Goal: Task Accomplishment & Management: Use online tool/utility

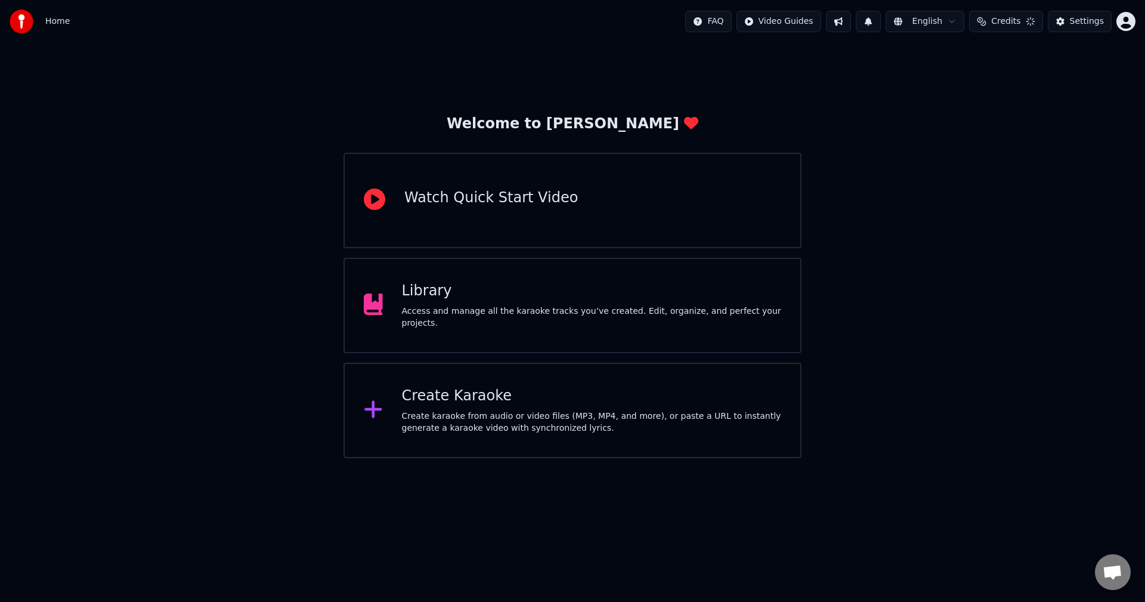
scroll to position [103, 0]
click at [484, 407] on div "Create Karaoke Create karaoke from audio or video files (MP3, MP4, and more), o…" at bounding box center [592, 410] width 380 height 48
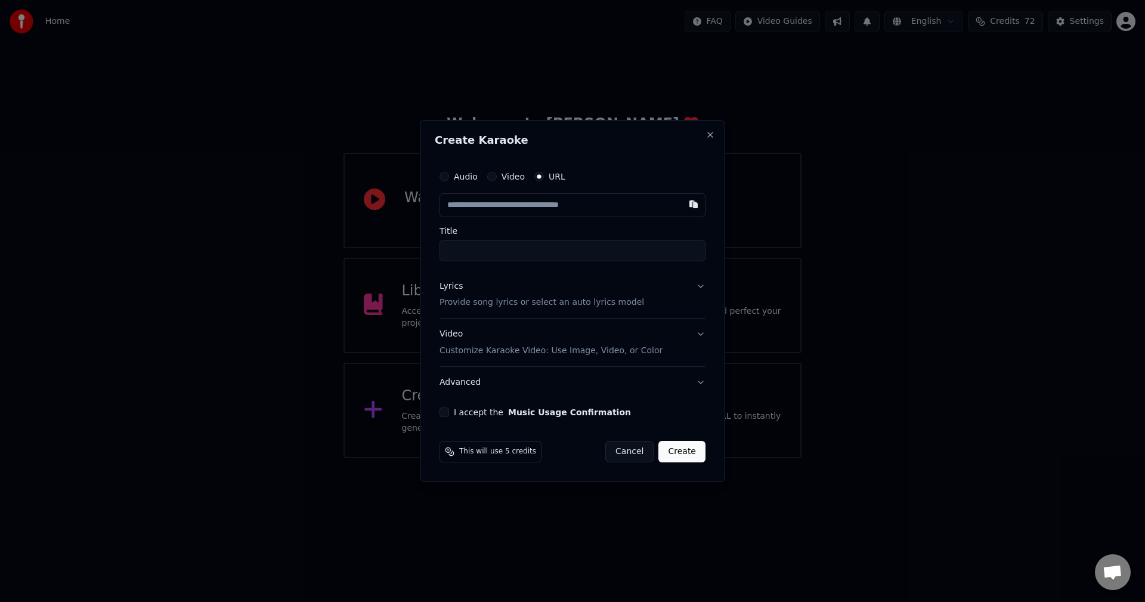
click at [550, 193] on input "text" at bounding box center [572, 205] width 266 height 24
paste input "**********"
type input "**********"
click at [546, 254] on input "Title" at bounding box center [572, 250] width 266 height 21
type input "**********"
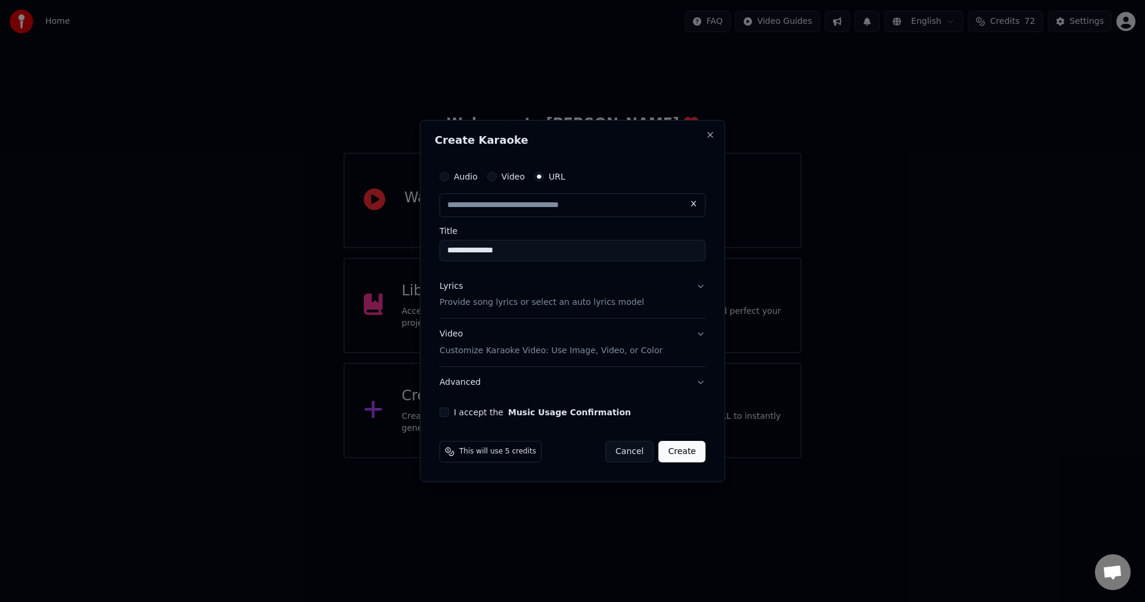
type input "**********"
click at [478, 246] on input "**********" at bounding box center [572, 250] width 266 height 21
click at [526, 250] on input "**********" at bounding box center [572, 250] width 266 height 21
type input "**********"
click at [581, 302] on p "Provide song lyrics or select an auto lyrics model" at bounding box center [541, 303] width 205 height 12
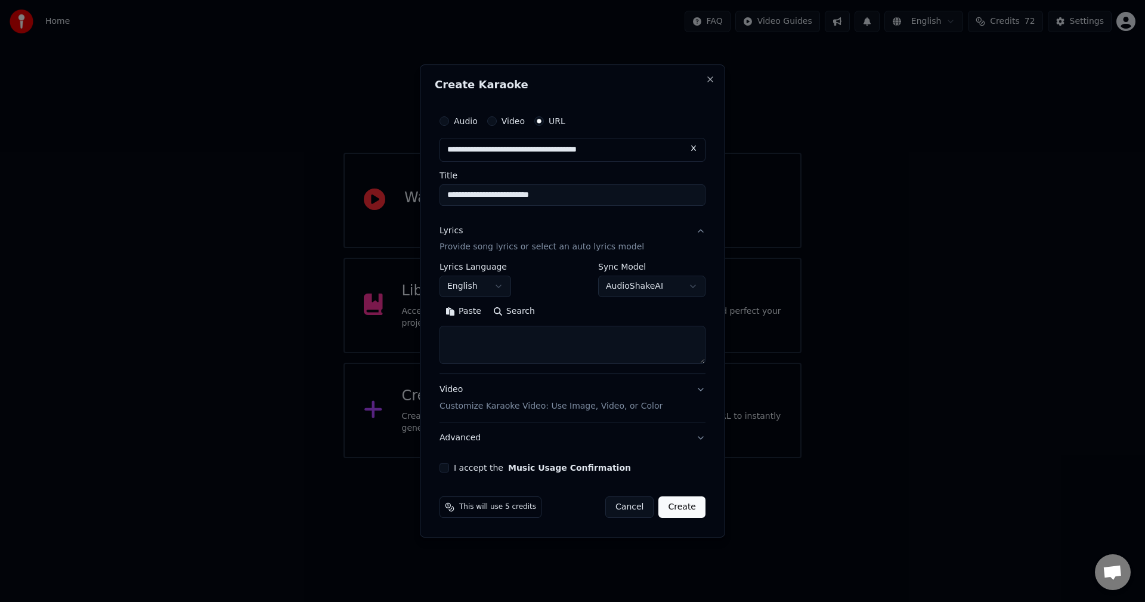
click at [505, 333] on textarea at bounding box center [572, 345] width 266 height 38
paste textarea "**********"
click at [444, 337] on textarea at bounding box center [572, 345] width 266 height 38
click at [451, 334] on textarea at bounding box center [572, 345] width 266 height 38
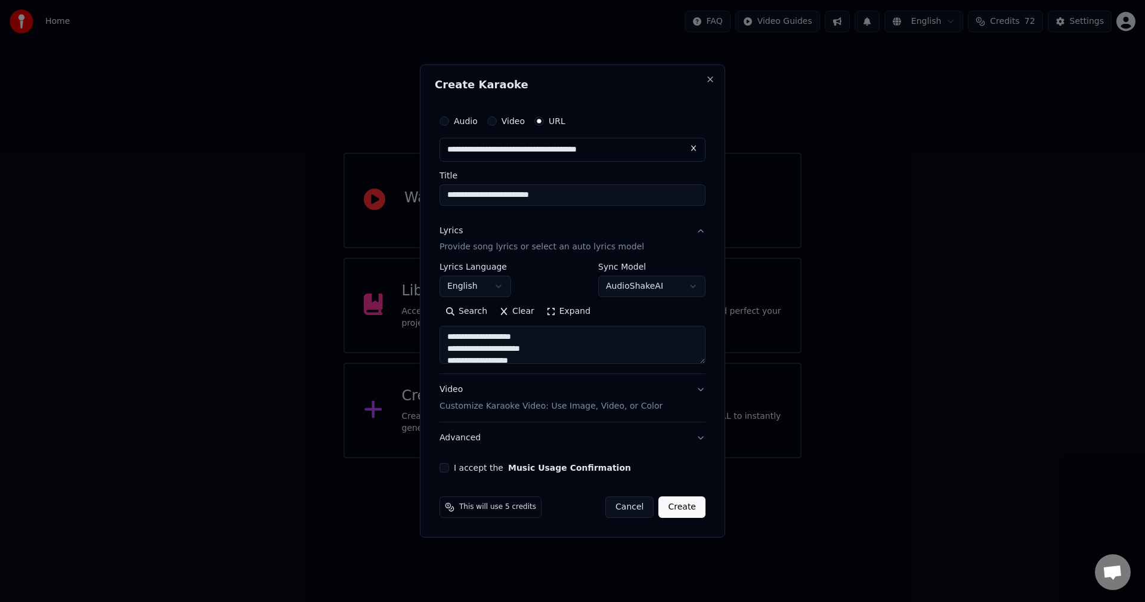
drag, startPoint x: 532, startPoint y: 339, endPoint x: 549, endPoint y: 340, distance: 16.7
click at [532, 339] on textarea at bounding box center [572, 345] width 266 height 38
click at [557, 337] on textarea at bounding box center [572, 345] width 266 height 38
click at [509, 340] on textarea at bounding box center [572, 345] width 266 height 38
drag, startPoint x: 551, startPoint y: 345, endPoint x: 552, endPoint y: 325, distance: 19.7
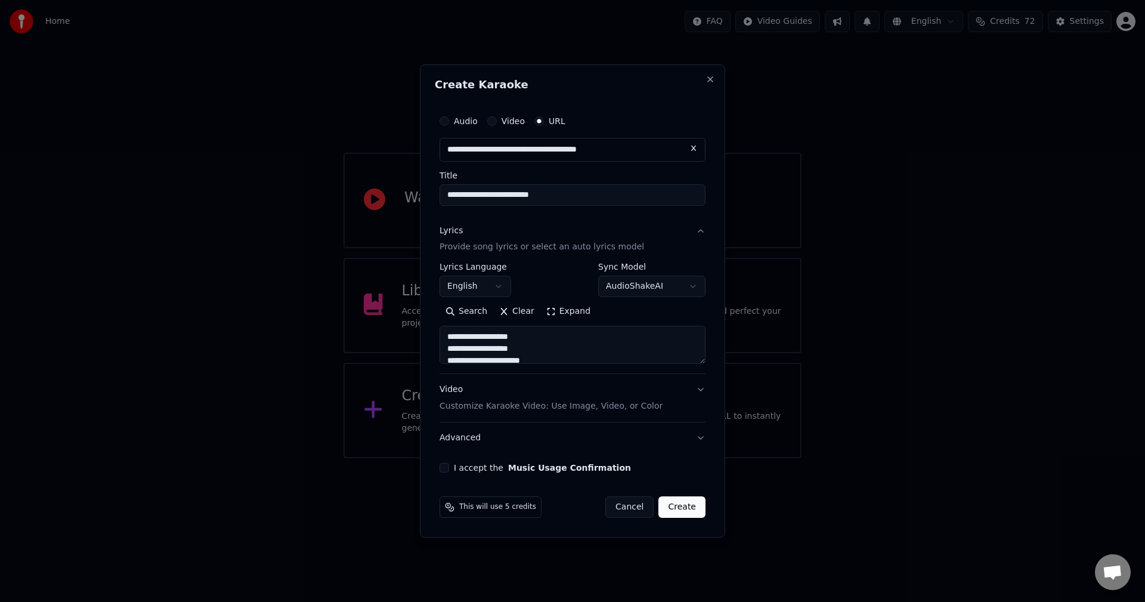
click at [552, 325] on div "Search Clear Expand" at bounding box center [572, 333] width 266 height 62
click at [542, 358] on textarea at bounding box center [572, 345] width 266 height 38
click at [544, 347] on textarea at bounding box center [572, 345] width 266 height 38
paste textarea "**********"
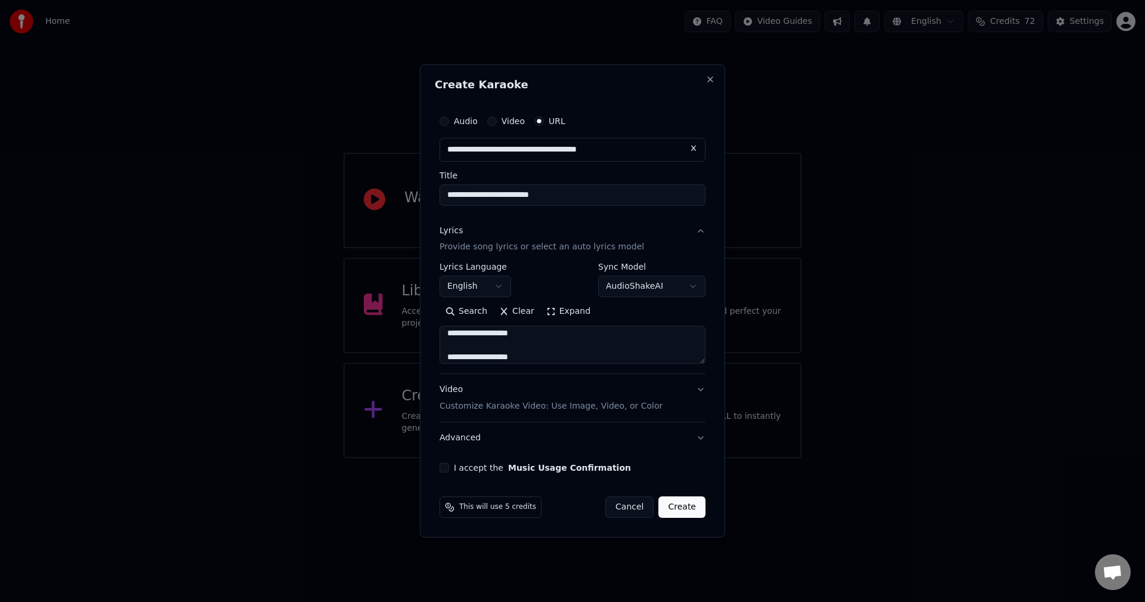
click at [566, 337] on textarea at bounding box center [572, 345] width 266 height 38
click at [572, 349] on textarea at bounding box center [572, 345] width 266 height 38
click at [576, 351] on textarea at bounding box center [572, 345] width 266 height 38
drag, startPoint x: 551, startPoint y: 334, endPoint x: 429, endPoint y: 346, distance: 122.2
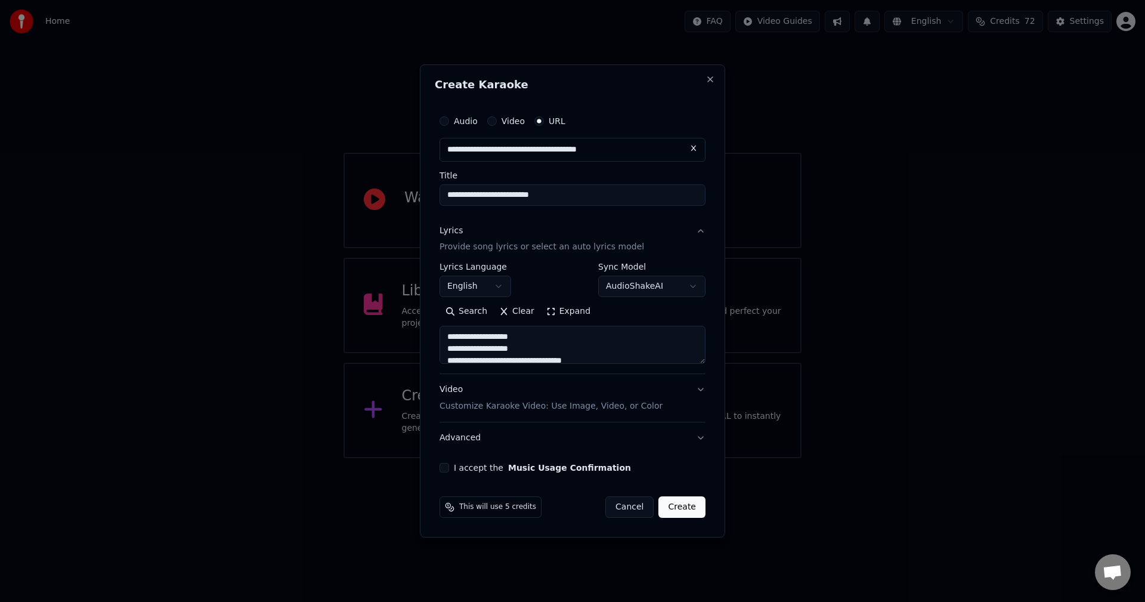
click at [429, 346] on div "**********" at bounding box center [572, 300] width 305 height 473
drag, startPoint x: 628, startPoint y: 362, endPoint x: 145, endPoint y: 298, distance: 487.8
click at [145, 298] on body "Home FAQ Video Guides English Credits 72 Settings Welcome to Youka Watch Quick …" at bounding box center [572, 229] width 1145 height 458
type textarea "**********"
click at [445, 469] on button "I accept the Music Usage Confirmation" at bounding box center [444, 468] width 10 height 10
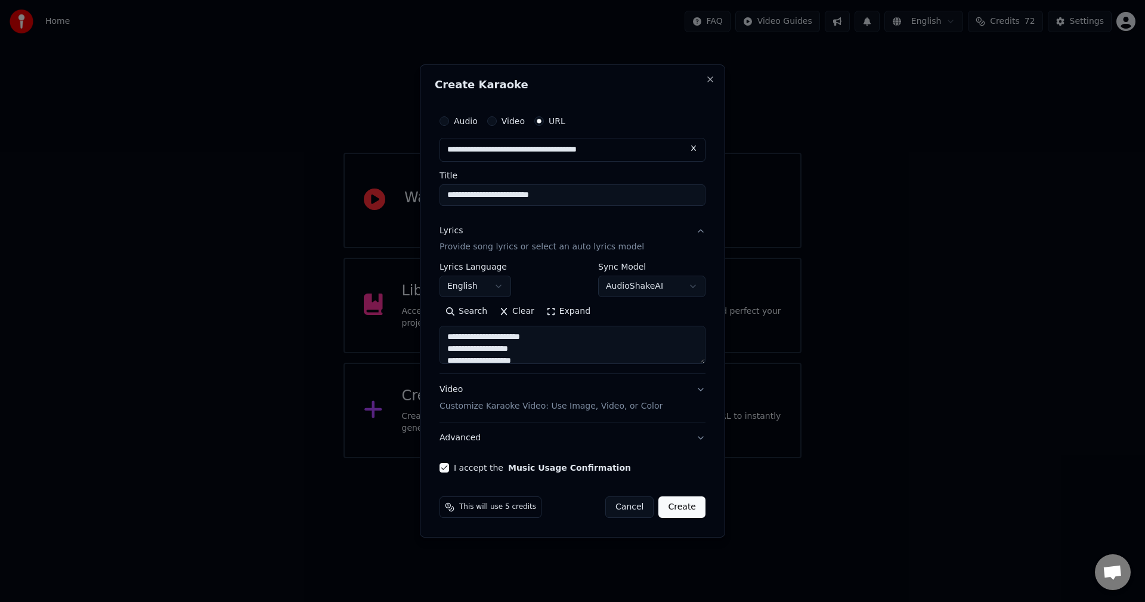
click at [699, 501] on button "Create" at bounding box center [681, 506] width 47 height 21
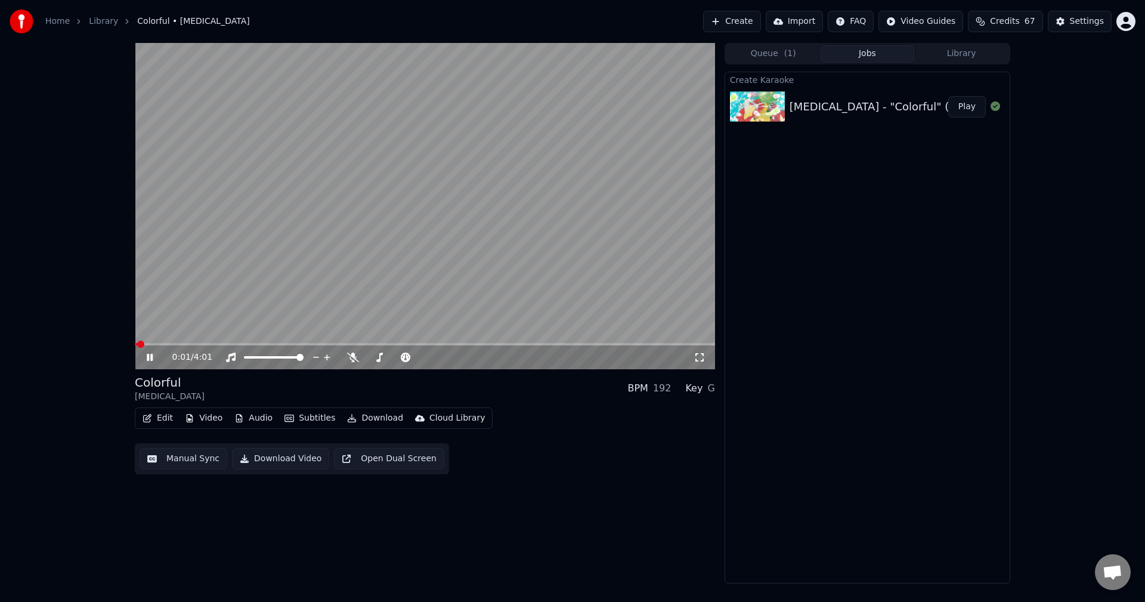
click at [445, 228] on video at bounding box center [425, 206] width 580 height 326
click at [162, 419] on button "Edit" at bounding box center [158, 418] width 40 height 17
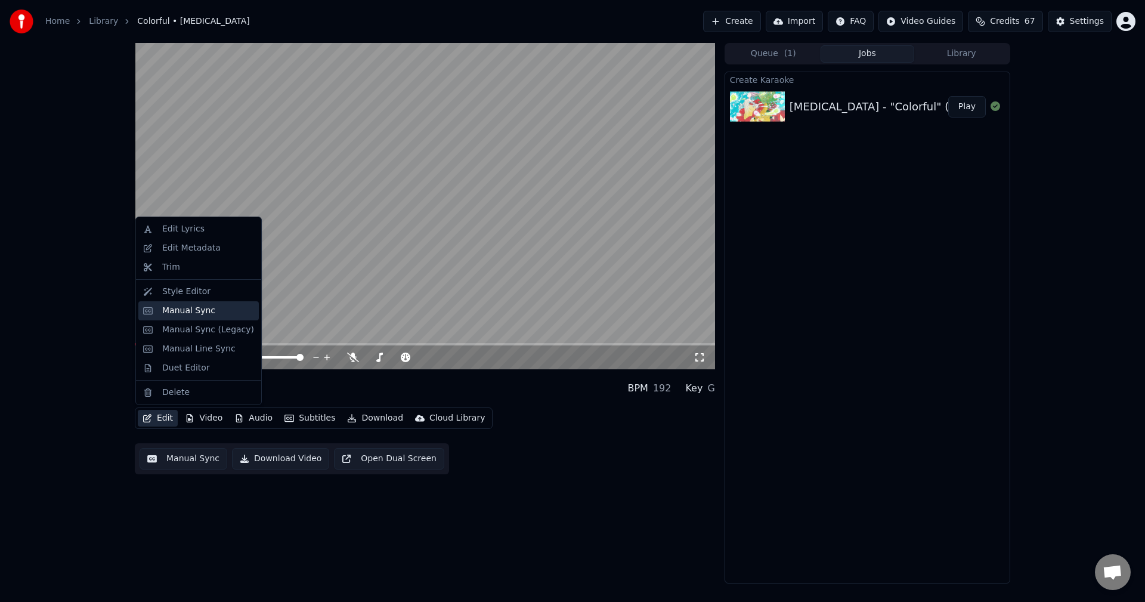
click at [208, 314] on div "Manual Sync" at bounding box center [188, 311] width 53 height 12
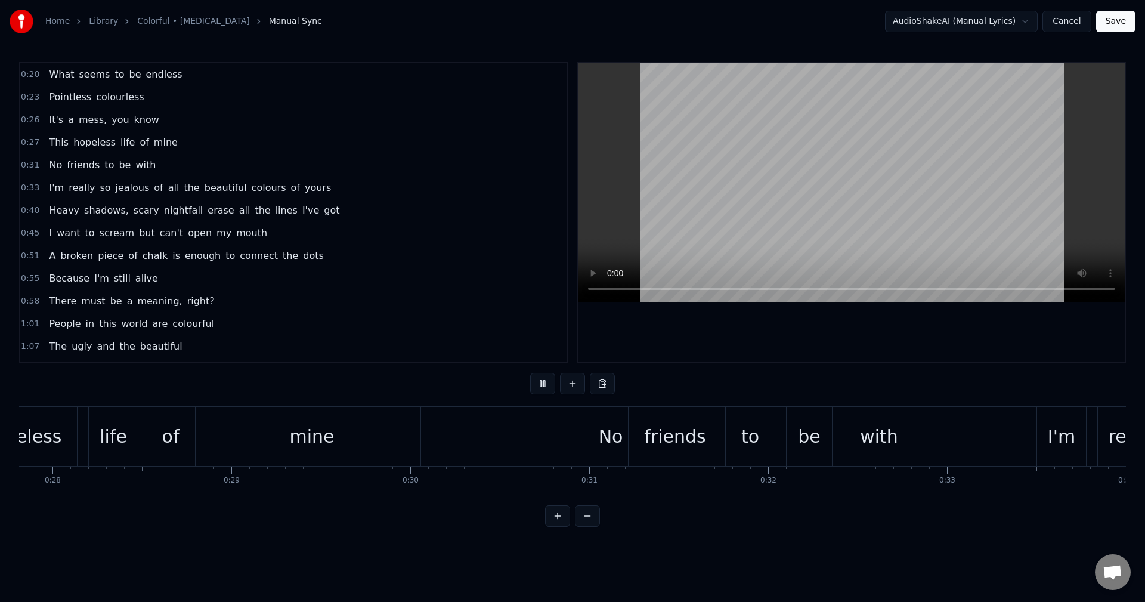
scroll to position [0, 5017]
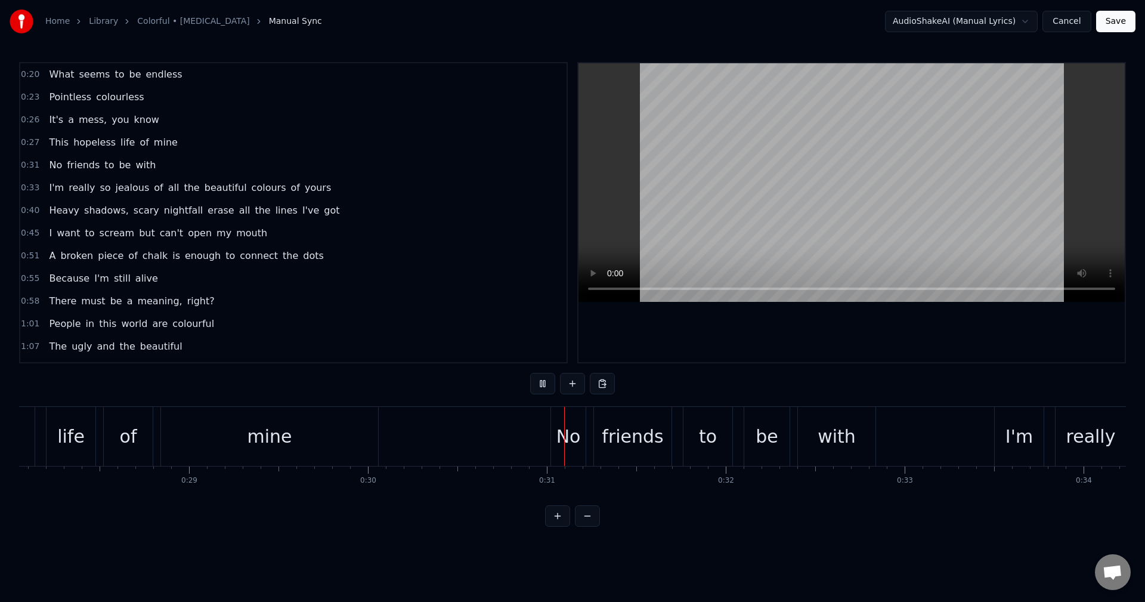
click at [346, 546] on html "Home Library Colorful • [MEDICAL_DATA] Manual Sync AudioShakeAI (Manual Lyrics)…" at bounding box center [572, 273] width 1145 height 546
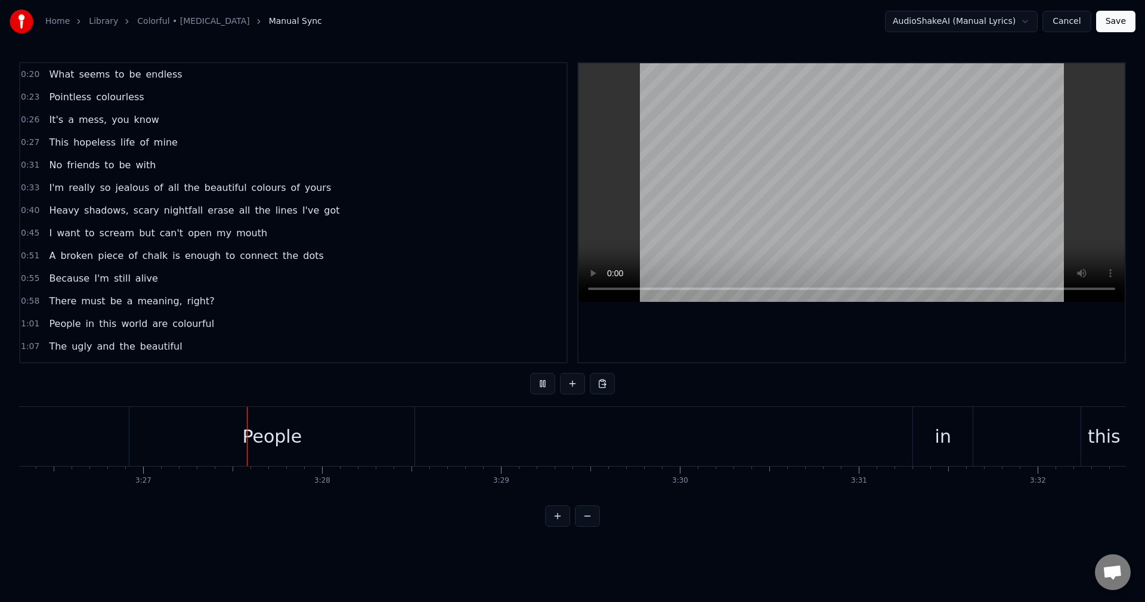
scroll to position [0, 36945]
click at [614, 430] on div "People in this world are colourful" at bounding box center [740, 436] width 1308 height 59
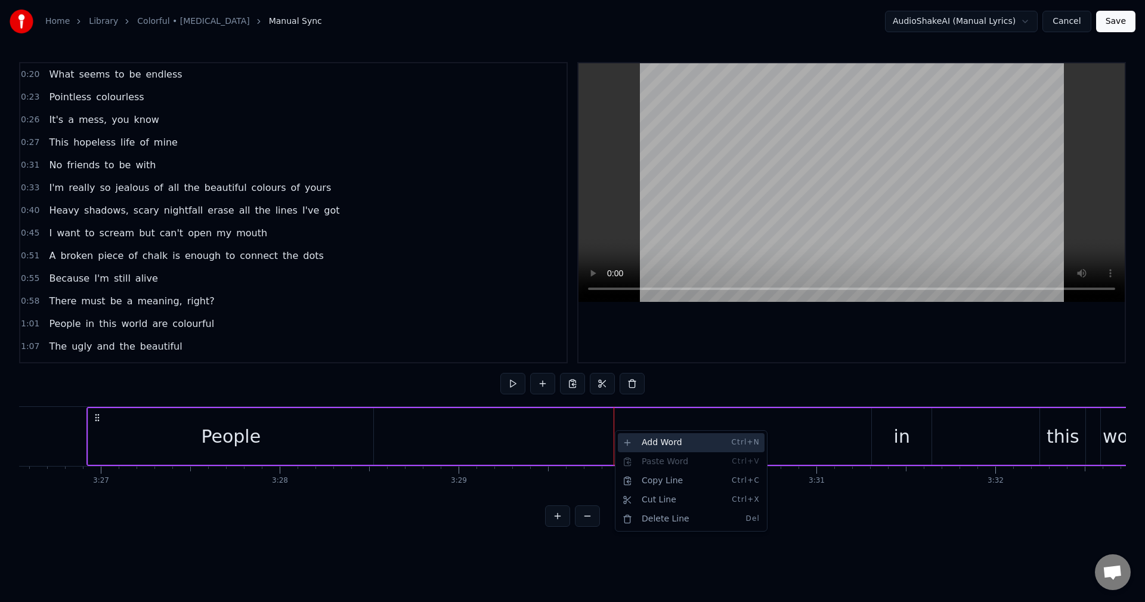
click at [639, 437] on div "Add Word Ctrl+N" at bounding box center [691, 442] width 147 height 19
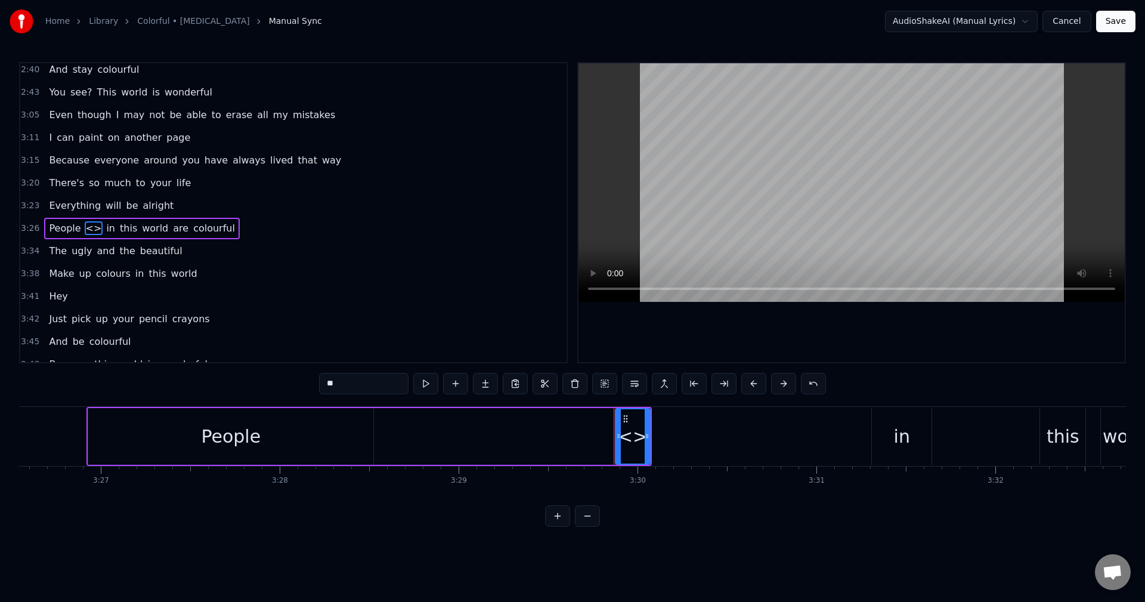
scroll to position [789, 0]
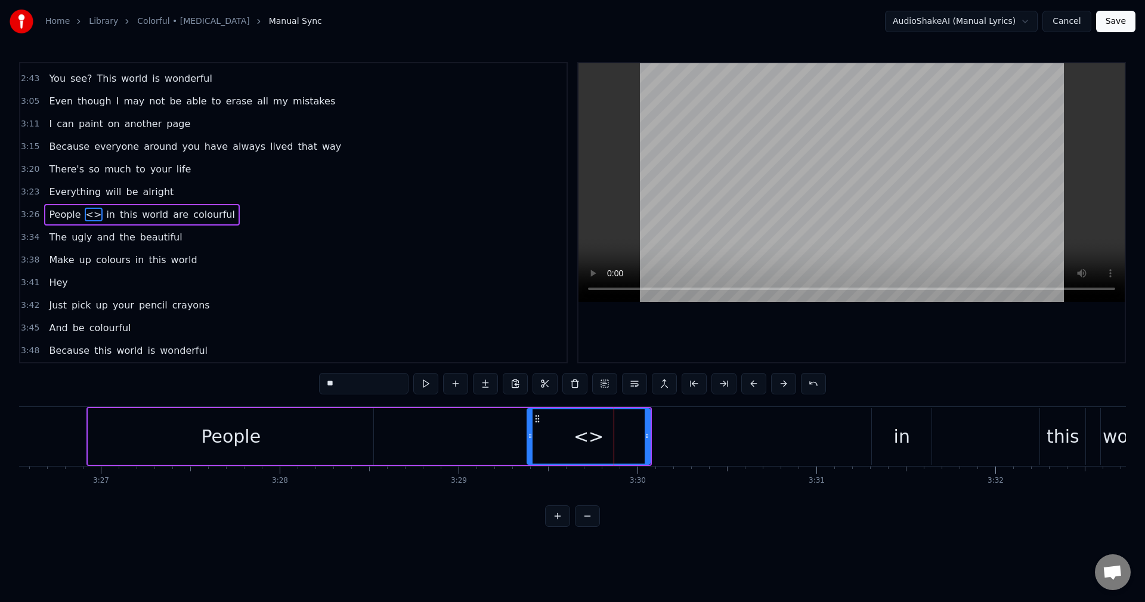
drag, startPoint x: 619, startPoint y: 438, endPoint x: 531, endPoint y: 442, distance: 88.3
click at [531, 442] on div at bounding box center [530, 436] width 5 height 54
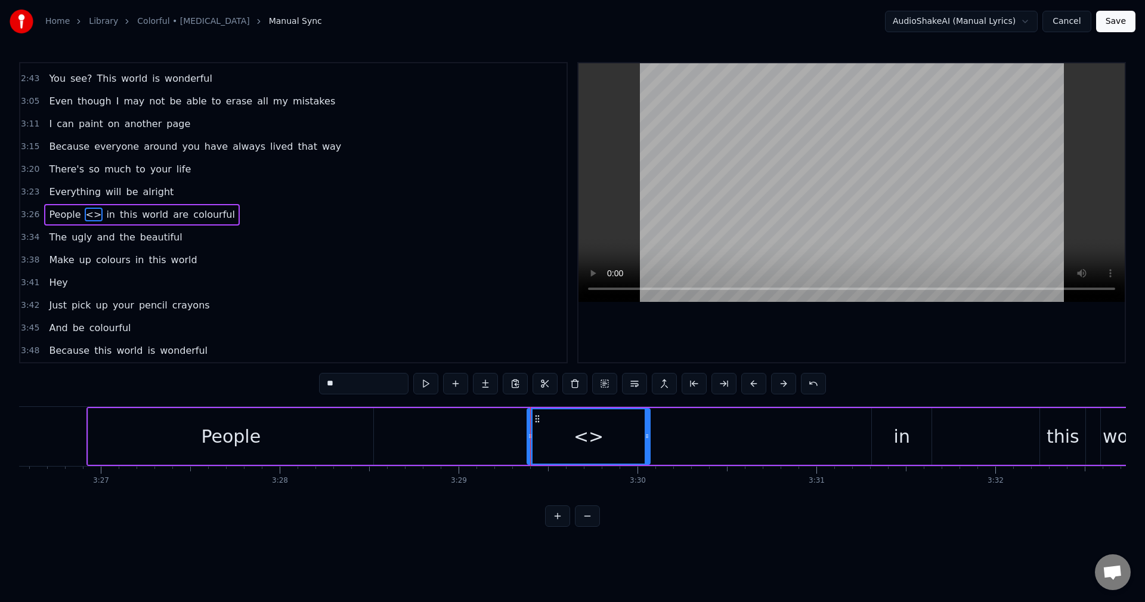
click at [643, 438] on div "<>" at bounding box center [589, 436] width 122 height 54
drag, startPoint x: 648, startPoint y: 438, endPoint x: 821, endPoint y: 439, distance: 173.5
click at [821, 439] on icon at bounding box center [820, 436] width 5 height 10
click at [619, 432] on div "<>" at bounding box center [675, 436] width 295 height 54
click at [235, 373] on div "0:20 What seems to be endless 0:23 Pointless colourless 0:26 It's a mess, you k…" at bounding box center [572, 294] width 1107 height 464
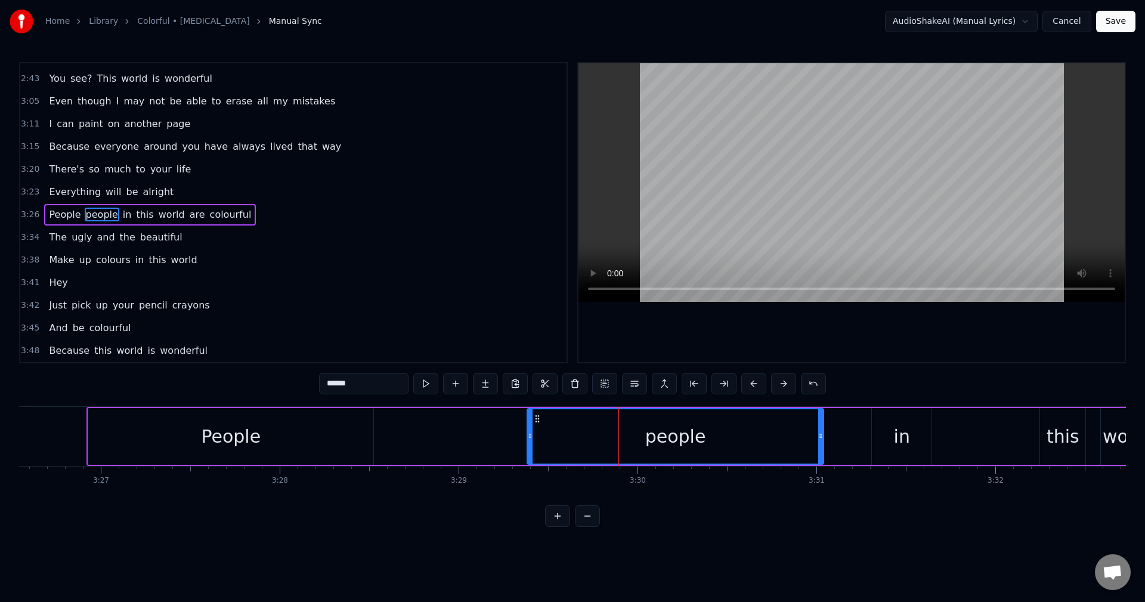
type input "******"
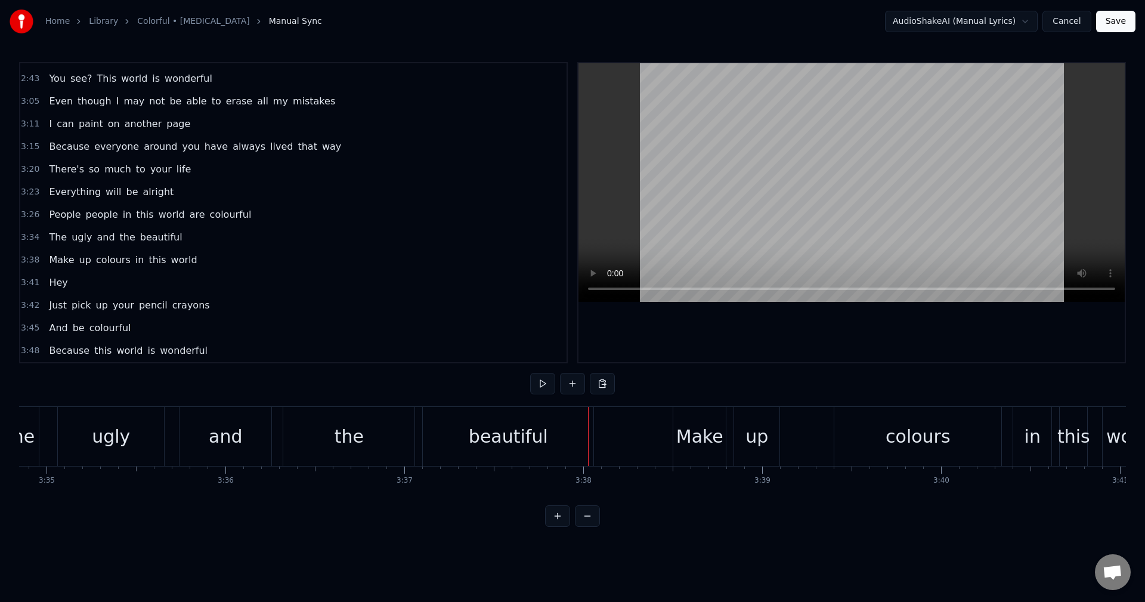
scroll to position [0, 38170]
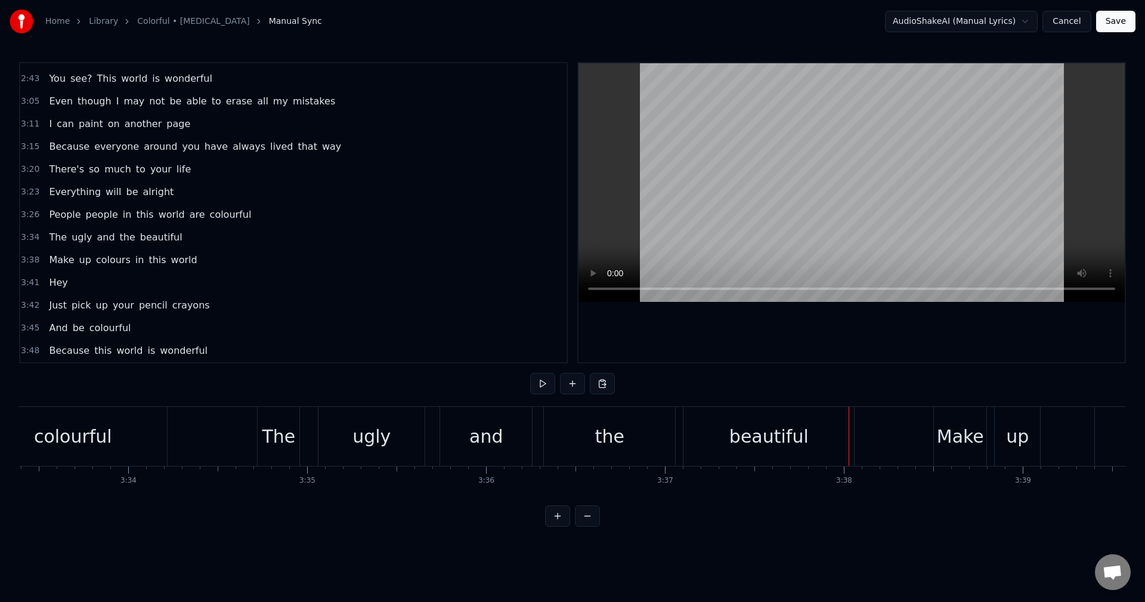
click at [602, 436] on div "the" at bounding box center [609, 436] width 29 height 27
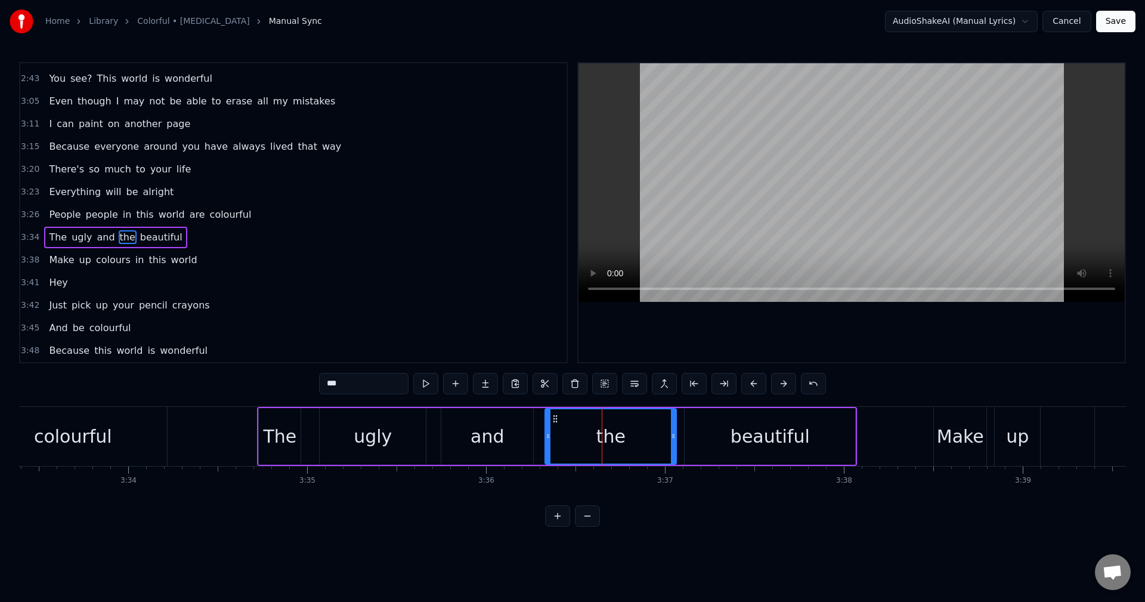
click at [584, 433] on div "the" at bounding box center [611, 436] width 130 height 54
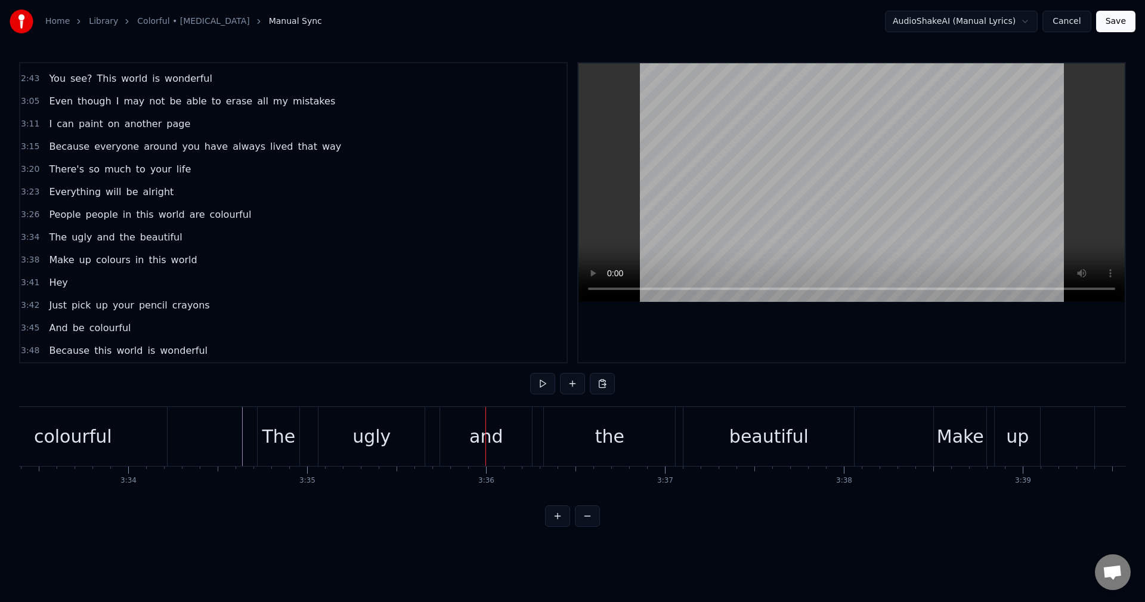
click at [470, 423] on div "and" at bounding box center [486, 436] width 92 height 59
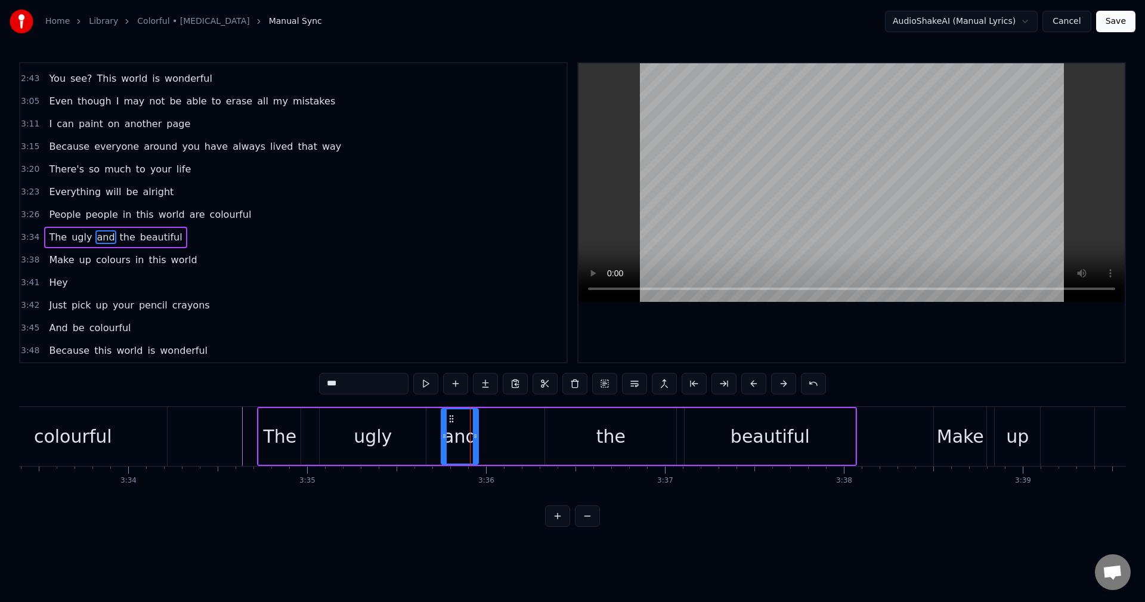
drag, startPoint x: 529, startPoint y: 439, endPoint x: 475, endPoint y: 441, distance: 54.9
click at [475, 441] on div at bounding box center [475, 436] width 5 height 54
click at [574, 432] on div "the" at bounding box center [610, 436] width 131 height 57
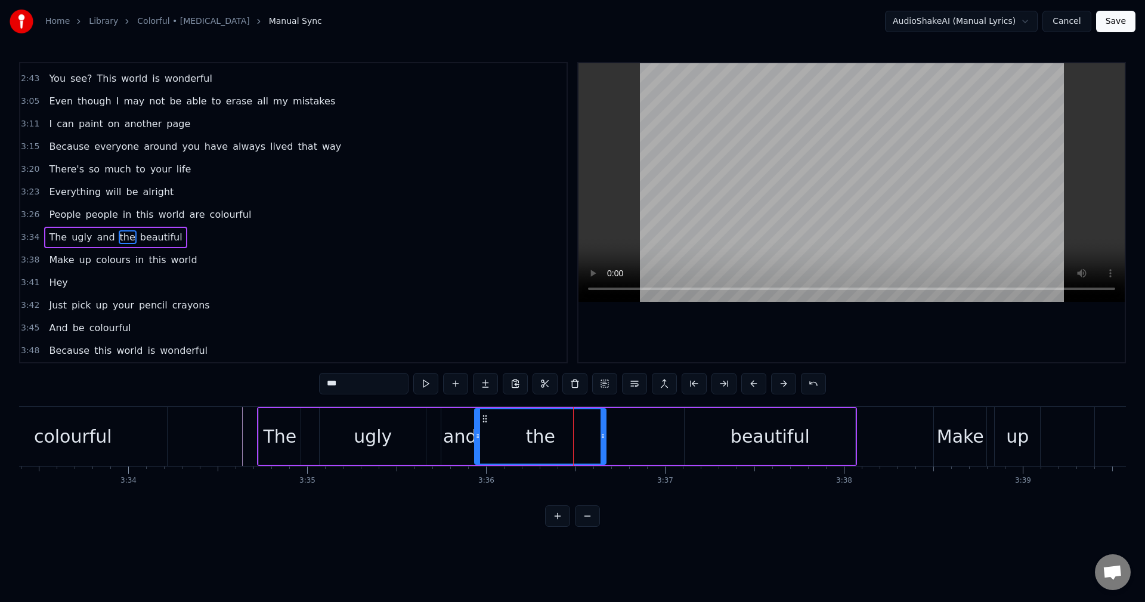
drag, startPoint x: 556, startPoint y: 415, endPoint x: 485, endPoint y: 424, distance: 70.9
click at [485, 424] on div "the" at bounding box center [540, 436] width 130 height 54
drag, startPoint x: 602, startPoint y: 434, endPoint x: 529, endPoint y: 438, distance: 73.4
click at [529, 438] on icon at bounding box center [529, 436] width 5 height 10
click at [735, 433] on div "beautiful" at bounding box center [769, 436] width 79 height 27
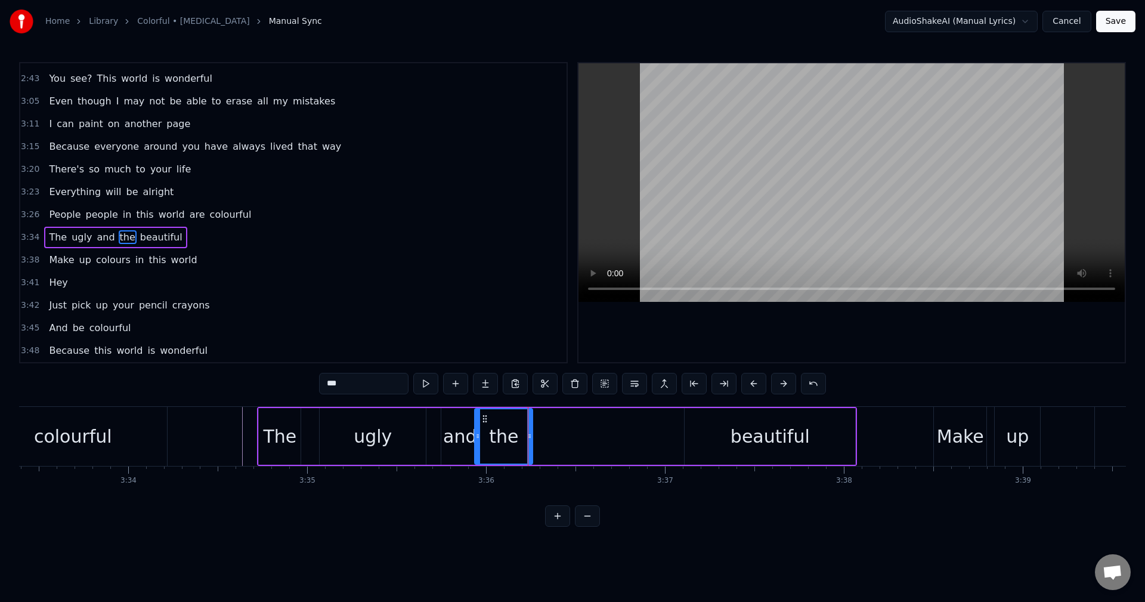
type input "*********"
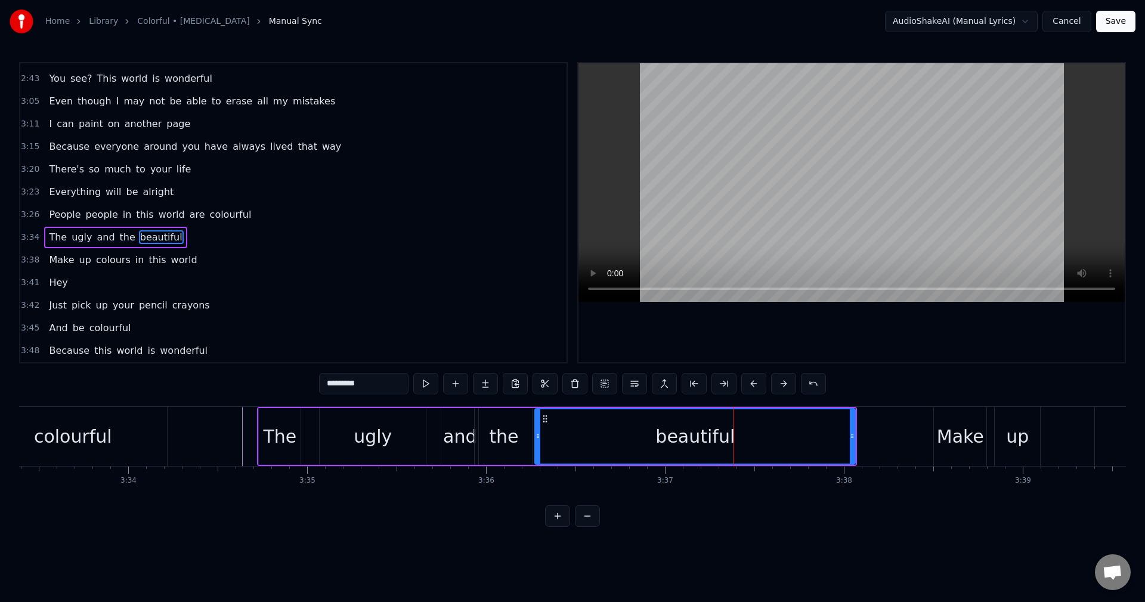
drag, startPoint x: 686, startPoint y: 436, endPoint x: 537, endPoint y: 447, distance: 150.1
click at [537, 447] on div at bounding box center [537, 436] width 5 height 54
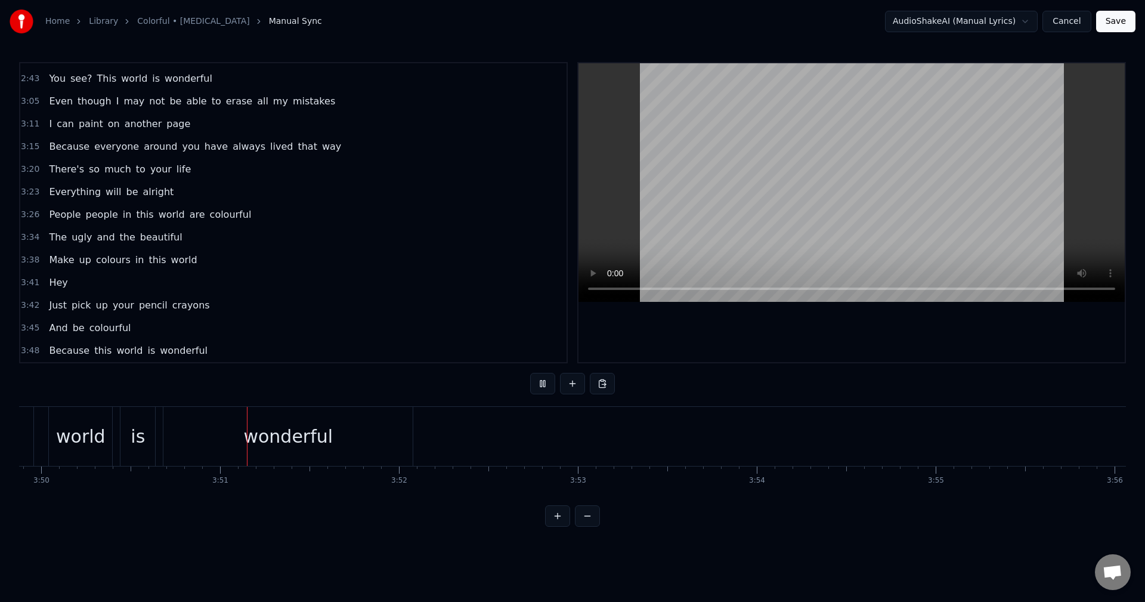
scroll to position [0, 41160]
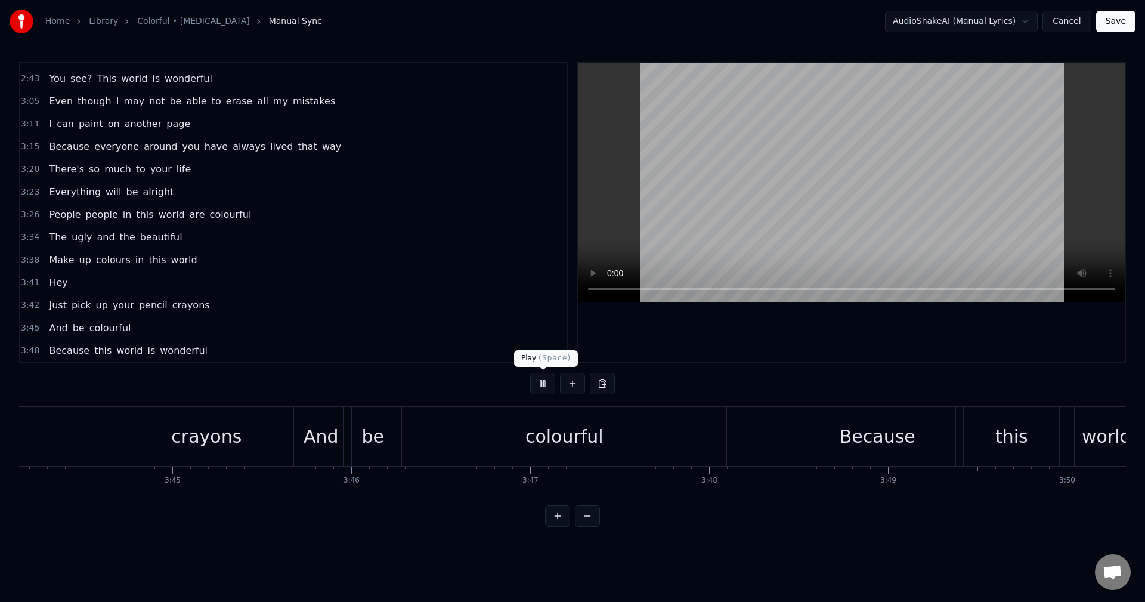
click at [533, 382] on button at bounding box center [542, 383] width 25 height 21
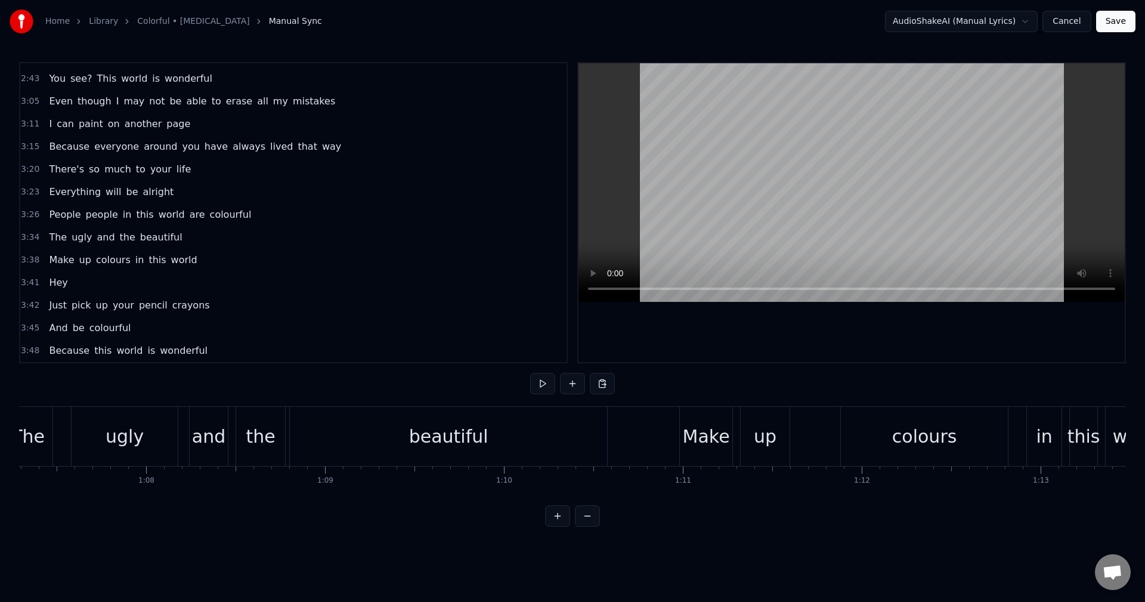
scroll to position [0, 11989]
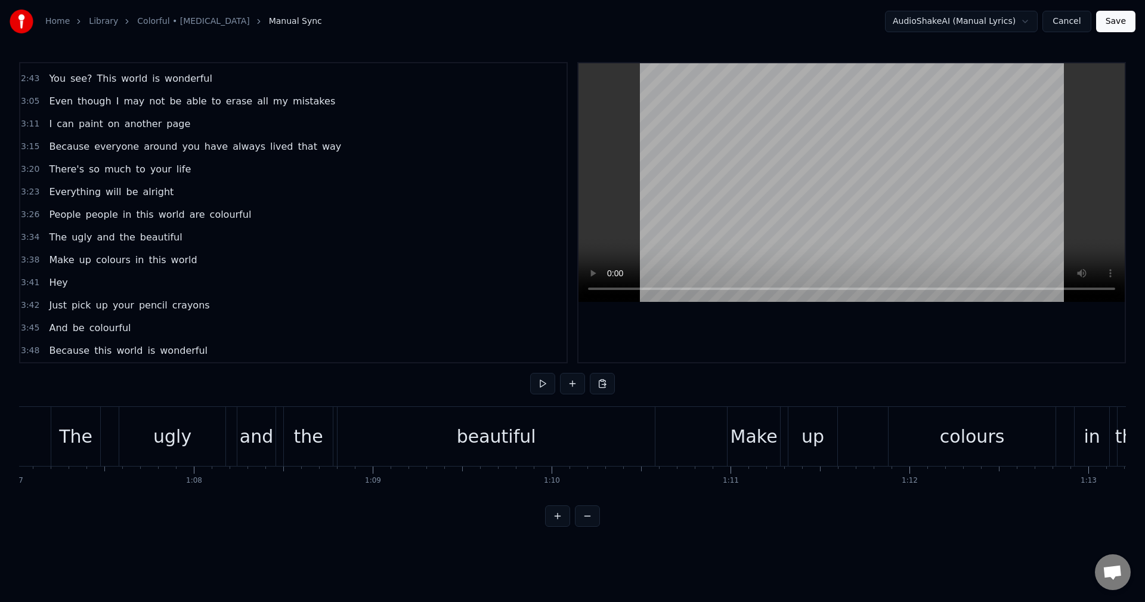
drag, startPoint x: 354, startPoint y: 506, endPoint x: 343, endPoint y: 507, distance: 11.5
click at [343, 507] on div "0:20 What seems to be endless 0:23 Pointless colourless 0:26 It's a mess, you k…" at bounding box center [572, 294] width 1107 height 464
drag, startPoint x: 342, startPoint y: 503, endPoint x: 332, endPoint y: 503, distance: 10.7
click at [332, 503] on div "0:20 What seems to be endless 0:23 Pointless colourless 0:26 It's a mess, you k…" at bounding box center [572, 294] width 1107 height 464
click at [18, 421] on div "Home Library Colorful • [MEDICAL_DATA] Manual Sync AudioShakeAI (Manual Lyrics)…" at bounding box center [572, 263] width 1145 height 526
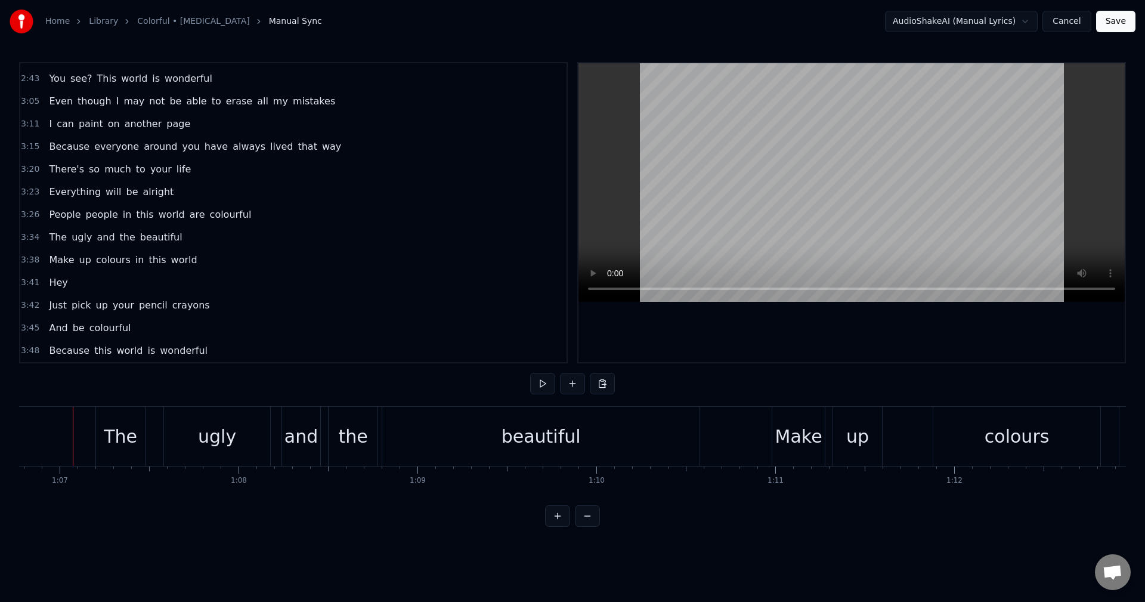
scroll to position [0, 11938]
drag, startPoint x: 343, startPoint y: 505, endPoint x: 339, endPoint y: 500, distance: 6.3
click at [336, 495] on div "What seems to be endless Pointless colourless It's a mess, you know This hopele…" at bounding box center [572, 450] width 1107 height 89
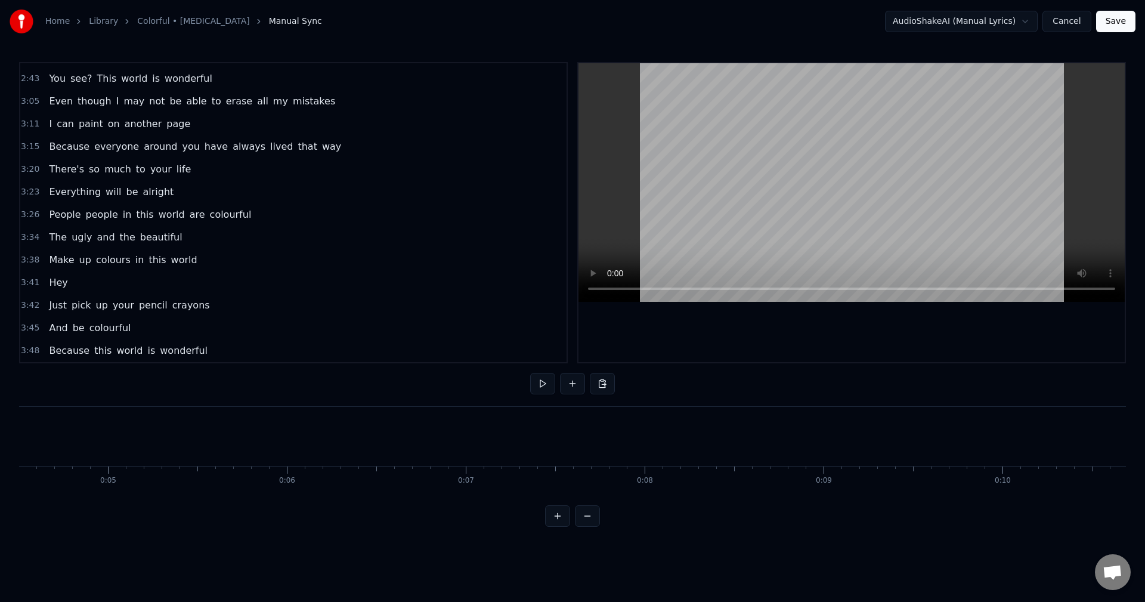
scroll to position [0, 0]
click at [365, 450] on div "New Line Ctrl+N" at bounding box center [396, 447] width 147 height 19
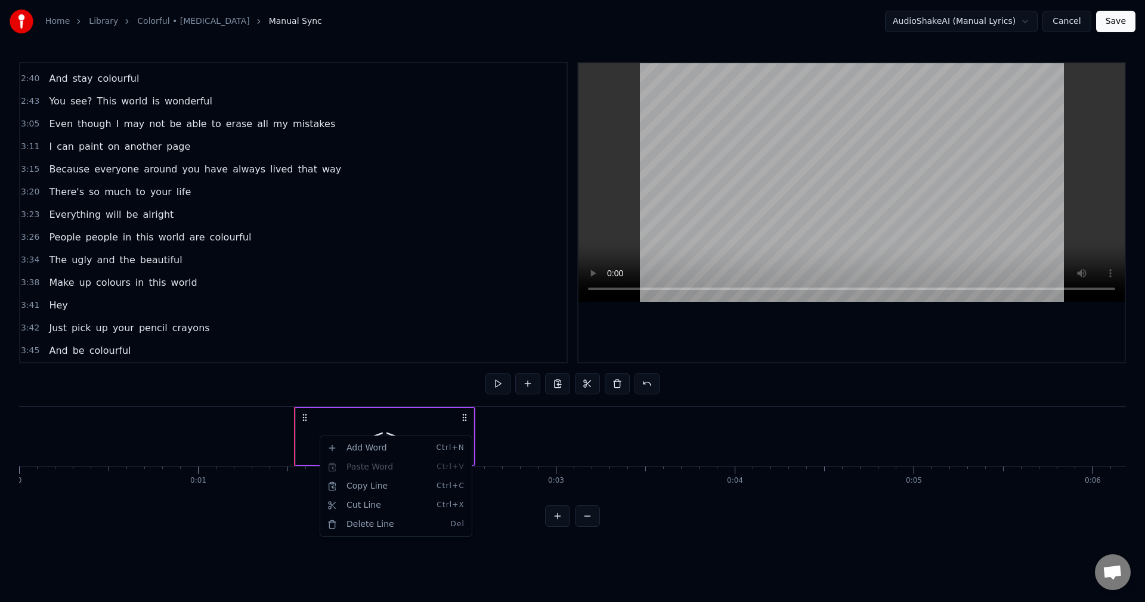
scroll to position [811, 0]
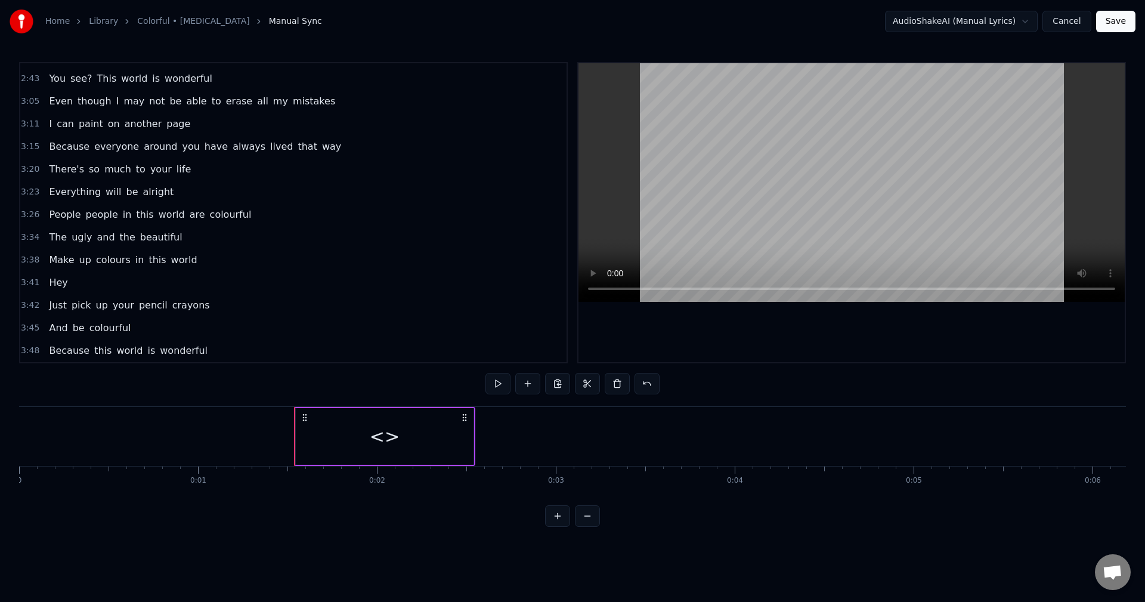
click at [463, 432] on div "<>" at bounding box center [385, 436] width 178 height 57
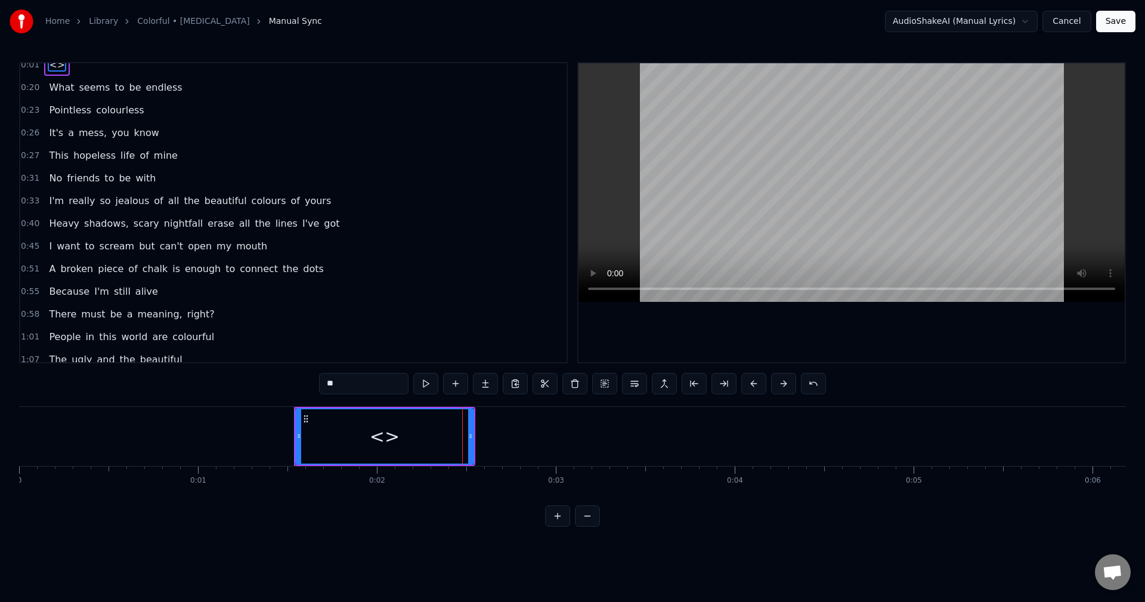
scroll to position [0, 0]
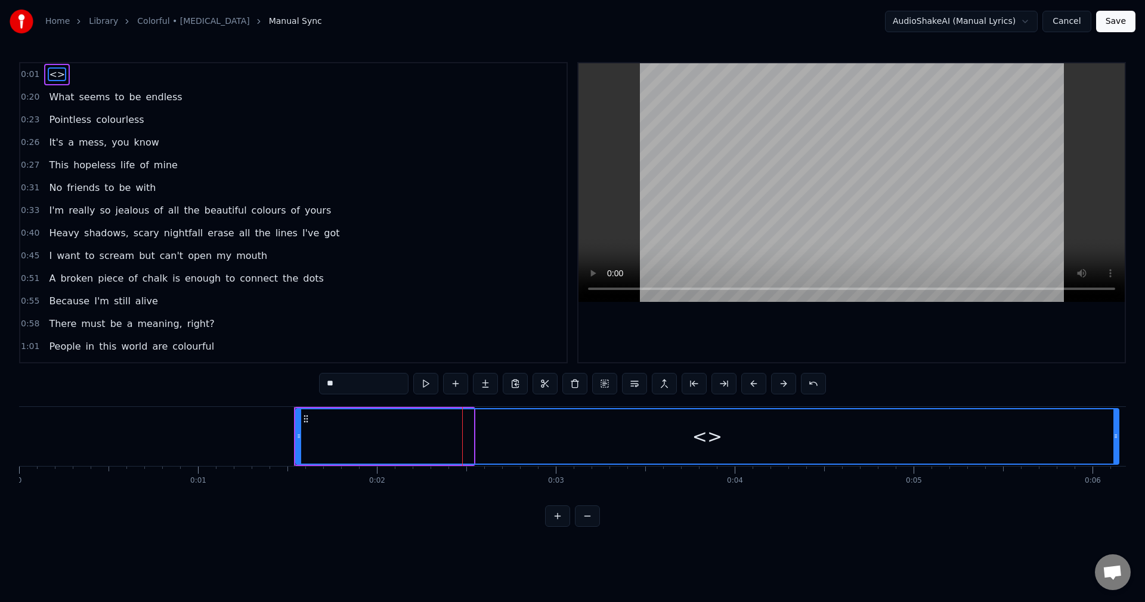
drag, startPoint x: 470, startPoint y: 436, endPoint x: 1057, endPoint y: 463, distance: 587.3
click at [1113, 452] on div at bounding box center [1115, 436] width 5 height 54
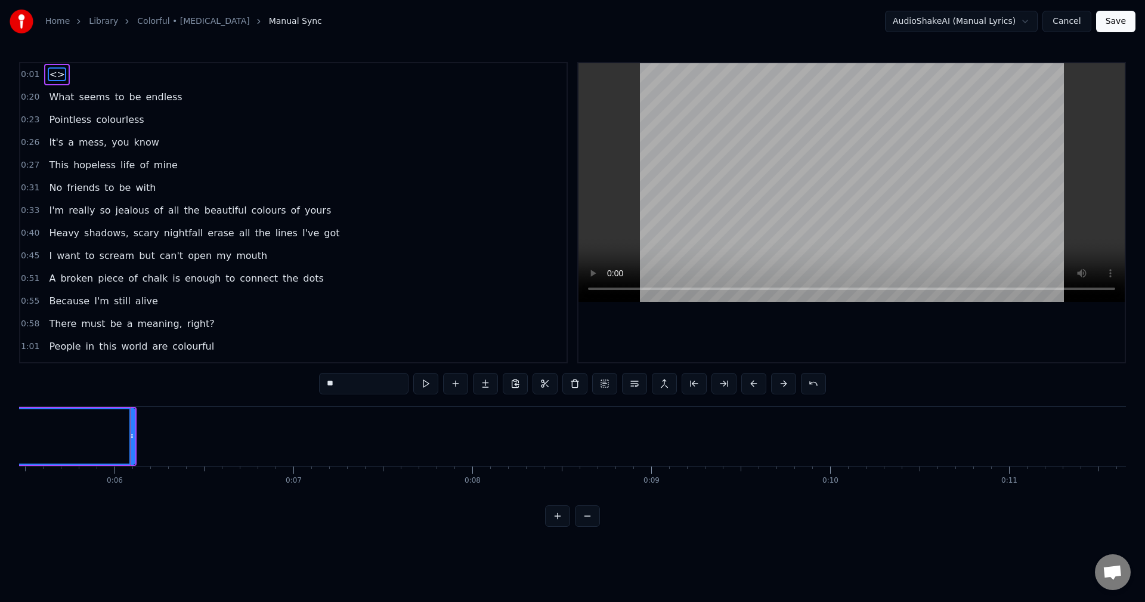
scroll to position [0, 1030]
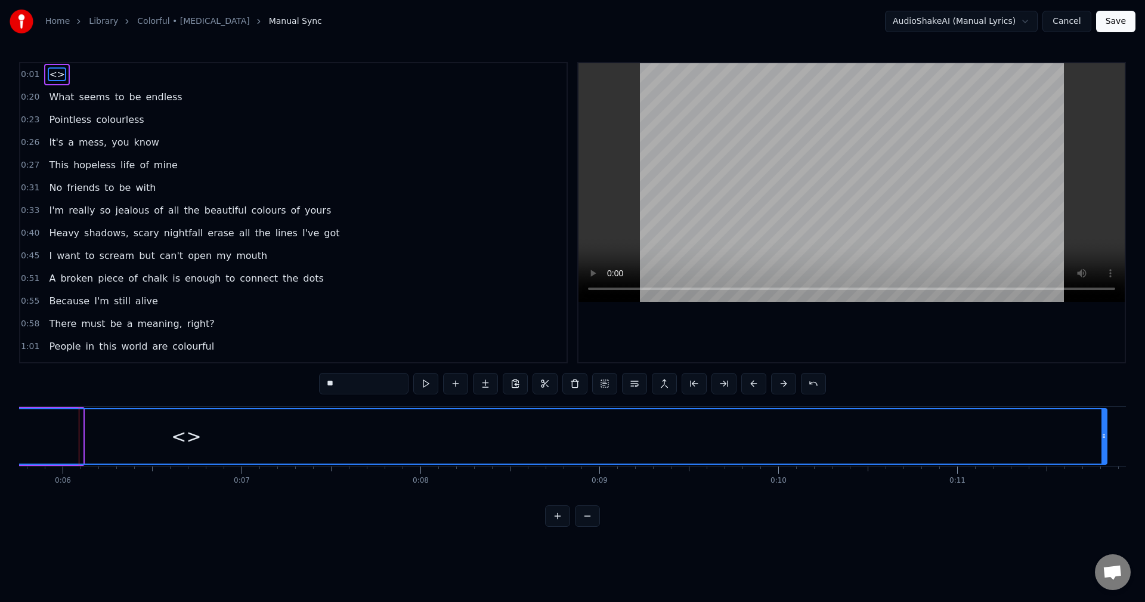
drag, startPoint x: 79, startPoint y: 430, endPoint x: 1097, endPoint y: 430, distance: 1017.8
click at [1101, 429] on div at bounding box center [1103, 436] width 5 height 54
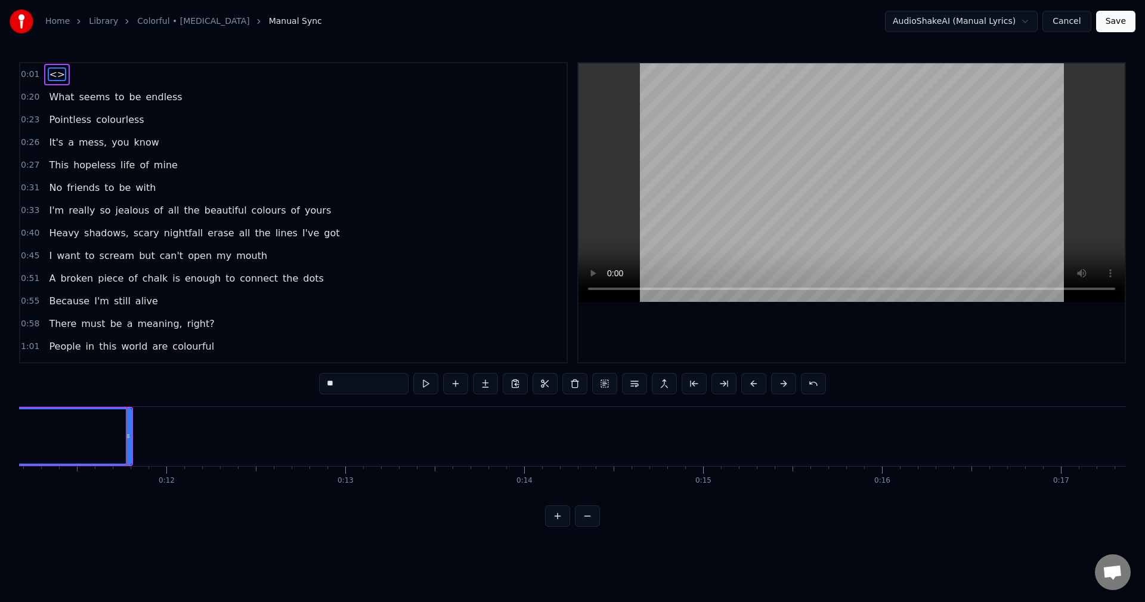
scroll to position [0, 2047]
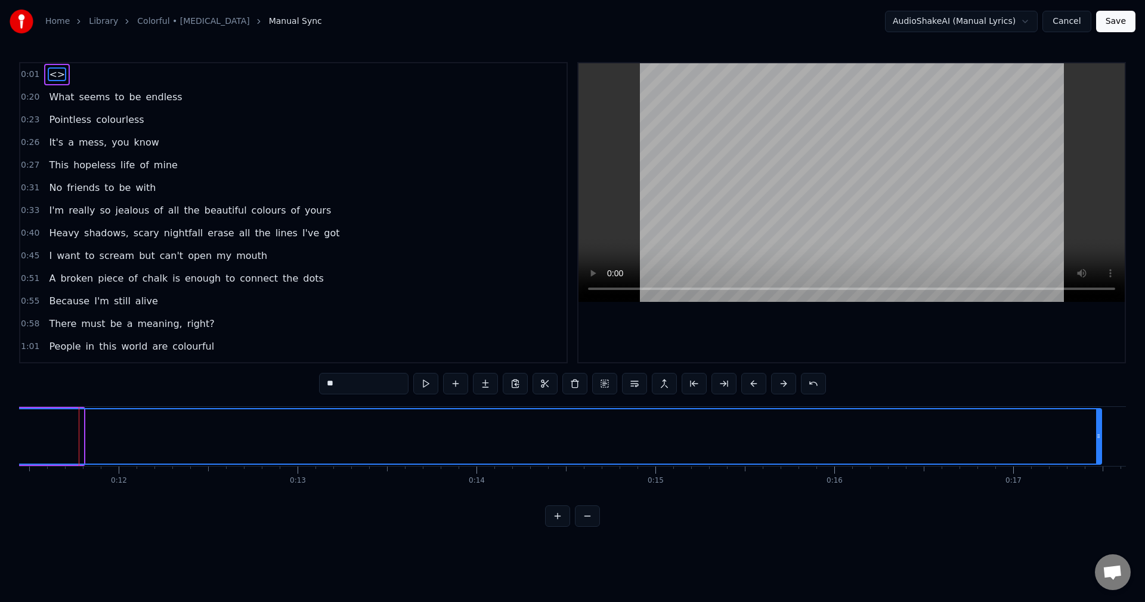
drag, startPoint x: 82, startPoint y: 438, endPoint x: 1101, endPoint y: 436, distance: 1018.4
click at [1101, 435] on icon at bounding box center [1098, 436] width 5 height 10
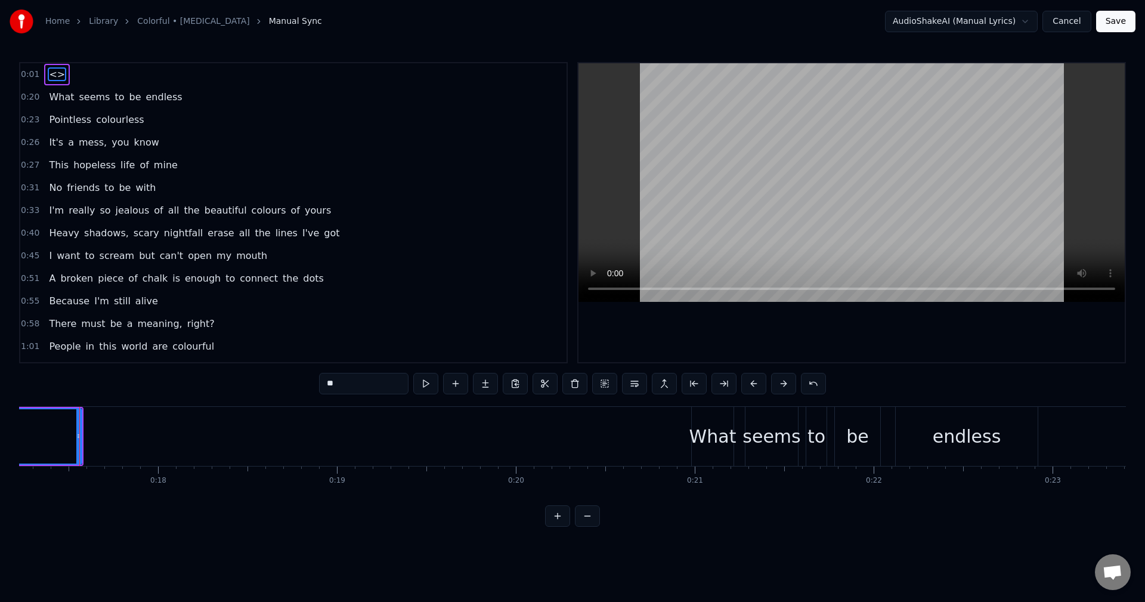
scroll to position [0, 3081]
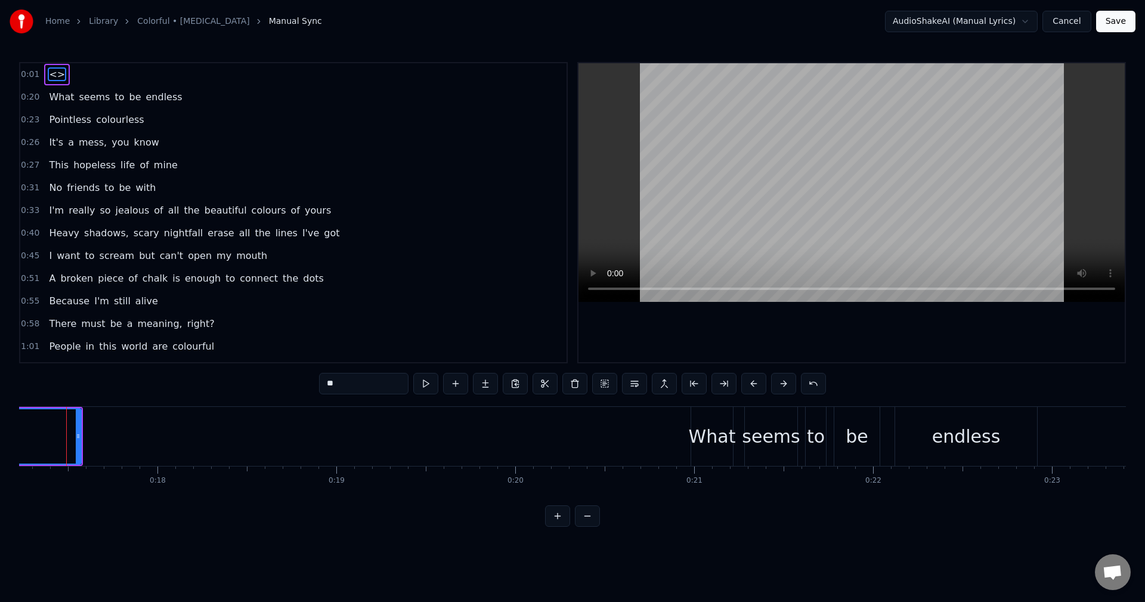
scroll to position [0, 3069]
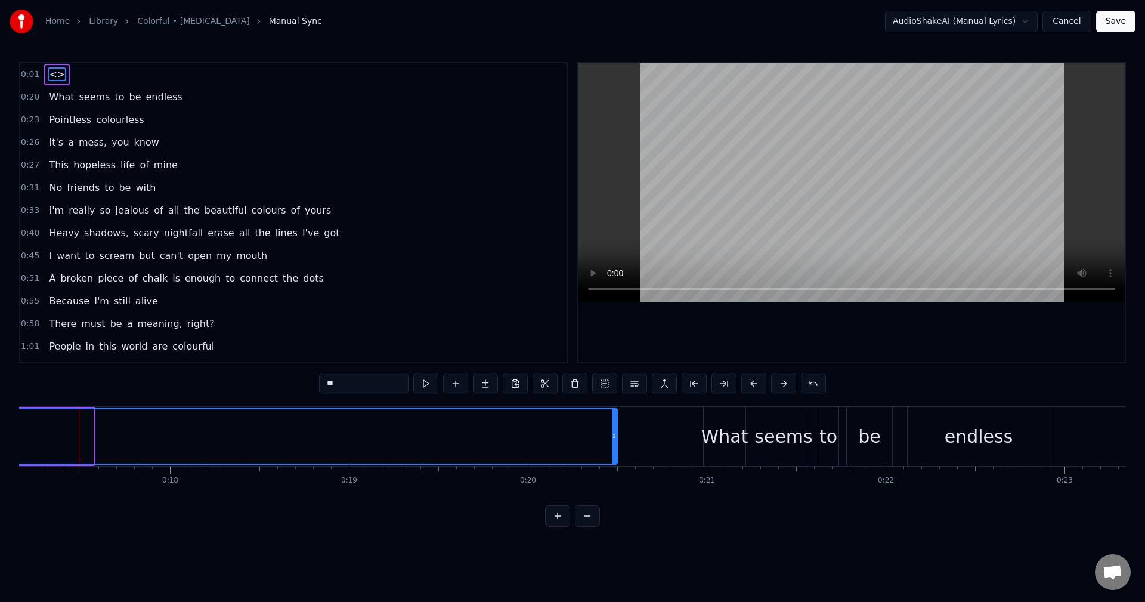
drag, startPoint x: 89, startPoint y: 436, endPoint x: 612, endPoint y: 433, distance: 522.3
click at [612, 433] on icon at bounding box center [614, 436] width 5 height 10
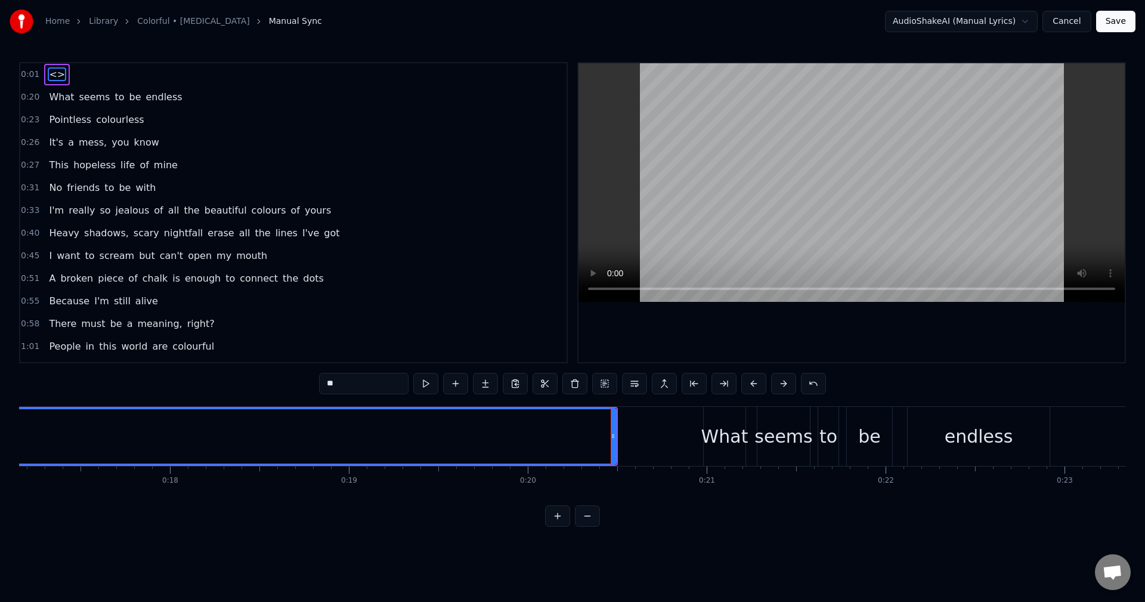
drag, startPoint x: 363, startPoint y: 386, endPoint x: 259, endPoint y: 387, distance: 103.2
click at [262, 387] on div "0:01 <> 0:20 What seems to be endless 0:23 Pointless colourless 0:26 It's a mes…" at bounding box center [572, 294] width 1107 height 464
type input "**********"
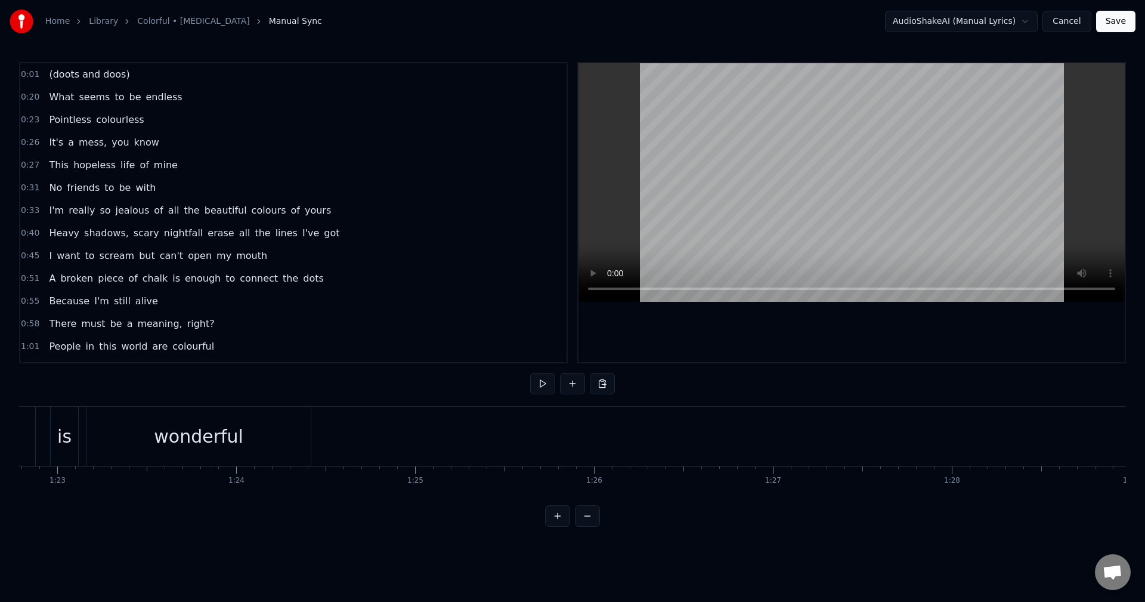
scroll to position [0, 14713]
click at [529, 444] on div "New Line Ctrl+N" at bounding box center [590, 448] width 147 height 19
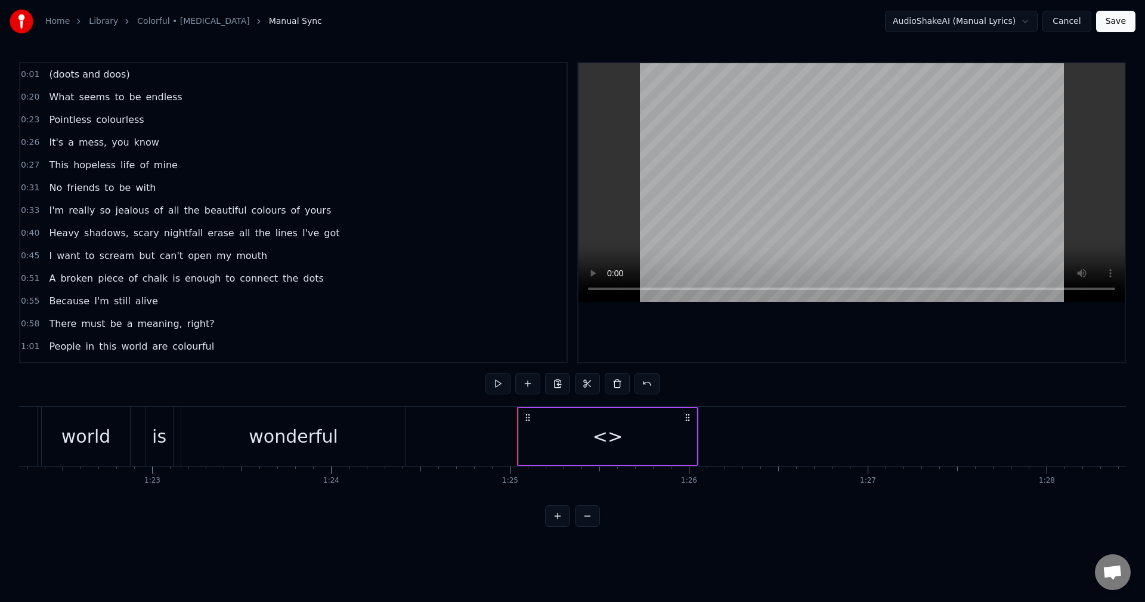
click at [677, 439] on div "<>" at bounding box center [608, 436] width 178 height 57
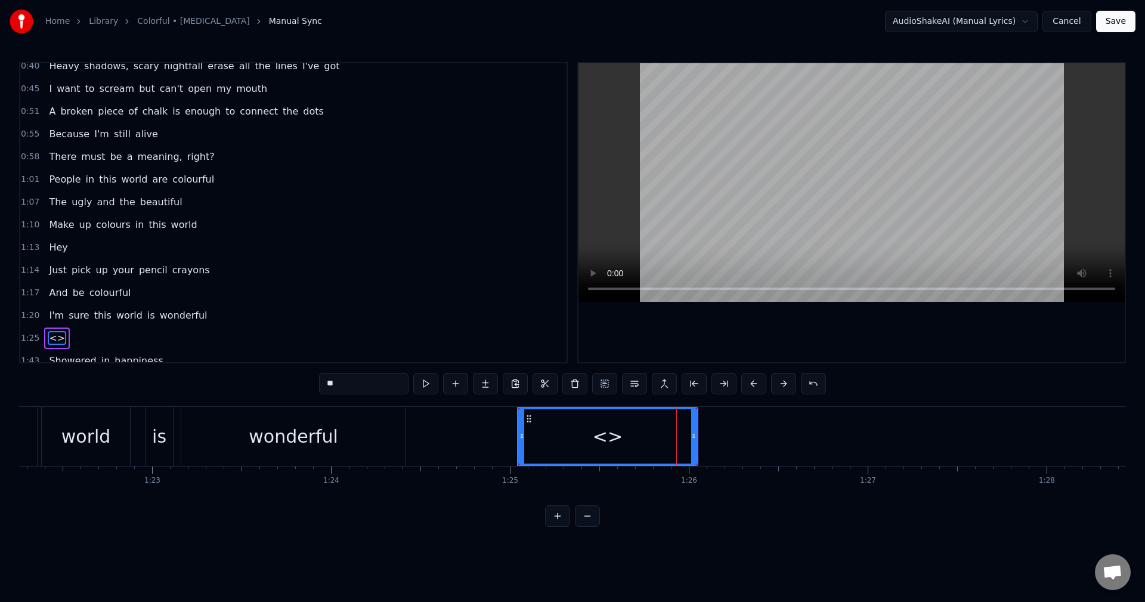
scroll to position [292, 0]
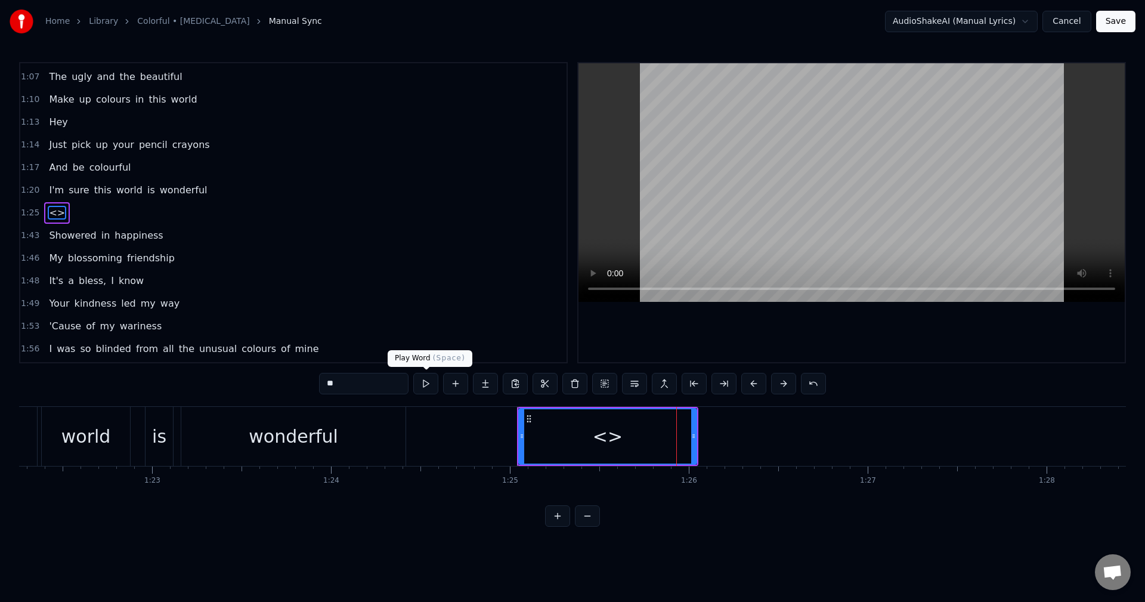
drag, startPoint x: 323, startPoint y: 385, endPoint x: 275, endPoint y: 388, distance: 47.8
click at [275, 388] on div "0:01 (doots and doos) 0:20 What seems to be endless 0:23 Pointless colourless 0…" at bounding box center [572, 294] width 1107 height 464
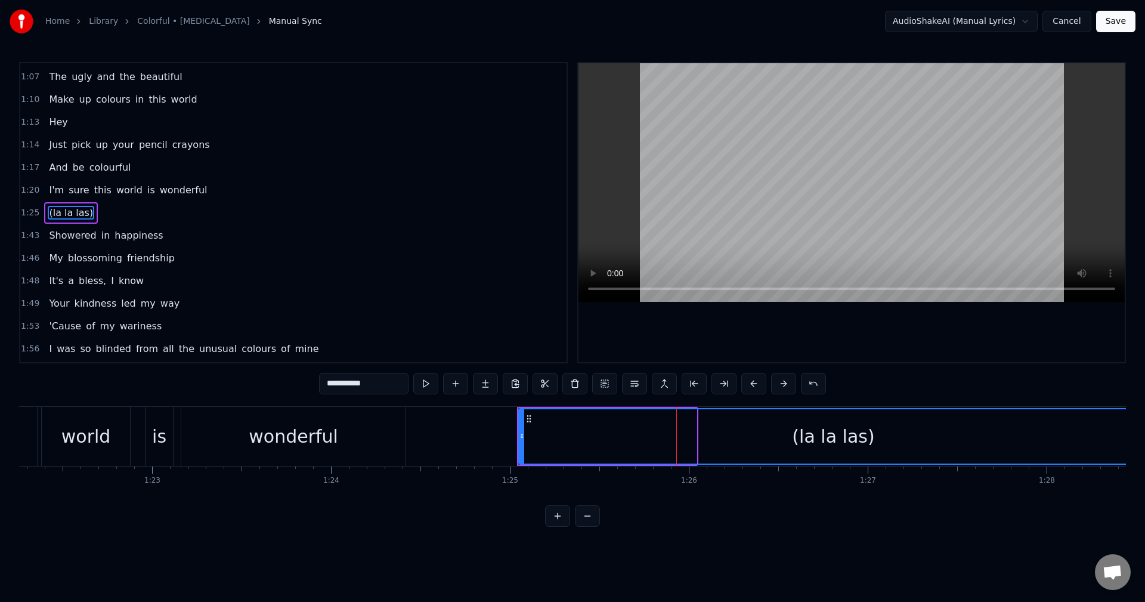
drag, startPoint x: 693, startPoint y: 435, endPoint x: 1144, endPoint y: 460, distance: 452.1
click at [1144, 460] on div "Home Library Colorful • [MEDICAL_DATA] Manual Sync AudioShakeAI (Manual Lyrics)…" at bounding box center [572, 263] width 1145 height 526
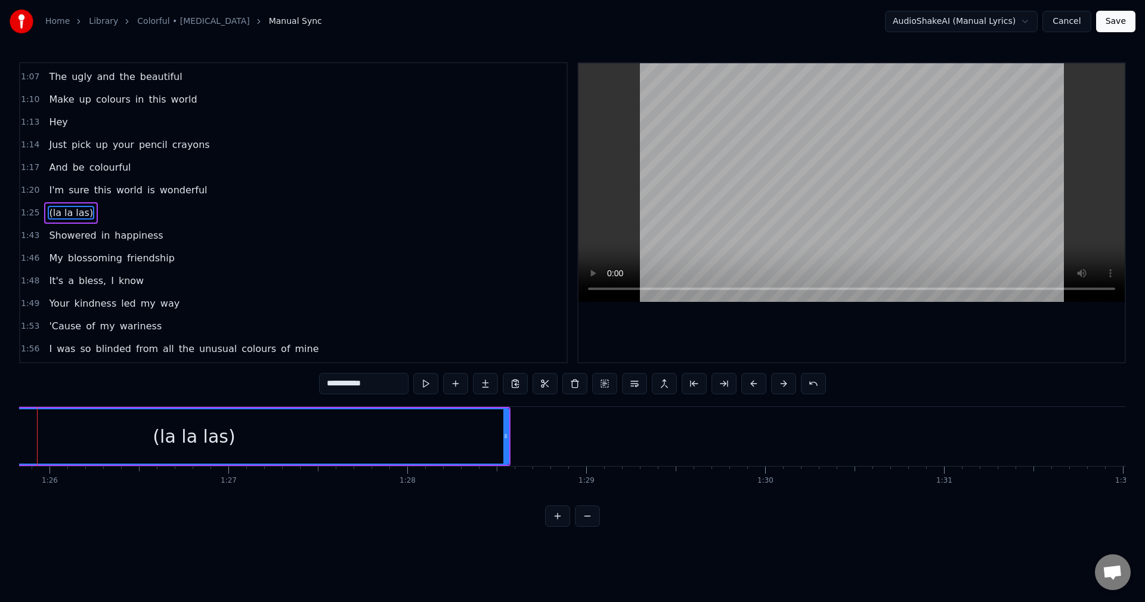
scroll to position [0, 15543]
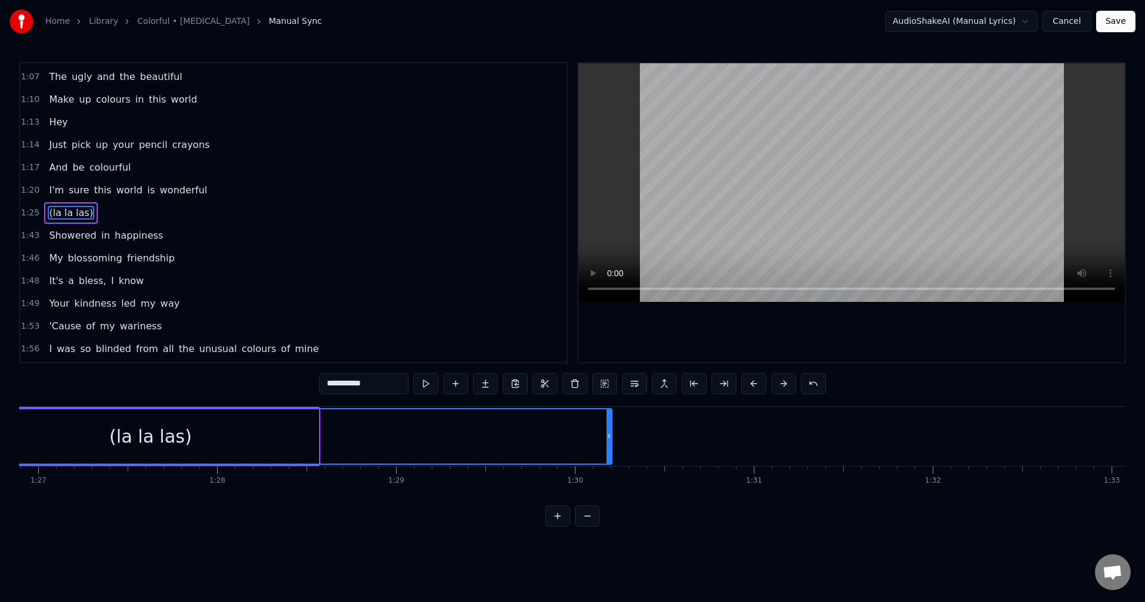
drag, startPoint x: 314, startPoint y: 437, endPoint x: 1144, endPoint y: 442, distance: 830.6
click at [611, 438] on icon at bounding box center [608, 436] width 5 height 10
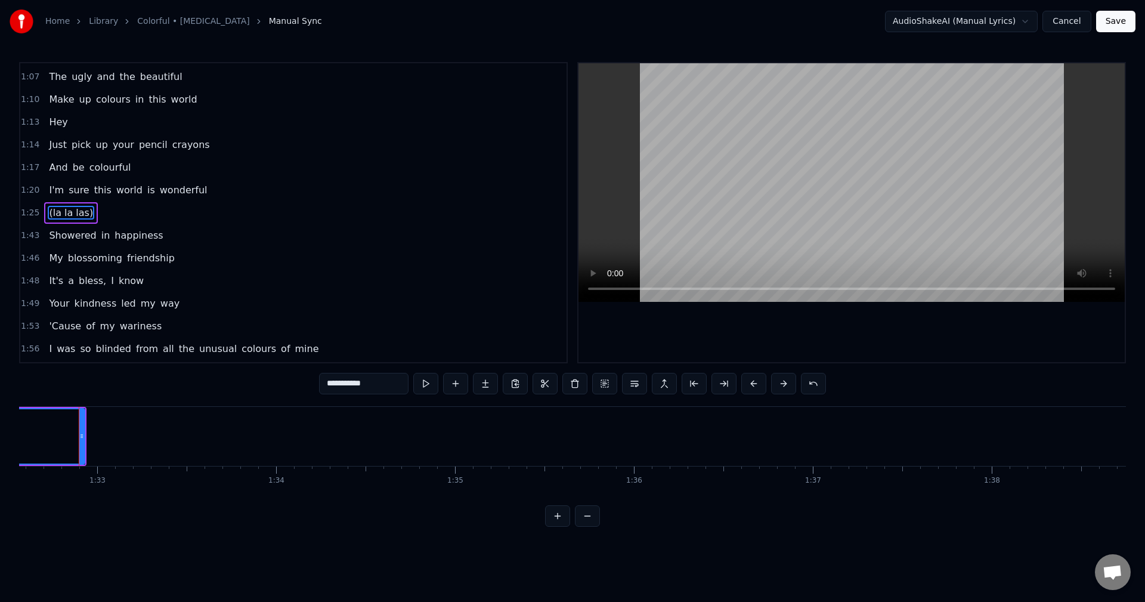
type input "**********"
click at [593, 525] on button at bounding box center [587, 515] width 25 height 21
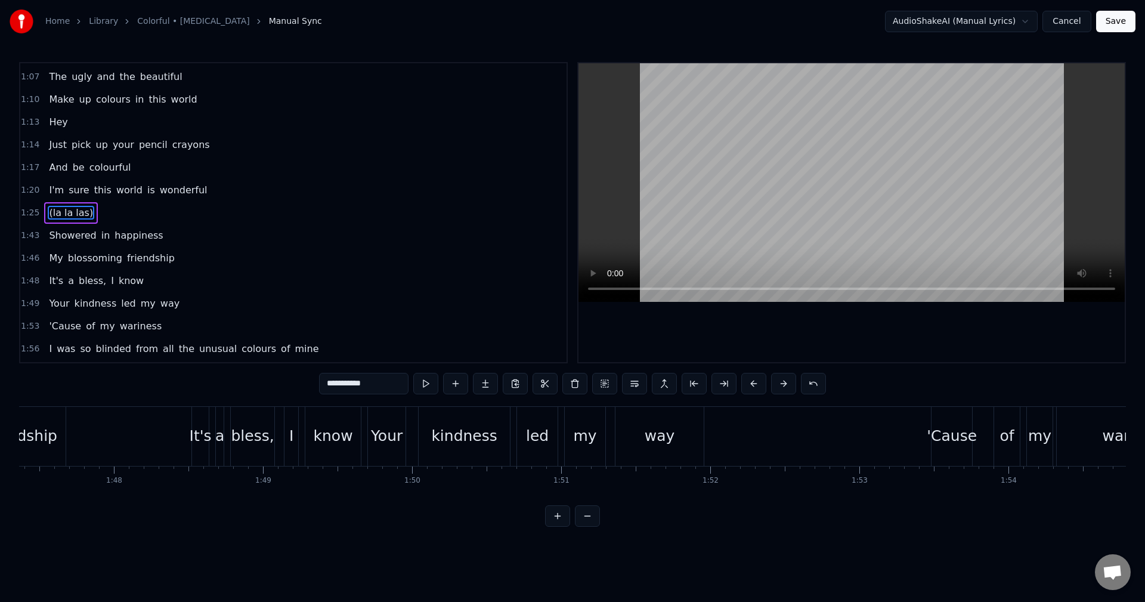
click at [593, 525] on button at bounding box center [587, 515] width 25 height 21
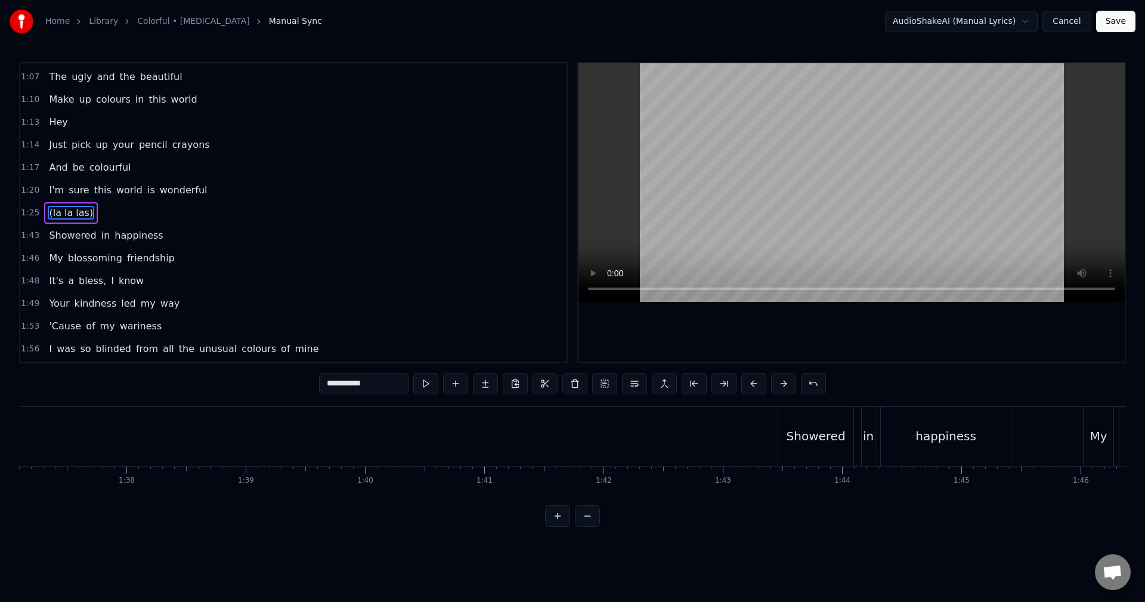
scroll to position [0, 11018]
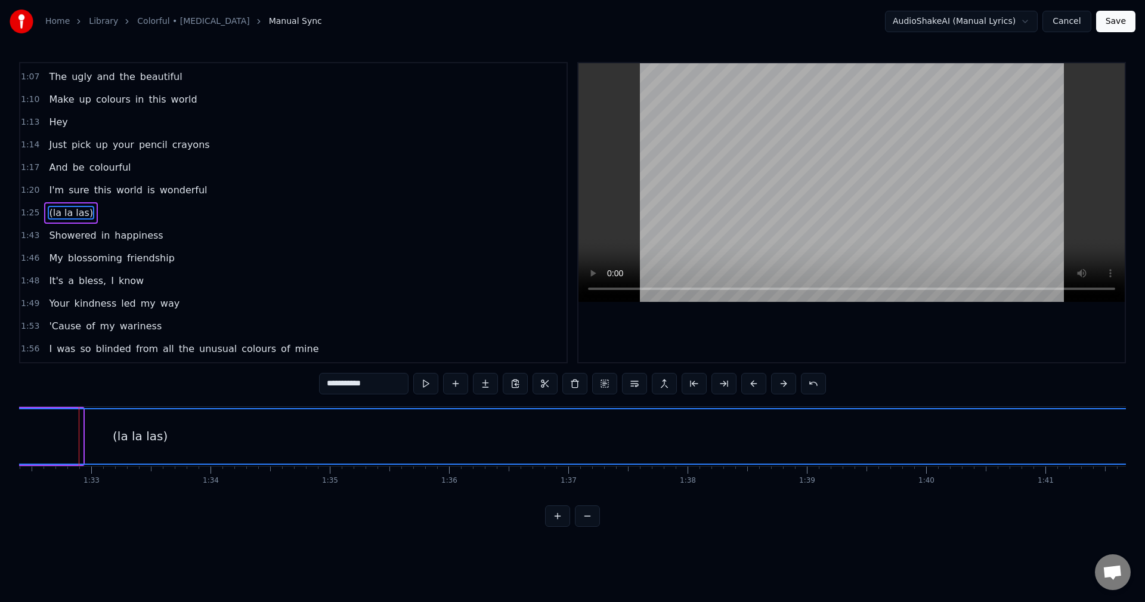
drag, startPoint x: 80, startPoint y: 435, endPoint x: 1135, endPoint y: 443, distance: 1054.8
click at [1139, 444] on div "Home Library Colorful • [MEDICAL_DATA] Manual Sync AudioShakeAI (Manual Lyrics)…" at bounding box center [572, 263] width 1145 height 526
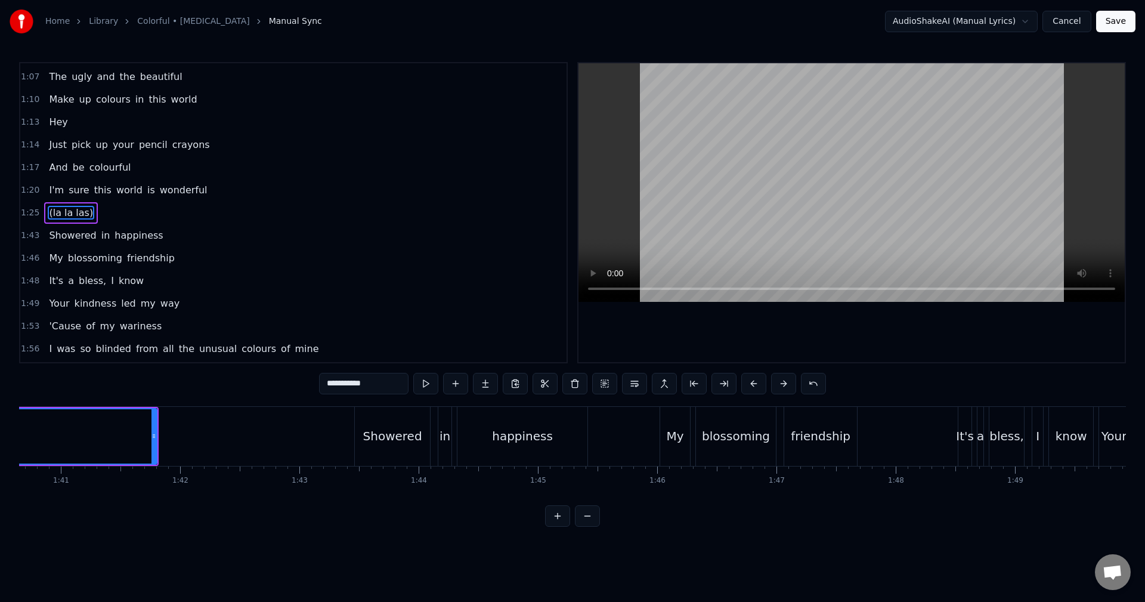
scroll to position [0, 11986]
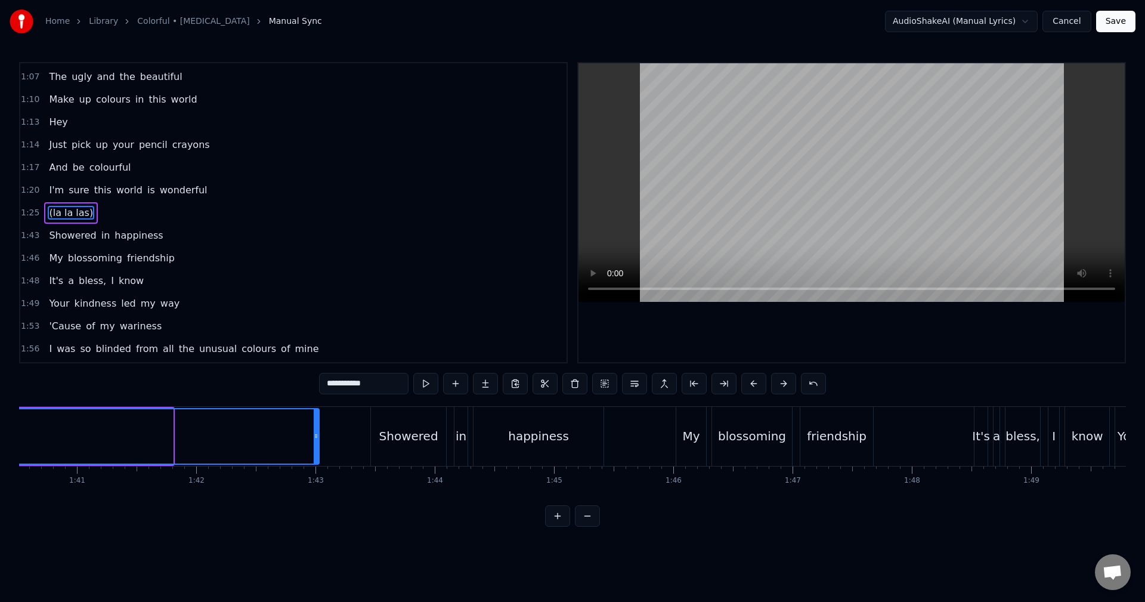
drag, startPoint x: 168, startPoint y: 435, endPoint x: 314, endPoint y: 427, distance: 146.3
click at [314, 427] on div at bounding box center [316, 436] width 5 height 54
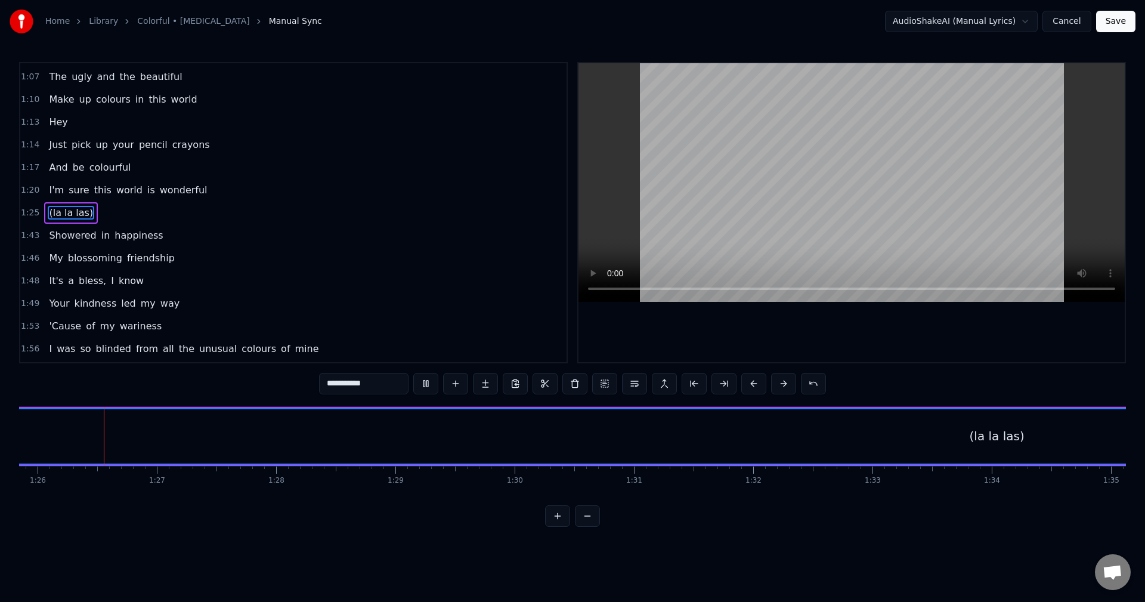
scroll to position [0, 10234]
click at [754, 515] on div "0:01 (doots and doos) 0:20 What seems to be endless 0:23 Pointless colourless 0…" at bounding box center [572, 294] width 1107 height 464
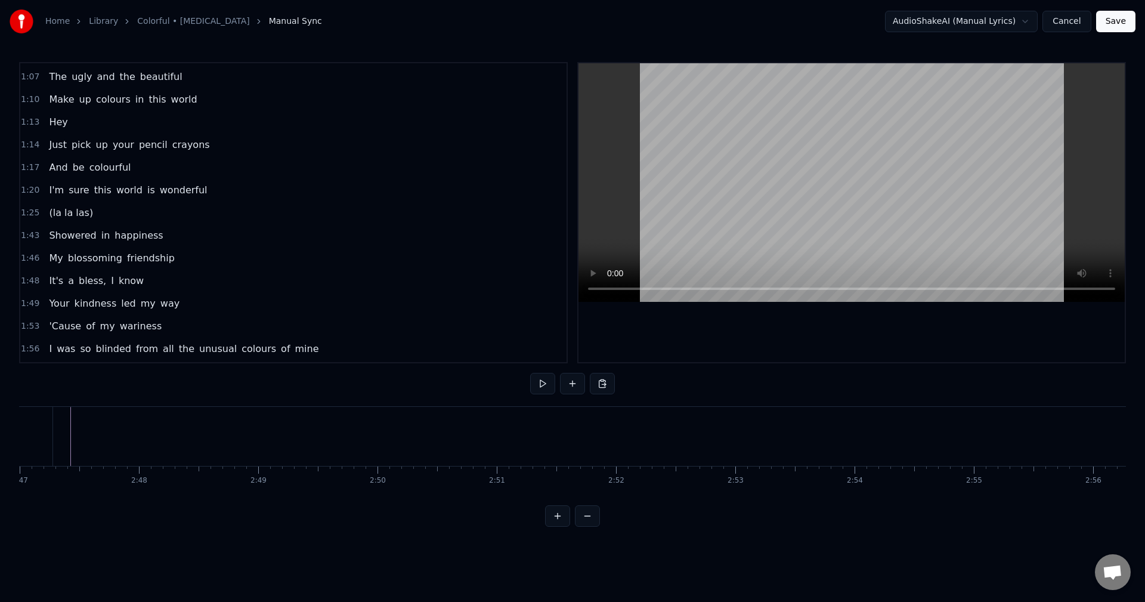
scroll to position [0, 19582]
click at [406, 431] on div at bounding box center [406, 436] width 1 height 59
click at [432, 445] on div "New Line Ctrl+N" at bounding box center [495, 454] width 147 height 19
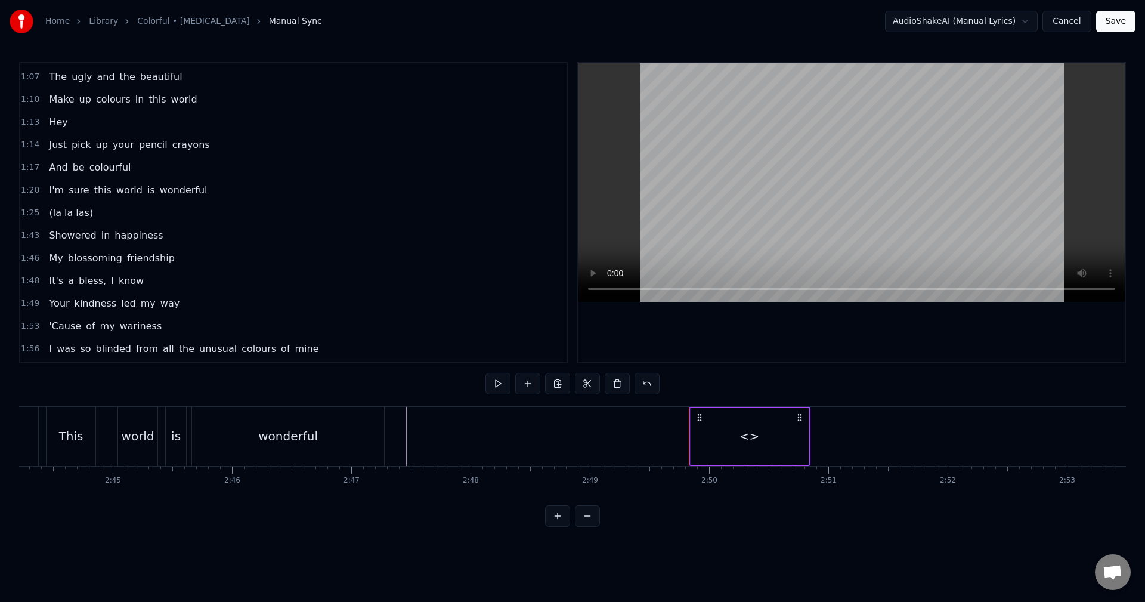
click at [763, 438] on div "<>" at bounding box center [749, 436] width 118 height 57
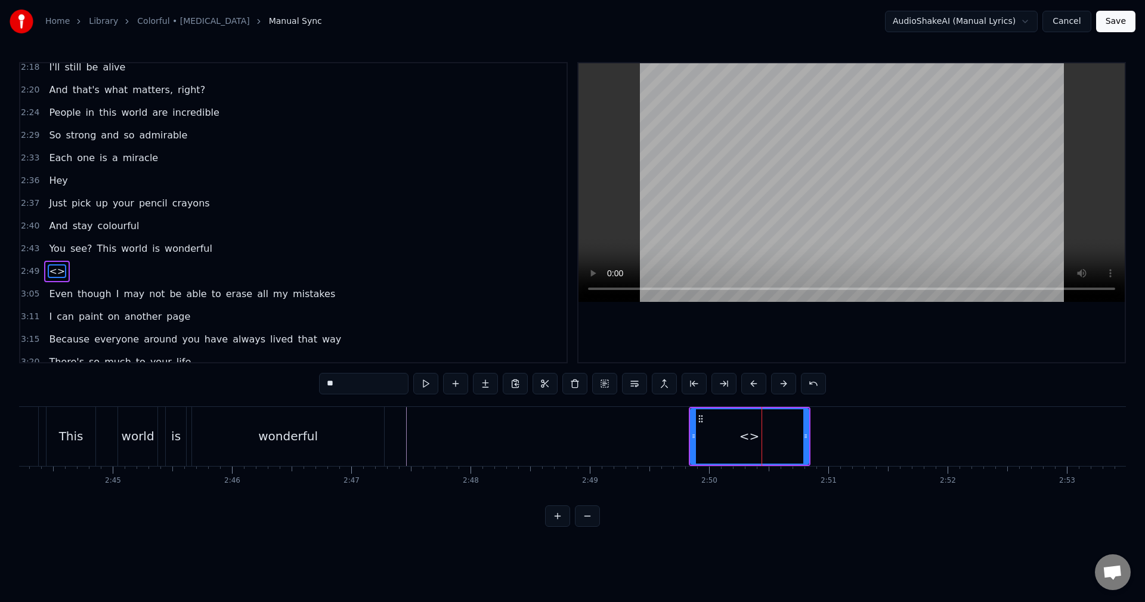
scroll to position [723, 0]
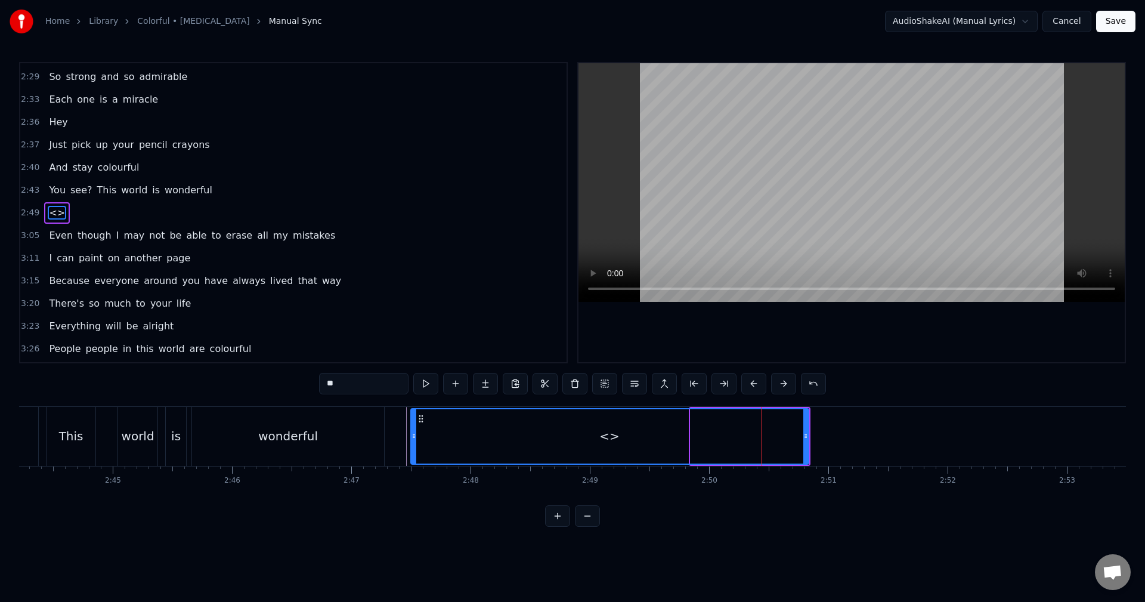
drag, startPoint x: 692, startPoint y: 439, endPoint x: 405, endPoint y: 429, distance: 287.6
click at [411, 429] on div at bounding box center [413, 436] width 5 height 54
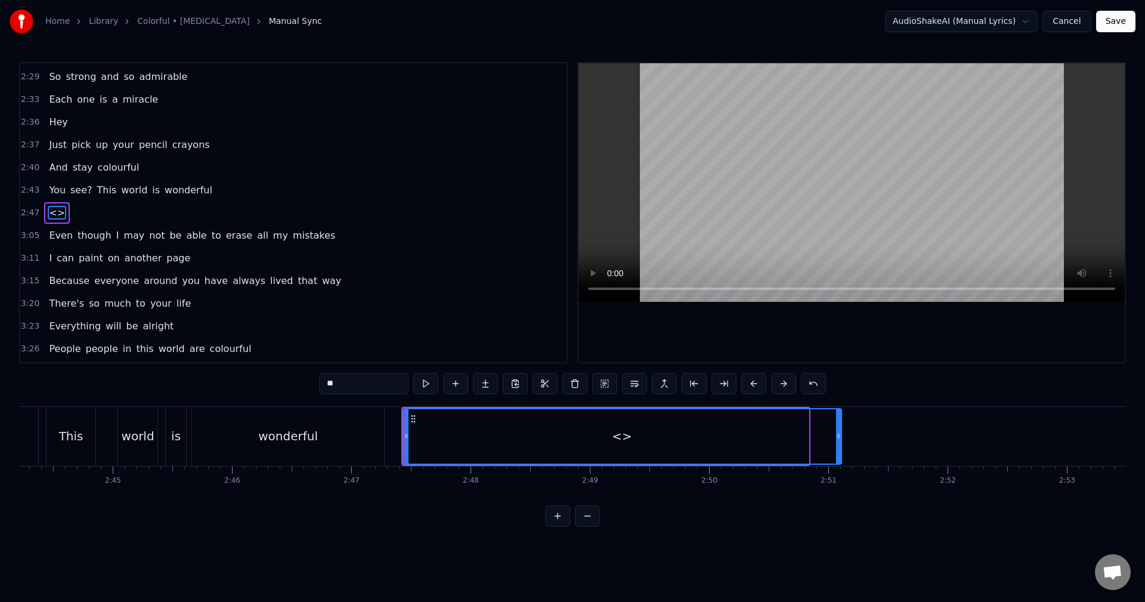
drag, startPoint x: 807, startPoint y: 436, endPoint x: 1094, endPoint y: 437, distance: 286.2
click at [1142, 436] on div "Home Library Colorful • [MEDICAL_DATA] Manual Sync AudioShakeAI (Manual Lyrics)…" at bounding box center [572, 263] width 1145 height 526
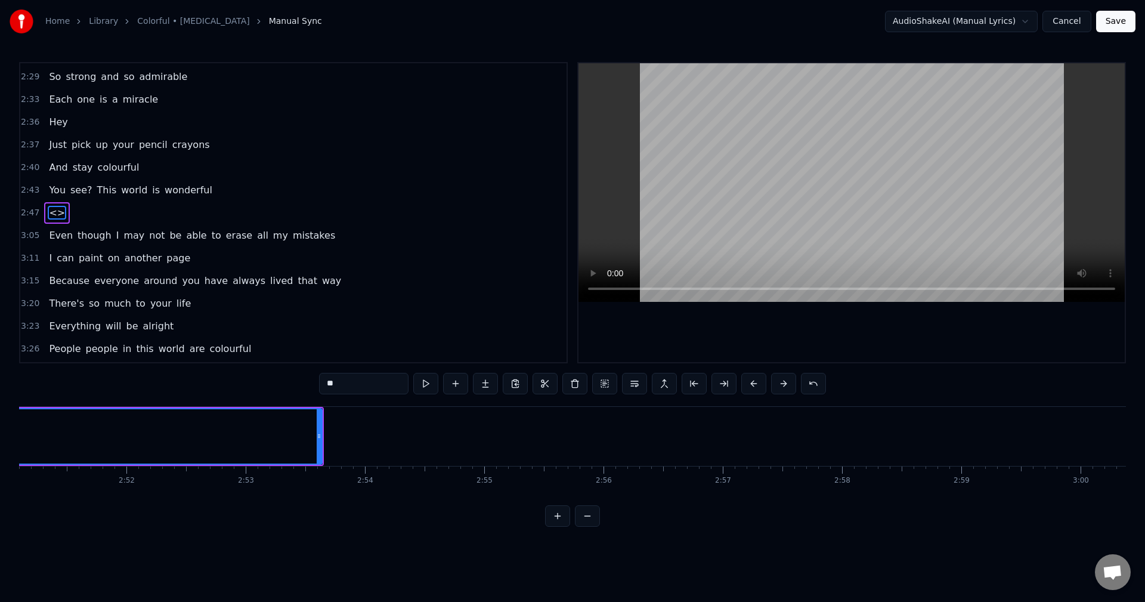
scroll to position [0, 20498]
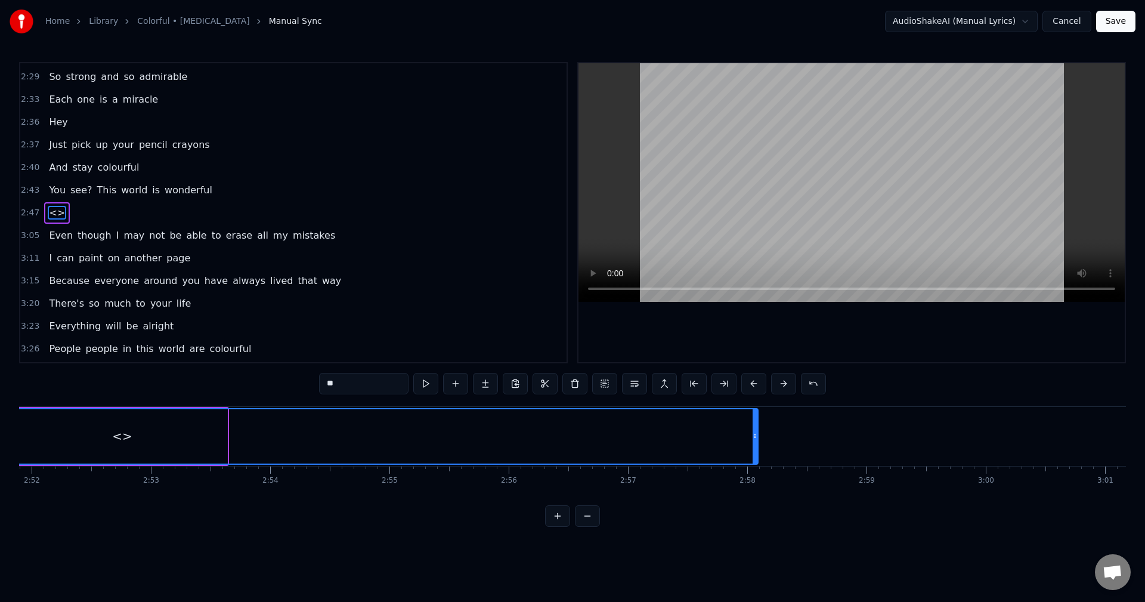
drag, startPoint x: 224, startPoint y: 430, endPoint x: 1110, endPoint y: 423, distance: 886.0
click at [1144, 424] on div "Home Library Colorful • [MEDICAL_DATA] Manual Sync AudioShakeAI (Manual Lyrics)…" at bounding box center [572, 263] width 1145 height 526
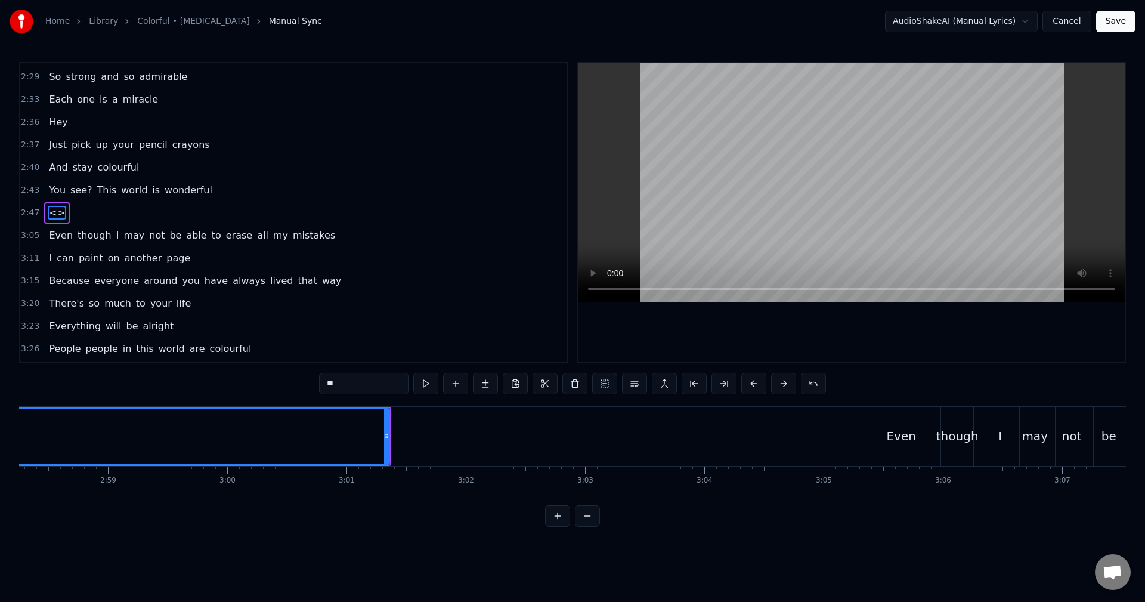
scroll to position [0, 21335]
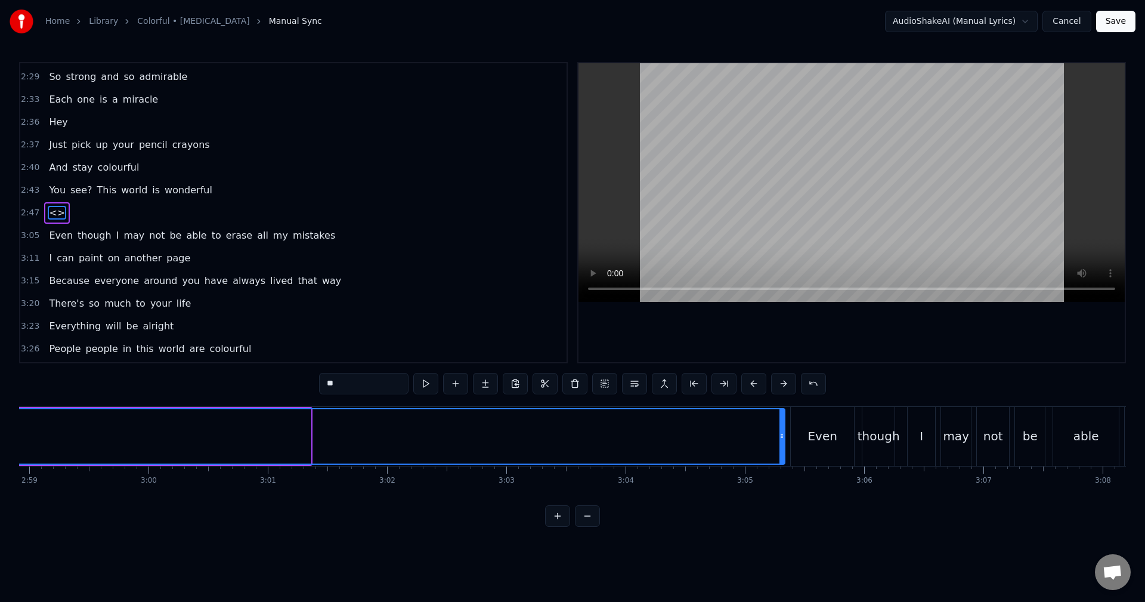
drag, startPoint x: 308, startPoint y: 432, endPoint x: 782, endPoint y: 443, distance: 474.1
click at [782, 443] on div at bounding box center [781, 436] width 5 height 54
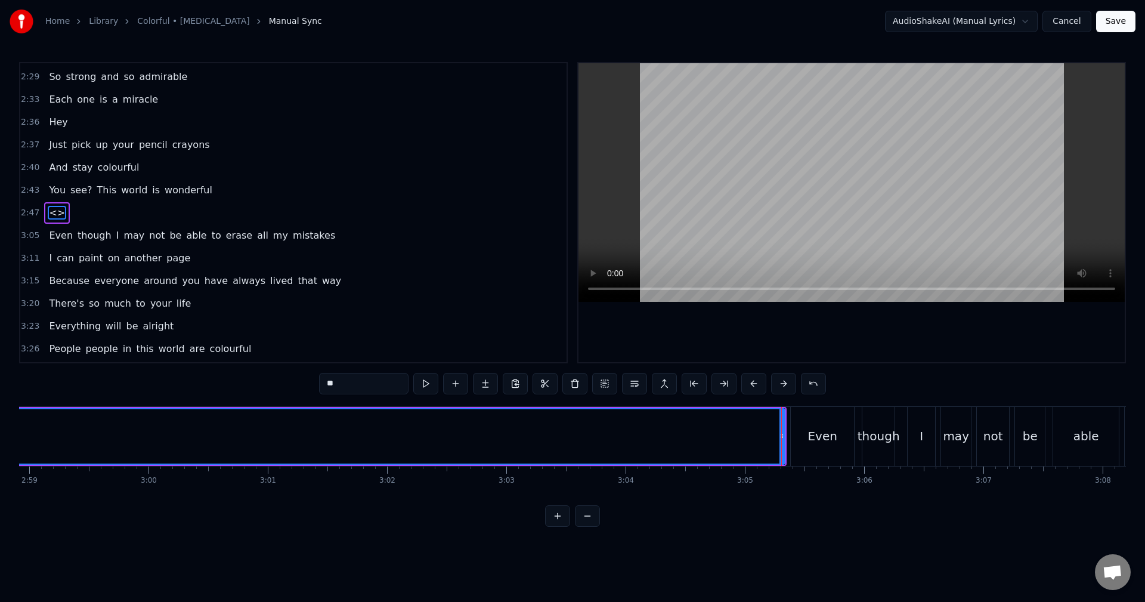
drag, startPoint x: 320, startPoint y: 383, endPoint x: 193, endPoint y: 380, distance: 126.4
click at [193, 382] on div "0:01 (doots and doos) 0:20 What seems to be endless 0:23 Pointless colourless 0…" at bounding box center [572, 294] width 1107 height 464
type input "*"
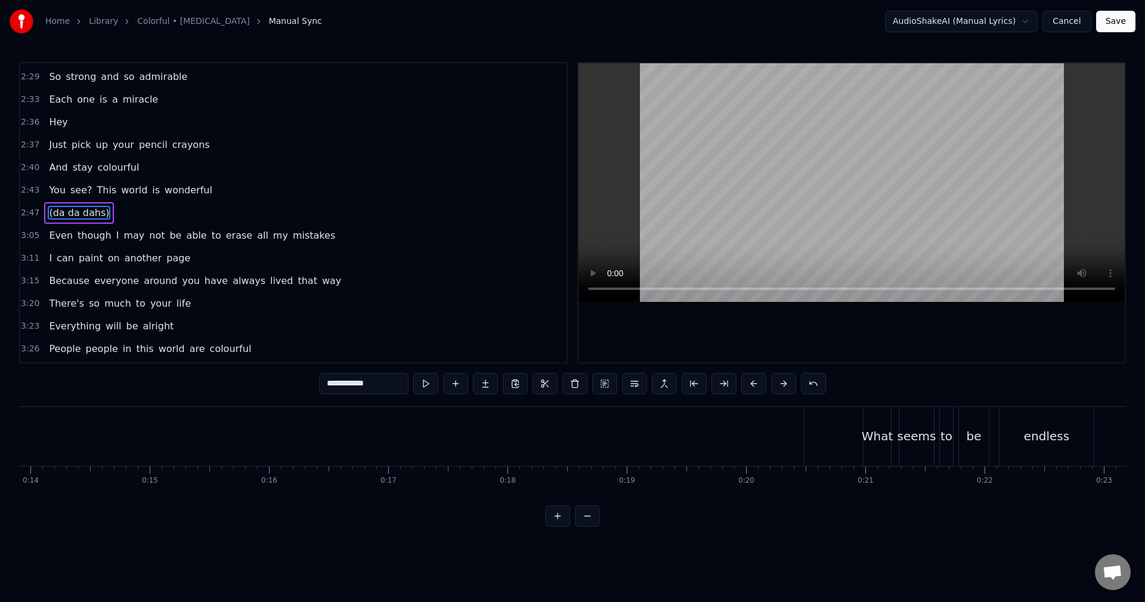
scroll to position [0, 1611]
type input "**********"
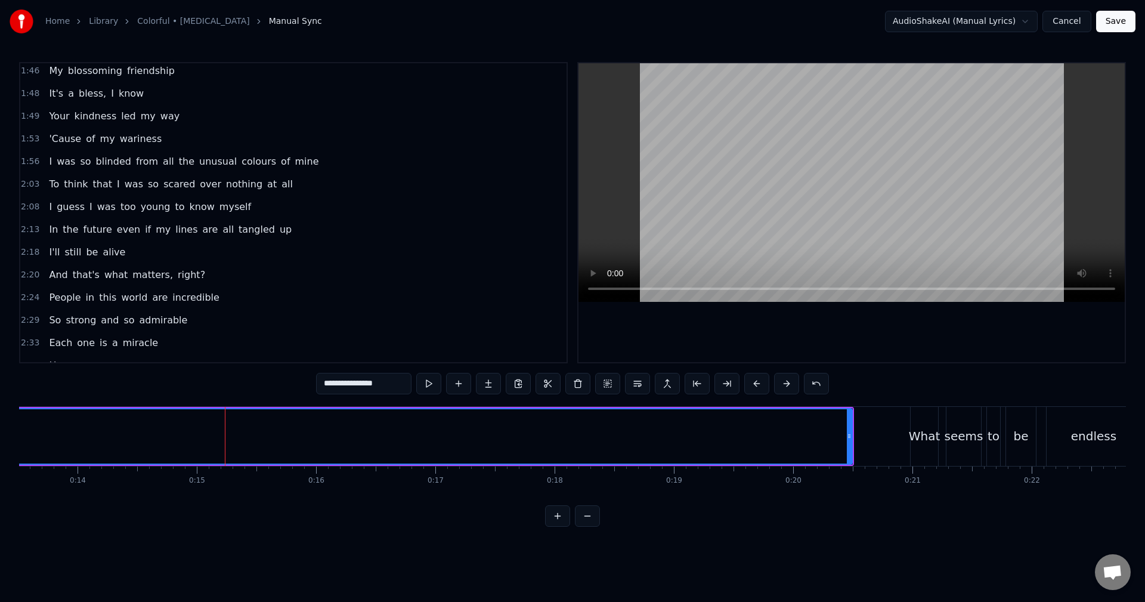
click at [228, 546] on html "Home Library Colorful • [MEDICAL_DATA] Manual Sync AudioShakeAI (Manual Lyrics)…" at bounding box center [572, 273] width 1145 height 546
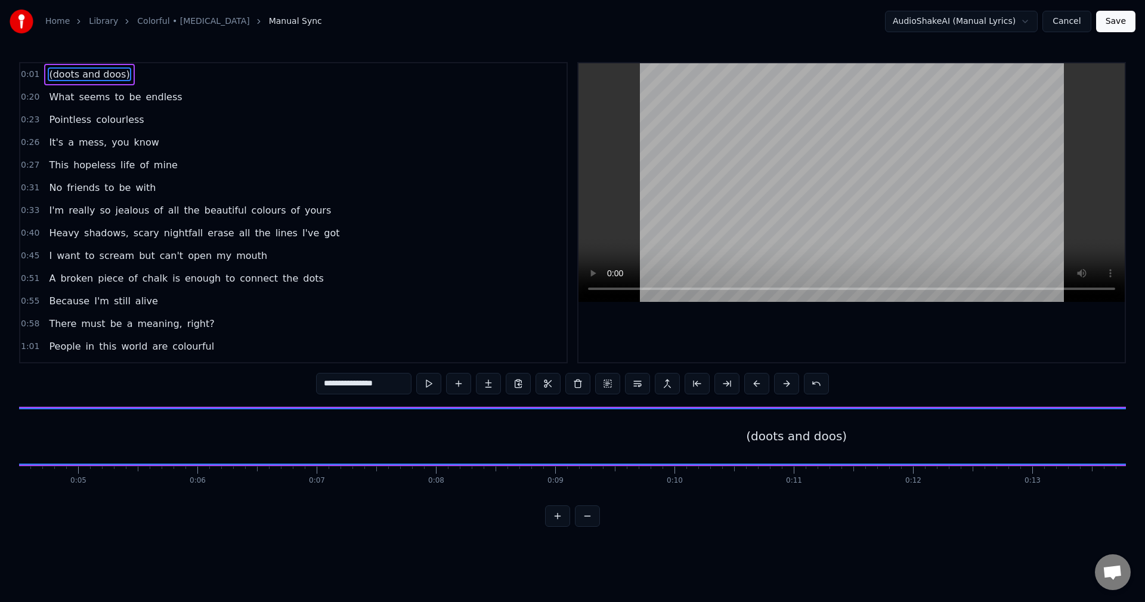
scroll to position [0, 0]
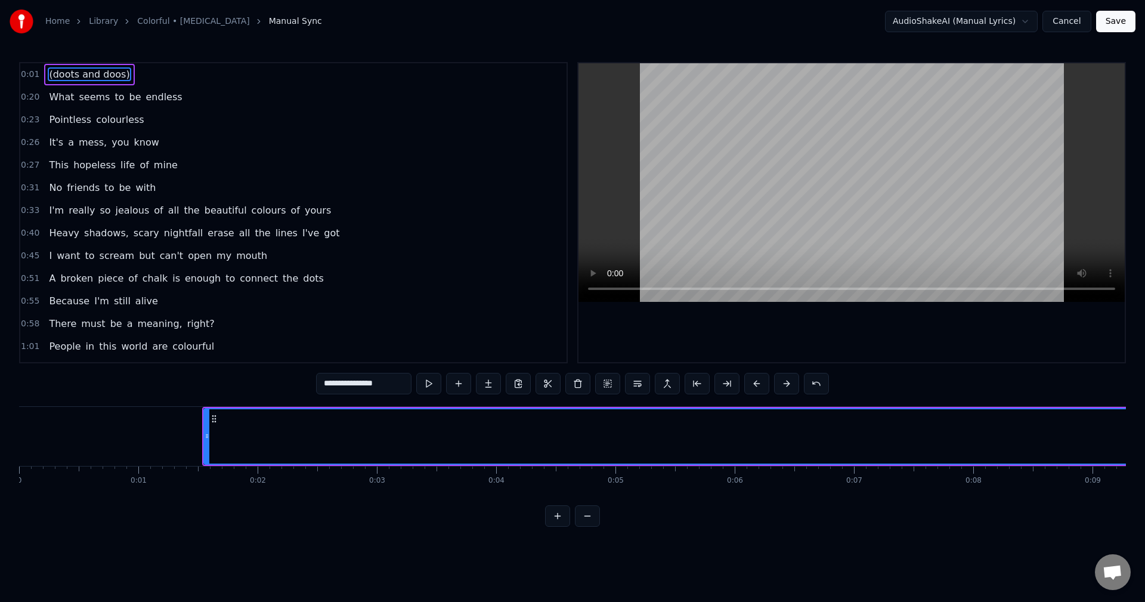
click at [210, 417] on html "Home Library Colorful • [MEDICAL_DATA] Manual Sync AudioShakeAI (Manual Lyrics)…" at bounding box center [572, 273] width 1145 height 546
click at [205, 430] on div at bounding box center [207, 436] width 5 height 54
click at [484, 382] on button at bounding box center [488, 383] width 25 height 21
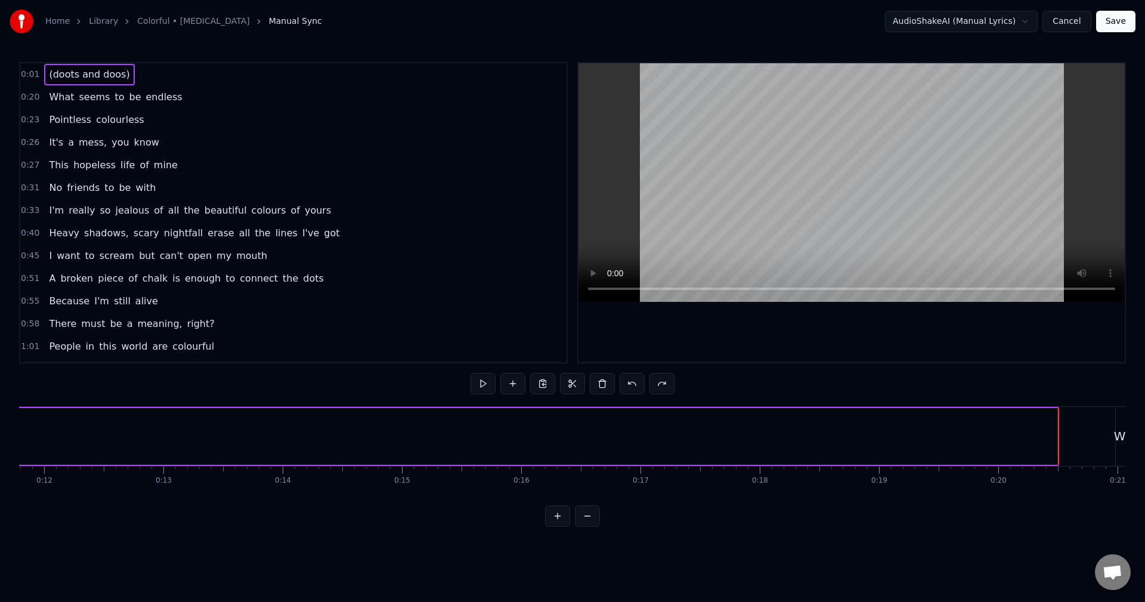
scroll to position [0, 1358]
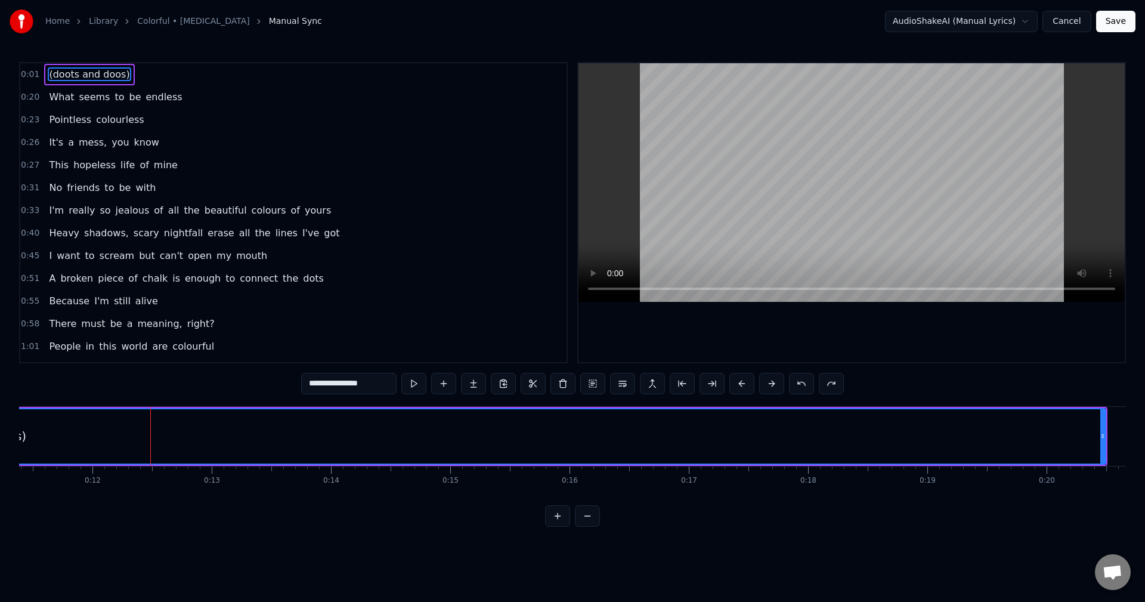
click at [76, 74] on span "(doots and doos)" at bounding box center [89, 74] width 83 height 14
type input "****"
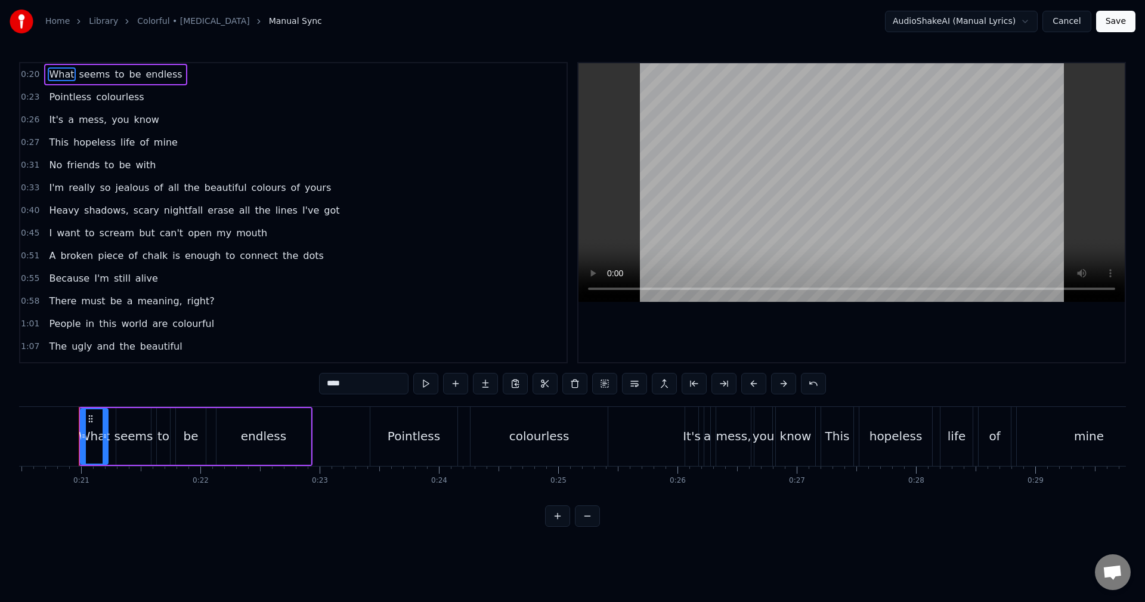
scroll to position [0, 0]
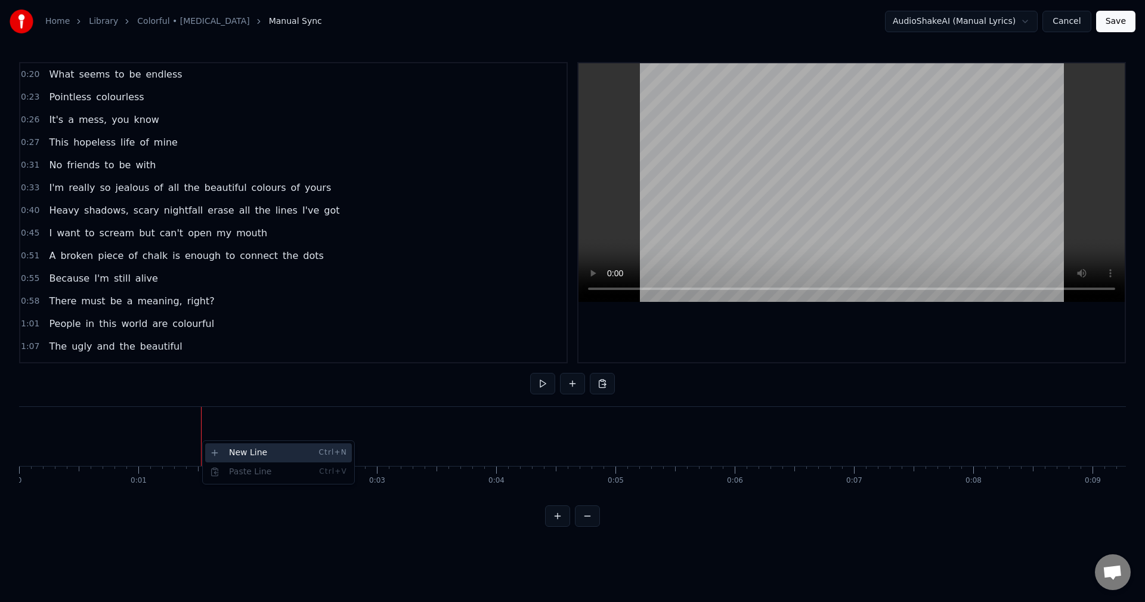
click at [219, 445] on div "New Line Ctrl+N" at bounding box center [278, 452] width 147 height 19
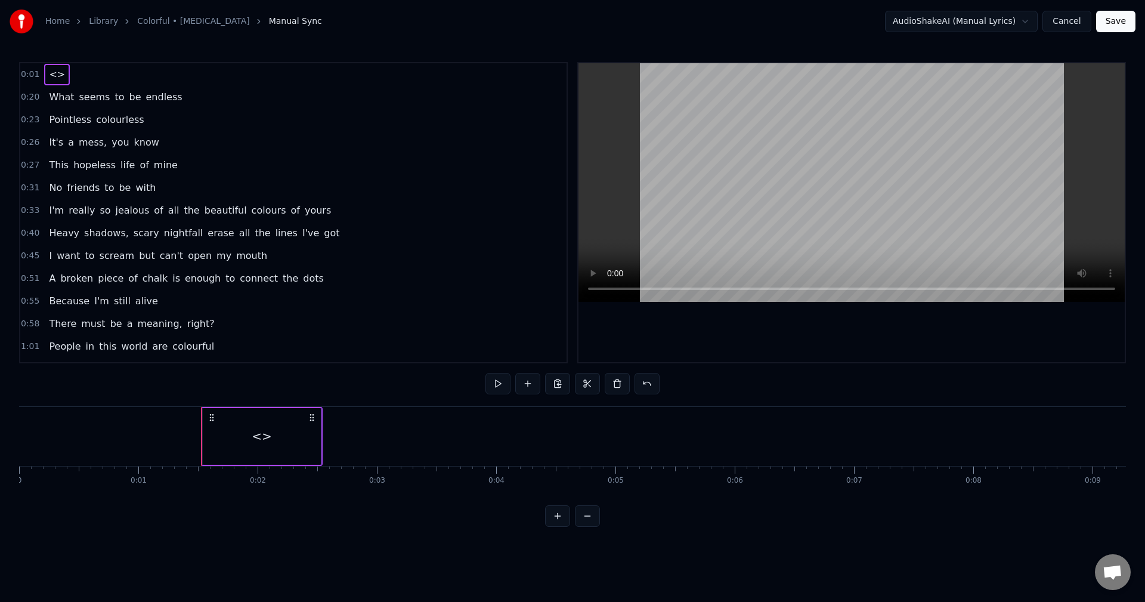
click at [255, 438] on div "<>" at bounding box center [262, 436] width 20 height 18
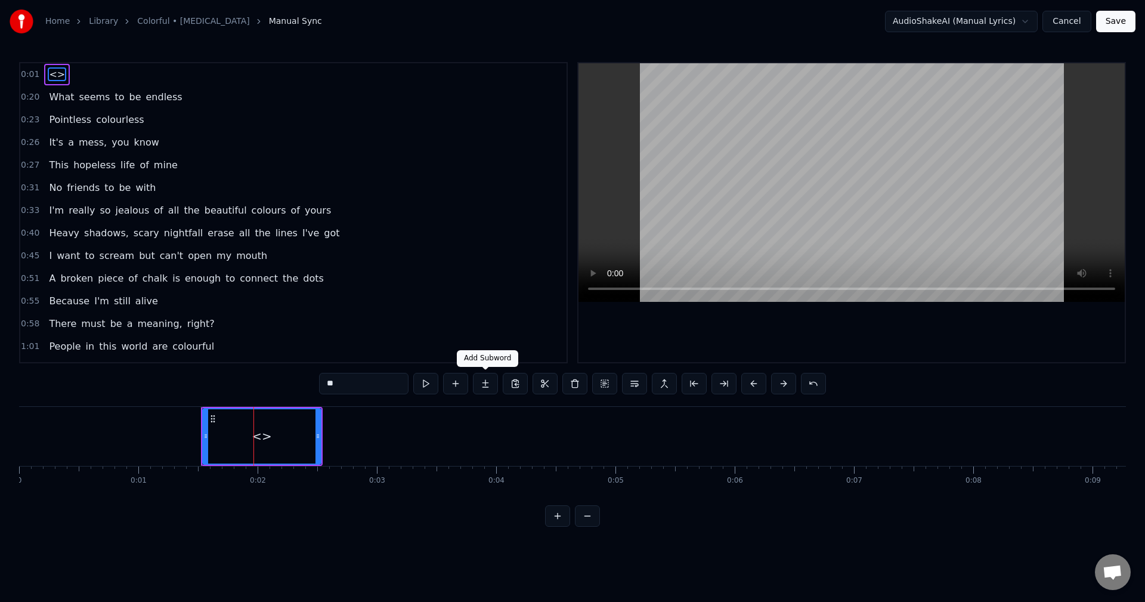
click at [481, 386] on button at bounding box center [485, 383] width 25 height 21
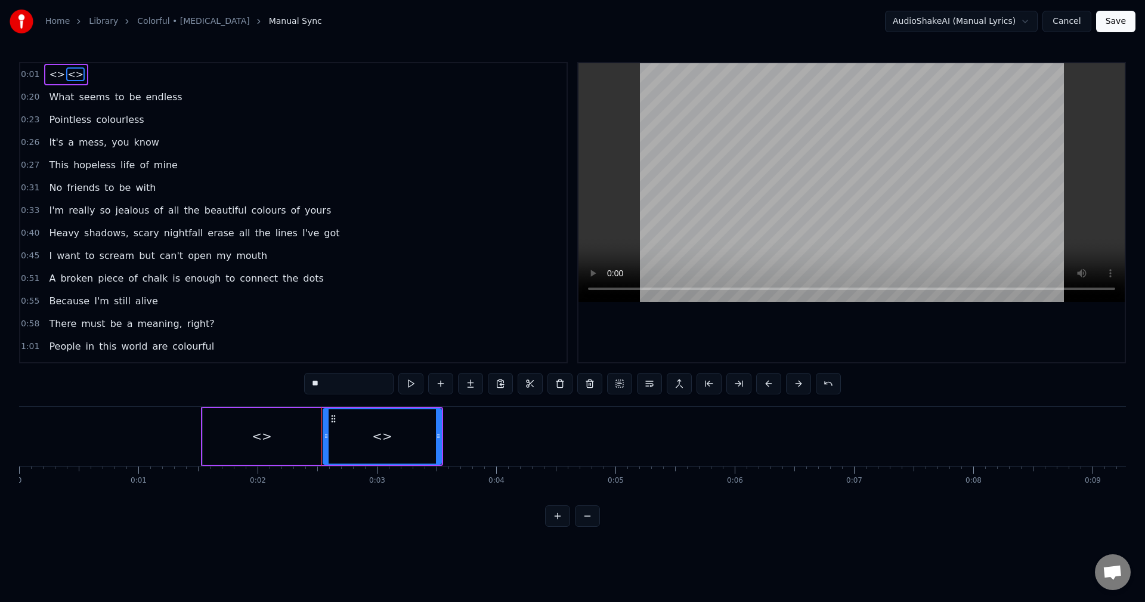
click at [478, 384] on button at bounding box center [470, 383] width 25 height 21
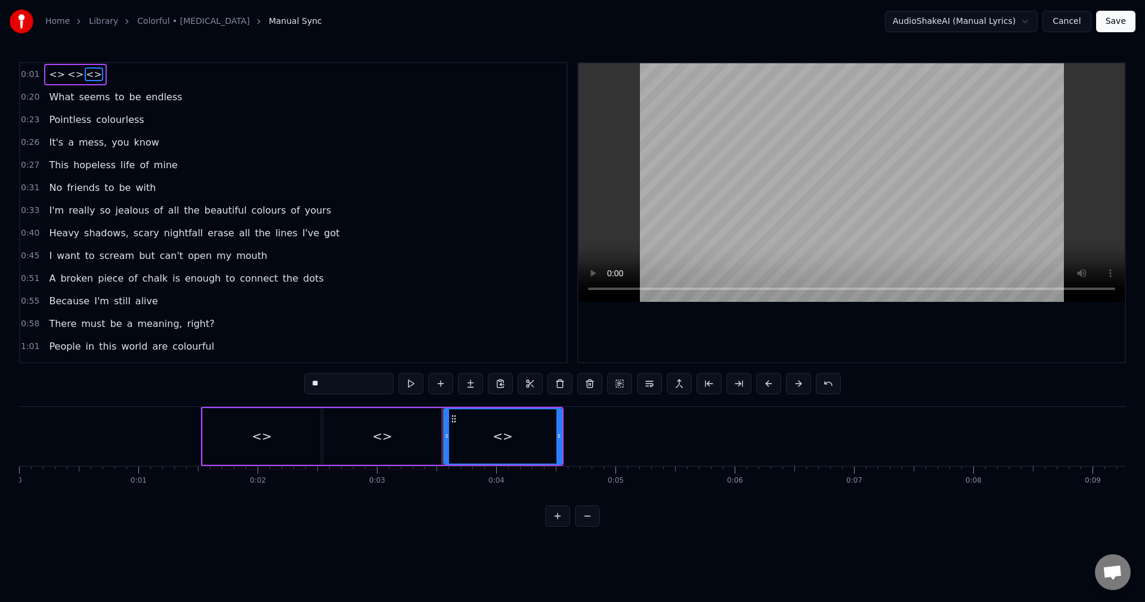
click at [280, 441] on div "<>" at bounding box center [262, 436] width 118 height 57
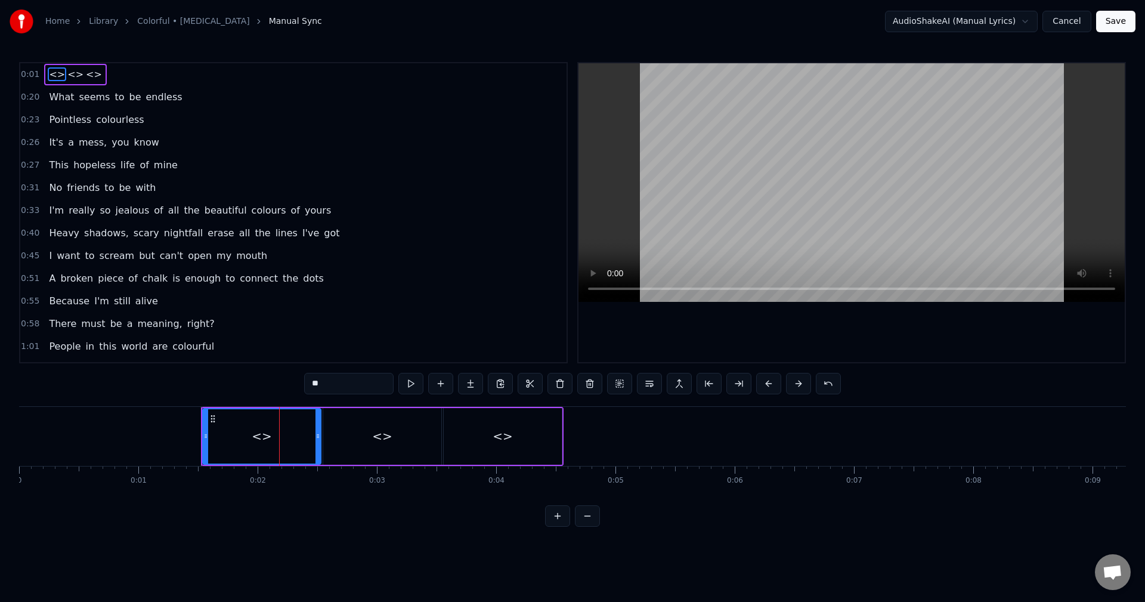
drag, startPoint x: 338, startPoint y: 382, endPoint x: 245, endPoint y: 374, distance: 93.4
click at [245, 374] on div "0:01 <> <> <> 0:20 What seems to be endless 0:23 Pointless colourless 0:26 It's…" at bounding box center [572, 294] width 1107 height 464
click at [367, 438] on div "<>" at bounding box center [382, 436] width 118 height 57
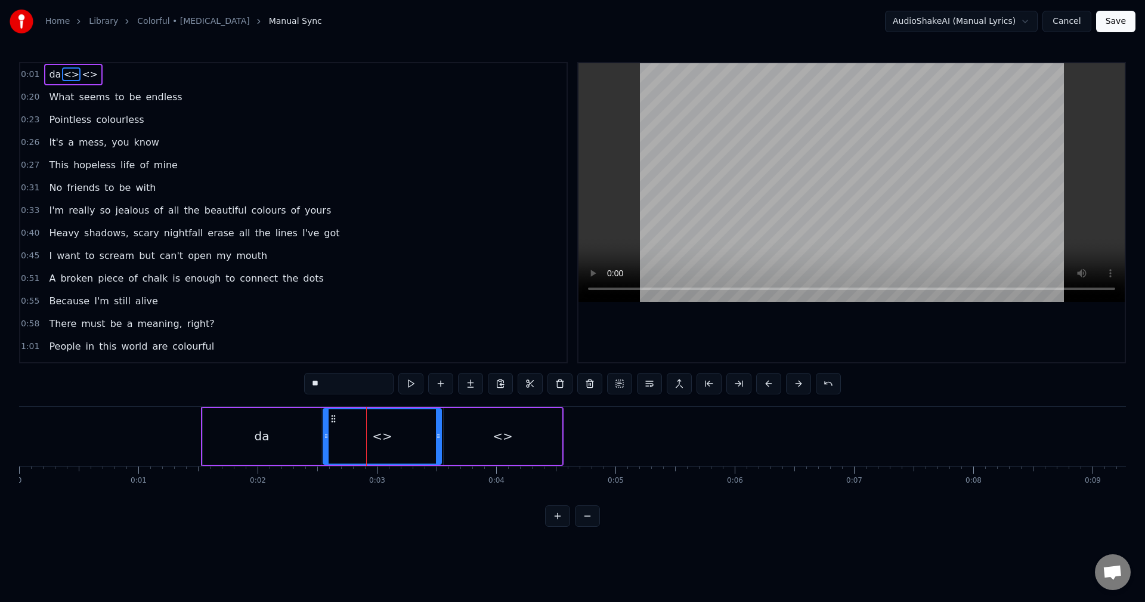
drag, startPoint x: 340, startPoint y: 388, endPoint x: 219, endPoint y: 390, distance: 121.0
click at [221, 390] on div "0:01 da <> <> 0:20 What seems to be endless 0:23 Pointless colourless 0:26 It's…" at bounding box center [572, 294] width 1107 height 464
click at [456, 433] on div "<>" at bounding box center [503, 436] width 118 height 57
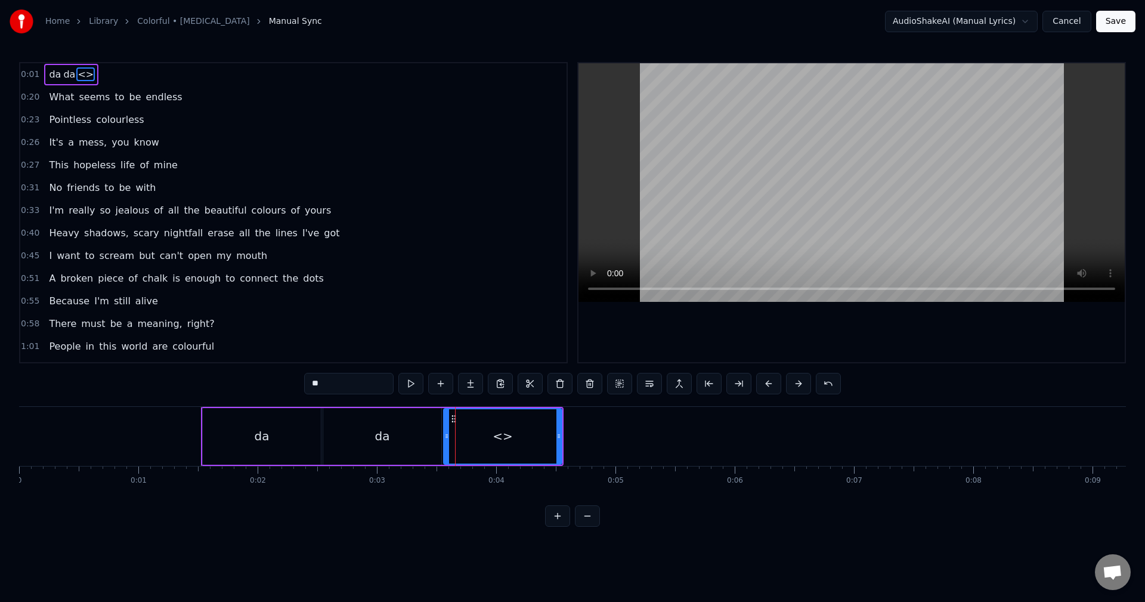
drag, startPoint x: 339, startPoint y: 388, endPoint x: 237, endPoint y: 383, distance: 102.0
click at [239, 382] on div "0:01 da da <> 0:20 What seems to be endless 0:23 Pointless colourless 0:26 It's…" at bounding box center [572, 294] width 1107 height 464
click at [267, 424] on div "da" at bounding box center [262, 436] width 118 height 57
type input "**"
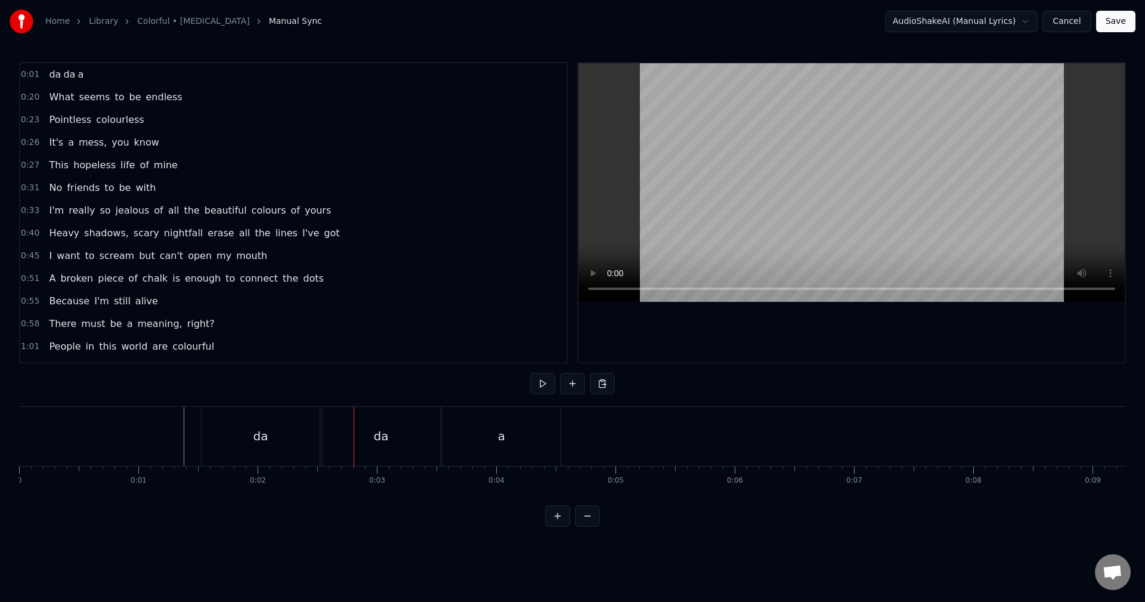
click at [245, 435] on div "da" at bounding box center [261, 436] width 118 height 59
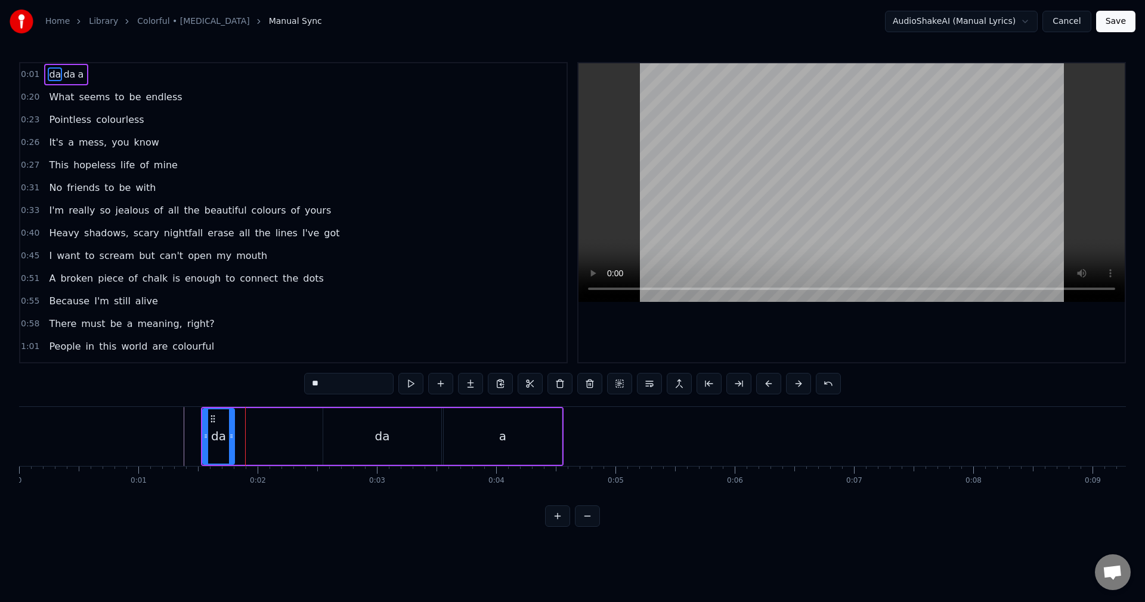
drag, startPoint x: 318, startPoint y: 435, endPoint x: 232, endPoint y: 441, distance: 86.6
click at [232, 441] on div at bounding box center [231, 436] width 5 height 54
click at [361, 427] on div "da" at bounding box center [382, 436] width 118 height 57
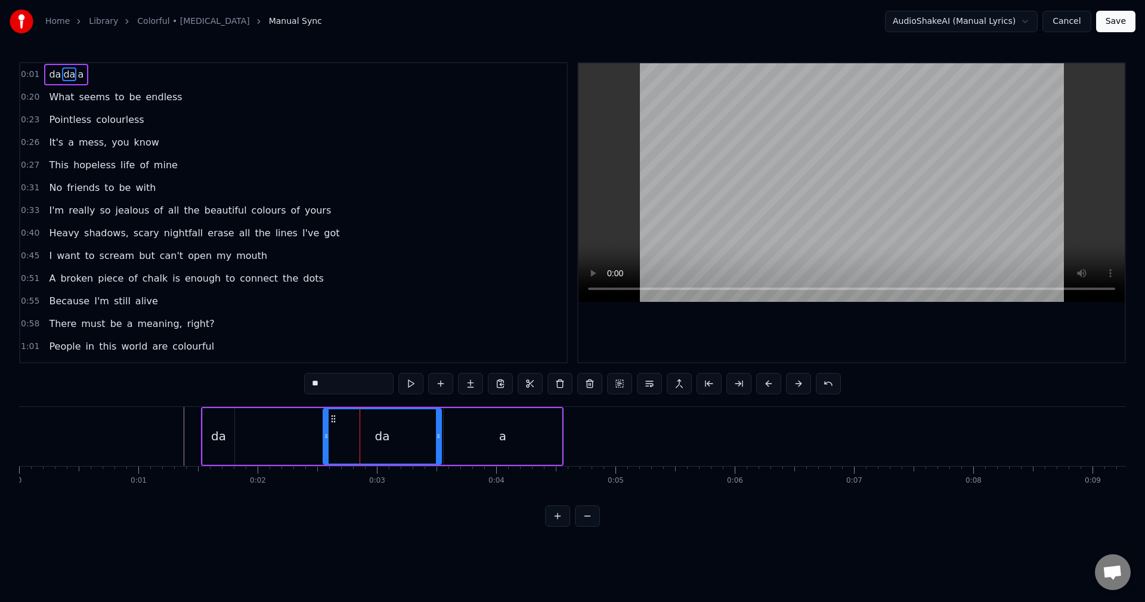
click at [339, 388] on input "**" at bounding box center [348, 383] width 89 height 21
type input "*****"
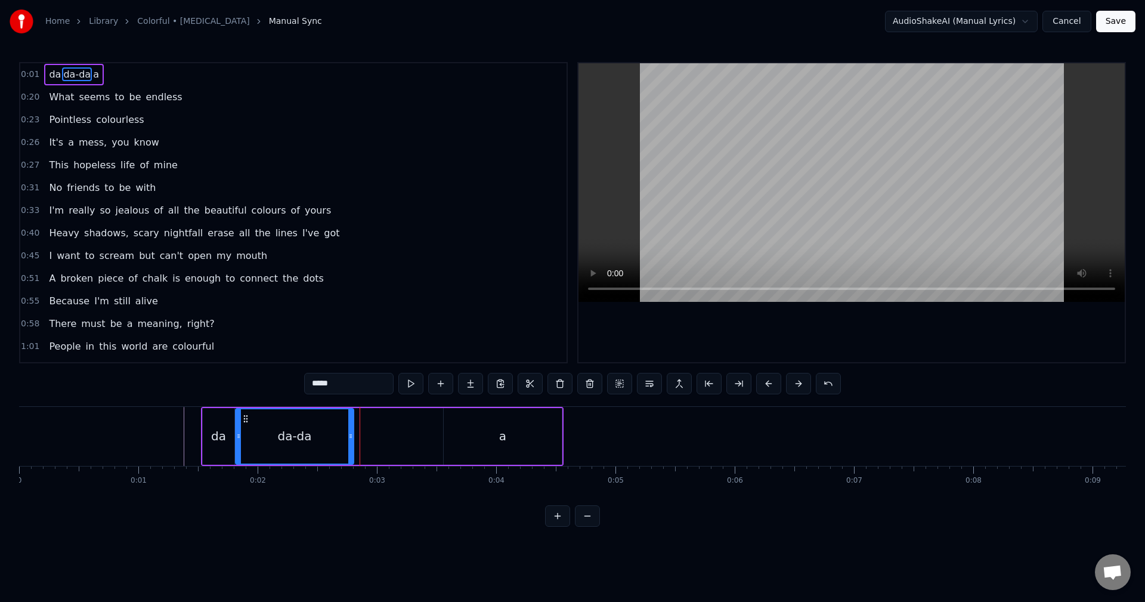
drag, startPoint x: 334, startPoint y: 421, endPoint x: 246, endPoint y: 426, distance: 87.8
click at [246, 426] on div "da-da" at bounding box center [294, 436] width 117 height 54
drag, startPoint x: 349, startPoint y: 435, endPoint x: 283, endPoint y: 448, distance: 67.9
click at [283, 448] on div at bounding box center [283, 436] width 5 height 54
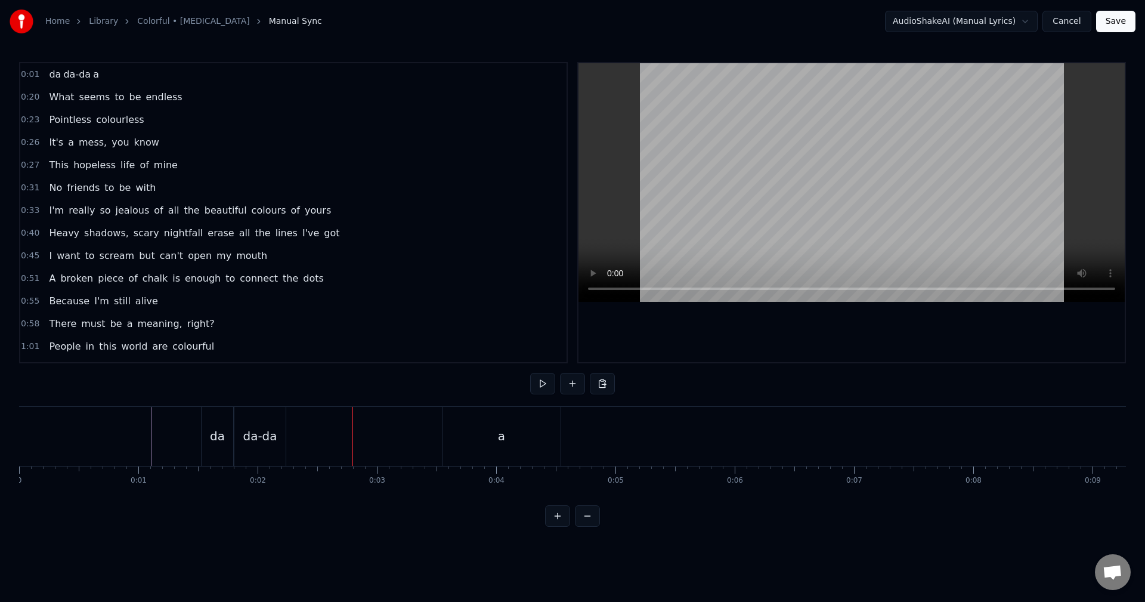
click at [436, 436] on div "da da-da a" at bounding box center [381, 436] width 360 height 59
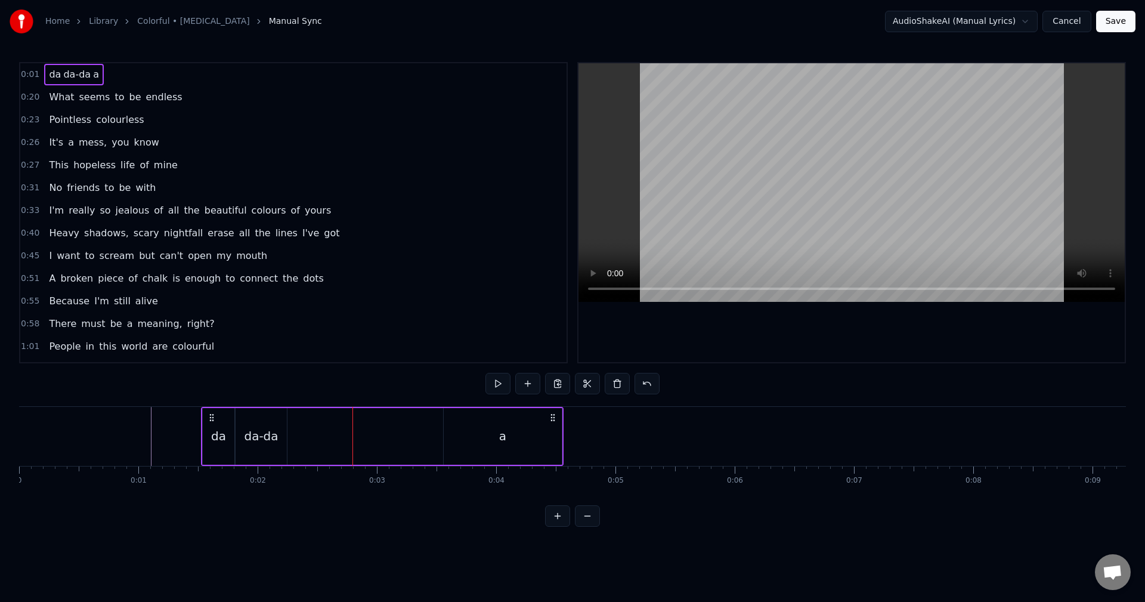
click at [478, 430] on div "a" at bounding box center [503, 436] width 118 height 57
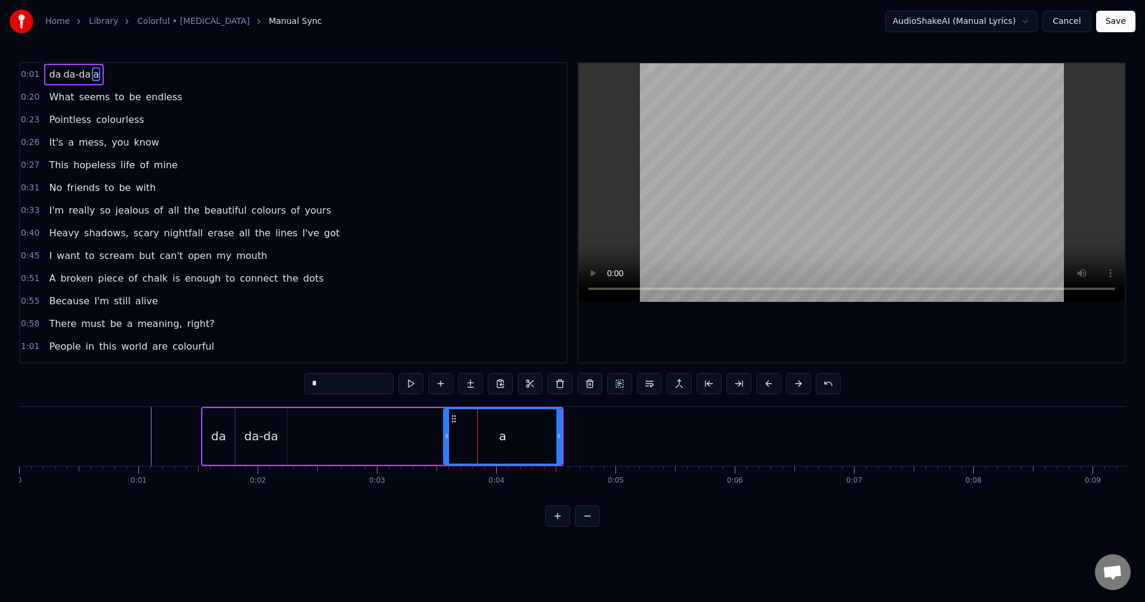
drag, startPoint x: 352, startPoint y: 379, endPoint x: 234, endPoint y: 363, distance: 118.6
click at [190, 365] on div "0:01 da da-da a 0:20 What seems to be endless 0:23 Pointless colourless 0:26 It…" at bounding box center [572, 294] width 1107 height 464
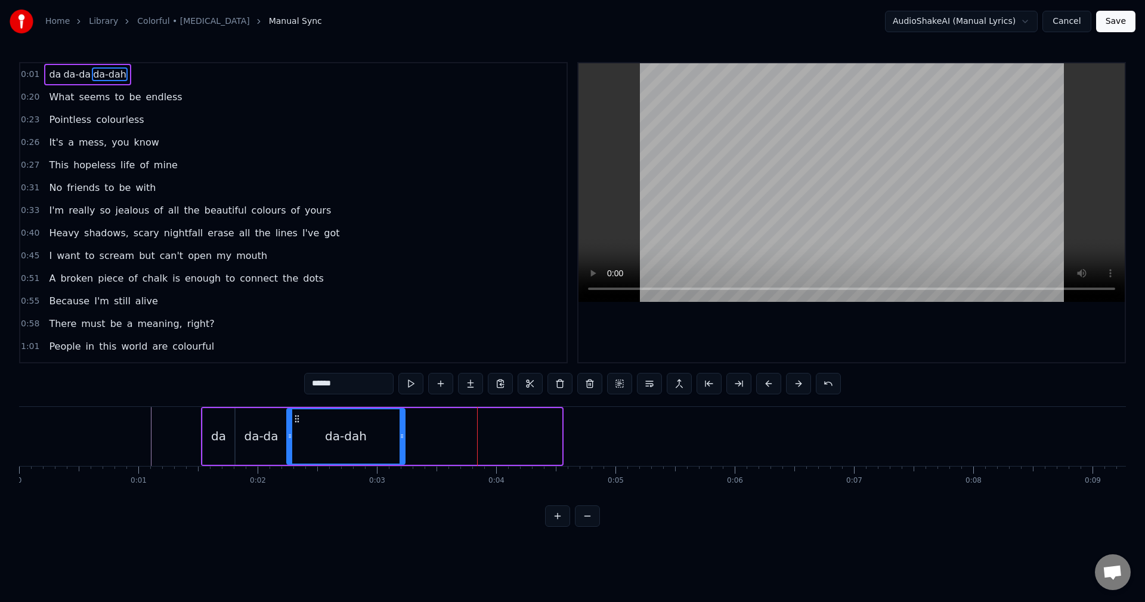
drag, startPoint x: 457, startPoint y: 419, endPoint x: 301, endPoint y: 429, distance: 157.2
click at [301, 429] on div "da-dah" at bounding box center [345, 436] width 117 height 54
click at [404, 433] on div "da-dah" at bounding box center [345, 436] width 119 height 57
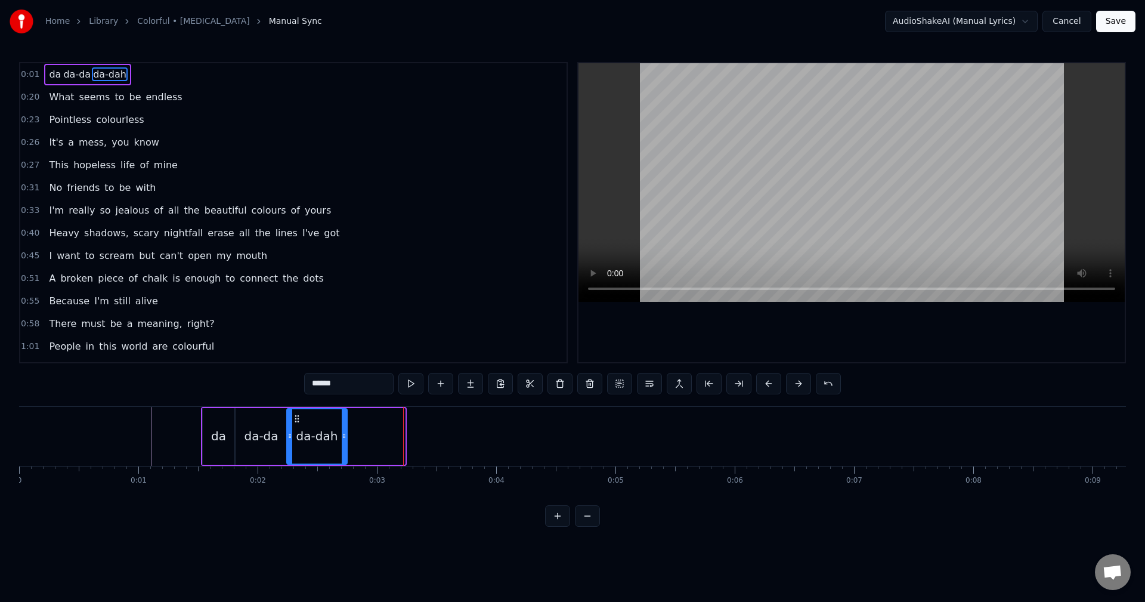
drag, startPoint x: 402, startPoint y: 436, endPoint x: 344, endPoint y: 439, distance: 57.9
click at [344, 439] on icon at bounding box center [344, 436] width 5 height 10
click at [216, 445] on div "da" at bounding box center [219, 436] width 32 height 57
type input "**"
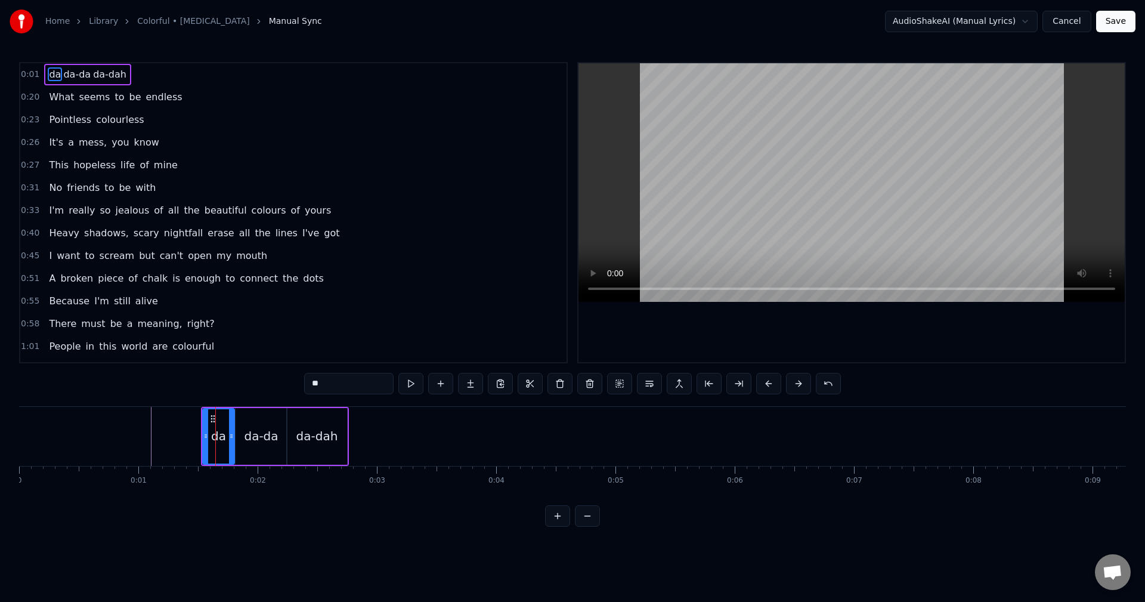
click at [314, 383] on input "**" at bounding box center [348, 383] width 89 height 21
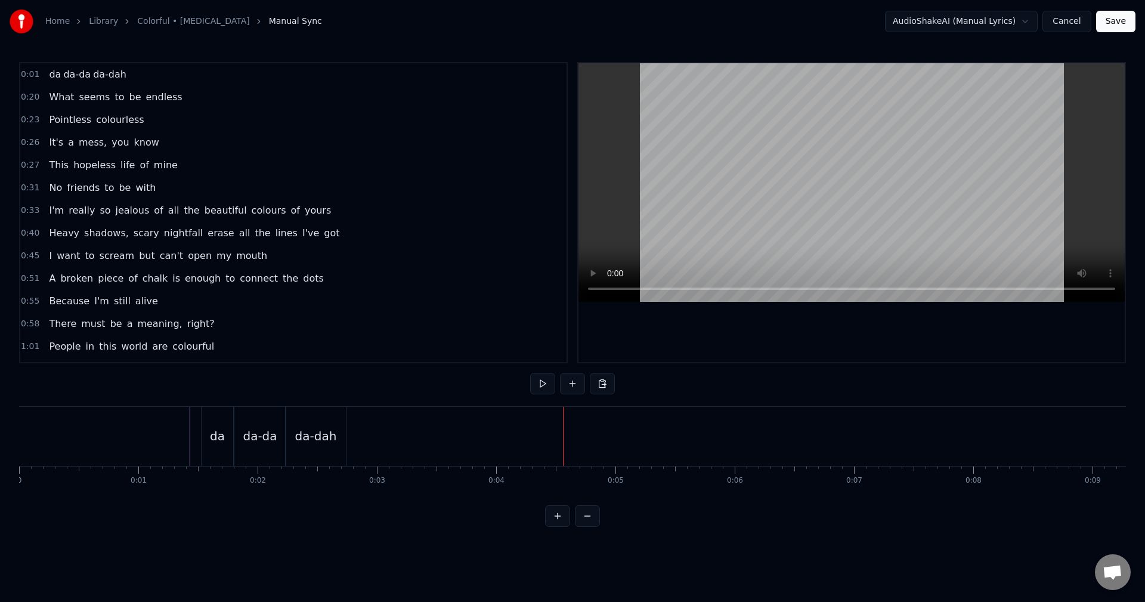
click at [230, 442] on div "da" at bounding box center [218, 436] width 32 height 59
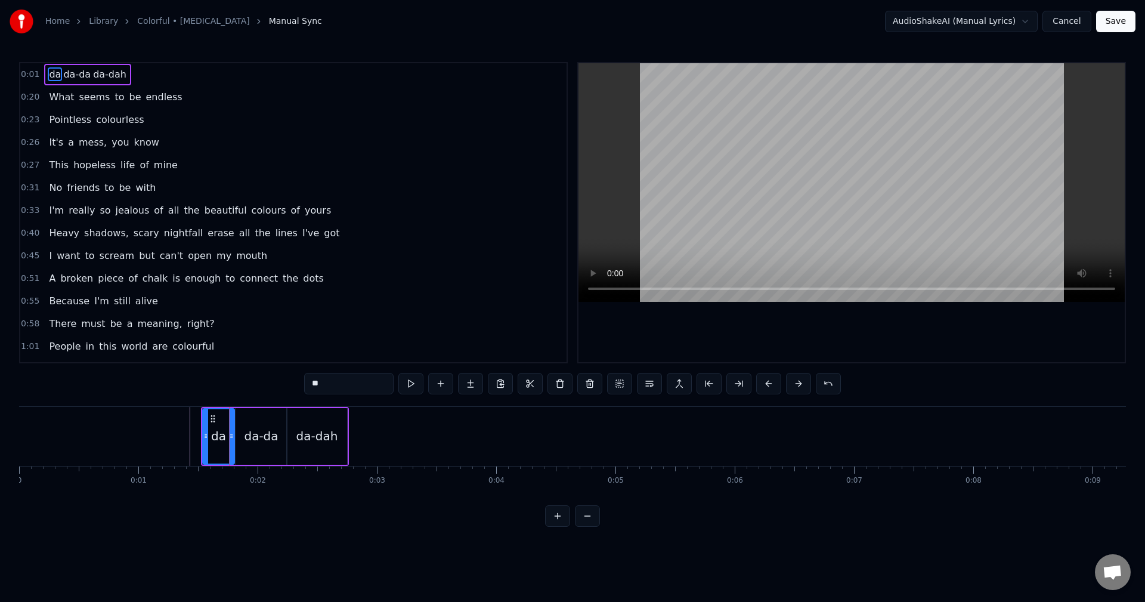
click at [333, 393] on input "**" at bounding box center [348, 383] width 89 height 21
click at [272, 435] on div "da-da" at bounding box center [261, 436] width 34 height 18
click at [373, 383] on input "*****" at bounding box center [348, 383] width 89 height 21
type input "*****"
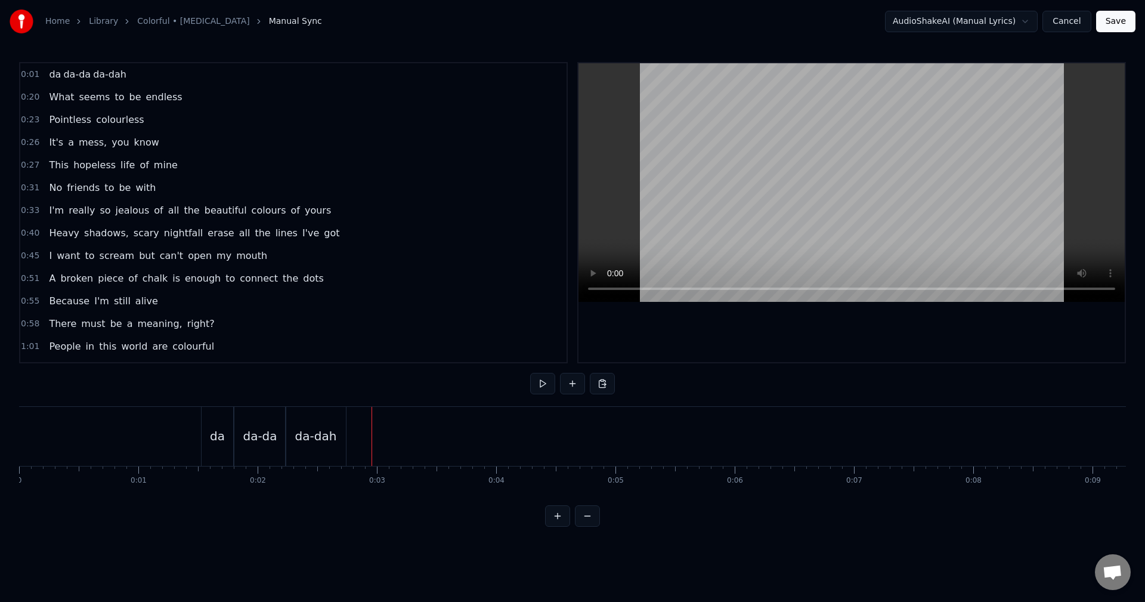
click at [209, 433] on div "da" at bounding box center [218, 436] width 32 height 59
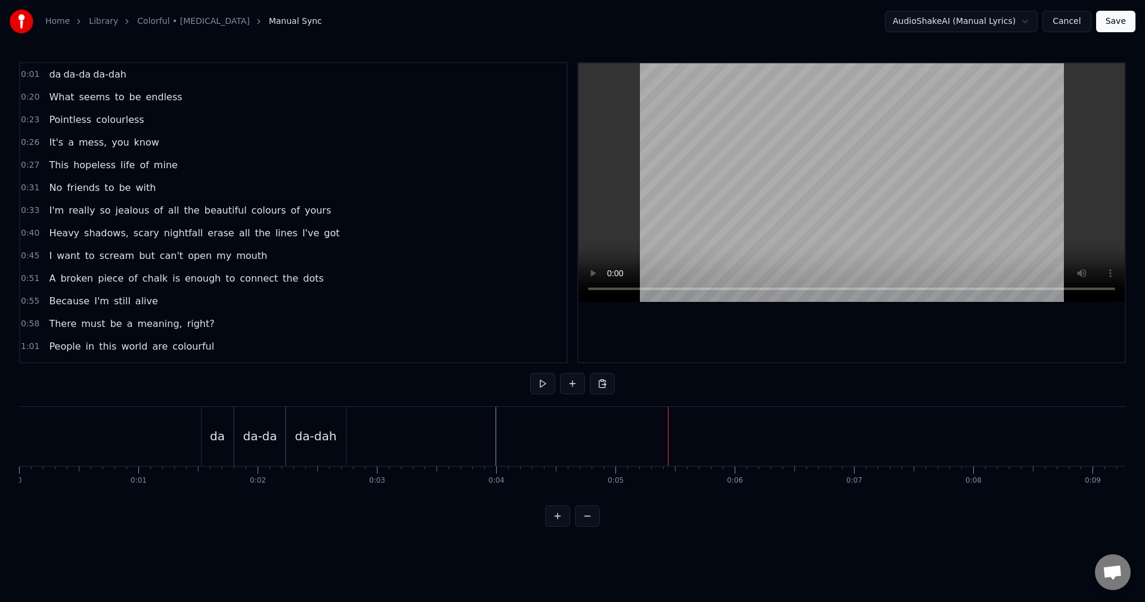
click at [216, 437] on div "da" at bounding box center [217, 436] width 15 height 18
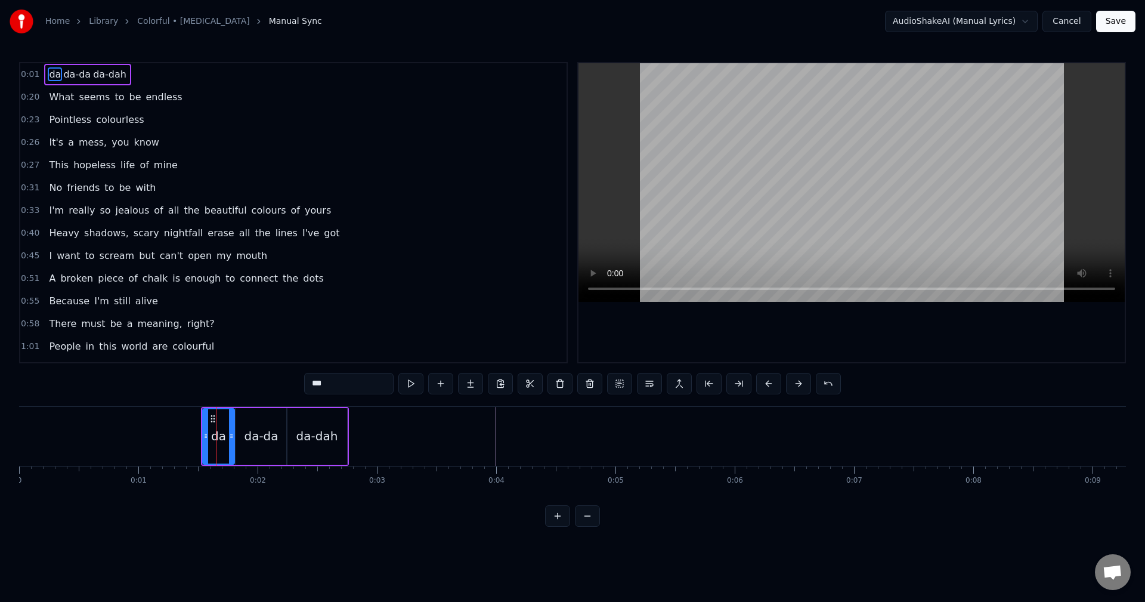
click at [32, 73] on span "0:01" at bounding box center [30, 75] width 18 height 12
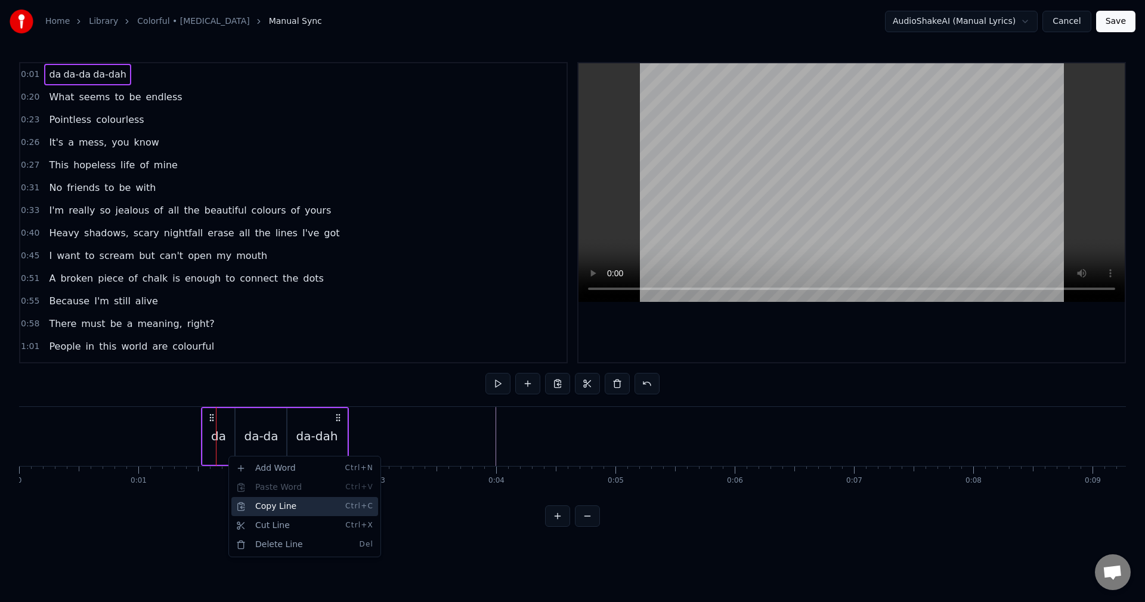
click at [276, 508] on div "Copy Line Ctrl+C" at bounding box center [304, 506] width 147 height 19
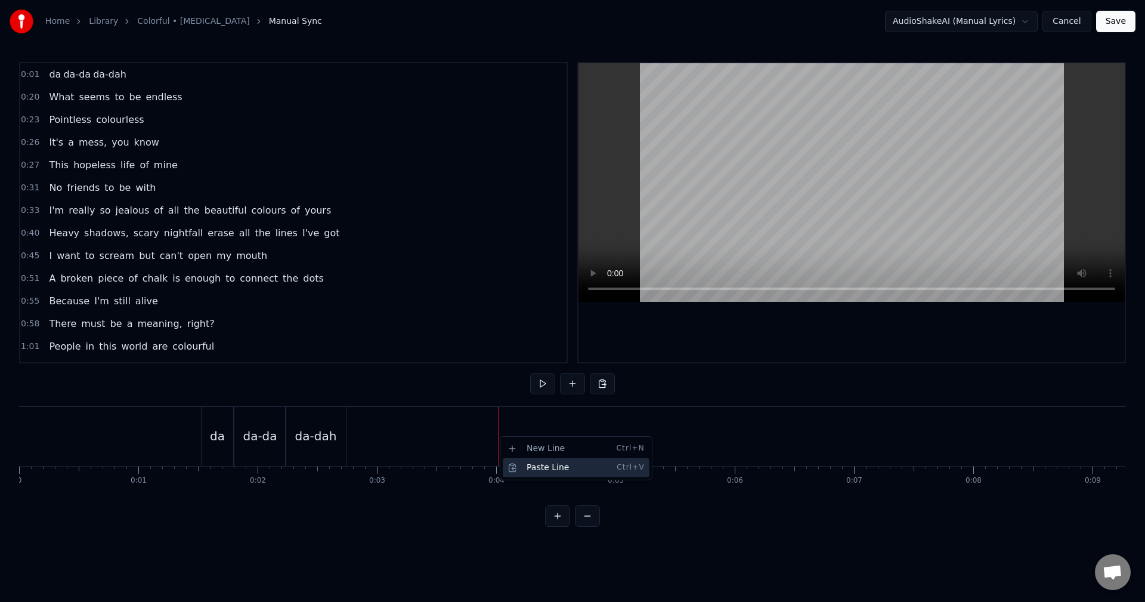
click at [539, 464] on div "Paste Line Ctrl+V" at bounding box center [576, 467] width 147 height 19
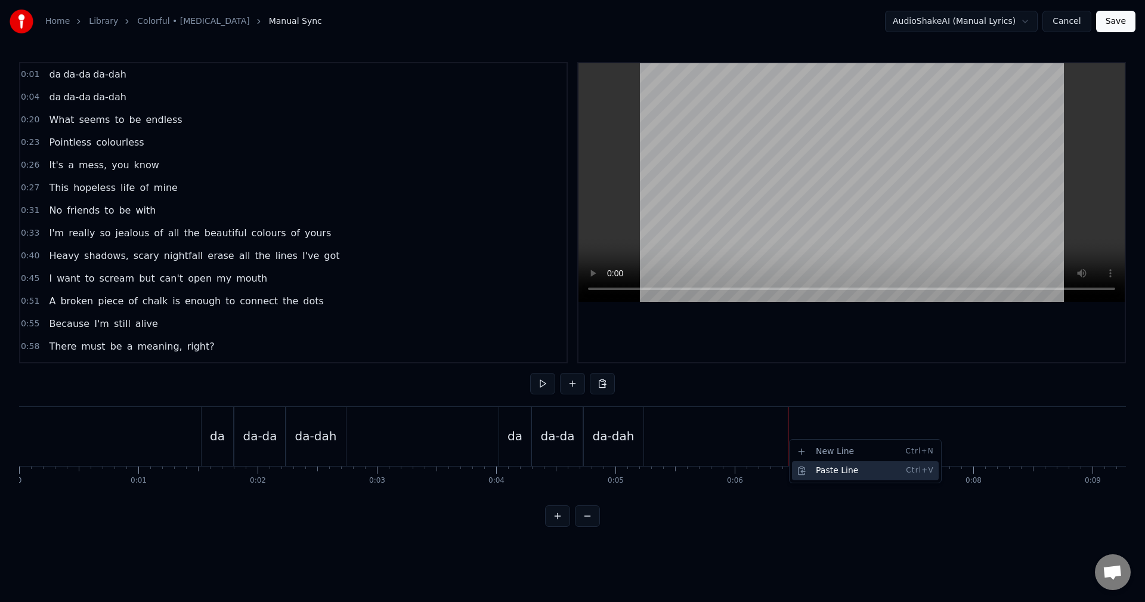
click at [822, 474] on div "Paste Line Ctrl+V" at bounding box center [865, 470] width 147 height 19
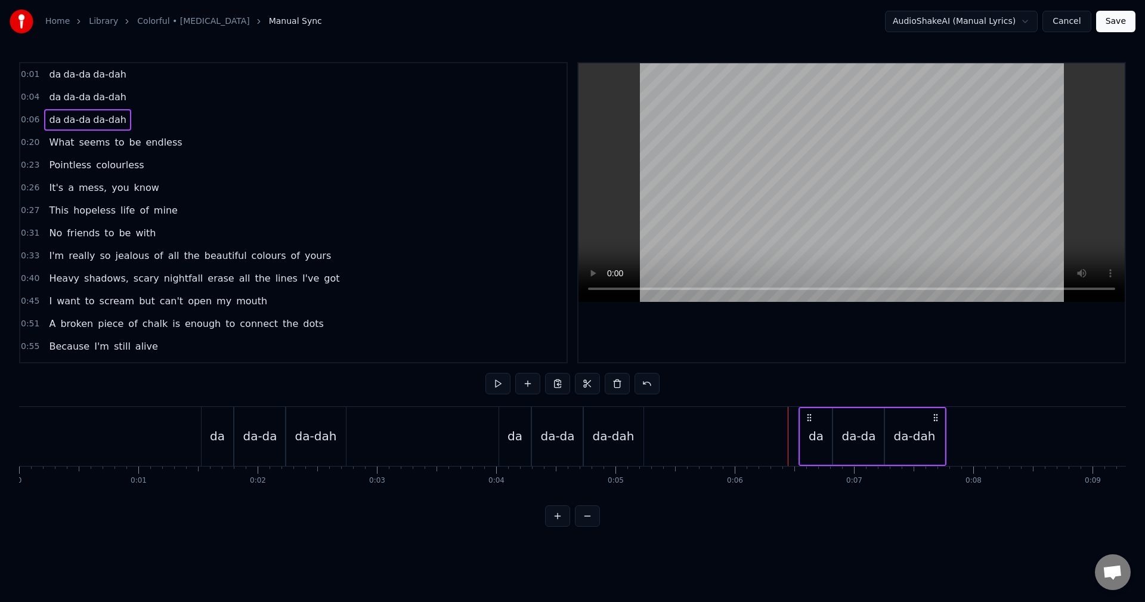
drag, startPoint x: 796, startPoint y: 413, endPoint x: 807, endPoint y: 419, distance: 12.3
click at [807, 419] on icon at bounding box center [809, 418] width 10 height 10
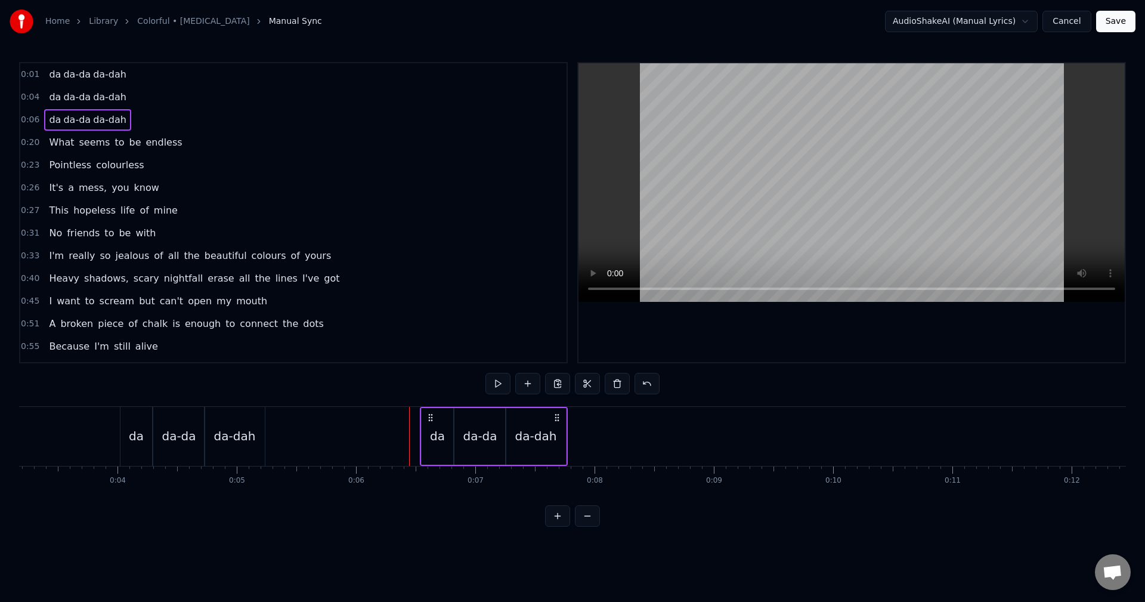
scroll to position [0, 506]
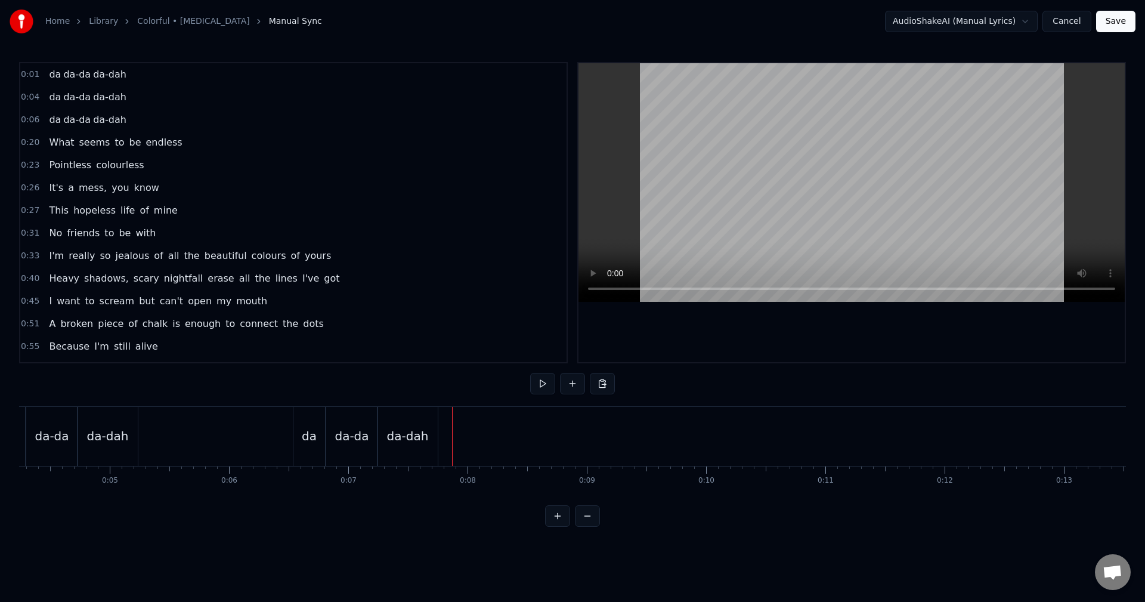
click at [424, 431] on div "da-dah" at bounding box center [408, 436] width 42 height 18
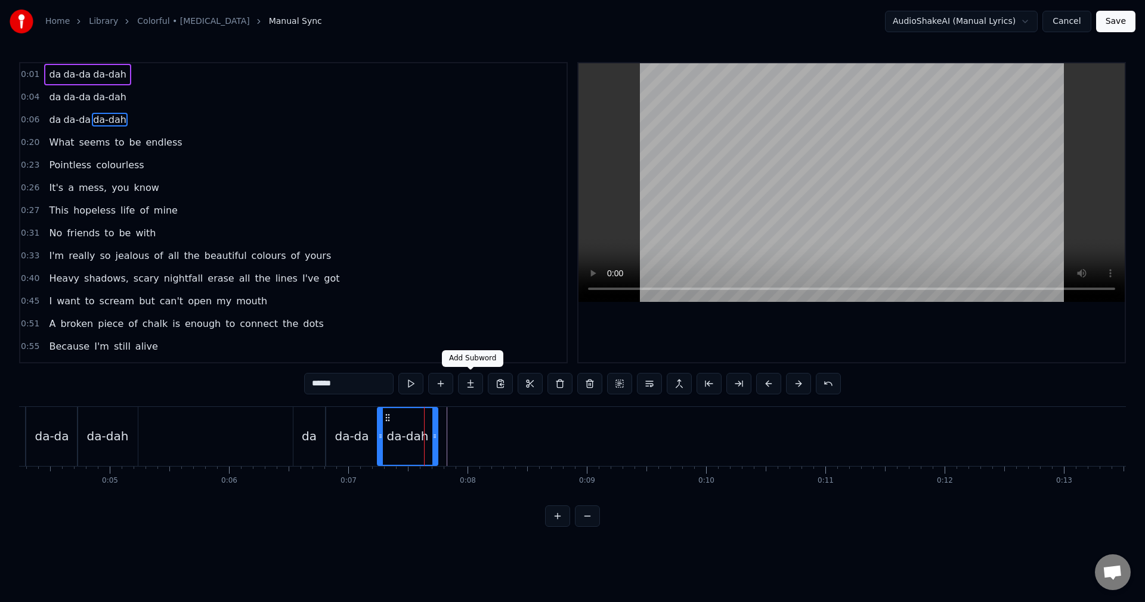
click at [475, 384] on button at bounding box center [470, 383] width 25 height 21
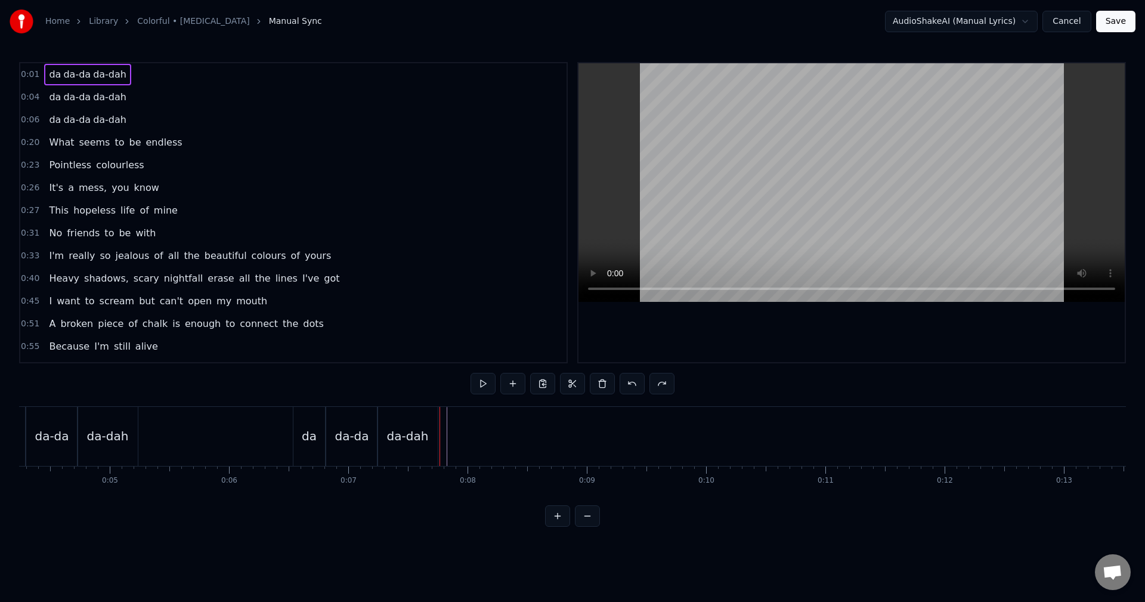
click at [429, 441] on div "da-dah" at bounding box center [407, 436] width 60 height 59
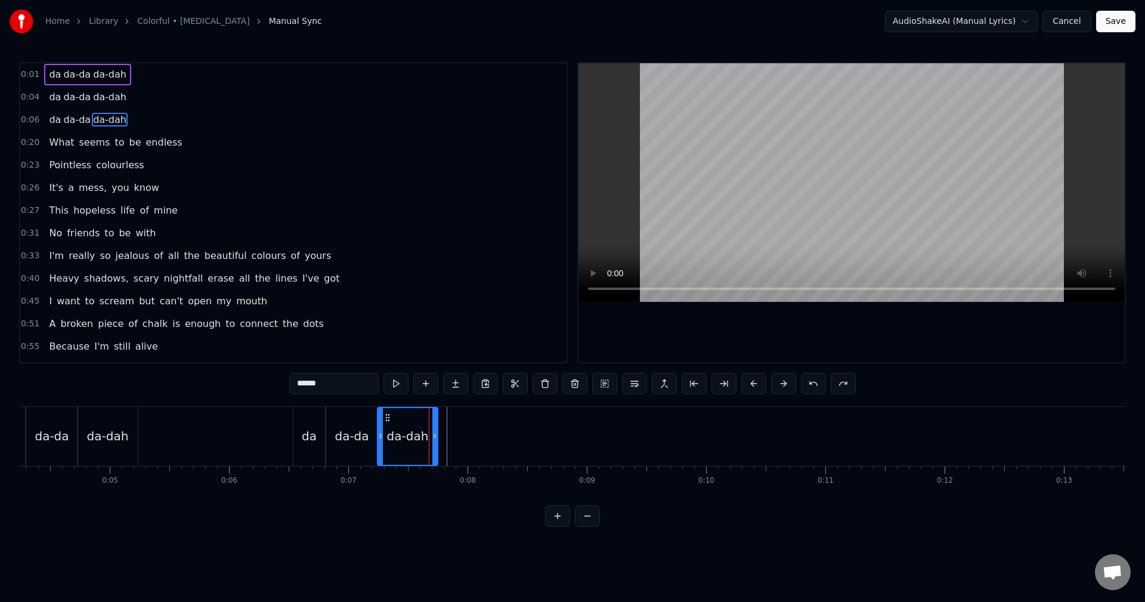
click at [336, 438] on div "da-da" at bounding box center [351, 436] width 51 height 59
type input "*****"
click at [336, 438] on div at bounding box center [336, 436] width 1 height 59
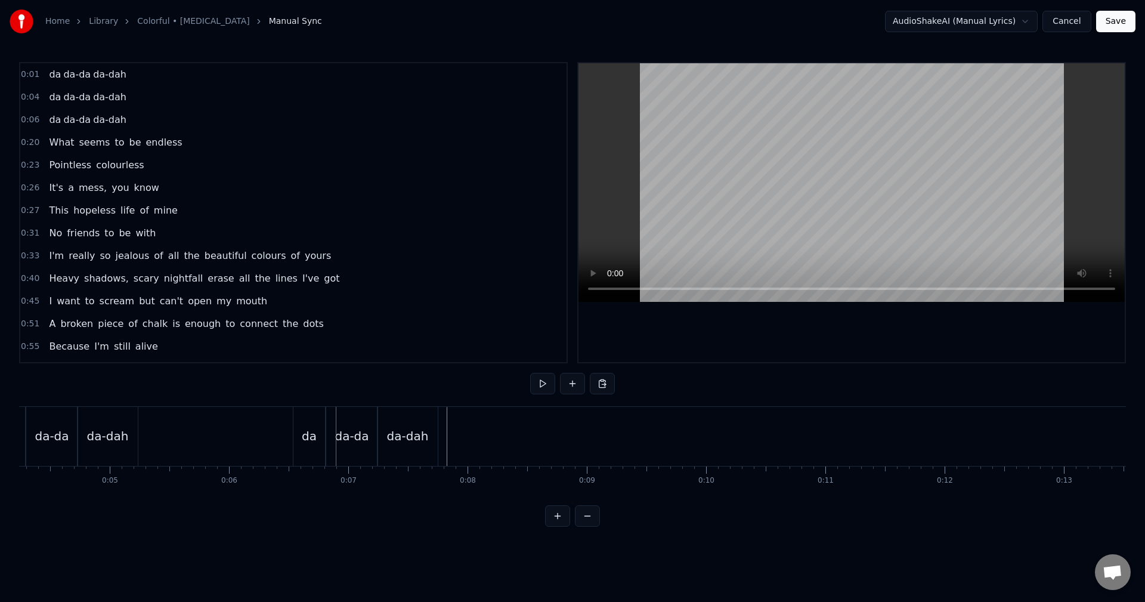
click at [44, 120] on div "da da-da da-dah" at bounding box center [87, 119] width 87 height 21
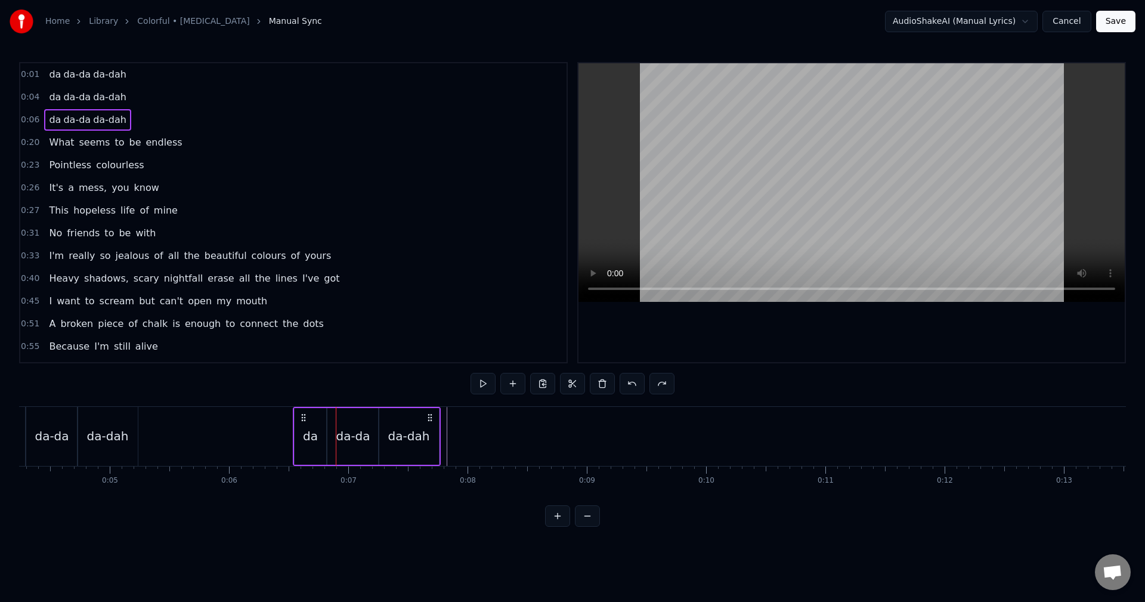
click at [414, 454] on div "da-dah" at bounding box center [409, 436] width 60 height 57
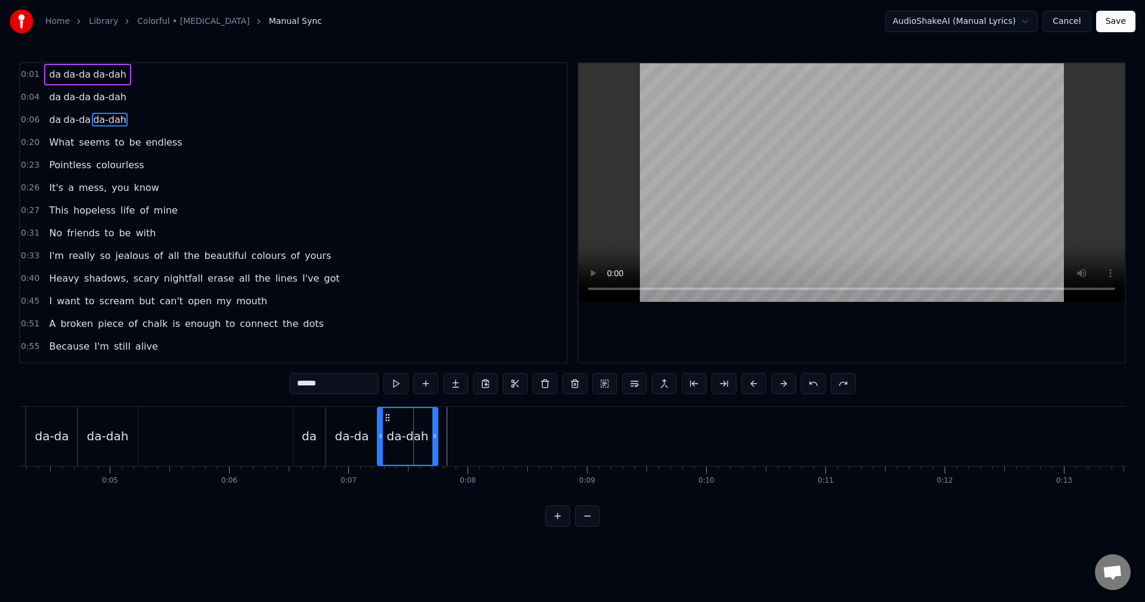
click at [418, 454] on div "da-dah" at bounding box center [407, 436] width 59 height 57
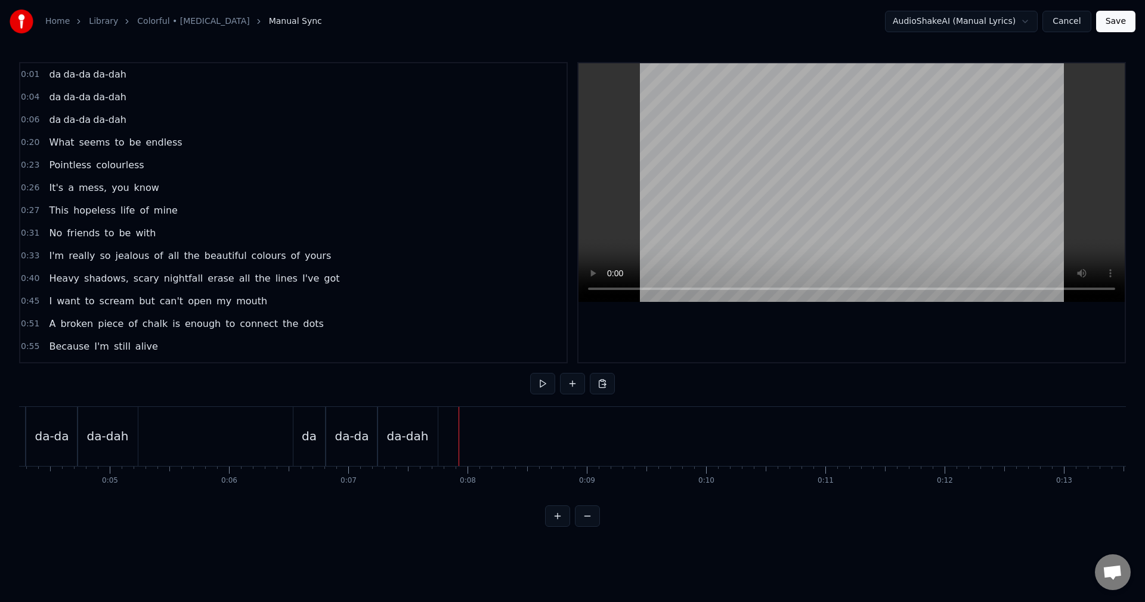
click at [412, 448] on div "da-dah" at bounding box center [407, 436] width 60 height 59
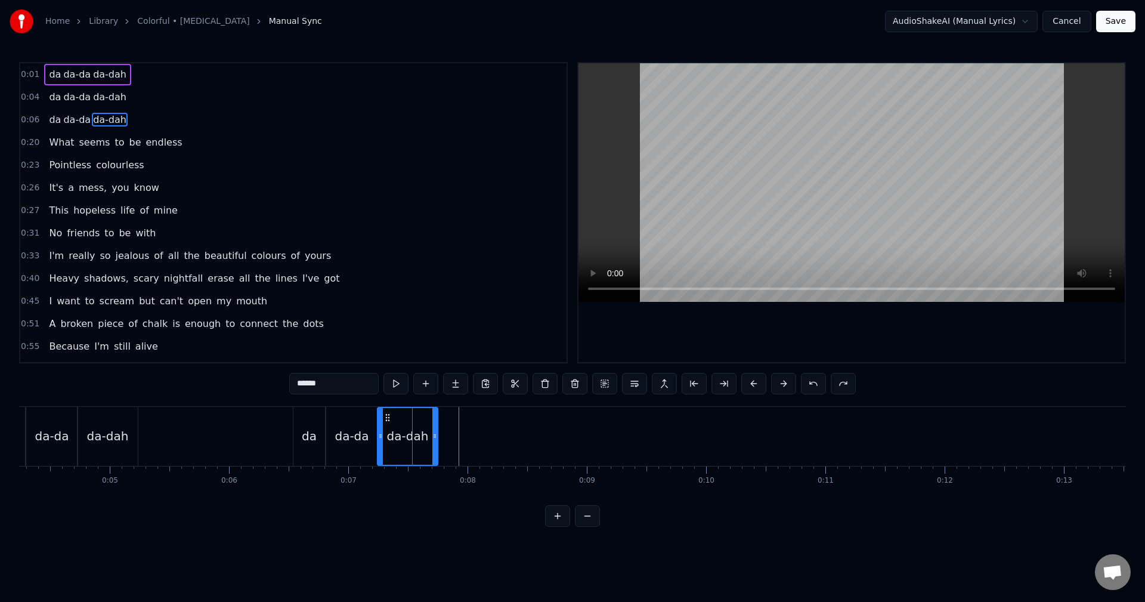
click at [328, 440] on div "da-da" at bounding box center [351, 436] width 51 height 59
click at [297, 433] on div "da" at bounding box center [309, 436] width 32 height 59
type input "**"
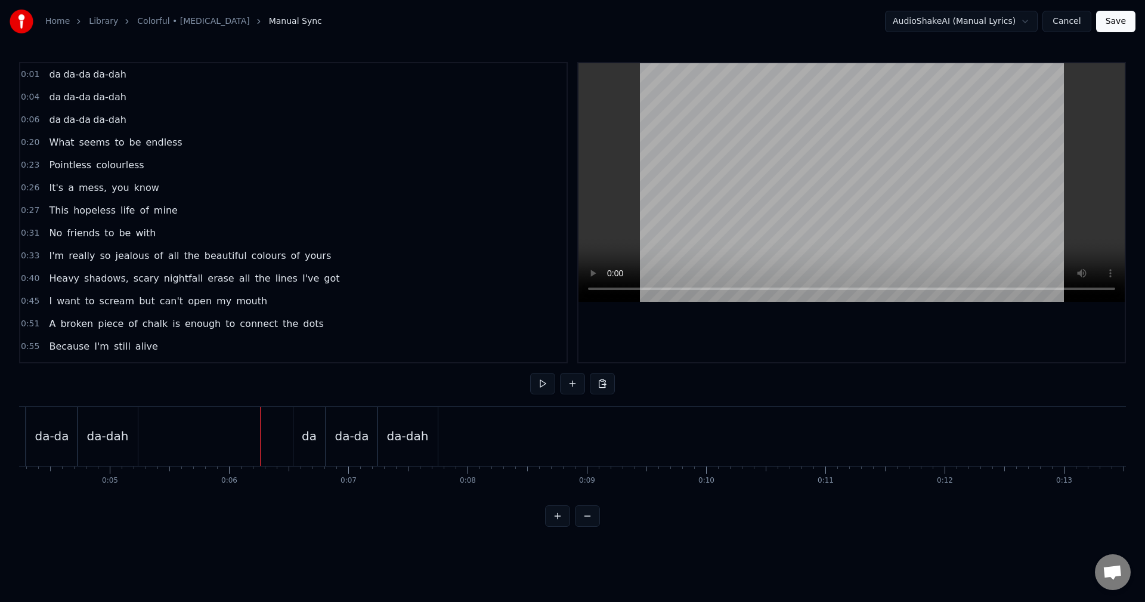
click at [327, 438] on div "da-da" at bounding box center [351, 436] width 51 height 59
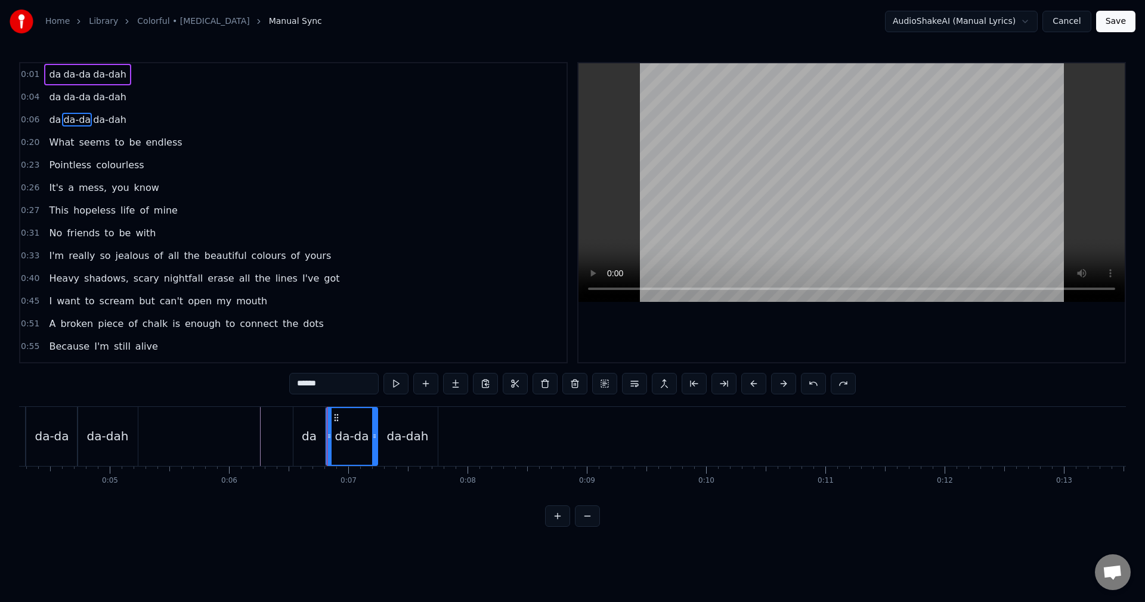
click at [404, 435] on div "da-dah" at bounding box center [408, 436] width 42 height 18
type input "******"
click at [432, 435] on icon at bounding box center [434, 436] width 5 height 10
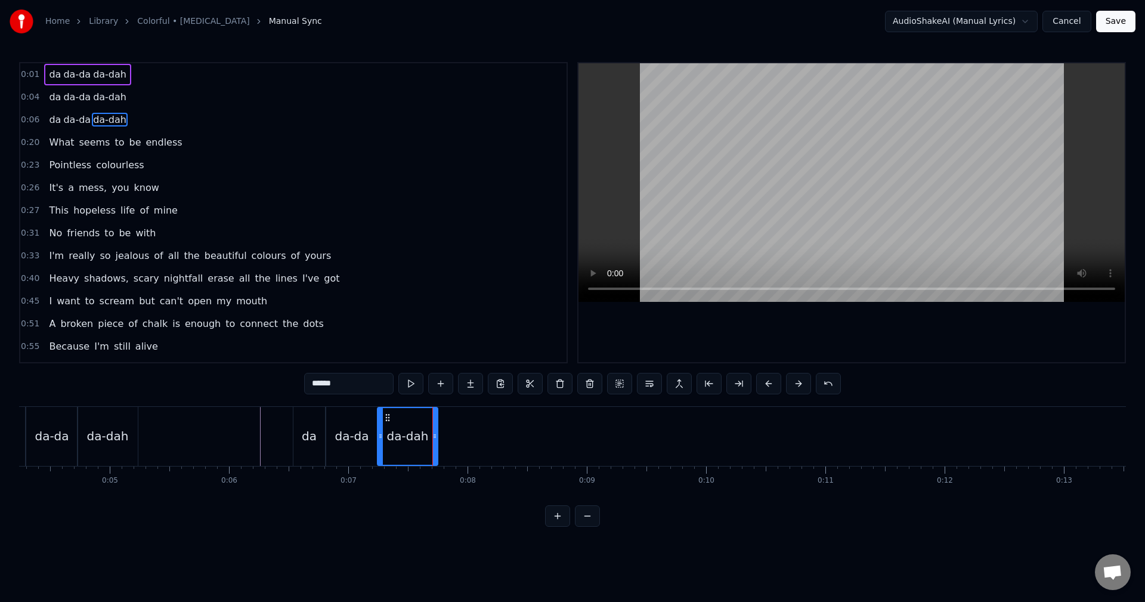
click at [17, 117] on div "Home Library Colorful • [MEDICAL_DATA] Manual Sync AudioShakeAI (Manual Lyrics)…" at bounding box center [572, 263] width 1145 height 526
click at [680, 382] on button at bounding box center [679, 383] width 25 height 21
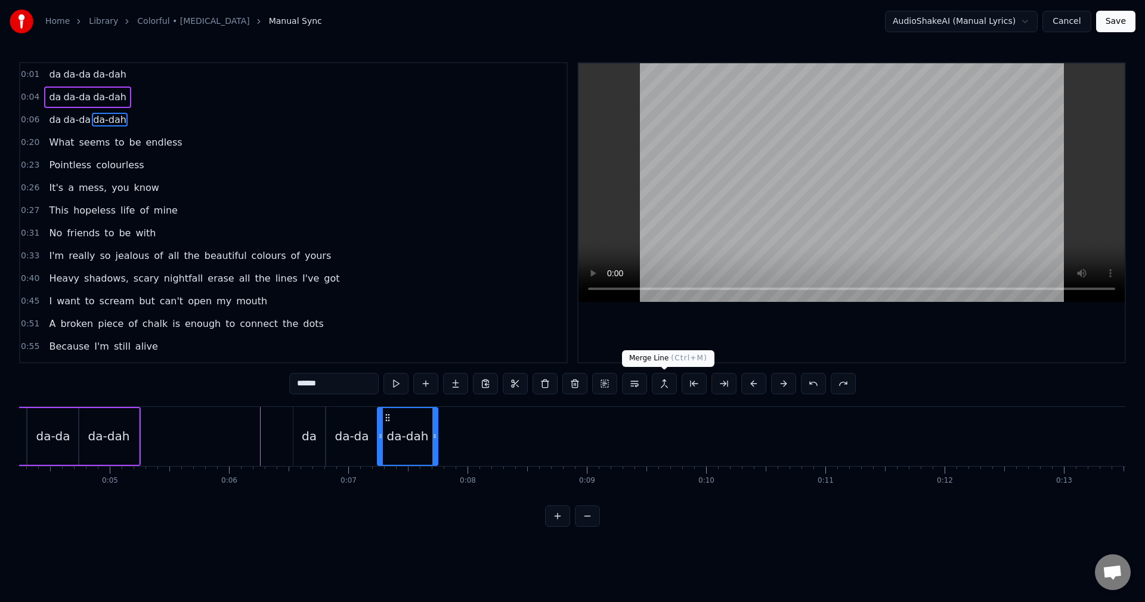
click at [667, 381] on button at bounding box center [664, 383] width 25 height 21
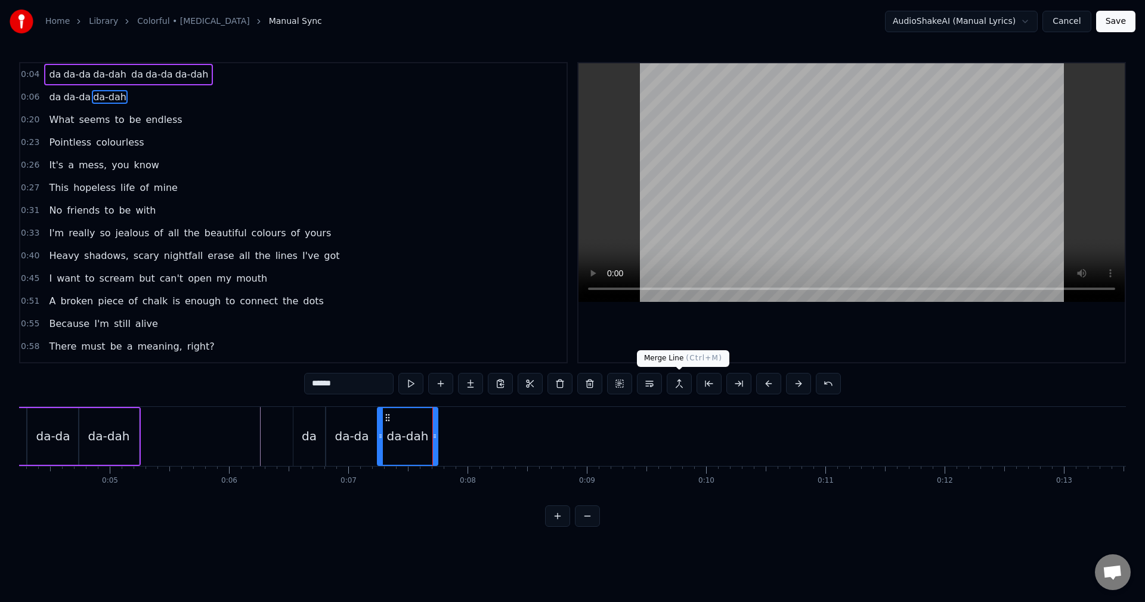
click at [680, 389] on button at bounding box center [679, 383] width 25 height 21
click at [21, 100] on span "0:06" at bounding box center [30, 97] width 18 height 12
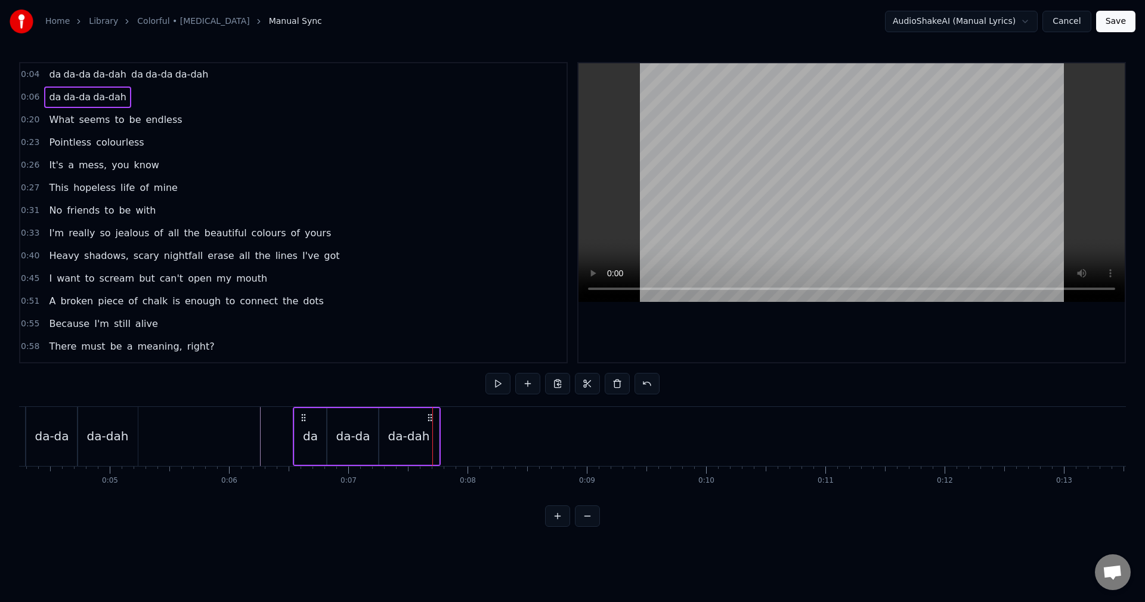
click at [424, 429] on div "da-dah" at bounding box center [409, 436] width 42 height 18
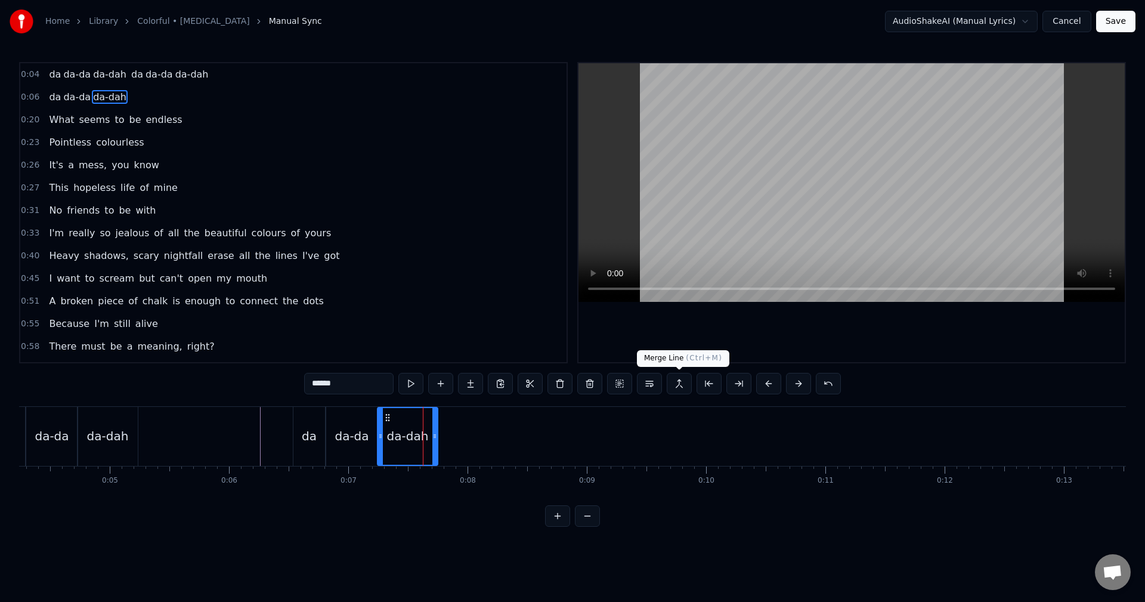
click at [683, 386] on button at bounding box center [679, 383] width 25 height 21
click at [48, 94] on span "da" at bounding box center [55, 97] width 14 height 14
type input "**"
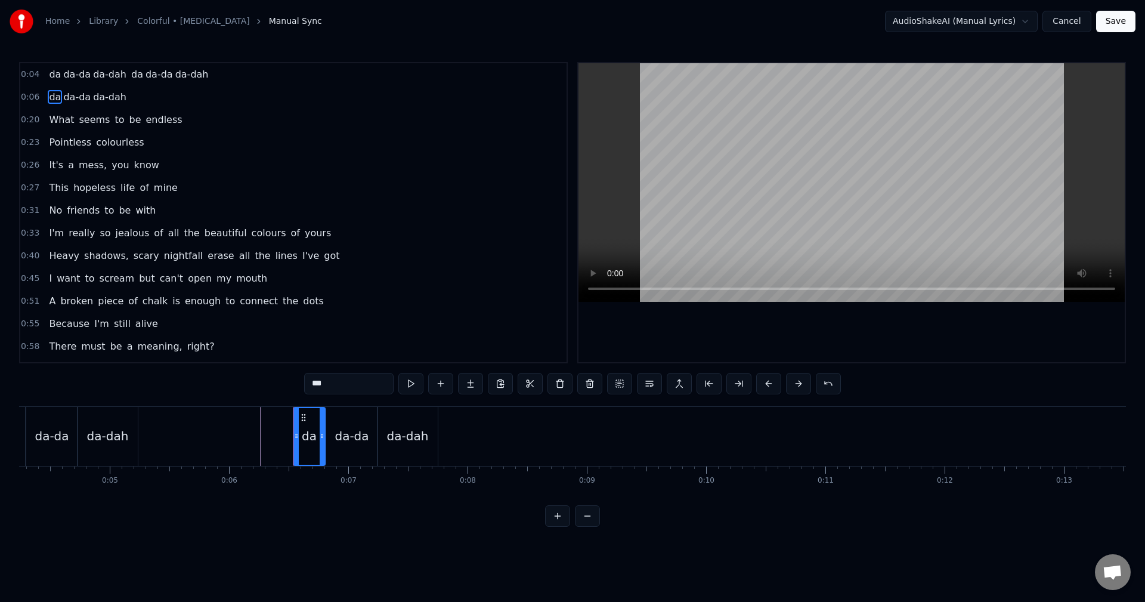
click at [26, 89] on div "0:06 da da-da da-dah" at bounding box center [293, 97] width 546 height 23
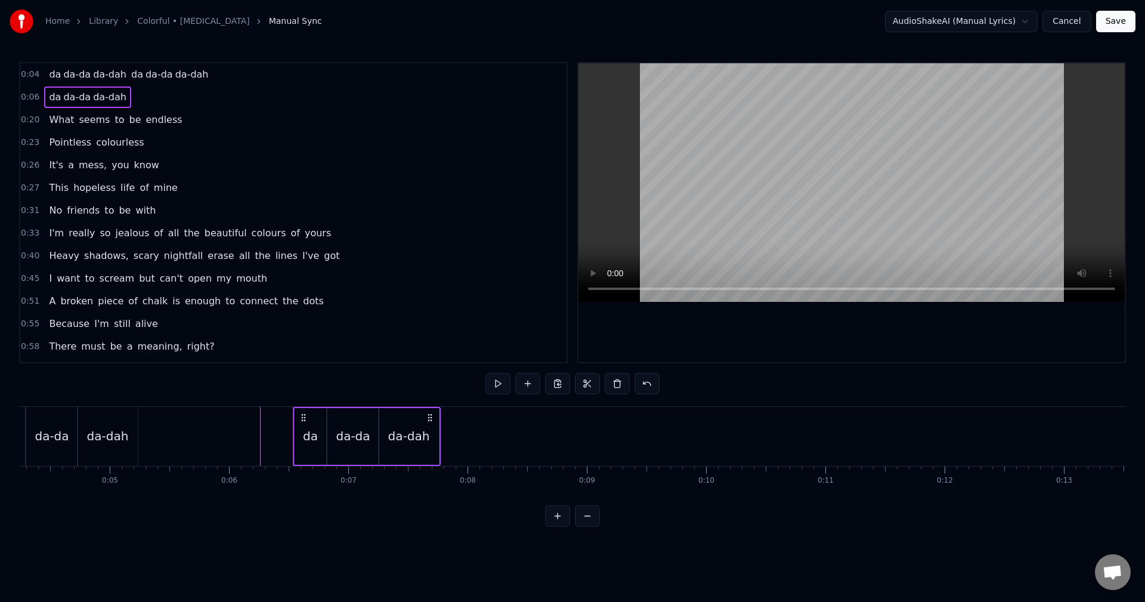
click at [35, 94] on span "0:06" at bounding box center [30, 97] width 18 height 12
click at [48, 97] on span "da" at bounding box center [55, 97] width 14 height 14
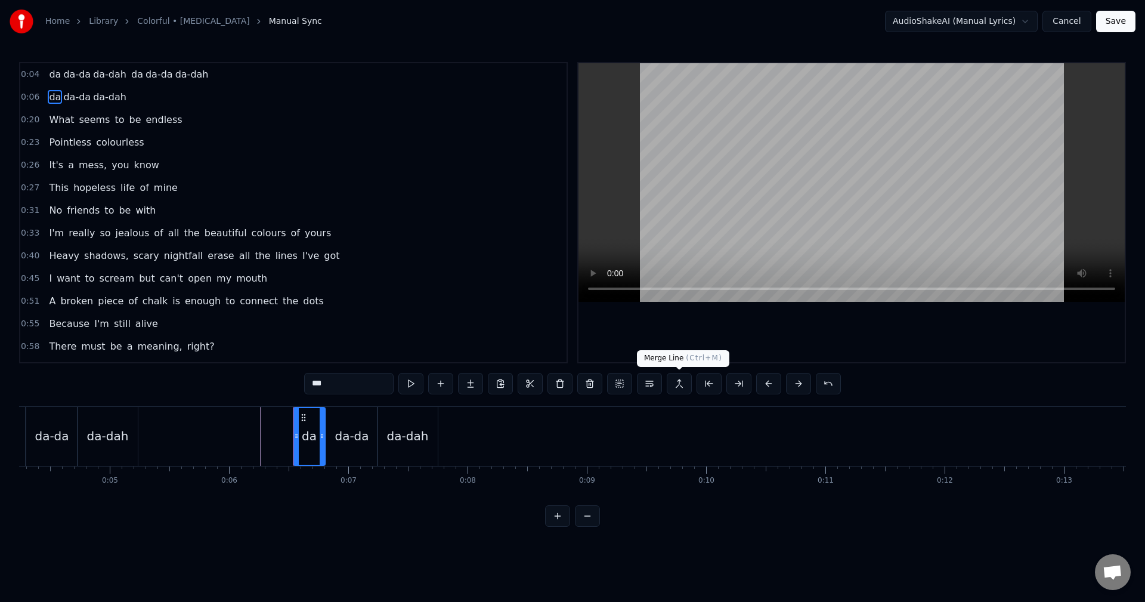
click at [684, 380] on button at bounding box center [679, 383] width 25 height 21
click at [416, 441] on div "da-dah" at bounding box center [408, 436] width 42 height 18
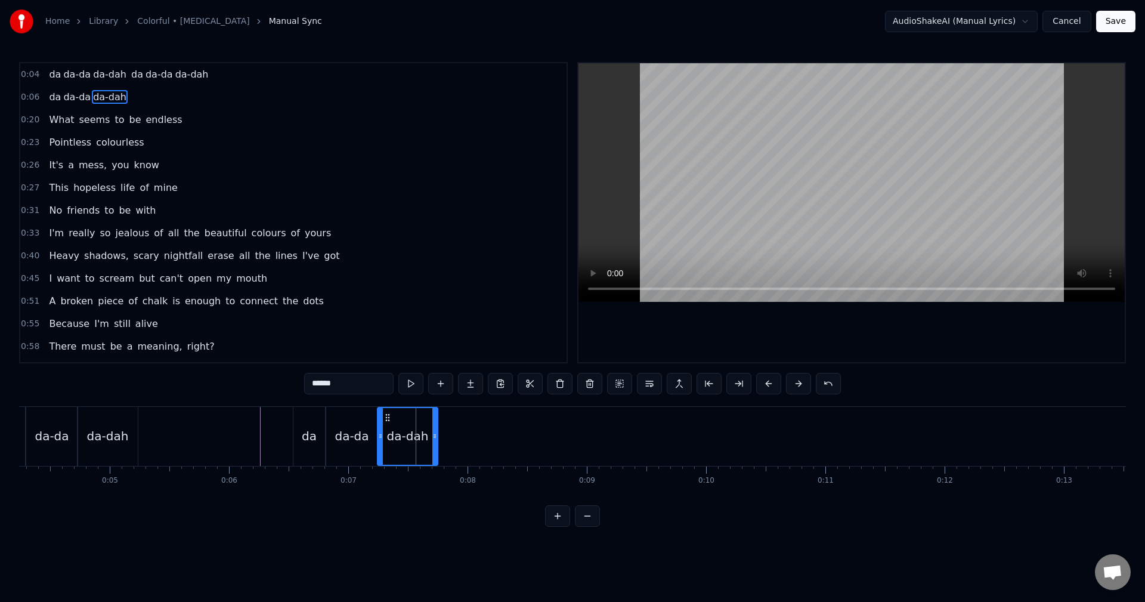
click at [419, 451] on div "da-dah" at bounding box center [407, 436] width 59 height 57
click at [465, 386] on button at bounding box center [470, 383] width 25 height 21
click at [312, 445] on div "da" at bounding box center [309, 436] width 32 height 59
type input "**"
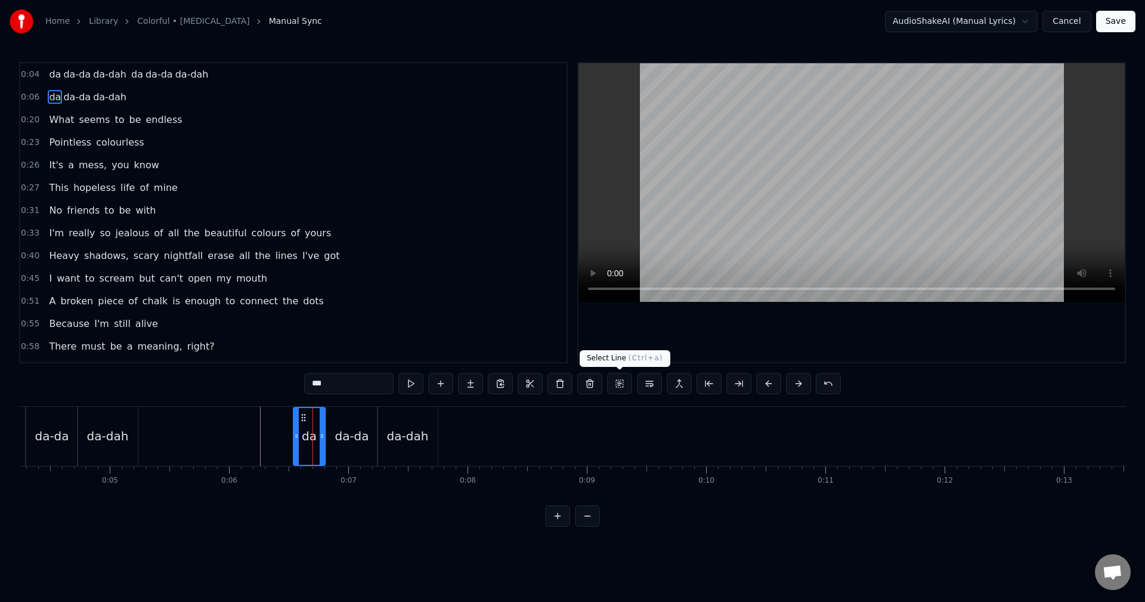
click at [619, 384] on button at bounding box center [619, 383] width 25 height 21
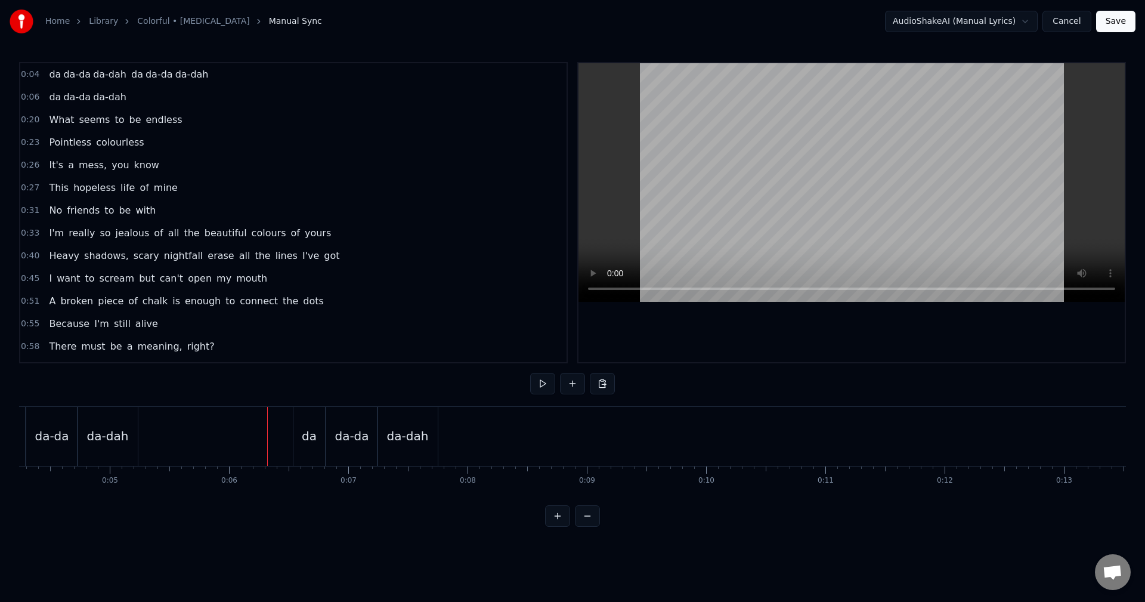
click at [298, 439] on div "da" at bounding box center [309, 436] width 32 height 59
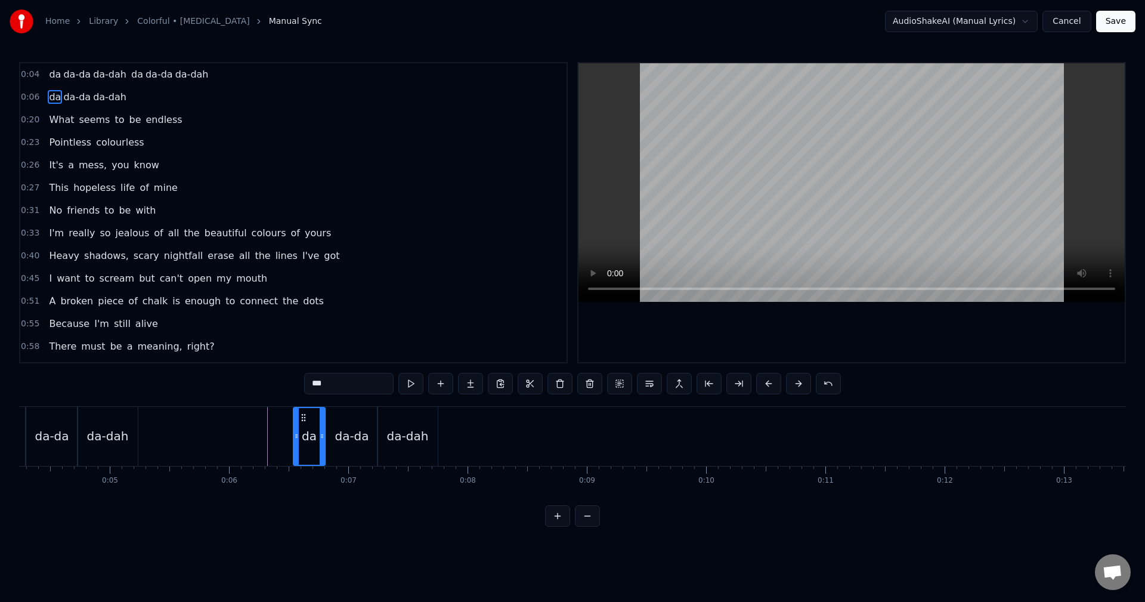
click at [31, 89] on div "0:06 da da-da da-dah" at bounding box center [293, 97] width 546 height 23
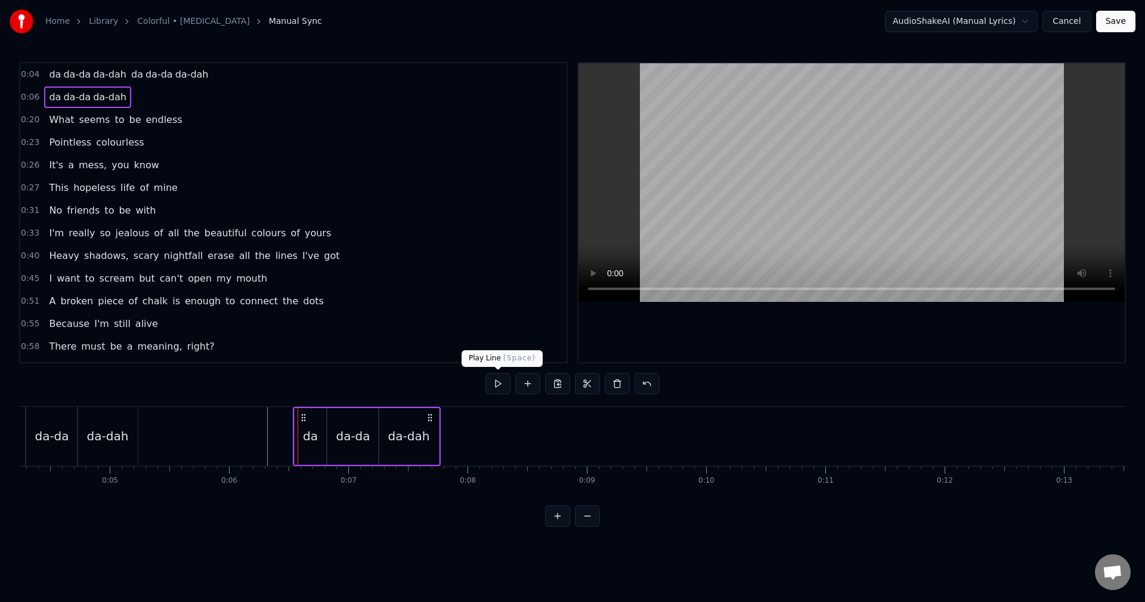
click at [395, 451] on div "da-dah" at bounding box center [409, 436] width 60 height 57
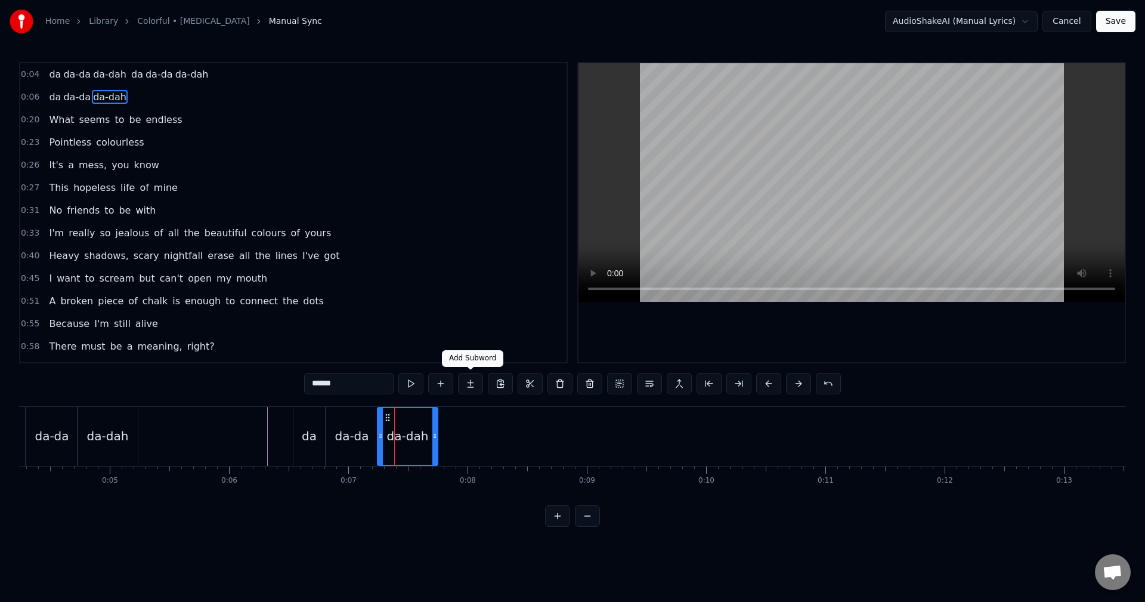
click at [470, 380] on button at bounding box center [470, 383] width 25 height 21
click at [473, 388] on button at bounding box center [470, 383] width 25 height 21
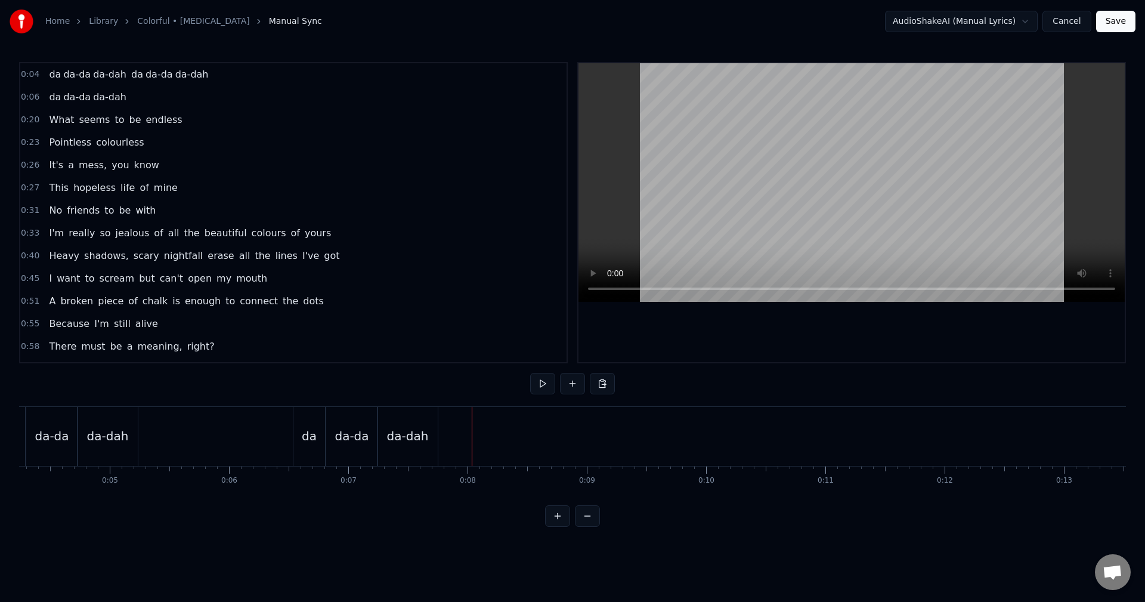
click at [464, 455] on div "New Line Ctrl+N" at bounding box center [521, 456] width 147 height 19
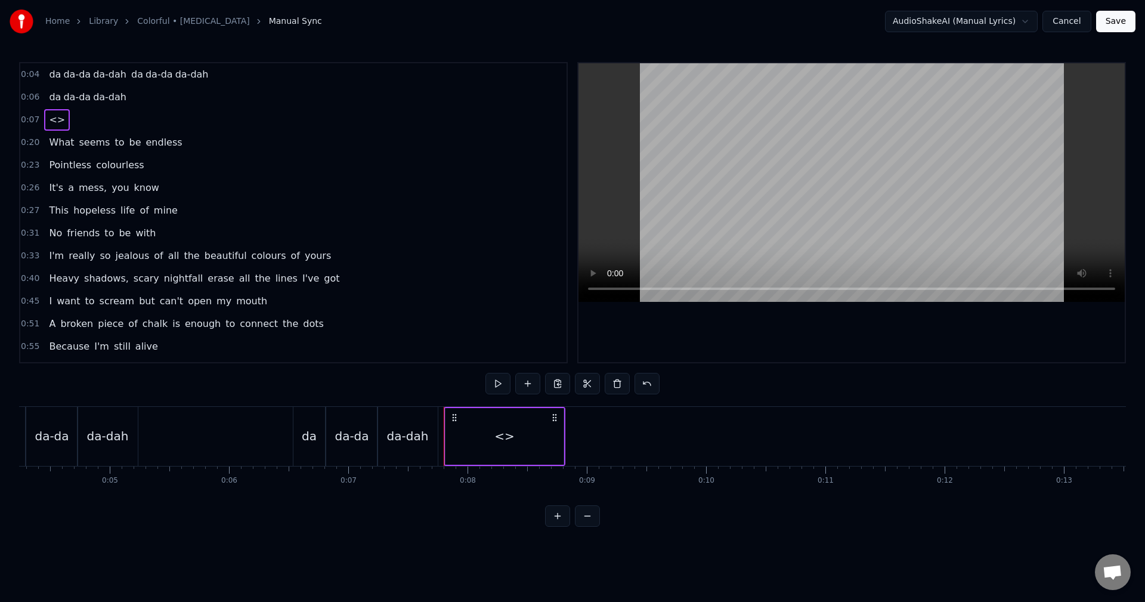
click at [486, 419] on div "<>" at bounding box center [504, 436] width 118 height 57
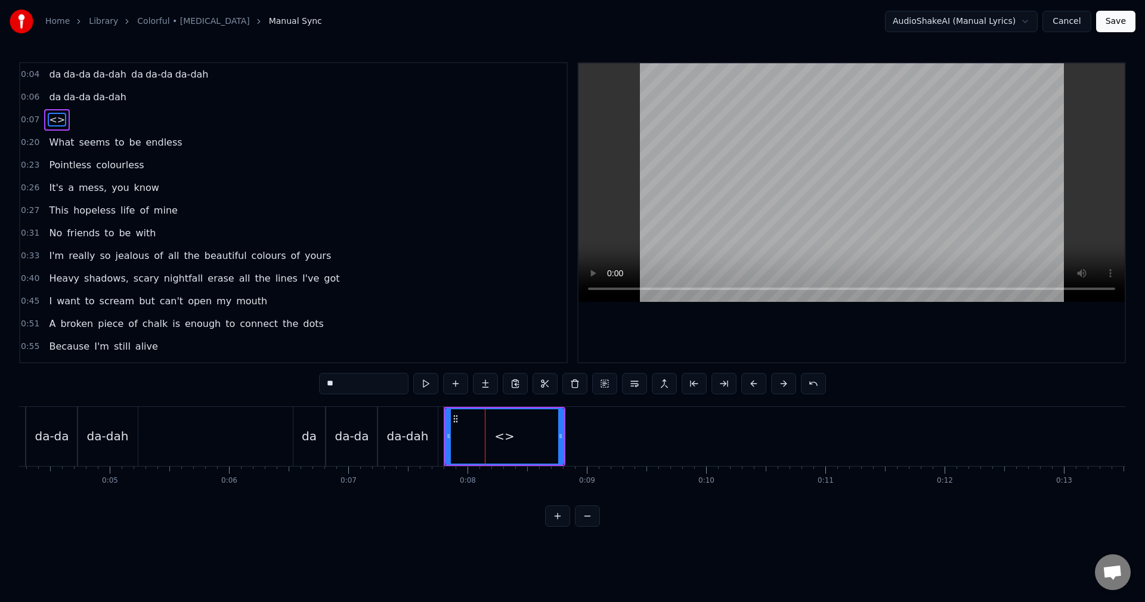
click at [429, 436] on div "da-dah" at bounding box center [407, 436] width 60 height 59
type input "******"
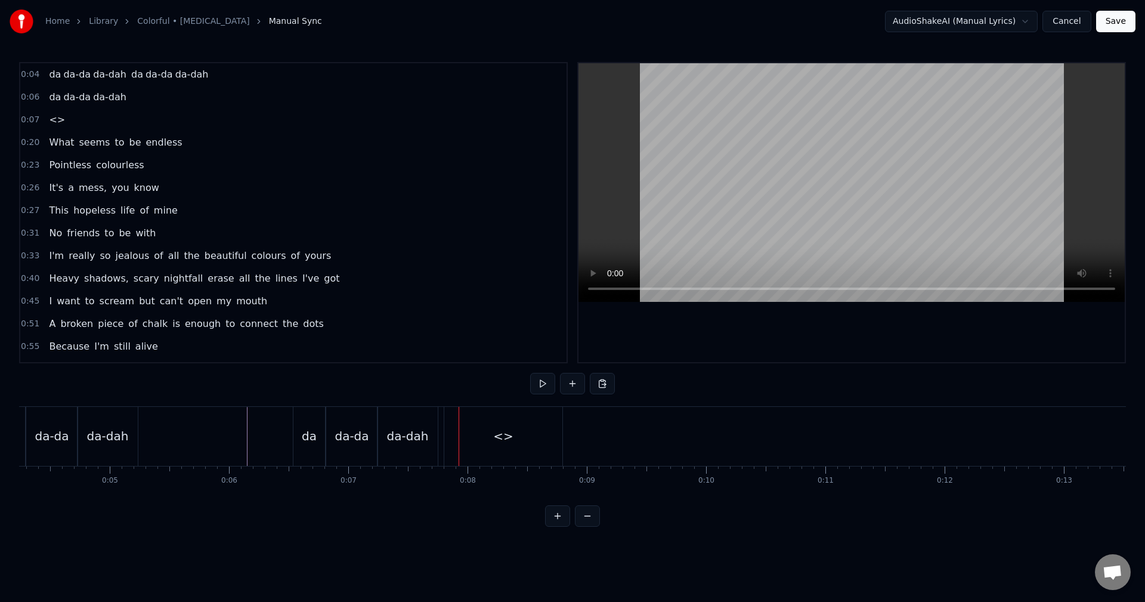
click at [453, 444] on div "<>" at bounding box center [503, 436] width 118 height 59
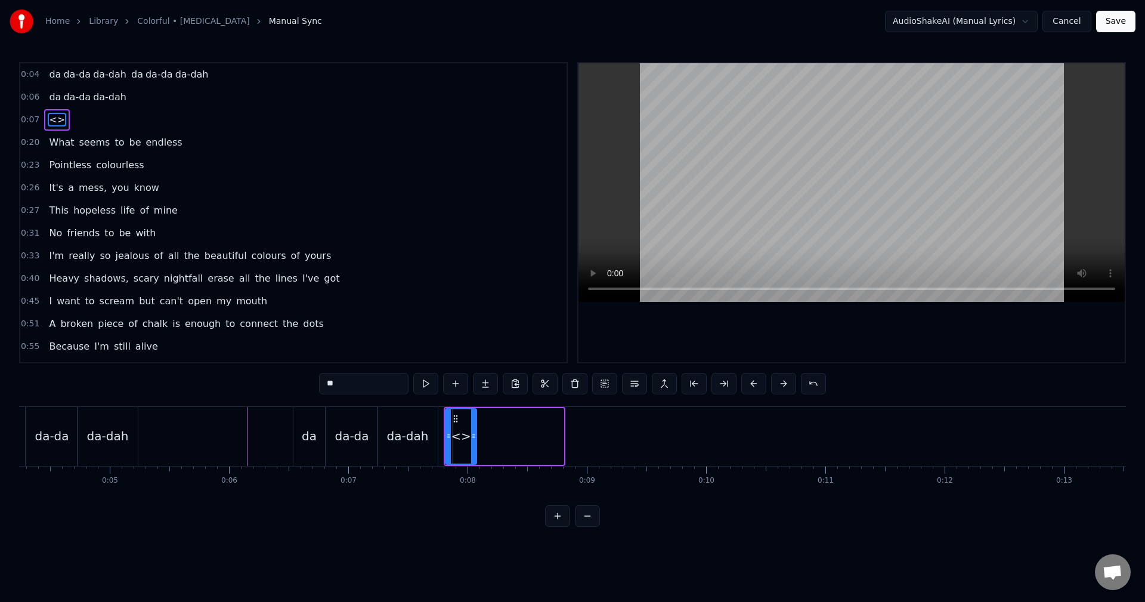
drag, startPoint x: 561, startPoint y: 434, endPoint x: 474, endPoint y: 441, distance: 87.3
click at [474, 441] on div at bounding box center [473, 436] width 5 height 54
drag, startPoint x: 374, startPoint y: 376, endPoint x: 269, endPoint y: 372, distance: 105.0
click at [269, 372] on div "0:01 da da-da da-dah da da-da da-dah 0:06 da da-da da-dah 0:07 <> 0:20 What see…" at bounding box center [572, 294] width 1107 height 464
type input "***"
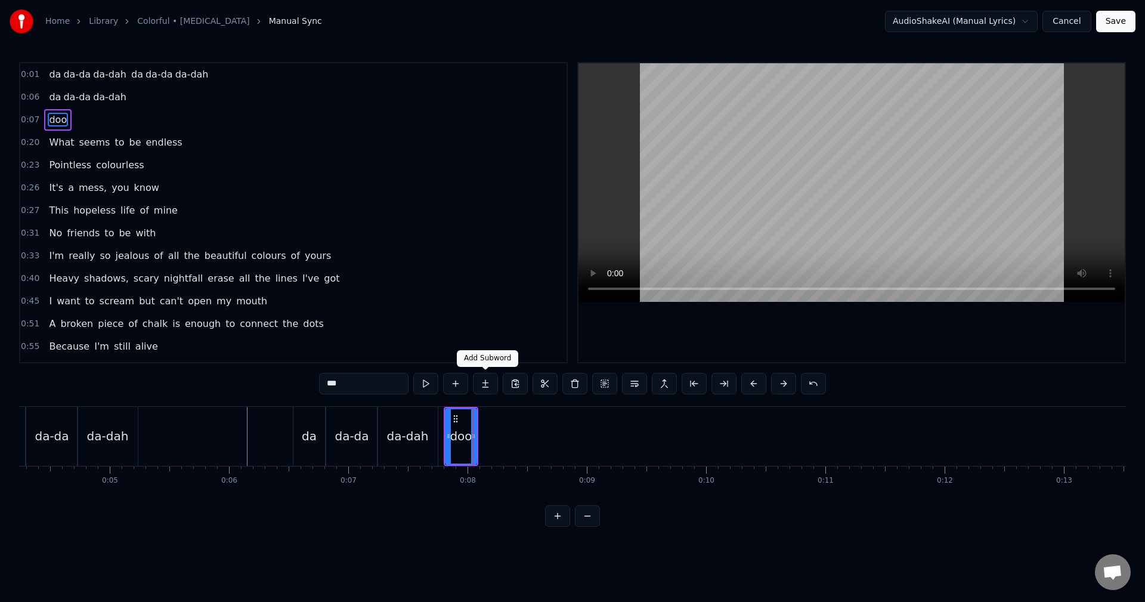
click at [484, 382] on button at bounding box center [485, 383] width 25 height 21
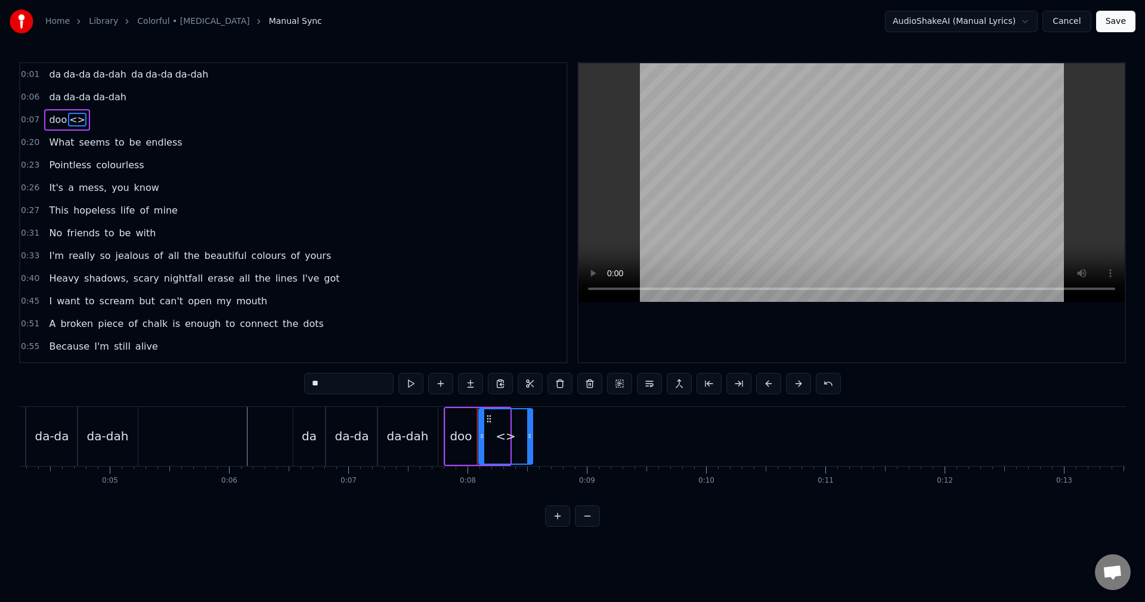
drag, startPoint x: 505, startPoint y: 430, endPoint x: 528, endPoint y: 437, distance: 23.8
click at [528, 437] on div at bounding box center [529, 436] width 5 height 54
drag, startPoint x: 357, startPoint y: 385, endPoint x: 238, endPoint y: 380, distance: 119.4
click at [253, 380] on div "0:01 da da-da da-dah da da-da da-dah 0:06 da da-da da-dah 0:07 doo <> 0:20 What…" at bounding box center [572, 294] width 1107 height 464
type input "***"
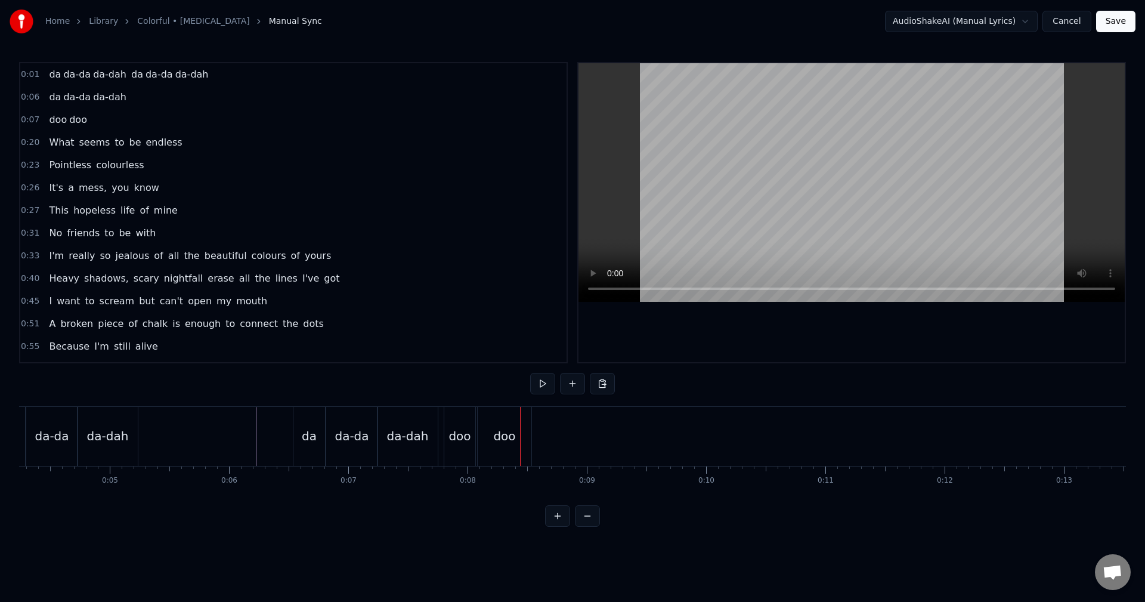
click at [409, 438] on div "da-dah" at bounding box center [408, 436] width 42 height 18
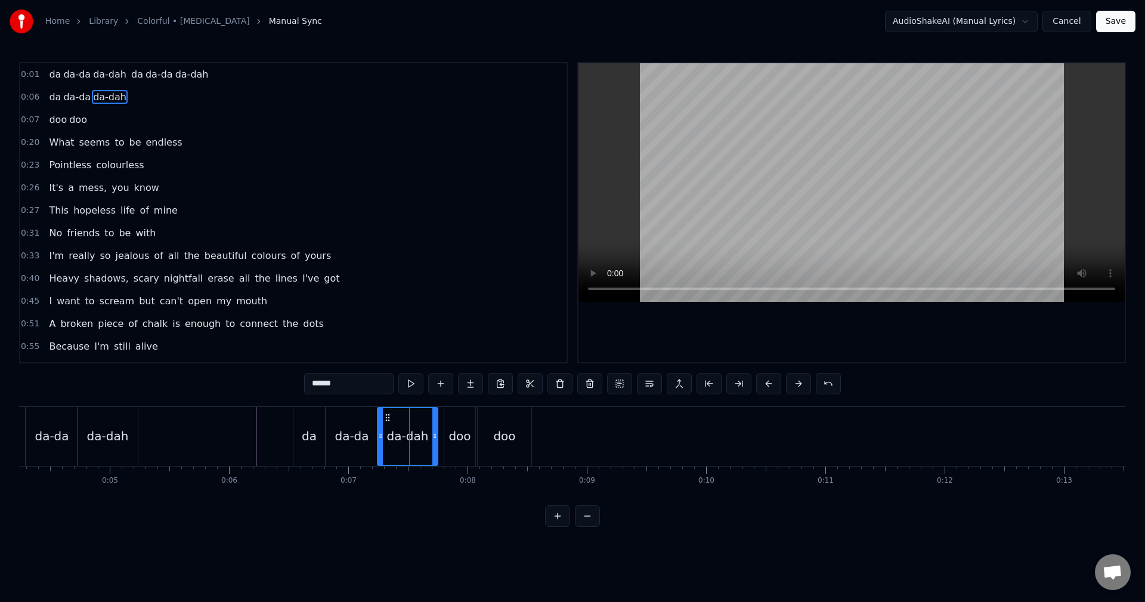
drag, startPoint x: 339, startPoint y: 388, endPoint x: 330, endPoint y: 388, distance: 8.3
click at [330, 388] on input "******" at bounding box center [348, 383] width 89 height 21
type input "******"
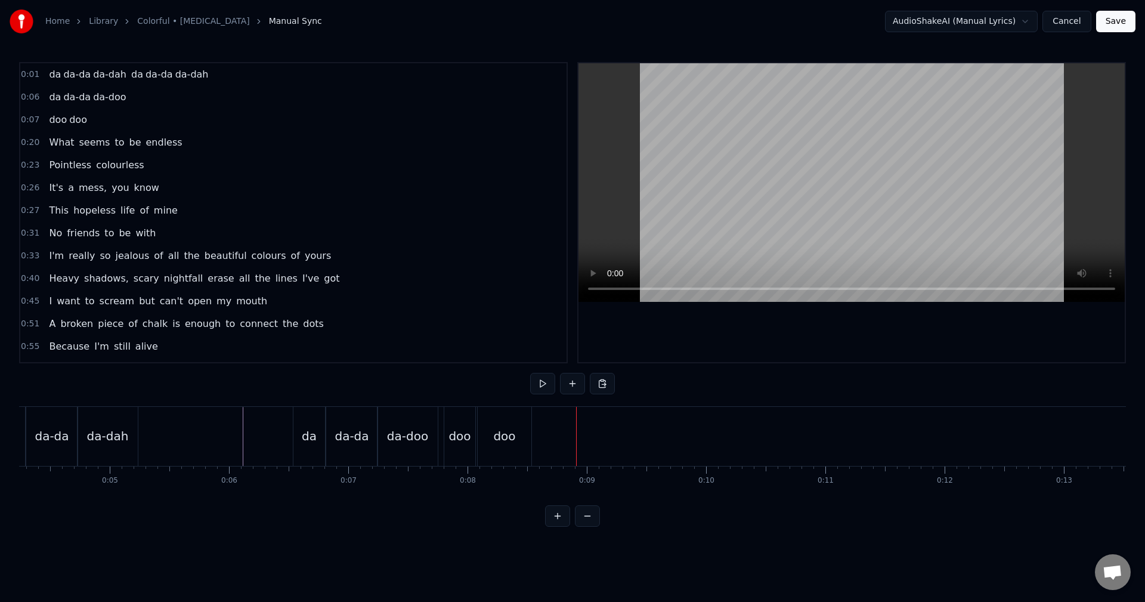
click at [462, 441] on div "doo" at bounding box center [459, 436] width 22 height 18
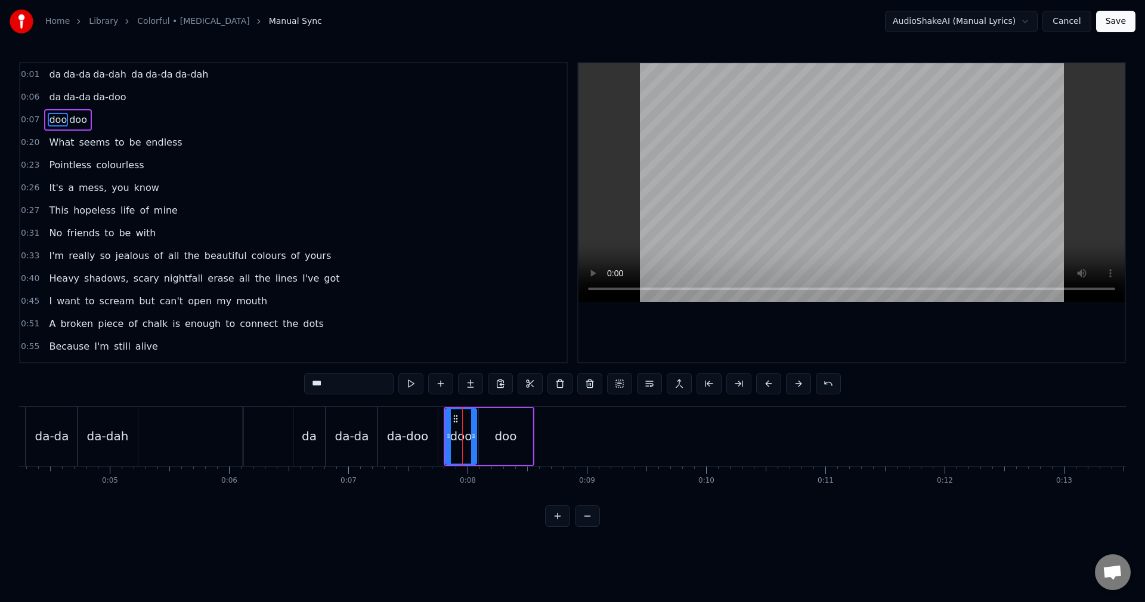
click at [348, 379] on input "***" at bounding box center [348, 383] width 89 height 21
type input "****"
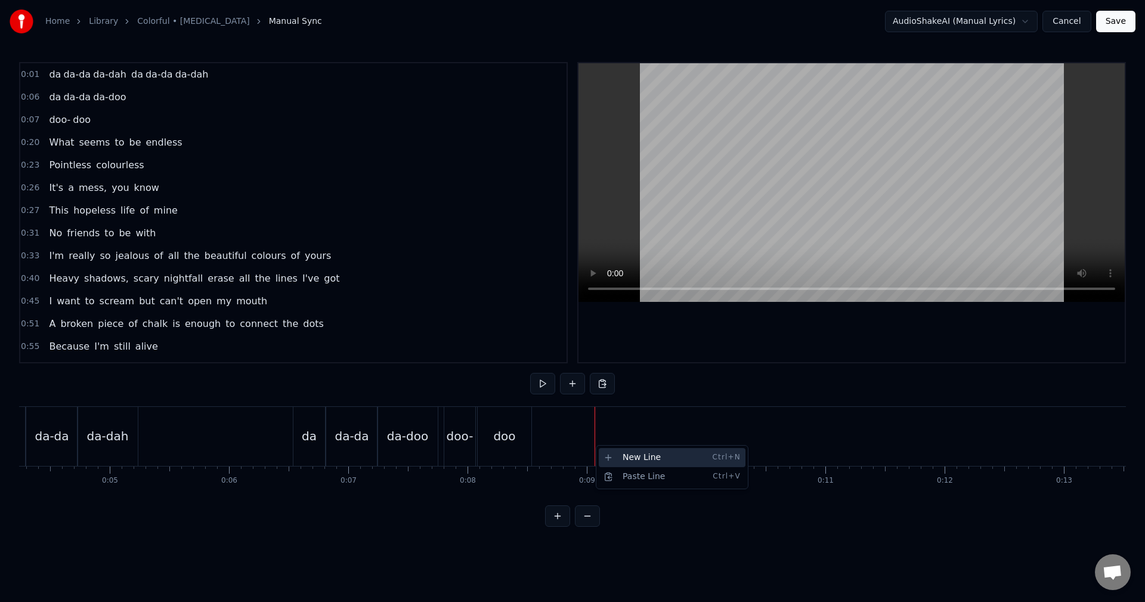
click at [633, 448] on div "New Line Ctrl+N" at bounding box center [672, 457] width 147 height 19
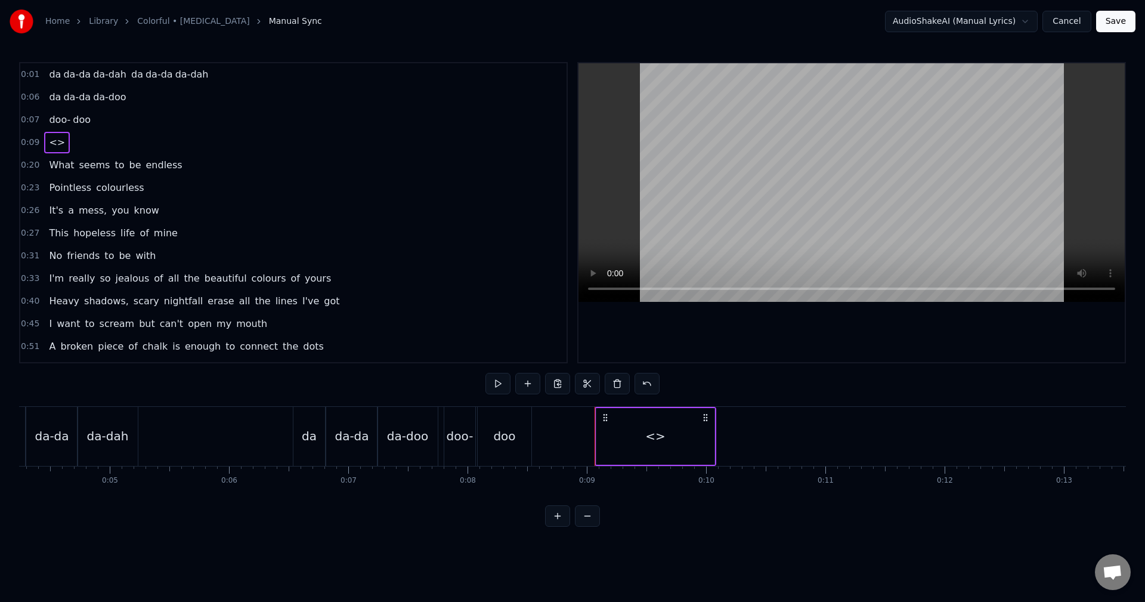
click at [620, 438] on div "<>" at bounding box center [655, 436] width 118 height 57
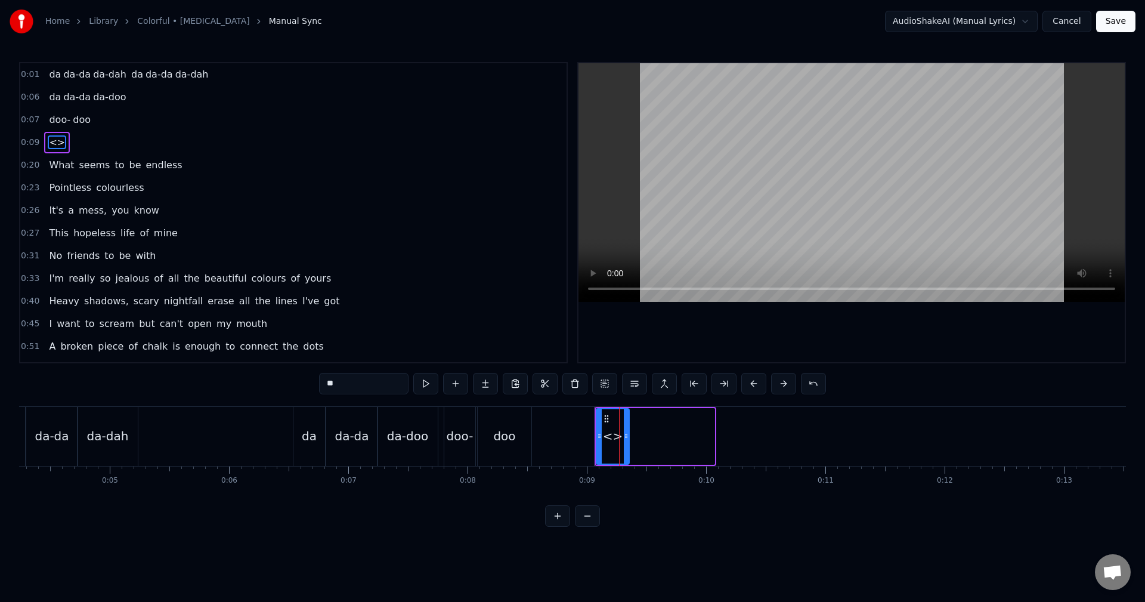
drag, startPoint x: 711, startPoint y: 439, endPoint x: 626, endPoint y: 437, distance: 85.3
click at [626, 437] on icon at bounding box center [626, 436] width 5 height 10
click at [476, 386] on button at bounding box center [485, 383] width 25 height 21
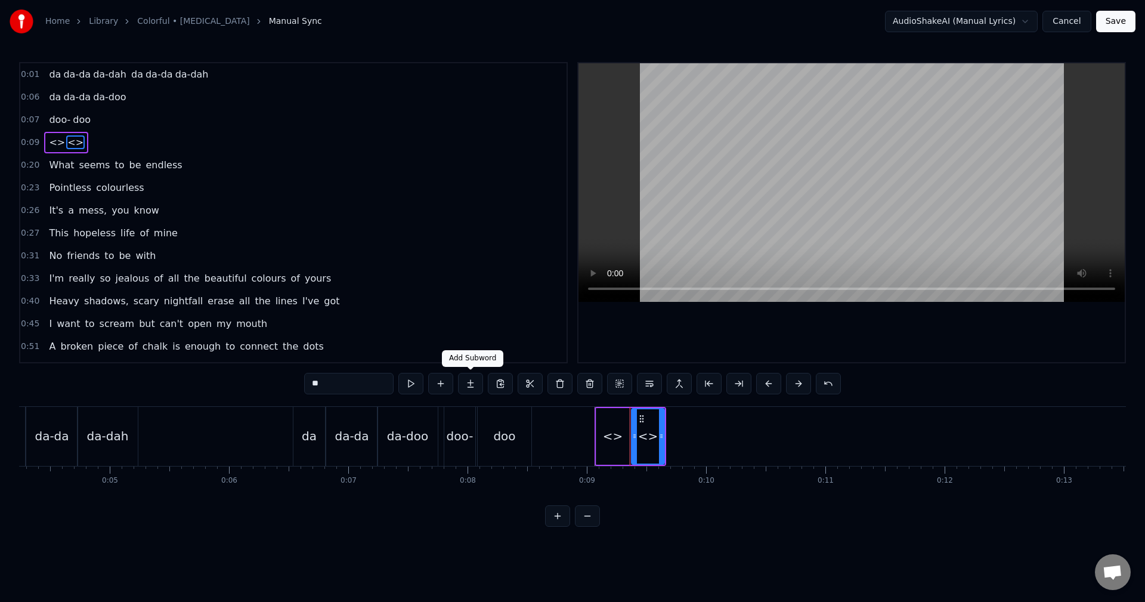
click at [475, 383] on button at bounding box center [470, 383] width 25 height 21
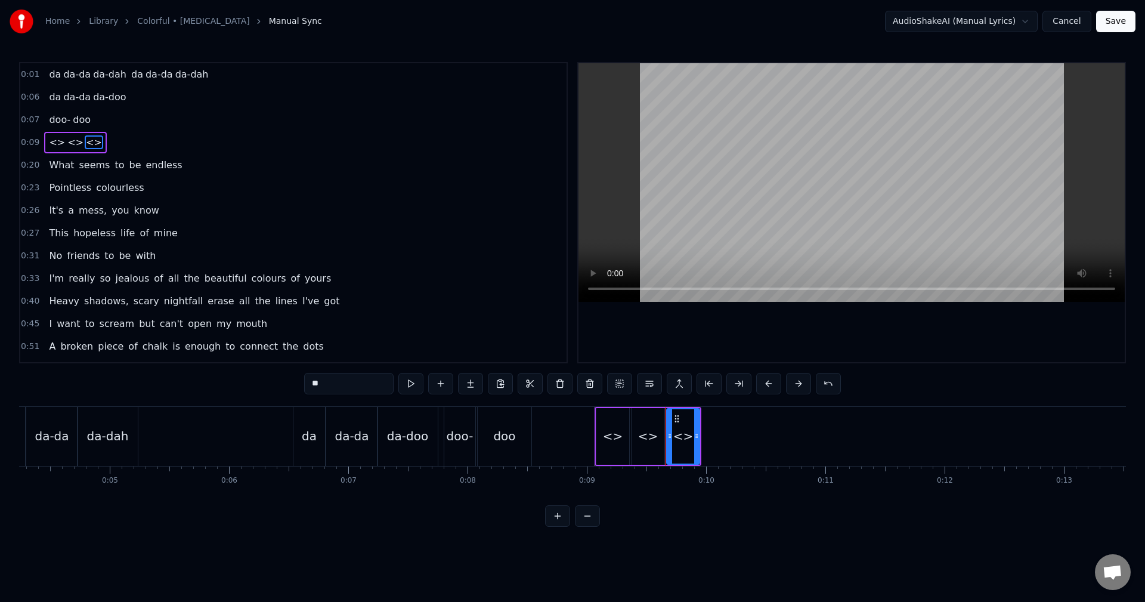
click at [475, 383] on button at bounding box center [470, 383] width 25 height 21
click at [625, 441] on div "<>" at bounding box center [612, 436] width 33 height 57
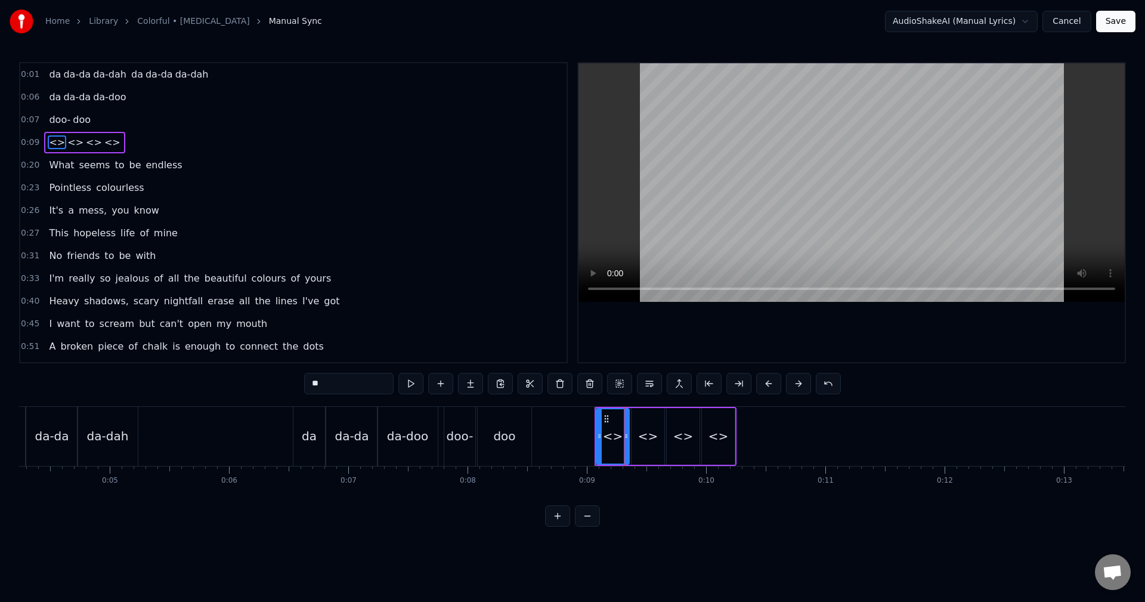
click at [654, 441] on div "<>" at bounding box center [648, 436] width 20 height 18
click at [602, 433] on div "<>" at bounding box center [612, 436] width 33 height 57
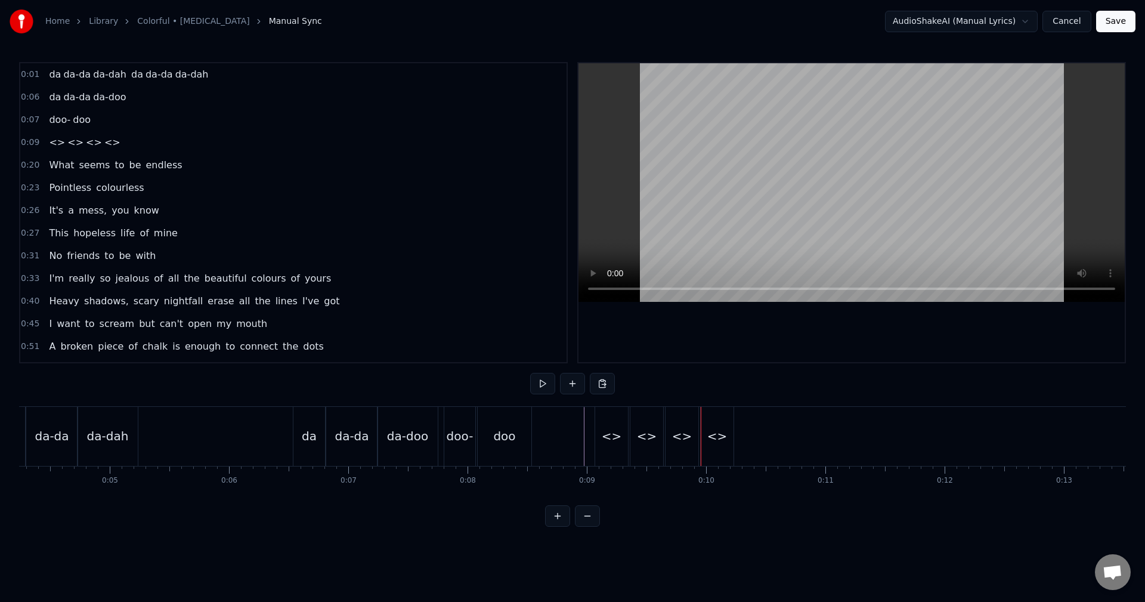
click at [608, 441] on div "<>" at bounding box center [612, 436] width 20 height 18
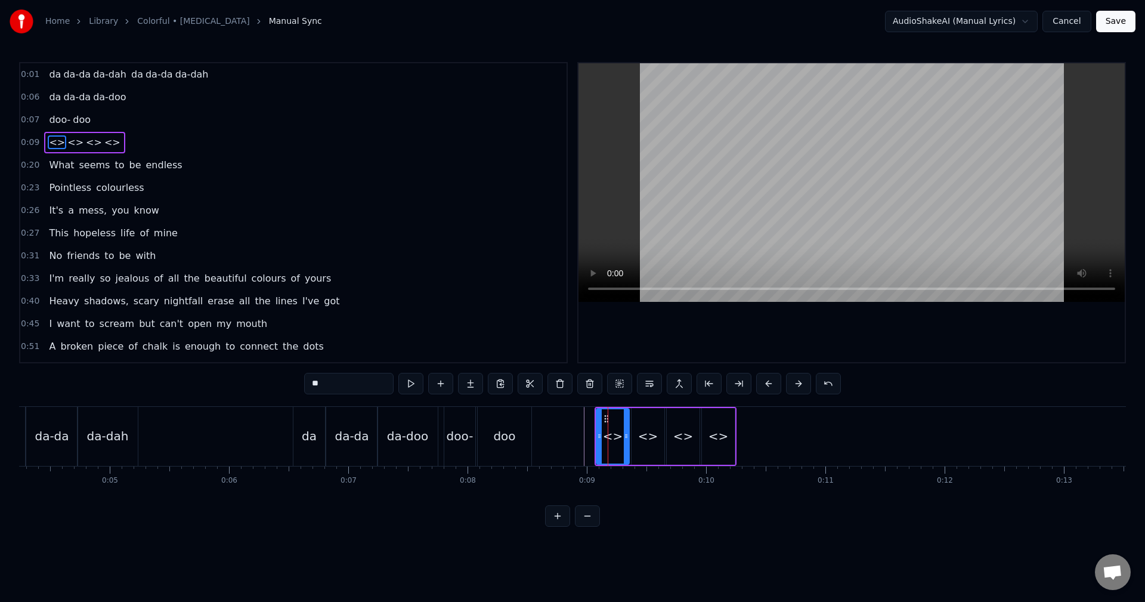
drag, startPoint x: 360, startPoint y: 386, endPoint x: 199, endPoint y: 376, distance: 161.3
click at [198, 377] on div "0:01 da da-da da-dah da da-da da-dah 0:06 da da-da da-doo 0:07 doo- doo 0:09 <>…" at bounding box center [572, 294] width 1107 height 464
click at [650, 444] on div "<>" at bounding box center [648, 436] width 20 height 18
drag, startPoint x: 361, startPoint y: 386, endPoint x: 245, endPoint y: 384, distance: 116.3
click at [233, 382] on div "0:01 da da-da da-dah da da-da da-dah 0:06 da da-da da-doo 0:07 doo- doo 0:09 da…" at bounding box center [572, 294] width 1107 height 464
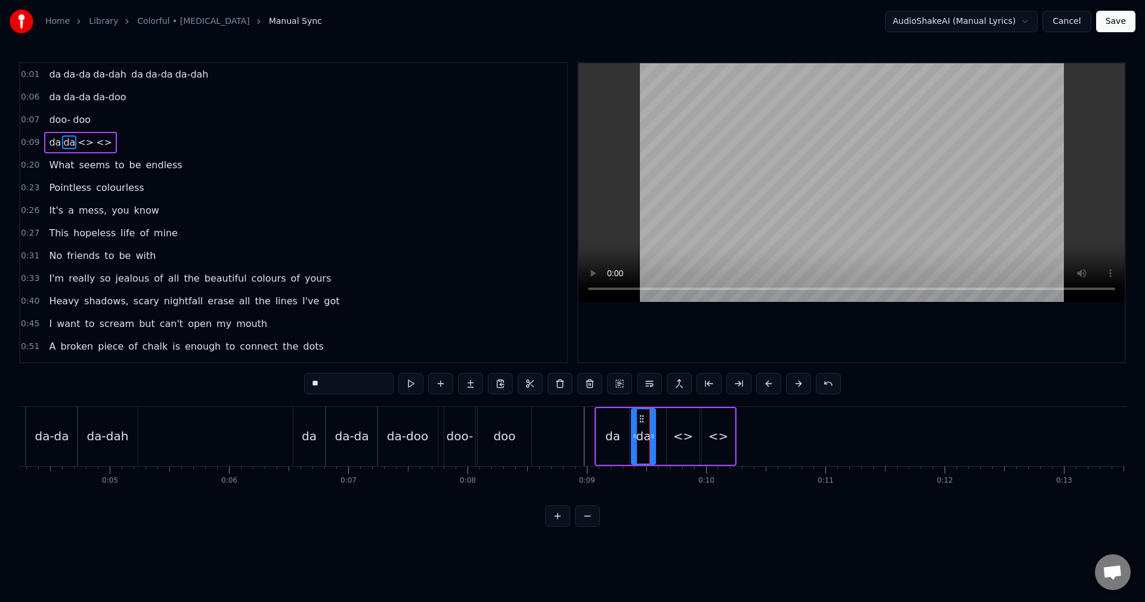
drag, startPoint x: 662, startPoint y: 435, endPoint x: 653, endPoint y: 436, distance: 9.0
click at [653, 436] on icon at bounding box center [652, 436] width 5 height 10
click at [681, 436] on div "<>" at bounding box center [683, 436] width 20 height 18
drag, startPoint x: 669, startPoint y: 434, endPoint x: 659, endPoint y: 437, distance: 10.6
click at [659, 437] on icon at bounding box center [659, 436] width 5 height 10
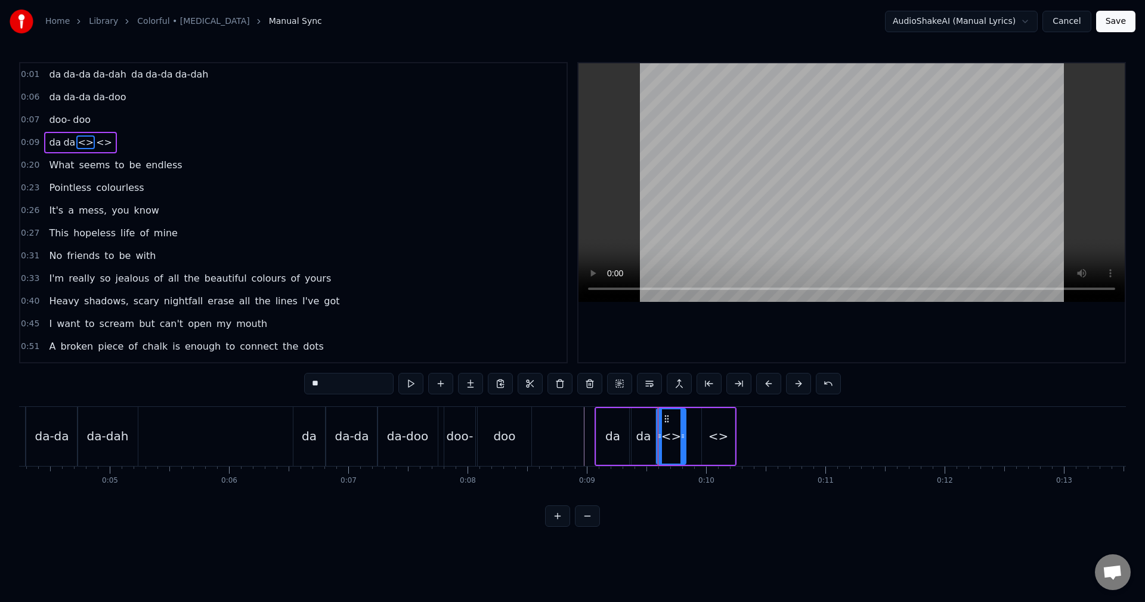
drag, startPoint x: 695, startPoint y: 430, endPoint x: 681, endPoint y: 437, distance: 15.2
click at [681, 437] on div at bounding box center [682, 436] width 5 height 54
drag, startPoint x: 355, startPoint y: 385, endPoint x: 150, endPoint y: 387, distance: 205.1
click at [151, 387] on div "0:01 da da-da da-dah da da-da da-dah 0:06 da da-da da-doo 0:07 doo- doo 0:09 da…" at bounding box center [572, 294] width 1107 height 464
click at [719, 439] on div "<>" at bounding box center [718, 436] width 20 height 18
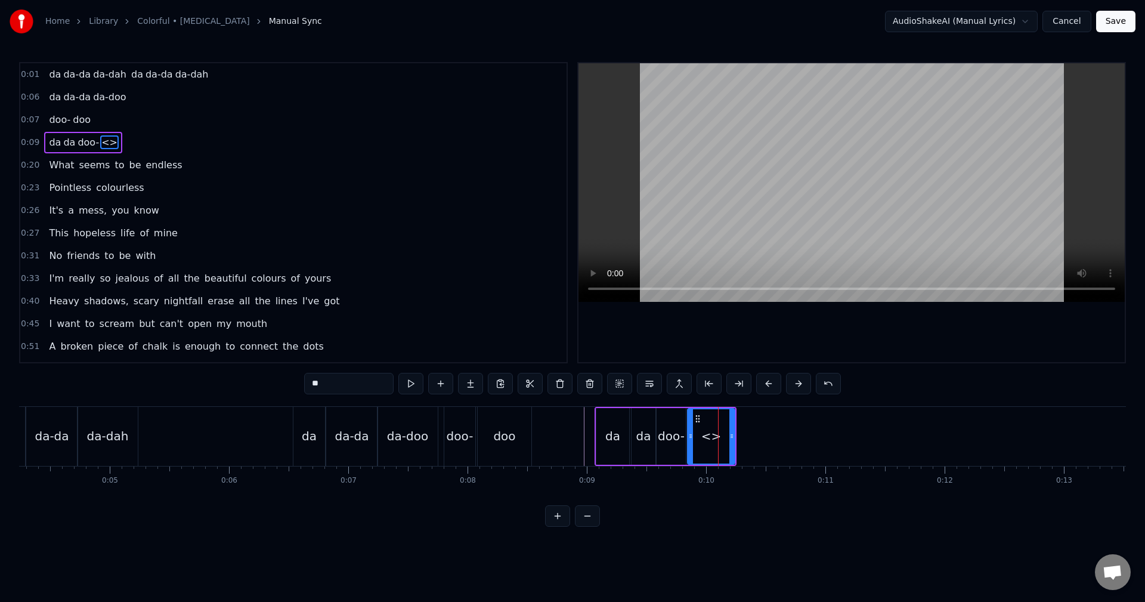
drag, startPoint x: 707, startPoint y: 435, endPoint x: 692, endPoint y: 435, distance: 14.3
click at [692, 435] on icon at bounding box center [690, 436] width 5 height 10
drag, startPoint x: 339, startPoint y: 384, endPoint x: 253, endPoint y: 391, distance: 85.6
click at [256, 391] on div "0:01 da da-da da-dah da da-da da-dah 0:06 da da-da da-doo 0:07 doo- doo 0:09 da…" at bounding box center [572, 294] width 1107 height 464
drag, startPoint x: 336, startPoint y: 380, endPoint x: 237, endPoint y: 386, distance: 99.2
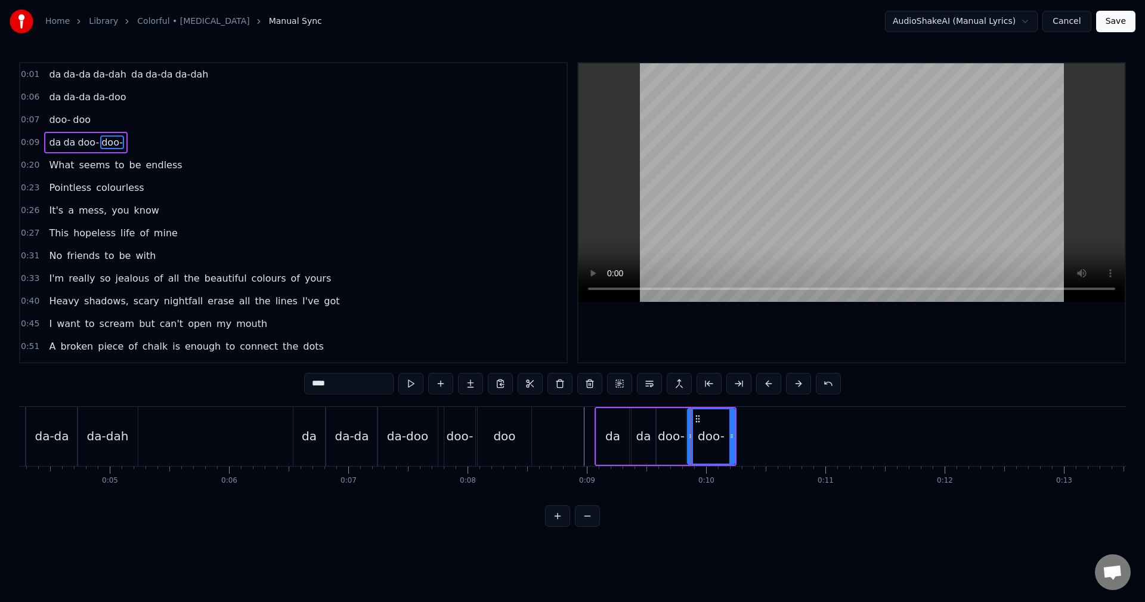
click at [237, 386] on div "0:01 da da-da da-dah da da-da da-dah 0:06 da da-da da-doo 0:07 doo- doo 0:09 da…" at bounding box center [572, 294] width 1107 height 464
type input "*******"
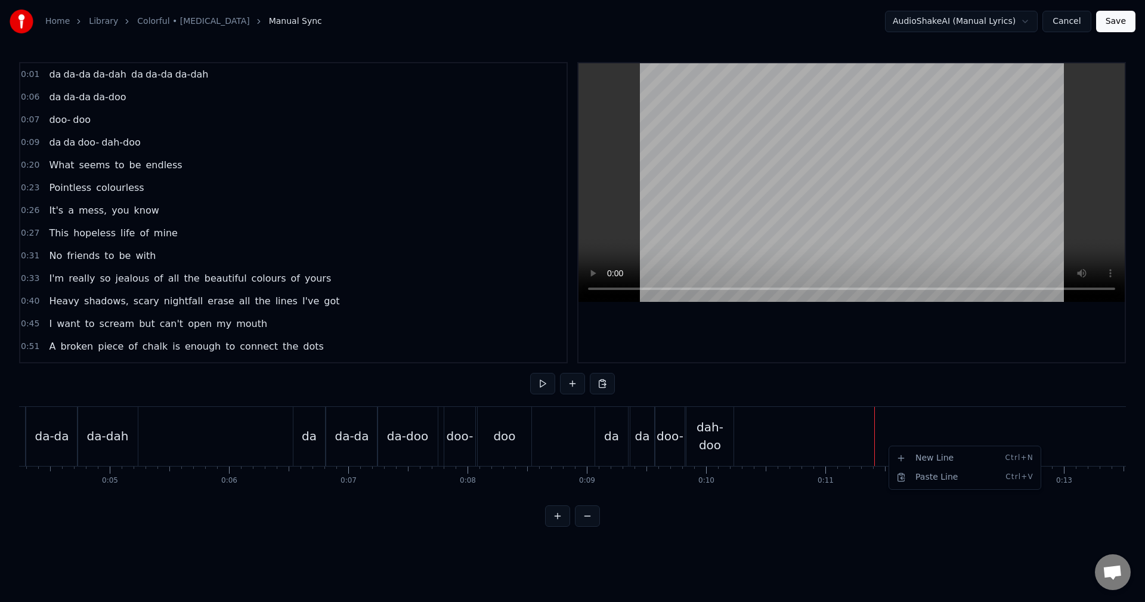
click at [907, 460] on div "New Line Ctrl+N" at bounding box center [964, 457] width 147 height 19
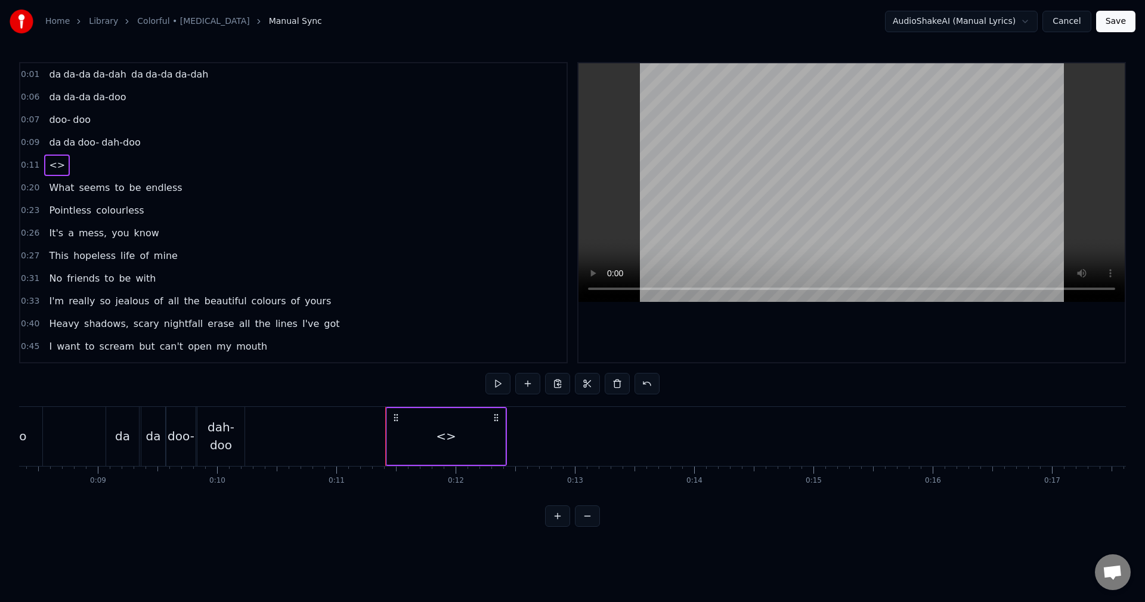
scroll to position [0, 1058]
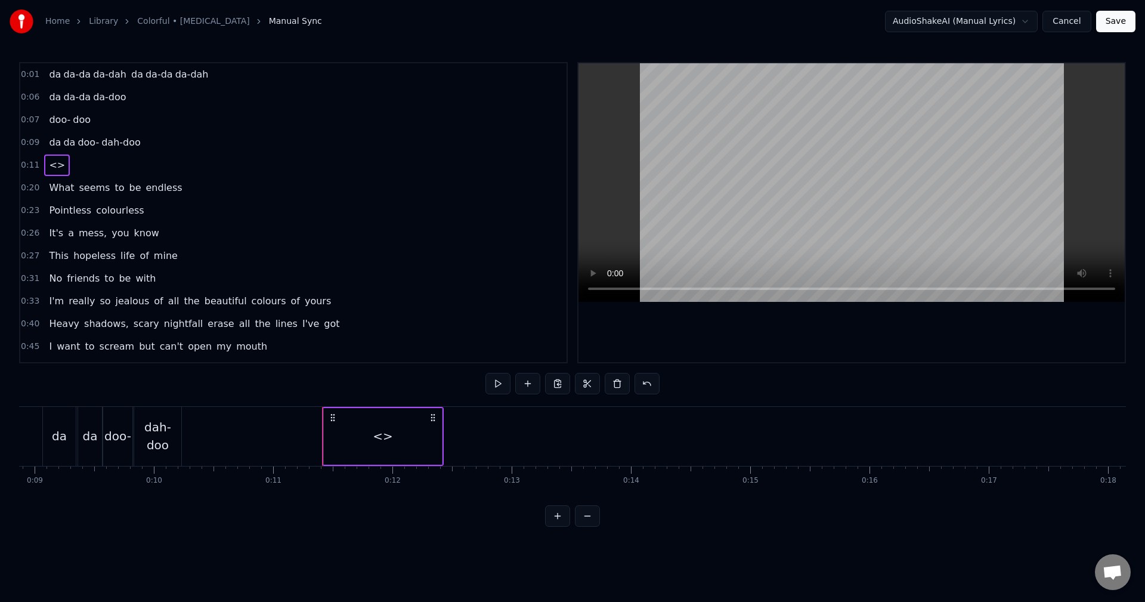
click at [410, 433] on div "<>" at bounding box center [383, 436] width 118 height 57
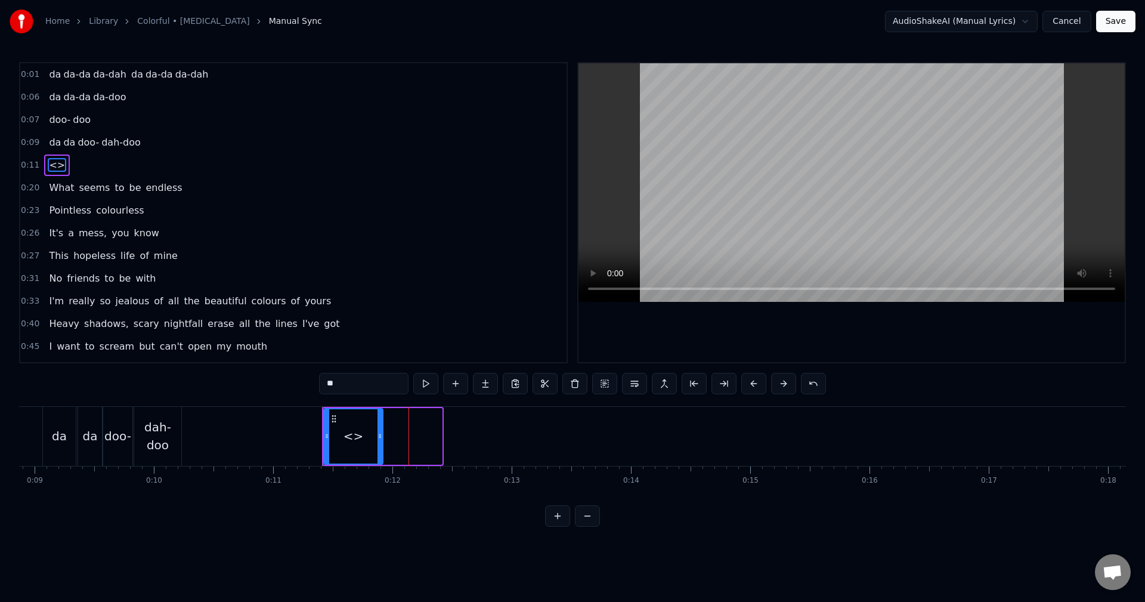
drag, startPoint x: 437, startPoint y: 439, endPoint x: 379, endPoint y: 442, distance: 58.5
click at [379, 441] on div at bounding box center [379, 436] width 5 height 54
click at [487, 384] on button at bounding box center [485, 383] width 25 height 21
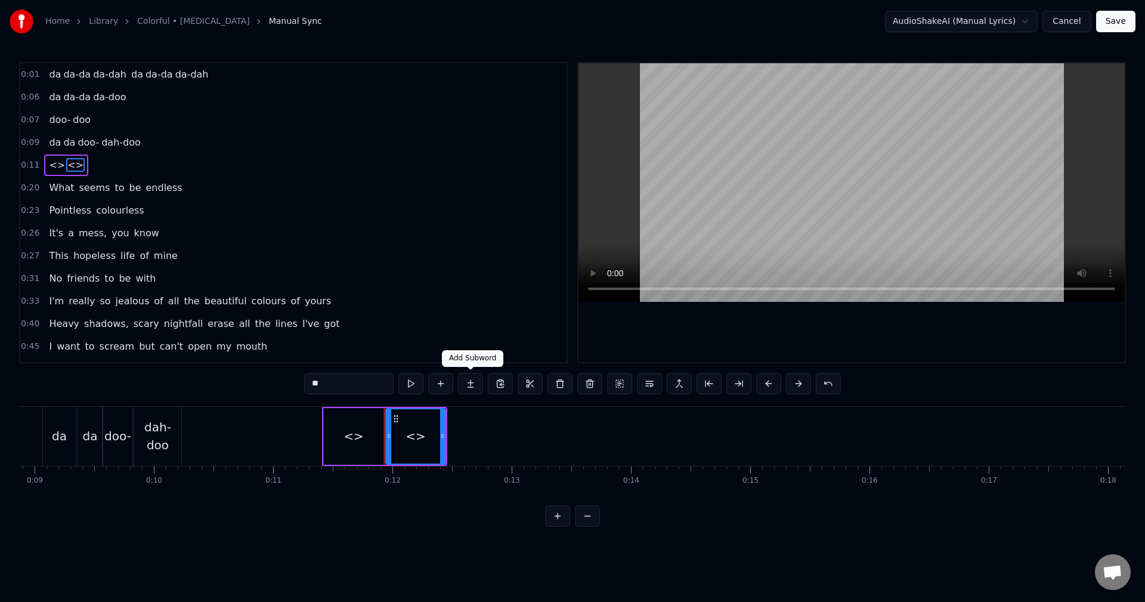
click at [468, 381] on button at bounding box center [470, 383] width 25 height 21
click at [473, 386] on button at bounding box center [470, 383] width 25 height 21
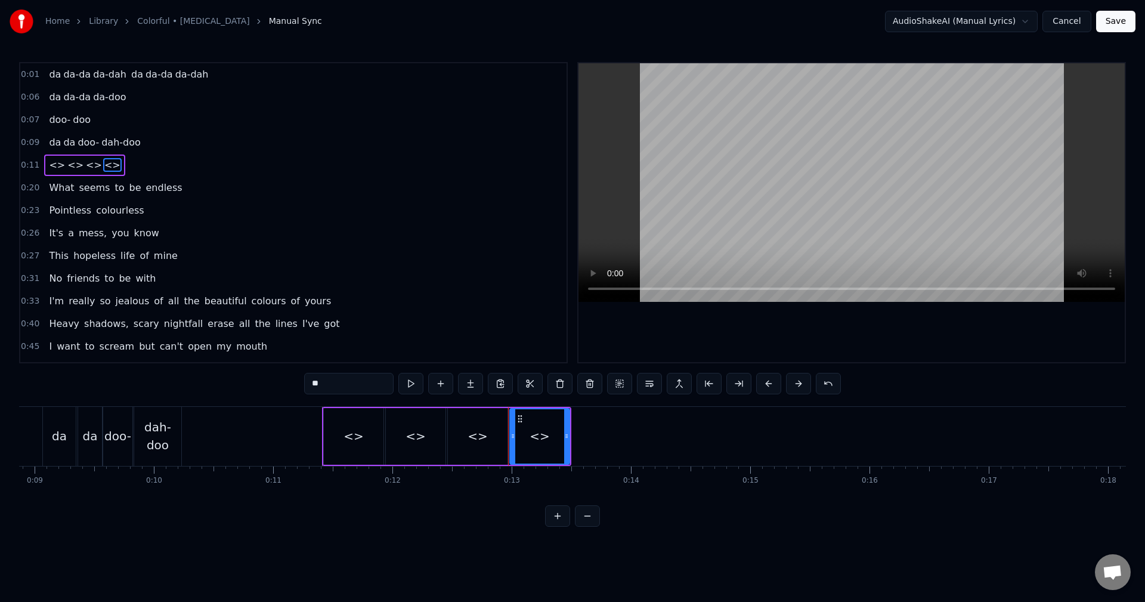
click at [374, 436] on div "<>" at bounding box center [354, 436] width 60 height 57
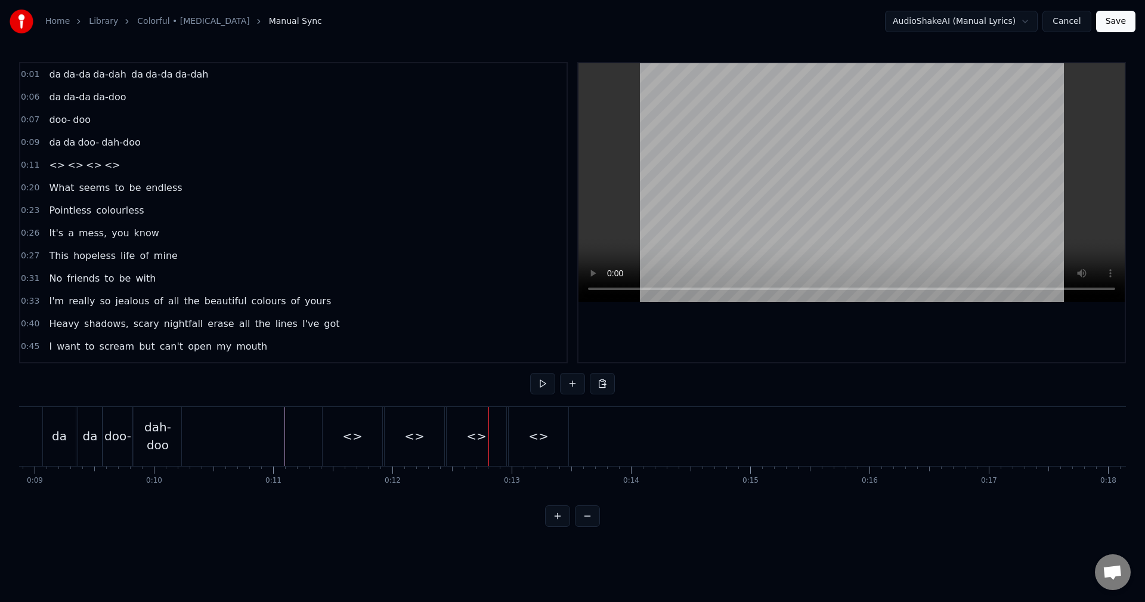
click at [374, 431] on div "<>" at bounding box center [353, 436] width 60 height 59
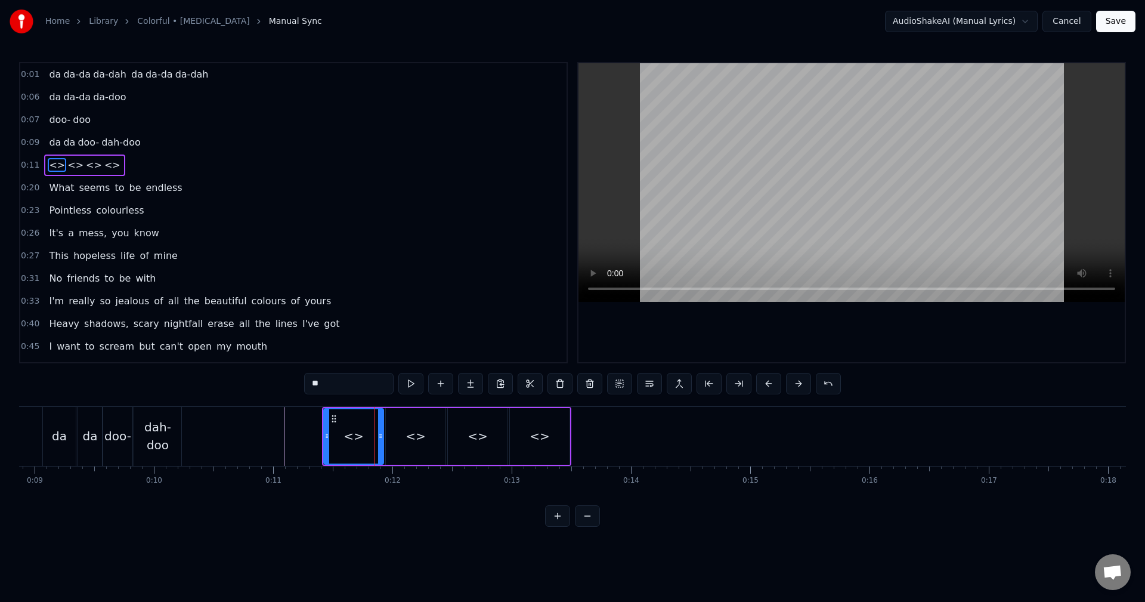
click at [163, 390] on div "0:01 da da-da da-dah da da-da da-dah 0:06 da da-da da-doo 0:07 doo- doo 0:09 da…" at bounding box center [572, 294] width 1107 height 464
click at [411, 430] on div "<>" at bounding box center [415, 436] width 20 height 18
drag, startPoint x: 337, startPoint y: 386, endPoint x: 243, endPoint y: 386, distance: 93.6
click at [243, 386] on div "0:01 da da-da da-dah da da-da da-dah 0:06 da da-da da-doo 0:07 doo- doo 0:09 da…" at bounding box center [572, 294] width 1107 height 464
drag, startPoint x: 441, startPoint y: 436, endPoint x: 418, endPoint y: 437, distance: 23.3
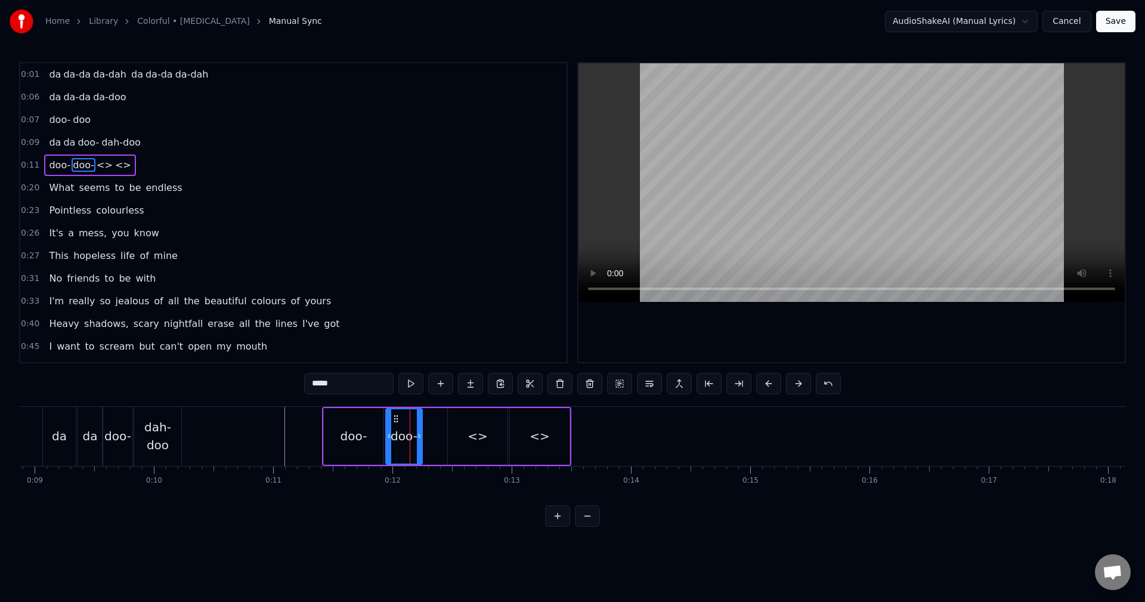
click at [418, 437] on icon at bounding box center [419, 436] width 5 height 10
type input "****"
click at [429, 438] on div "doo- doo- <> <>" at bounding box center [446, 436] width 247 height 57
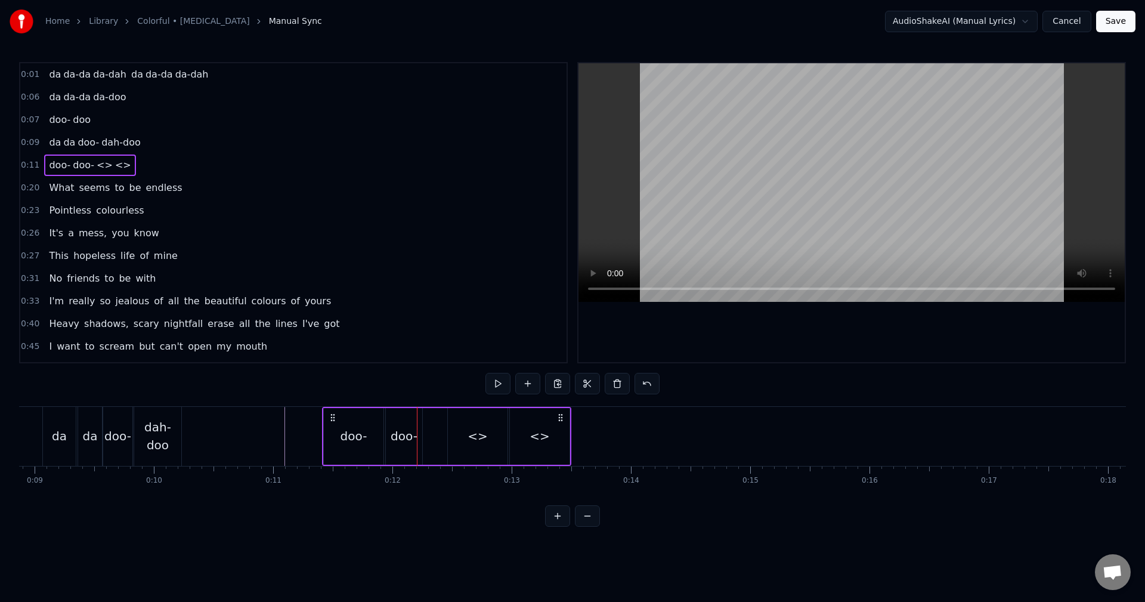
click at [410, 434] on div "doo-" at bounding box center [404, 436] width 27 height 18
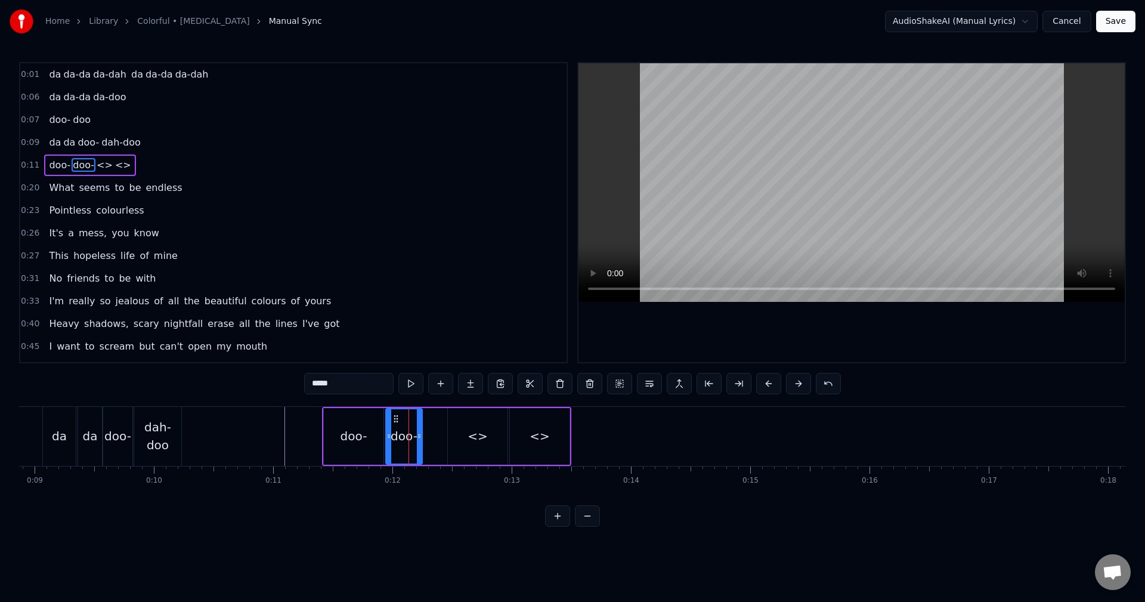
click at [361, 380] on input "****" at bounding box center [348, 383] width 89 height 21
type input "*********"
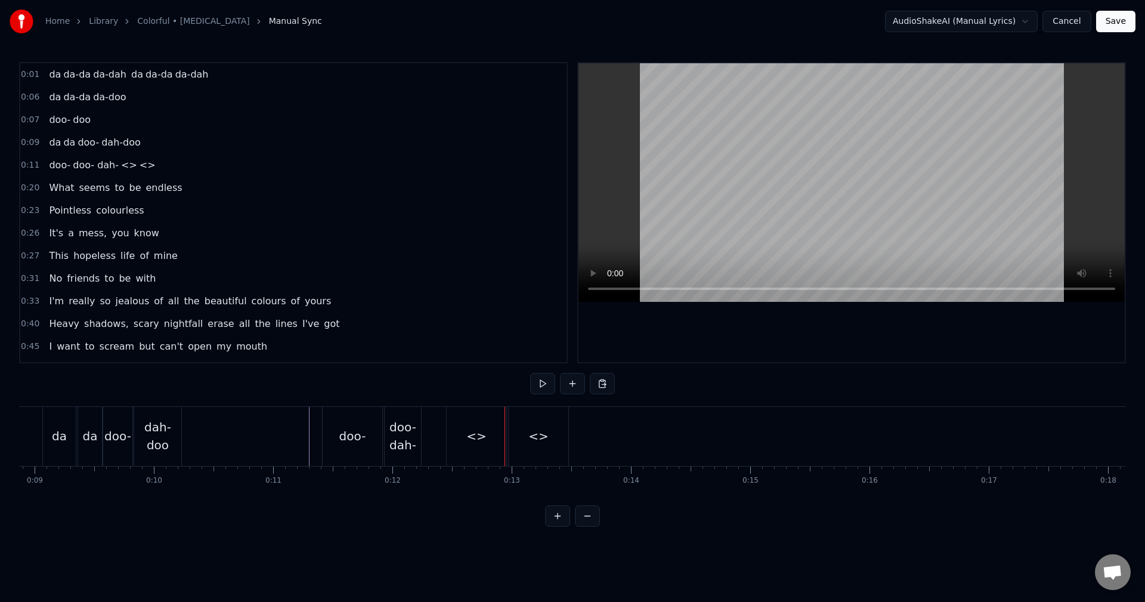
click at [481, 425] on div "<>" at bounding box center [477, 436] width 60 height 59
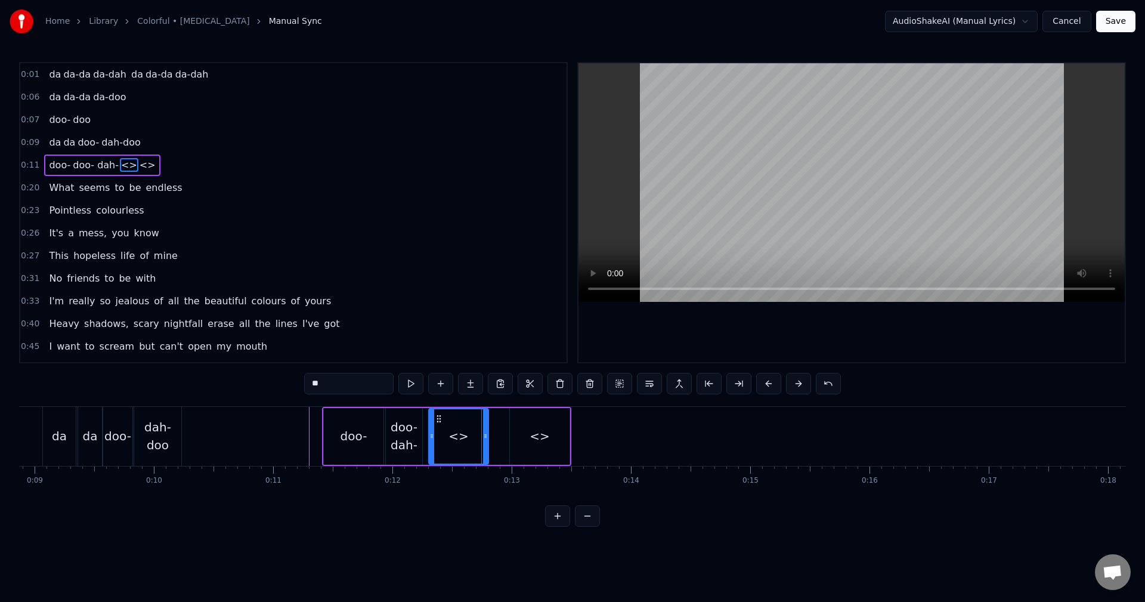
drag, startPoint x: 457, startPoint y: 418, endPoint x: 438, endPoint y: 419, distance: 19.1
click at [438, 419] on circle at bounding box center [437, 418] width 1 height 1
drag, startPoint x: 353, startPoint y: 388, endPoint x: 216, endPoint y: 386, distance: 136.5
click at [216, 386] on div "0:01 da da-da da-dah da da-da da-dah 0:06 da da-da da-doo 0:07 doo- doo 0:09 da…" at bounding box center [572, 294] width 1107 height 464
drag, startPoint x: 484, startPoint y: 429, endPoint x: 500, endPoint y: 436, distance: 17.4
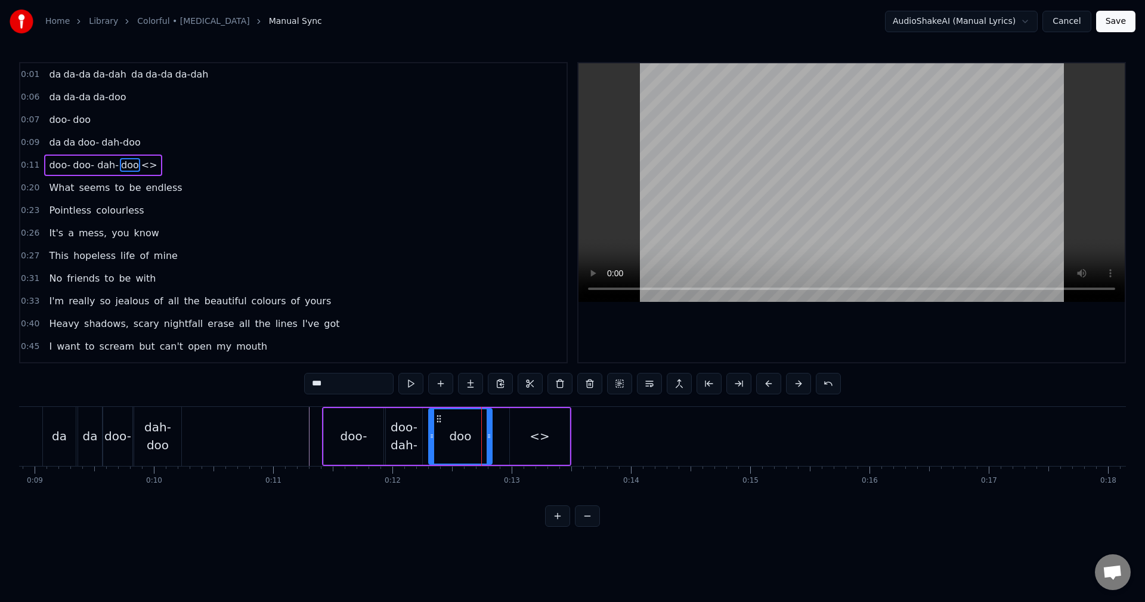
click at [491, 433] on div at bounding box center [489, 436] width 5 height 54
type input "***"
click at [507, 438] on div "doo- doo- dah- doo <>" at bounding box center [446, 436] width 247 height 57
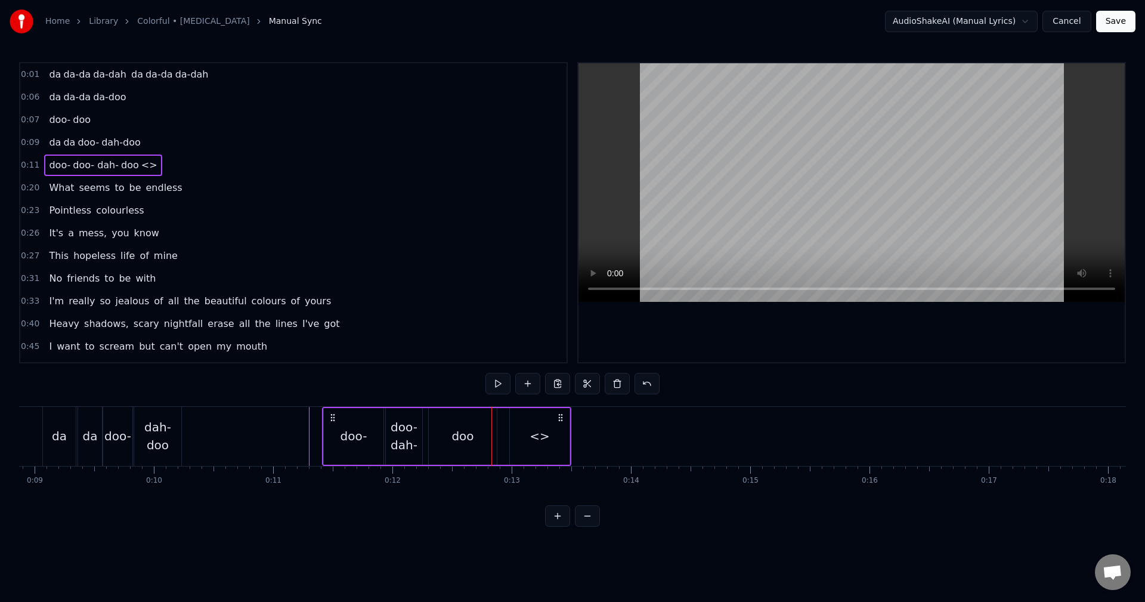
click at [551, 439] on div "<>" at bounding box center [540, 436] width 60 height 57
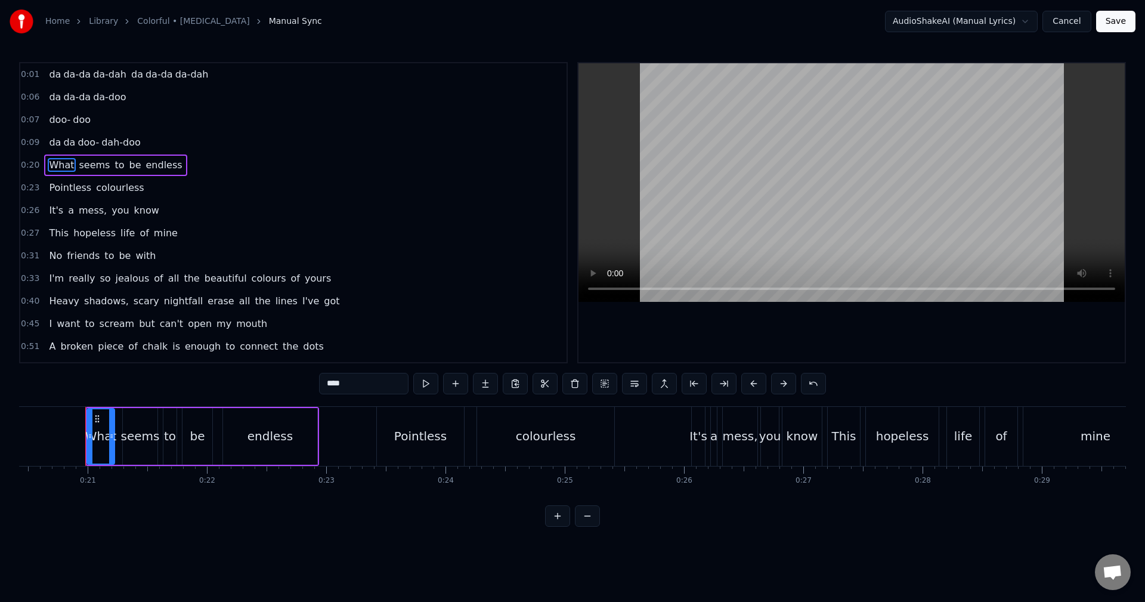
scroll to position [0, 2442]
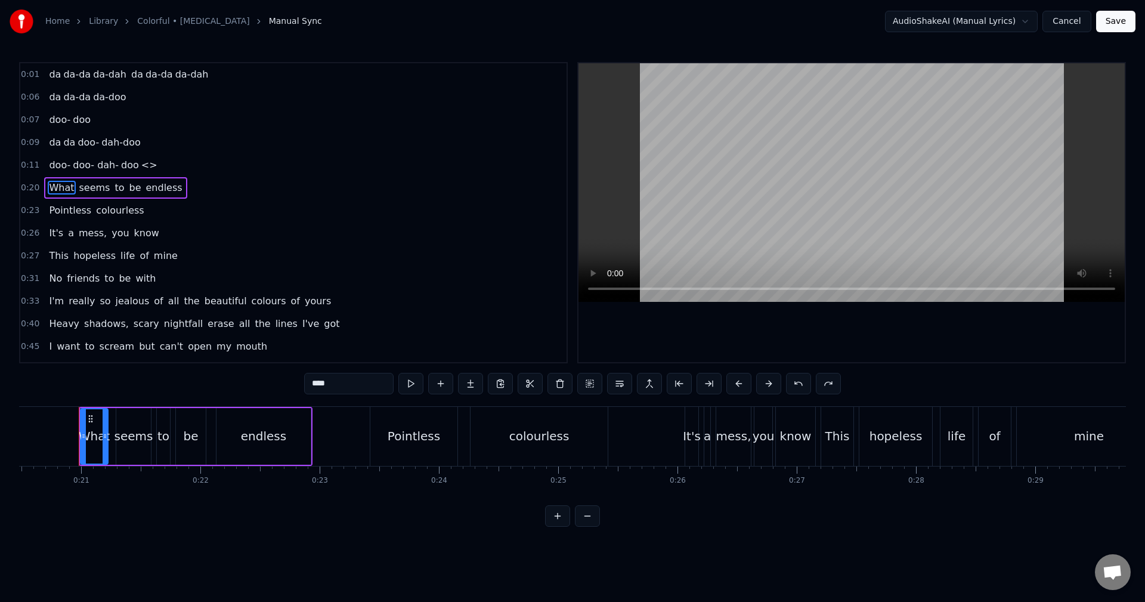
click at [142, 167] on span "<>" at bounding box center [149, 165] width 18 height 14
type input "**"
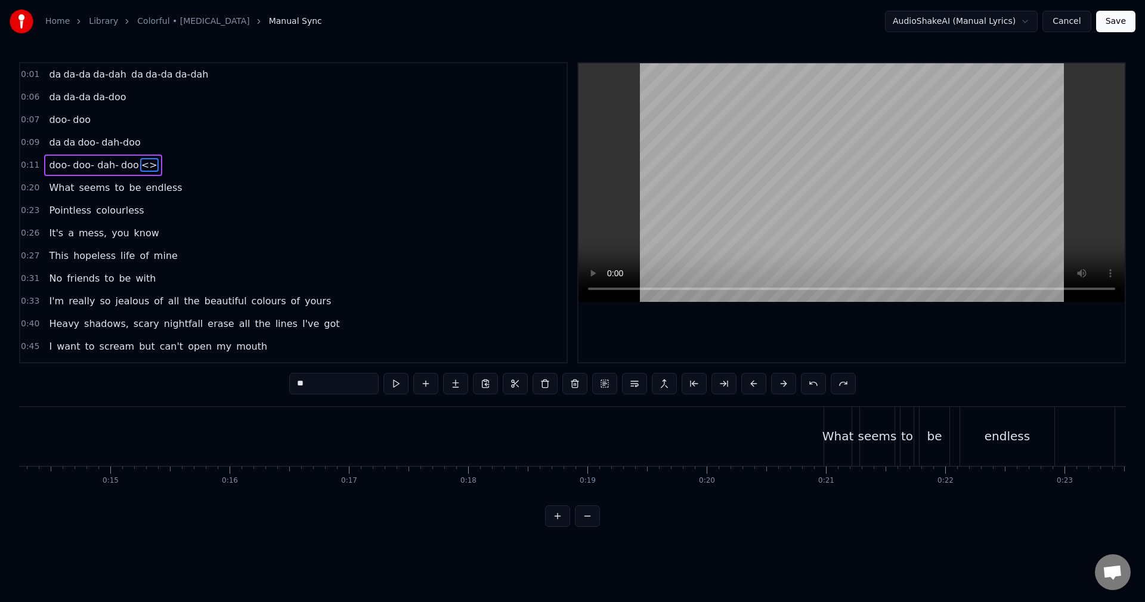
scroll to position [0, 1486]
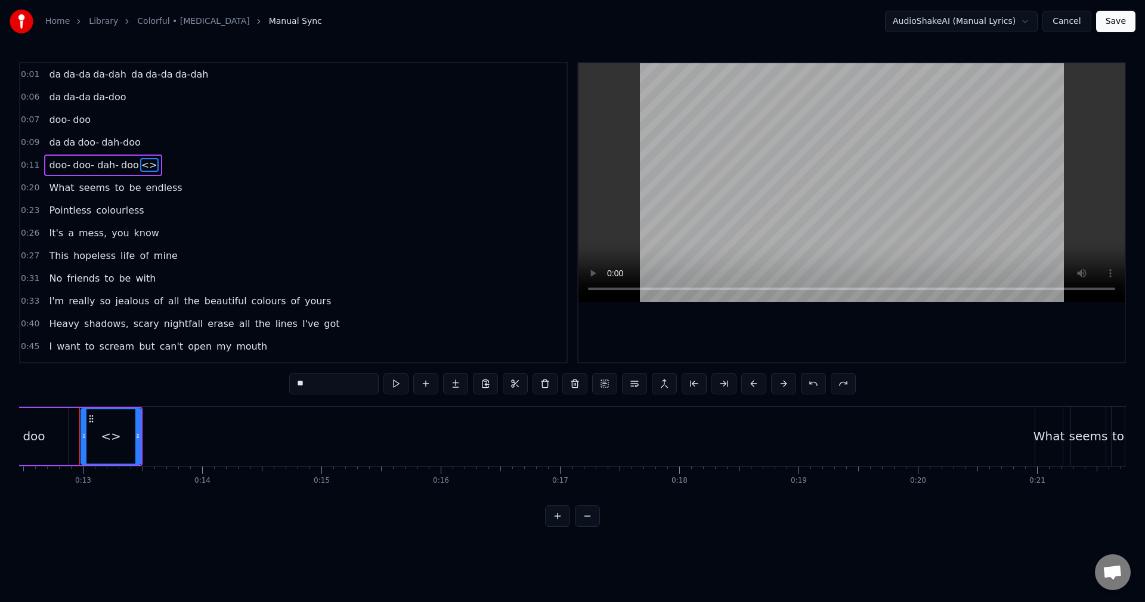
click at [113, 440] on div "<>" at bounding box center [111, 436] width 20 height 18
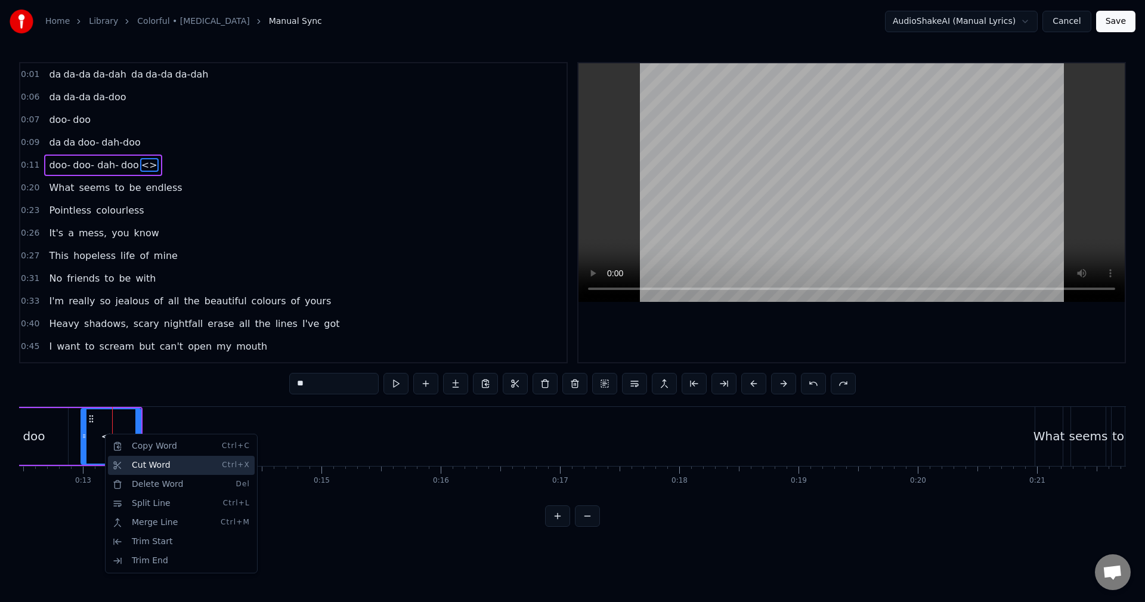
click at [151, 465] on div "Cut Word Ctrl+X" at bounding box center [181, 465] width 147 height 19
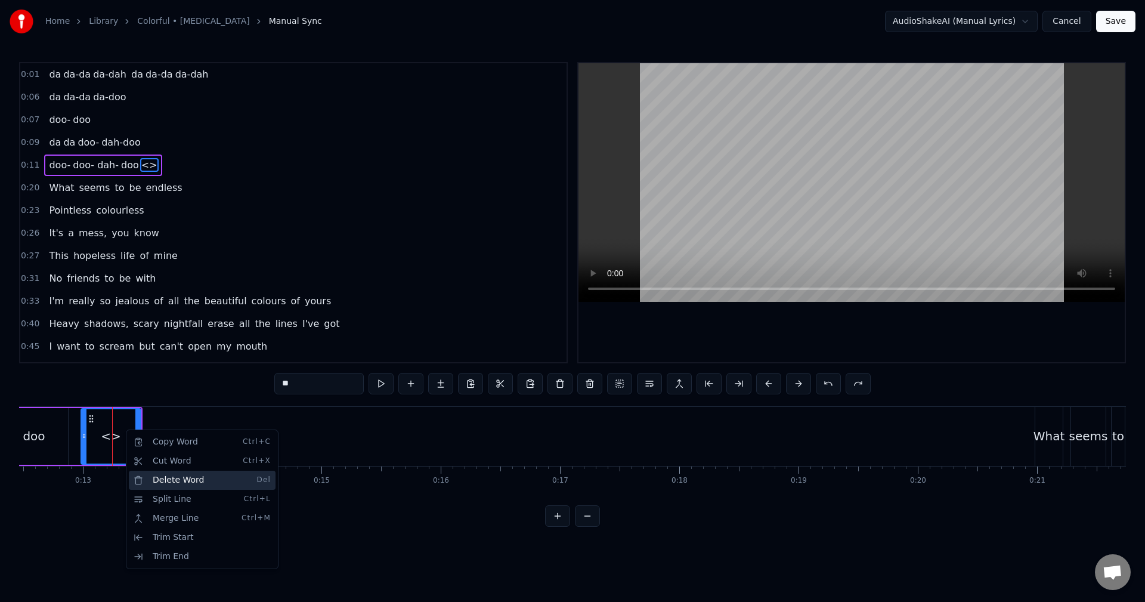
click at [165, 478] on div "Delete Word Del" at bounding box center [202, 479] width 147 height 19
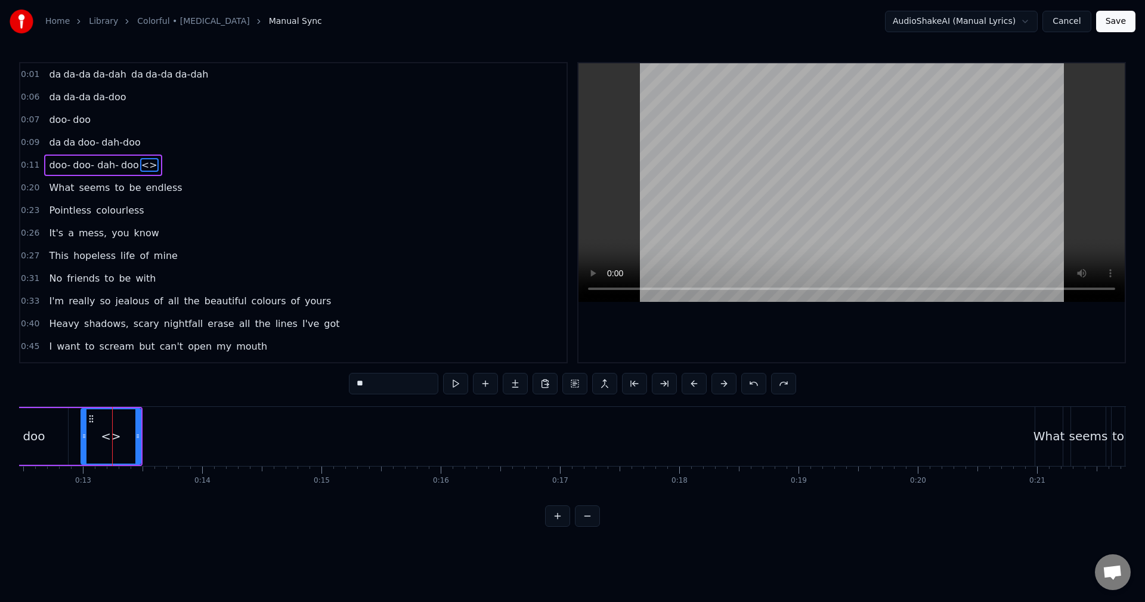
click at [140, 444] on div at bounding box center [137, 436] width 5 height 54
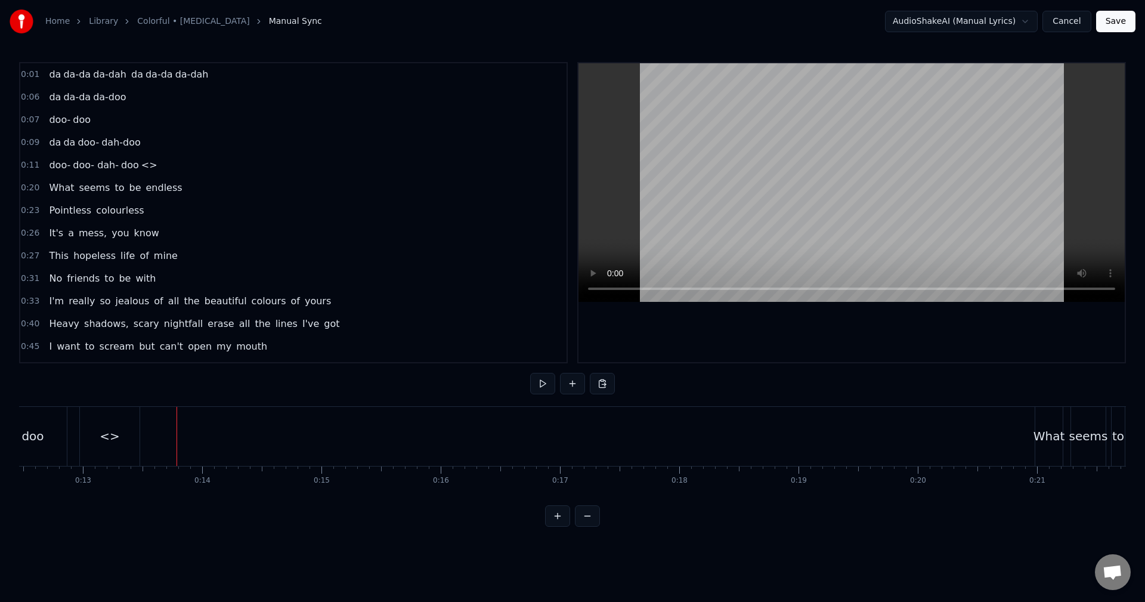
click at [110, 439] on div "<>" at bounding box center [110, 436] width 20 height 18
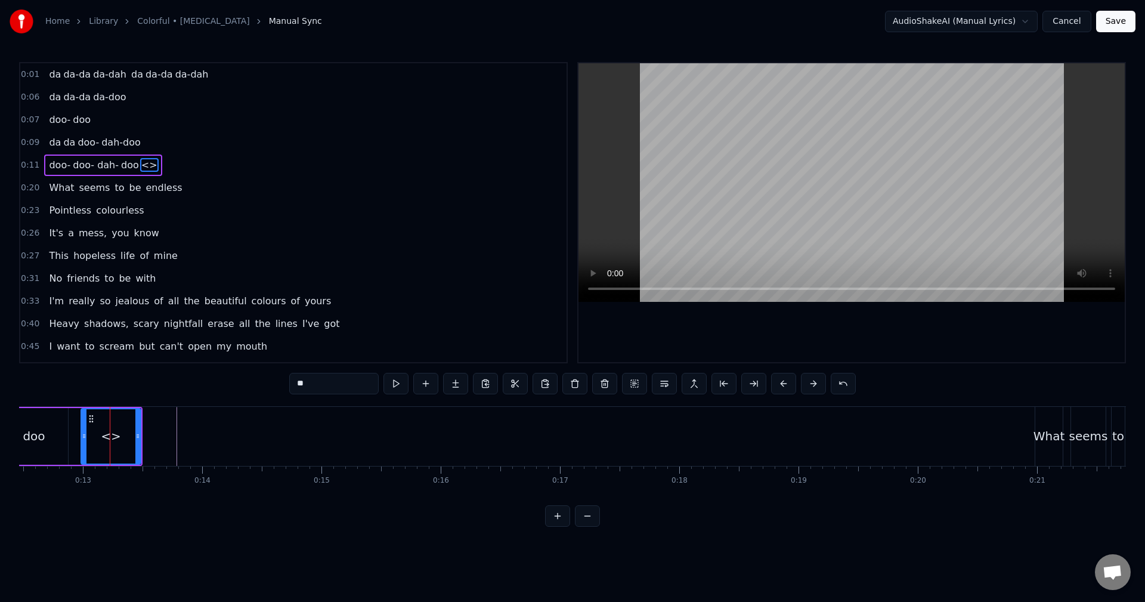
drag, startPoint x: 364, startPoint y: 383, endPoint x: 219, endPoint y: 385, distance: 144.3
click at [212, 379] on div "0:01 da da-da da-dah da da-da da-dah 0:06 da da-da da-doo 0:07 doo- doo 0:09 da…" at bounding box center [572, 294] width 1107 height 464
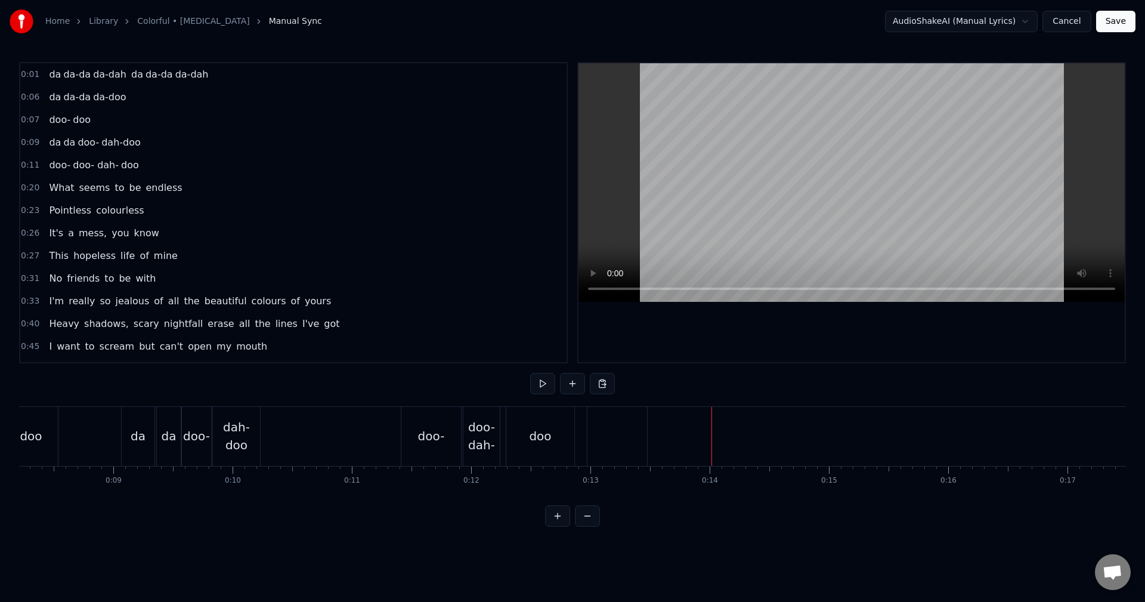
scroll to position [0, 1089]
click at [444, 435] on div "doo" at bounding box center [430, 436] width 68 height 59
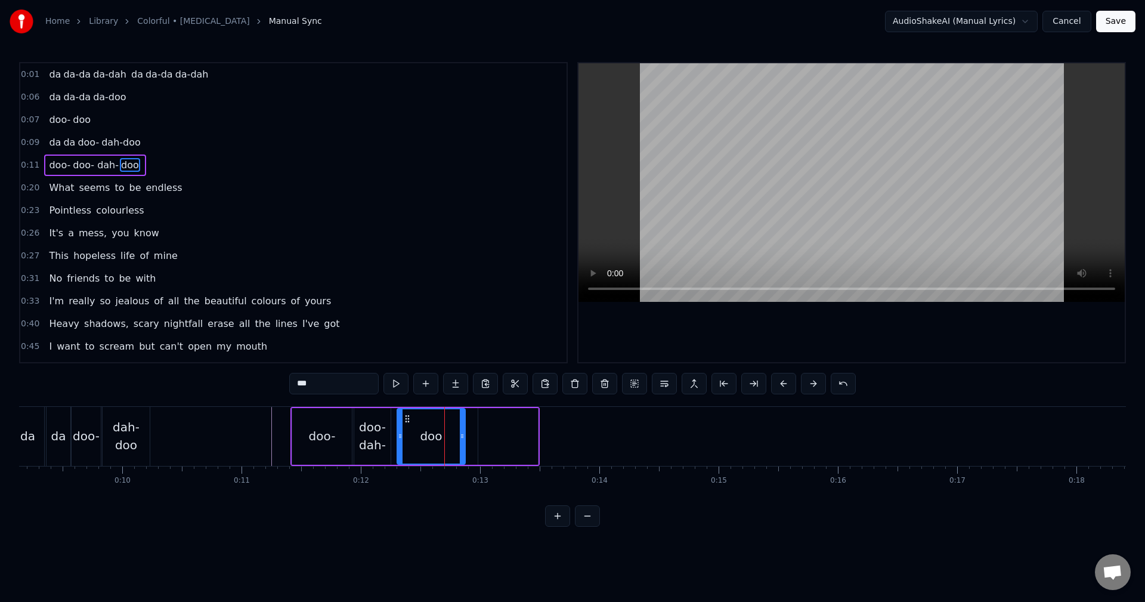
click at [337, 390] on input "***" at bounding box center [333, 383] width 89 height 21
type input "*******"
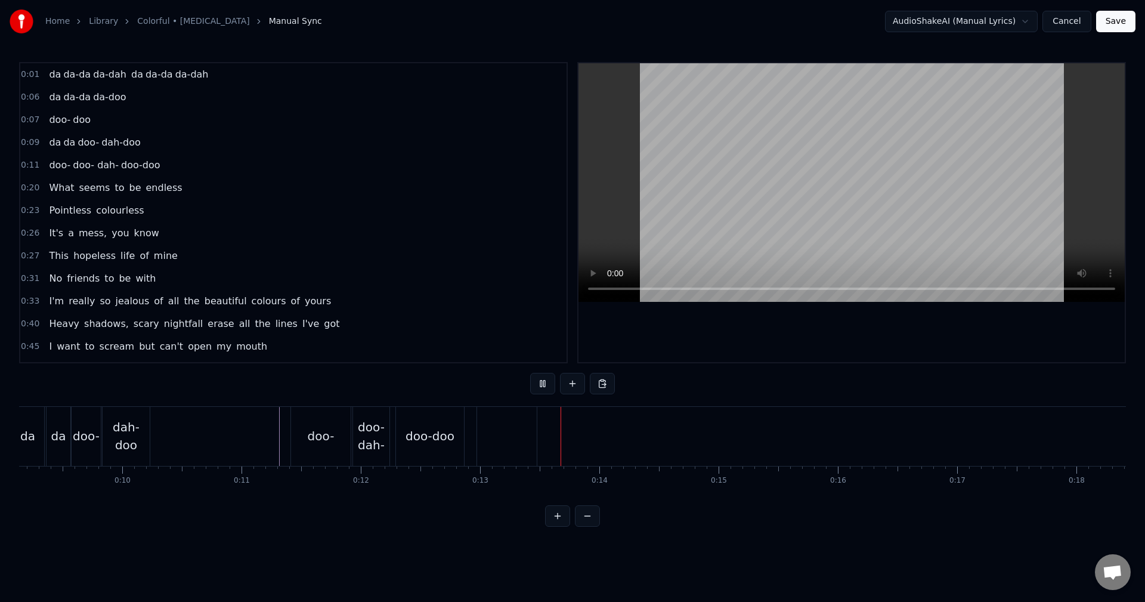
click at [308, 444] on div "doo-" at bounding box center [321, 436] width 27 height 18
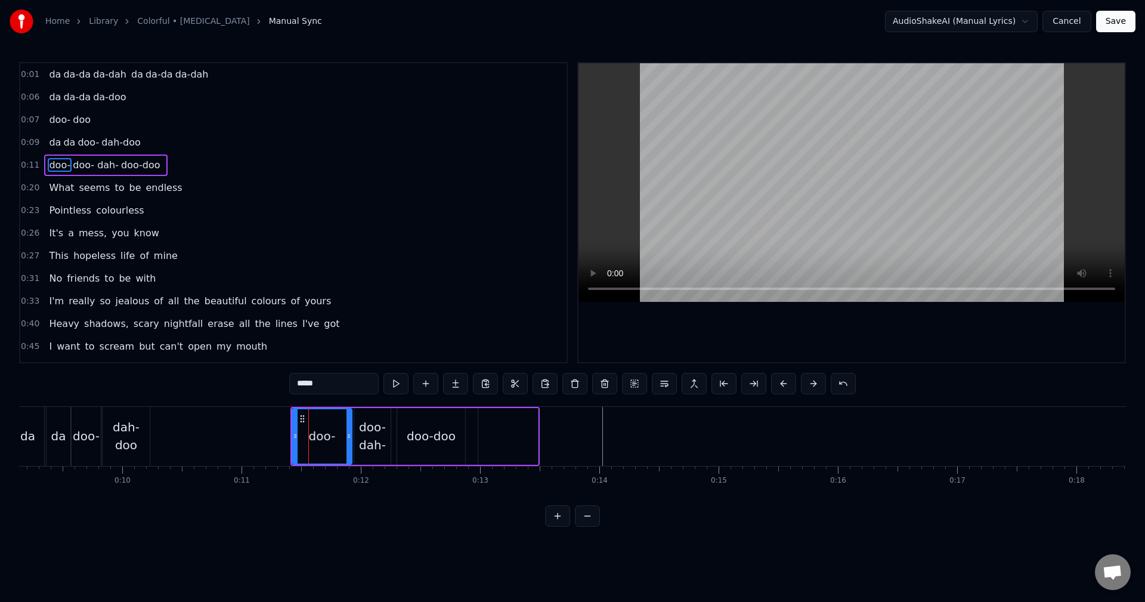
click at [28, 160] on span "0:11" at bounding box center [30, 165] width 18 height 12
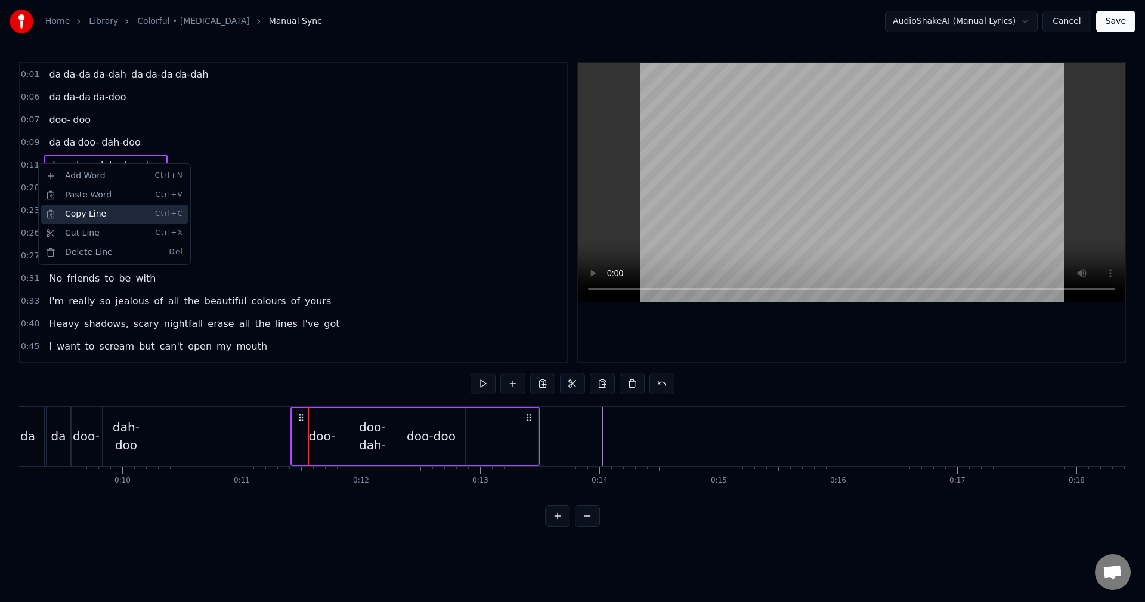
click at [78, 213] on div "Copy Line Ctrl+C" at bounding box center [114, 214] width 147 height 19
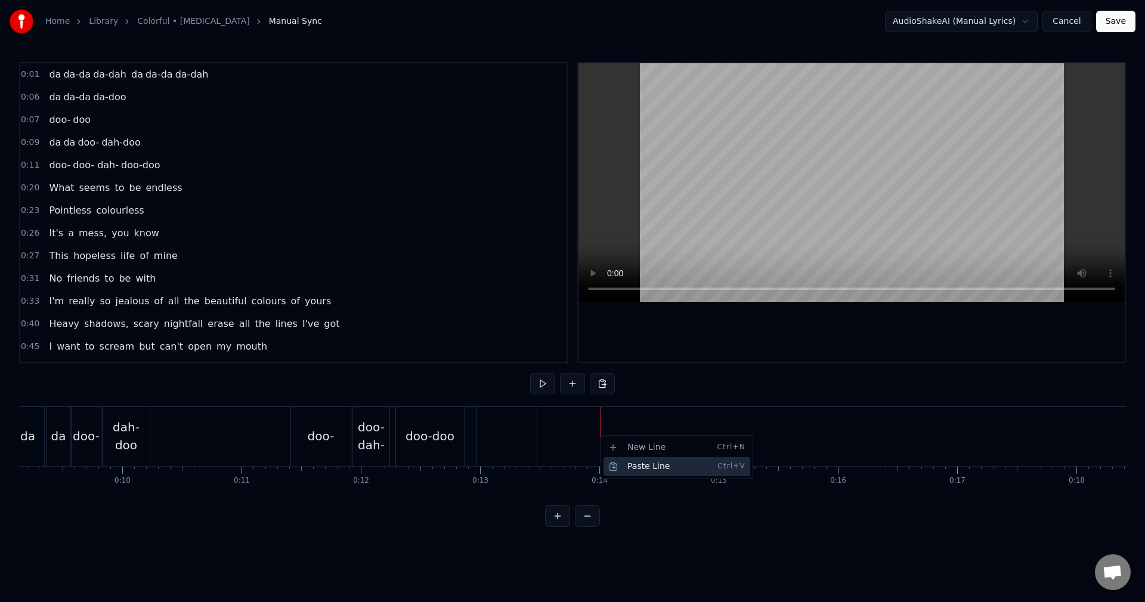
click at [640, 467] on div "Paste Line Ctrl+V" at bounding box center [676, 466] width 147 height 19
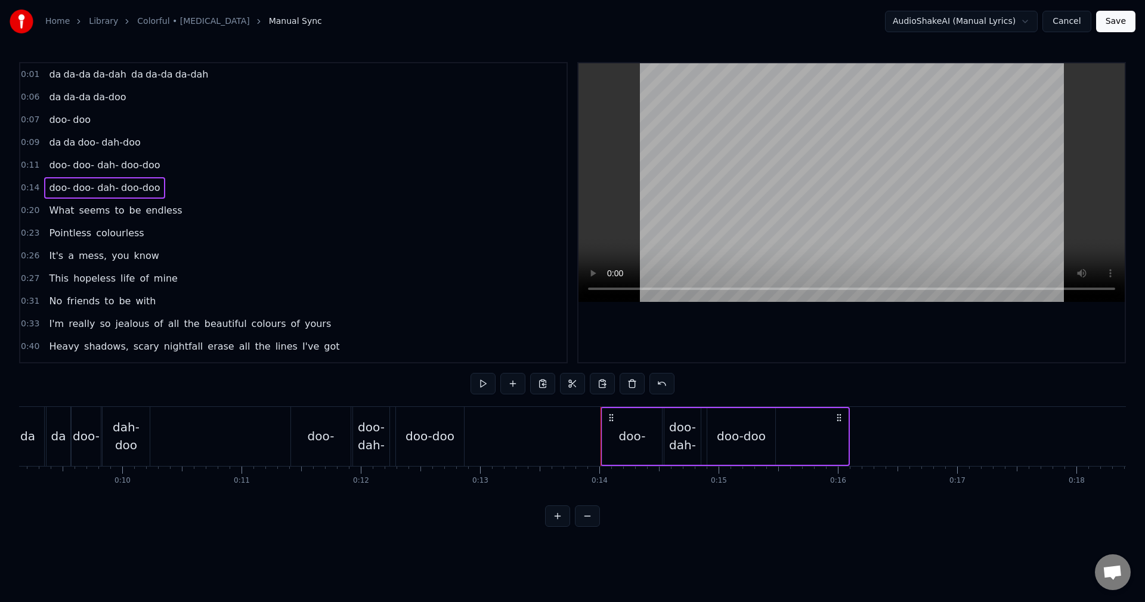
click at [813, 436] on div "doo- doo- dah- doo-doo" at bounding box center [725, 436] width 247 height 57
click at [838, 414] on circle at bounding box center [837, 414] width 1 height 1
click at [742, 439] on div "doo-doo" at bounding box center [741, 436] width 49 height 18
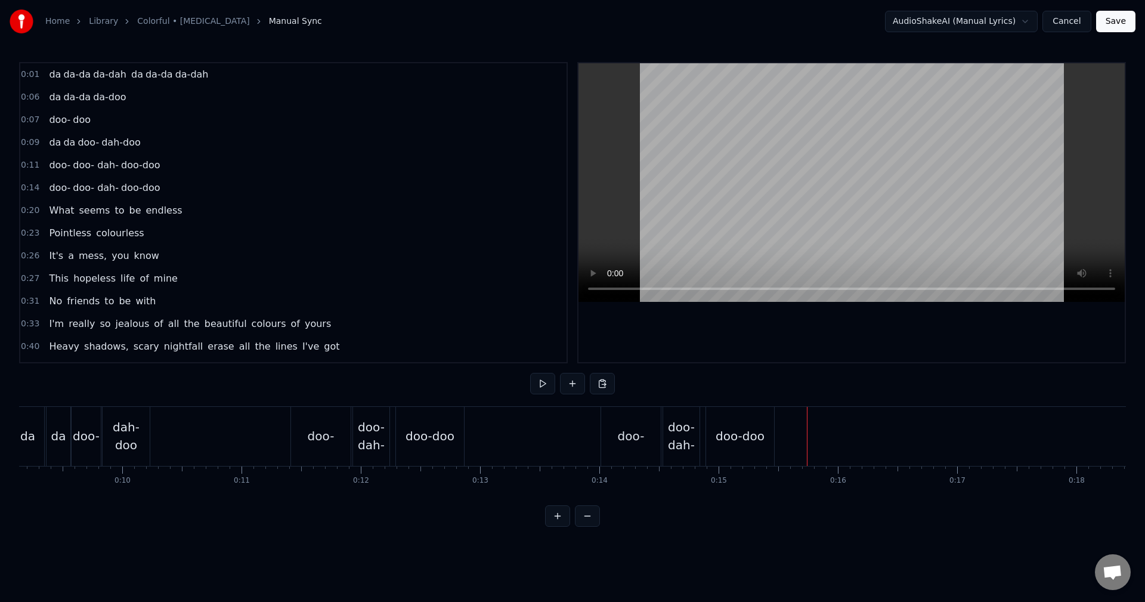
click at [675, 435] on div "doo- dah-" at bounding box center [681, 436] width 36 height 36
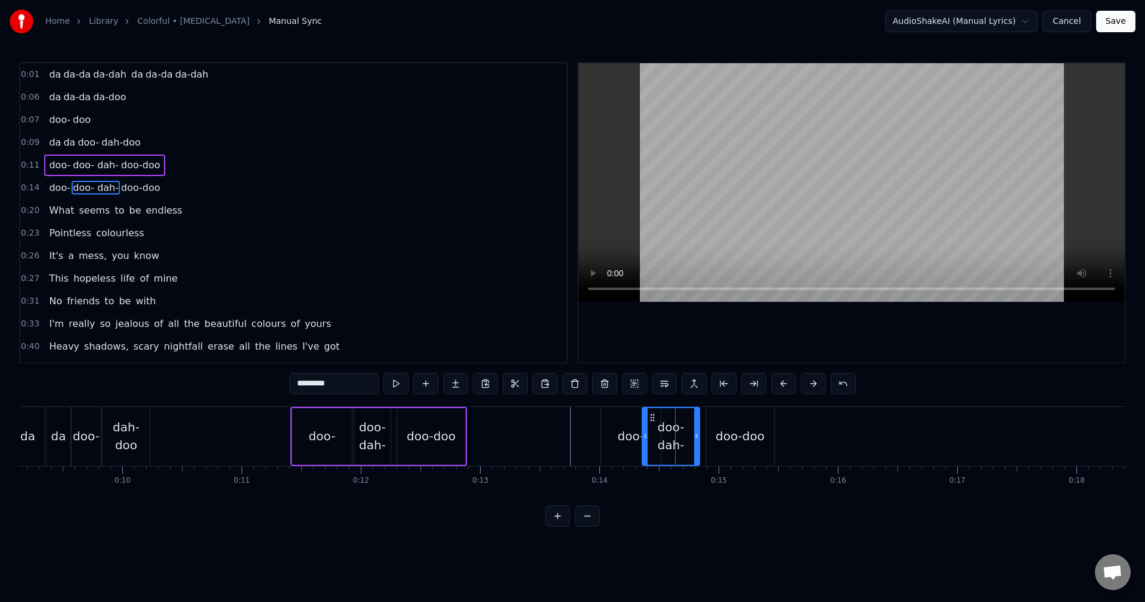
drag, startPoint x: 666, startPoint y: 438, endPoint x: 645, endPoint y: 435, distance: 21.0
click at [645, 435] on icon at bounding box center [645, 436] width 5 height 10
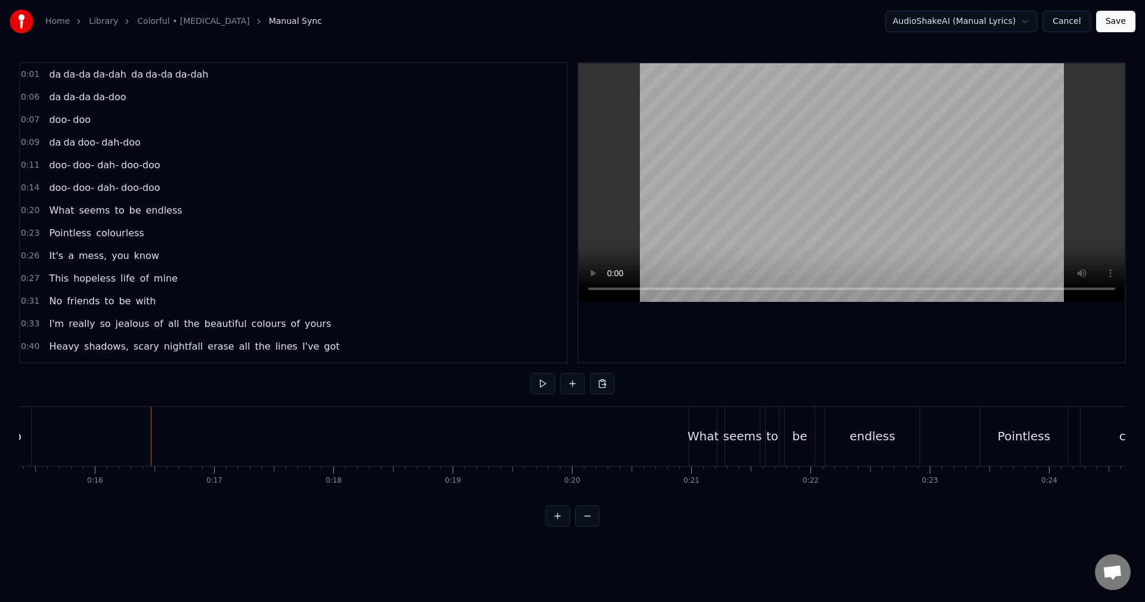
scroll to position [0, 1627]
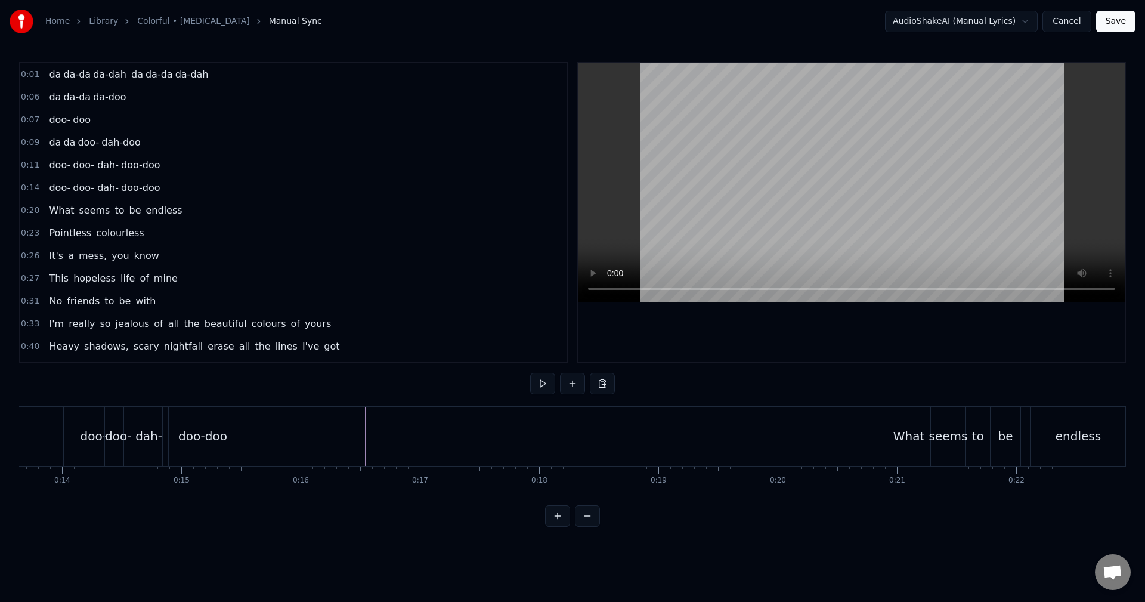
click at [396, 455] on div "Paste Line Ctrl+V" at bounding box center [439, 460] width 147 height 19
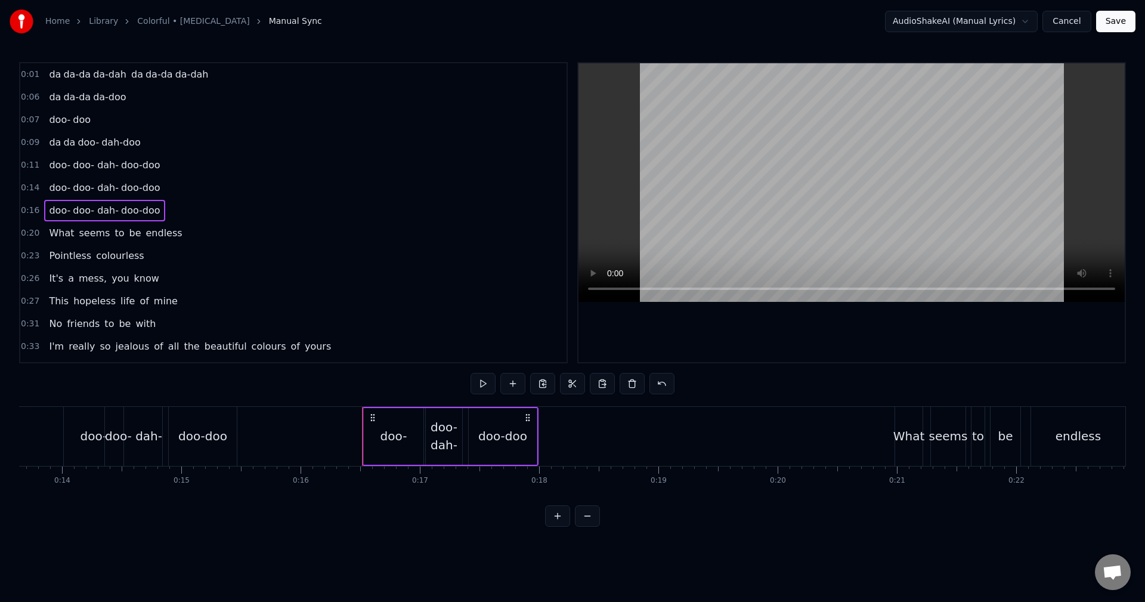
click at [427, 435] on div "doo- dah-" at bounding box center [444, 436] width 36 height 36
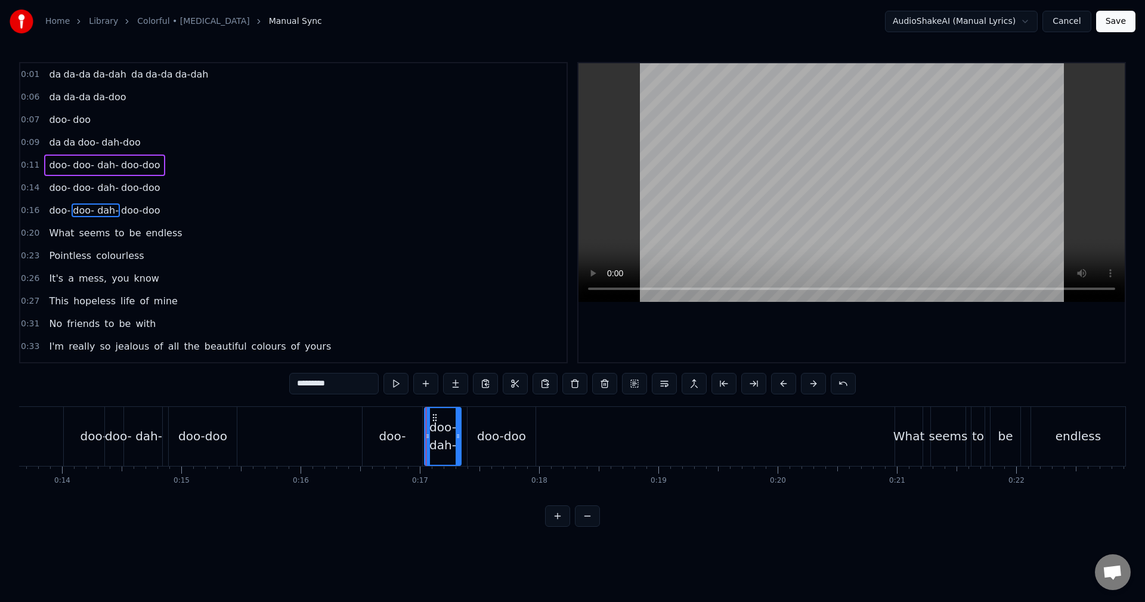
click at [412, 436] on div "doo-" at bounding box center [393, 436] width 60 height 59
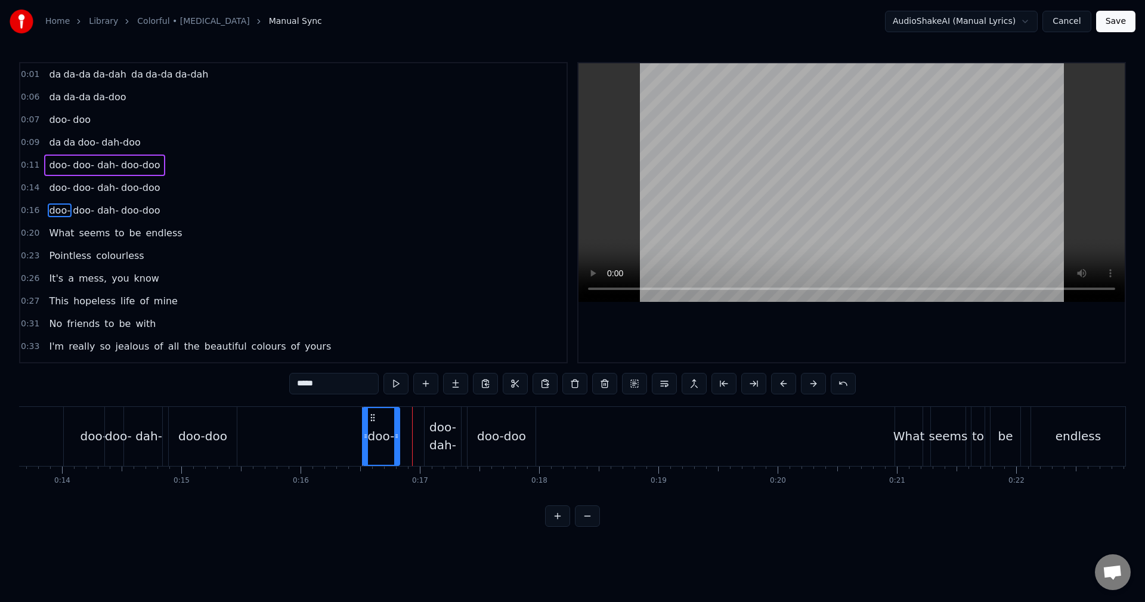
drag, startPoint x: 419, startPoint y: 440, endPoint x: 402, endPoint y: 446, distance: 17.7
click at [399, 446] on div at bounding box center [396, 436] width 5 height 57
click at [435, 438] on div "doo- dah-" at bounding box center [443, 436] width 36 height 36
type input "*********"
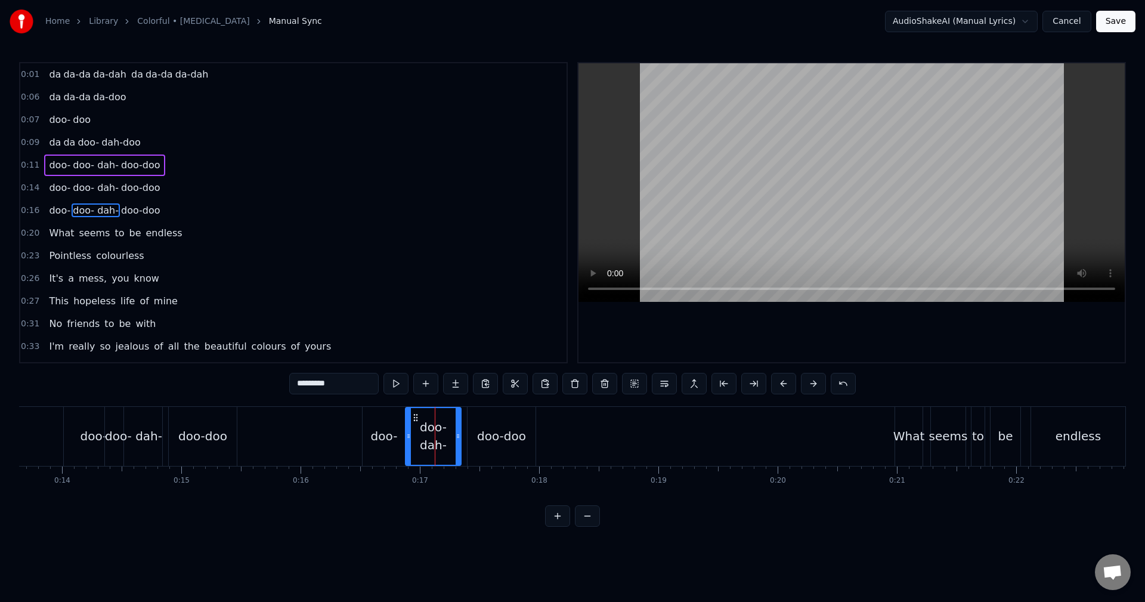
drag, startPoint x: 427, startPoint y: 438, endPoint x: 407, endPoint y: 437, distance: 20.3
click at [408, 437] on circle at bounding box center [408, 437] width 1 height 1
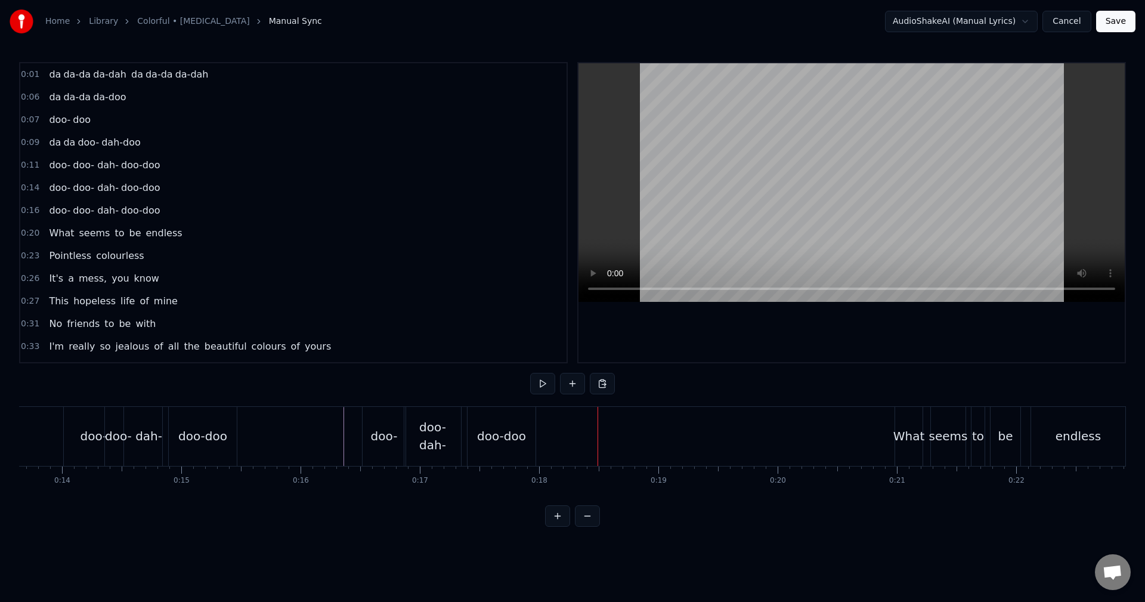
click at [523, 429] on div "doo-doo" at bounding box center [501, 436] width 49 height 18
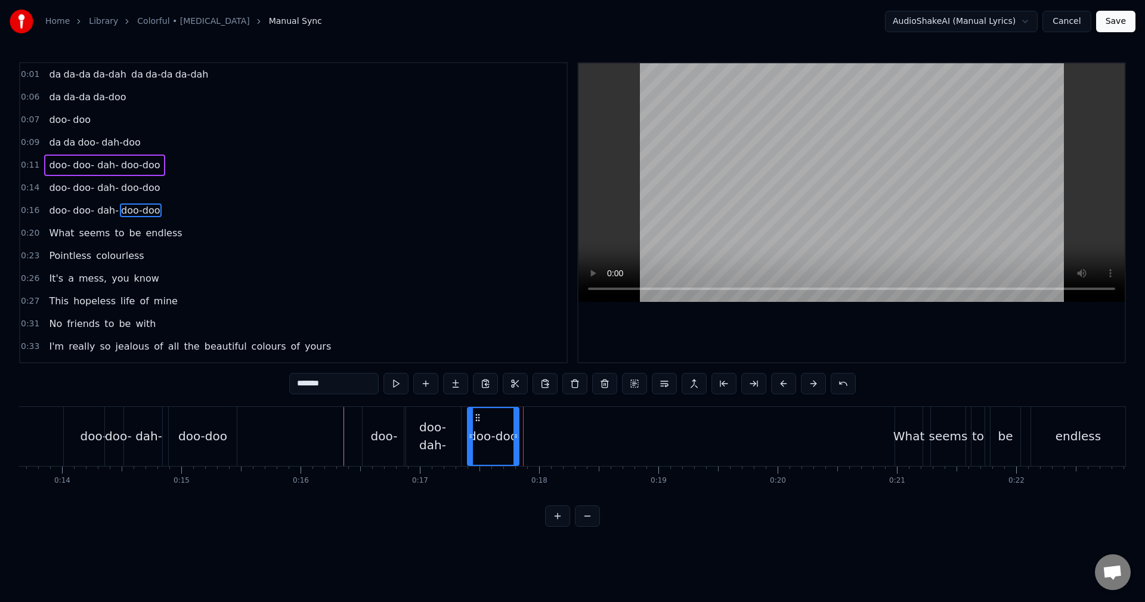
drag, startPoint x: 529, startPoint y: 429, endPoint x: 517, endPoint y: 436, distance: 14.4
click at [517, 436] on div at bounding box center [515, 436] width 5 height 57
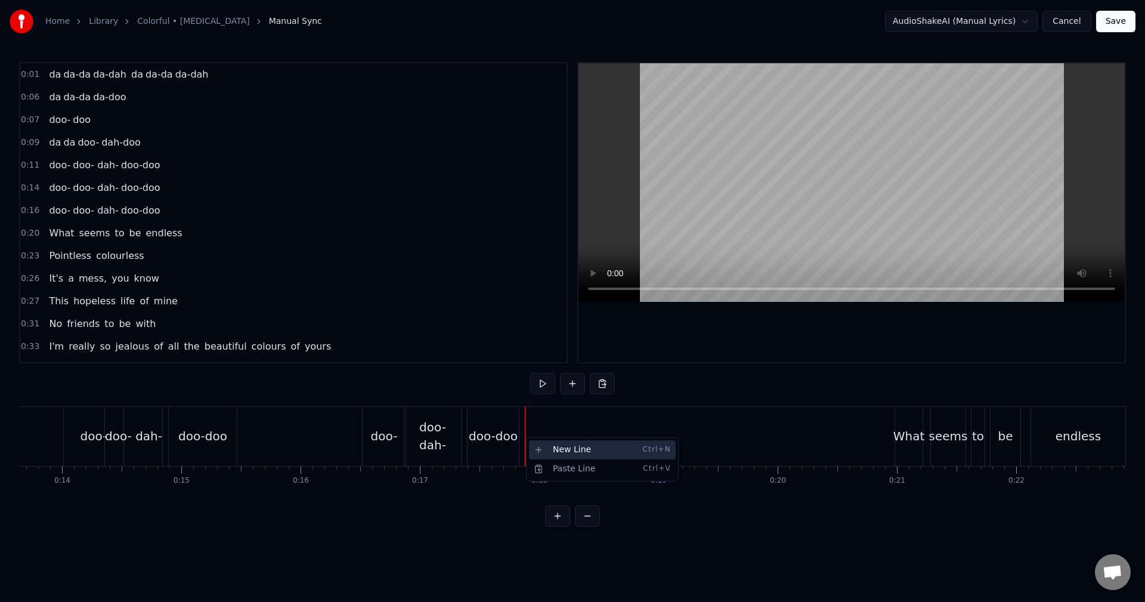
click at [548, 445] on div "New Line Ctrl+N" at bounding box center [602, 449] width 147 height 19
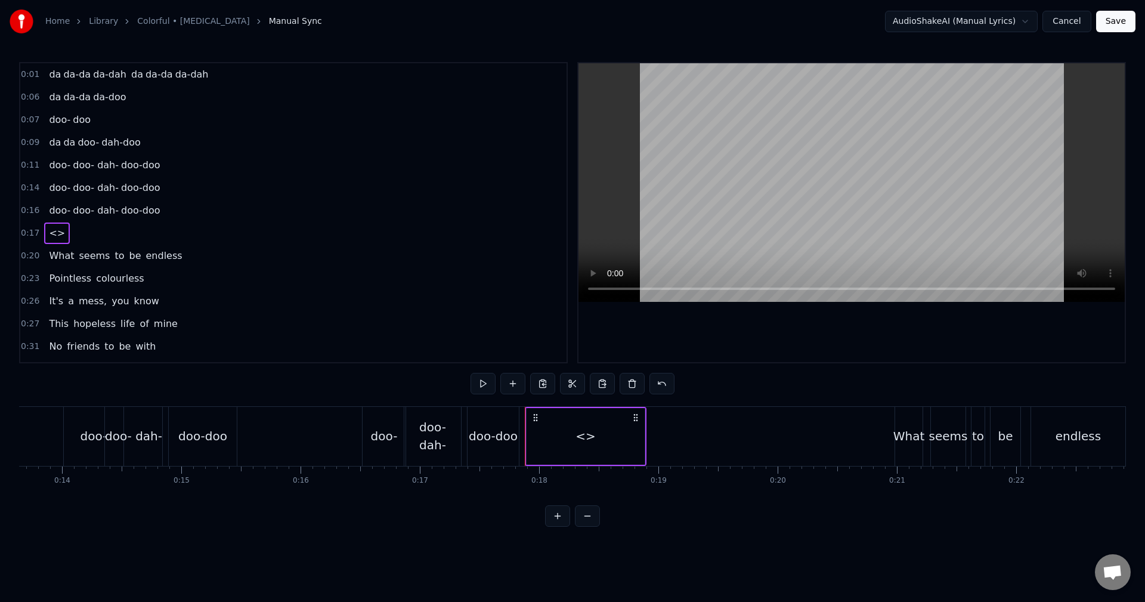
click at [543, 438] on div "<>" at bounding box center [585, 436] width 118 height 57
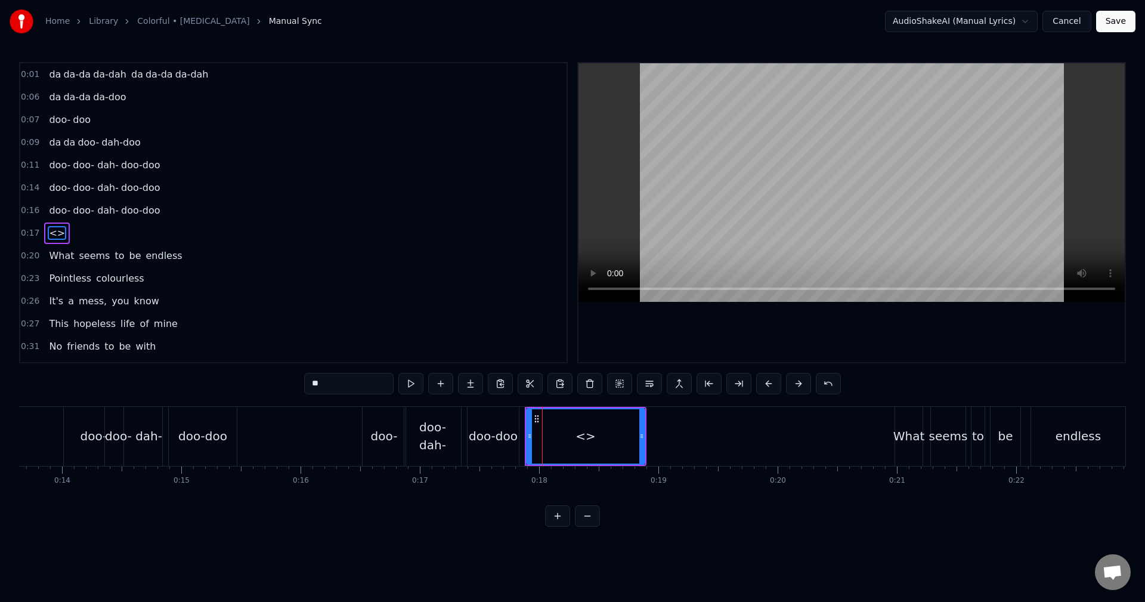
scroll to position [20, 0]
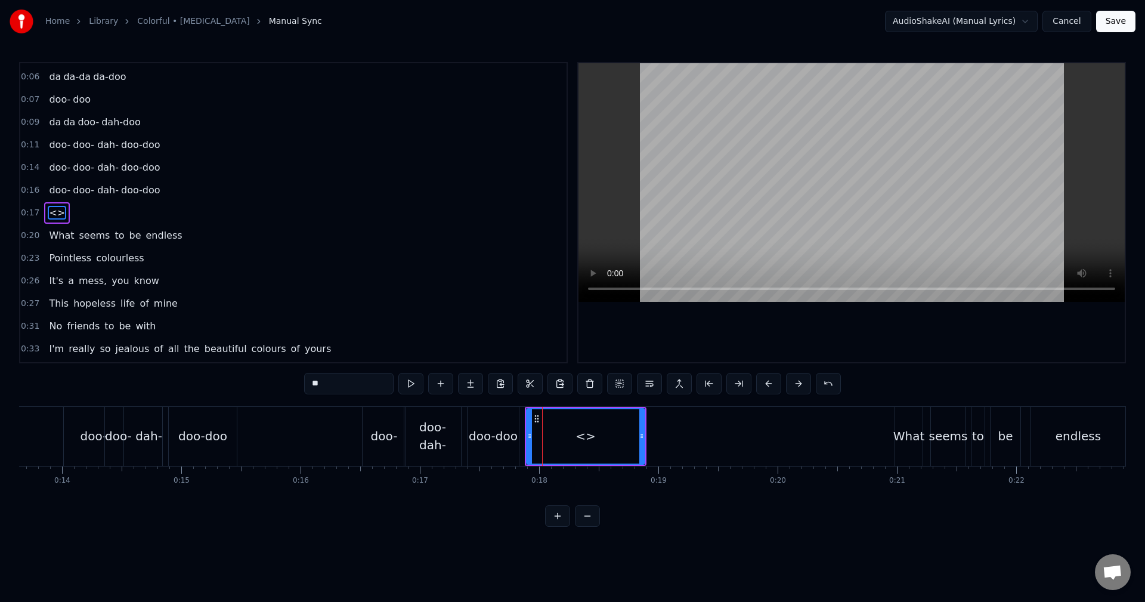
drag, startPoint x: 360, startPoint y: 382, endPoint x: 239, endPoint y: 370, distance: 121.6
click at [253, 373] on div "0:01 da da-da da-dah da da-da da-dah 0:06 da da-da da-doo 0:07 doo- doo 0:09 da…" at bounding box center [572, 294] width 1107 height 464
type input "*******"
click at [594, 435] on div "dah-doo" at bounding box center [585, 436] width 49 height 18
drag, startPoint x: 640, startPoint y: 433, endPoint x: 594, endPoint y: 443, distance: 47.0
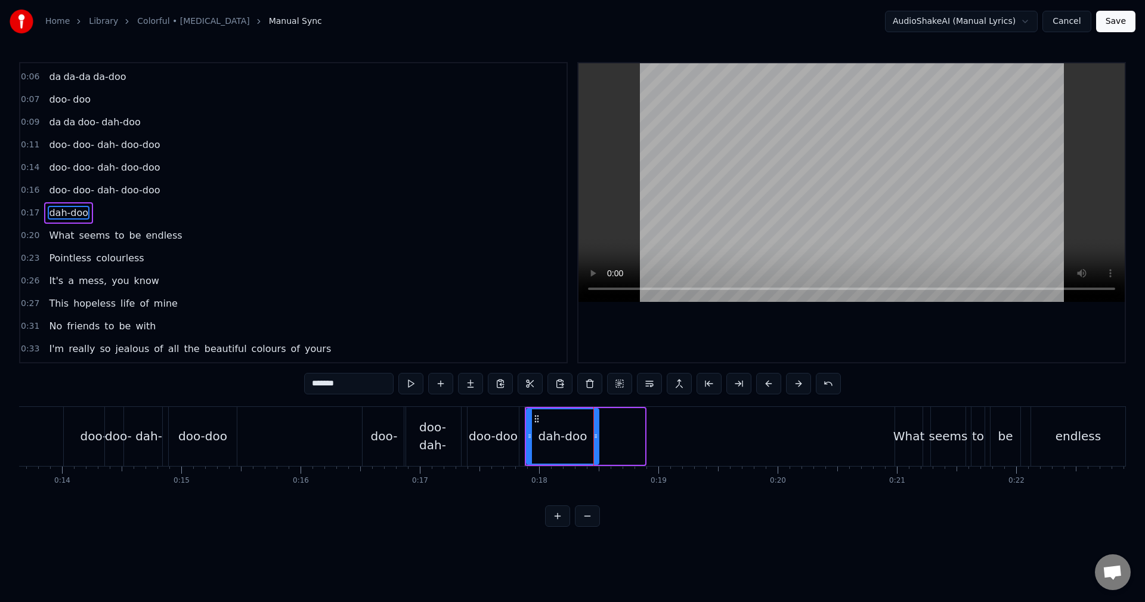
click at [594, 443] on div at bounding box center [595, 436] width 5 height 54
click at [590, 443] on div at bounding box center [590, 436] width 5 height 54
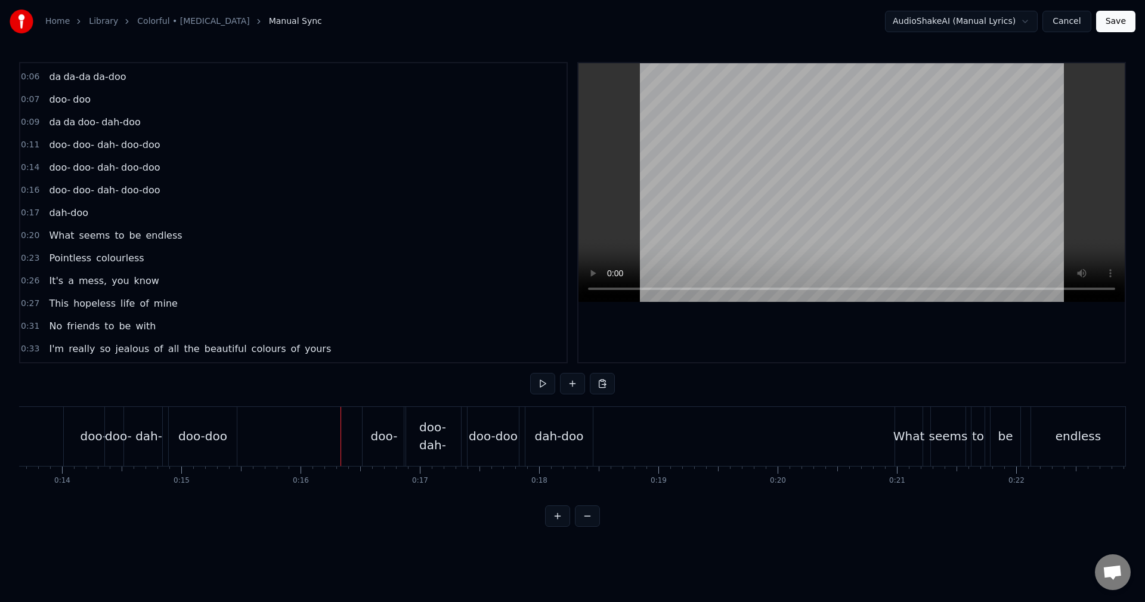
click at [388, 432] on div "doo-" at bounding box center [384, 436] width 27 height 18
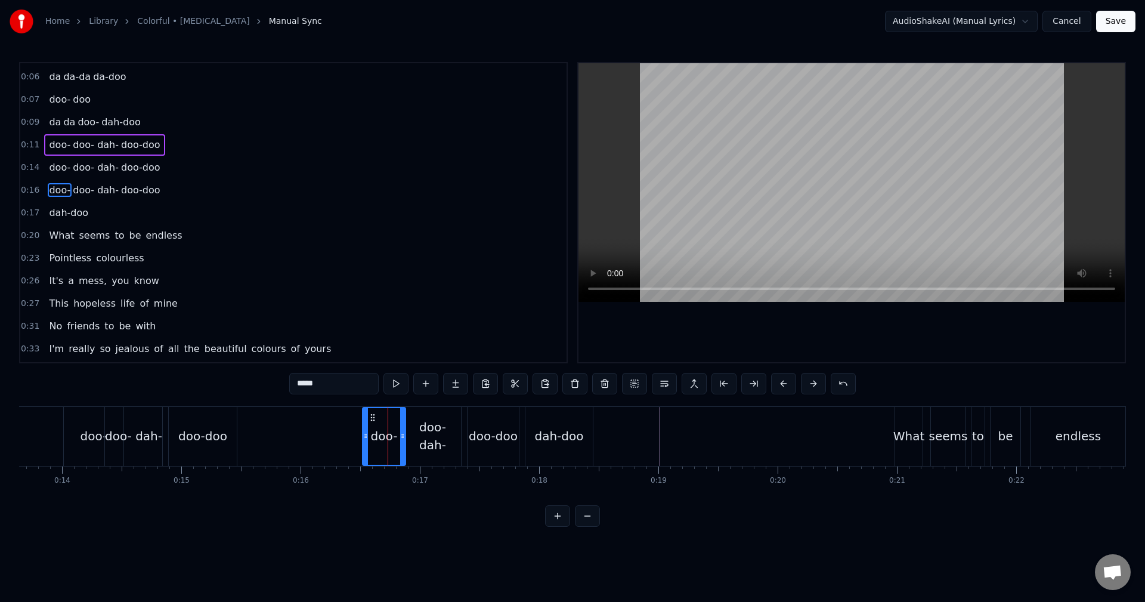
scroll to position [0, 0]
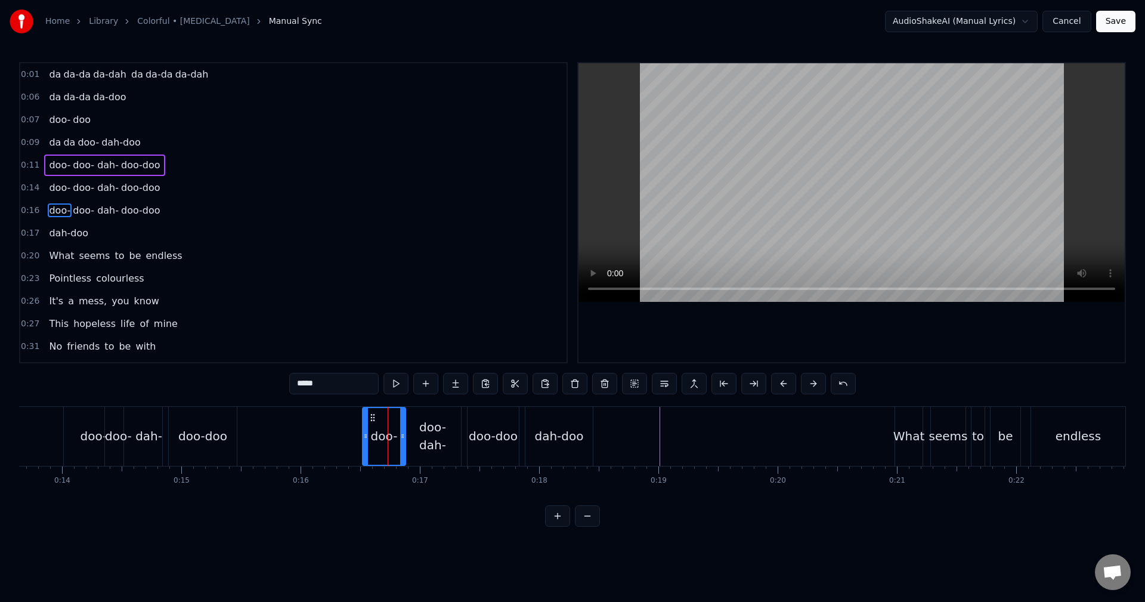
click at [368, 421] on icon at bounding box center [373, 418] width 10 height 10
click at [365, 444] on div at bounding box center [366, 436] width 5 height 57
click at [627, 383] on button at bounding box center [634, 383] width 25 height 21
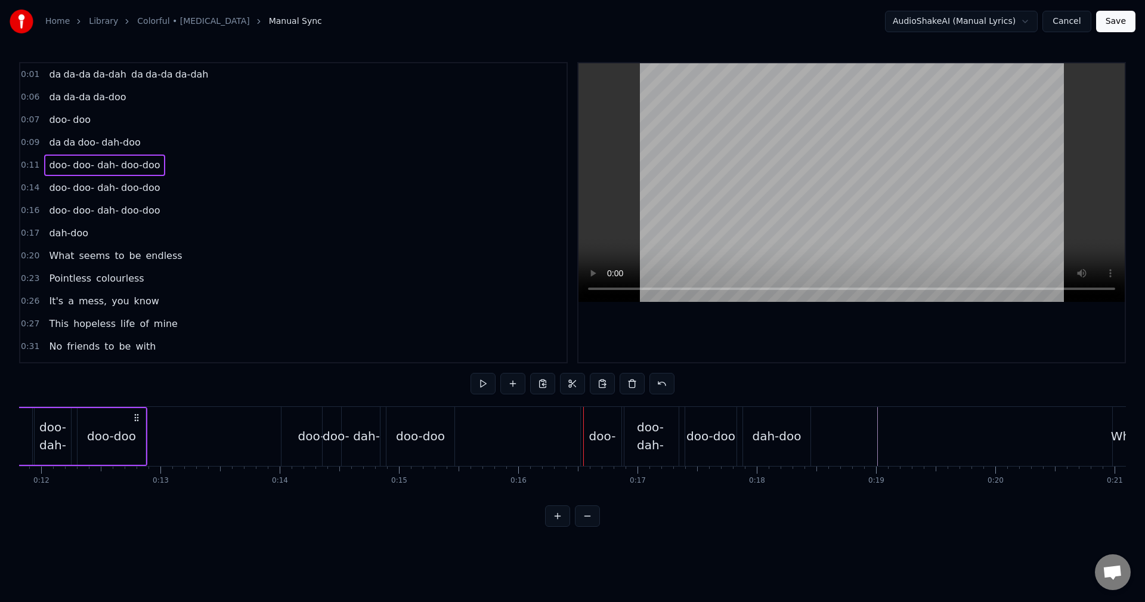
scroll to position [0, 1301]
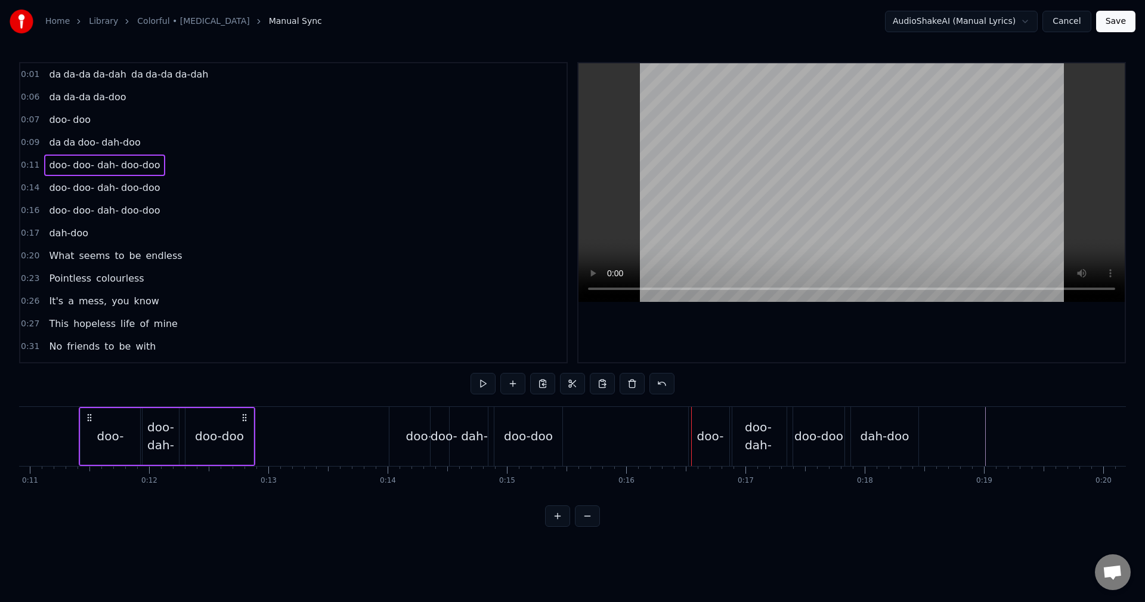
click at [723, 444] on div "doo-" at bounding box center [710, 436] width 43 height 59
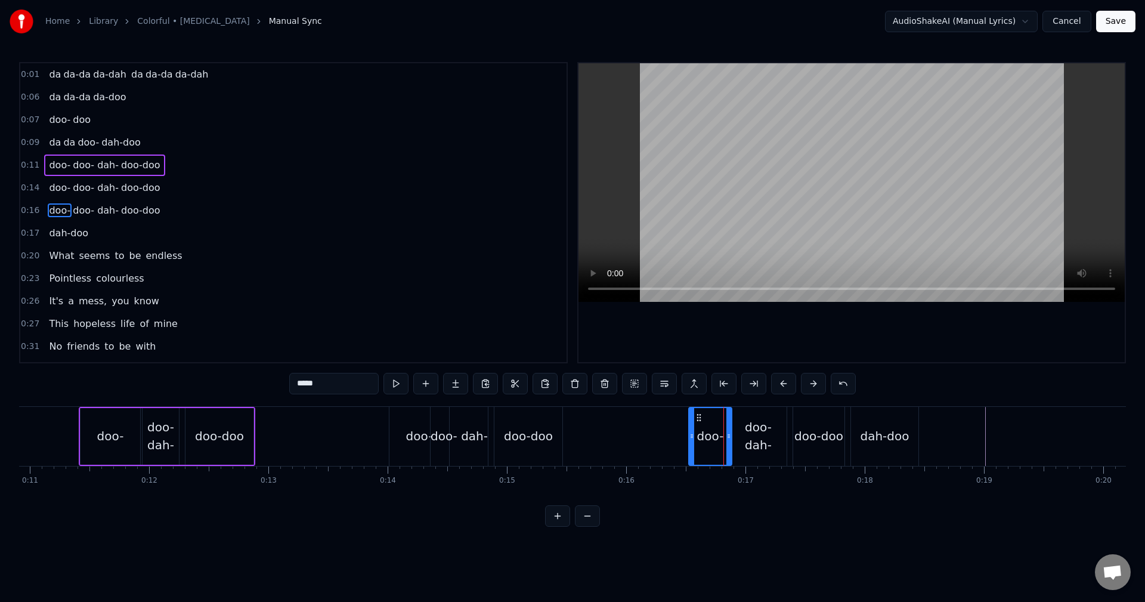
click at [117, 495] on div "da da-da da-dah da da-da da-dah da da-da da-doo doo- doo da da doo- dah-doo doo…" at bounding box center [572, 450] width 1107 height 89
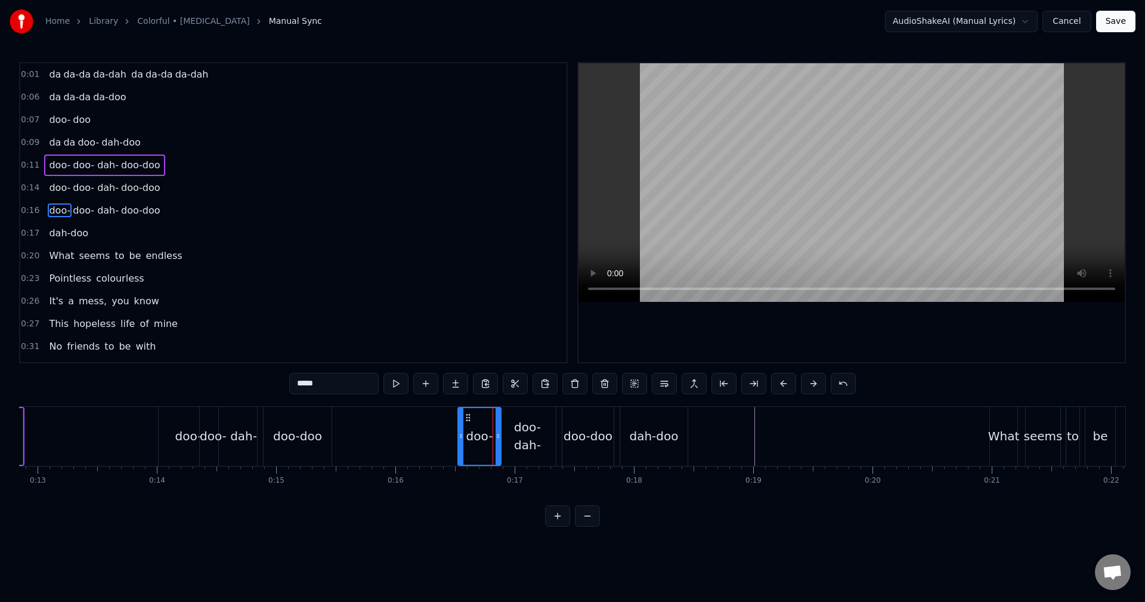
scroll to position [0, 1579]
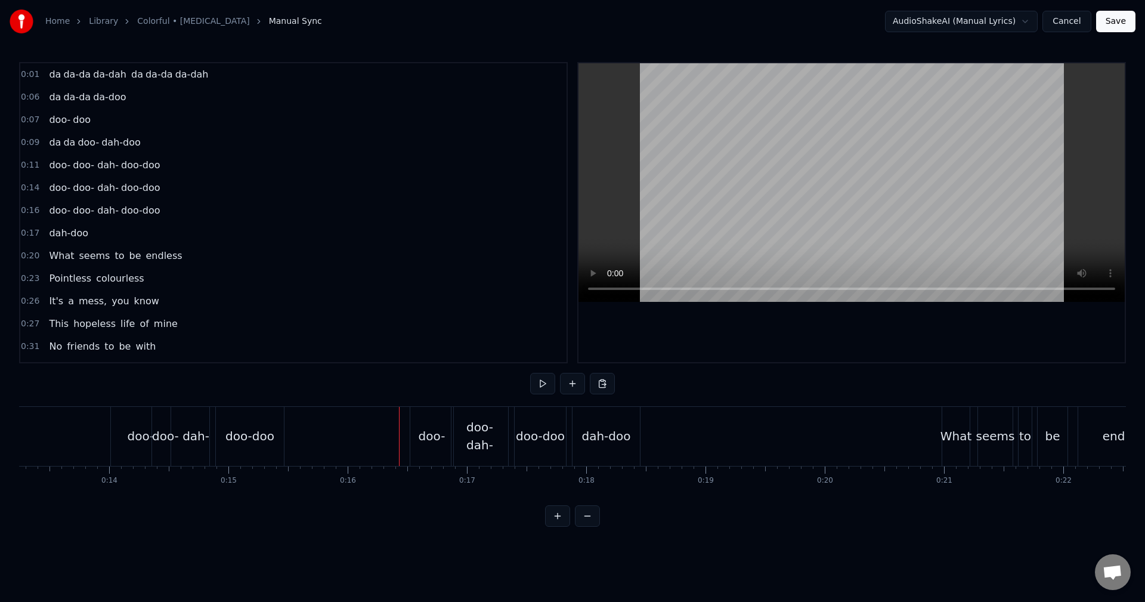
click at [426, 439] on div "doo-" at bounding box center [432, 436] width 27 height 18
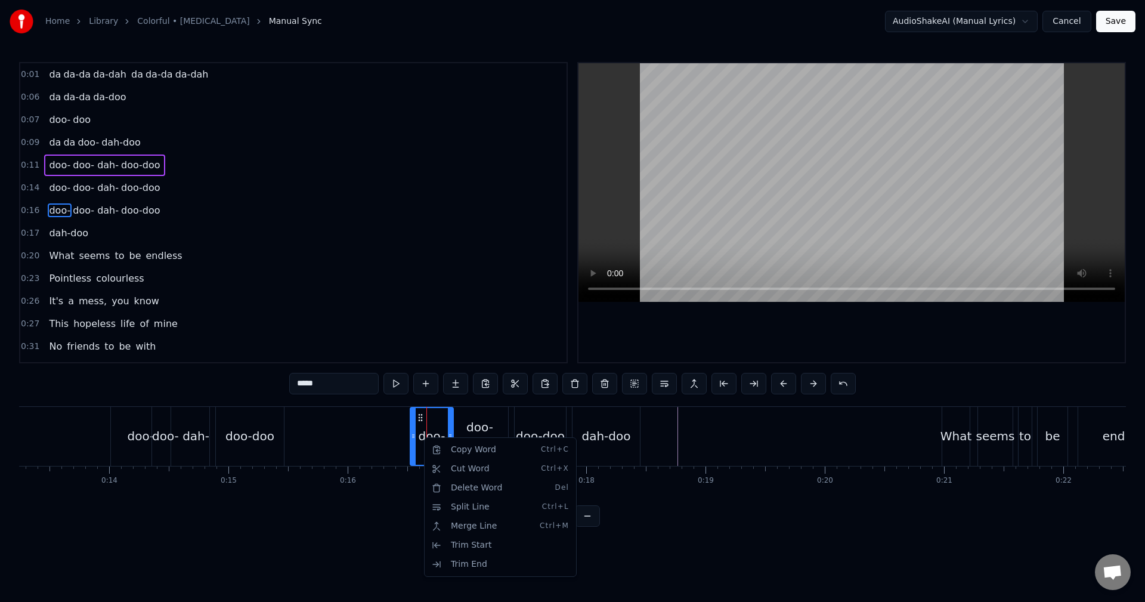
click at [382, 456] on html "Home Library Colorful • [MEDICAL_DATA] Manual Sync AudioShakeAI (Manual Lyrics)…" at bounding box center [572, 273] width 1145 height 546
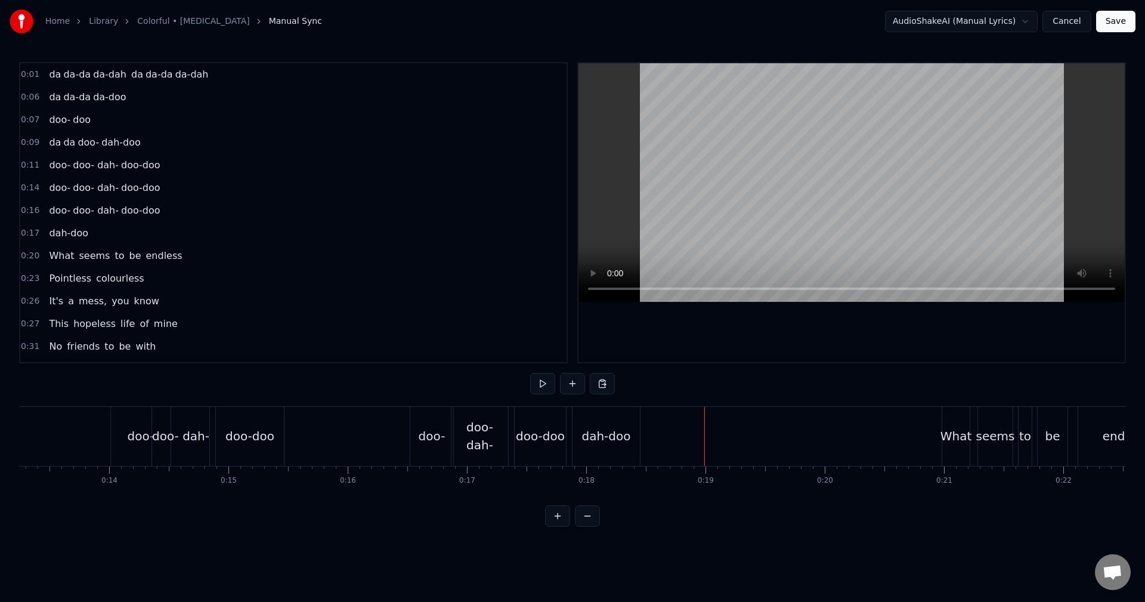
click at [435, 447] on div "doo-" at bounding box center [431, 436] width 43 height 59
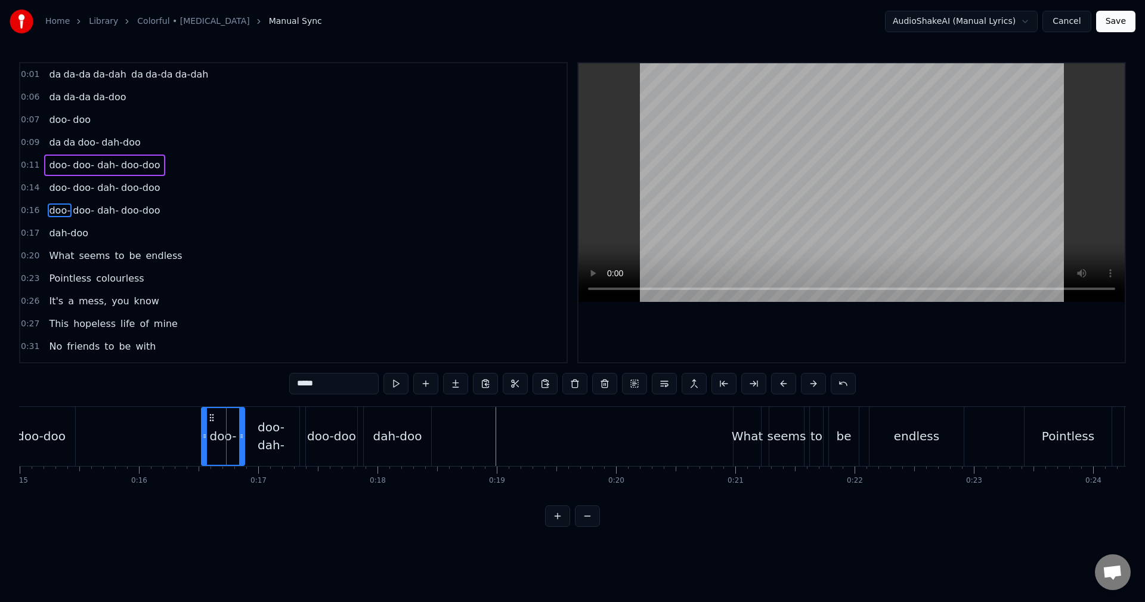
scroll to position [0, 1818]
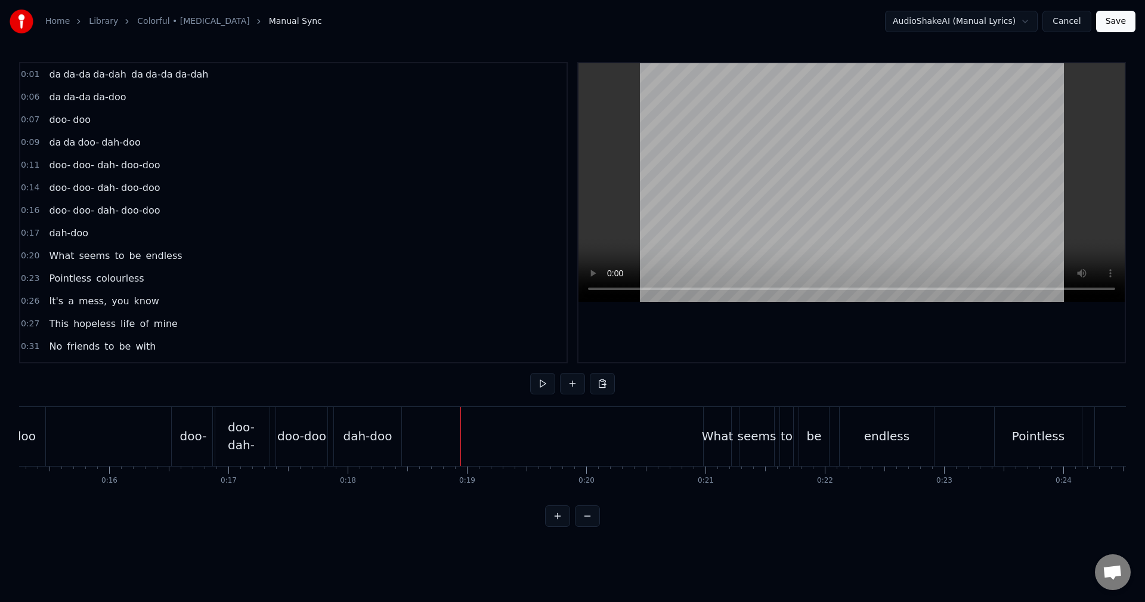
click at [487, 447] on div "New Line Ctrl+N" at bounding box center [540, 447] width 147 height 19
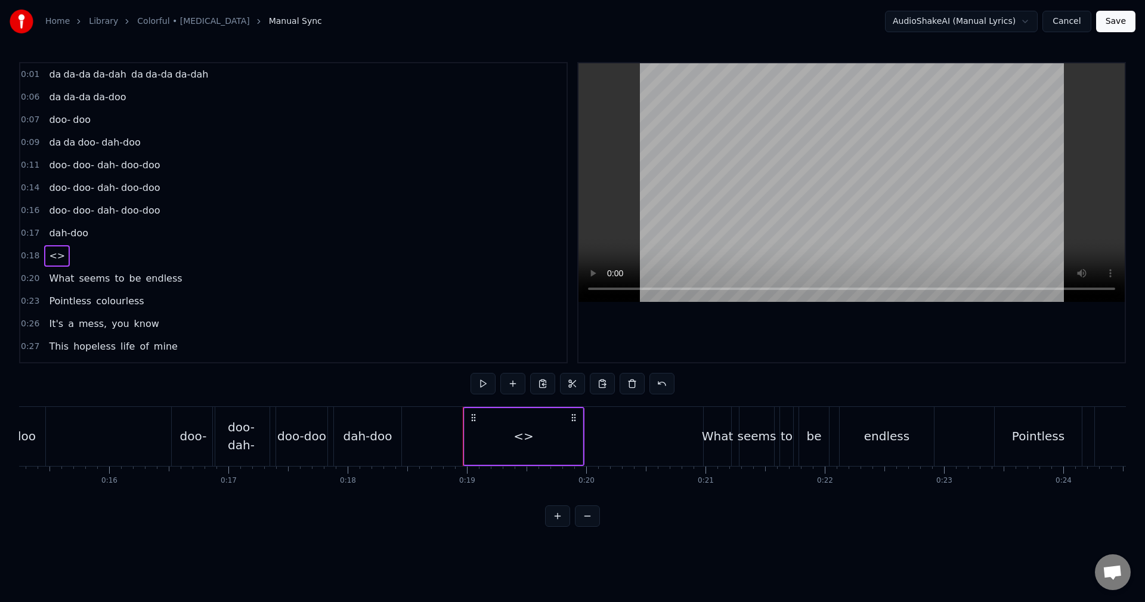
click at [550, 445] on div "<>" at bounding box center [523, 436] width 118 height 57
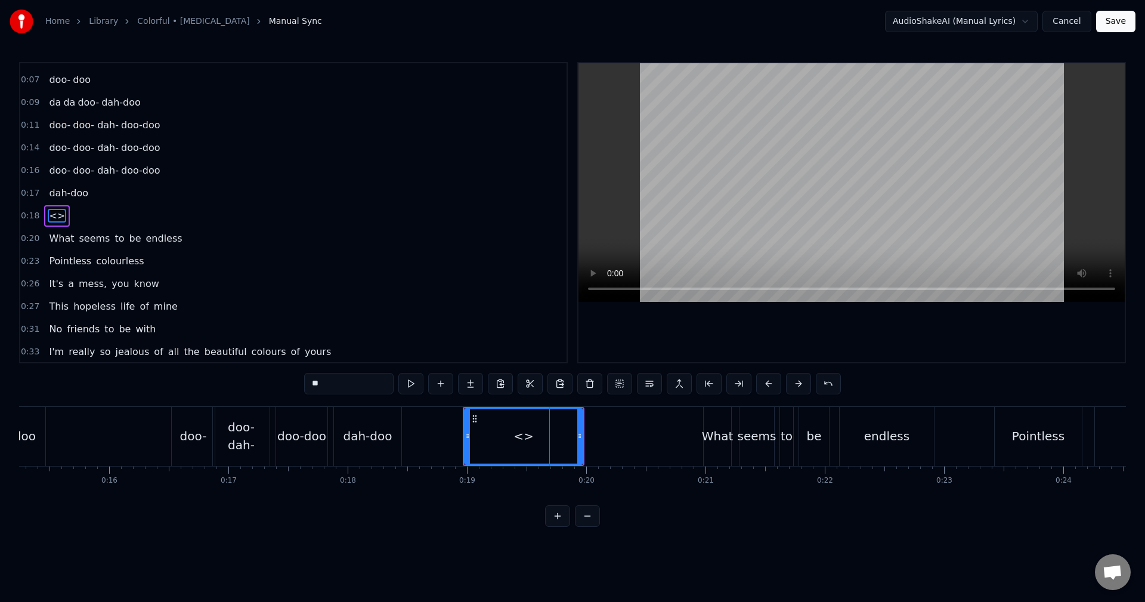
scroll to position [43, 0]
drag, startPoint x: 581, startPoint y: 436, endPoint x: 513, endPoint y: 440, distance: 68.1
click at [512, 441] on div at bounding box center [509, 436] width 5 height 54
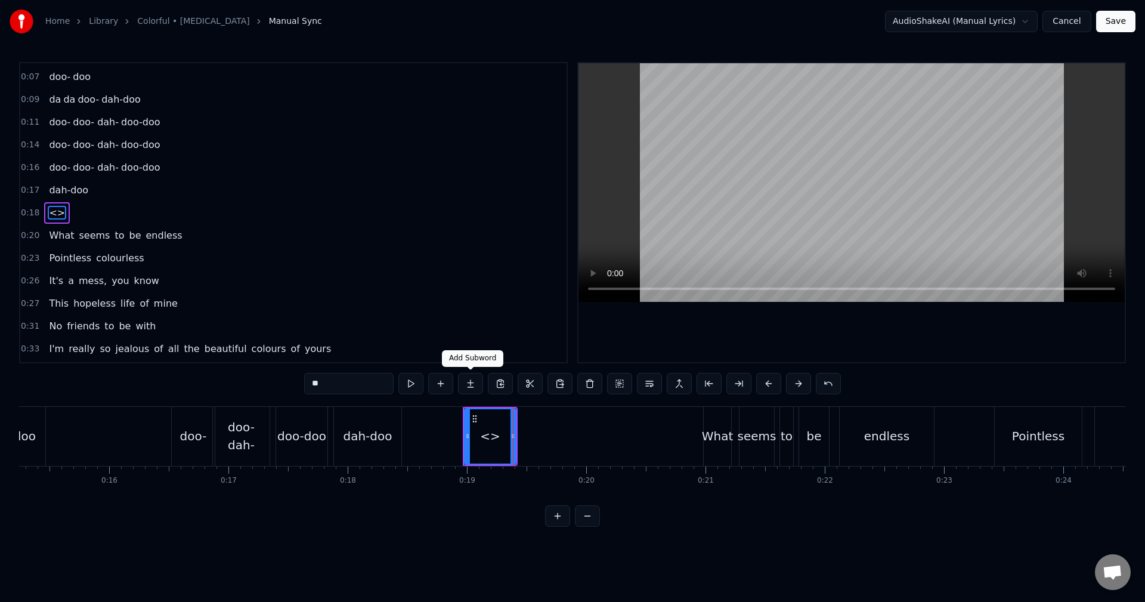
click at [465, 388] on button at bounding box center [470, 383] width 25 height 21
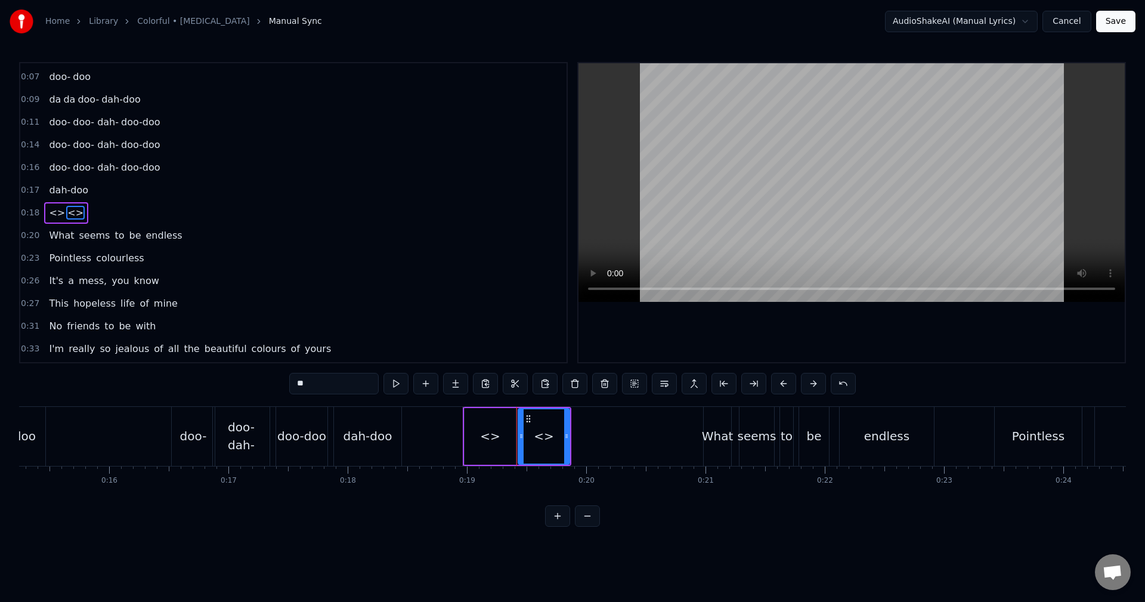
click at [465, 388] on button at bounding box center [455, 383] width 25 height 21
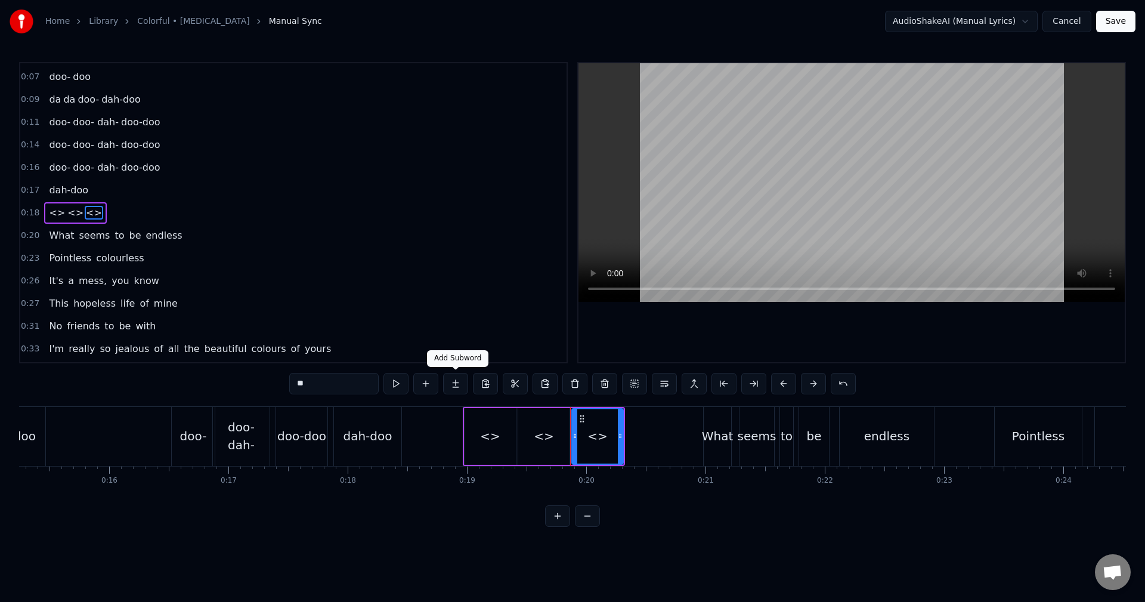
click at [457, 388] on button at bounding box center [455, 383] width 25 height 21
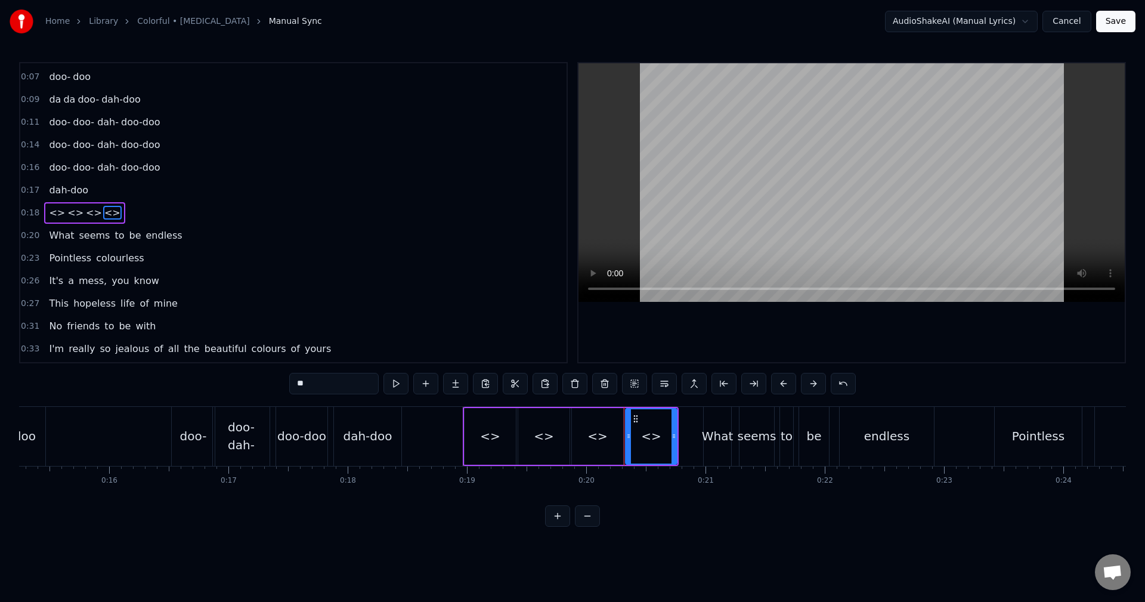
click at [484, 441] on div "<>" at bounding box center [490, 436] width 20 height 18
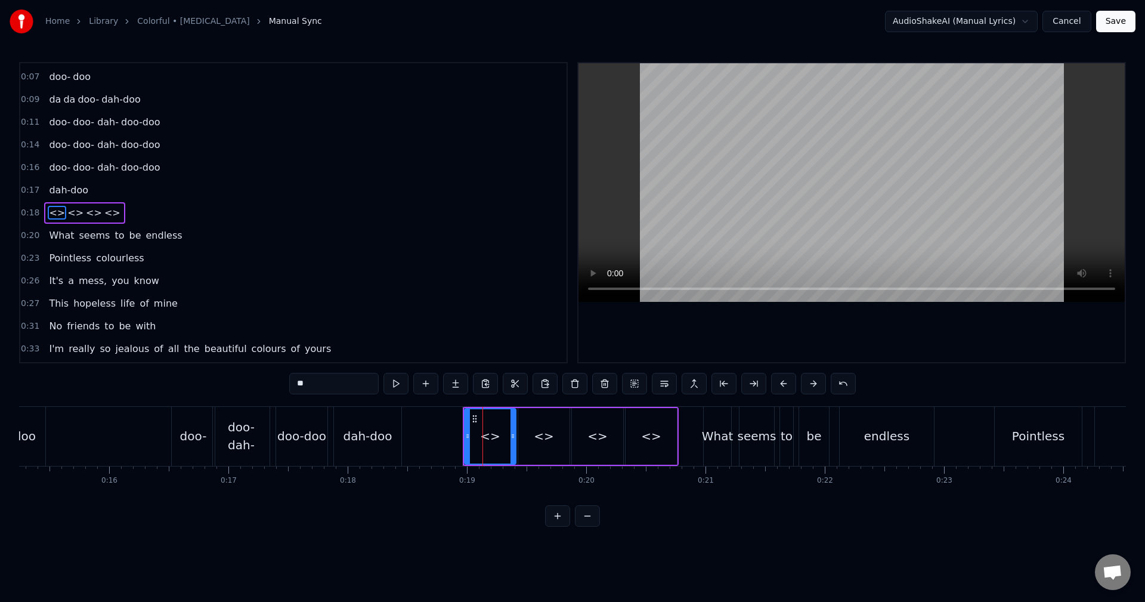
drag, startPoint x: 367, startPoint y: 384, endPoint x: 214, endPoint y: 376, distance: 153.5
click at [214, 376] on div "0:01 da da-da da-dah da da-da da-dah 0:06 da da-da da-doo 0:07 doo- doo 0:09 da…" at bounding box center [572, 294] width 1107 height 464
click at [561, 433] on div "<>" at bounding box center [543, 436] width 51 height 57
drag, startPoint x: 569, startPoint y: 432, endPoint x: 563, endPoint y: 431, distance: 6.1
click at [563, 431] on div "<>" at bounding box center [544, 436] width 52 height 57
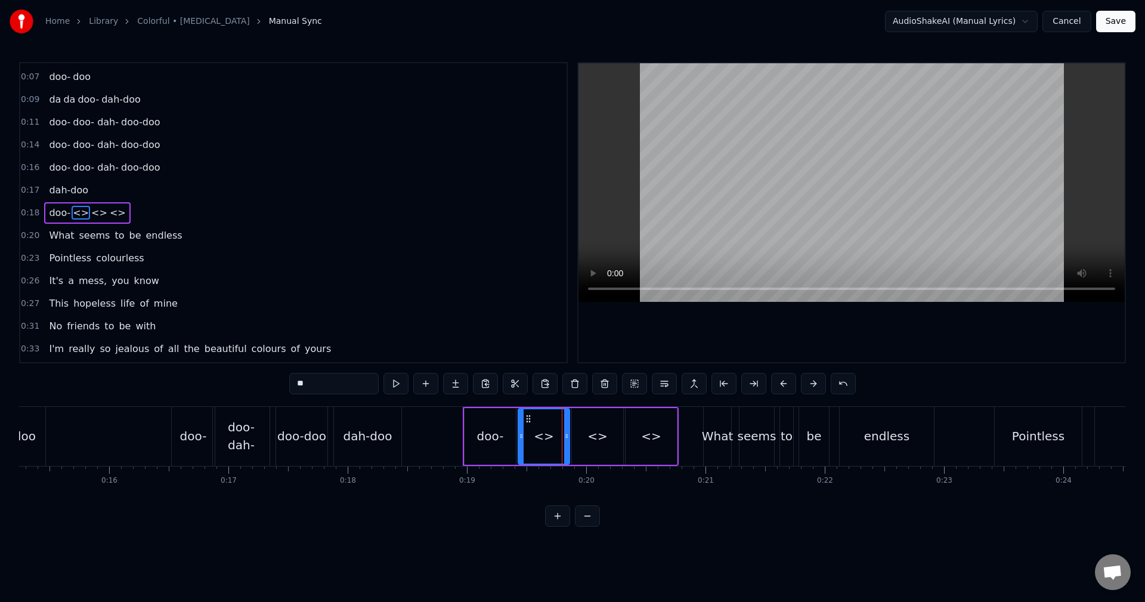
click at [563, 431] on div "<>" at bounding box center [544, 436] width 50 height 54
drag, startPoint x: 566, startPoint y: 442, endPoint x: 532, endPoint y: 445, distance: 33.5
click at [532, 445] on div at bounding box center [533, 436] width 5 height 54
drag, startPoint x: 519, startPoint y: 434, endPoint x: 509, endPoint y: 434, distance: 10.1
click at [509, 434] on icon at bounding box center [511, 436] width 5 height 10
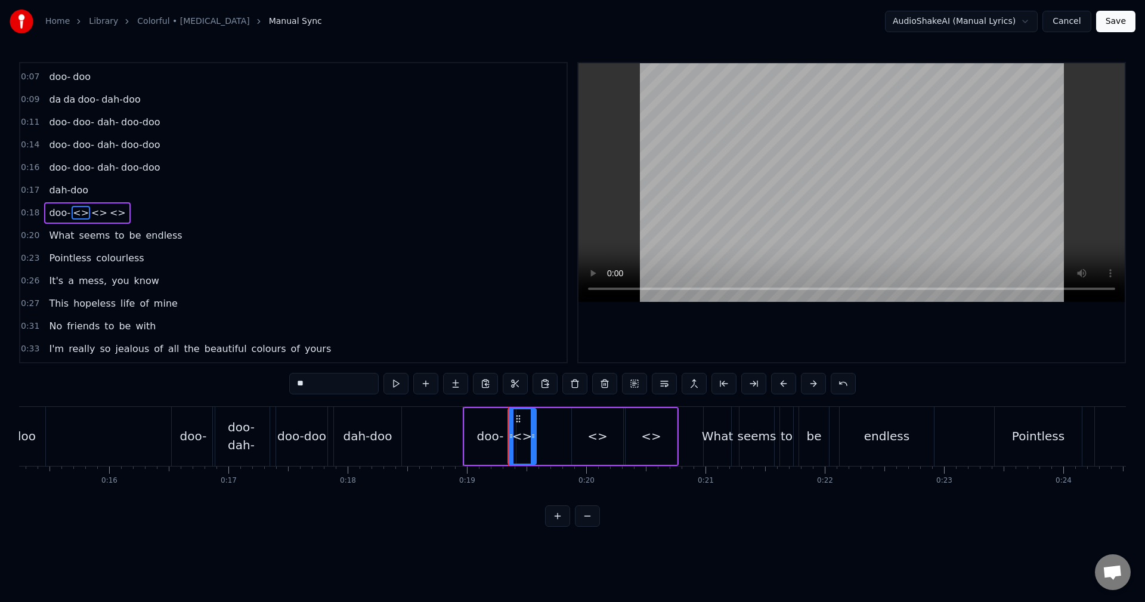
click at [498, 440] on div "doo-" at bounding box center [490, 436] width 27 height 18
drag, startPoint x: 515, startPoint y: 436, endPoint x: 507, endPoint y: 440, distance: 8.0
click at [507, 440] on icon at bounding box center [505, 436] width 5 height 10
click at [521, 433] on div "<>" at bounding box center [522, 436] width 20 height 18
drag, startPoint x: 314, startPoint y: 385, endPoint x: 250, endPoint y: 386, distance: 63.2
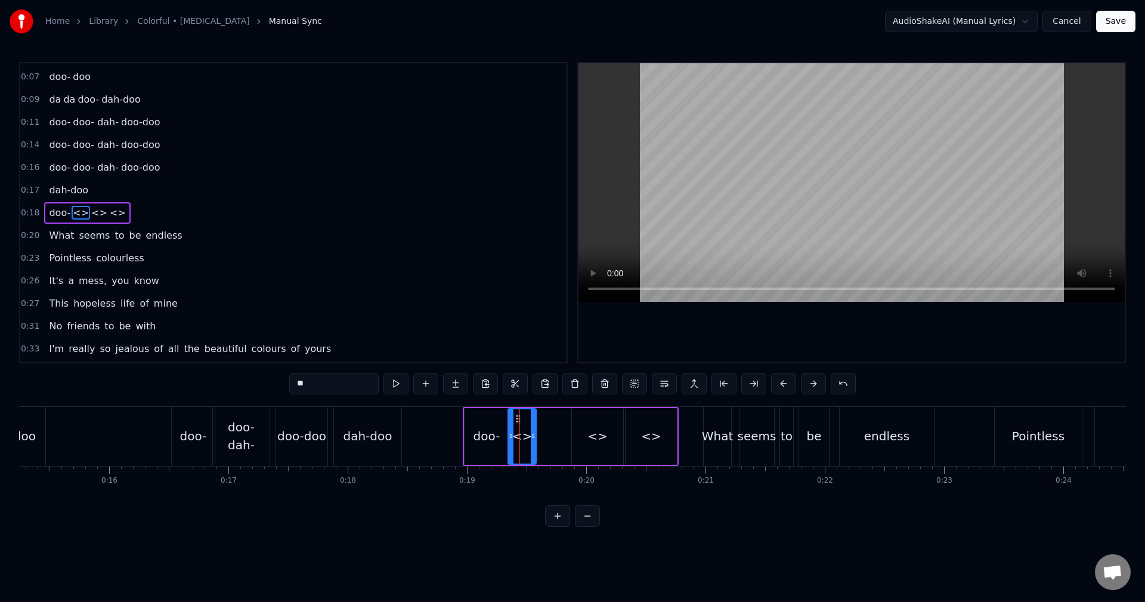
click at [250, 386] on div "0:01 da da-da da-dah da da-da da-dah 0:06 da da-da da-doo 0:07 doo- doo 0:09 da…" at bounding box center [572, 294] width 1107 height 464
type input "****"
click at [553, 439] on div "doo- dah- <> <>" at bounding box center [570, 436] width 213 height 57
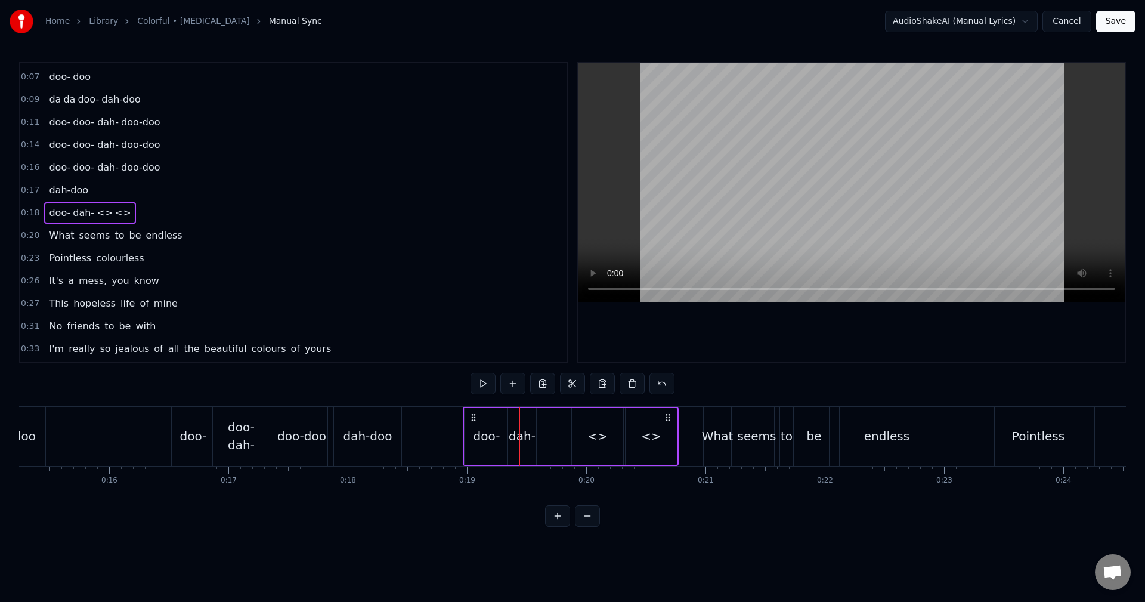
click at [598, 435] on div "<>" at bounding box center [597, 436] width 20 height 18
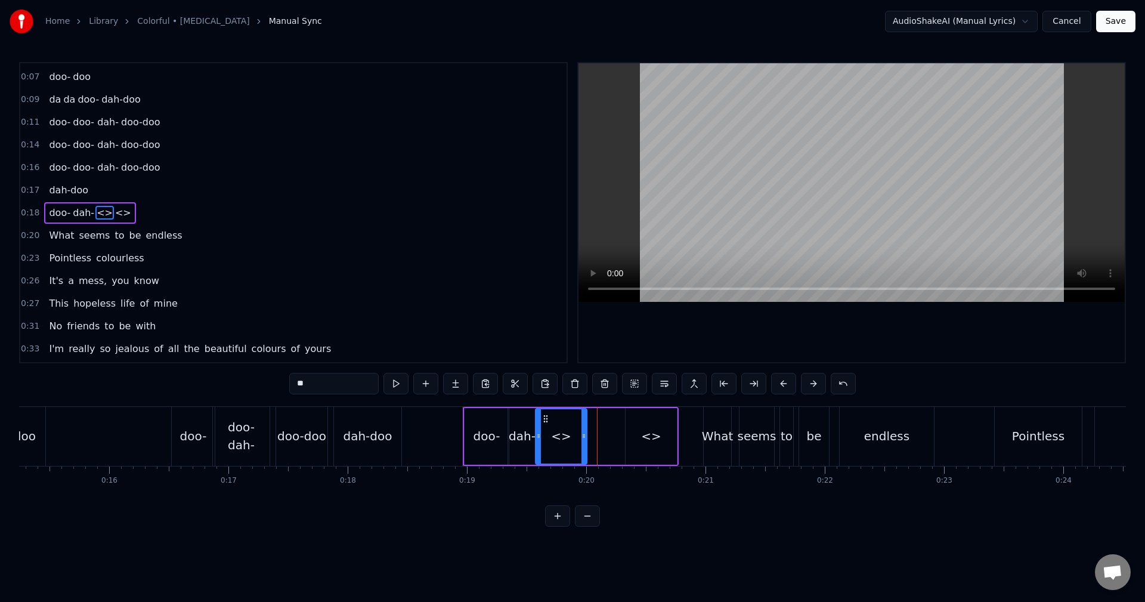
drag, startPoint x: 581, startPoint y: 414, endPoint x: 544, endPoint y: 422, distance: 37.1
click at [544, 422] on icon at bounding box center [546, 419] width 10 height 10
click at [585, 437] on icon at bounding box center [583, 436] width 5 height 10
drag, startPoint x: 585, startPoint y: 437, endPoint x: 565, endPoint y: 439, distance: 20.4
click at [565, 439] on icon at bounding box center [563, 436] width 5 height 10
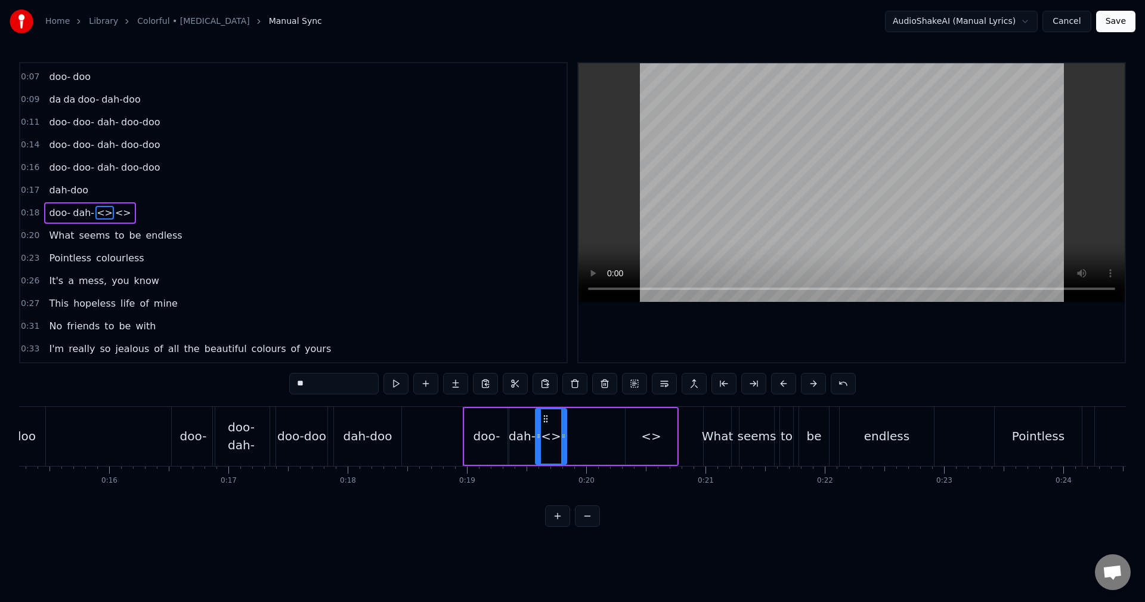
click at [642, 438] on div "<>" at bounding box center [650, 436] width 51 height 57
drag, startPoint x: 630, startPoint y: 417, endPoint x: 574, endPoint y: 430, distance: 57.6
click at [574, 426] on div "<>" at bounding box center [594, 436] width 50 height 54
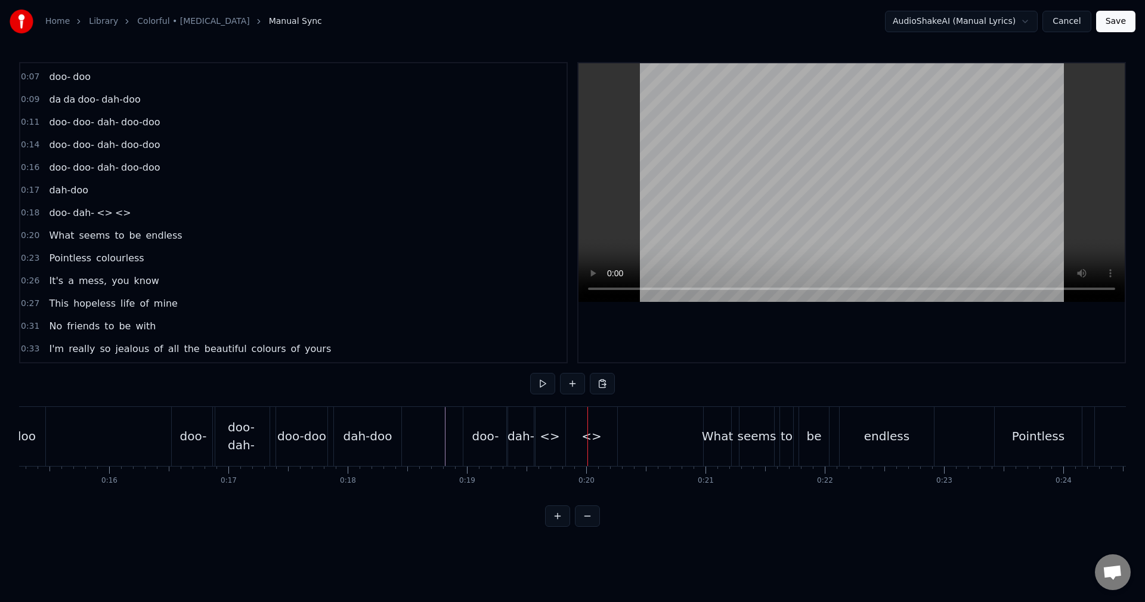
click at [530, 433] on div "dah-" at bounding box center [520, 436] width 27 height 18
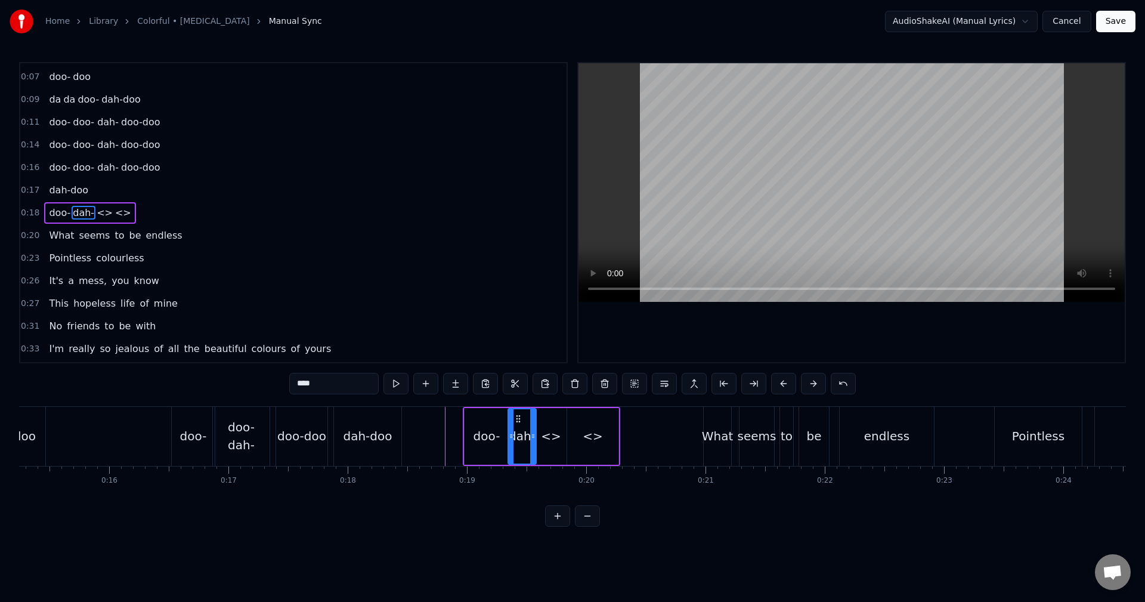
drag, startPoint x: 350, startPoint y: 379, endPoint x: 199, endPoint y: 364, distance: 152.1
click at [169, 374] on div "0:01 da da-da da-dah da da-da da-dah 0:06 da da-da da-doo 0:07 doo- doo 0:09 da…" at bounding box center [572, 294] width 1107 height 464
click at [557, 428] on div "<>" at bounding box center [551, 436] width 20 height 18
drag, startPoint x: 311, startPoint y: 373, endPoint x: 225, endPoint y: 372, distance: 85.9
click at [226, 372] on div "0:01 da da-da da-dah da da-da da-dah 0:06 da da-da da-doo 0:07 doo- doo 0:09 da…" at bounding box center [572, 294] width 1107 height 464
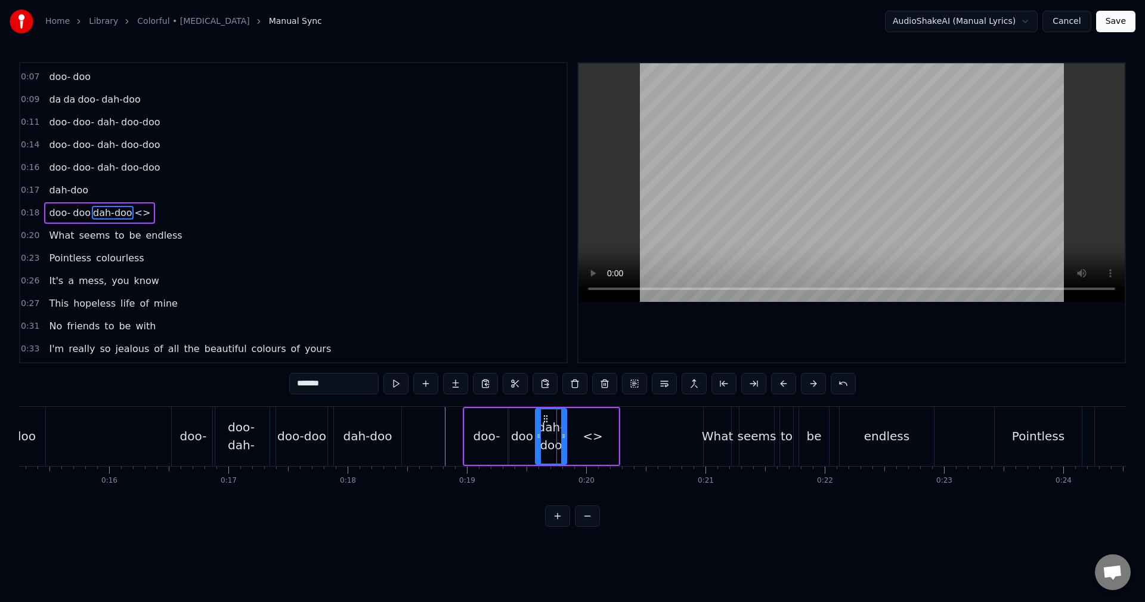
type input "*******"
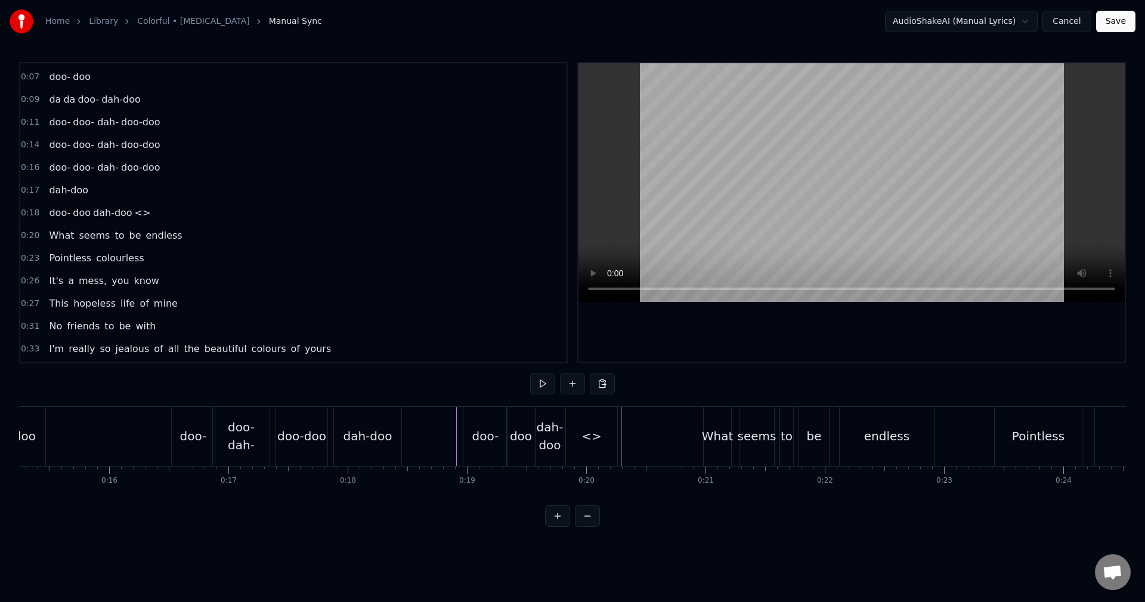
click at [552, 449] on div "dah-doo" at bounding box center [549, 436] width 31 height 36
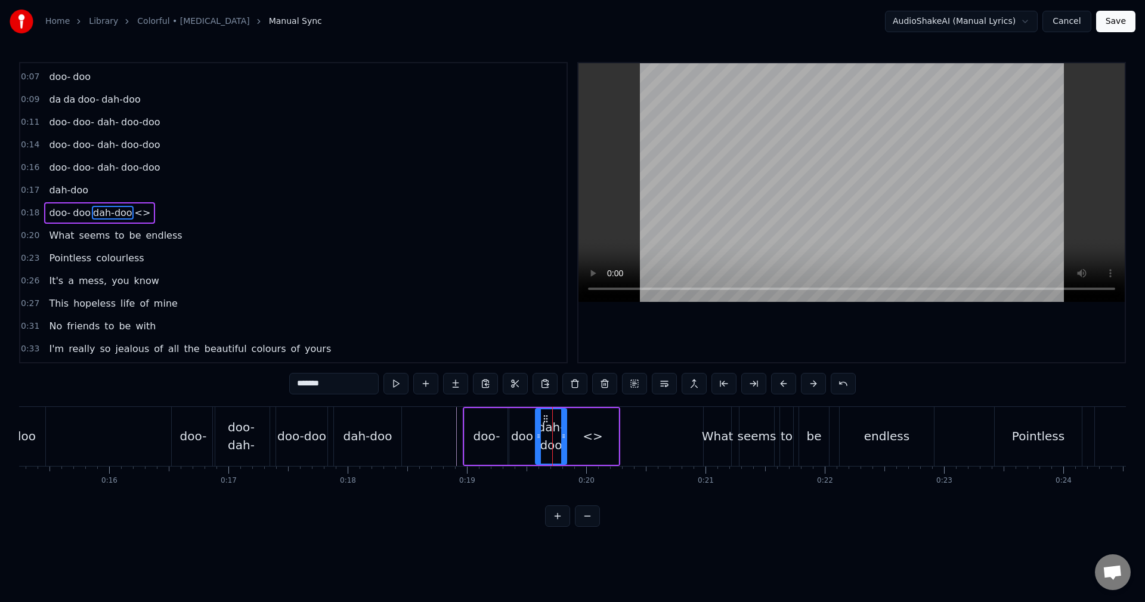
click at [589, 430] on div "<>" at bounding box center [593, 436] width 20 height 18
click at [556, 442] on div "dah-doo" at bounding box center [550, 436] width 31 height 36
drag, startPoint x: 338, startPoint y: 377, endPoint x: 316, endPoint y: 382, distance: 22.7
click at [316, 382] on input "*******" at bounding box center [333, 383] width 89 height 21
click at [601, 431] on div "<>" at bounding box center [592, 436] width 51 height 57
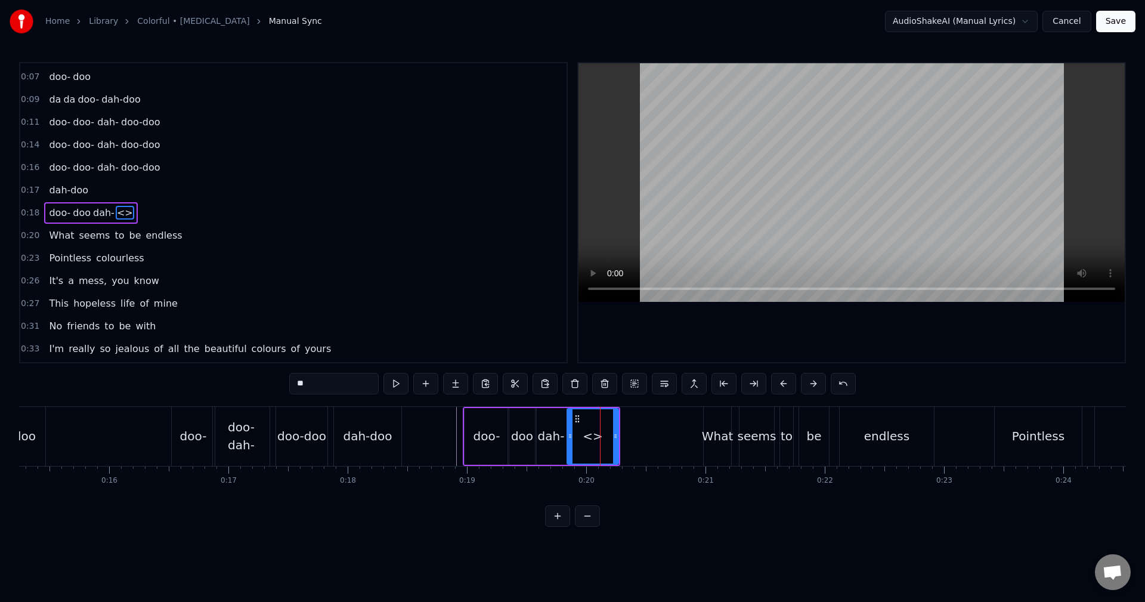
drag, startPoint x: 332, startPoint y: 382, endPoint x: 165, endPoint y: 383, distance: 167.5
click at [165, 383] on div "0:01 da da-da da-dah da da-da da-dah 0:06 da da-da da-doo 0:07 doo- doo 0:09 da…" at bounding box center [572, 294] width 1107 height 464
type input "*******"
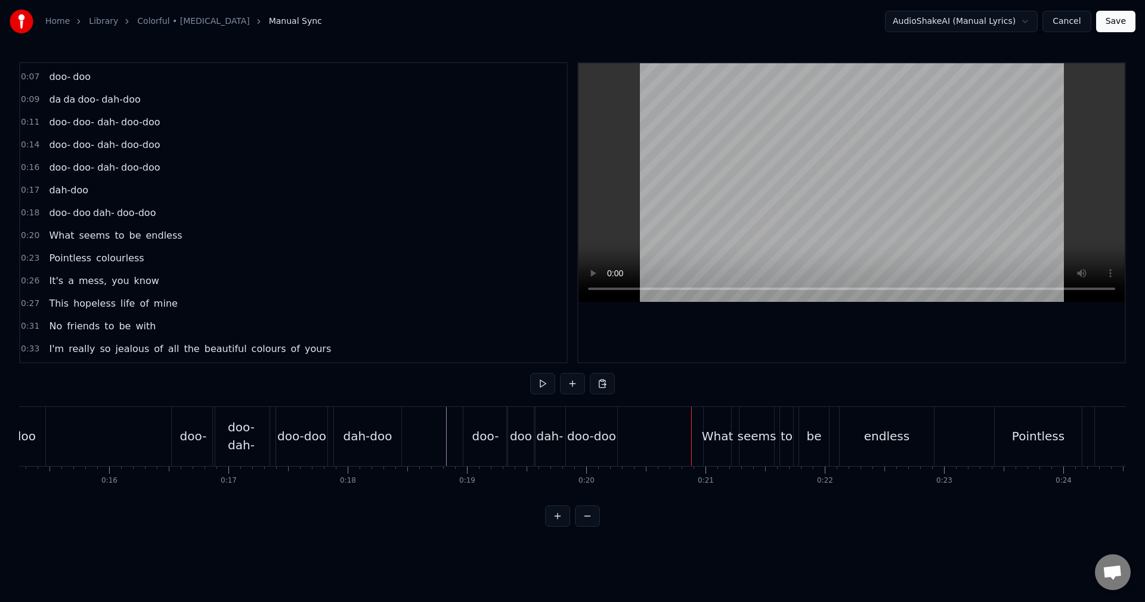
click at [533, 445] on div "doo" at bounding box center [521, 436] width 28 height 59
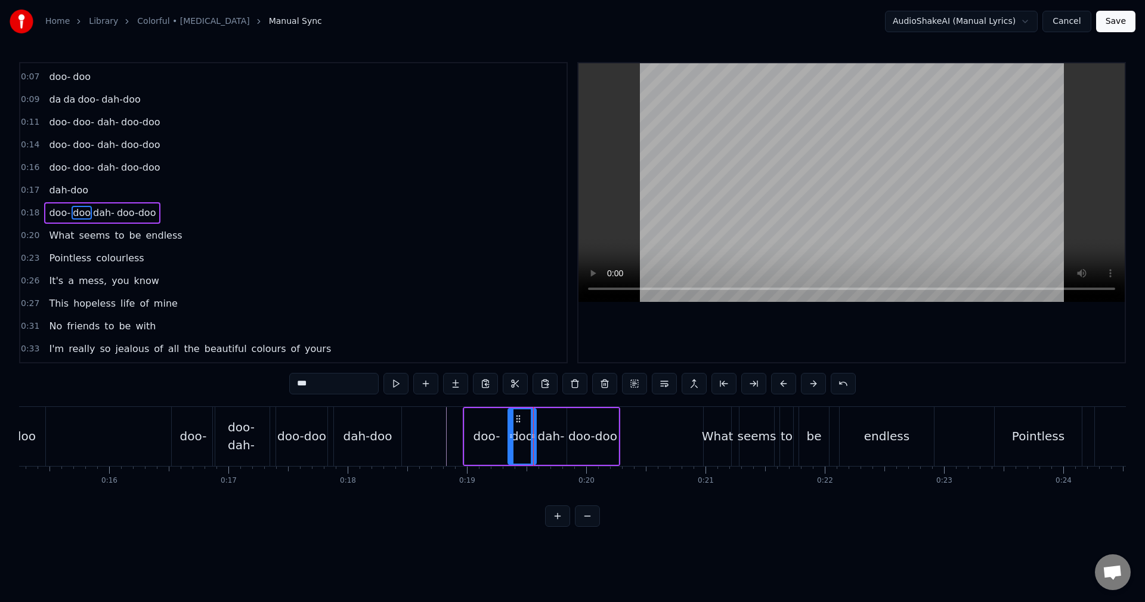
click at [369, 377] on input "***" at bounding box center [333, 383] width 89 height 21
type input "***"
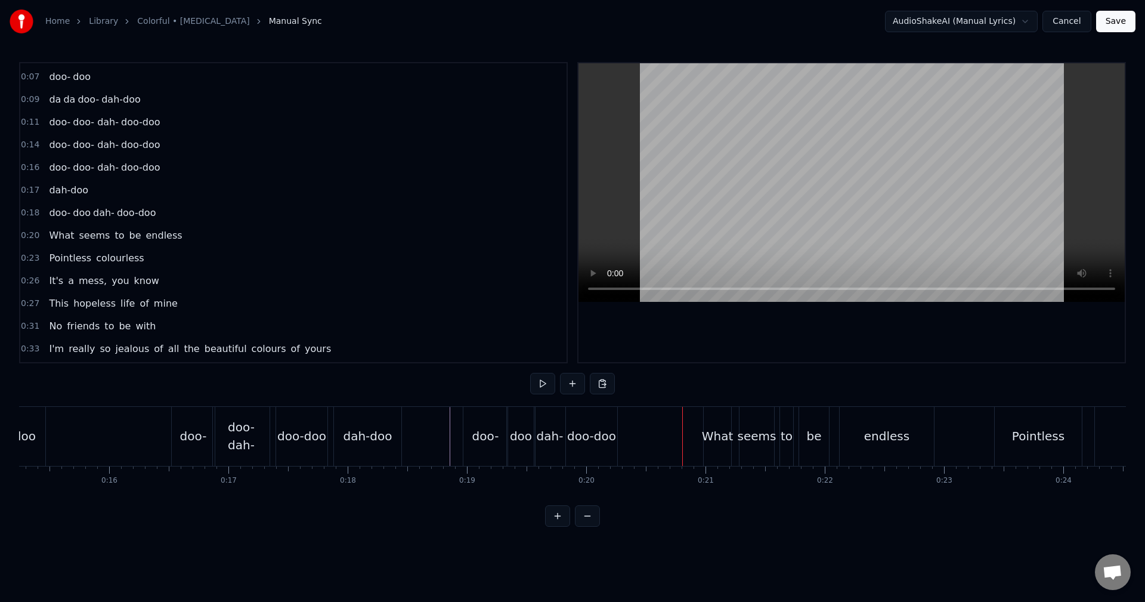
click at [587, 434] on div "doo-doo" at bounding box center [591, 436] width 49 height 18
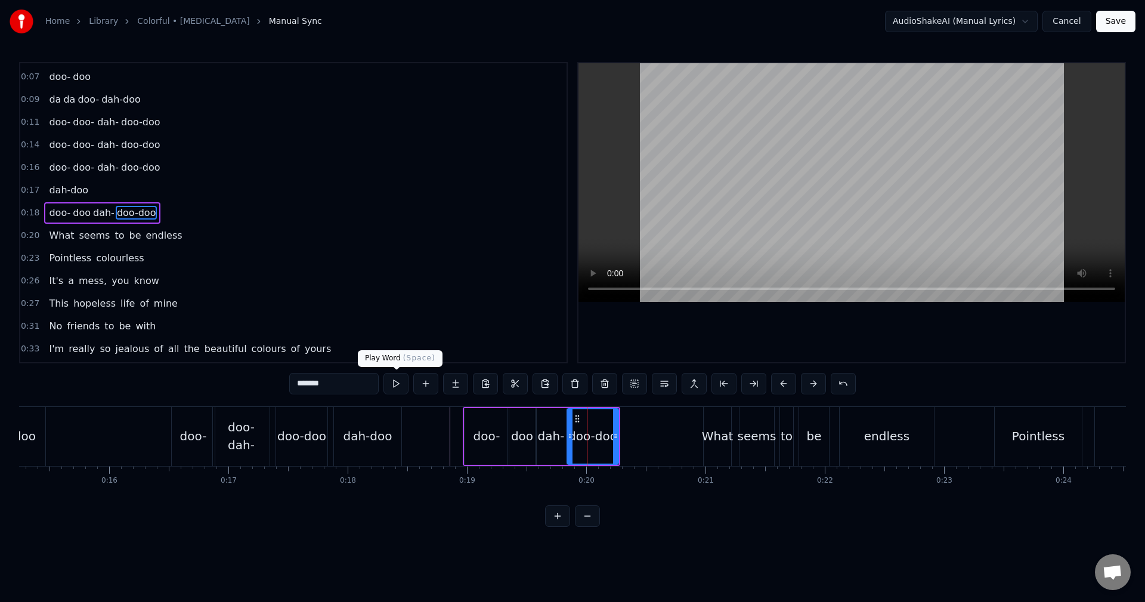
click at [320, 390] on input "*******" at bounding box center [333, 383] width 89 height 21
click at [354, 395] on div "*******" at bounding box center [572, 385] width 566 height 24
click at [351, 386] on input "*******" at bounding box center [333, 383] width 89 height 21
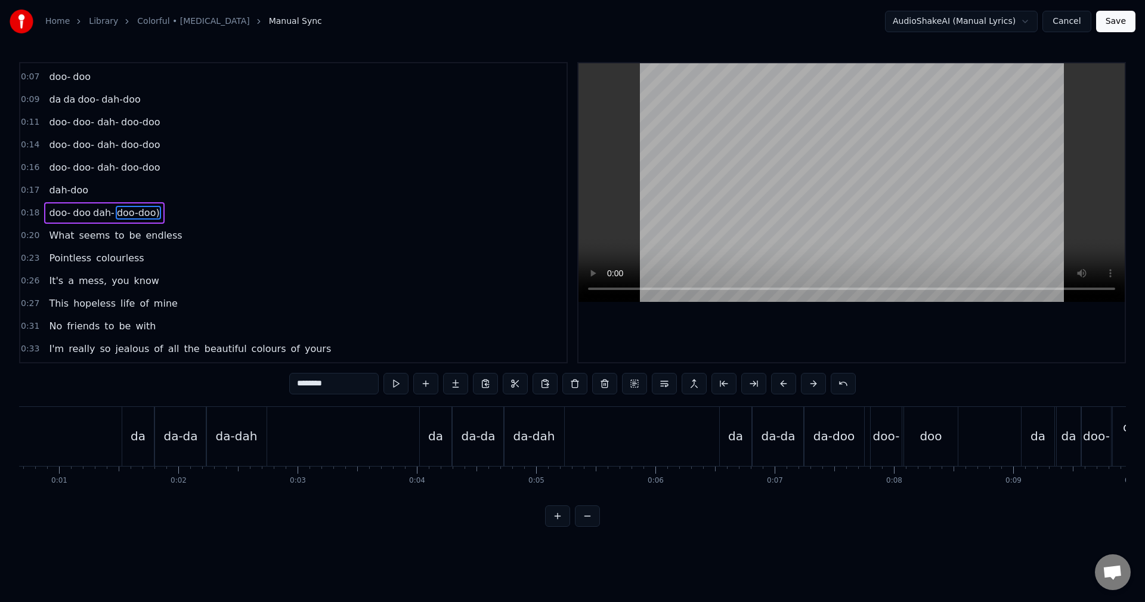
scroll to position [0, 0]
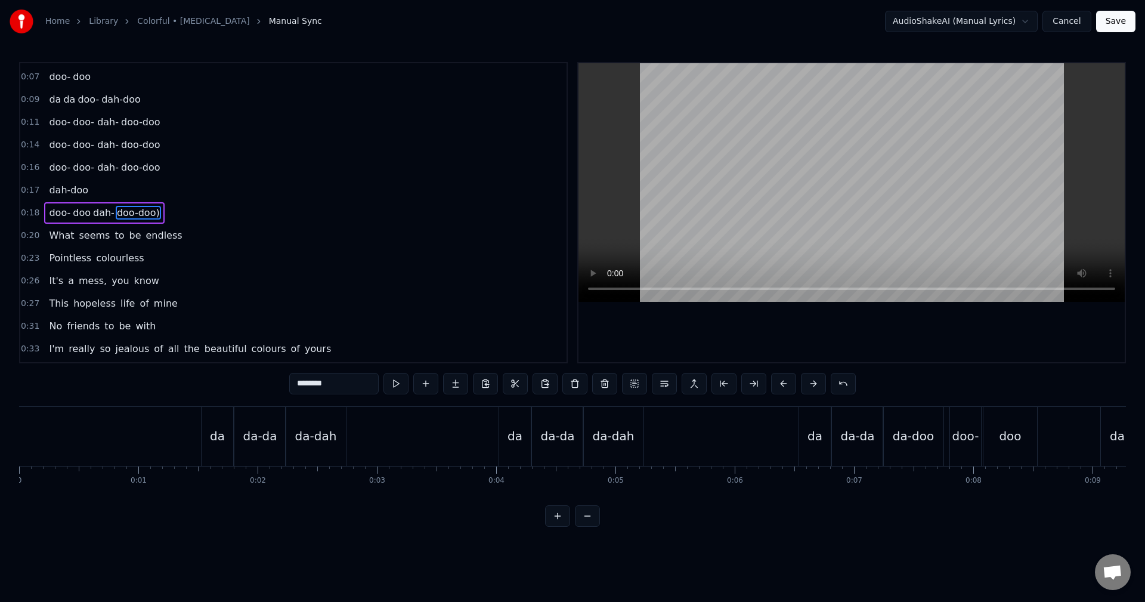
click at [209, 442] on div "da" at bounding box center [218, 436] width 32 height 59
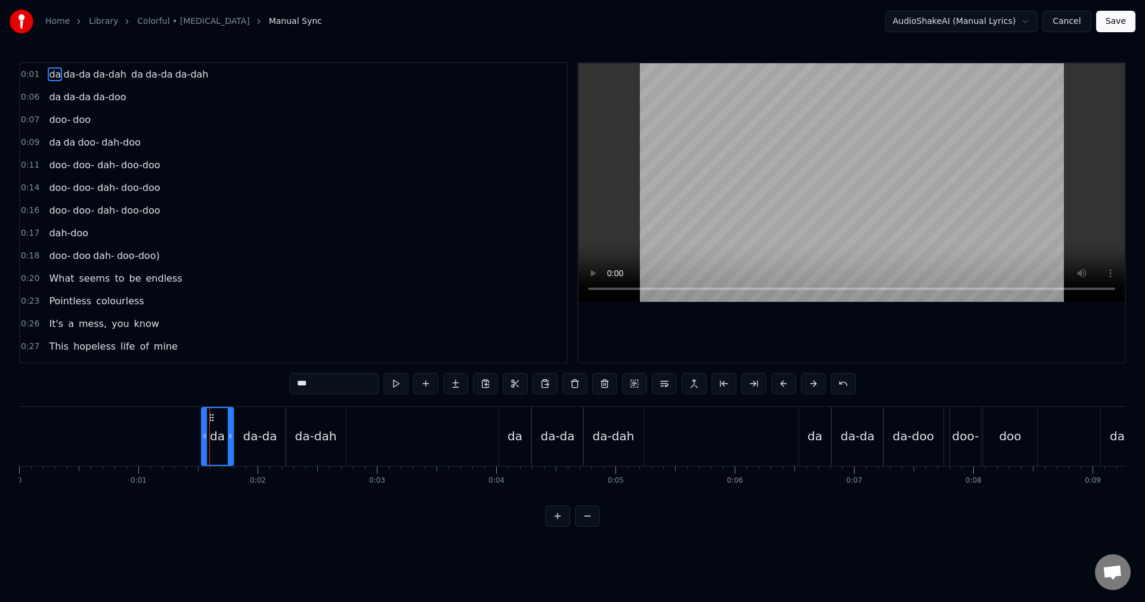
click at [298, 379] on input "**" at bounding box center [333, 383] width 89 height 21
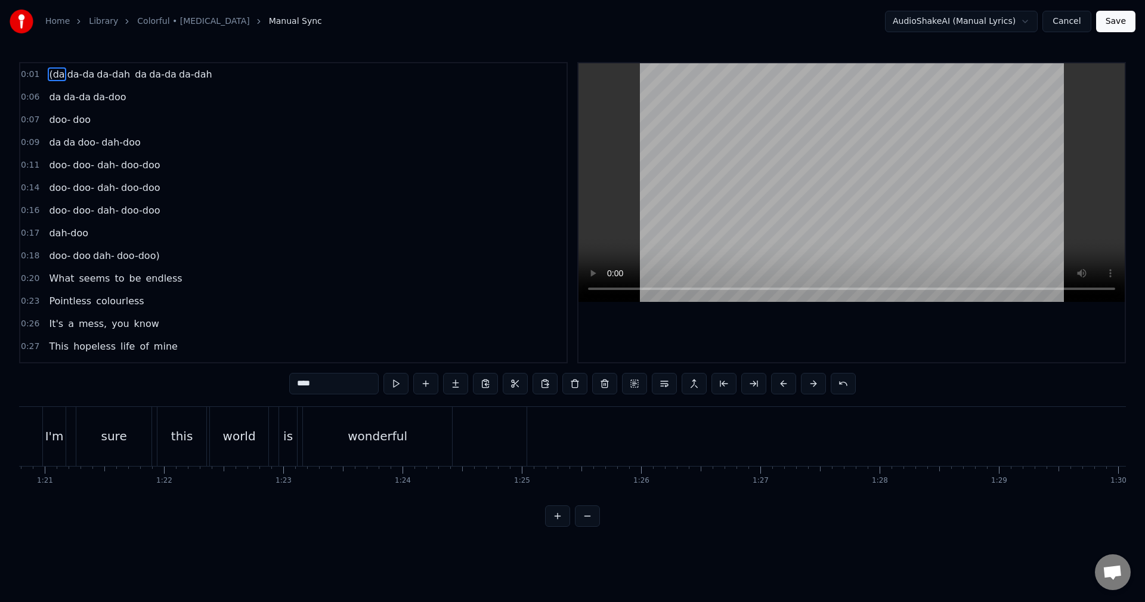
scroll to position [0, 9649]
type input "***"
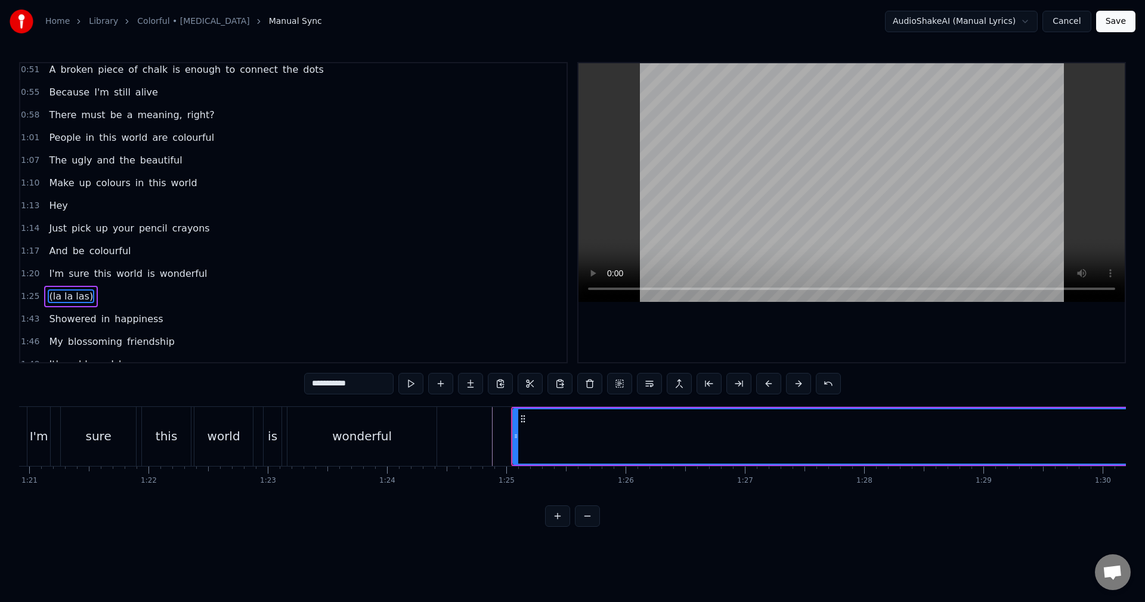
scroll to position [473, 0]
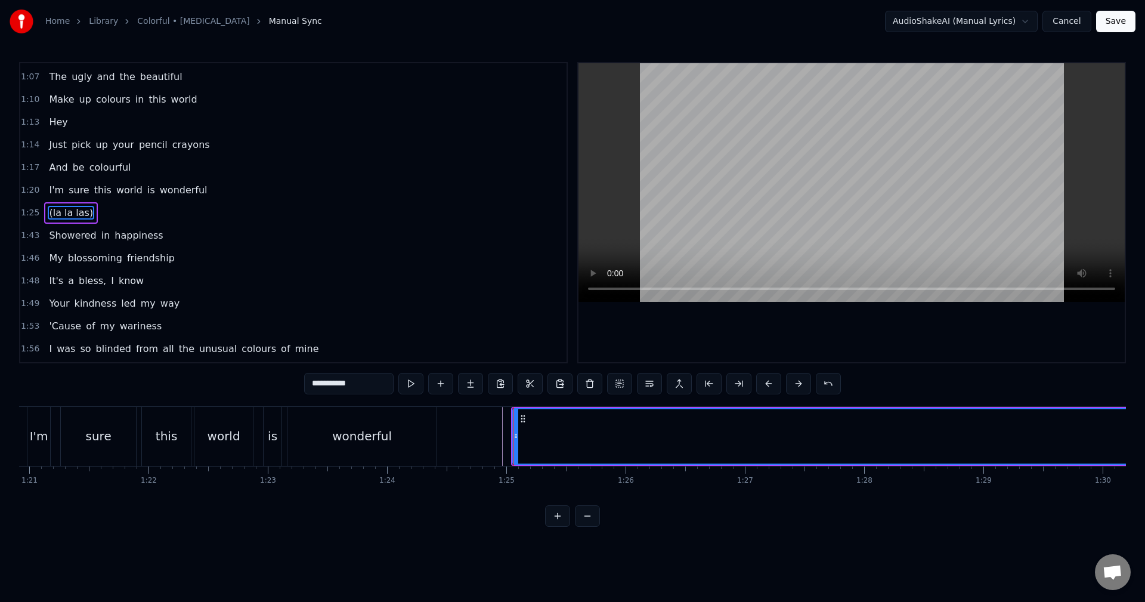
type input "********"
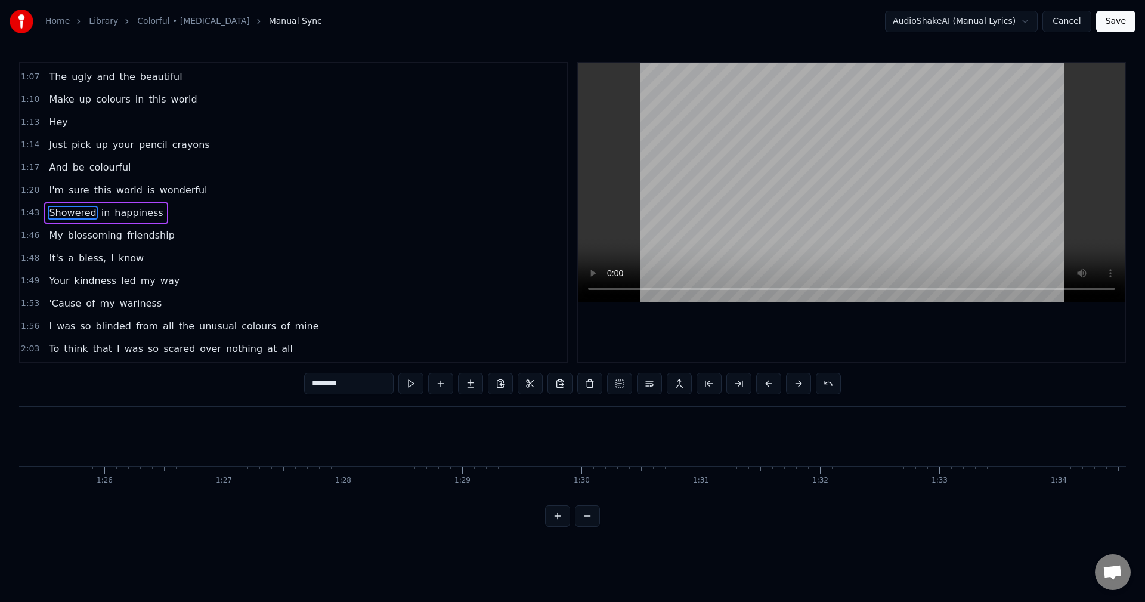
scroll to position [0, 9870]
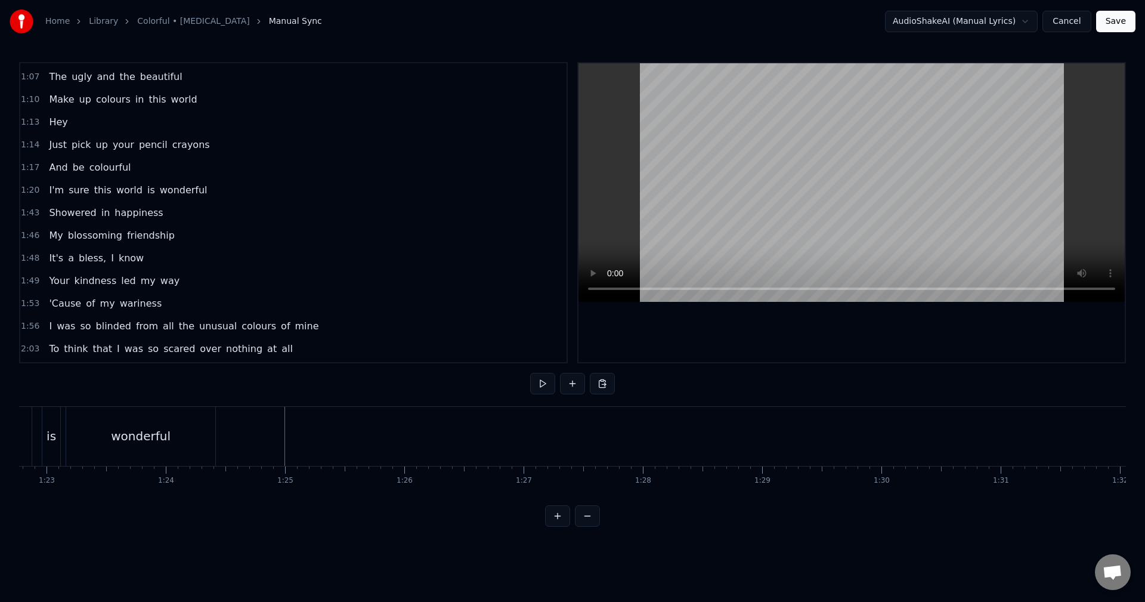
click at [348, 447] on div "New Line Ctrl+N" at bounding box center [366, 443] width 147 height 19
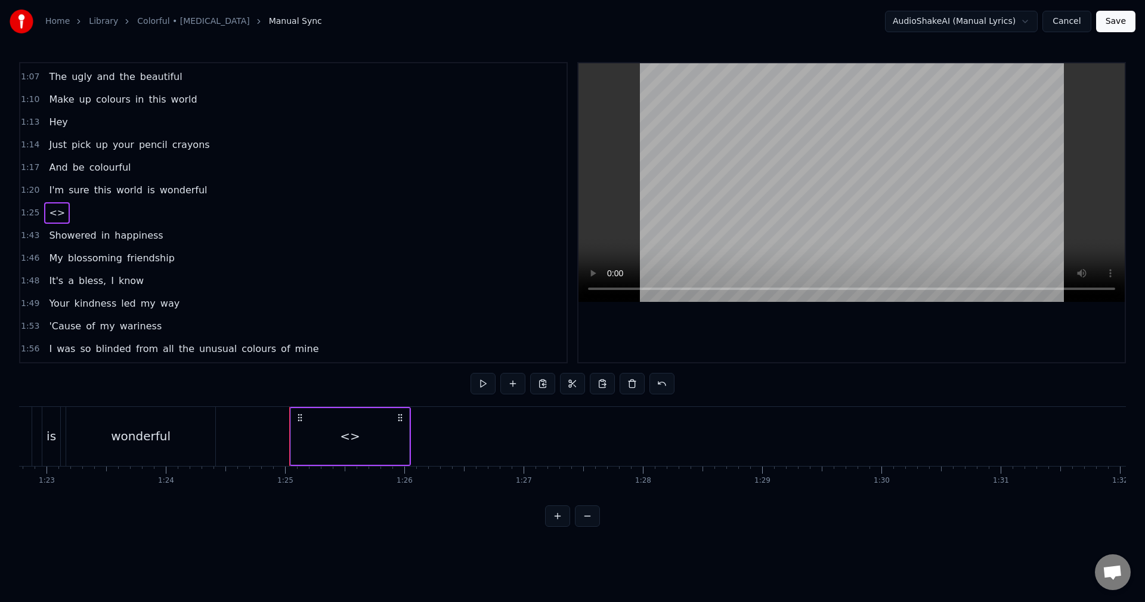
click at [333, 431] on div "<>" at bounding box center [350, 436] width 118 height 57
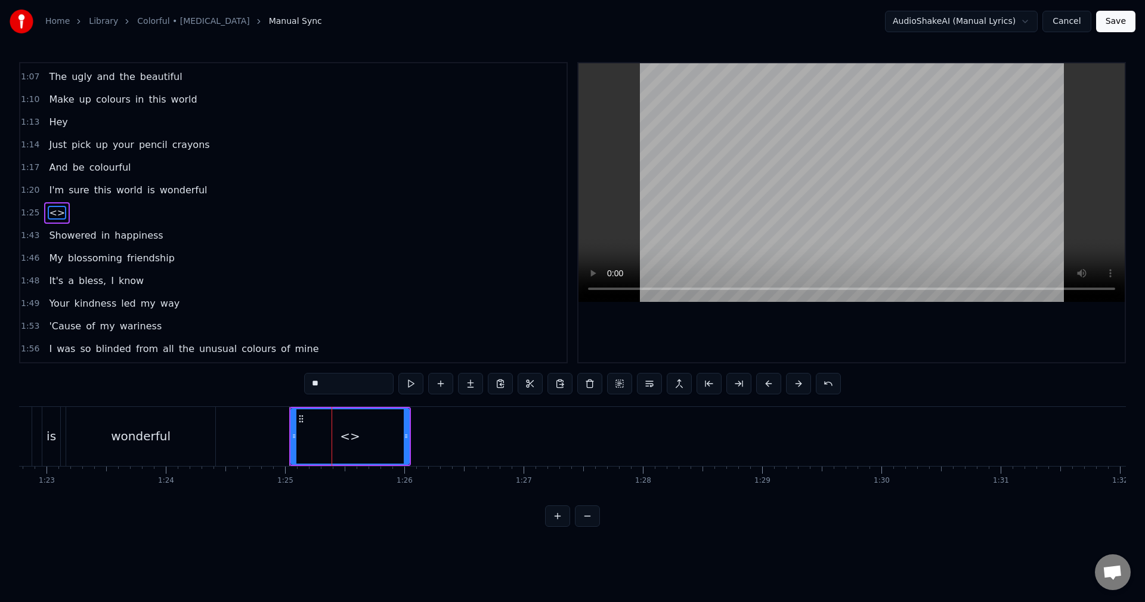
drag, startPoint x: 354, startPoint y: 382, endPoint x: 249, endPoint y: 367, distance: 106.1
click at [241, 365] on div "0:01 (da da-da da-dah da da-da da-dah 0:06 da da-da da-doo 0:07 doo- doo 0:09 d…" at bounding box center [572, 294] width 1107 height 464
drag, startPoint x: 407, startPoint y: 435, endPoint x: 444, endPoint y: 433, distance: 37.0
click at [444, 433] on icon at bounding box center [443, 436] width 5 height 10
type input "**********"
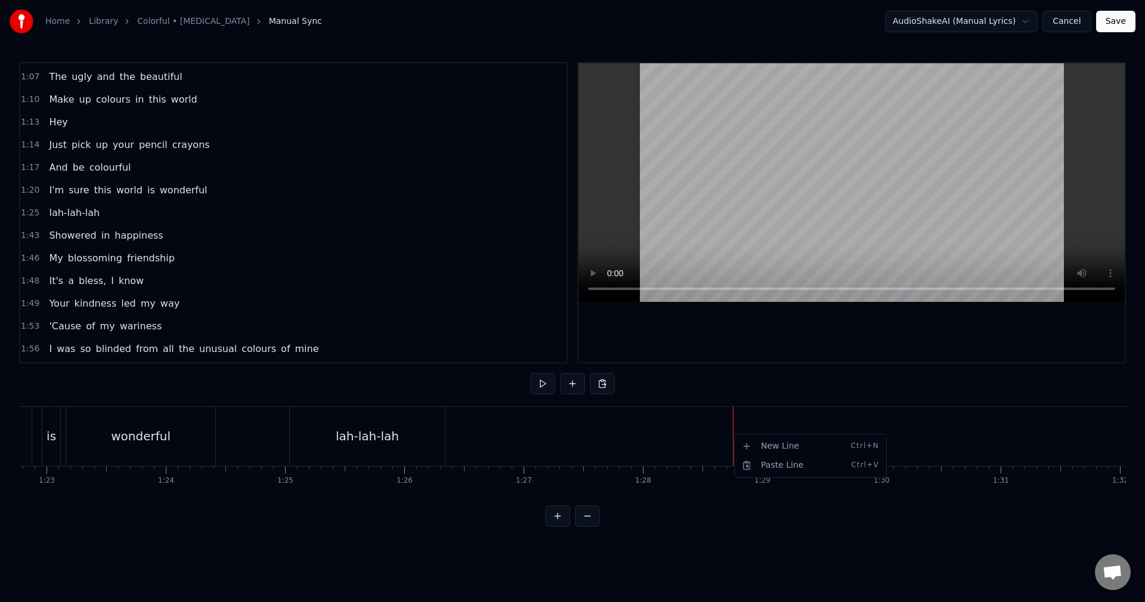
click at [757, 450] on div "New Line Ctrl+N" at bounding box center [810, 445] width 147 height 19
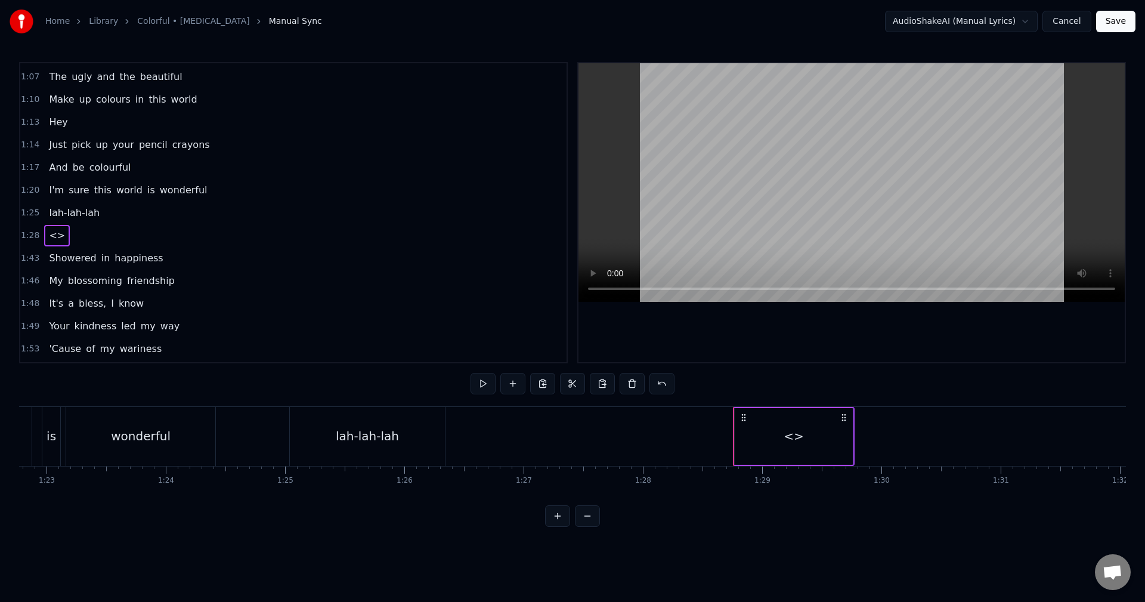
click at [794, 433] on div "<>" at bounding box center [793, 436] width 20 height 18
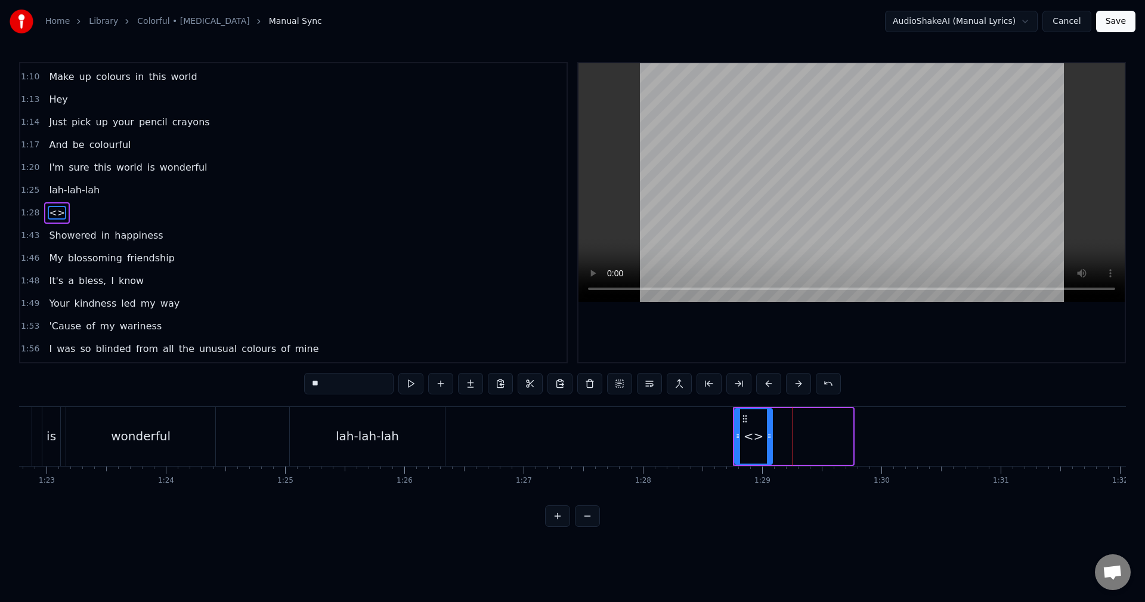
drag, startPoint x: 796, startPoint y: 445, endPoint x: 768, endPoint y: 450, distance: 28.4
click at [768, 450] on div at bounding box center [769, 436] width 5 height 54
drag, startPoint x: 332, startPoint y: 380, endPoint x: 190, endPoint y: 368, distance: 142.4
click at [199, 367] on div "0:01 (da da-da da-dah da da-da da-dah 0:06 da da-da da-doo 0:07 doo- doo 0:09 d…" at bounding box center [572, 294] width 1107 height 464
click at [320, 430] on div "lah-lah-lah" at bounding box center [367, 436] width 155 height 59
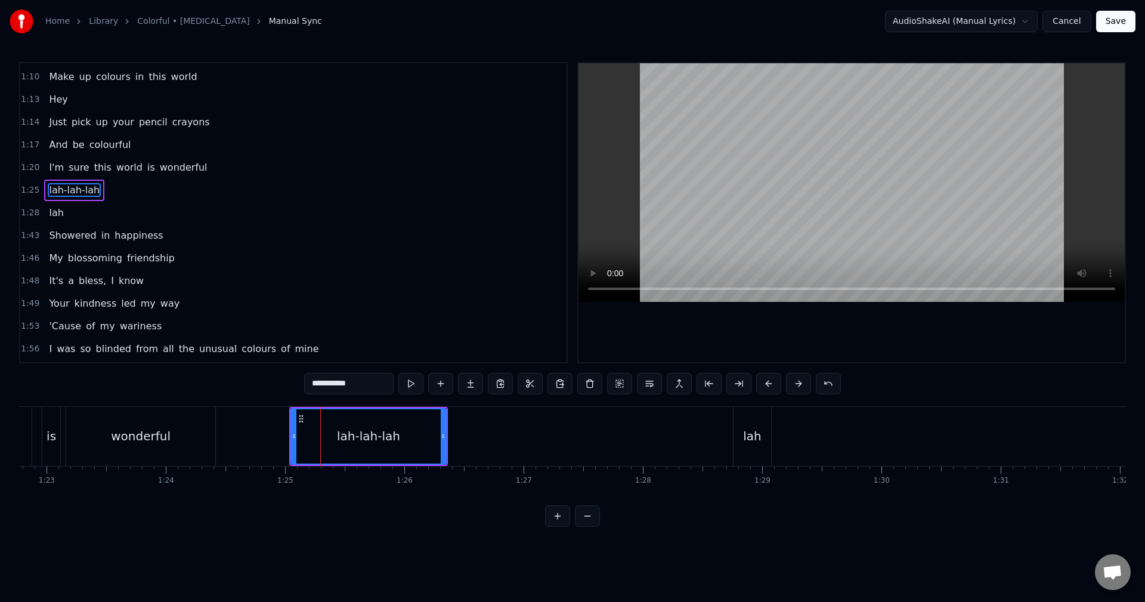
scroll to position [473, 0]
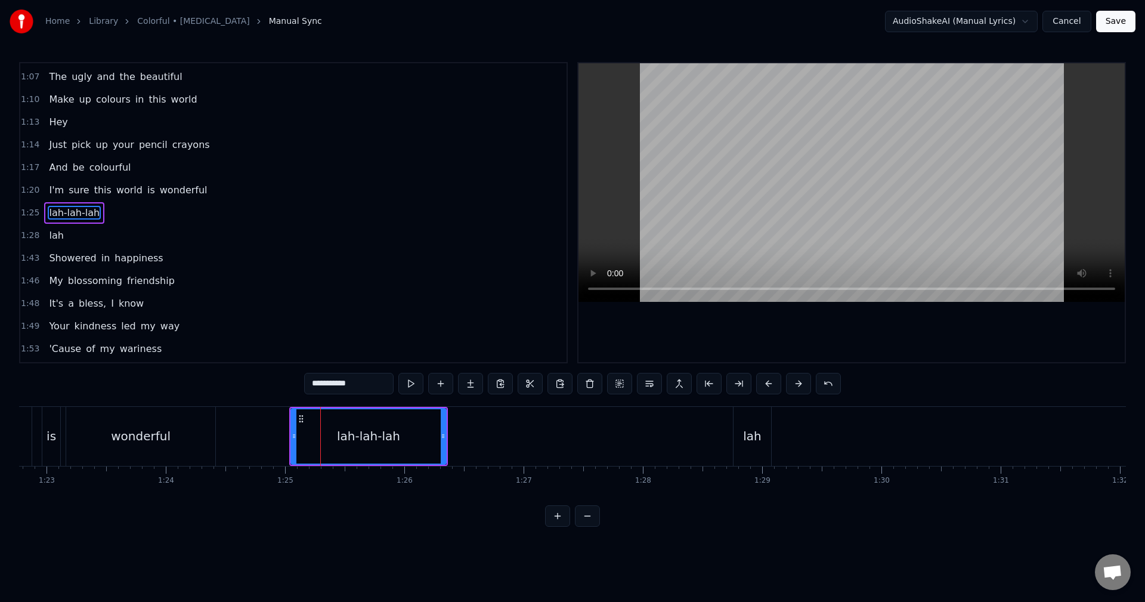
click at [311, 386] on input "**********" at bounding box center [348, 383] width 89 height 21
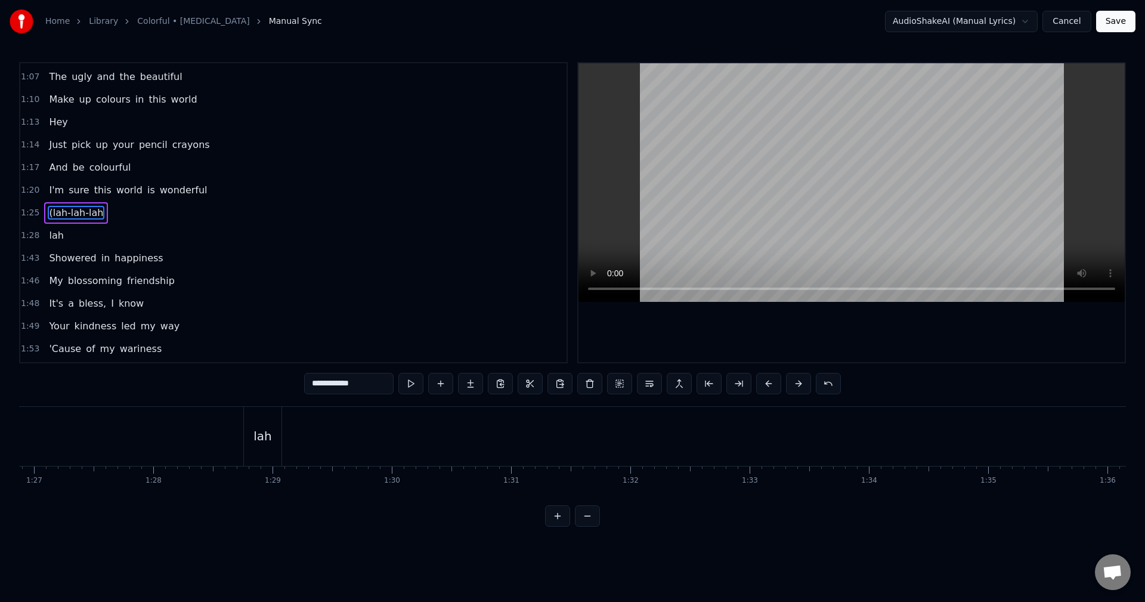
type input "**********"
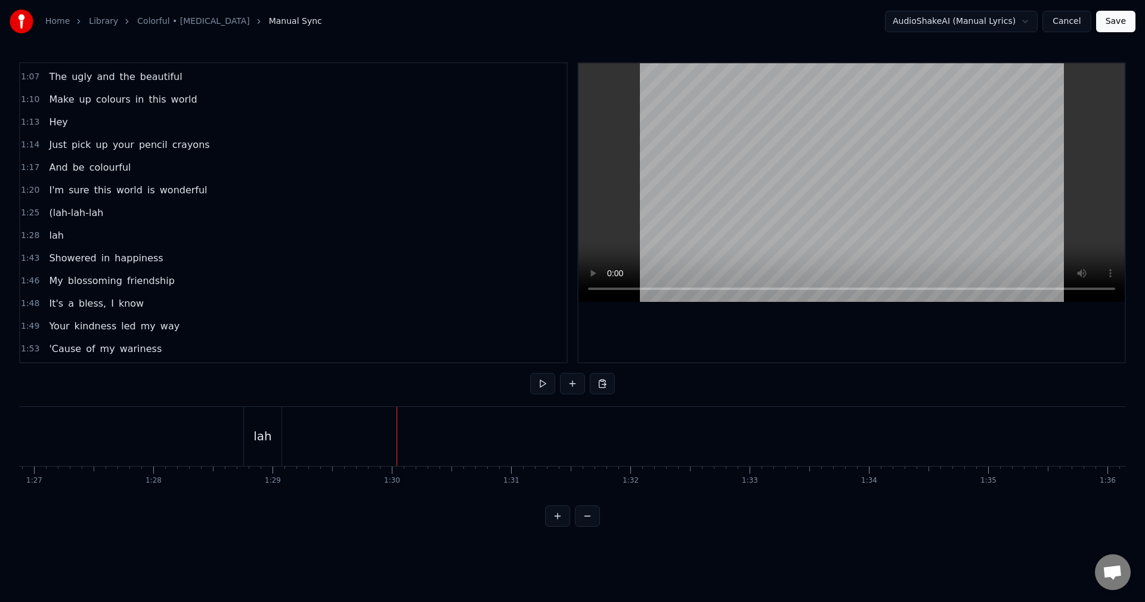
click at [407, 443] on div "New Line Ctrl+N" at bounding box center [463, 446] width 147 height 19
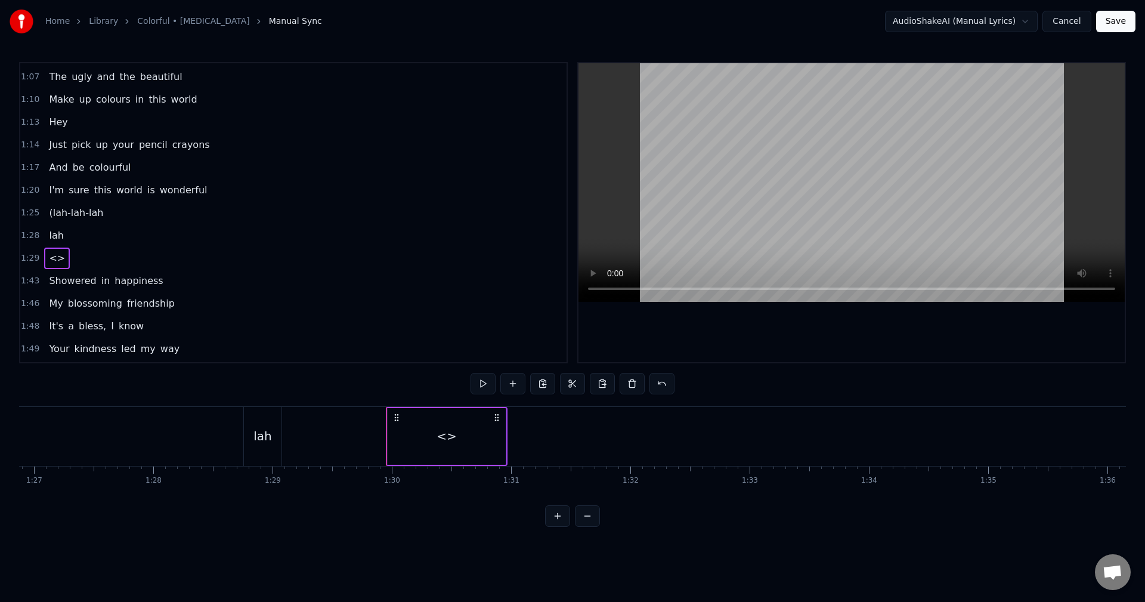
click at [424, 432] on div "<>" at bounding box center [447, 436] width 118 height 57
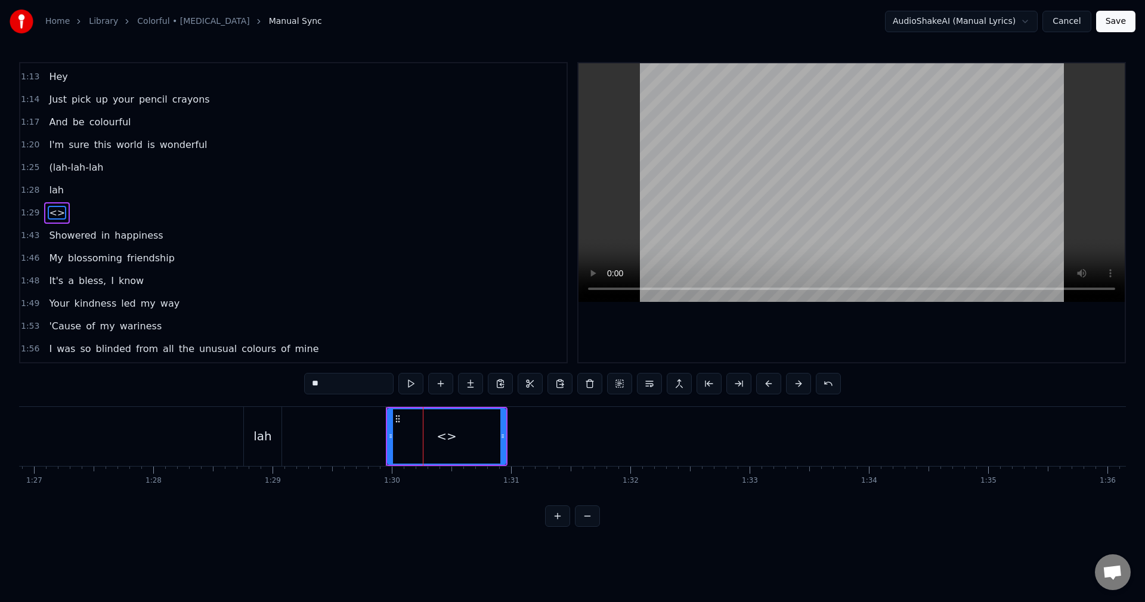
drag, startPoint x: 366, startPoint y: 380, endPoint x: 196, endPoint y: 356, distance: 171.6
click at [217, 360] on div "0:01 (da da-da da-dah da da-da da-dah 0:06 da da-da da-doo 0:07 doo- doo 0:09 d…" at bounding box center [572, 294] width 1107 height 464
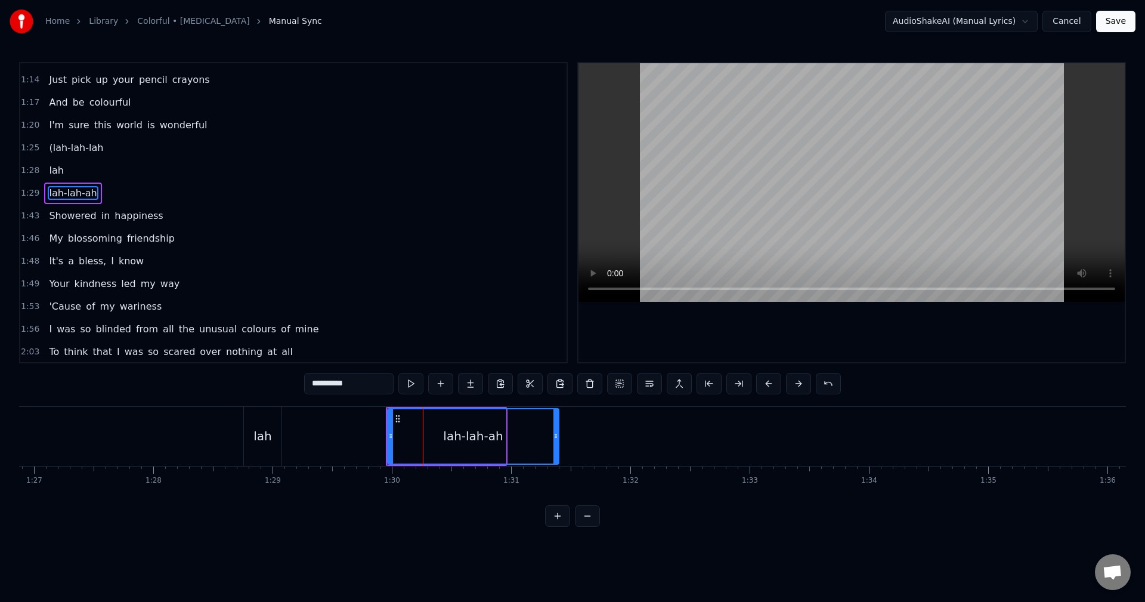
drag, startPoint x: 504, startPoint y: 438, endPoint x: 558, endPoint y: 429, distance: 54.9
click at [558, 429] on div at bounding box center [555, 436] width 5 height 54
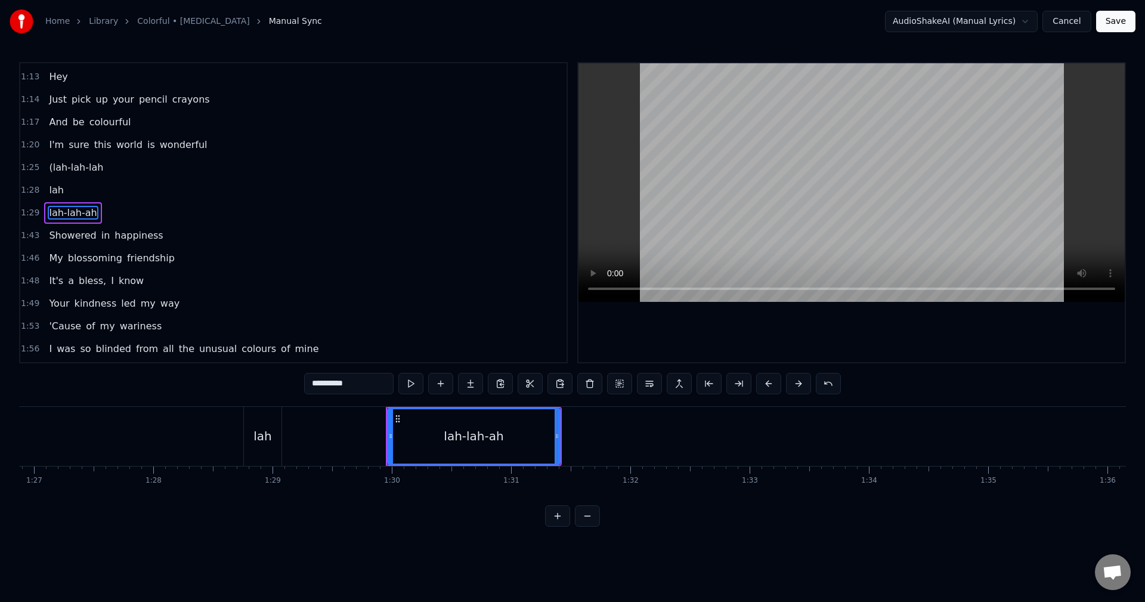
type input "**********"
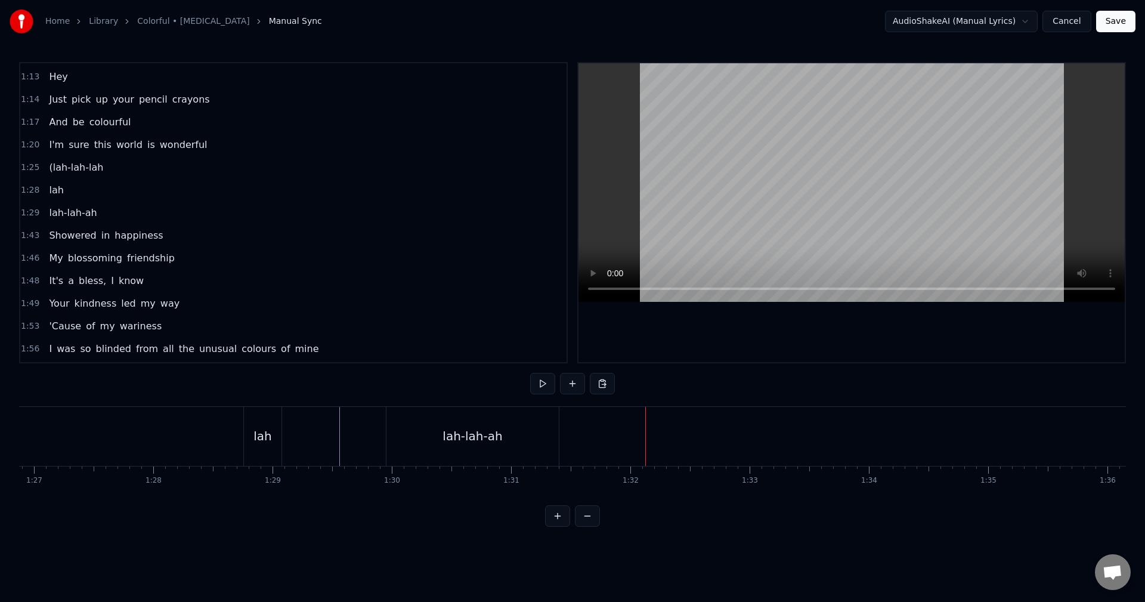
click at [495, 429] on div "lah-lah-ah" at bounding box center [472, 436] width 60 height 18
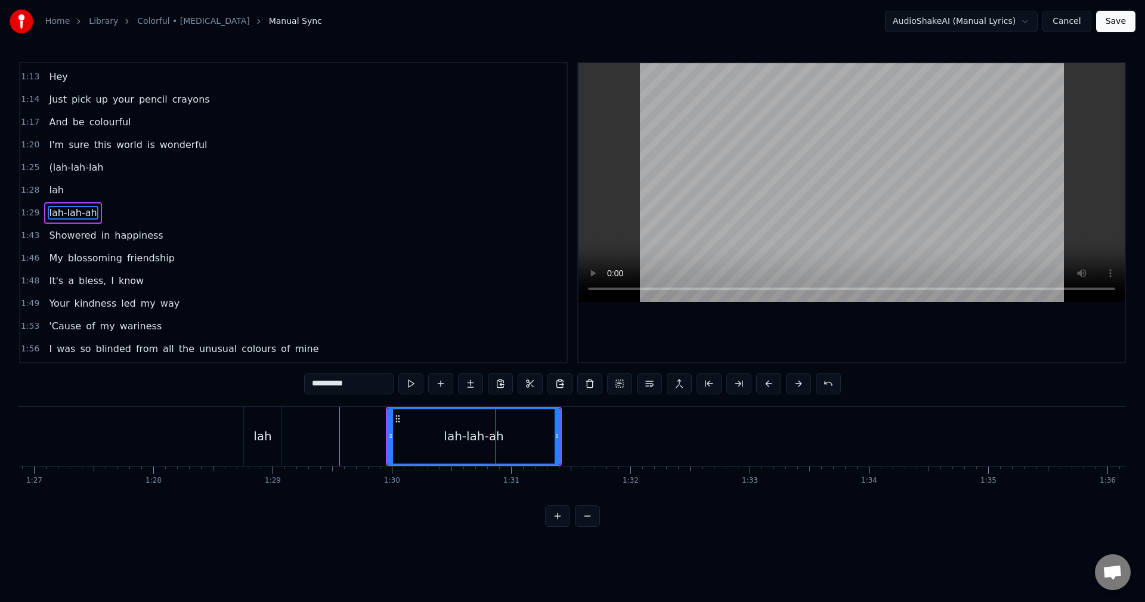
click at [340, 386] on input "**********" at bounding box center [348, 383] width 89 height 21
click at [341, 386] on input "**********" at bounding box center [348, 383] width 89 height 21
type input "**********"
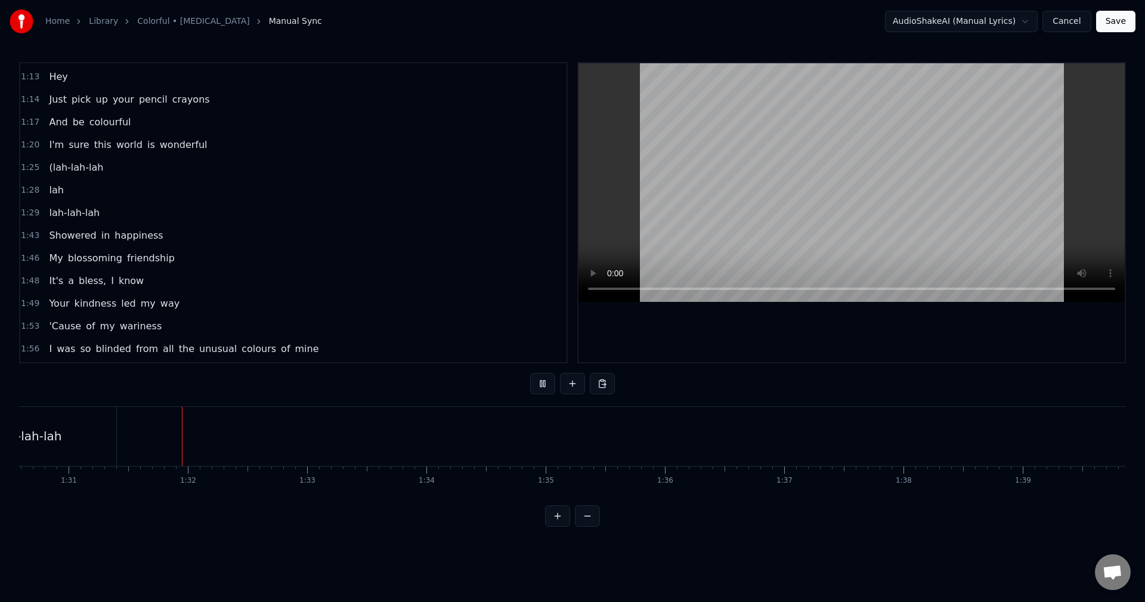
scroll to position [0, 10928]
click at [307, 443] on div "New Line Ctrl+N Paste Line Ctrl+V" at bounding box center [356, 464] width 153 height 44
click at [318, 451] on div "New Line Ctrl+N" at bounding box center [356, 454] width 147 height 19
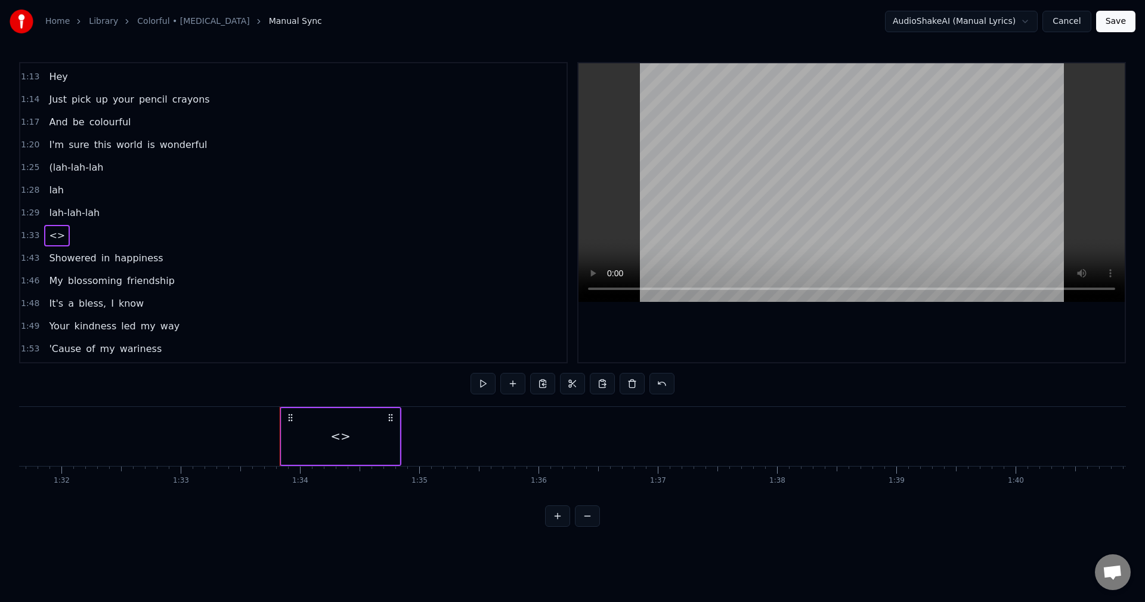
click at [292, 420] on circle at bounding box center [291, 420] width 1 height 1
drag, startPoint x: 285, startPoint y: 417, endPoint x: 278, endPoint y: 419, distance: 7.3
click at [278, 419] on icon at bounding box center [282, 418] width 10 height 10
click at [370, 434] on div "<>" at bounding box center [327, 436] width 118 height 57
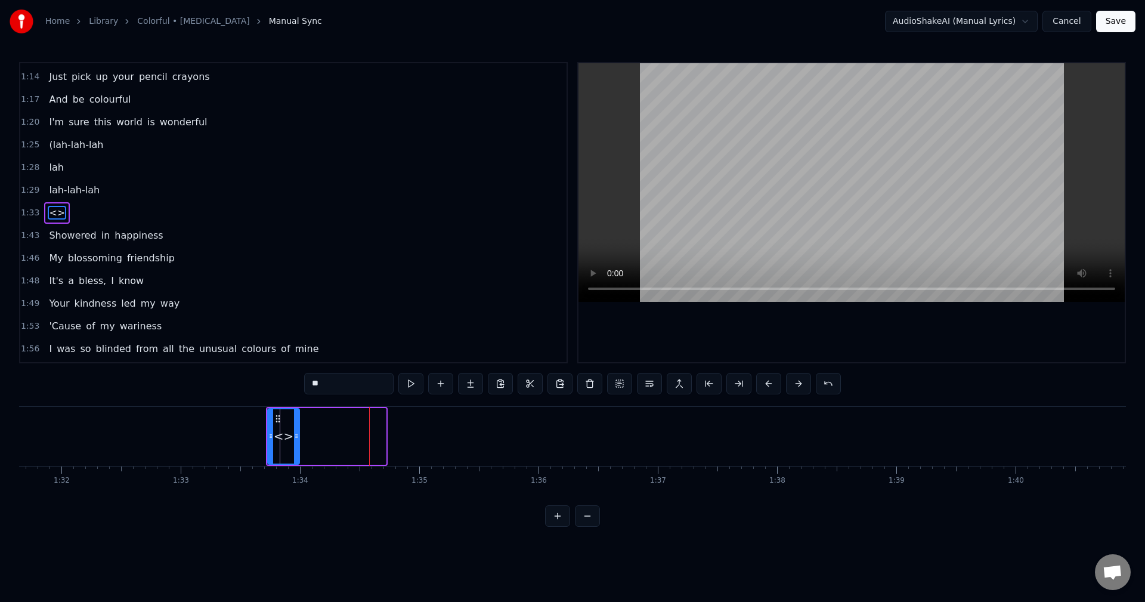
drag, startPoint x: 383, startPoint y: 434, endPoint x: 306, endPoint y: 442, distance: 77.4
click at [299, 442] on div at bounding box center [296, 436] width 5 height 54
drag, startPoint x: 321, startPoint y: 384, endPoint x: 277, endPoint y: 401, distance: 46.6
click at [273, 389] on div "0:01 (da da-da da-dah da da-da da-dah 0:06 da da-da da-doo 0:07 doo- doo 0:09 d…" at bounding box center [572, 294] width 1107 height 464
type input "***"
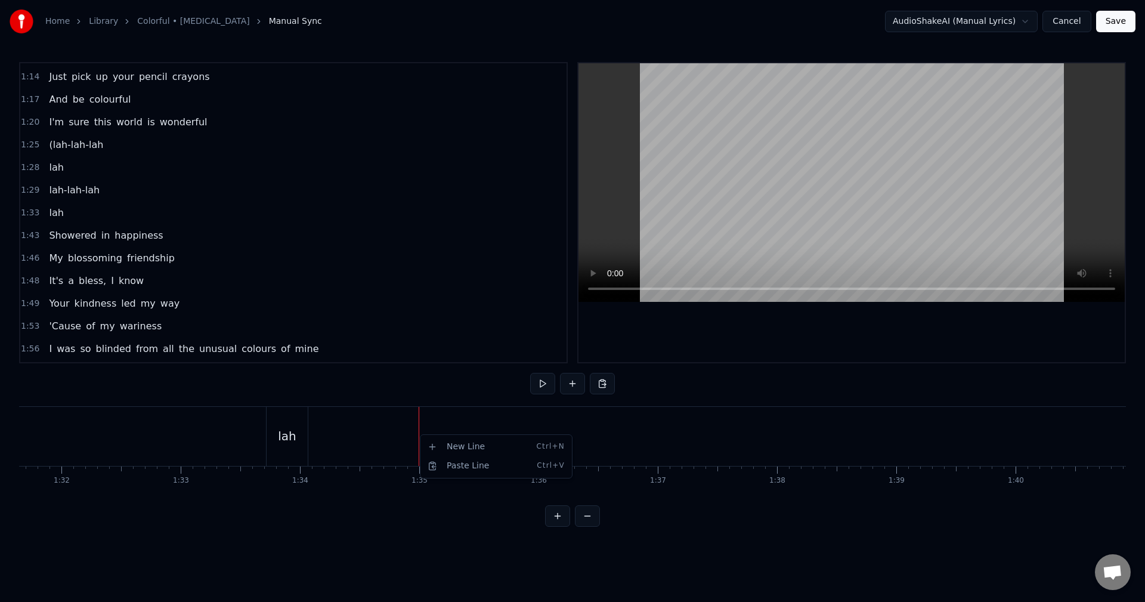
click at [446, 442] on div "New Line Ctrl+N" at bounding box center [496, 446] width 147 height 19
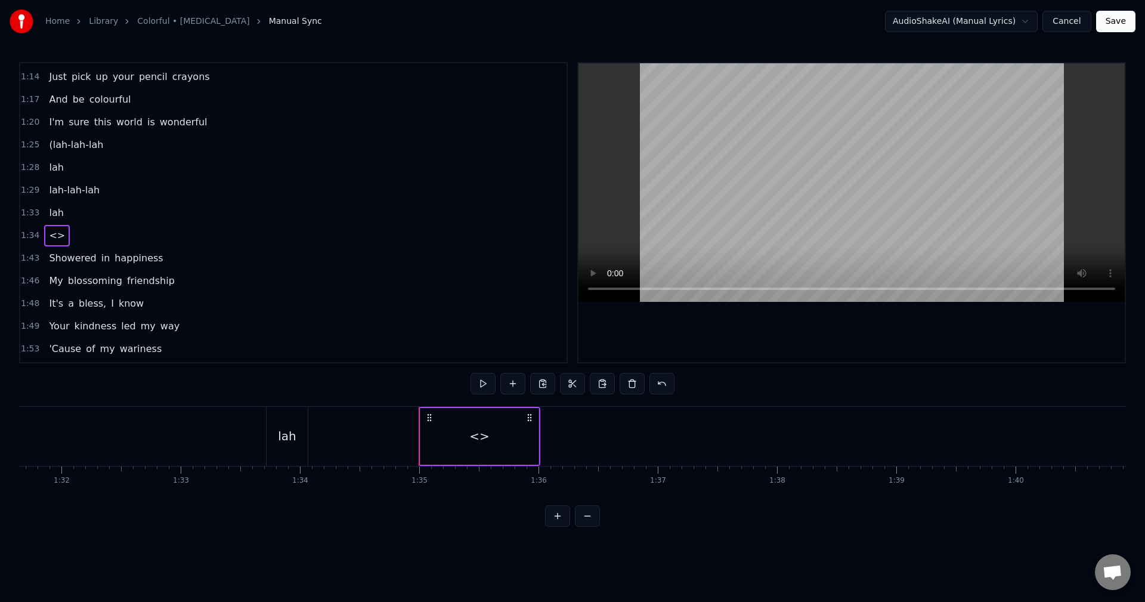
click at [474, 435] on div "<>" at bounding box center [479, 436] width 20 height 18
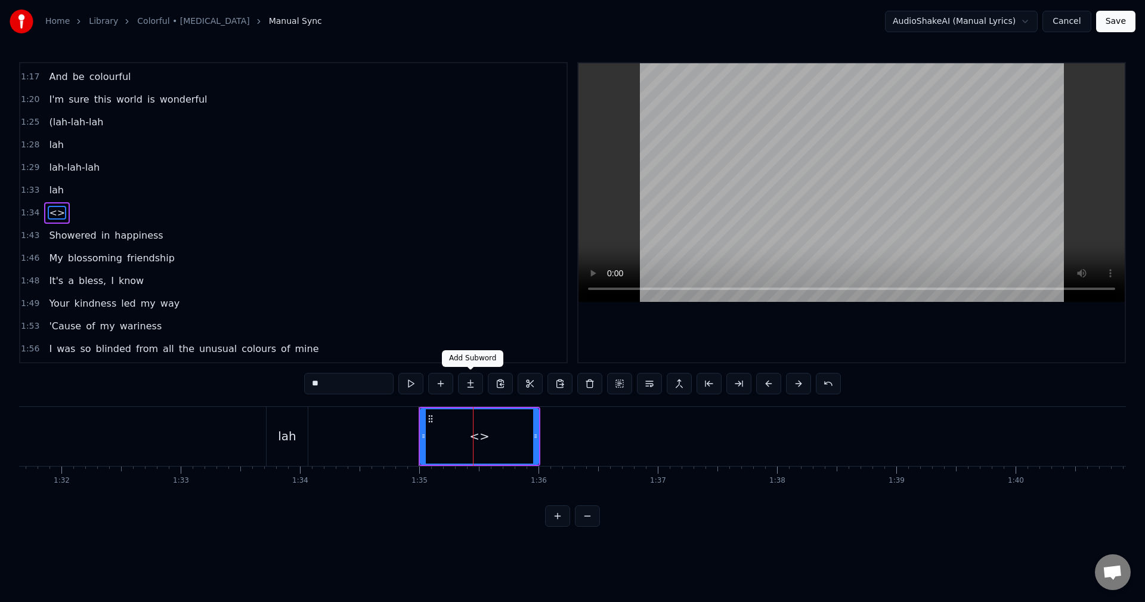
click at [474, 385] on button at bounding box center [470, 383] width 25 height 21
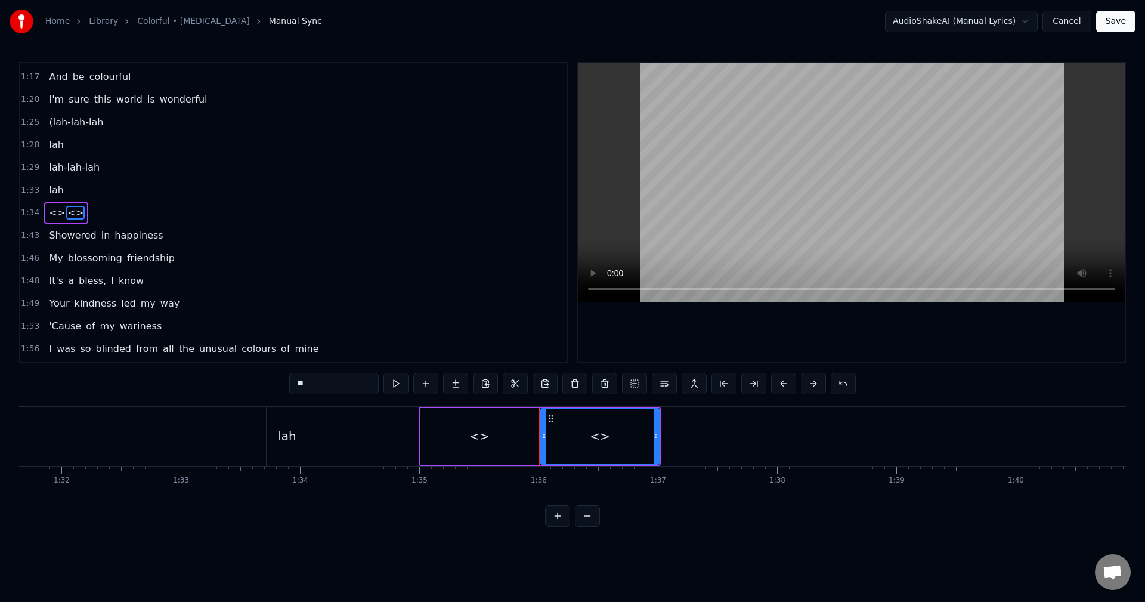
click at [505, 438] on div "<>" at bounding box center [479, 436] width 118 height 57
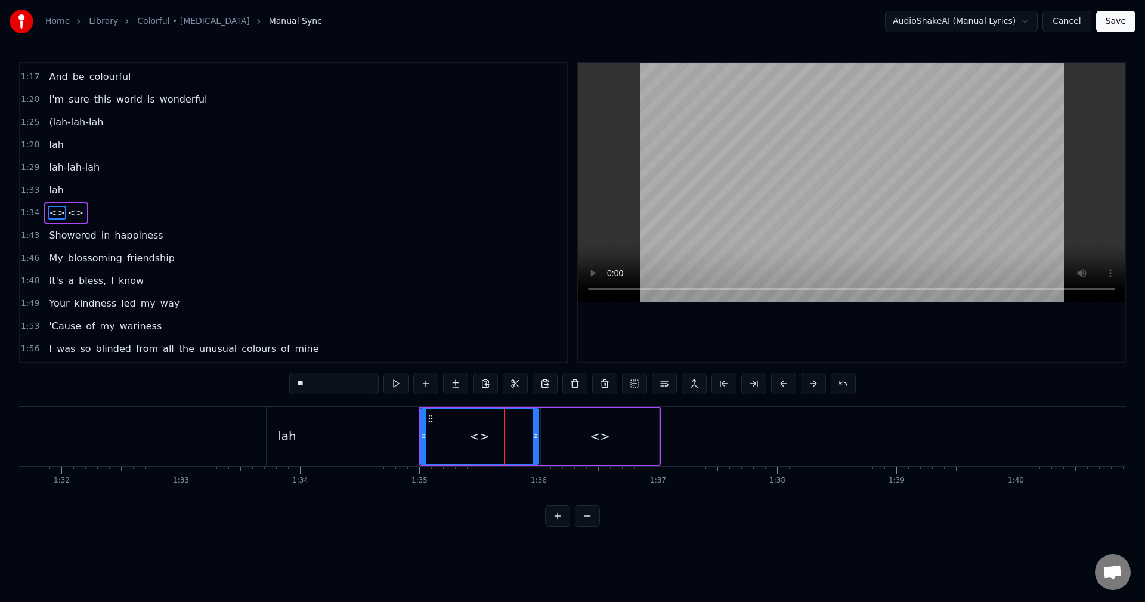
drag, startPoint x: 348, startPoint y: 385, endPoint x: 185, endPoint y: 388, distance: 162.2
click at [185, 388] on div "0:01 (da da-da da-dah da da-da da-dah 0:06 da da-da da-doo 0:07 doo- doo 0:09 d…" at bounding box center [572, 294] width 1107 height 464
click at [596, 426] on div "<>" at bounding box center [600, 436] width 118 height 57
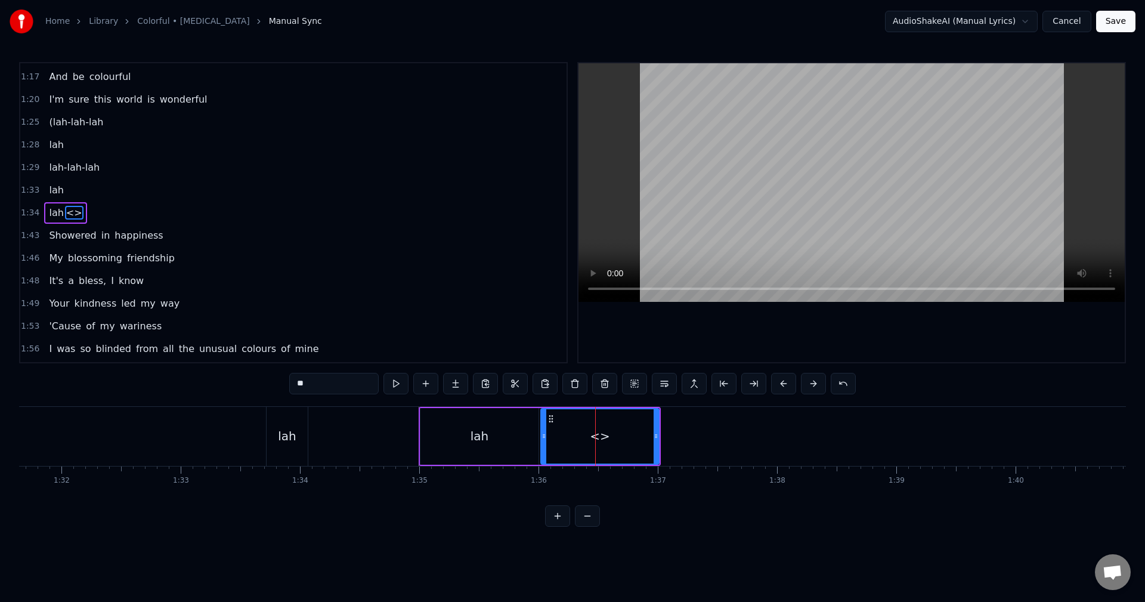
drag, startPoint x: 318, startPoint y: 385, endPoint x: 174, endPoint y: 372, distance: 144.3
click at [184, 374] on div "0:01 (da da-da da-dah da da-da da-dah 0:06 da da-da da-doo 0:07 doo- doo 0:09 d…" at bounding box center [572, 294] width 1107 height 464
drag, startPoint x: 500, startPoint y: 429, endPoint x: 522, endPoint y: 444, distance: 26.3
click at [500, 430] on div "lah" at bounding box center [479, 436] width 118 height 57
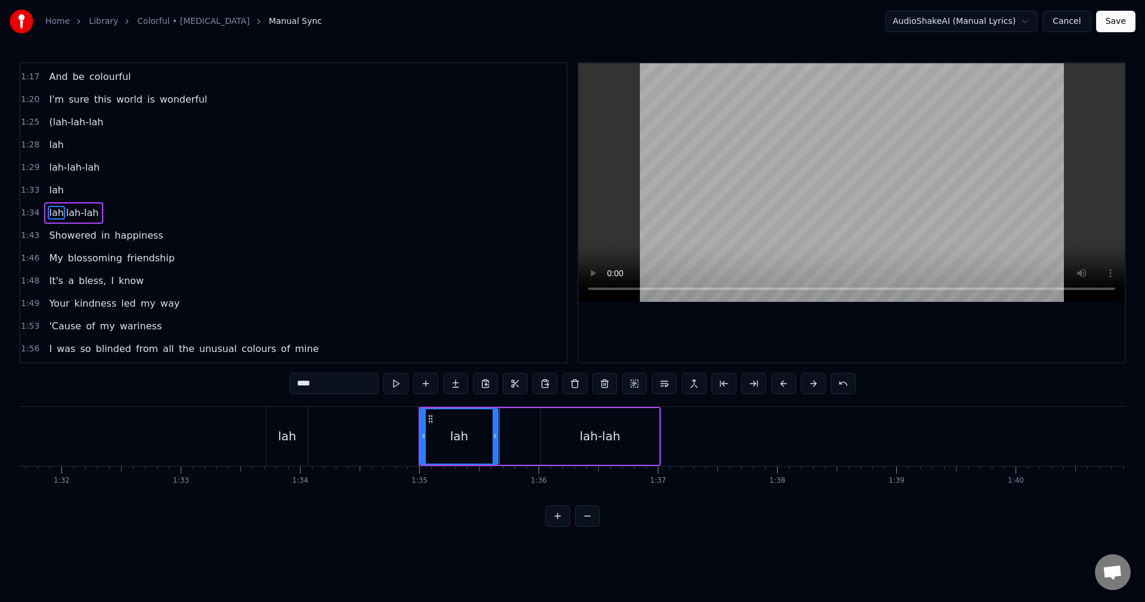
drag, startPoint x: 537, startPoint y: 439, endPoint x: 497, endPoint y: 439, distance: 40.5
click at [497, 439] on icon at bounding box center [494, 436] width 5 height 10
click at [558, 441] on div "lah-lah" at bounding box center [600, 436] width 118 height 57
type input "*******"
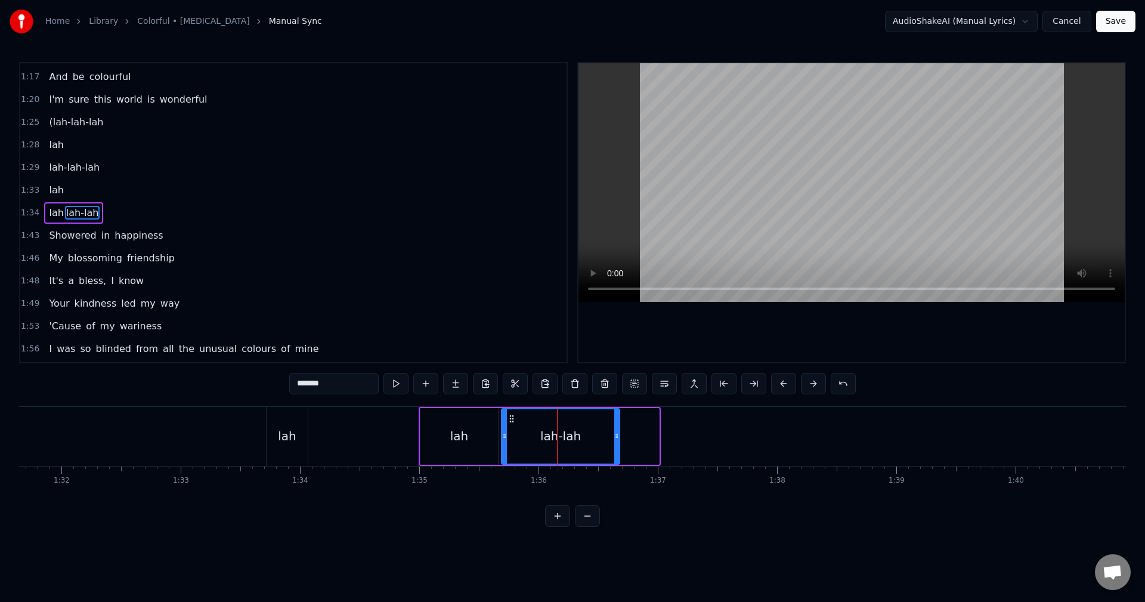
drag, startPoint x: 551, startPoint y: 419, endPoint x: 512, endPoint y: 429, distance: 40.6
click at [512, 429] on div "lah-lah" at bounding box center [560, 436] width 117 height 54
drag, startPoint x: 615, startPoint y: 436, endPoint x: 587, endPoint y: 438, distance: 28.7
click at [587, 438] on icon at bounding box center [588, 436] width 5 height 10
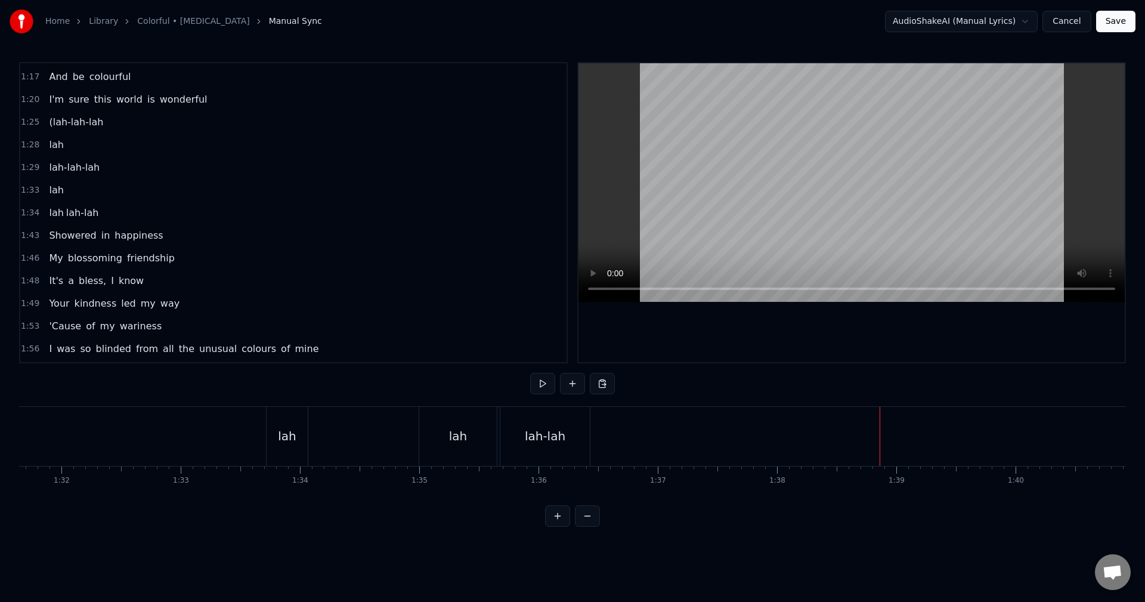
click at [896, 444] on div "New Line Ctrl+N" at bounding box center [944, 443] width 147 height 19
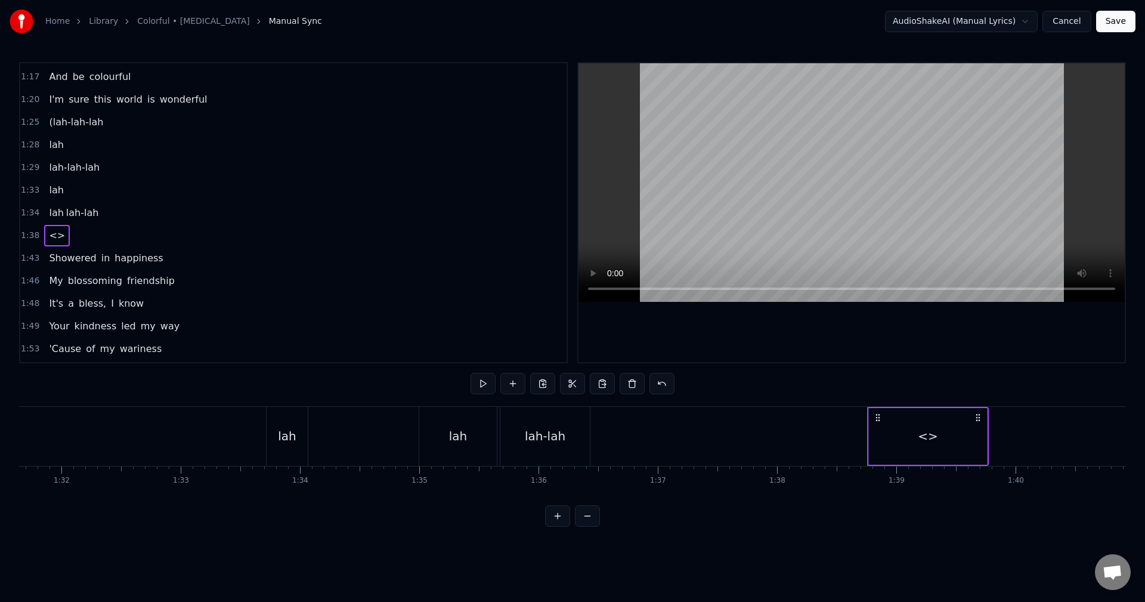
click at [937, 437] on div "<>" at bounding box center [928, 436] width 118 height 57
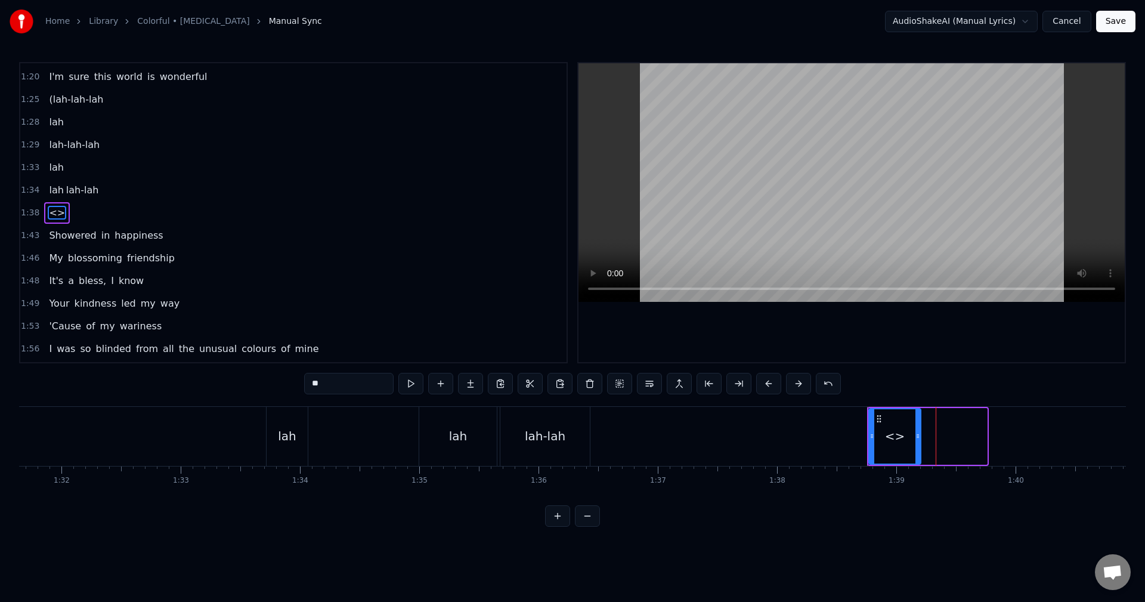
drag, startPoint x: 986, startPoint y: 437, endPoint x: 919, endPoint y: 429, distance: 66.6
click at [919, 429] on div at bounding box center [917, 436] width 5 height 54
click at [899, 445] on div "<>" at bounding box center [894, 436] width 51 height 54
drag, startPoint x: 341, startPoint y: 382, endPoint x: 170, endPoint y: 378, distance: 171.2
click at [170, 378] on div "0:01 (da da-da da-dah da da-da da-dah 0:06 da da-da da-doo 0:07 doo- doo 0:09 d…" at bounding box center [572, 294] width 1107 height 464
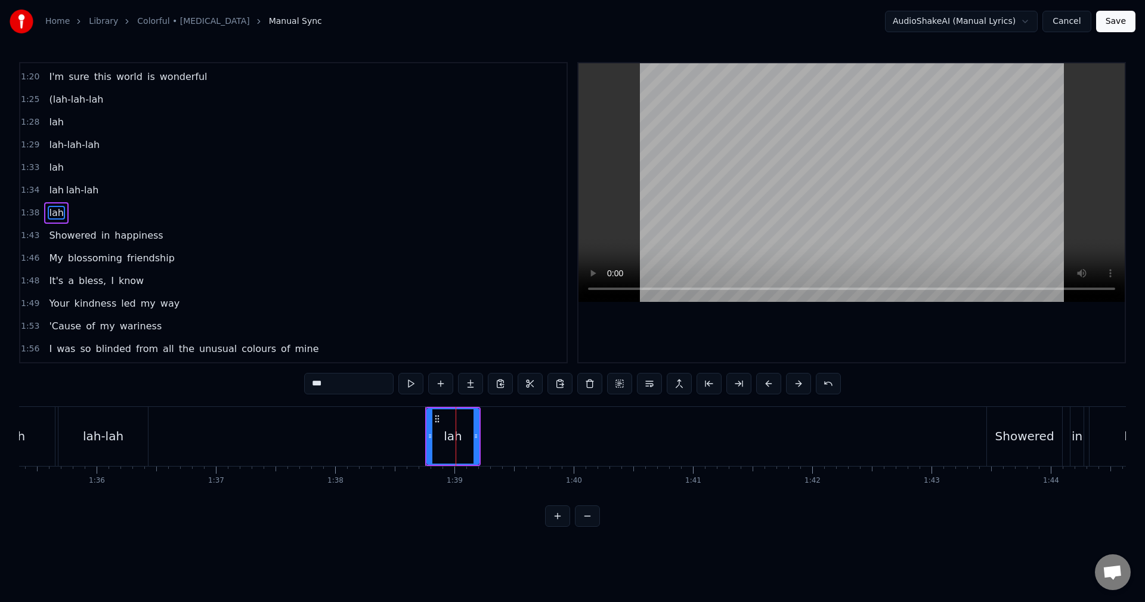
scroll to position [0, 11623]
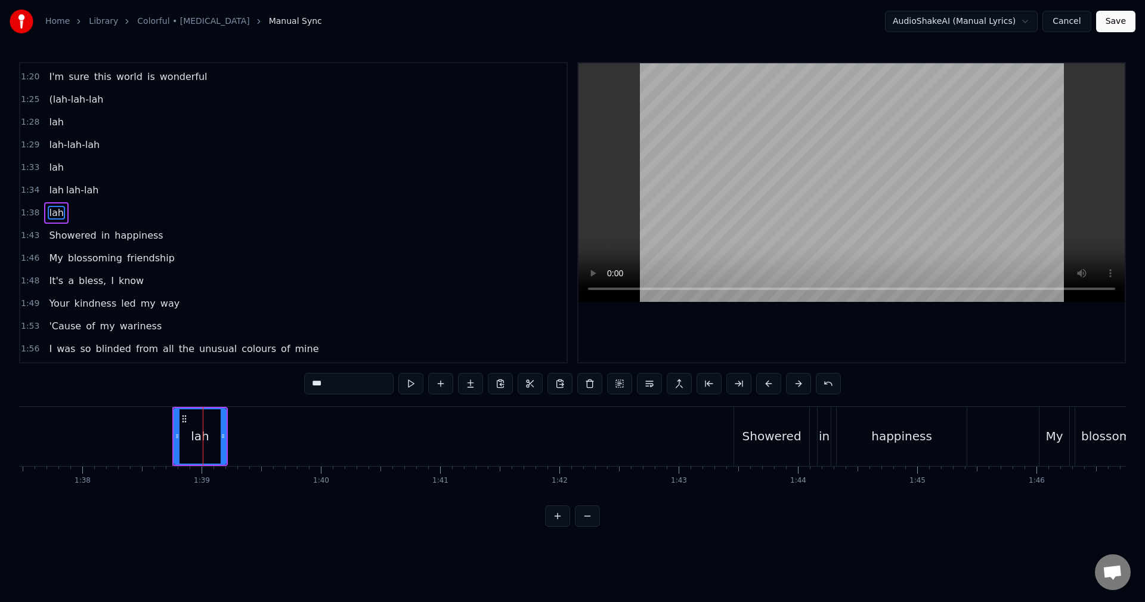
type input "***"
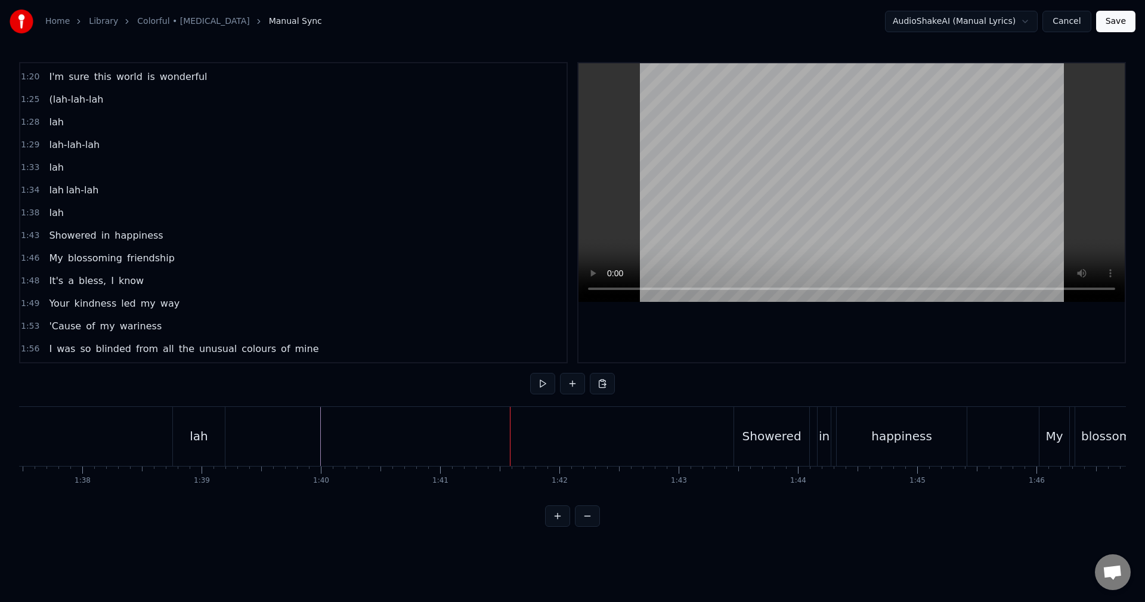
click at [343, 445] on div "New Line Ctrl+N" at bounding box center [396, 448] width 147 height 19
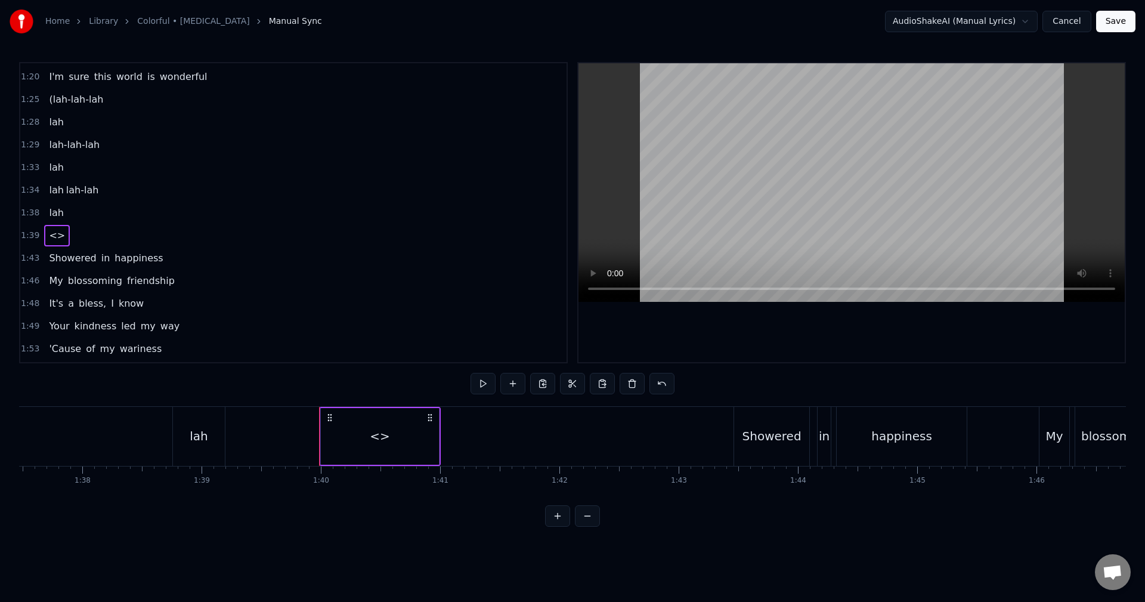
click at [413, 435] on div "<>" at bounding box center [380, 436] width 118 height 57
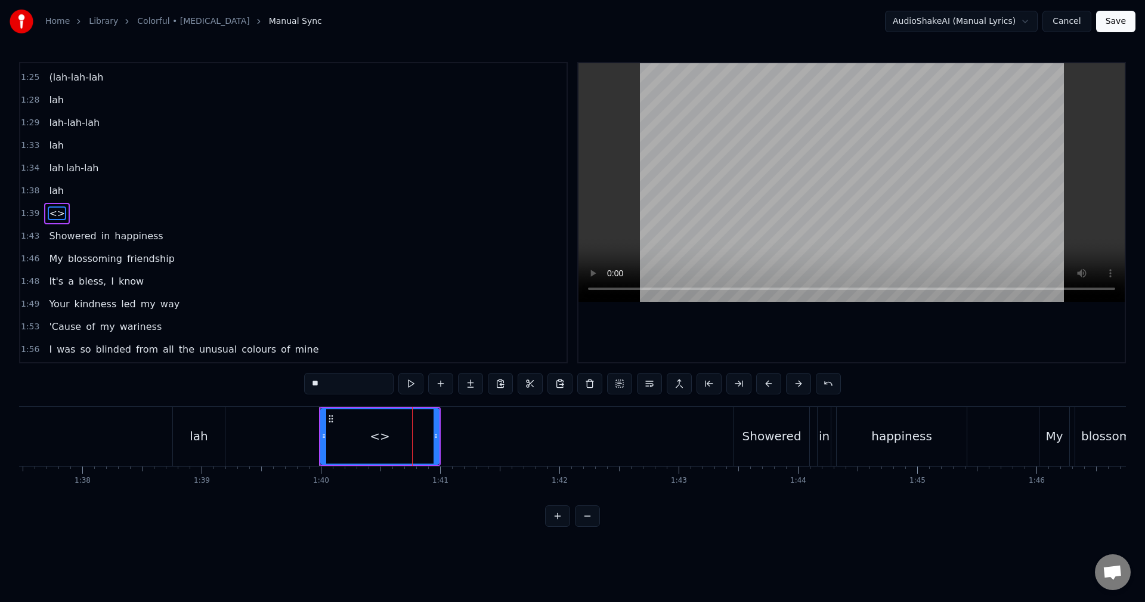
scroll to position [609, 0]
drag, startPoint x: 439, startPoint y: 437, endPoint x: 411, endPoint y: 435, distance: 27.5
click at [411, 435] on div "<>" at bounding box center [379, 436] width 119 height 57
drag, startPoint x: 436, startPoint y: 432, endPoint x: 401, endPoint y: 438, distance: 35.6
click at [398, 438] on icon at bounding box center [395, 436] width 5 height 10
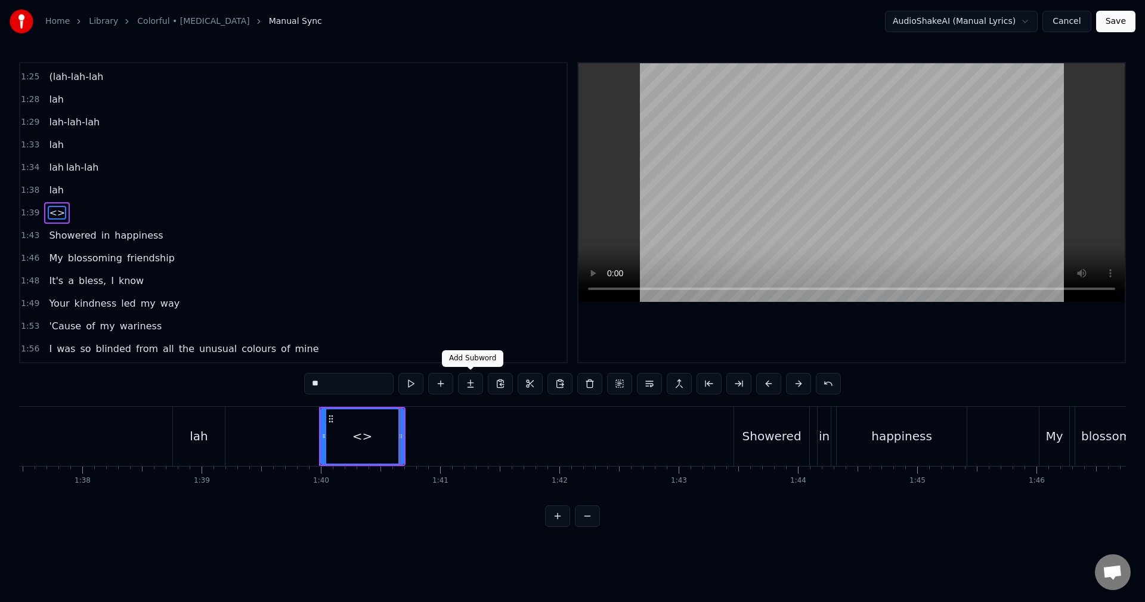
click at [470, 383] on button at bounding box center [470, 383] width 25 height 21
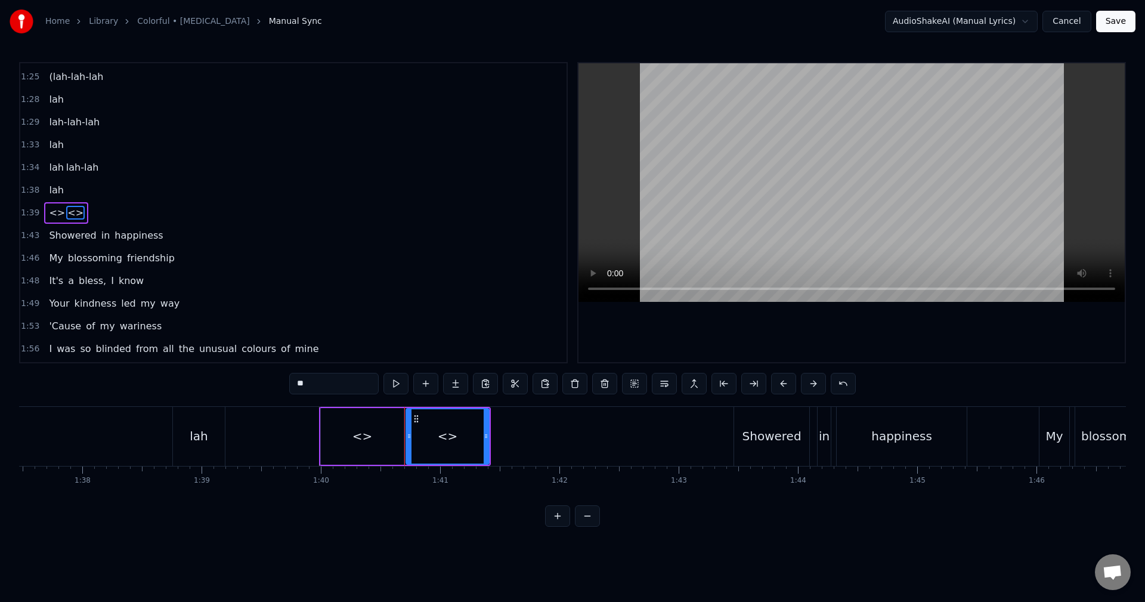
click at [371, 439] on div "<>" at bounding box center [362, 436] width 83 height 57
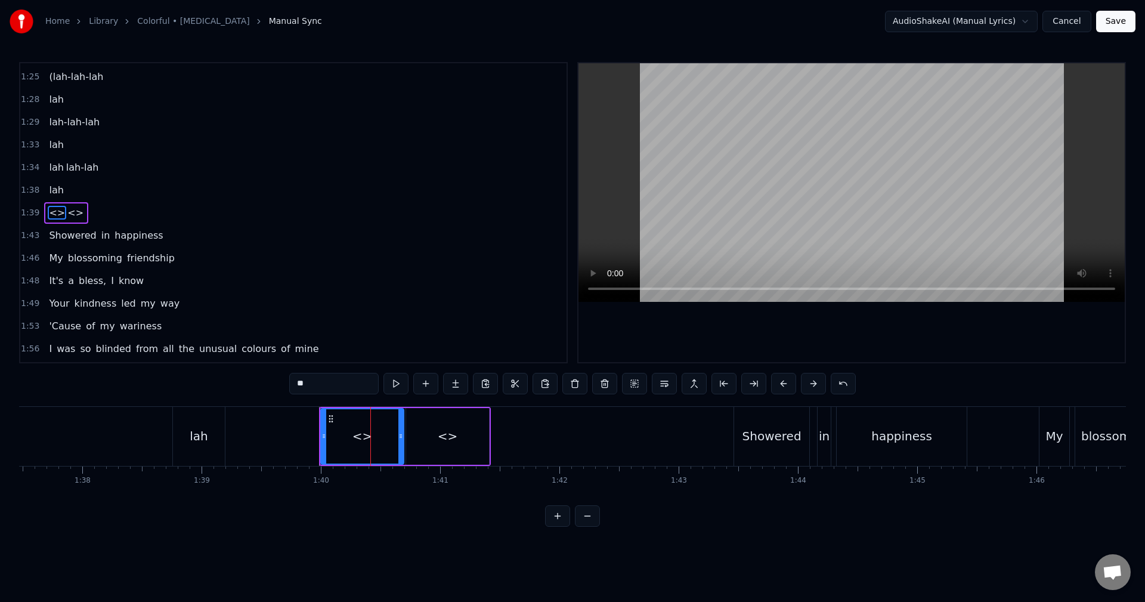
drag, startPoint x: 292, startPoint y: 381, endPoint x: 174, endPoint y: 357, distance: 121.0
click at [247, 373] on div "0:01 (da da-da da-dah da da-da da-dah 0:06 da da-da da-doo 0:07 doo- doo 0:09 d…" at bounding box center [572, 294] width 1107 height 464
click at [472, 417] on div "<>" at bounding box center [447, 436] width 83 height 57
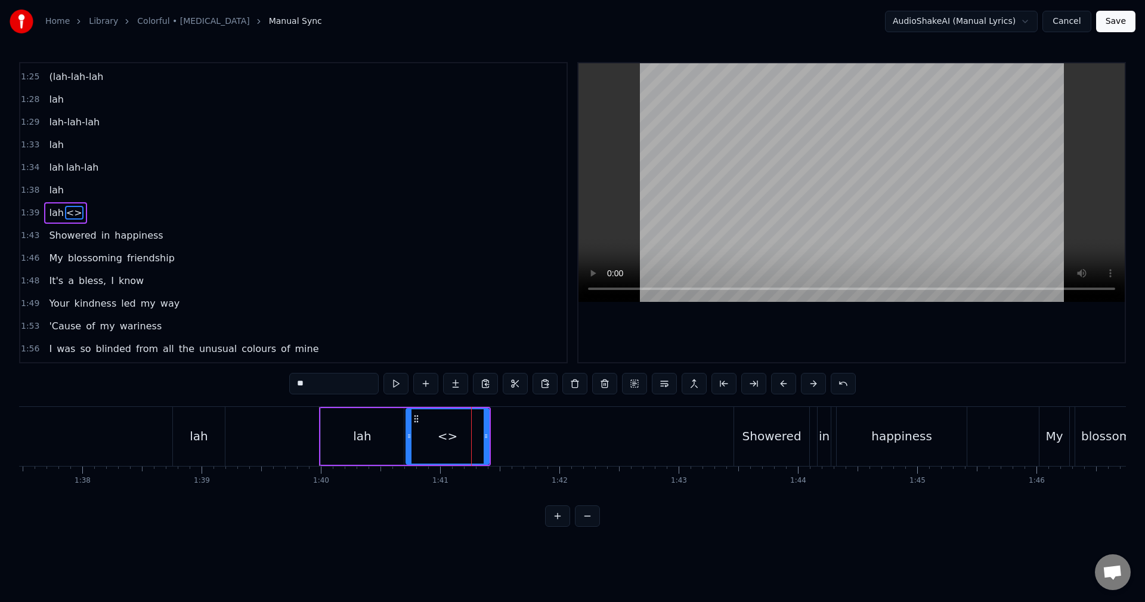
drag, startPoint x: 334, startPoint y: 386, endPoint x: 232, endPoint y: 379, distance: 102.8
click at [244, 384] on div "0:01 (da da-da da-dah da da-da da-dah 0:06 da da-da da-doo 0:07 doo- doo 0:09 d…" at bounding box center [572, 294] width 1107 height 464
type input "*******"
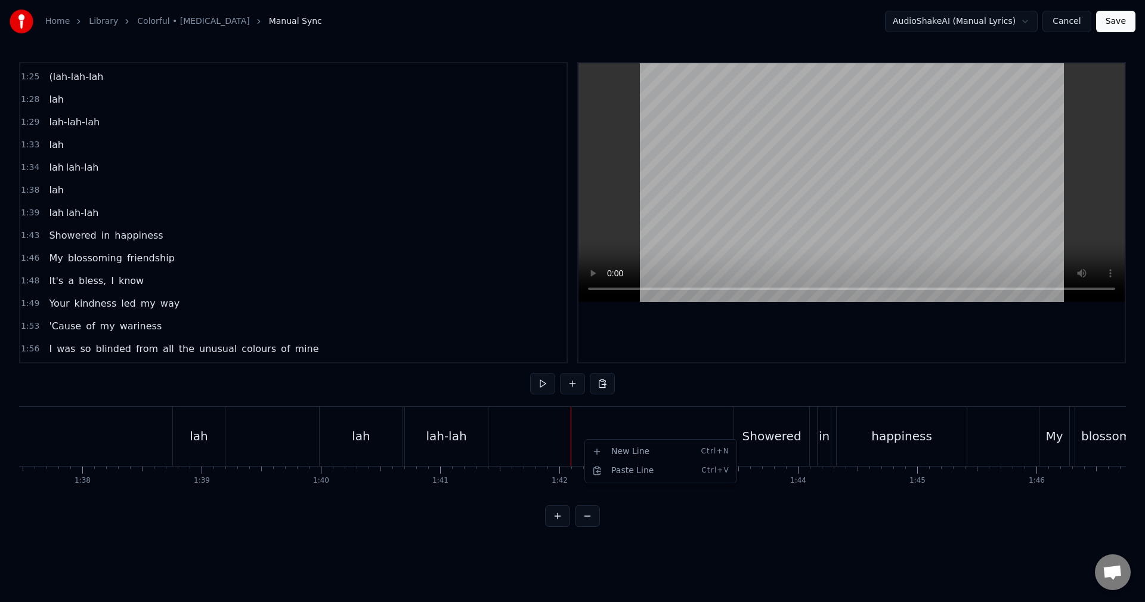
click at [606, 447] on div "New Line Ctrl+N" at bounding box center [660, 451] width 147 height 19
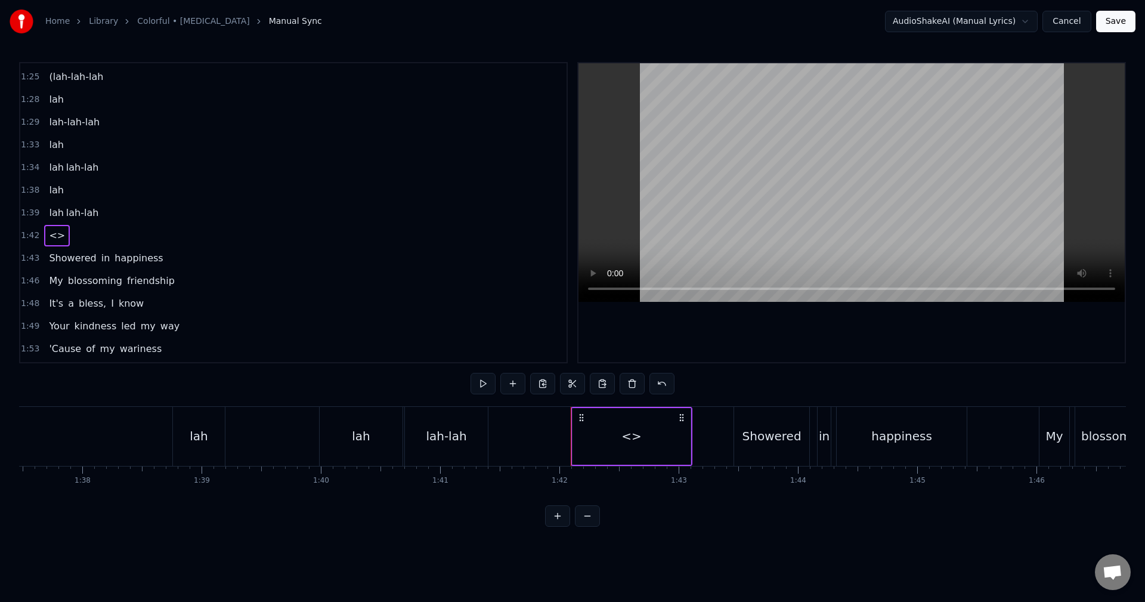
click at [619, 440] on div "<>" at bounding box center [631, 436] width 118 height 57
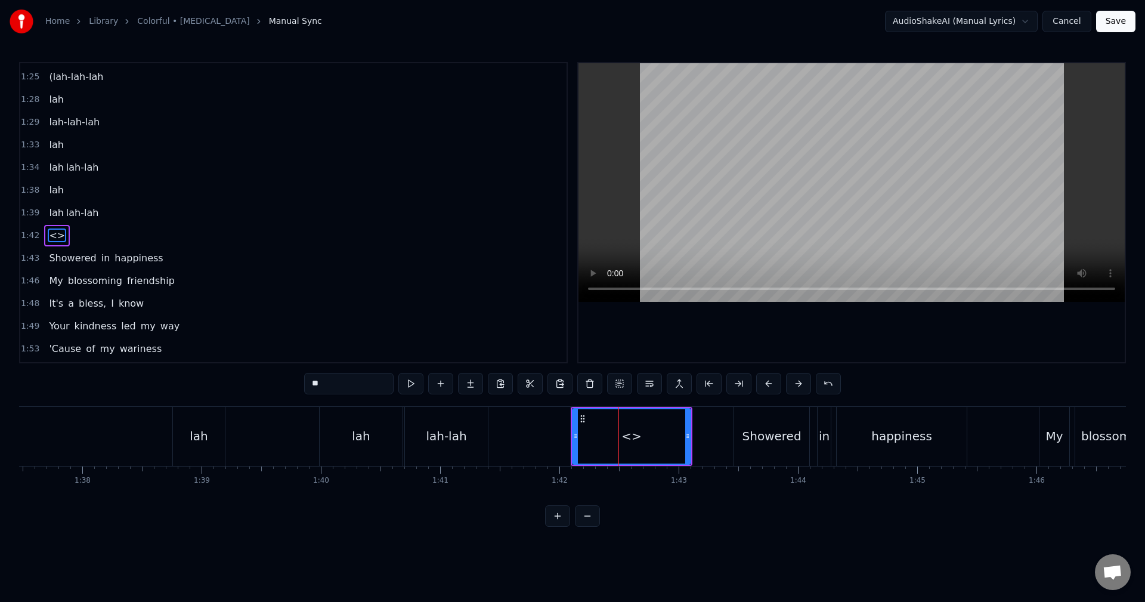
scroll to position [632, 0]
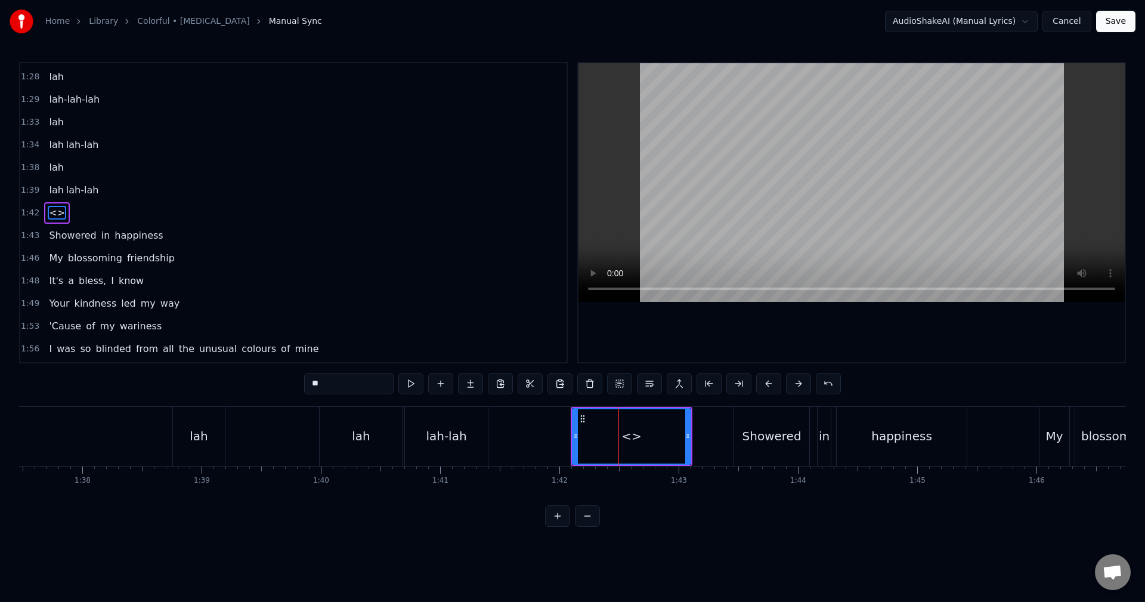
click at [572, 433] on div "<>" at bounding box center [631, 436] width 119 height 57
drag, startPoint x: 577, startPoint y: 435, endPoint x: 584, endPoint y: 433, distance: 6.8
click at [584, 433] on icon at bounding box center [583, 436] width 5 height 10
drag, startPoint x: 689, startPoint y: 435, endPoint x: 668, endPoint y: 433, distance: 21.6
click at [668, 433] on icon at bounding box center [666, 436] width 5 height 10
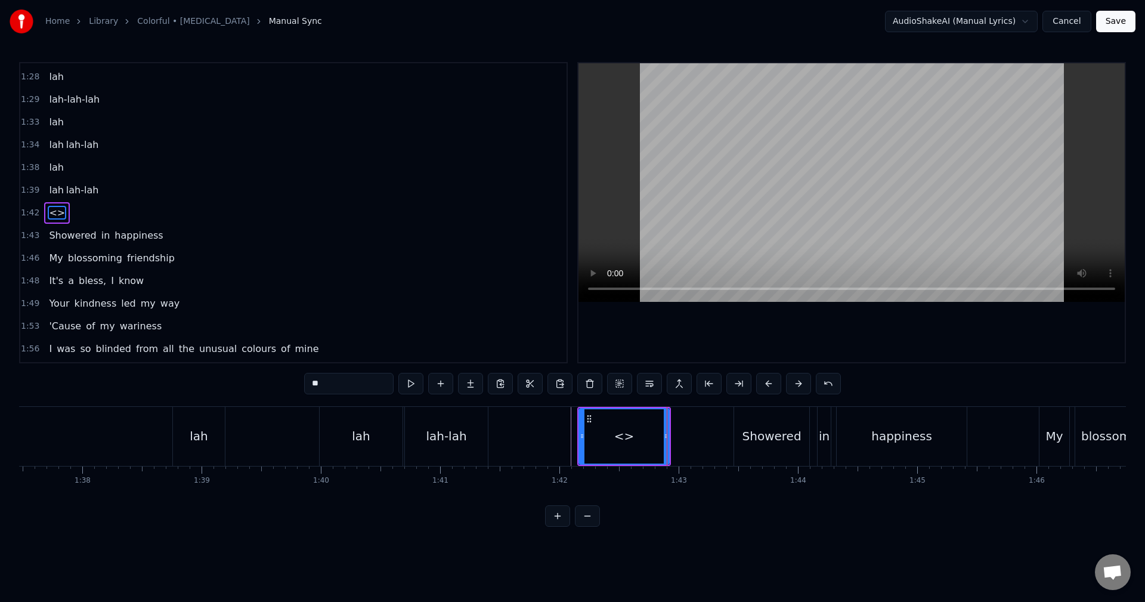
drag, startPoint x: 357, startPoint y: 386, endPoint x: 250, endPoint y: 364, distance: 108.5
click at [263, 369] on div "0:01 (da da-da da-dah da da-da da-dah 0:06 da da-da da-doo 0:07 doo- doo 0:09 d…" at bounding box center [572, 294] width 1107 height 464
type input "**********"
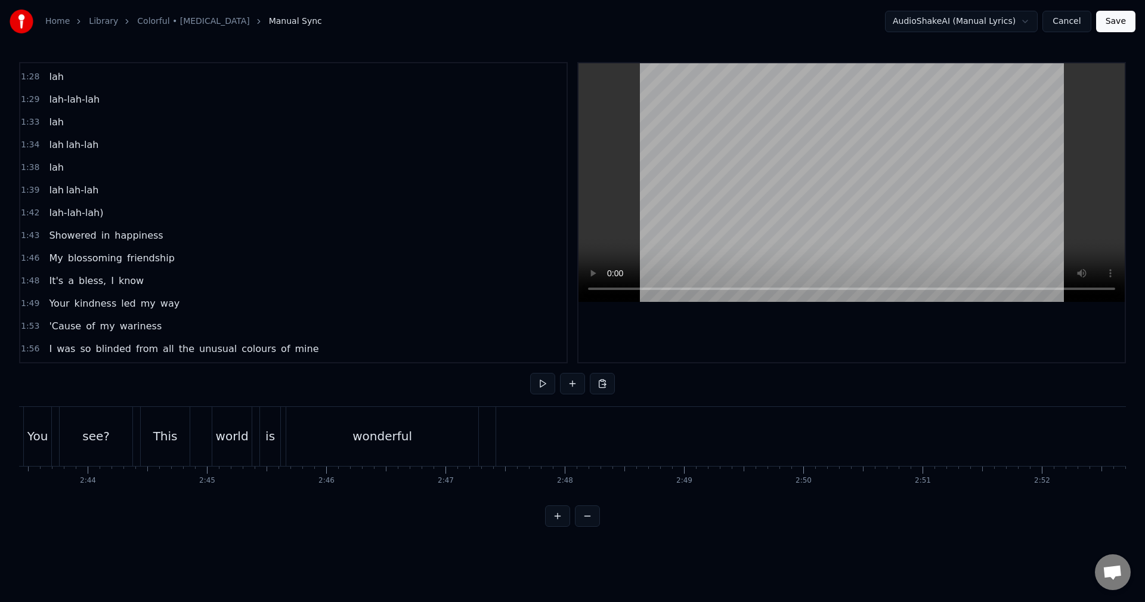
scroll to position [0, 19598]
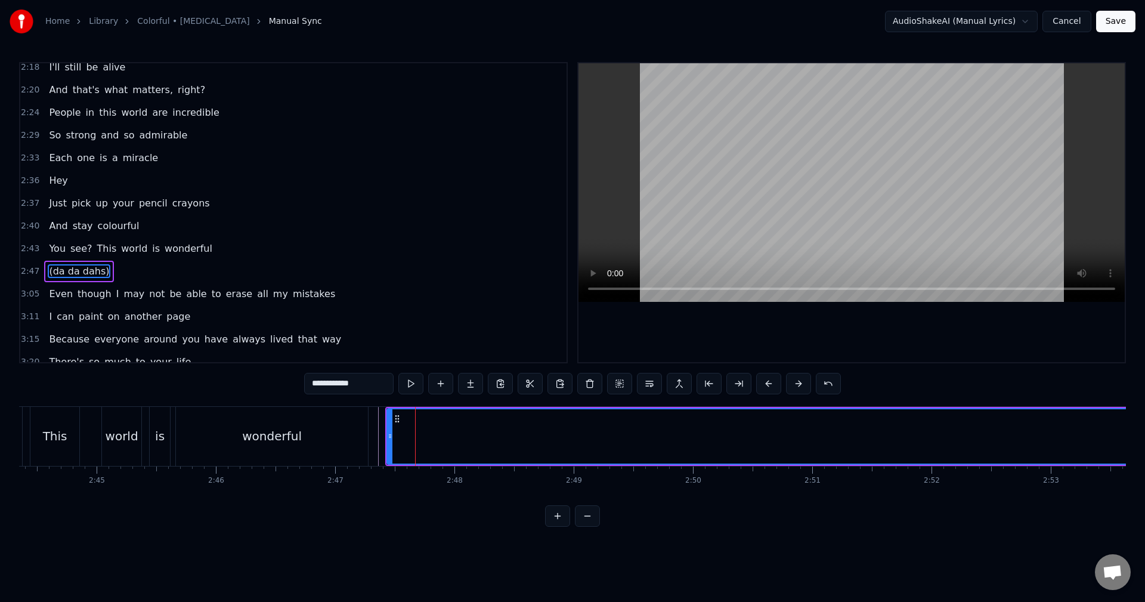
scroll to position [1063, 0]
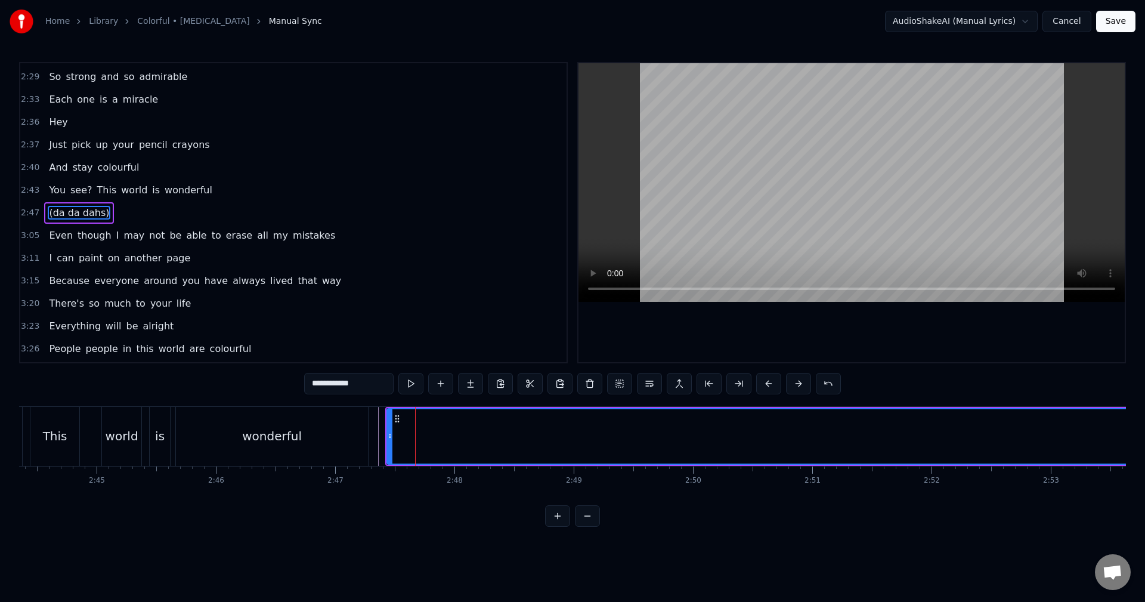
type input "****"
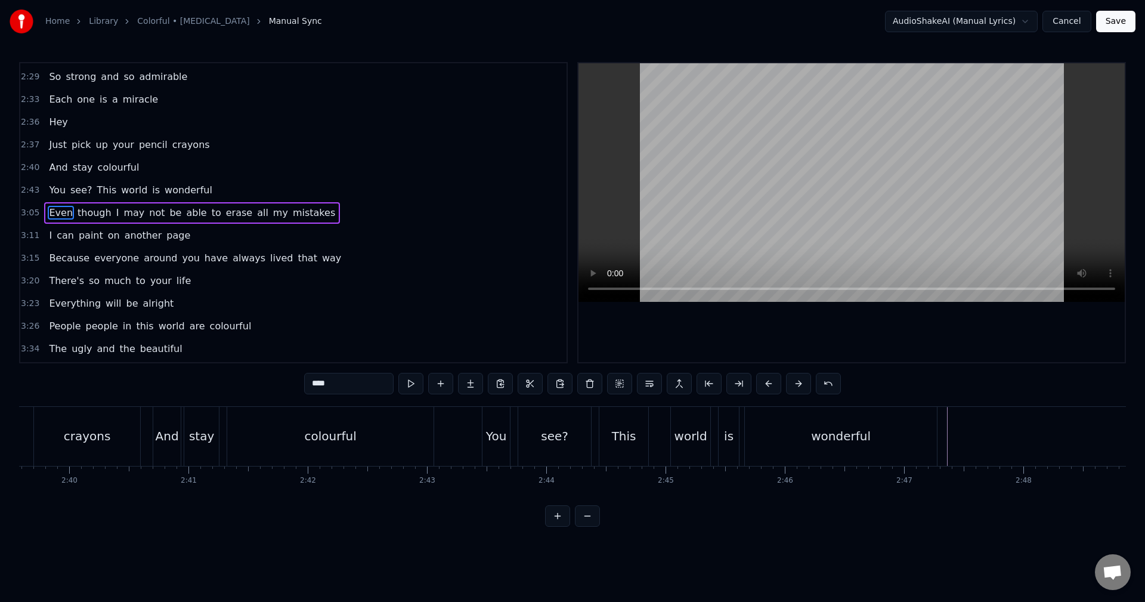
scroll to position [0, 19582]
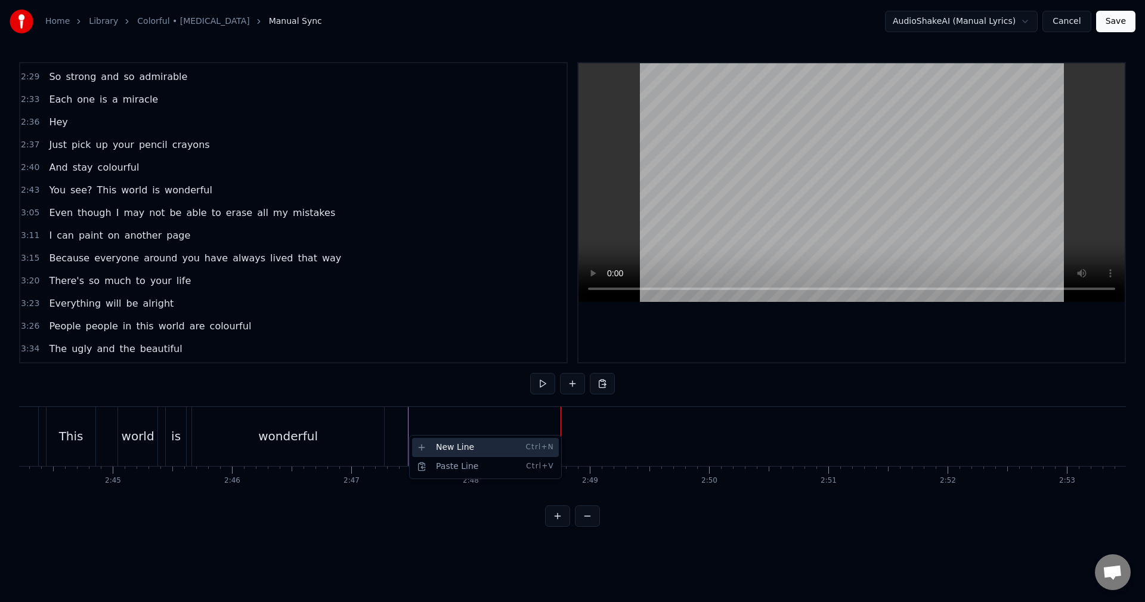
click at [429, 442] on div "New Line Ctrl+N" at bounding box center [485, 447] width 147 height 19
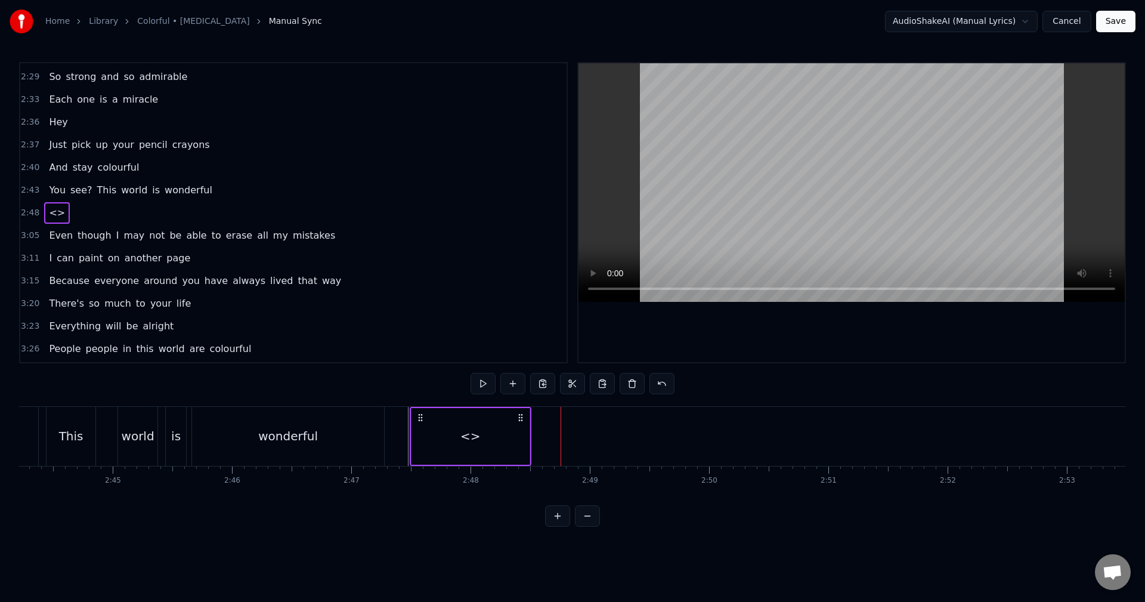
drag, startPoint x: 571, startPoint y: 417, endPoint x: 432, endPoint y: 439, distance: 140.8
click at [424, 438] on div "<>" at bounding box center [471, 436] width 122 height 59
click at [495, 436] on div "<>" at bounding box center [475, 436] width 118 height 57
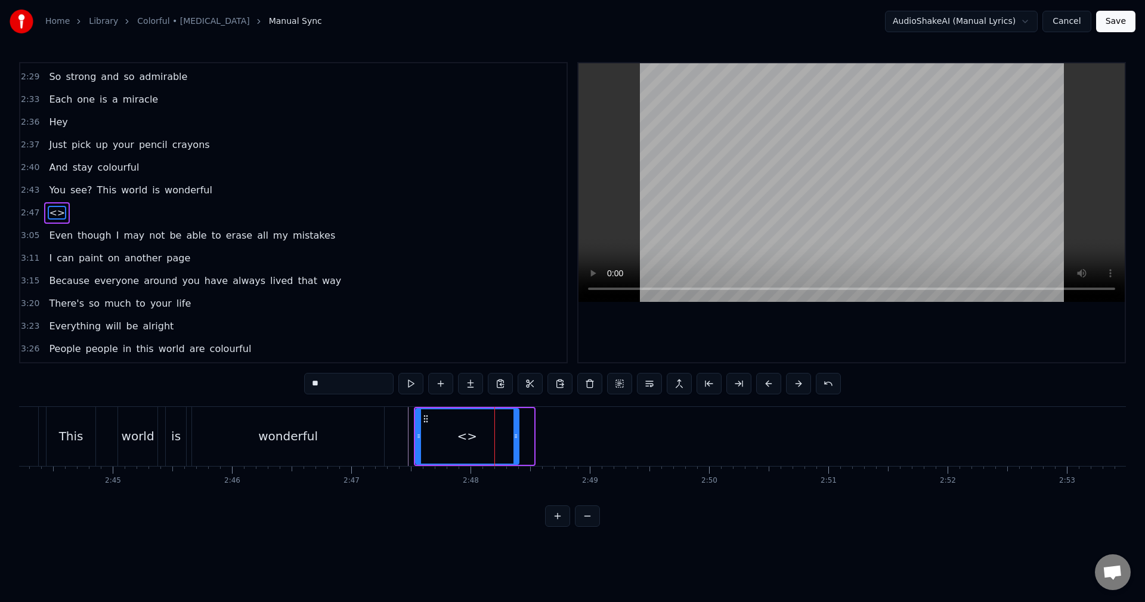
drag, startPoint x: 518, startPoint y: 436, endPoint x: 525, endPoint y: 438, distance: 8.0
click at [518, 438] on icon at bounding box center [515, 436] width 5 height 10
drag, startPoint x: 295, startPoint y: 380, endPoint x: 257, endPoint y: 374, distance: 37.9
click at [257, 380] on div "0:01 (da da-da da-dah da da-da da-dah 0:06 da da-da da-doo 0:07 doo- doo 0:09 d…" at bounding box center [572, 294] width 1107 height 464
type input "**********"
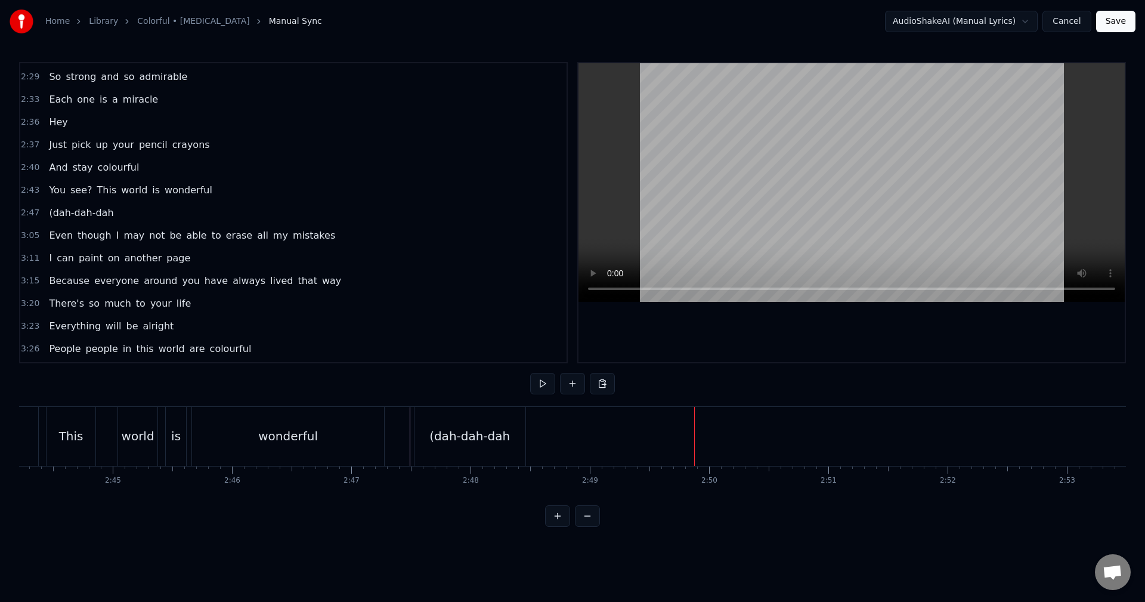
click at [511, 436] on div "(dah-dah-dah" at bounding box center [469, 436] width 111 height 59
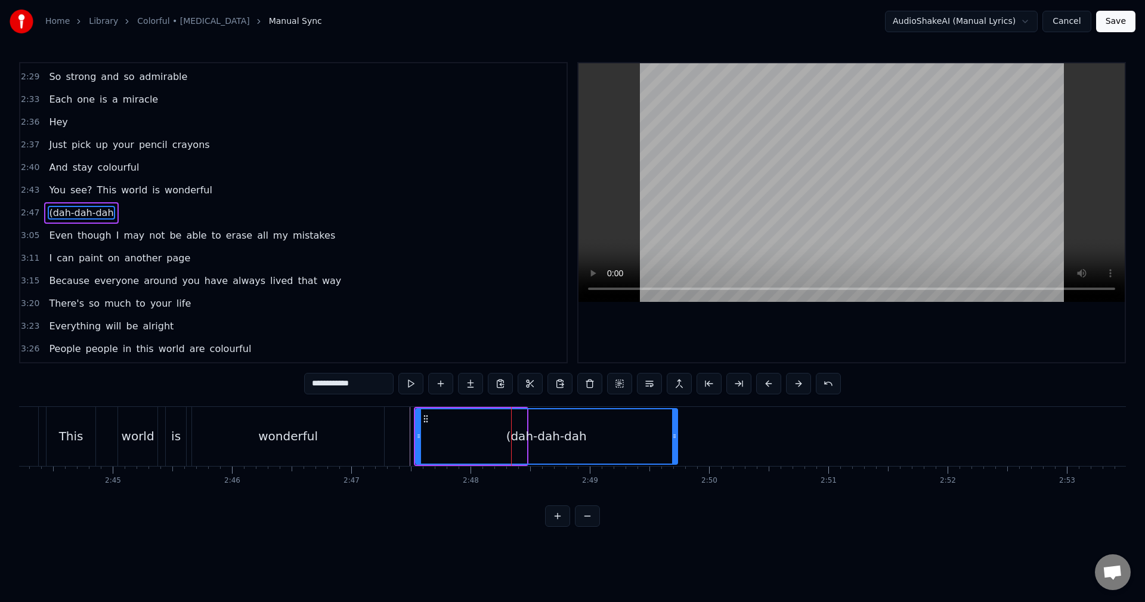
drag, startPoint x: 523, startPoint y: 441, endPoint x: 680, endPoint y: 450, distance: 157.1
click at [677, 450] on div at bounding box center [674, 436] width 5 height 54
click at [366, 381] on input "**********" at bounding box center [348, 383] width 89 height 21
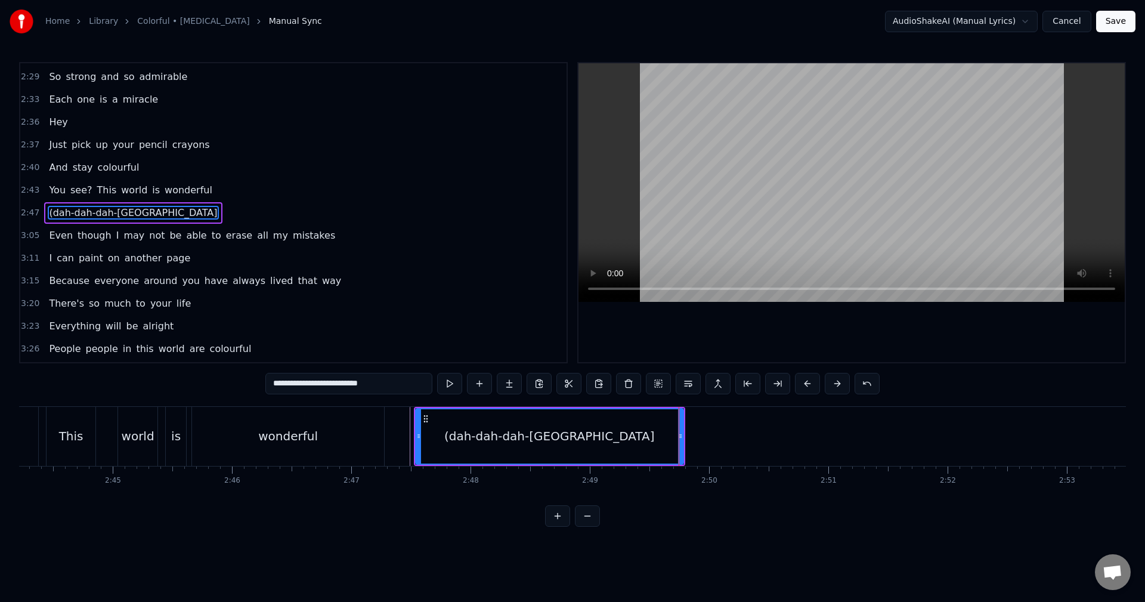
type input "**********"
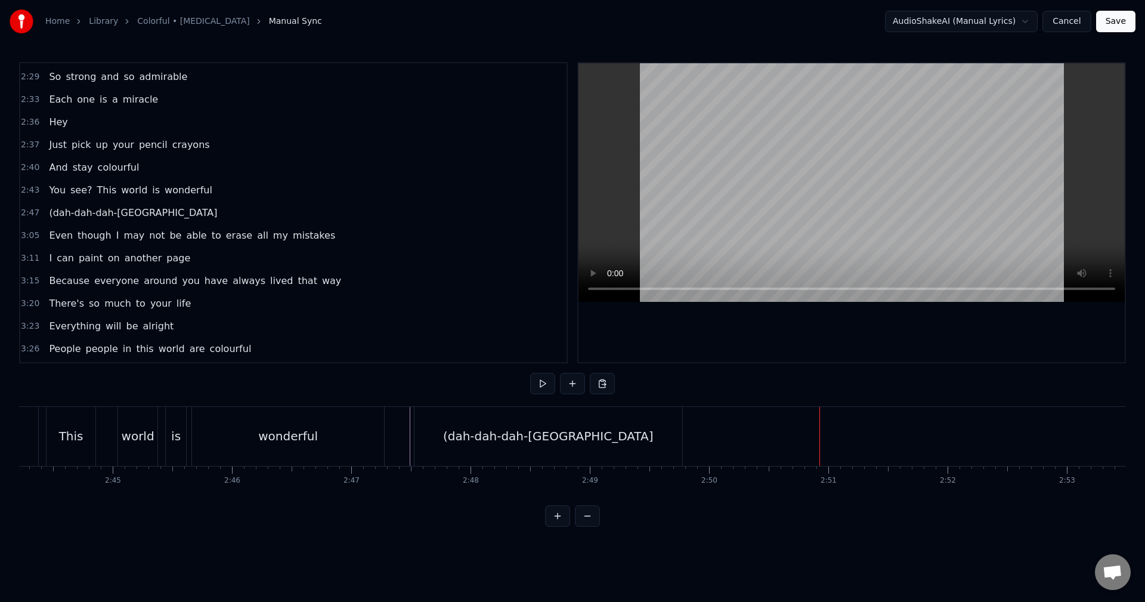
click at [648, 430] on div "(dah-dah-dah-[GEOGRAPHIC_DATA]" at bounding box center [548, 436] width 268 height 59
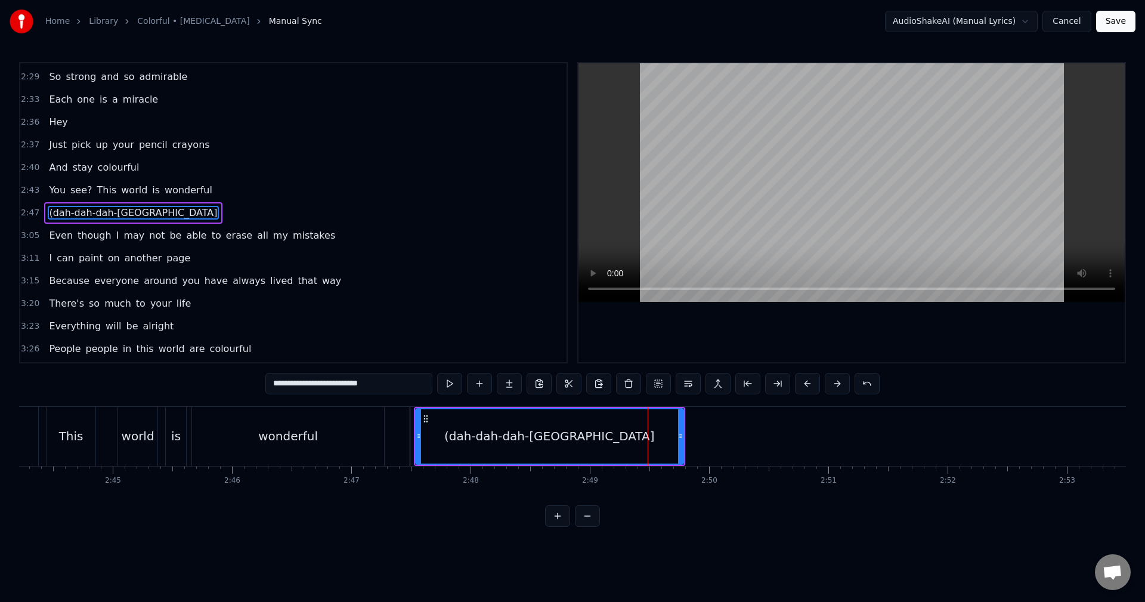
click at [415, 433] on div "(dah-dah-dah-[GEOGRAPHIC_DATA]" at bounding box center [549, 436] width 269 height 57
click at [611, 440] on div "(dah-dah-dah-[GEOGRAPHIC_DATA]" at bounding box center [549, 436] width 210 height 18
click at [507, 382] on button at bounding box center [509, 383] width 25 height 21
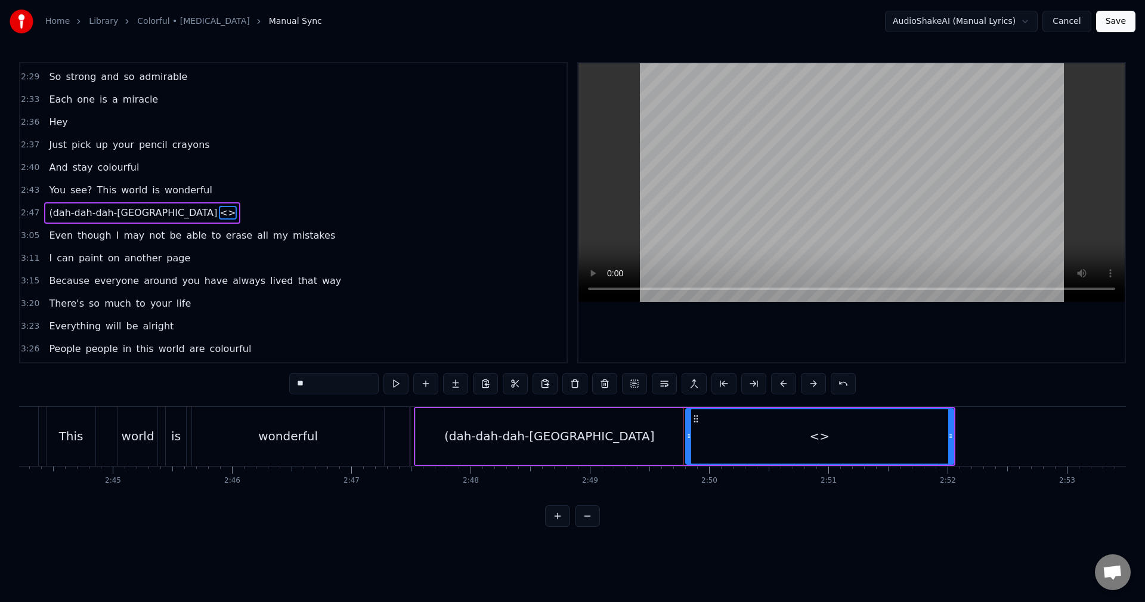
click at [759, 442] on div "<>" at bounding box center [819, 436] width 267 height 54
drag, startPoint x: 338, startPoint y: 373, endPoint x: 231, endPoint y: 373, distance: 107.3
click at [231, 373] on div "0:01 (da da-da da-dah da da-da da-dah 0:06 da da-da da-doo 0:07 doo- doo 0:09 d…" at bounding box center [572, 294] width 1107 height 464
click at [559, 450] on div "(dah-dah-dah-[GEOGRAPHIC_DATA]" at bounding box center [550, 436] width 268 height 57
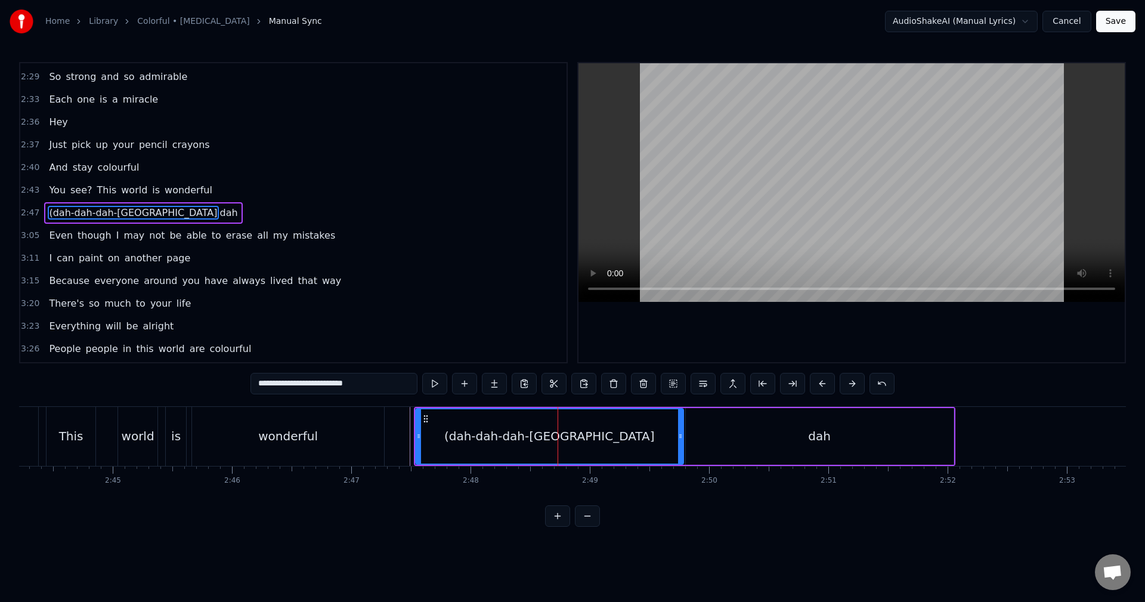
drag, startPoint x: 388, startPoint y: 387, endPoint x: 365, endPoint y: 388, distance: 22.1
click at [365, 388] on input "**********" at bounding box center [333, 383] width 167 height 21
click at [762, 451] on div "dah" at bounding box center [820, 436] width 268 height 57
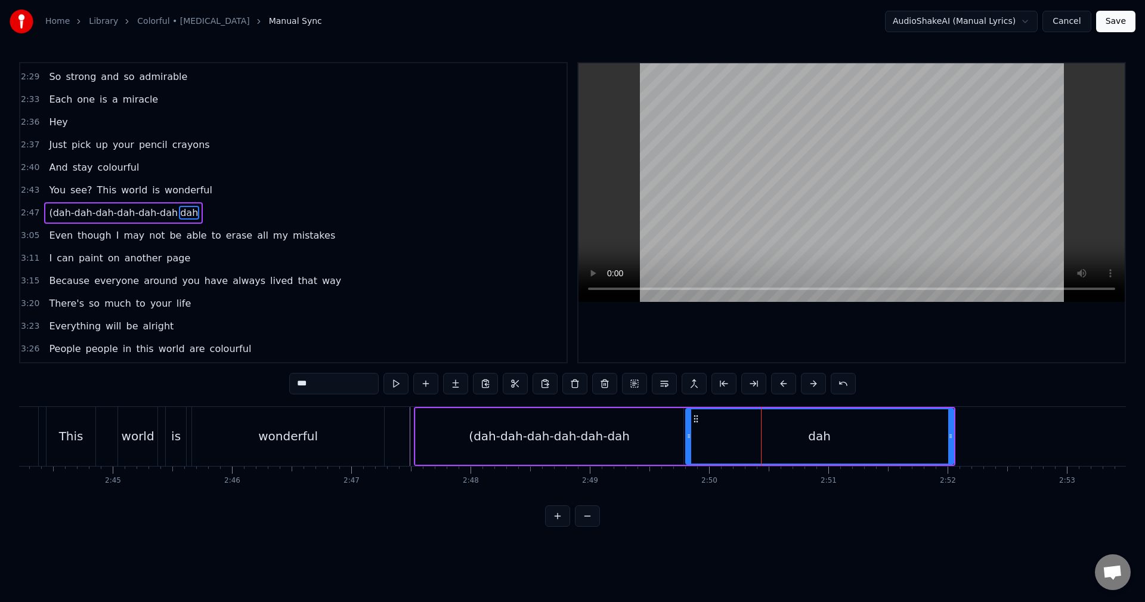
click at [509, 452] on div "(dah-dah-dah-dah-dah-dah" at bounding box center [550, 436] width 268 height 57
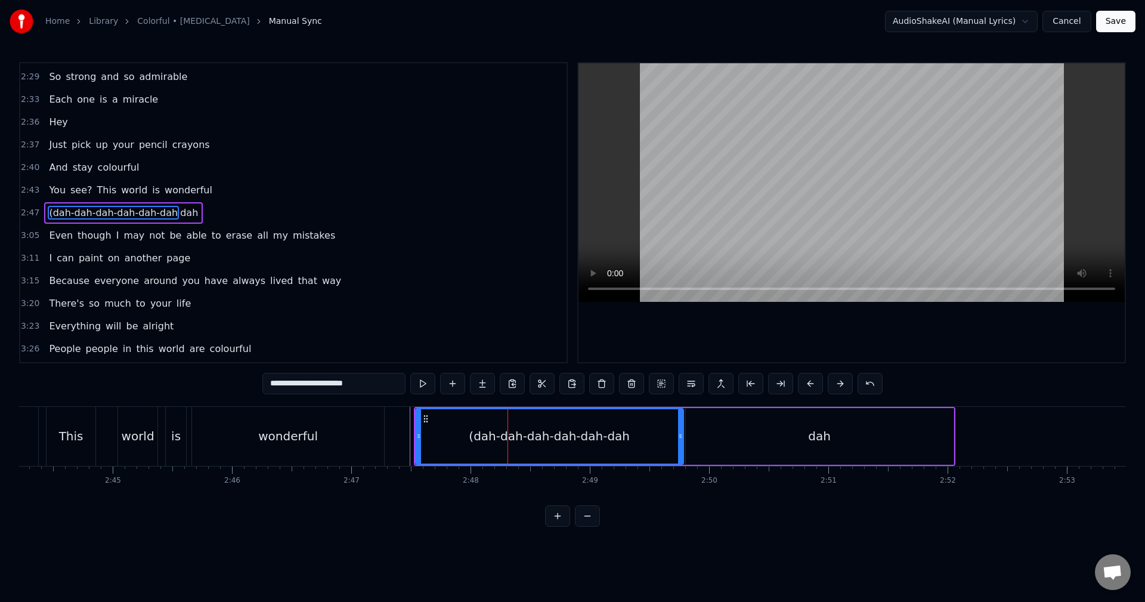
click at [389, 393] on input "**********" at bounding box center [333, 383] width 143 height 21
click at [757, 451] on div "dah" at bounding box center [820, 436] width 268 height 57
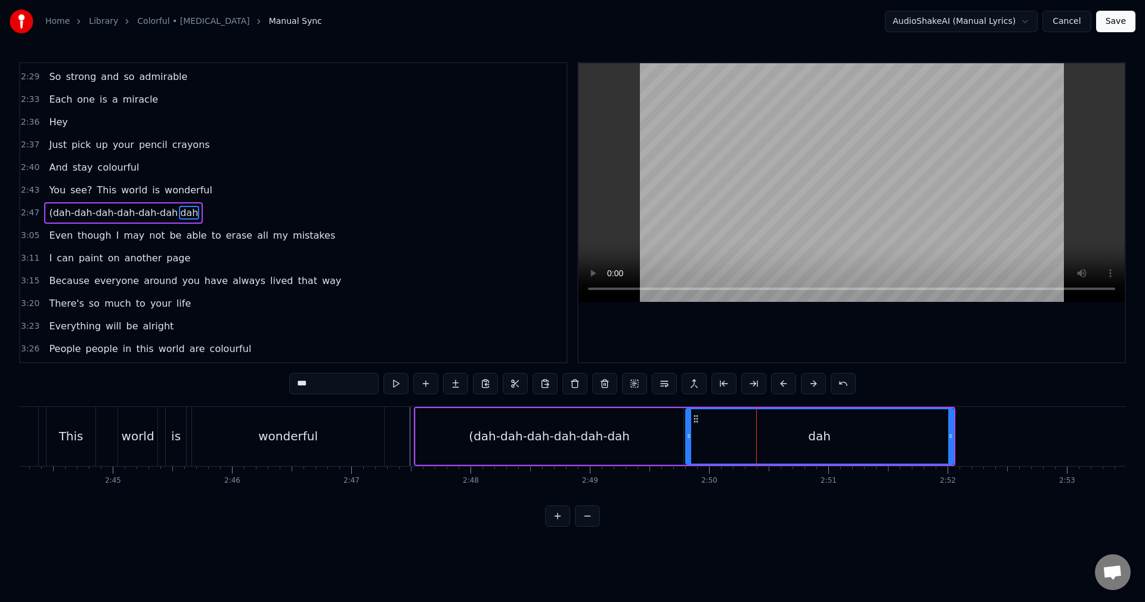
click at [677, 441] on div "(dah-dah-dah-dah-dah-dah" at bounding box center [550, 436] width 268 height 57
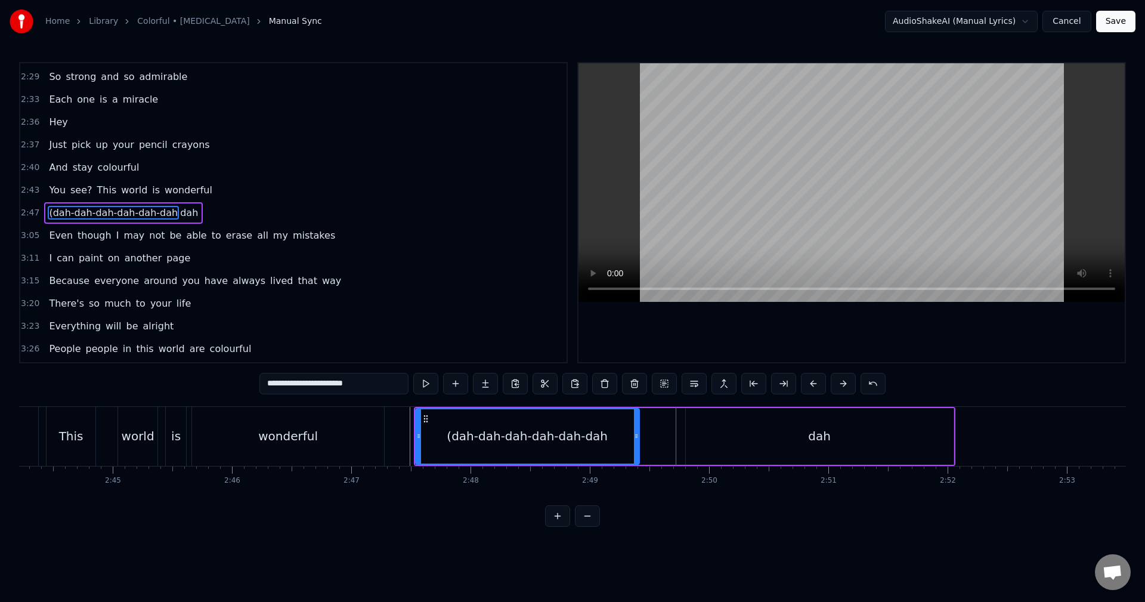
drag, startPoint x: 679, startPoint y: 439, endPoint x: 633, endPoint y: 437, distance: 46.5
click at [634, 437] on icon at bounding box center [636, 436] width 5 height 10
click at [701, 441] on div "dah" at bounding box center [820, 436] width 268 height 57
type input "***"
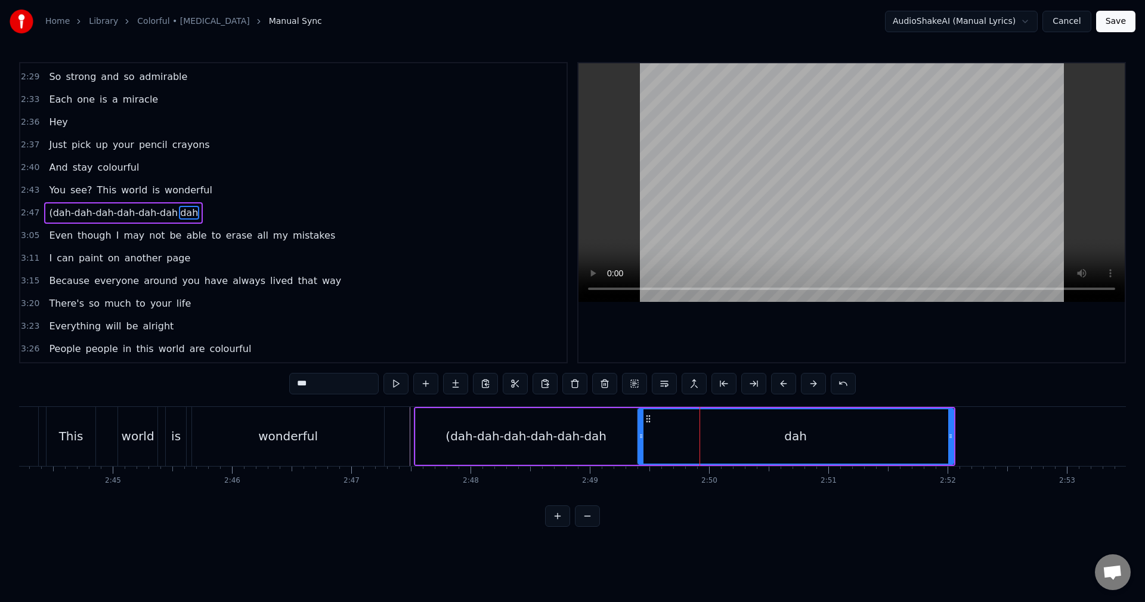
drag, startPoint x: 688, startPoint y: 436, endPoint x: 640, endPoint y: 433, distance: 47.8
click at [640, 433] on icon at bounding box center [641, 436] width 5 height 10
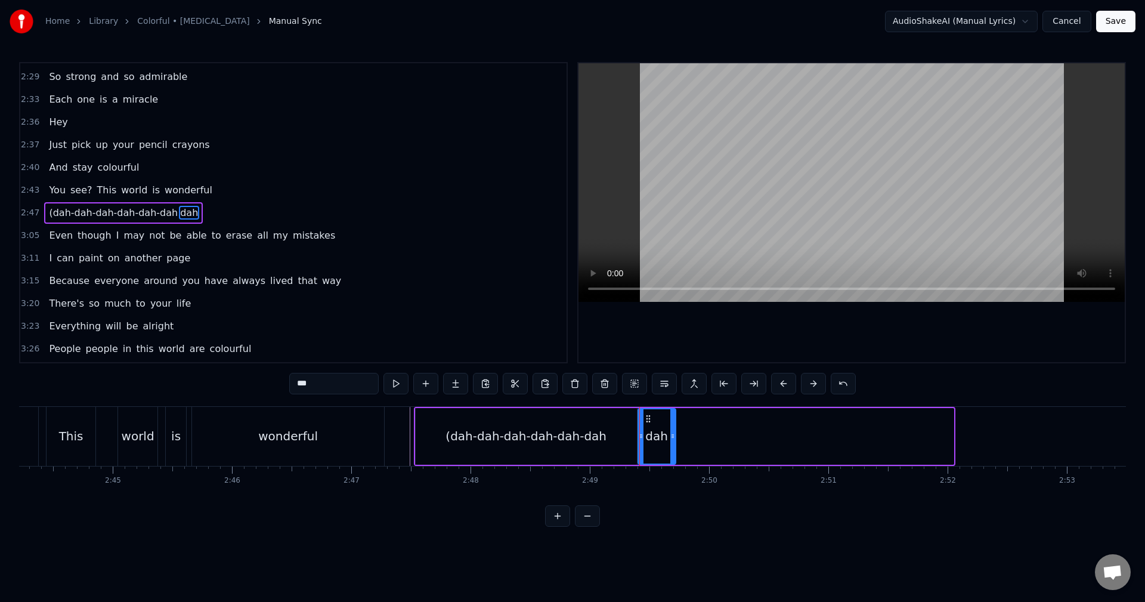
drag, startPoint x: 950, startPoint y: 435, endPoint x: 673, endPoint y: 444, distance: 278.0
click at [673, 444] on div at bounding box center [672, 436] width 5 height 54
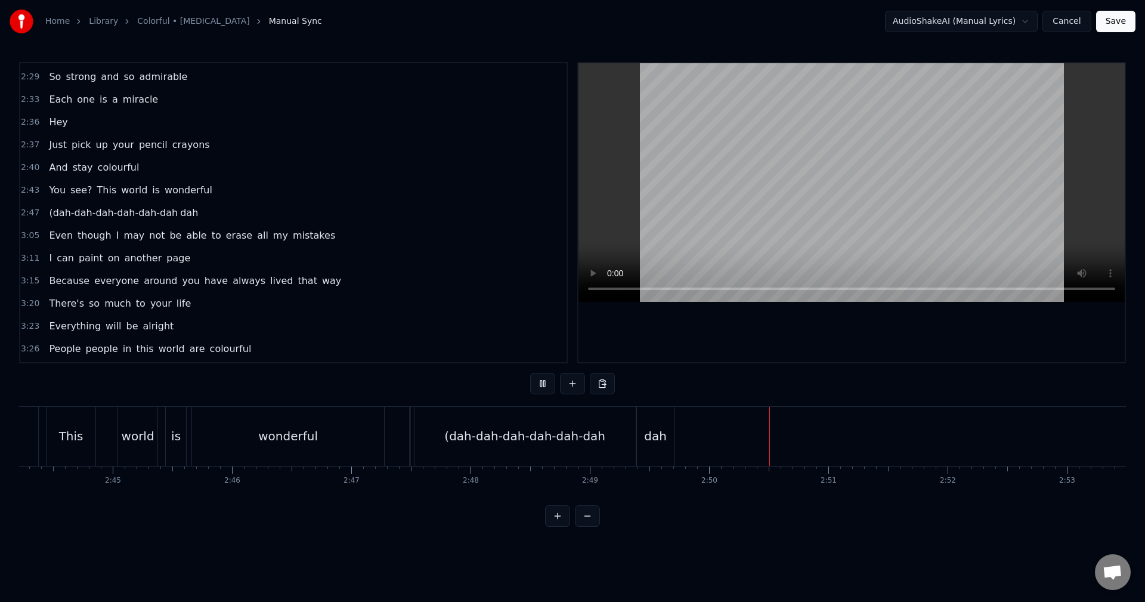
click at [420, 427] on div "(dah-dah-dah-dah-dah-dah" at bounding box center [524, 436] width 221 height 59
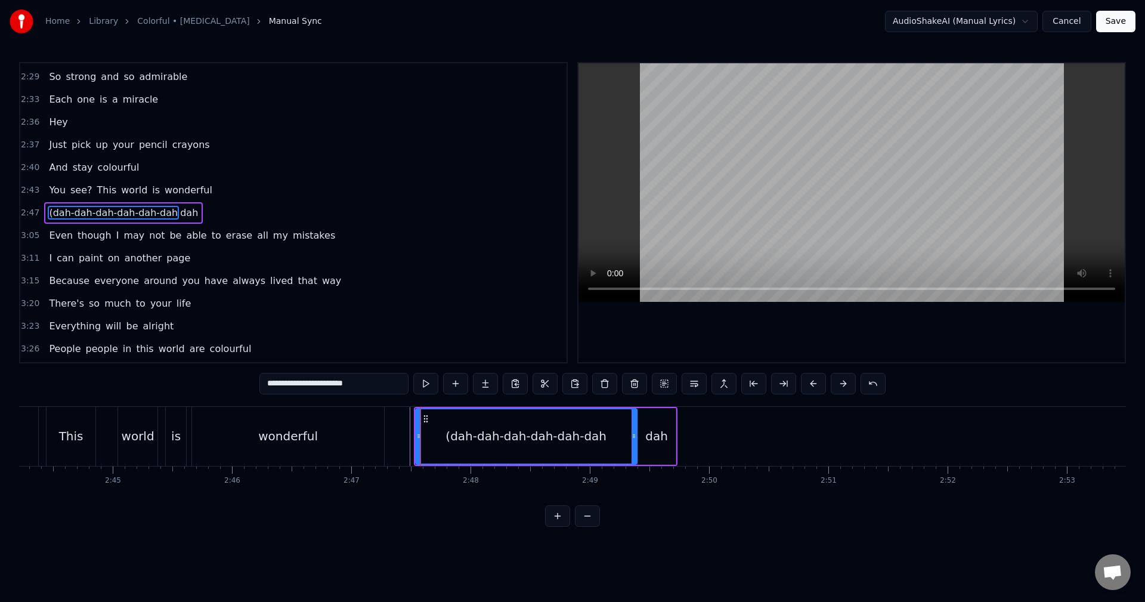
click at [416, 435] on icon at bounding box center [418, 436] width 5 height 10
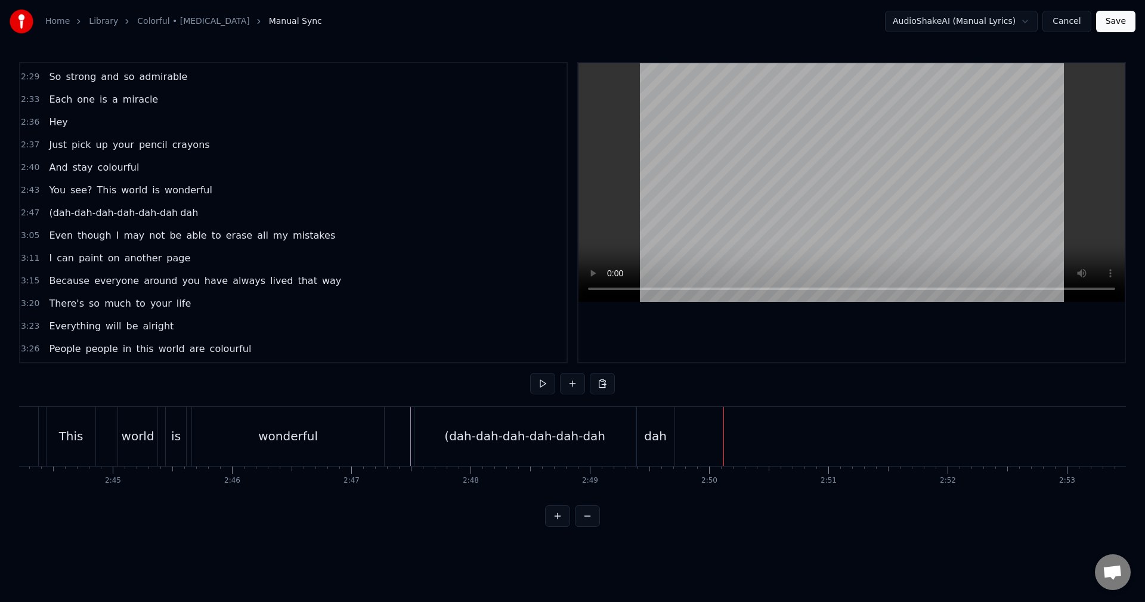
click at [730, 445] on div "New Line Ctrl+N" at bounding box center [780, 447] width 147 height 19
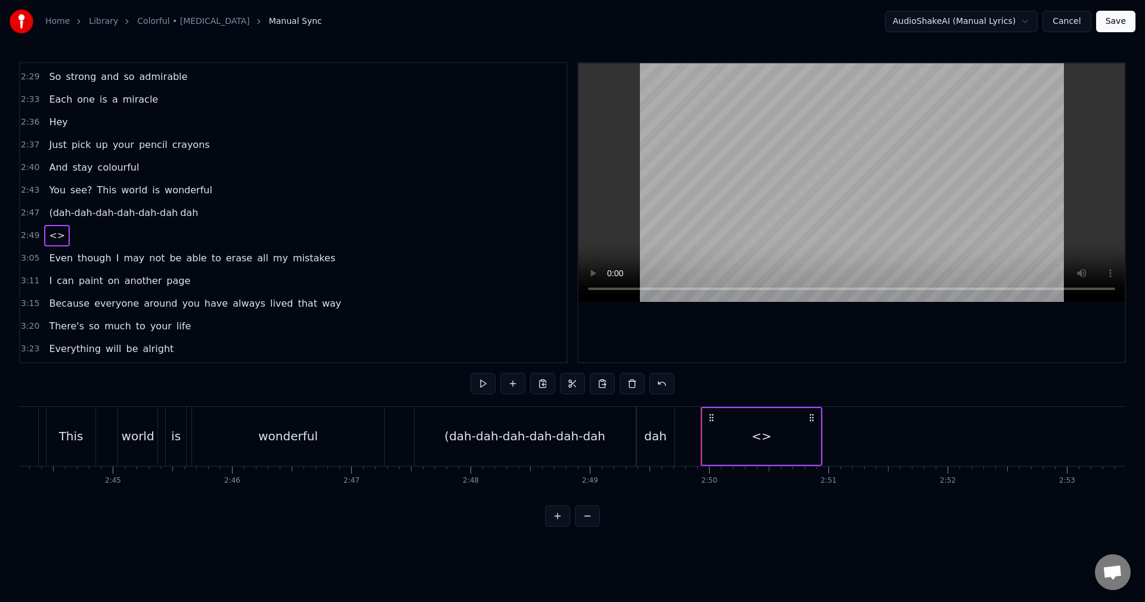
click at [727, 438] on div "<>" at bounding box center [761, 436] width 118 height 57
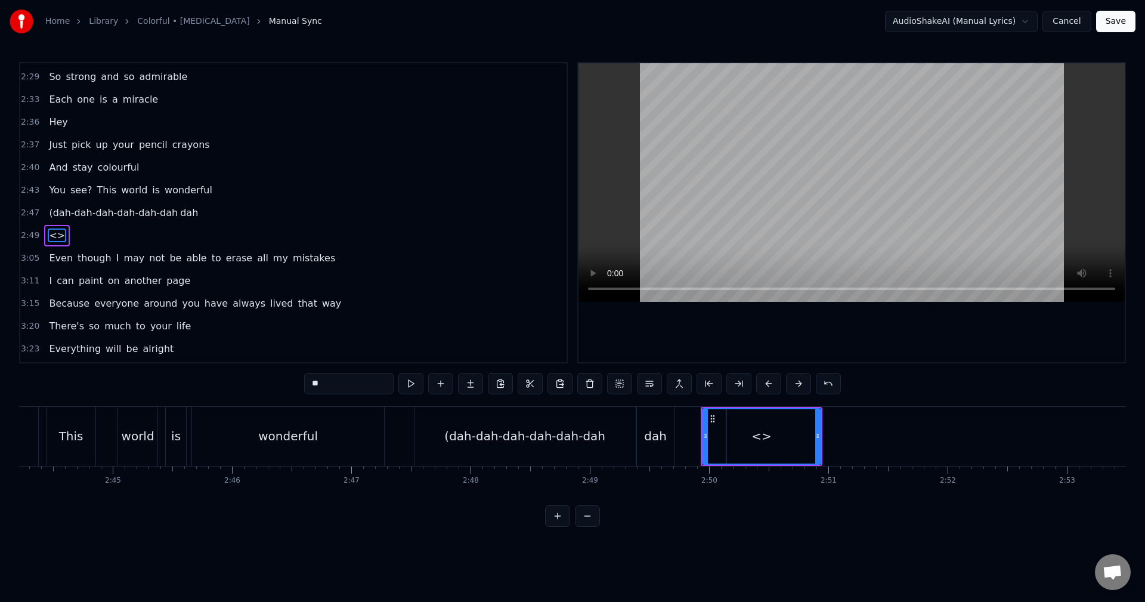
scroll to position [1085, 0]
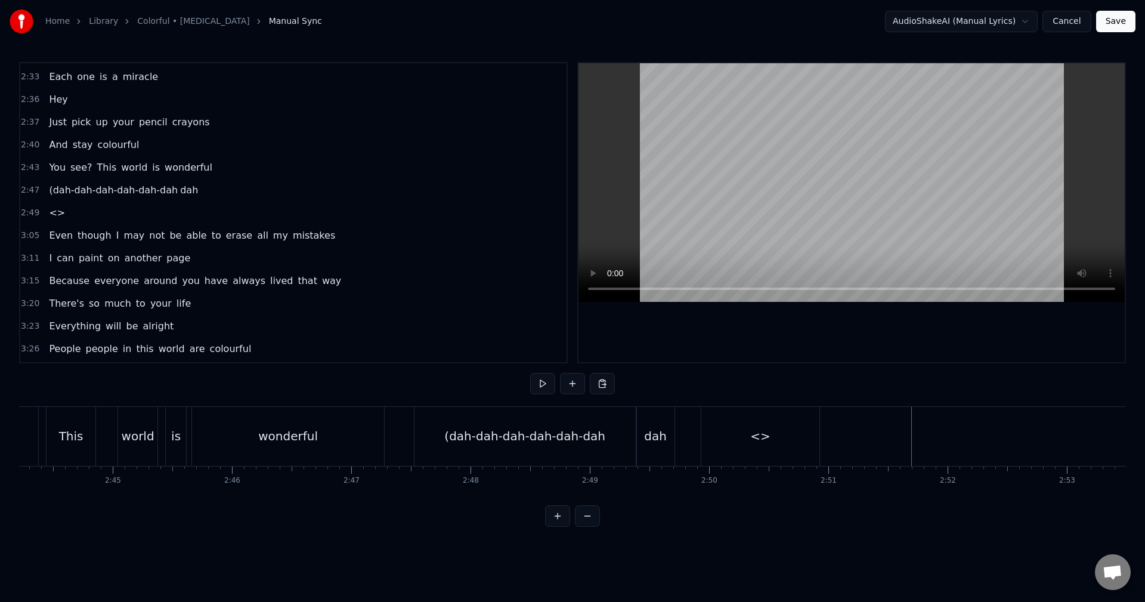
click at [760, 439] on div "<>" at bounding box center [760, 436] width 20 height 18
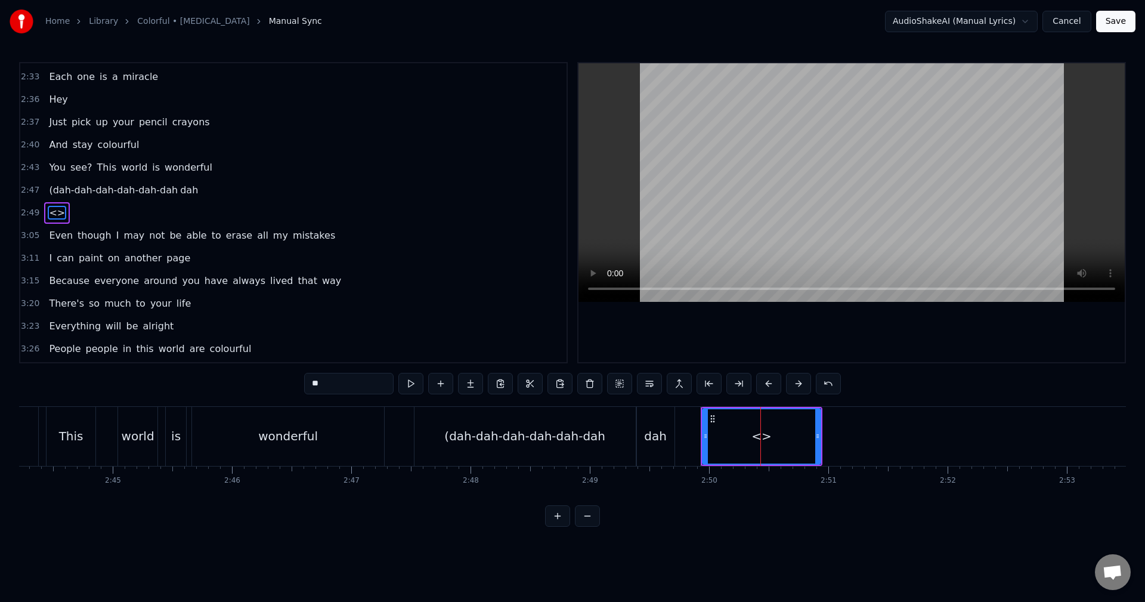
click at [813, 436] on div "<>" at bounding box center [761, 436] width 117 height 54
drag, startPoint x: 817, startPoint y: 436, endPoint x: 902, endPoint y: 434, distance: 84.7
click at [902, 434] on icon at bounding box center [901, 436] width 5 height 10
click at [235, 366] on div "0:01 (da da-da da-dah da da-da da-dah 0:06 da da-da da-doo 0:07 doo- doo 0:09 d…" at bounding box center [572, 294] width 1107 height 464
type input "*"
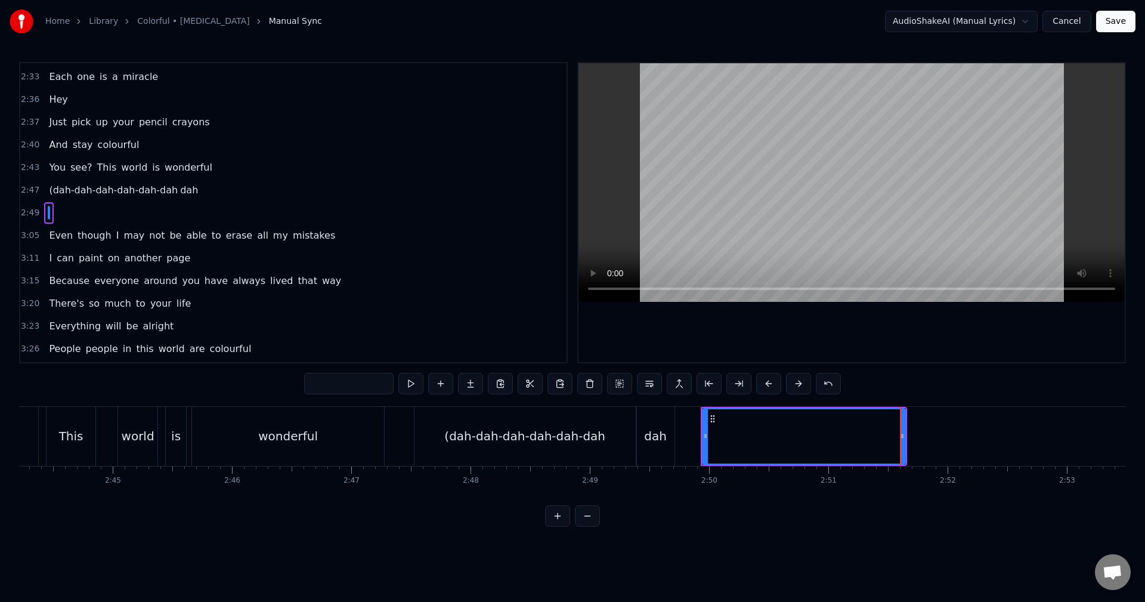
type input "*"
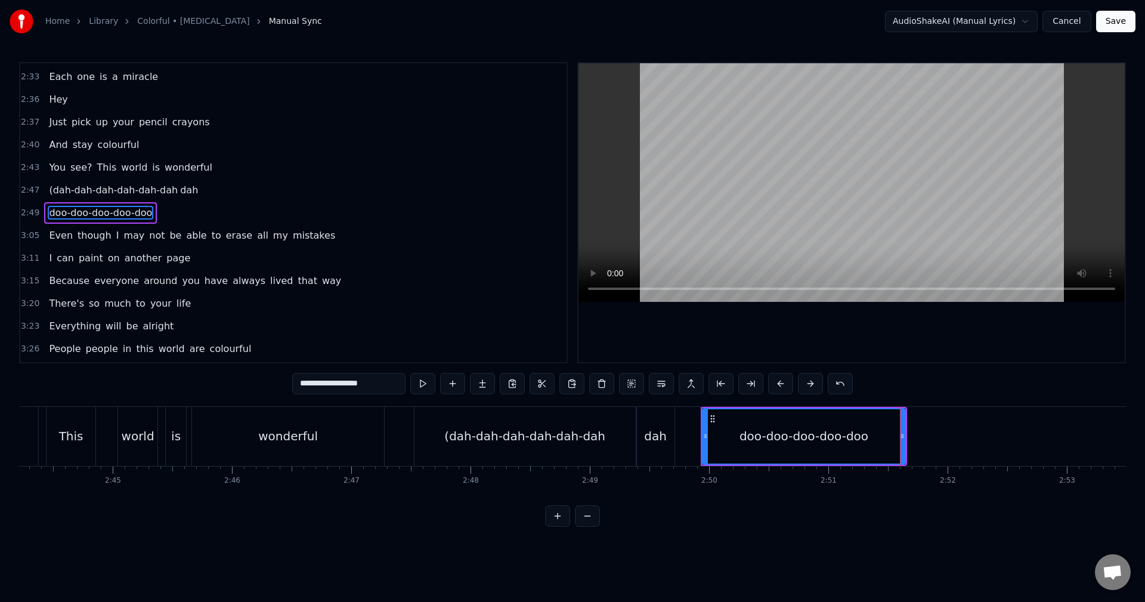
type input "**********"
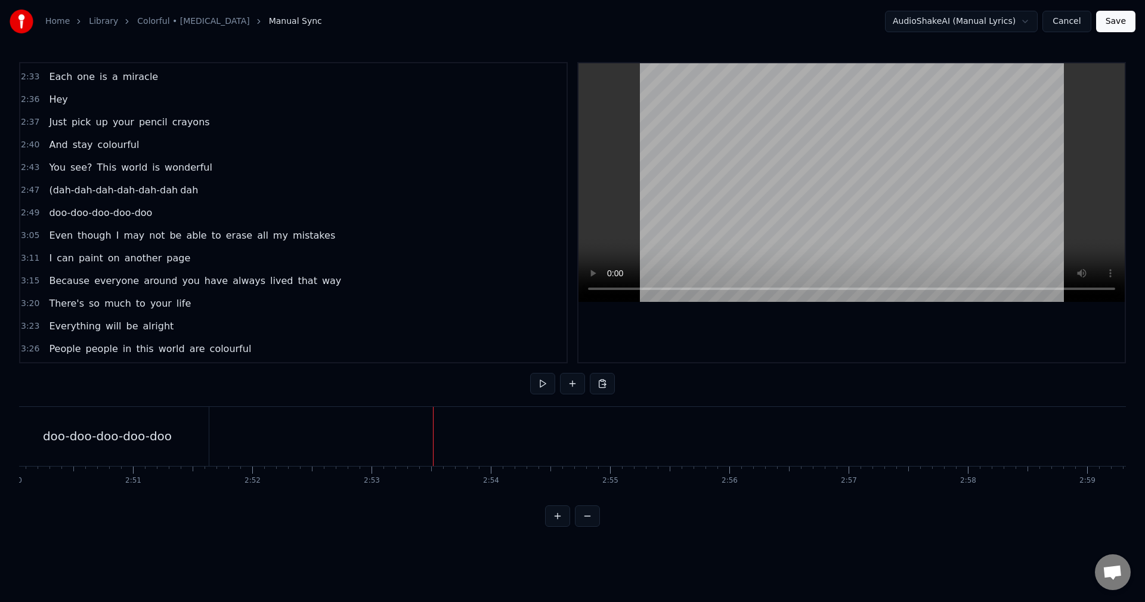
scroll to position [0, 20072]
click at [451, 437] on div "New Line Ctrl+N" at bounding box center [515, 442] width 147 height 19
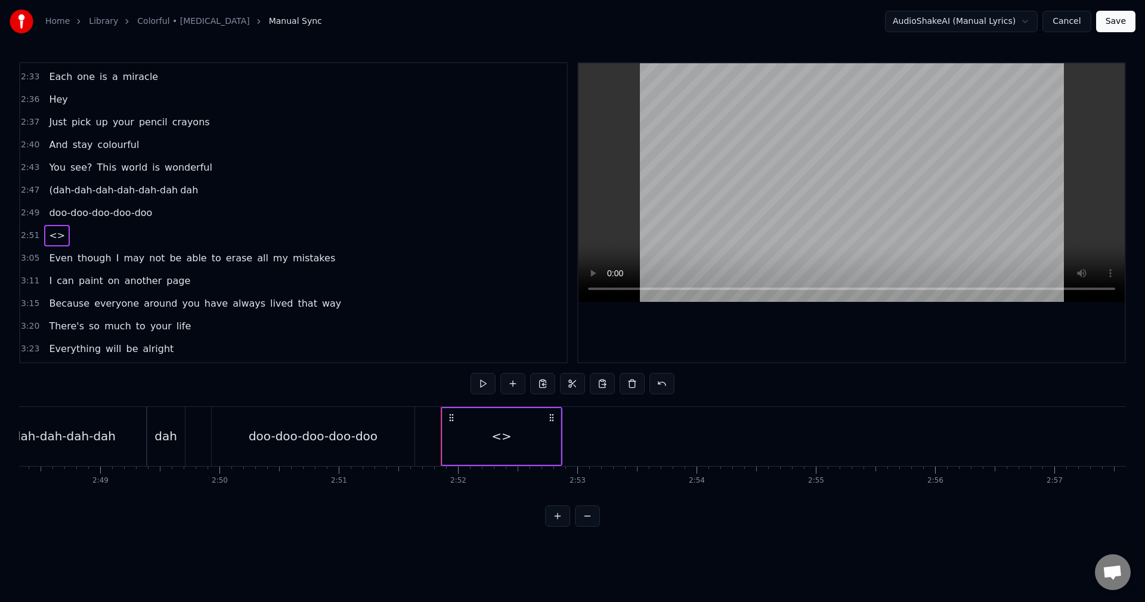
click at [485, 444] on div "<>" at bounding box center [501, 436] width 118 height 57
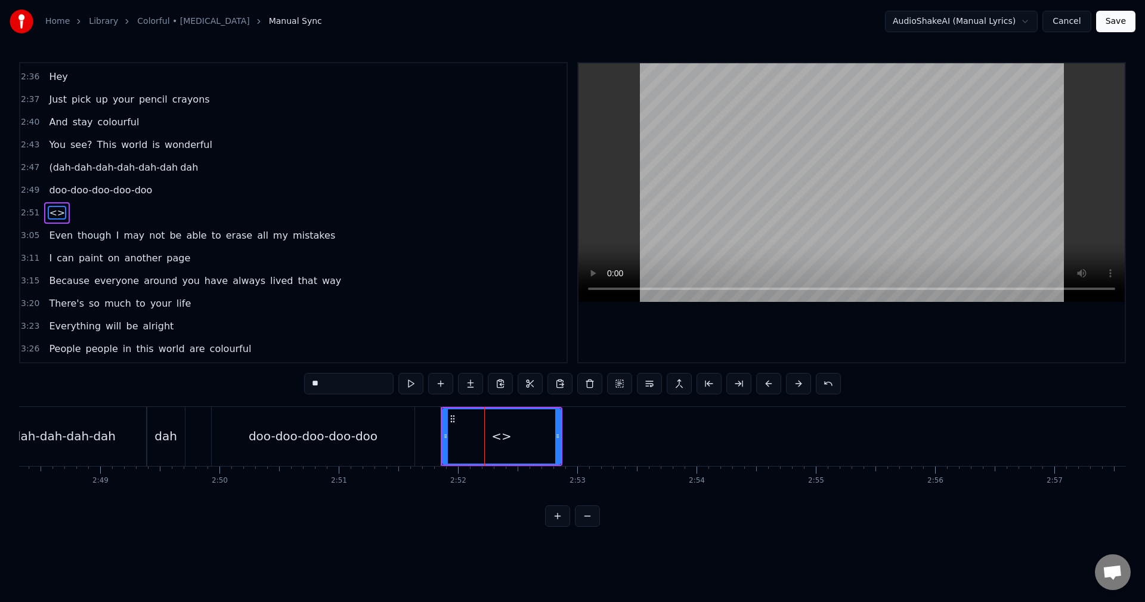
drag, startPoint x: 358, startPoint y: 383, endPoint x: 256, endPoint y: 368, distance: 102.5
click at [264, 370] on div "0:01 (da da-da da-dah da da-da da-dah 0:06 da da-da da-doo 0:07 doo- doo 0:09 d…" at bounding box center [572, 294] width 1107 height 464
type input "**********"
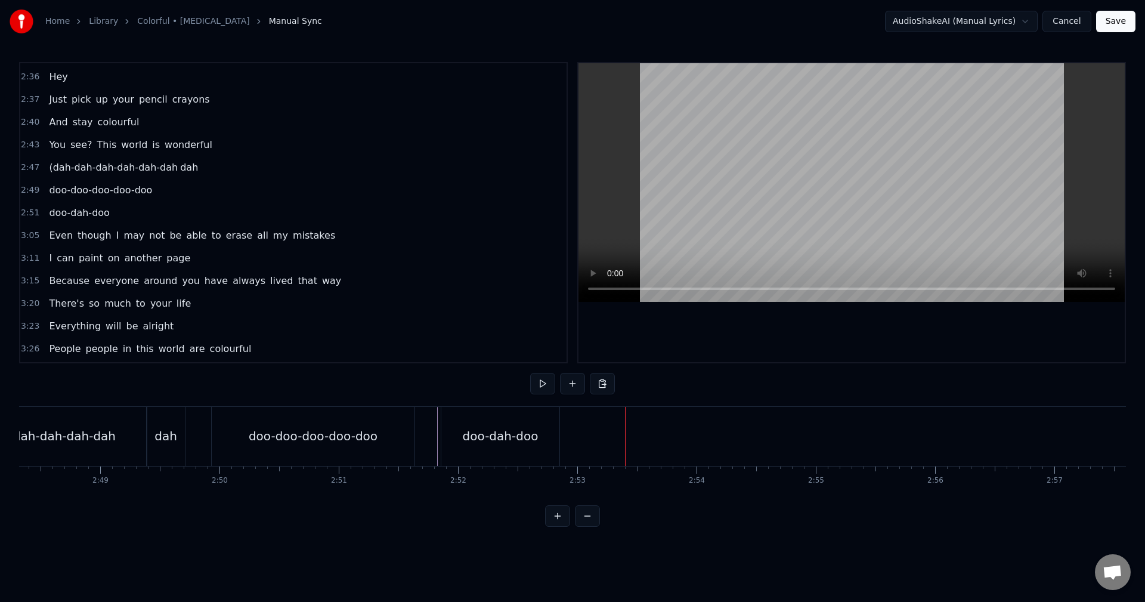
click at [557, 434] on div "doo-dah-doo" at bounding box center [500, 436] width 118 height 59
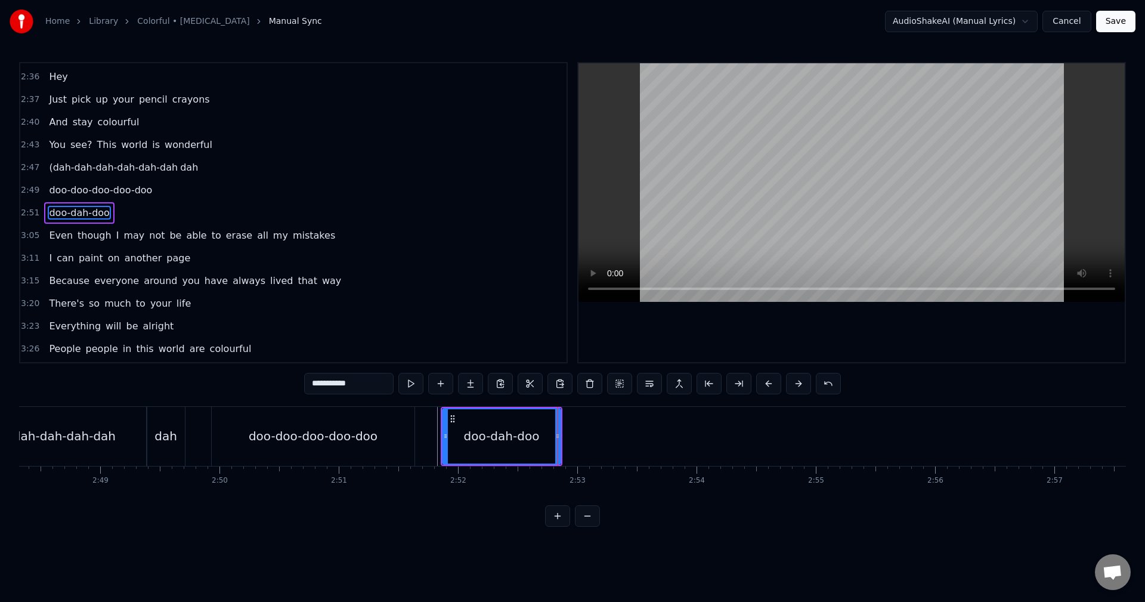
click at [371, 391] on input "**********" at bounding box center [348, 383] width 89 height 21
drag, startPoint x: 556, startPoint y: 439, endPoint x: 586, endPoint y: 435, distance: 29.5
click at [593, 440] on icon at bounding box center [591, 436] width 5 height 10
type input "**********"
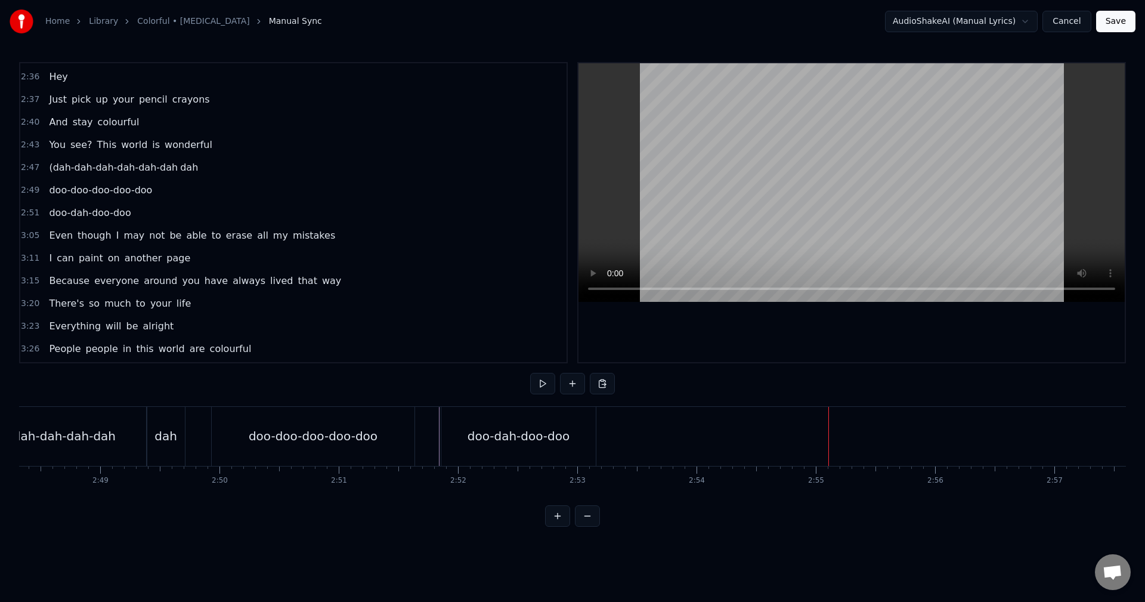
click at [597, 430] on div "doo-dah-doo-doo" at bounding box center [520, 436] width 158 height 59
click at [598, 429] on div "doo-dah-doo-doo" at bounding box center [520, 436] width 158 height 59
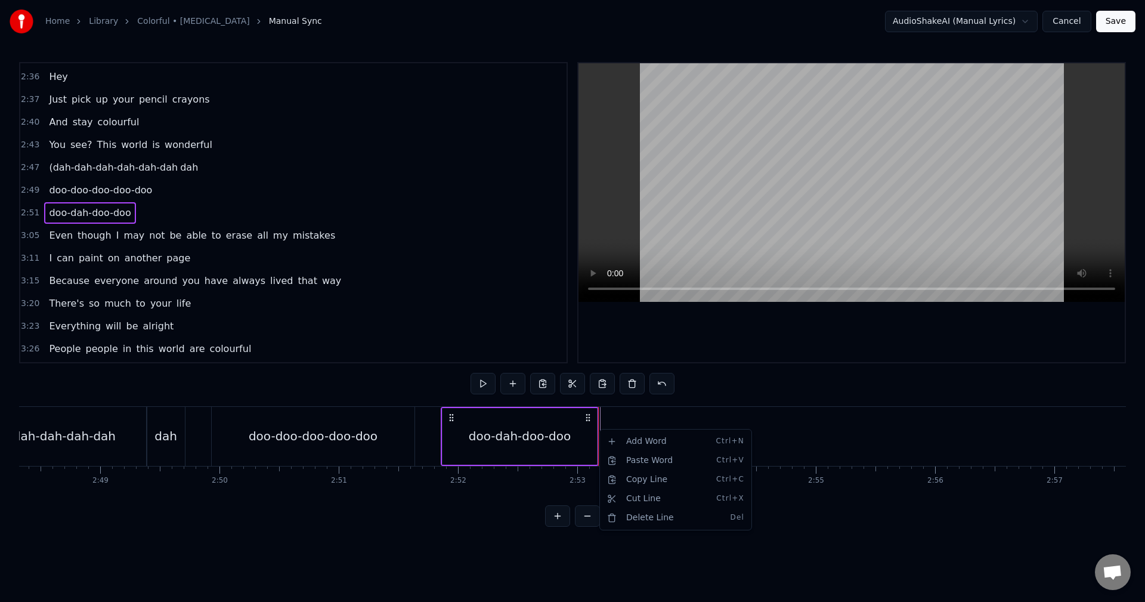
click at [611, 435] on div "Add Word Ctrl+N" at bounding box center [675, 441] width 147 height 19
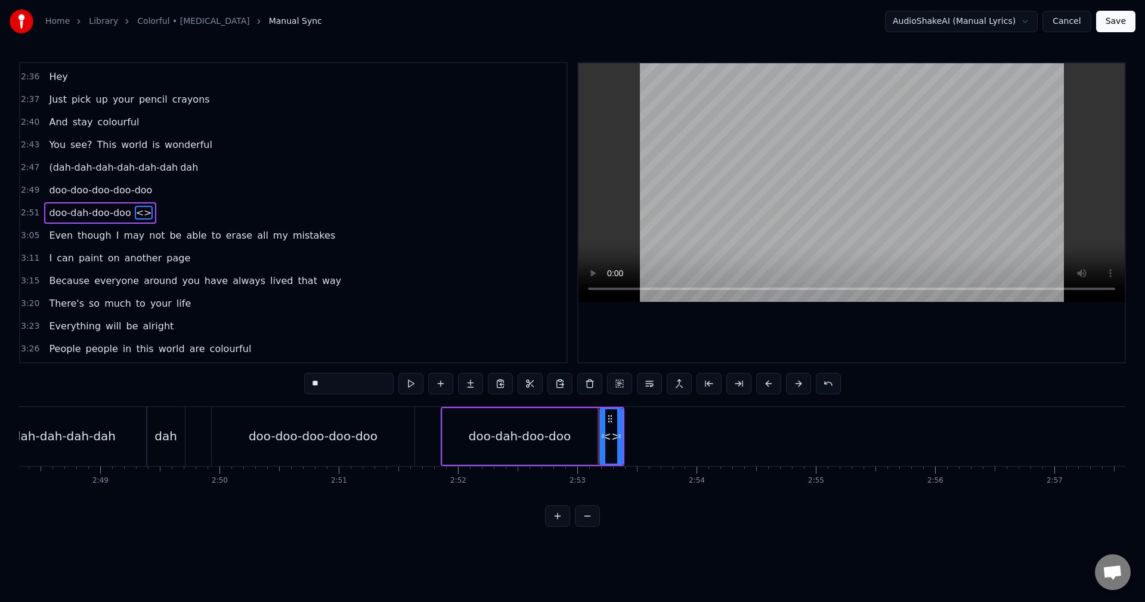
click at [612, 441] on div "<>" at bounding box center [611, 436] width 20 height 18
drag, startPoint x: 345, startPoint y: 387, endPoint x: 253, endPoint y: 373, distance: 92.9
click at [241, 371] on div "0:01 (da da-da da-dah da da-da da-dah 0:06 da da-da da-doo 0:07 doo- doo 0:09 d…" at bounding box center [572, 294] width 1107 height 464
drag, startPoint x: 621, startPoint y: 431, endPoint x: 630, endPoint y: 435, distance: 9.9
click at [630, 435] on icon at bounding box center [628, 436] width 5 height 10
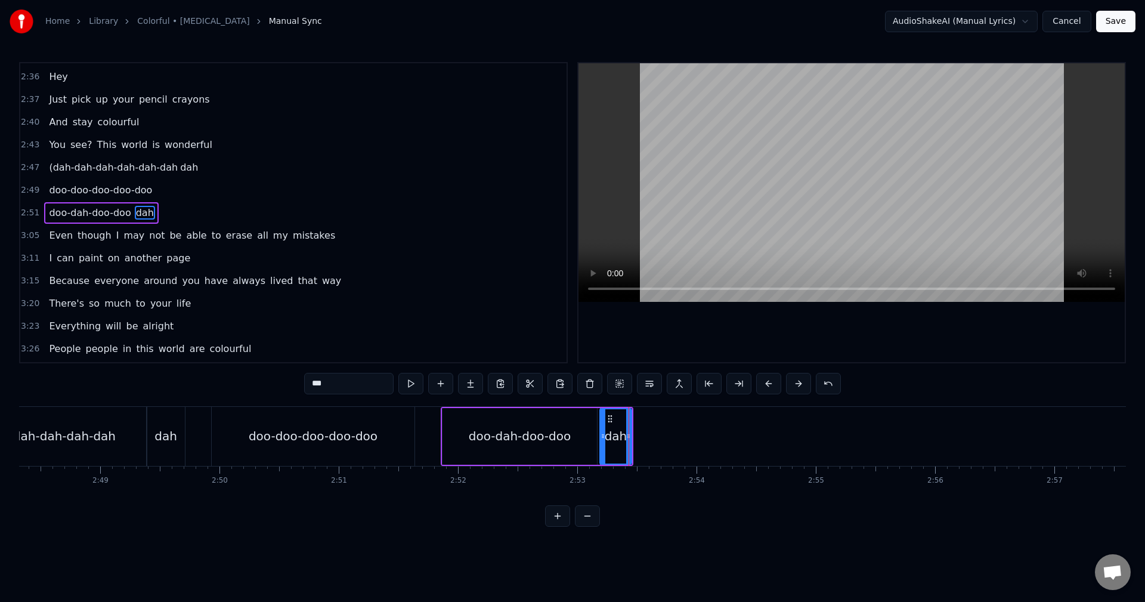
type input "***"
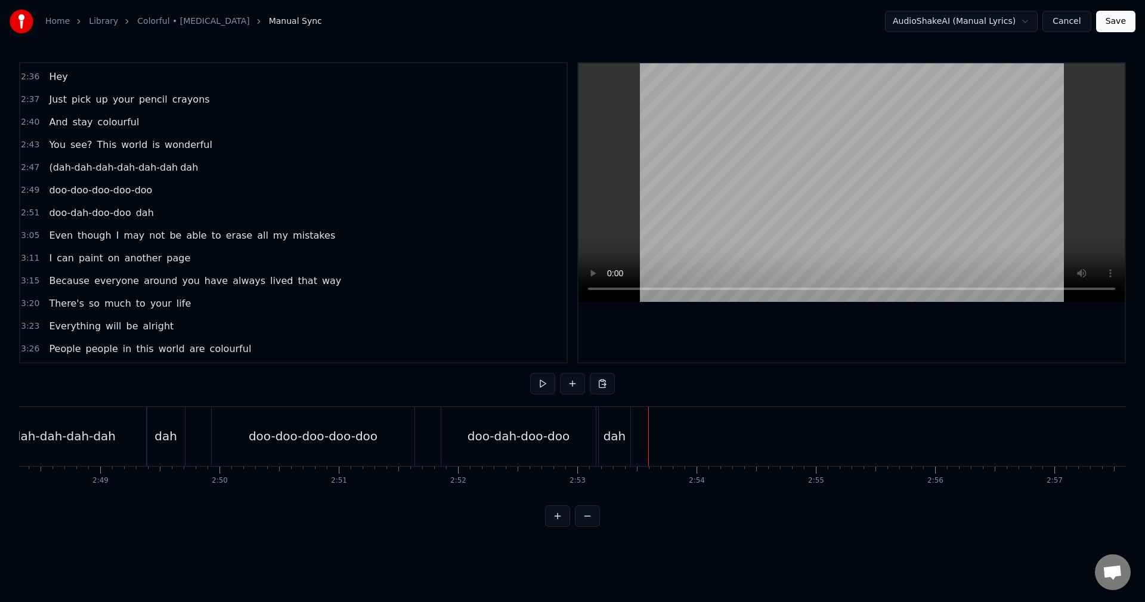
click at [650, 440] on div "New Line Ctrl+N" at bounding box center [711, 445] width 147 height 19
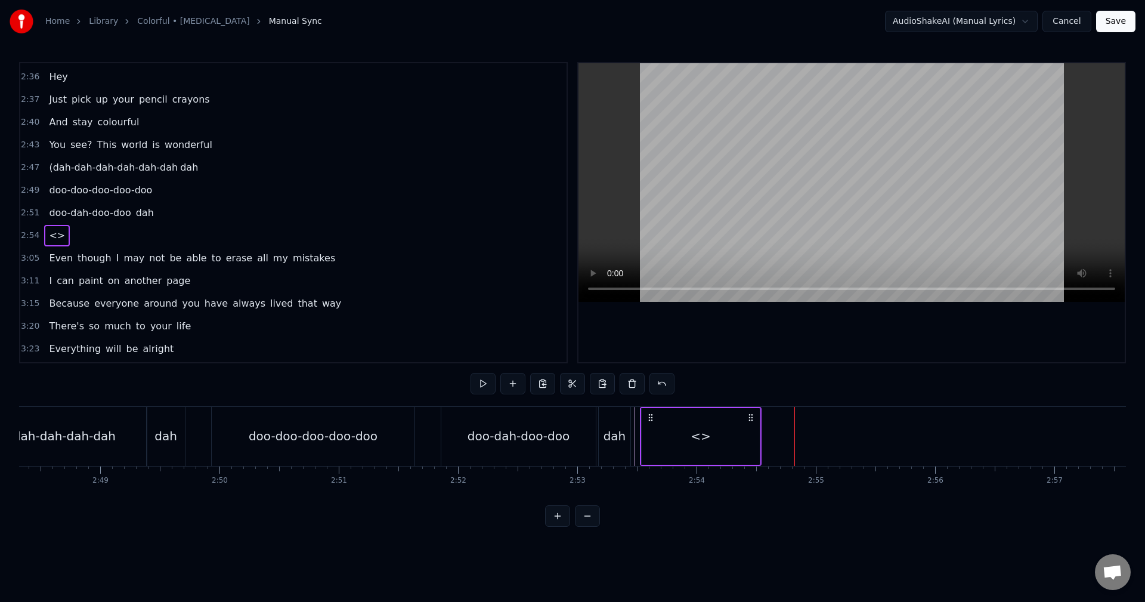
drag, startPoint x: 806, startPoint y: 416, endPoint x: 654, endPoint y: 426, distance: 151.8
click at [654, 426] on div "<>" at bounding box center [701, 436] width 122 height 59
click at [748, 435] on div "<>" at bounding box center [704, 436] width 118 height 57
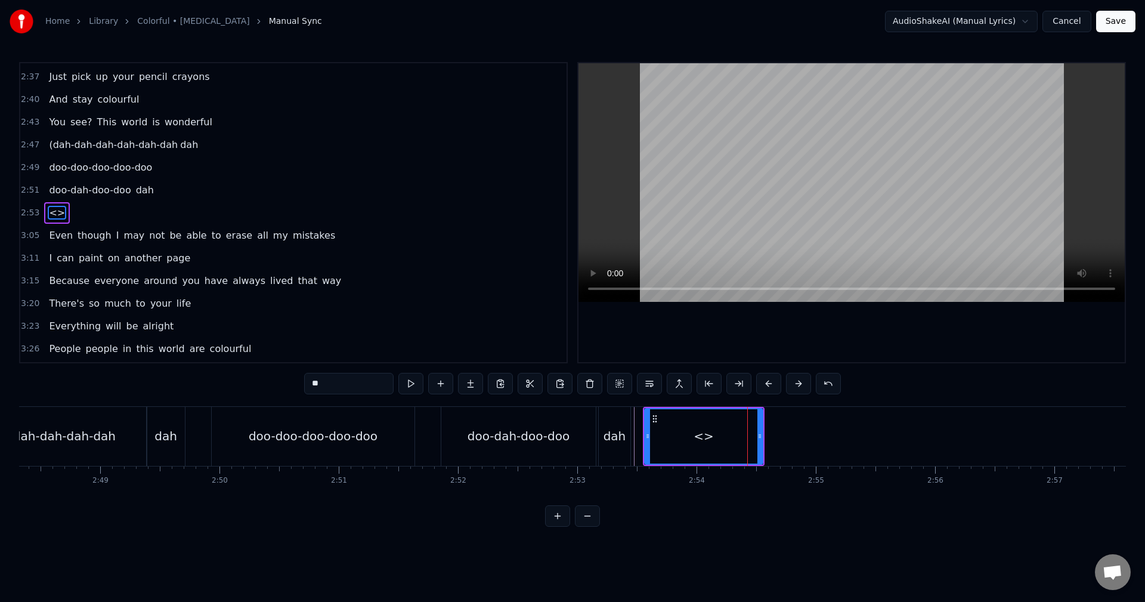
drag, startPoint x: 756, startPoint y: 436, endPoint x: 742, endPoint y: 436, distance: 13.7
click at [742, 436] on div "<>" at bounding box center [703, 436] width 117 height 54
drag, startPoint x: 760, startPoint y: 437, endPoint x: 738, endPoint y: 440, distance: 22.3
click at [738, 440] on icon at bounding box center [740, 436] width 5 height 10
click at [653, 439] on div "<>" at bounding box center [692, 436] width 95 height 54
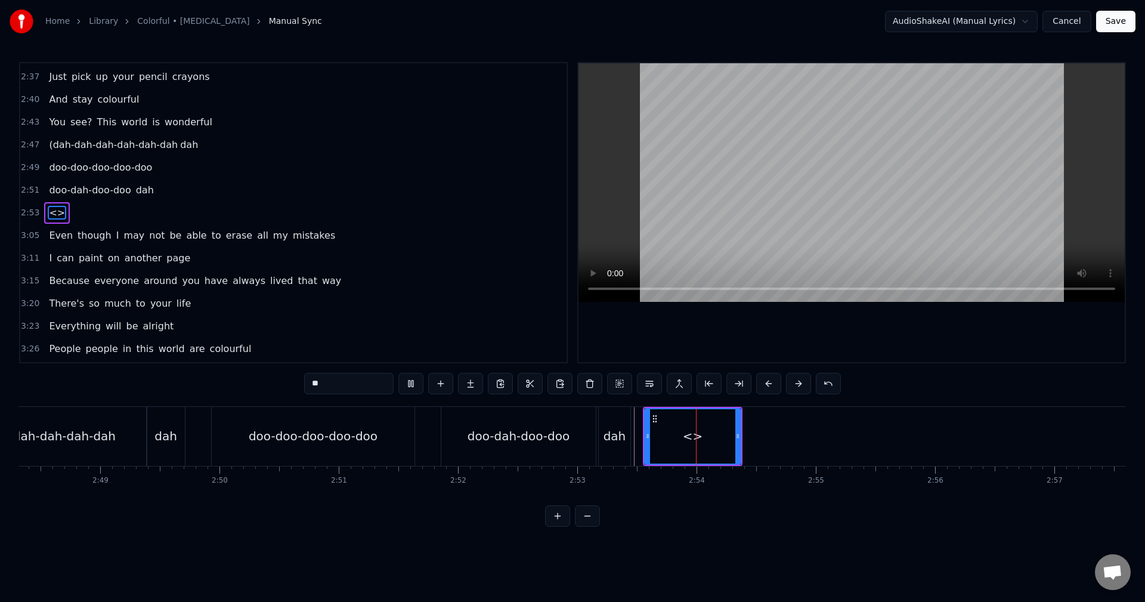
drag, startPoint x: 357, startPoint y: 384, endPoint x: 137, endPoint y: 389, distance: 219.5
click at [143, 391] on div "0:01 (da da-da da-dah da da-da da-dah 0:06 da da-da da-doo 0:07 doo- doo 0:09 d…" at bounding box center [572, 294] width 1107 height 464
type input "**********"
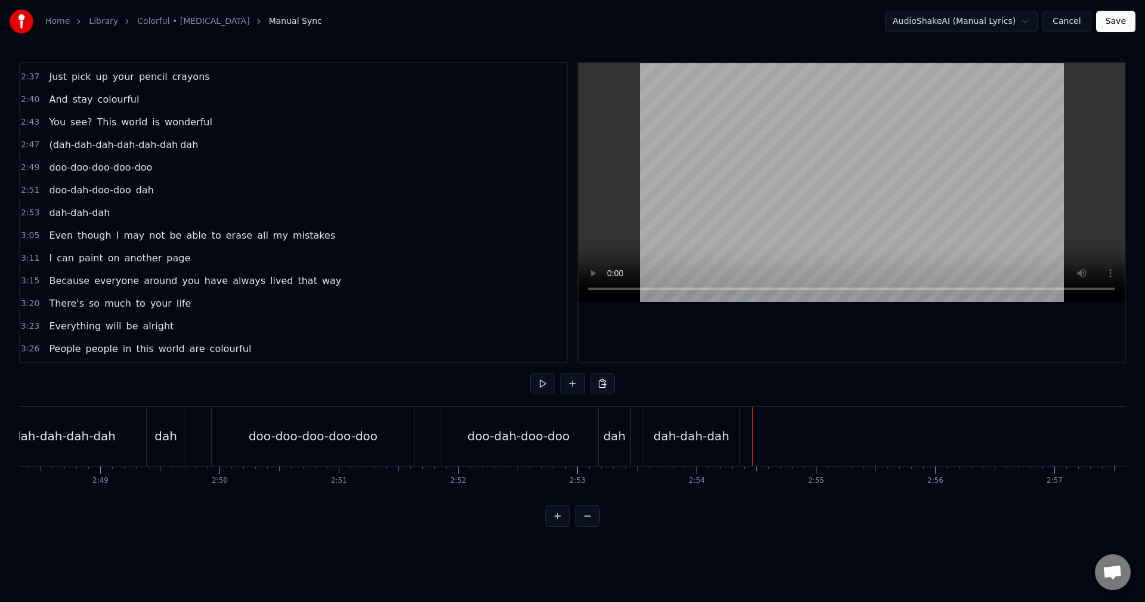
click at [771, 436] on div "New Line Ctrl+N" at bounding box center [822, 437] width 147 height 19
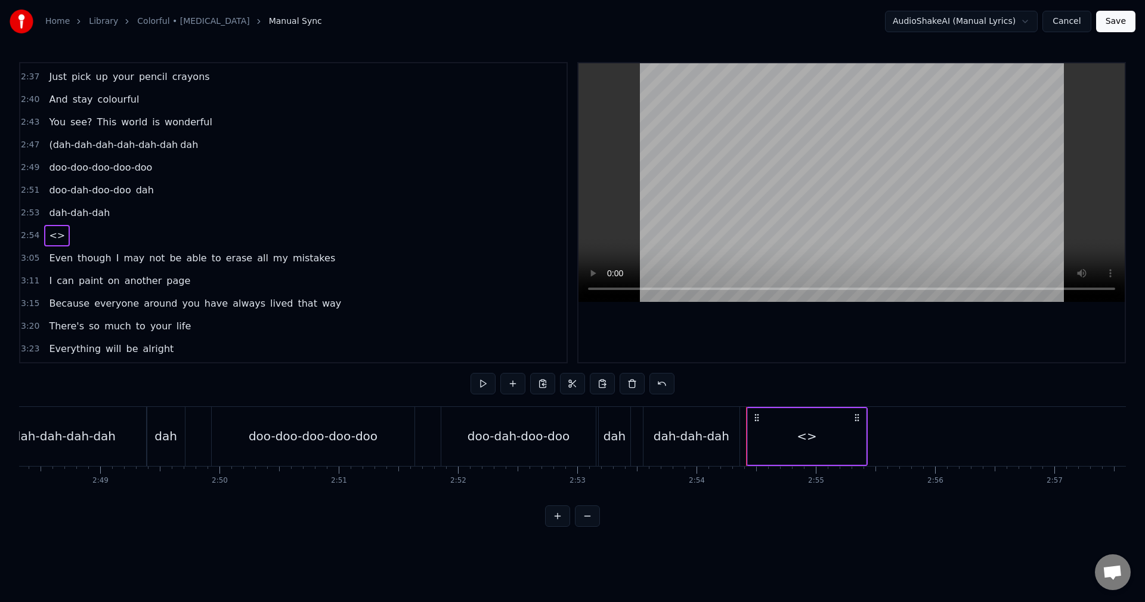
click at [819, 429] on div "<>" at bounding box center [807, 436] width 118 height 57
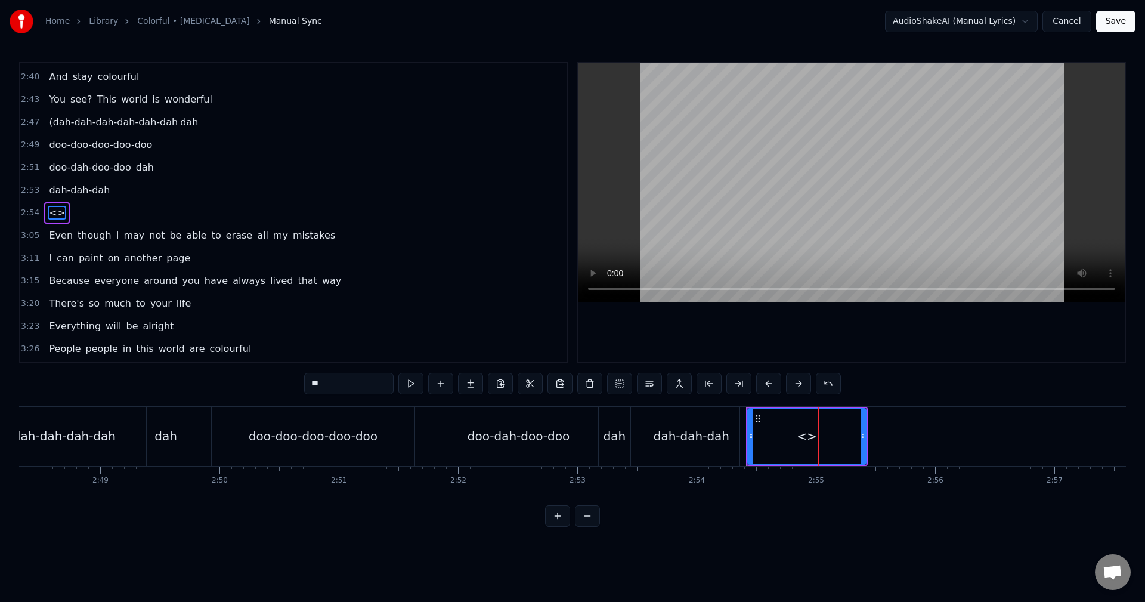
click at [866, 435] on div "<>" at bounding box center [807, 436] width 122 height 59
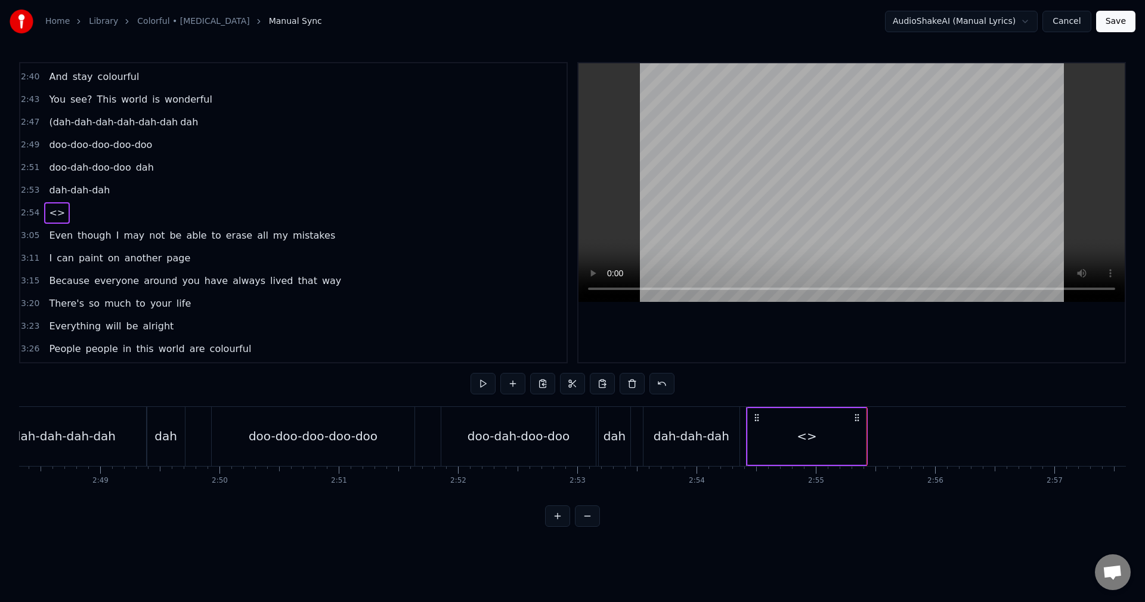
click at [826, 429] on div "<>" at bounding box center [807, 436] width 118 height 57
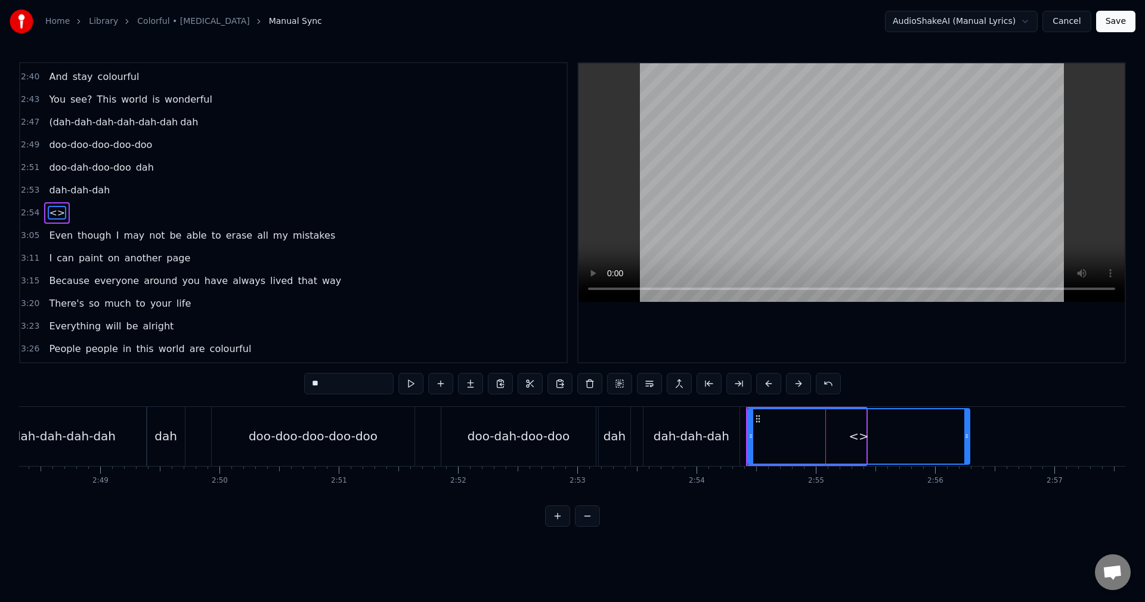
drag, startPoint x: 864, startPoint y: 435, endPoint x: 967, endPoint y: 438, distance: 103.2
click at [967, 438] on icon at bounding box center [966, 436] width 5 height 10
drag, startPoint x: 965, startPoint y: 439, endPoint x: 933, endPoint y: 436, distance: 32.9
click at [933, 436] on icon at bounding box center [933, 436] width 5 height 10
drag, startPoint x: 366, startPoint y: 390, endPoint x: 213, endPoint y: 371, distance: 154.4
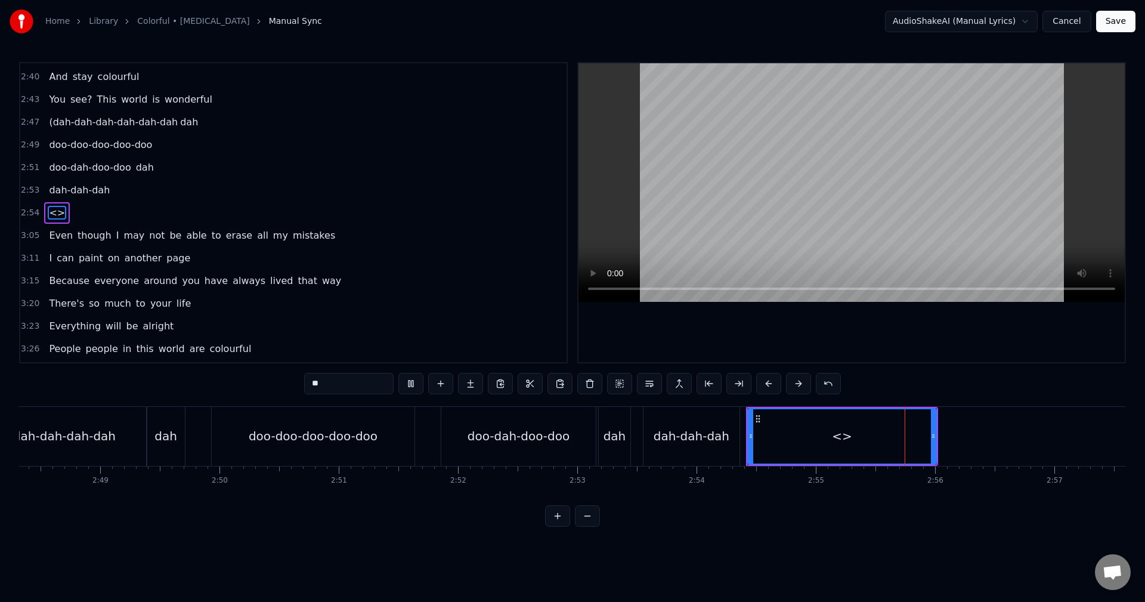
click at [213, 371] on div "0:01 (da da-da da-dah da da-da da-dah 0:06 da da-da da-doo 0:07 doo- doo 0:09 d…" at bounding box center [572, 294] width 1107 height 464
type input "**********"
click at [754, 434] on div "doo-doo-dah-dah" at bounding box center [841, 436] width 187 height 54
click at [936, 432] on div "doo-doo-dah-dah" at bounding box center [842, 436] width 190 height 57
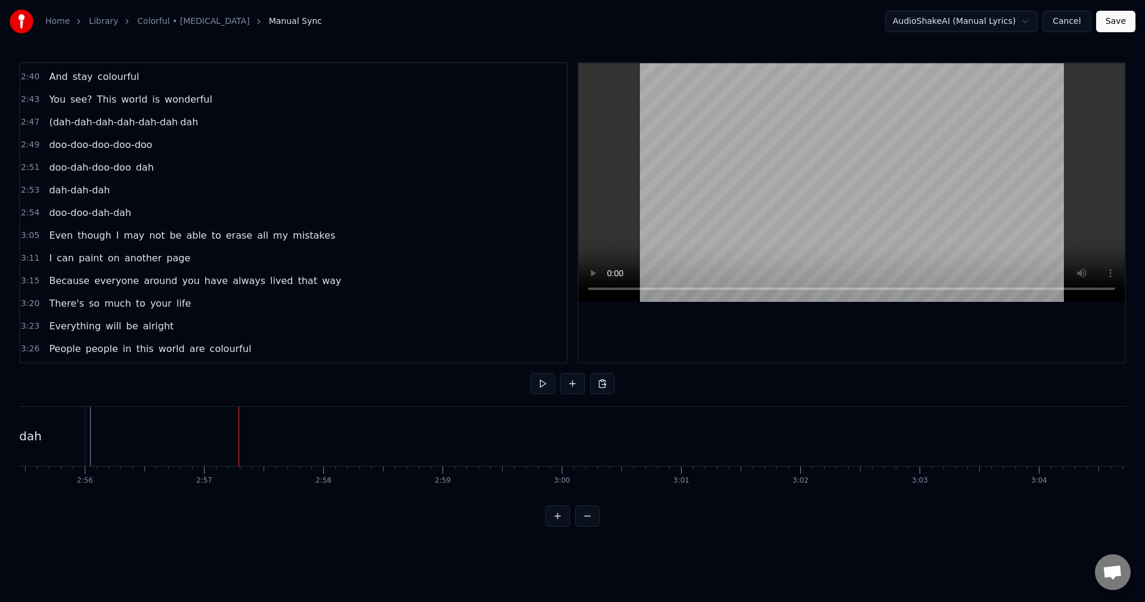
scroll to position [0, 20914]
click at [162, 432] on div "New Line Ctrl+N" at bounding box center [201, 435] width 147 height 19
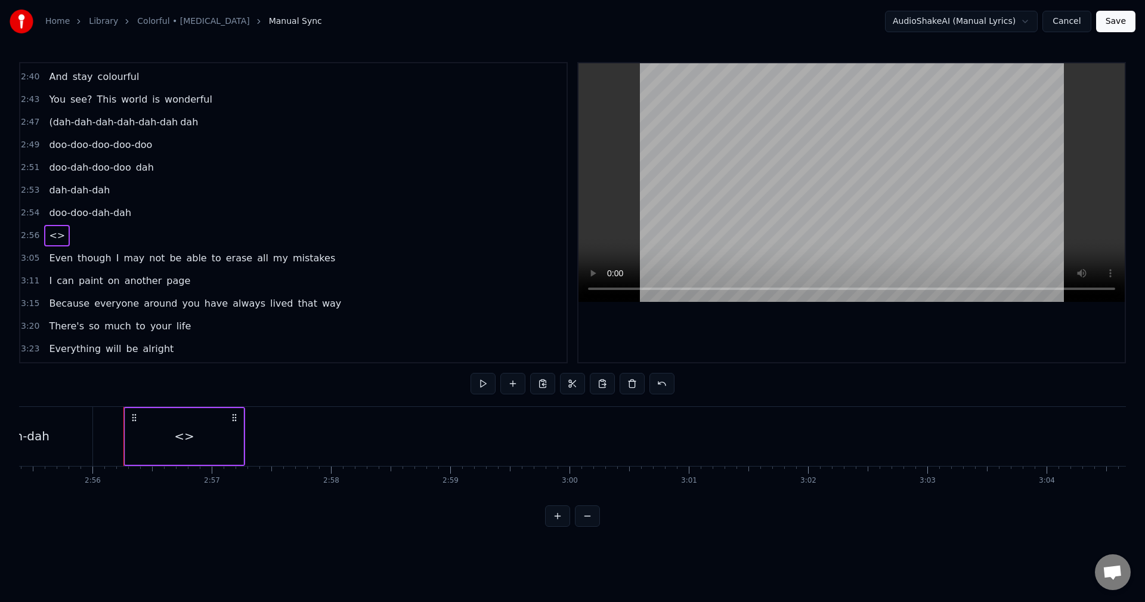
drag, startPoint x: 184, startPoint y: 440, endPoint x: 152, endPoint y: 442, distance: 31.7
click at [152, 442] on div "<>" at bounding box center [184, 436] width 118 height 57
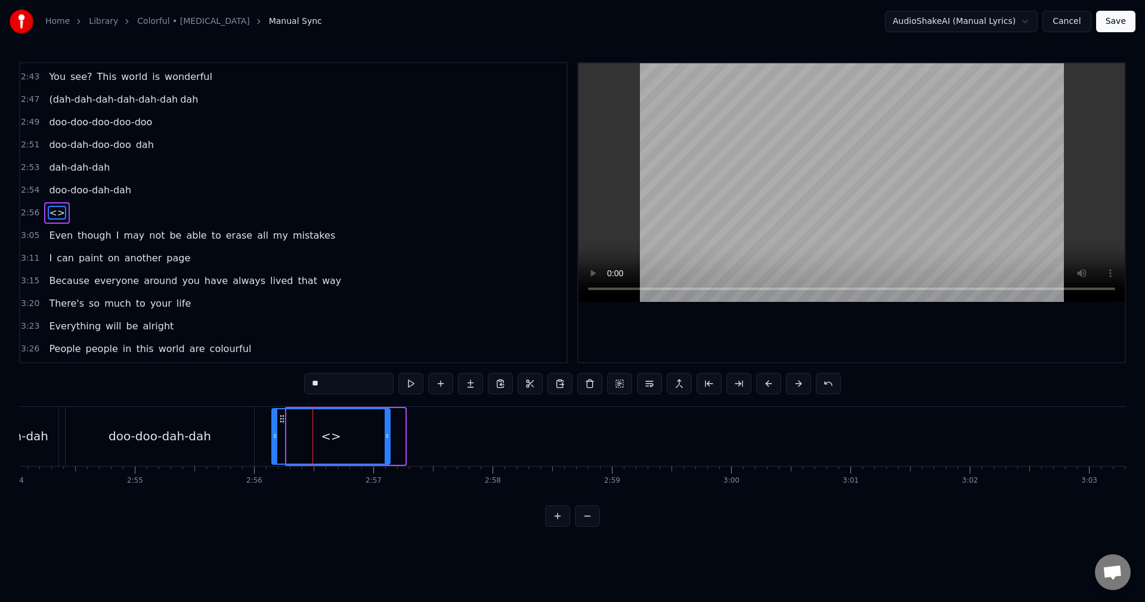
scroll to position [0, 20740]
drag, startPoint x: 135, startPoint y: 418, endPoint x: 277, endPoint y: 440, distance: 143.6
click at [277, 440] on div "<>" at bounding box center [326, 436] width 117 height 54
drag, startPoint x: 382, startPoint y: 437, endPoint x: 353, endPoint y: 439, distance: 28.7
click at [353, 439] on icon at bounding box center [353, 436] width 5 height 10
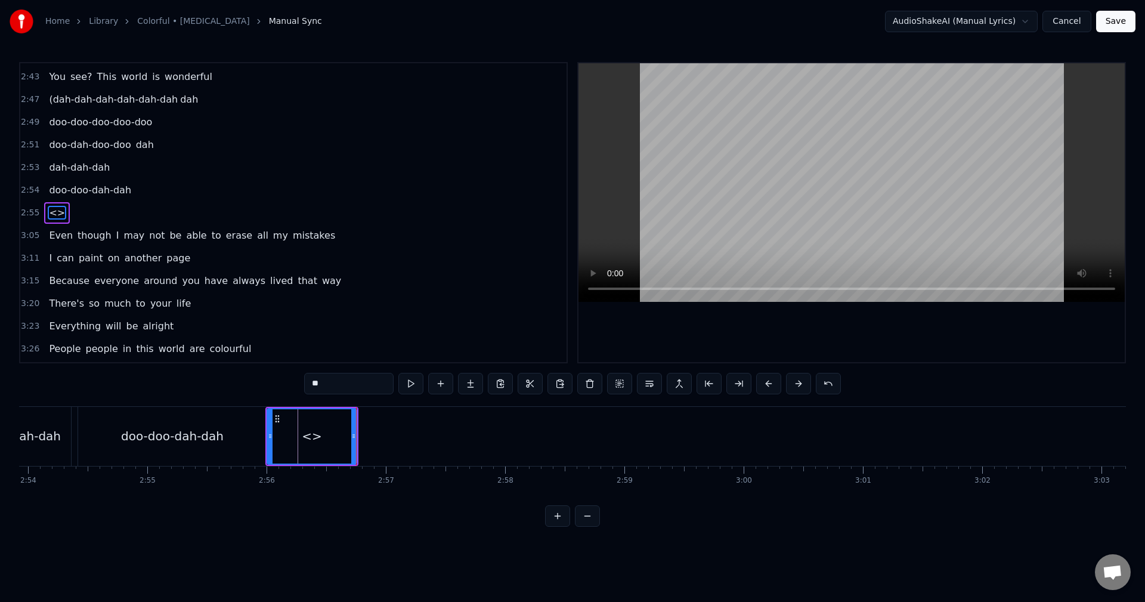
drag, startPoint x: 290, startPoint y: 382, endPoint x: 281, endPoint y: 374, distance: 12.7
click at [259, 381] on div "0:01 (da da-da da-dah da da-da da-dah 0:06 da da-da da-doo 0:07 doo- doo 0:09 d…" at bounding box center [572, 294] width 1107 height 464
type input "*******"
click at [283, 433] on div "dah-doo" at bounding box center [312, 436] width 88 height 54
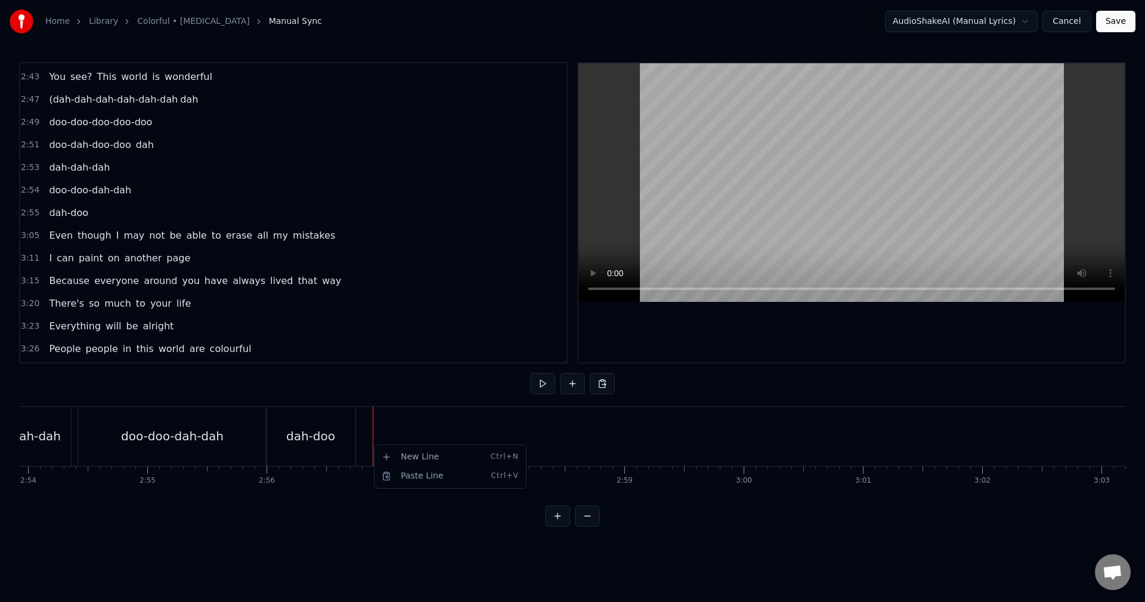
click at [405, 455] on div "New Line Ctrl+N" at bounding box center [450, 456] width 147 height 19
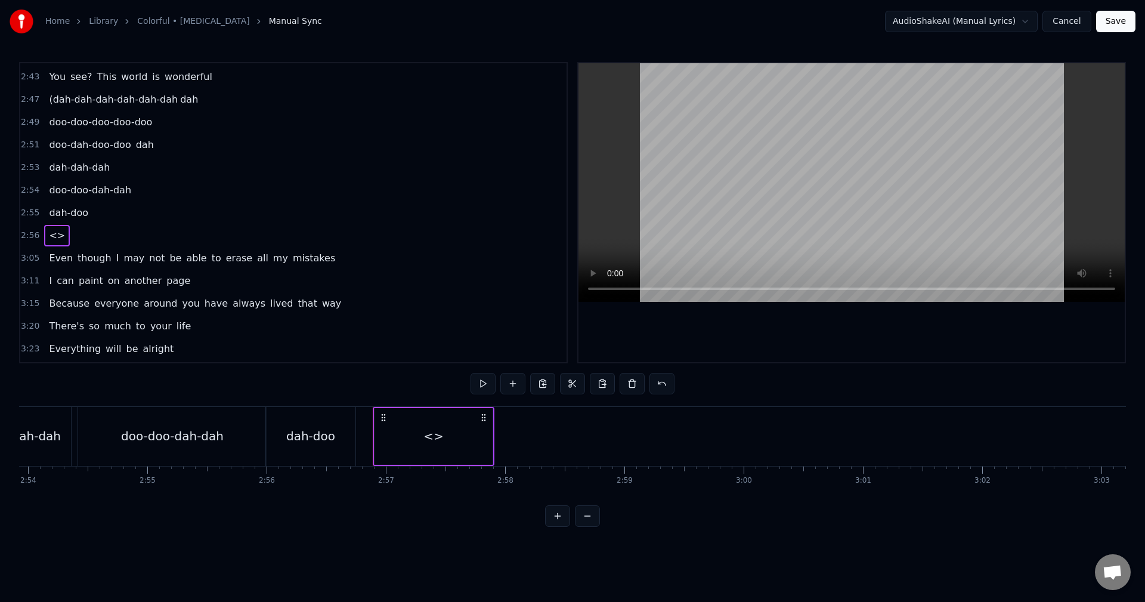
click at [422, 448] on div "<>" at bounding box center [433, 436] width 118 height 57
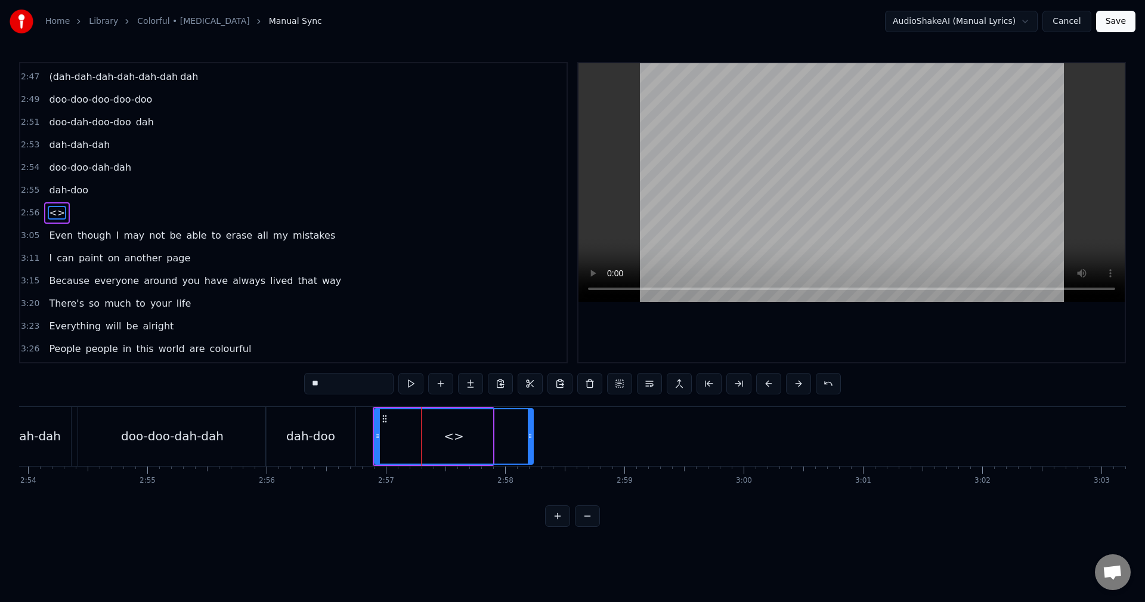
drag, startPoint x: 491, startPoint y: 433, endPoint x: 481, endPoint y: 426, distance: 12.8
click at [531, 434] on icon at bounding box center [530, 436] width 5 height 10
drag, startPoint x: 391, startPoint y: 388, endPoint x: 338, endPoint y: 376, distance: 53.8
click at [348, 377] on div "**" at bounding box center [572, 383] width 537 height 21
drag, startPoint x: 360, startPoint y: 378, endPoint x: 200, endPoint y: 367, distance: 159.6
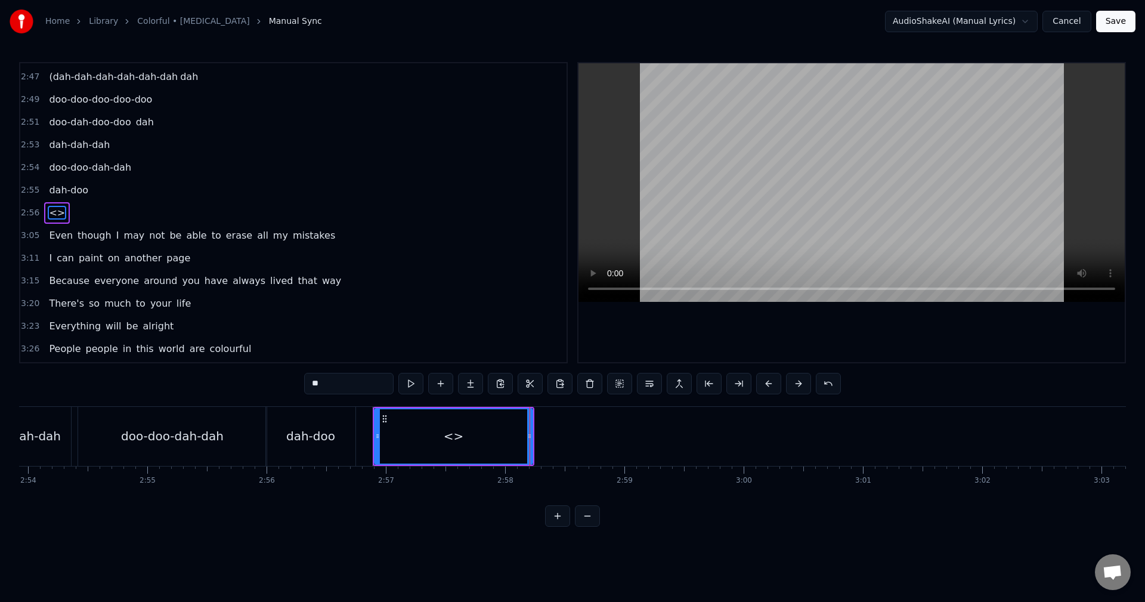
click at [217, 366] on div "0:01 (da da-da da-dah da da-da da-dah 0:06 da da-da da-doo 0:07 doo- doo 0:09 d…" at bounding box center [572, 294] width 1107 height 464
type input "**********"
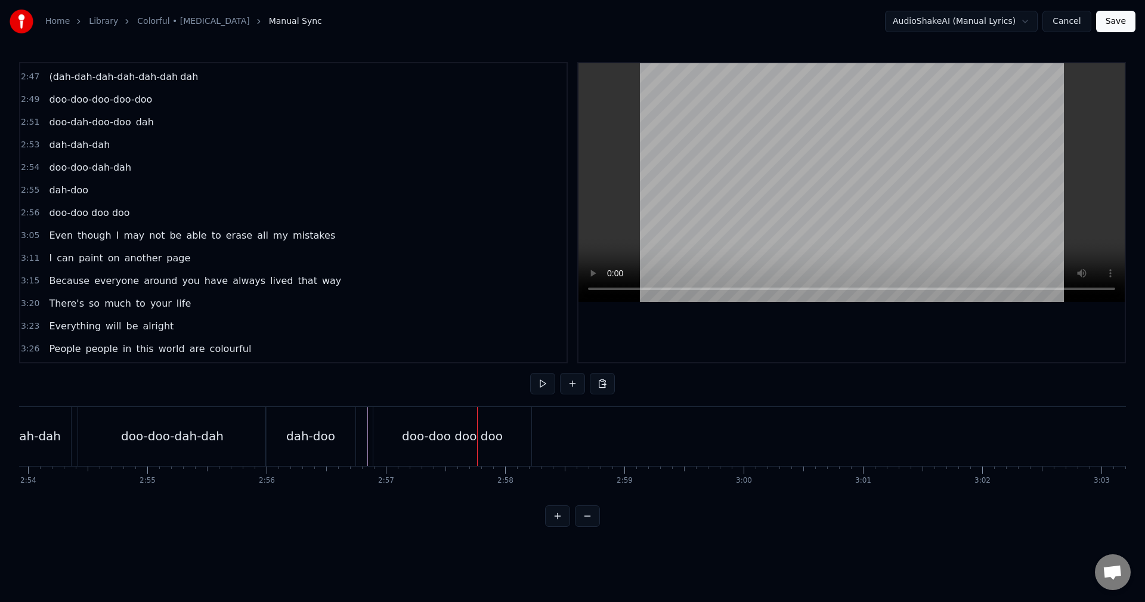
click at [391, 436] on div "doo-doo doo doo" at bounding box center [452, 436] width 158 height 59
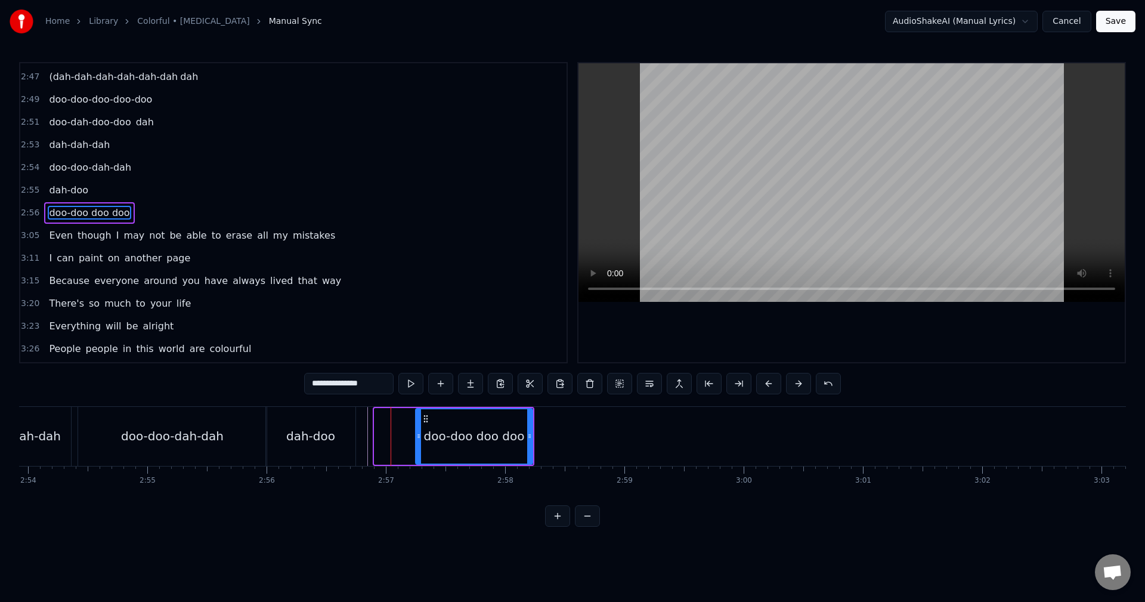
drag, startPoint x: 379, startPoint y: 435, endPoint x: 420, endPoint y: 442, distance: 41.7
click at [420, 442] on div at bounding box center [418, 436] width 5 height 54
drag, startPoint x: 343, startPoint y: 384, endPoint x: 259, endPoint y: 368, distance: 85.0
click at [259, 368] on div "0:01 (da da-da da-dah da da-da da-dah 0:06 da da-da da-doo 0:07 doo- doo 0:09 d…" at bounding box center [572, 294] width 1107 height 464
type input "*******"
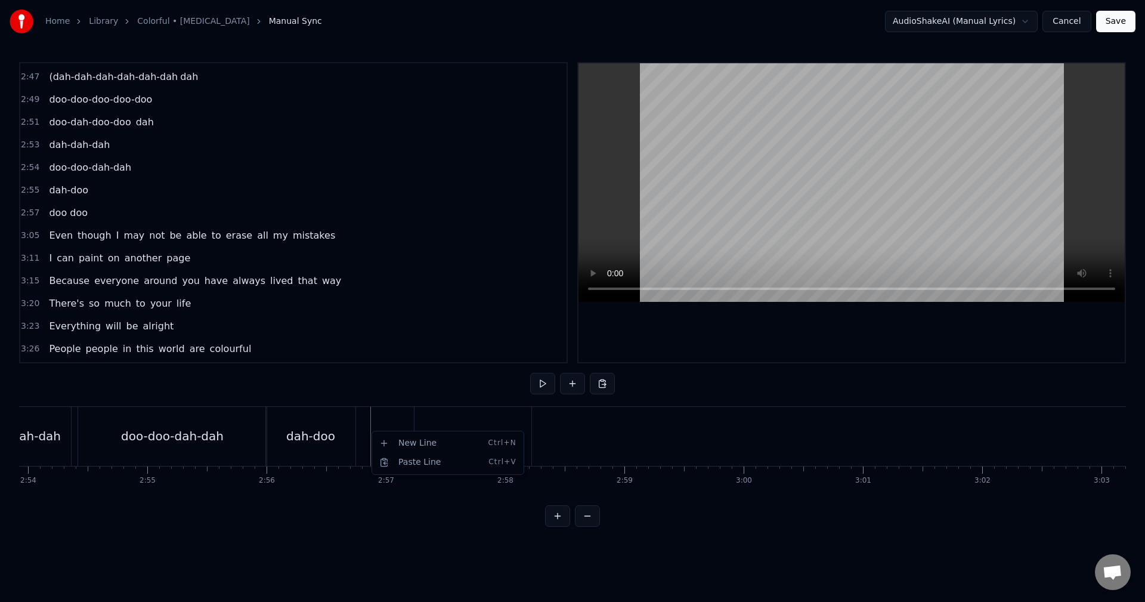
click at [398, 442] on div "New Line Ctrl+N" at bounding box center [447, 442] width 147 height 19
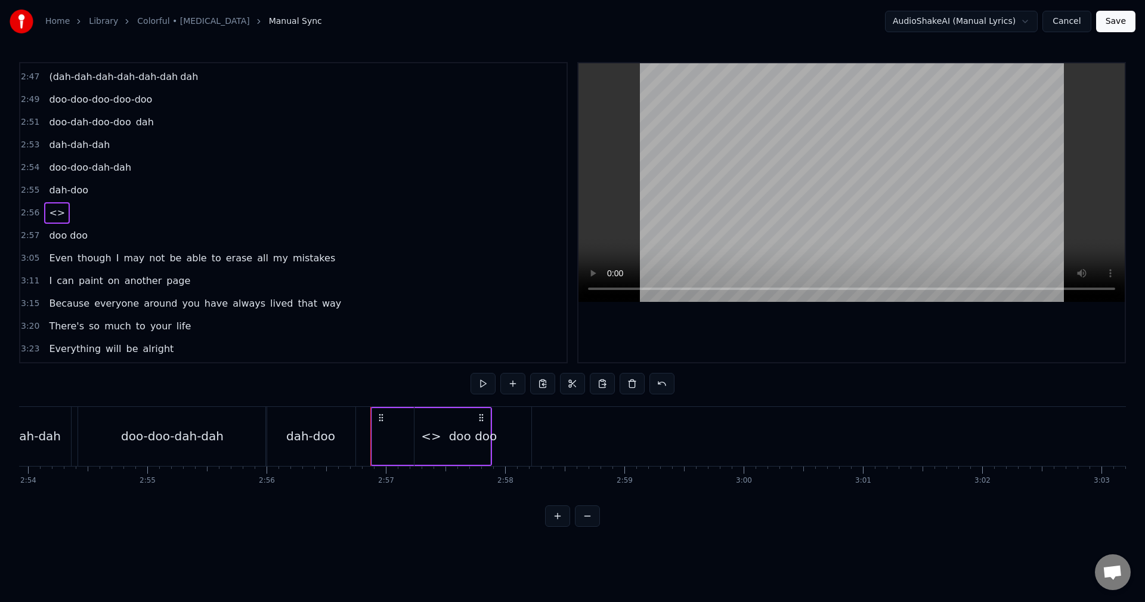
click at [396, 428] on div "<>" at bounding box center [431, 436] width 118 height 57
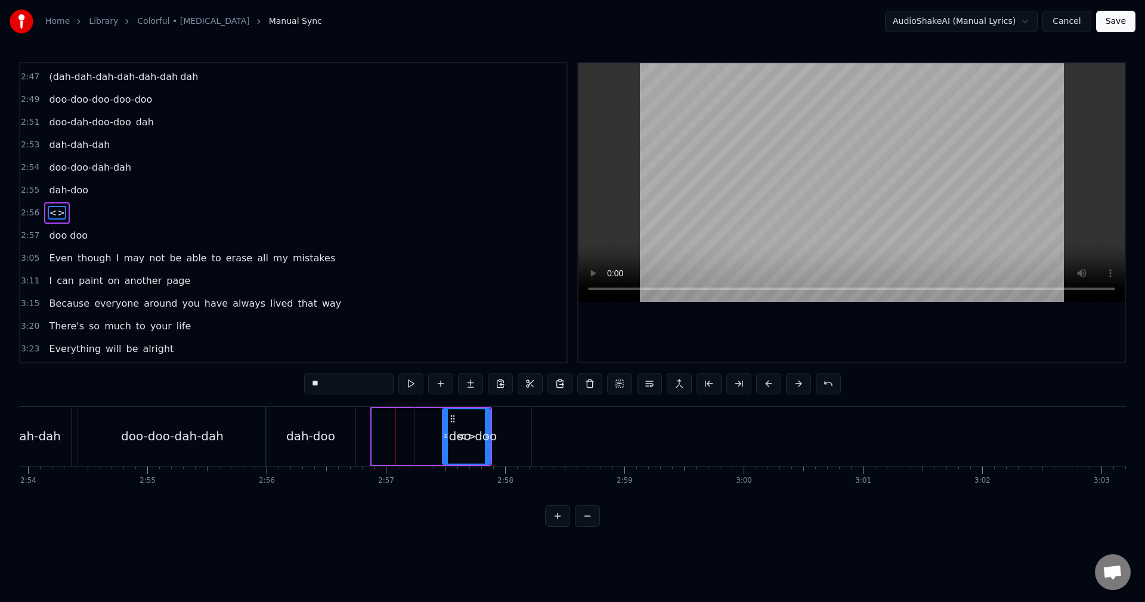
drag, startPoint x: 375, startPoint y: 433, endPoint x: 445, endPoint y: 439, distance: 70.6
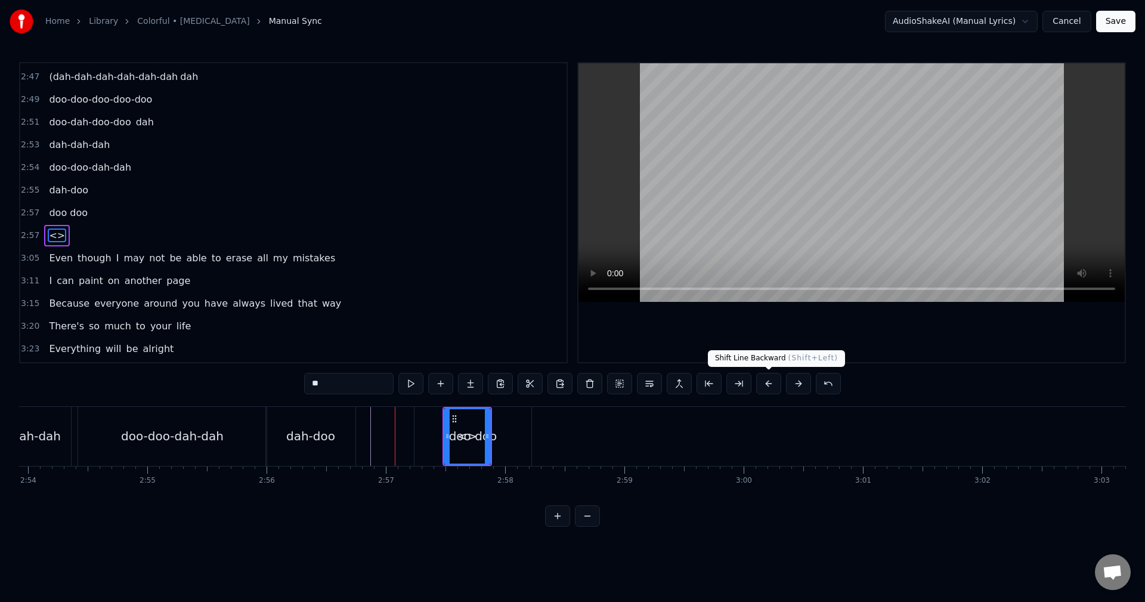
click at [774, 385] on button at bounding box center [768, 383] width 25 height 21
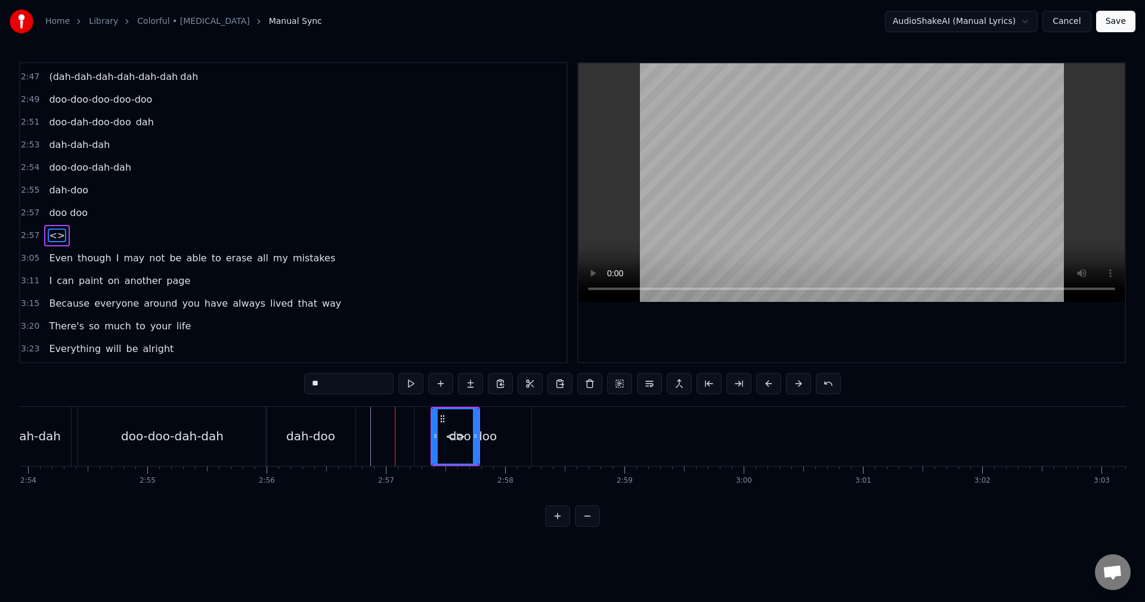
click at [774, 385] on button at bounding box center [768, 383] width 25 height 21
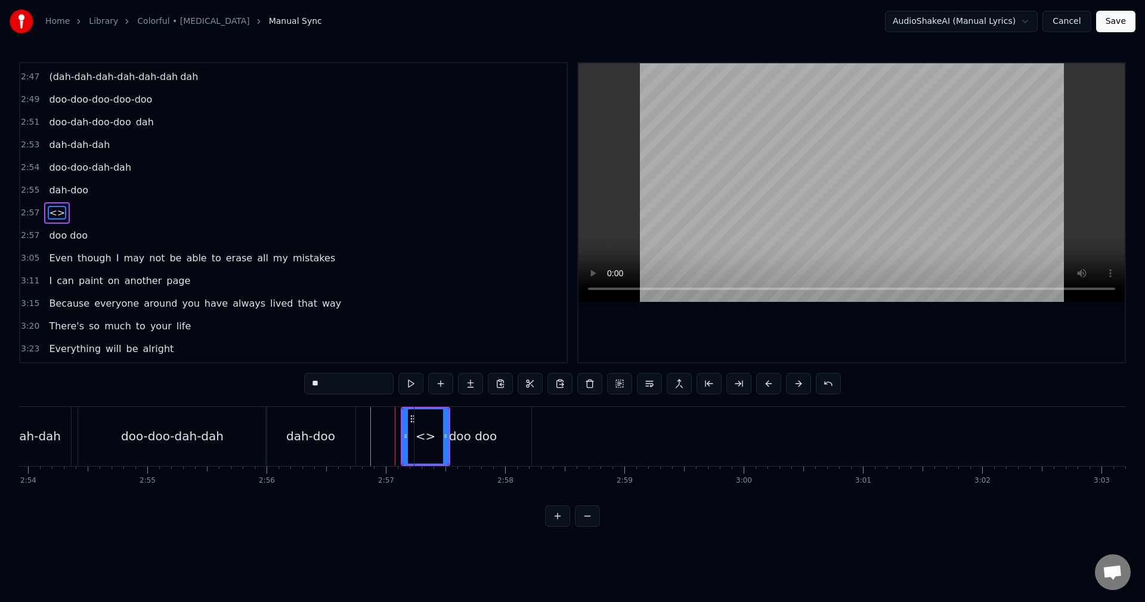
click at [774, 385] on button at bounding box center [768, 383] width 25 height 21
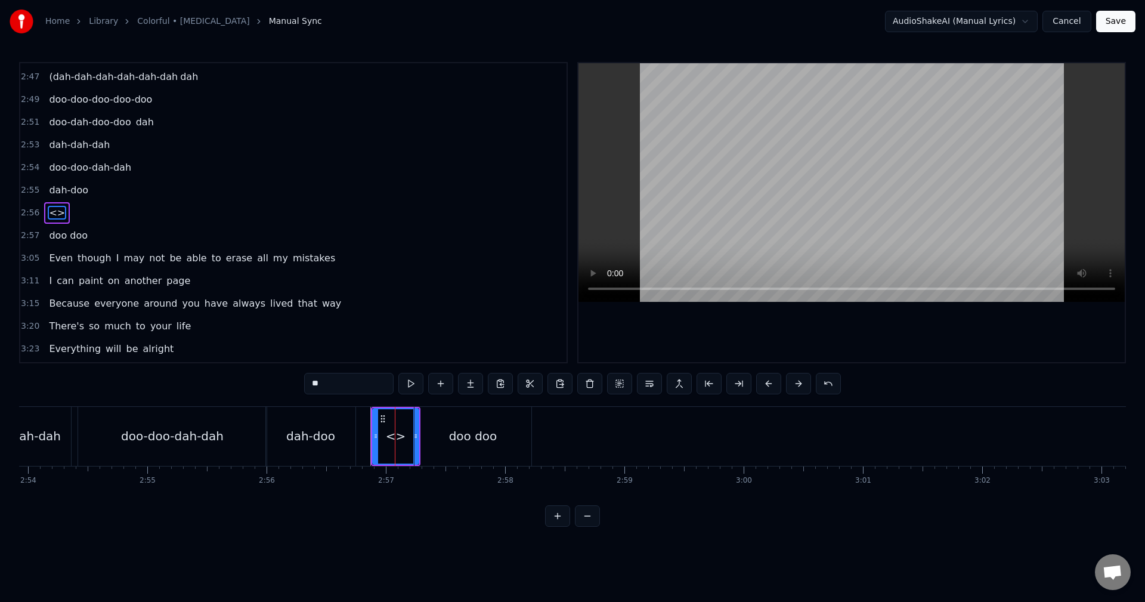
drag, startPoint x: 343, startPoint y: 382, endPoint x: 155, endPoint y: 374, distance: 188.6
click at [155, 374] on div "0:01 (da da-da da-dah da da-da da-dah 0:06 da da-da da-doo 0:07 doo- doo 0:09 d…" at bounding box center [572, 294] width 1107 height 464
click at [382, 436] on div "doo" at bounding box center [395, 436] width 45 height 54
click at [400, 426] on div "doo" at bounding box center [395, 436] width 45 height 54
click at [421, 434] on div "doo doo" at bounding box center [472, 436] width 117 height 59
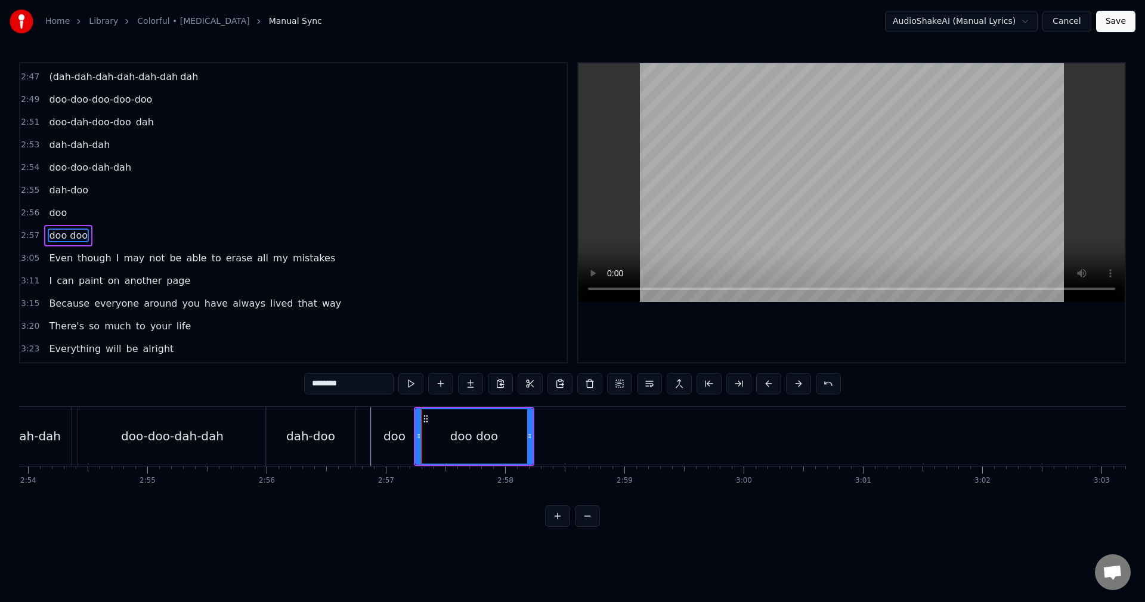
scroll to position [1221, 0]
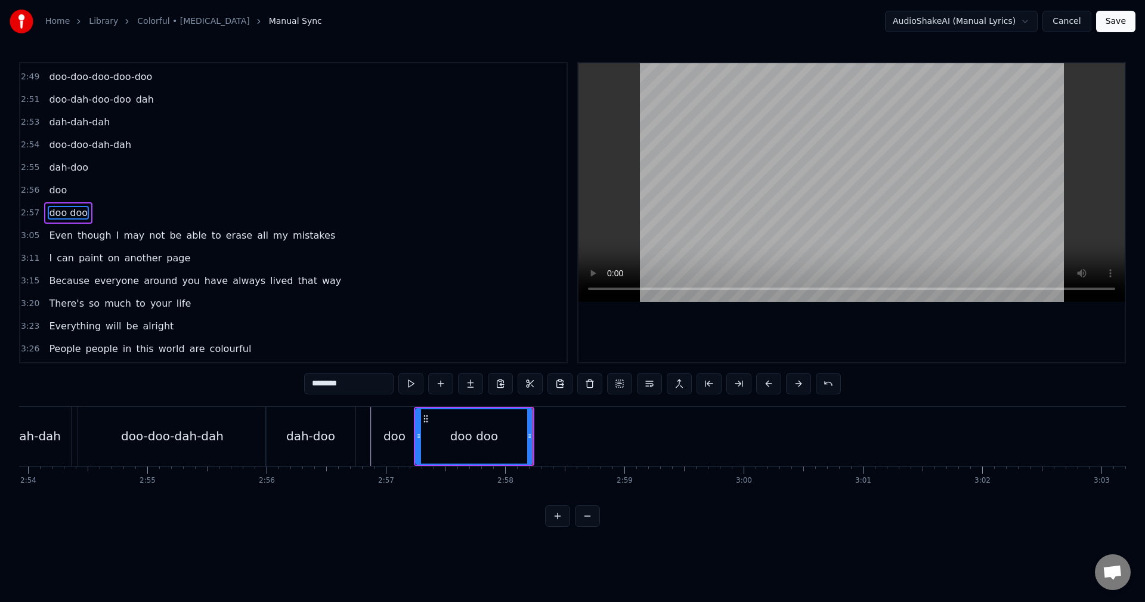
click at [476, 436] on div "doo doo" at bounding box center [474, 436] width 48 height 18
click at [360, 389] on input "*******" at bounding box center [348, 383] width 89 height 21
type input "**********"
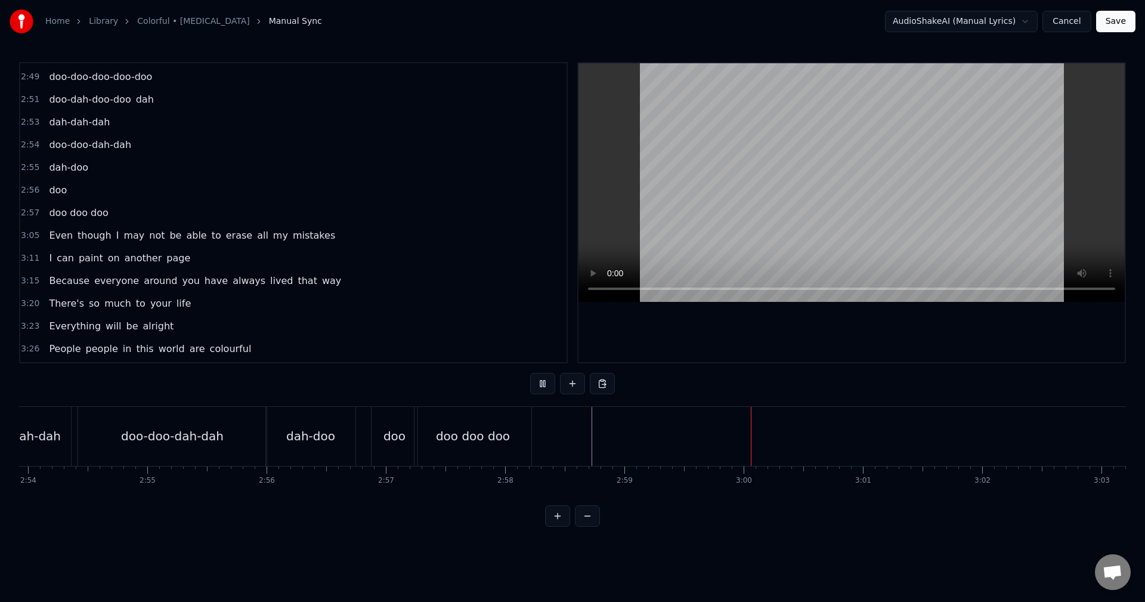
click at [605, 439] on div "New Line Ctrl+N" at bounding box center [673, 447] width 147 height 19
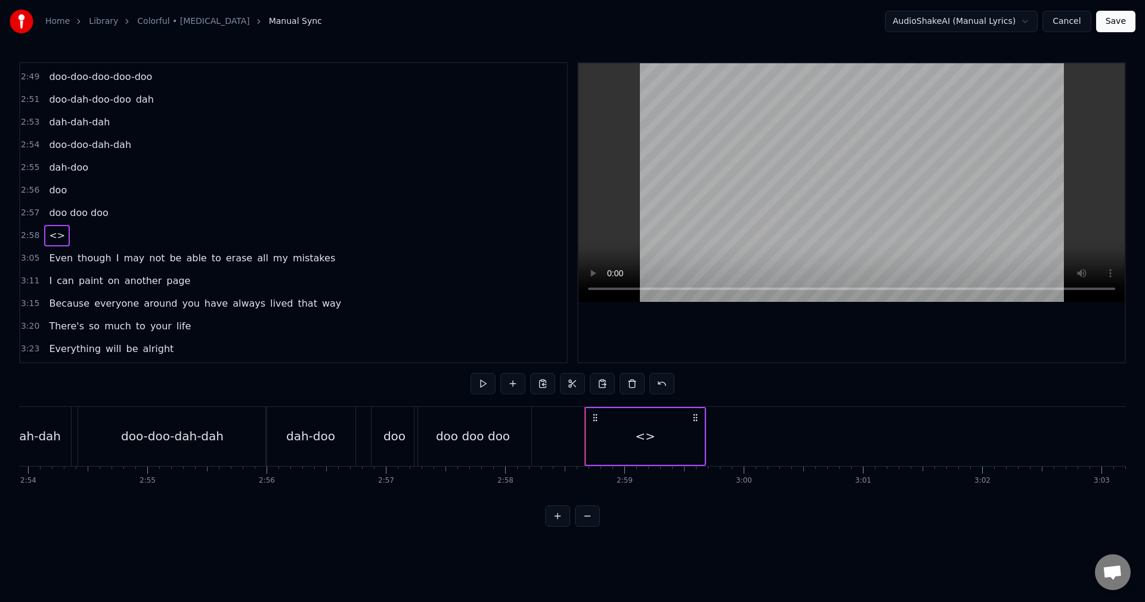
click at [612, 452] on div "<>" at bounding box center [645, 436] width 118 height 57
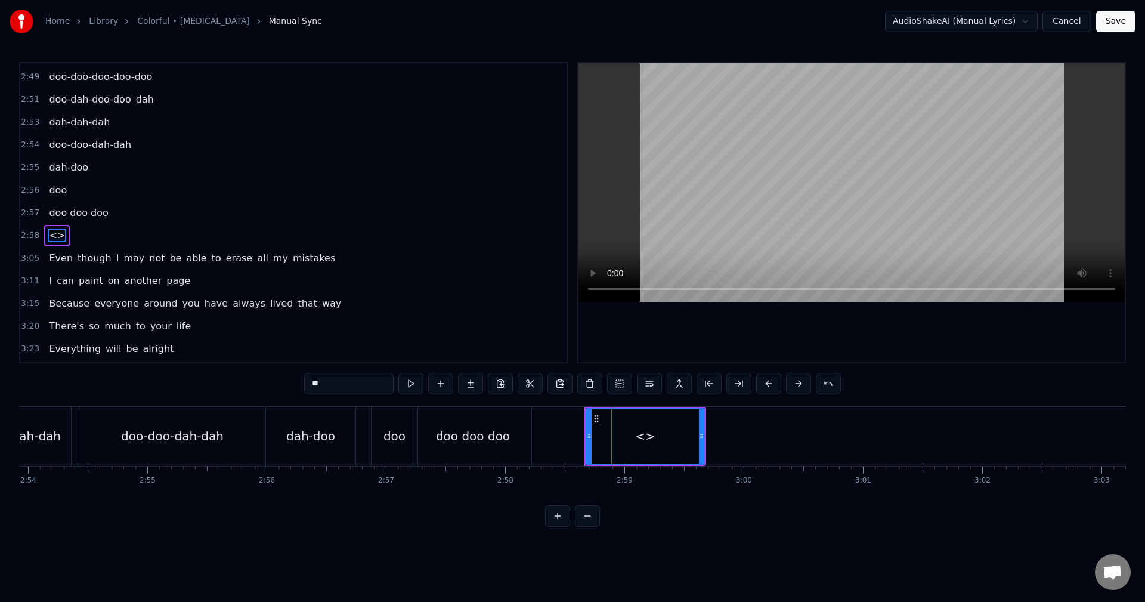
scroll to position [1244, 0]
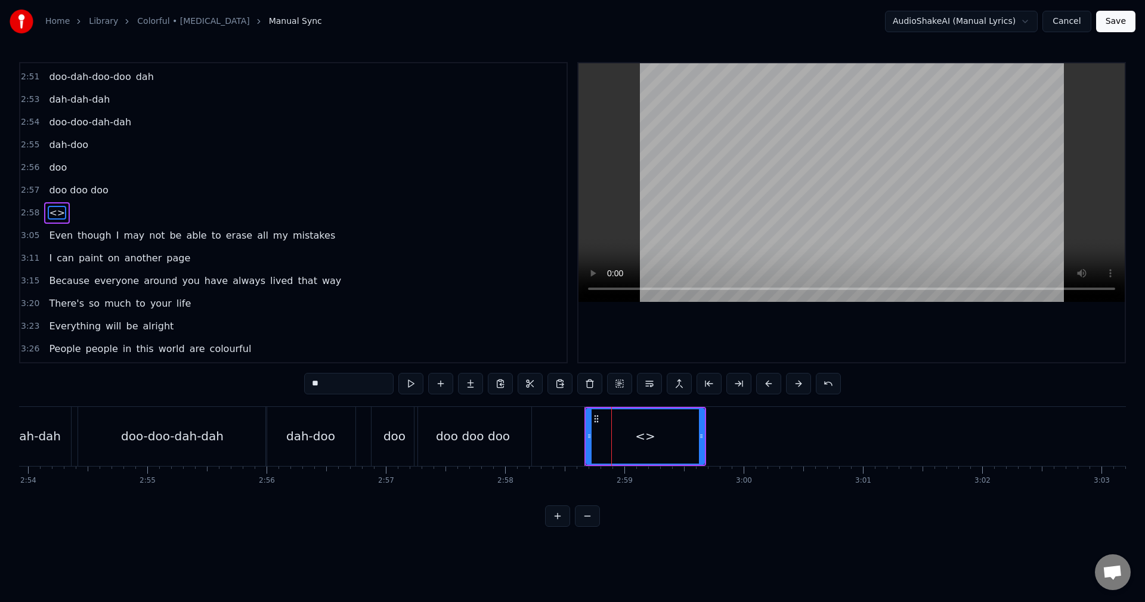
drag, startPoint x: 358, startPoint y: 382, endPoint x: 205, endPoint y: 373, distance: 154.1
click at [205, 373] on div "0:01 (da da-da da-dah da da-da da-dah 0:06 da da-da da-doo 0:07 doo- doo 0:09 d…" at bounding box center [572, 294] width 1107 height 464
type input "***"
click at [613, 438] on div "doo" at bounding box center [645, 436] width 117 height 54
click at [652, 433] on div "doo" at bounding box center [645, 436] width 22 height 18
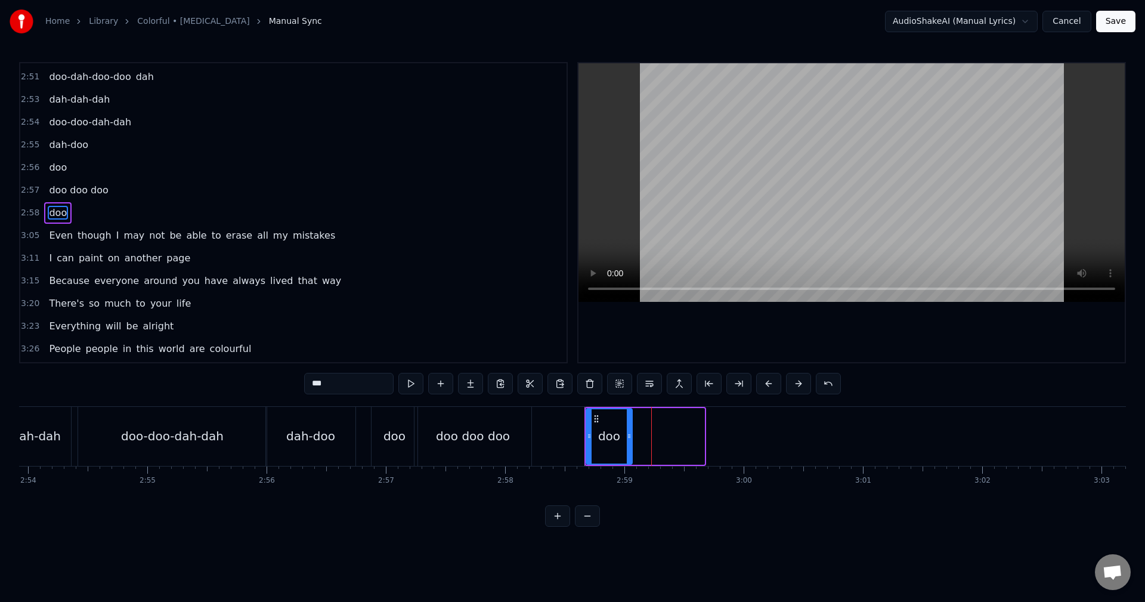
drag, startPoint x: 702, startPoint y: 437, endPoint x: 630, endPoint y: 435, distance: 72.2
click at [630, 435] on icon at bounding box center [629, 436] width 5 height 10
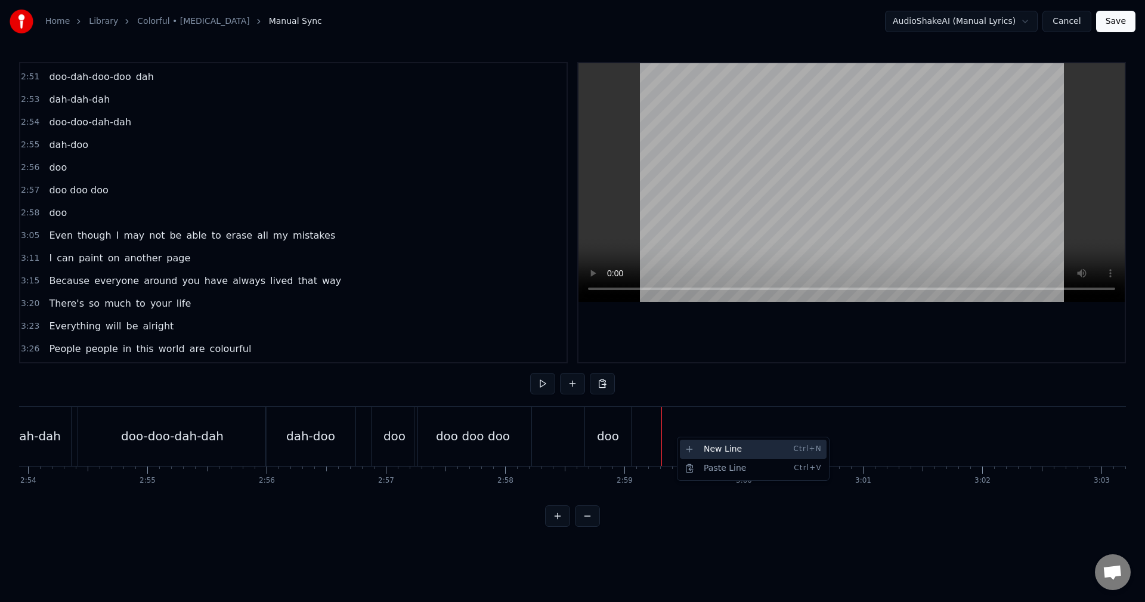
click at [702, 447] on div "New Line Ctrl+N" at bounding box center [753, 448] width 147 height 19
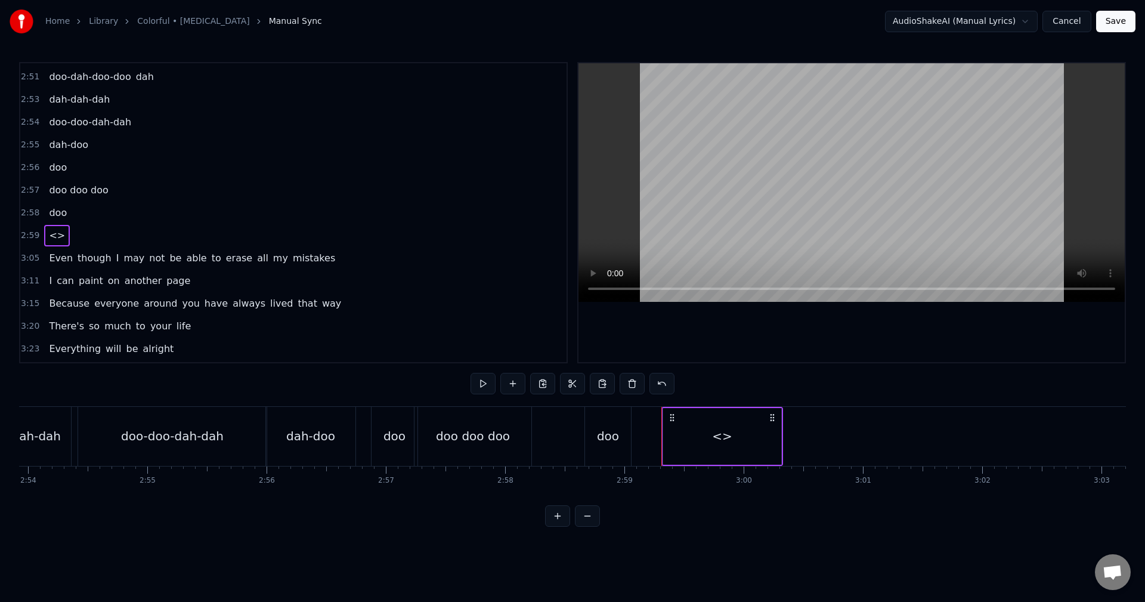
click at [715, 435] on div "<>" at bounding box center [722, 436] width 20 height 18
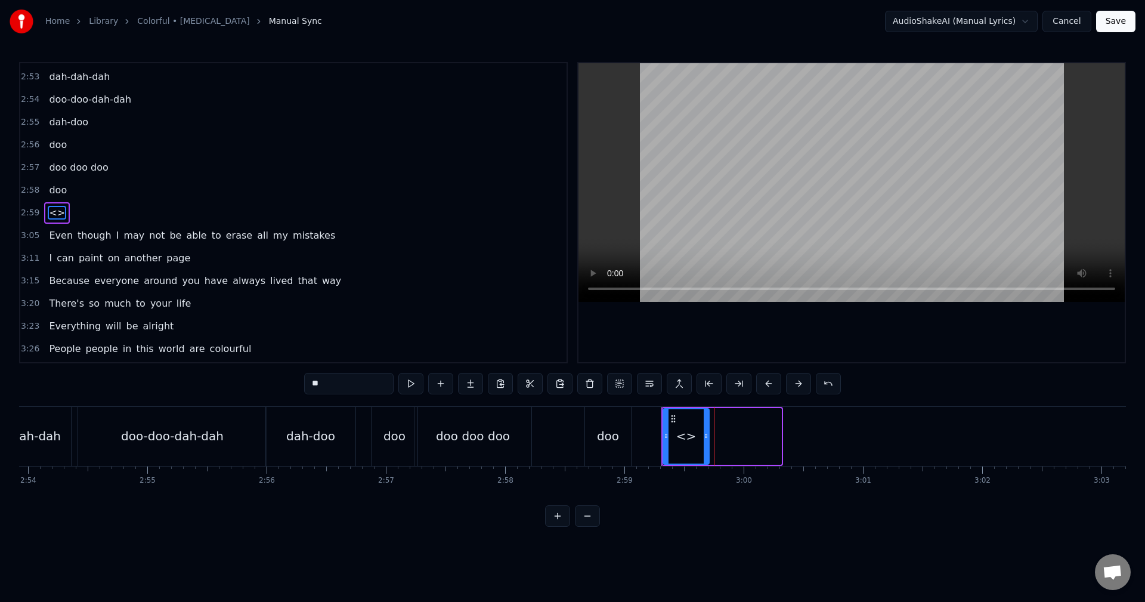
drag, startPoint x: 780, startPoint y: 439, endPoint x: 708, endPoint y: 434, distance: 72.3
click at [708, 434] on icon at bounding box center [706, 436] width 5 height 10
drag, startPoint x: 341, startPoint y: 382, endPoint x: 97, endPoint y: 371, distance: 244.7
click at [98, 371] on div "0:01 (da da-da da-dah da da-da da-dah 0:06 da da-da da-doo 0:07 doo- doo 0:09 d…" at bounding box center [572, 294] width 1107 height 464
type input "***"
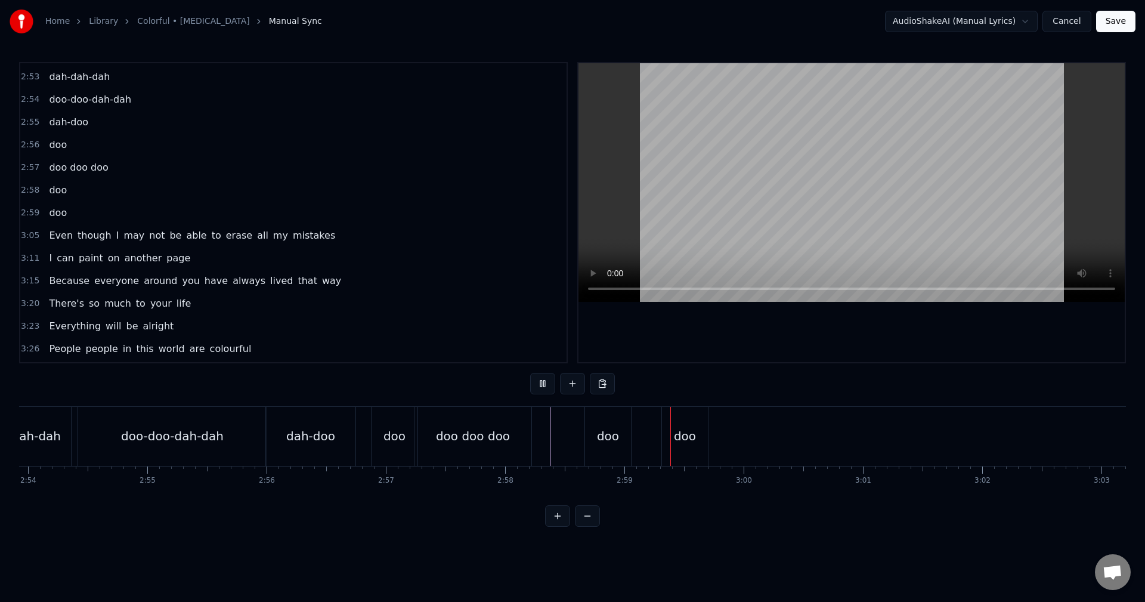
click at [548, 444] on div "New Line Ctrl+N" at bounding box center [611, 450] width 147 height 19
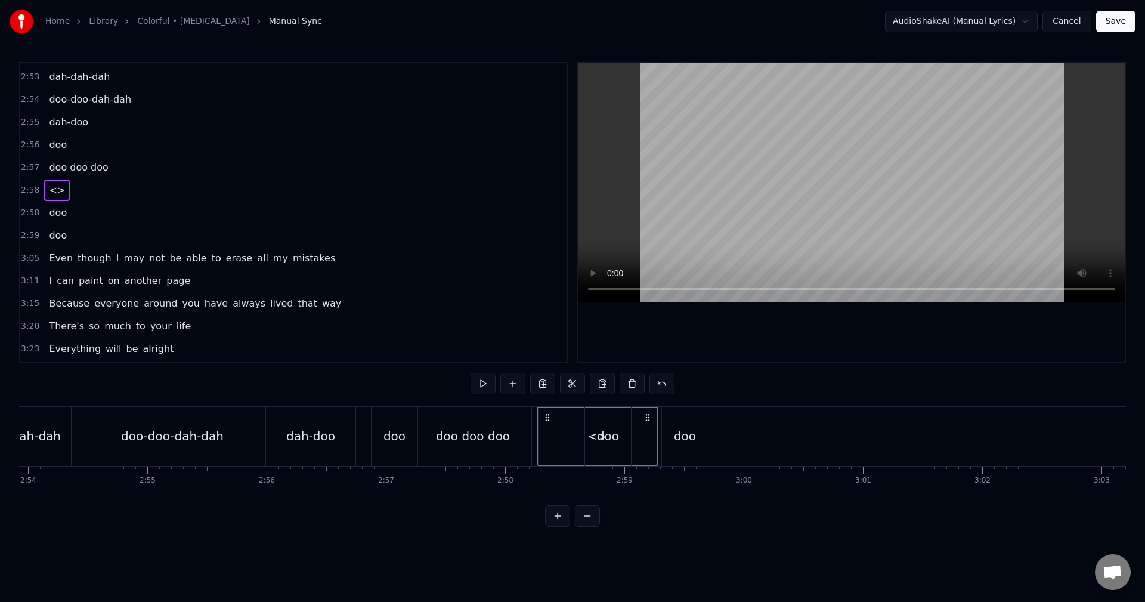
click at [547, 444] on div "<>" at bounding box center [597, 436] width 118 height 57
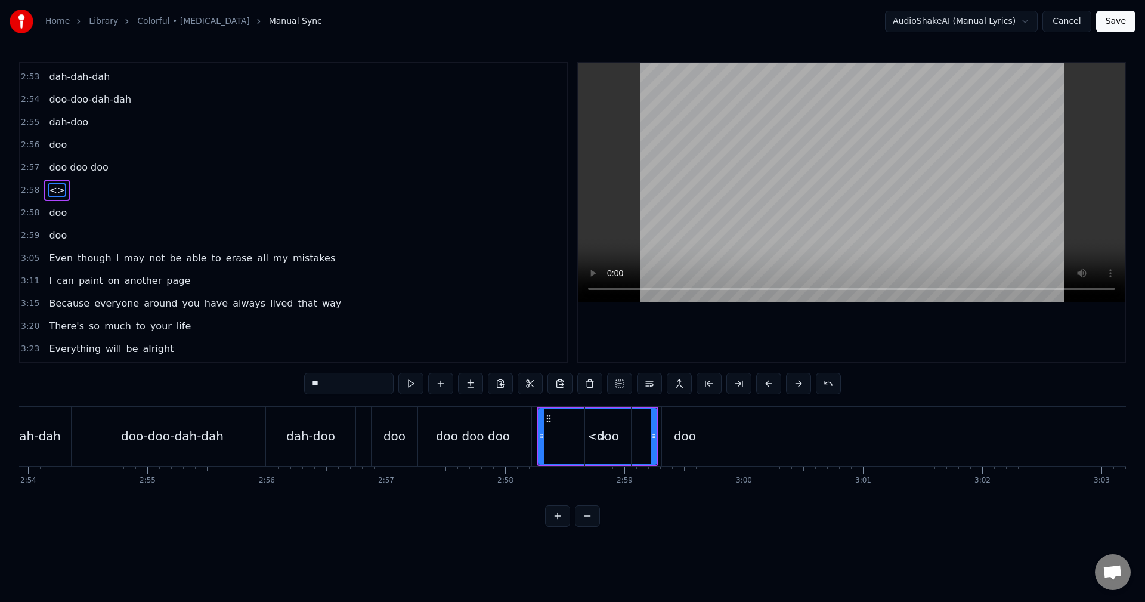
scroll to position [1244, 0]
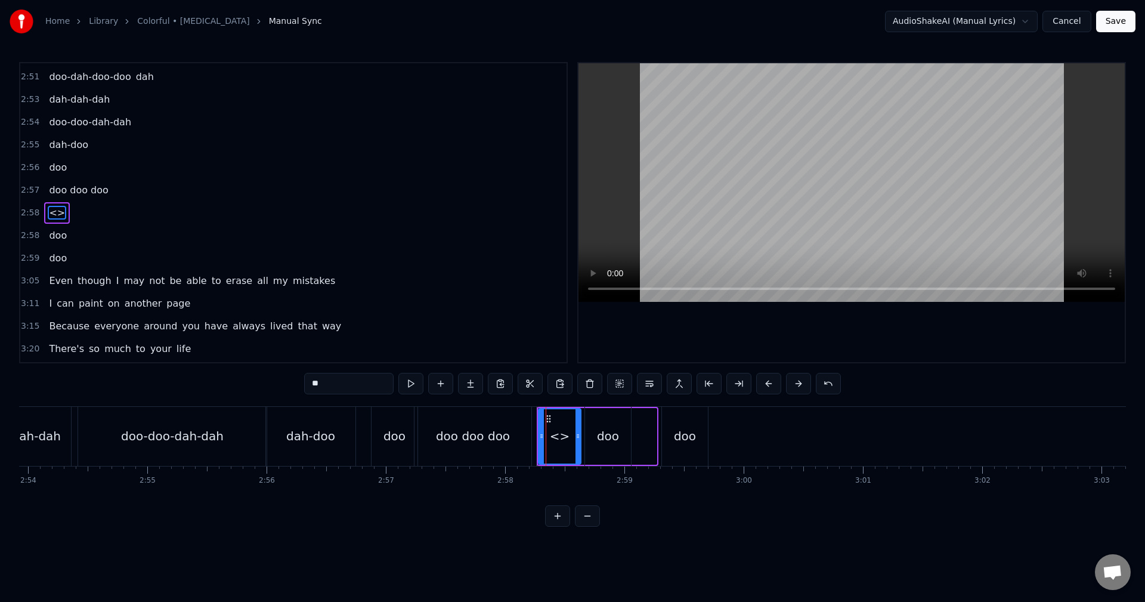
drag, startPoint x: 653, startPoint y: 436, endPoint x: 577, endPoint y: 440, distance: 75.8
click at [577, 440] on icon at bounding box center [577, 436] width 5 height 10
drag, startPoint x: 353, startPoint y: 386, endPoint x: 179, endPoint y: 379, distance: 173.6
click at [184, 379] on div "0:01 (da da-da da-dah da da-da da-dah 0:06 da da-da da-doo 0:07 doo- doo 0:09 d…" at bounding box center [572, 294] width 1107 height 464
click at [478, 419] on div "doo doo doo" at bounding box center [472, 436] width 117 height 59
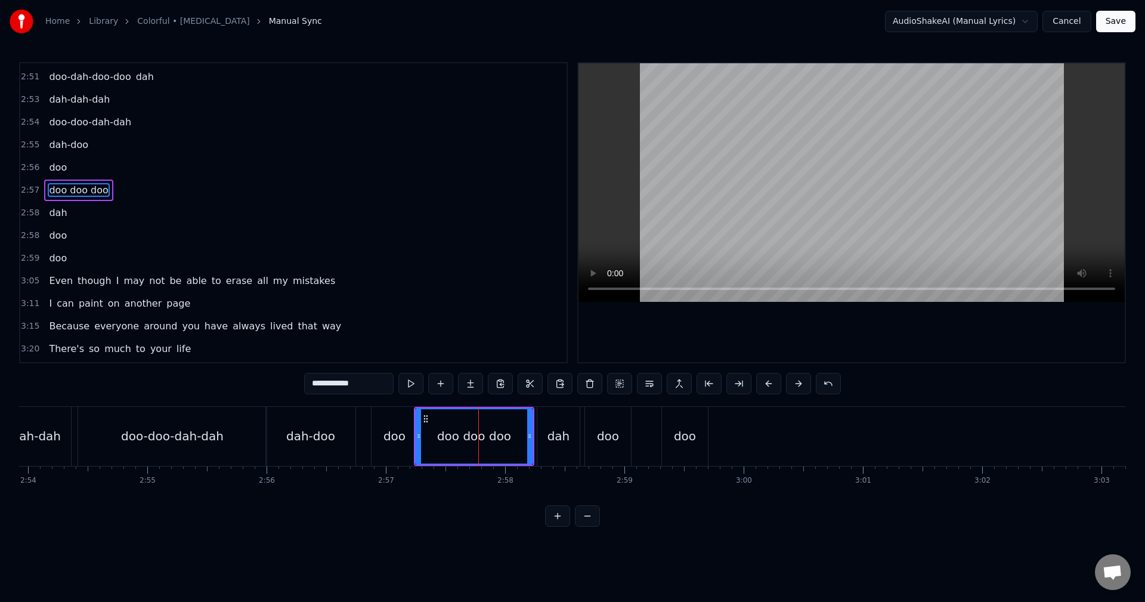
scroll to position [1221, 0]
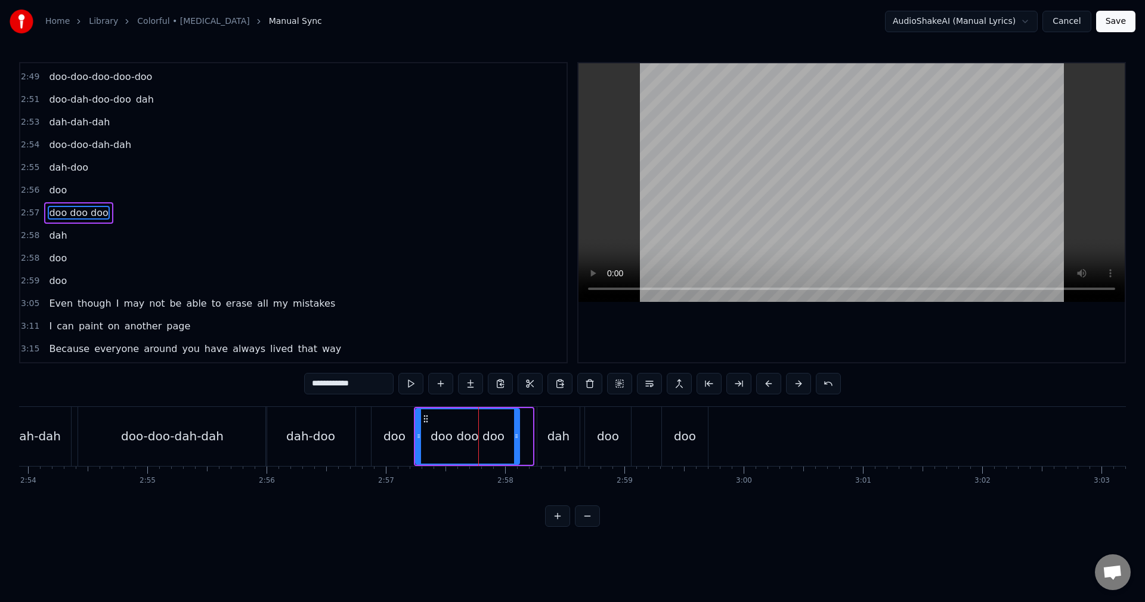
drag, startPoint x: 527, startPoint y: 433, endPoint x: 514, endPoint y: 433, distance: 13.1
click at [514, 433] on icon at bounding box center [516, 436] width 5 height 10
click at [547, 438] on div "dah" at bounding box center [558, 436] width 42 height 59
type input "***"
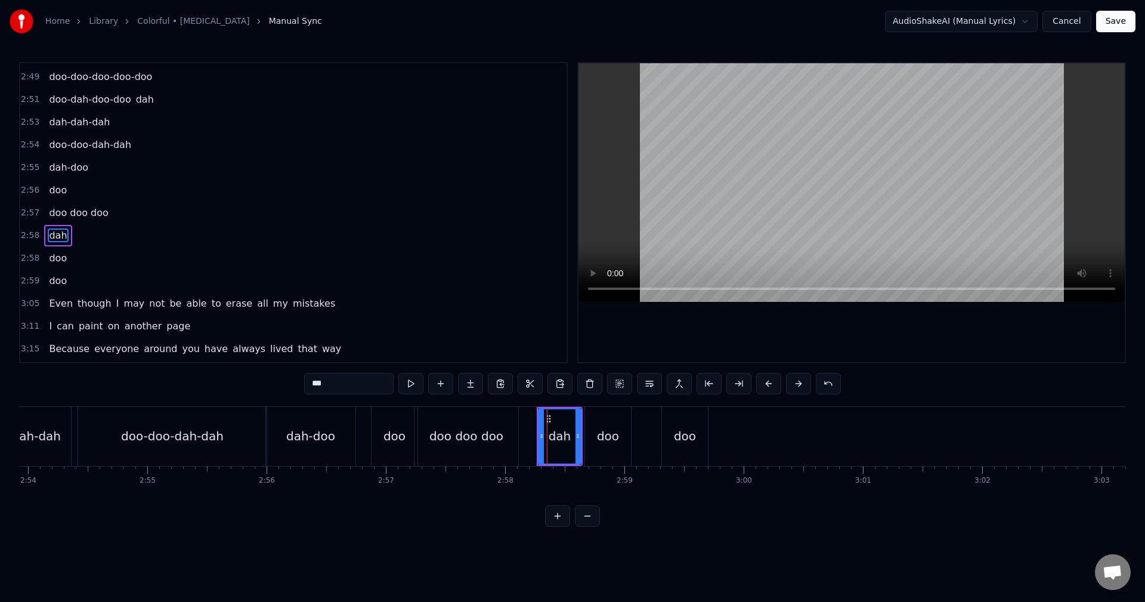
scroll to position [1244, 0]
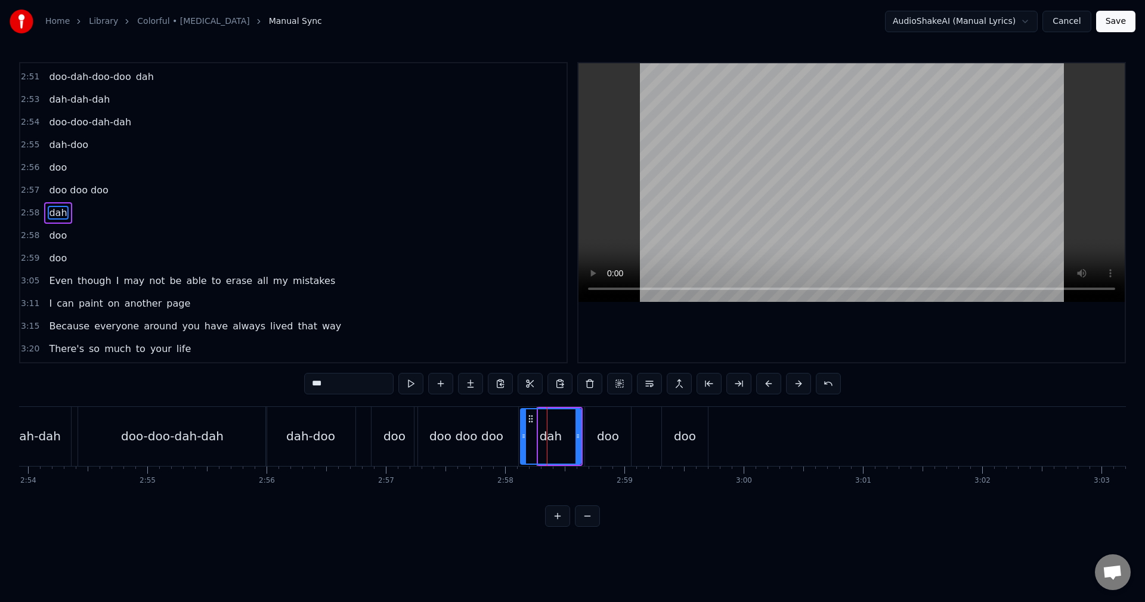
drag, startPoint x: 540, startPoint y: 436, endPoint x: 522, endPoint y: 438, distance: 17.9
click at [522, 438] on icon at bounding box center [523, 436] width 5 height 10
click at [537, 438] on div "dah" at bounding box center [550, 436] width 59 height 54
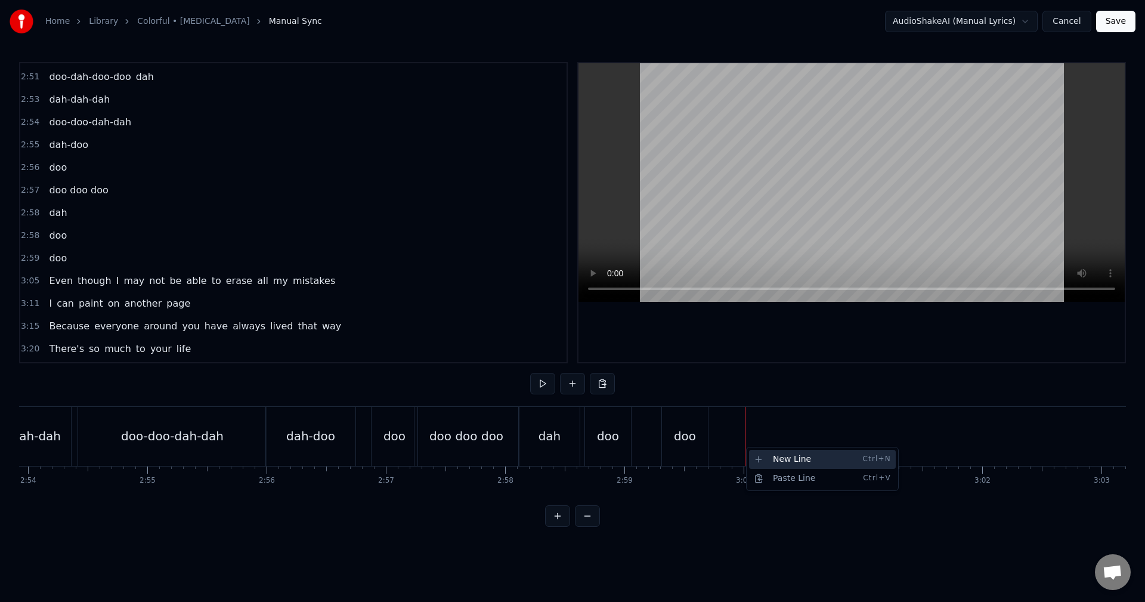
click at [761, 451] on div "New Line Ctrl+N" at bounding box center [822, 459] width 147 height 19
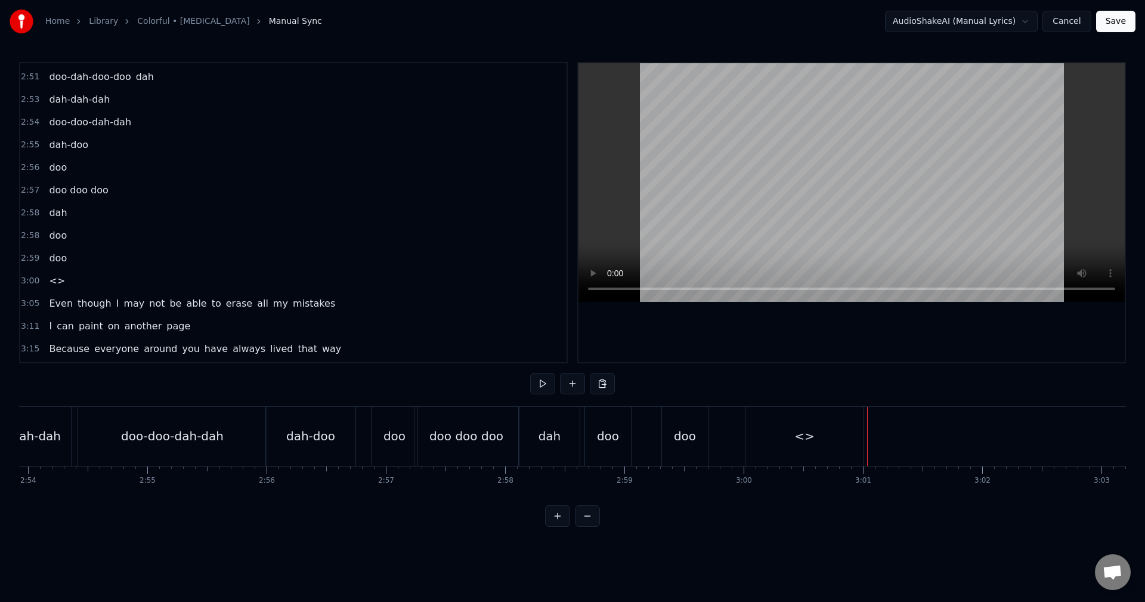
click at [842, 446] on div "<>" at bounding box center [804, 436] width 118 height 59
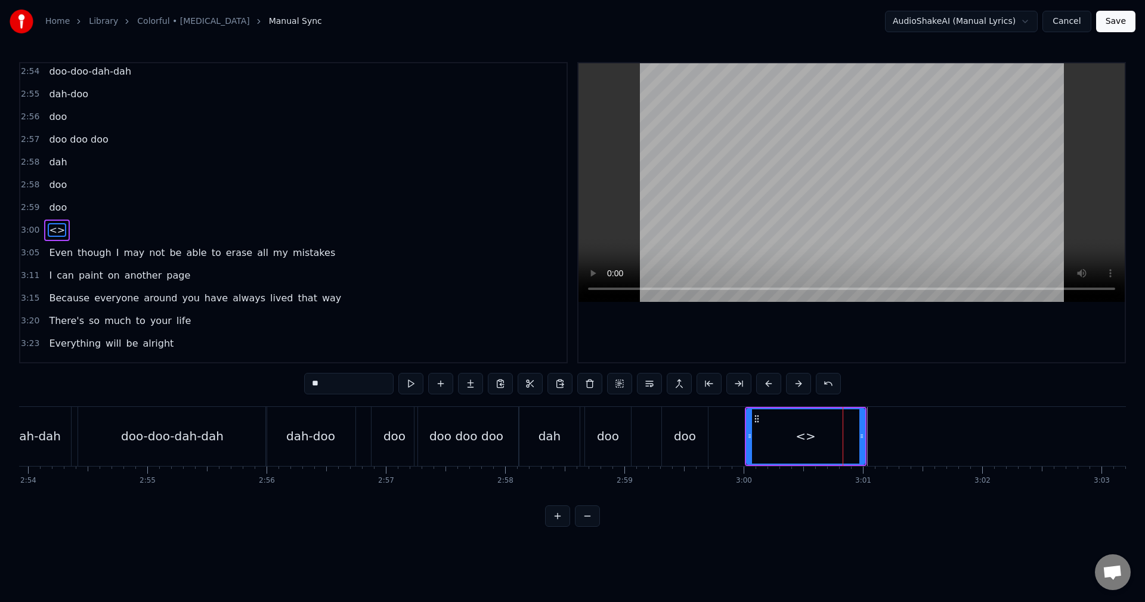
scroll to position [1312, 0]
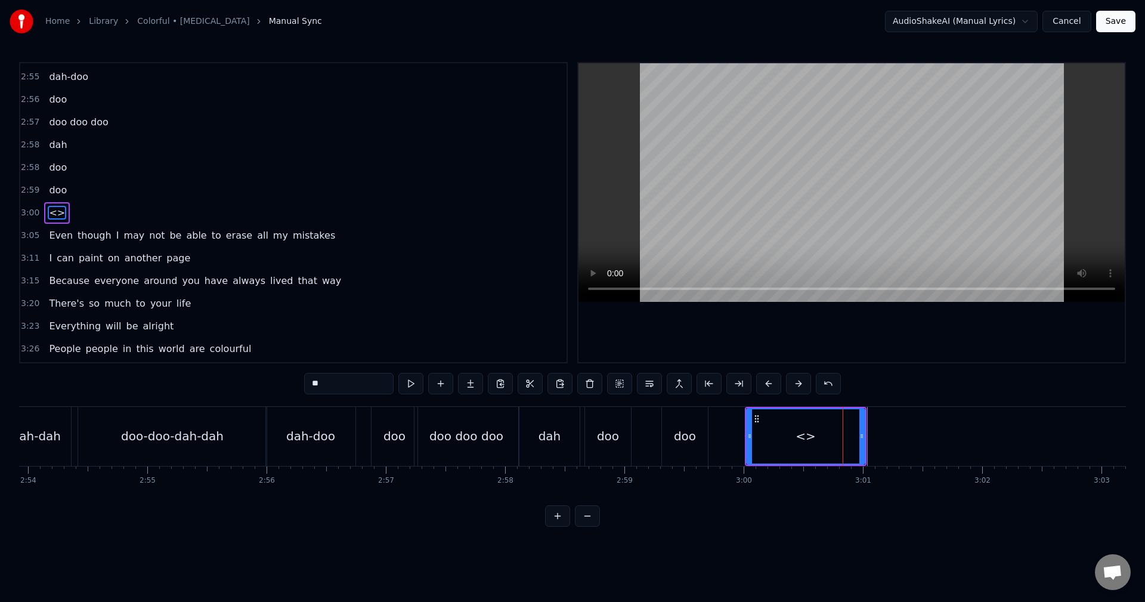
drag, startPoint x: 370, startPoint y: 392, endPoint x: 221, endPoint y: 373, distance: 149.7
click at [219, 383] on div "0:01 (da da-da da-dah da da-da da-dah 0:06 da da-da da-doo 0:07 doo- doo 0:09 d…" at bounding box center [572, 294] width 1107 height 464
type input "*******"
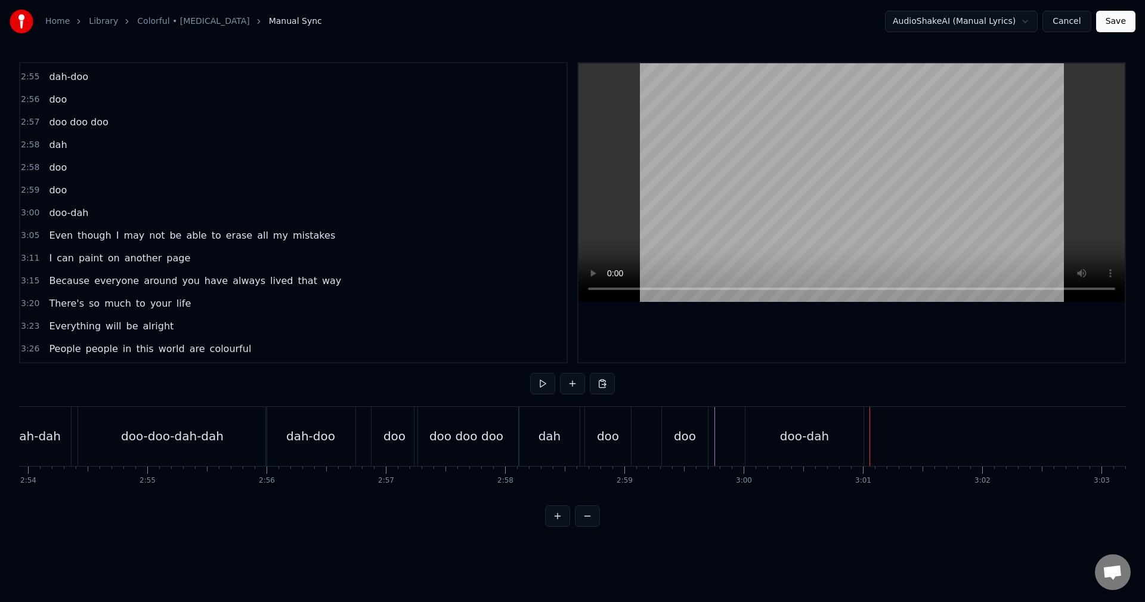
click at [773, 421] on div "doo-dah" at bounding box center [804, 436] width 118 height 59
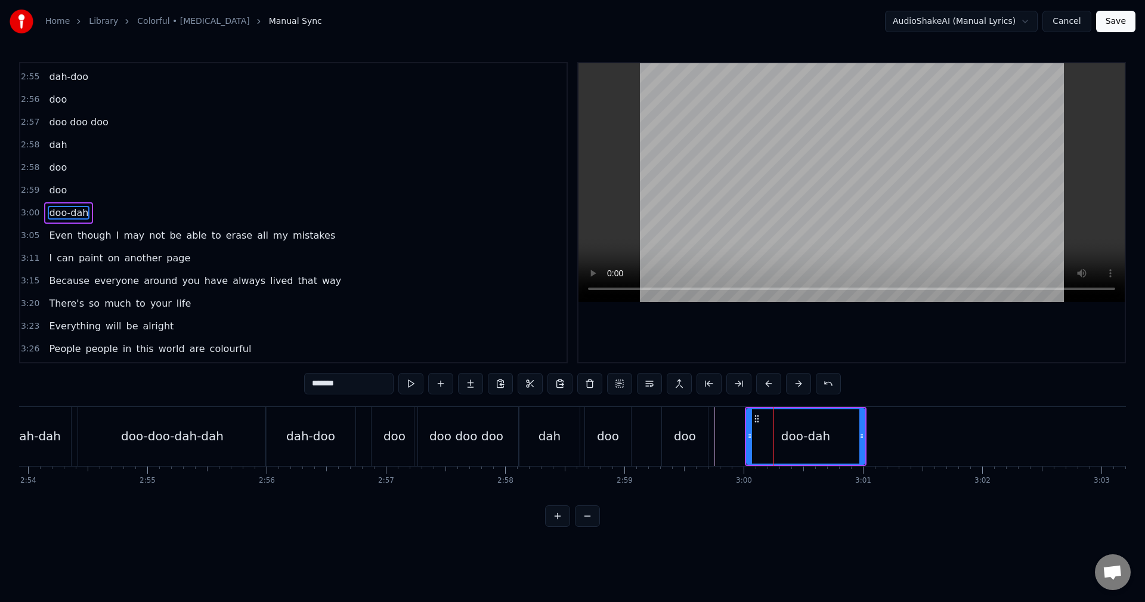
click at [366, 382] on input "*******" at bounding box center [348, 383] width 89 height 21
type input "**********"
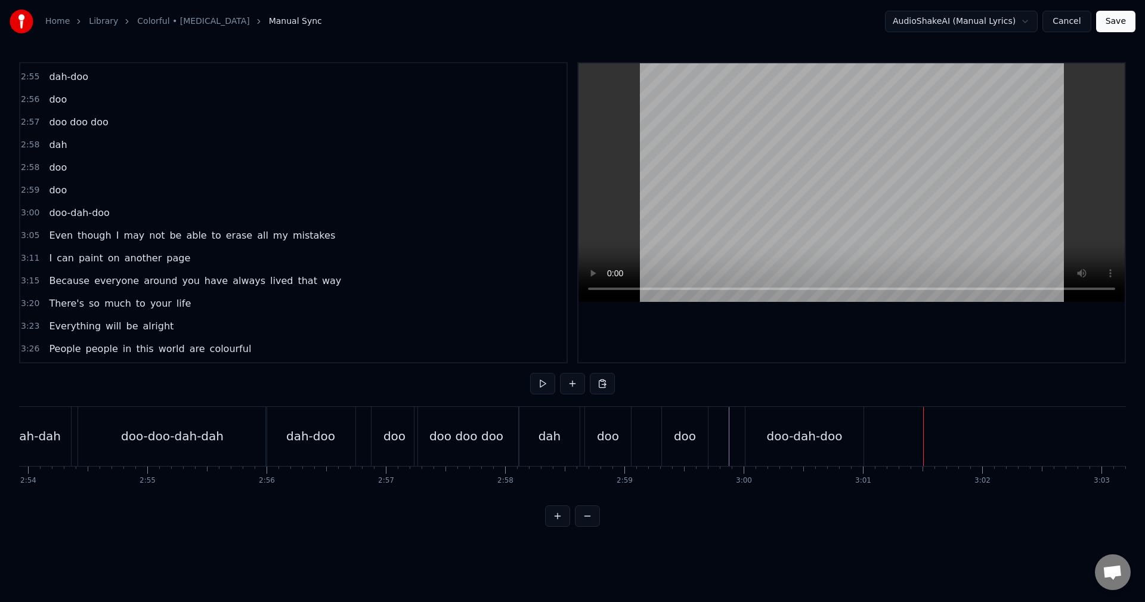
click at [810, 426] on div "doo-dah-doo" at bounding box center [804, 436] width 118 height 59
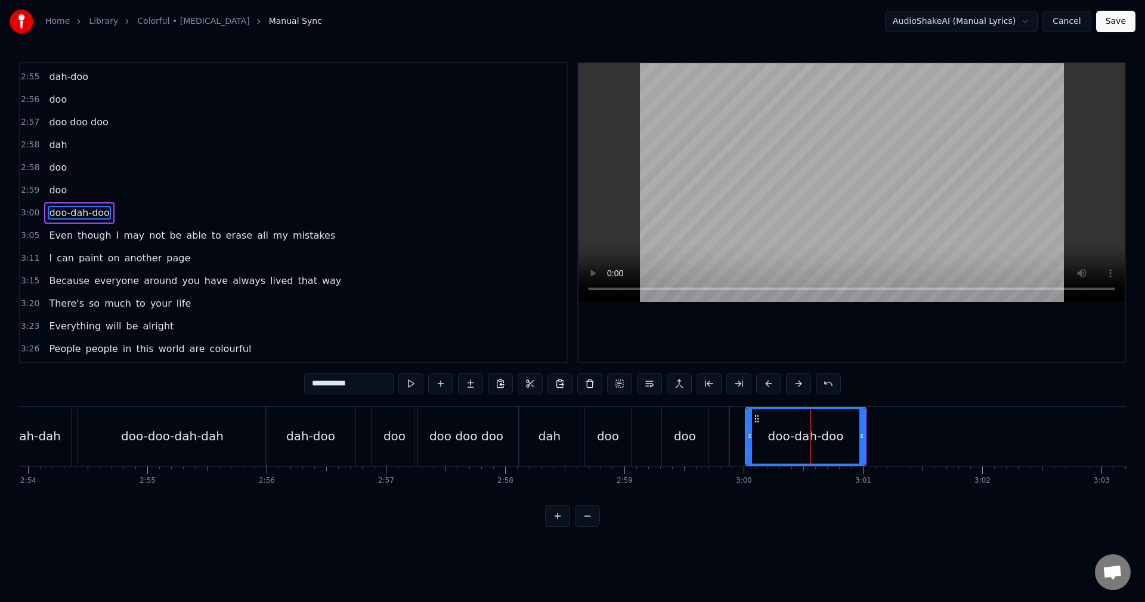
click at [360, 381] on input "**********" at bounding box center [348, 383] width 89 height 21
type input "**********"
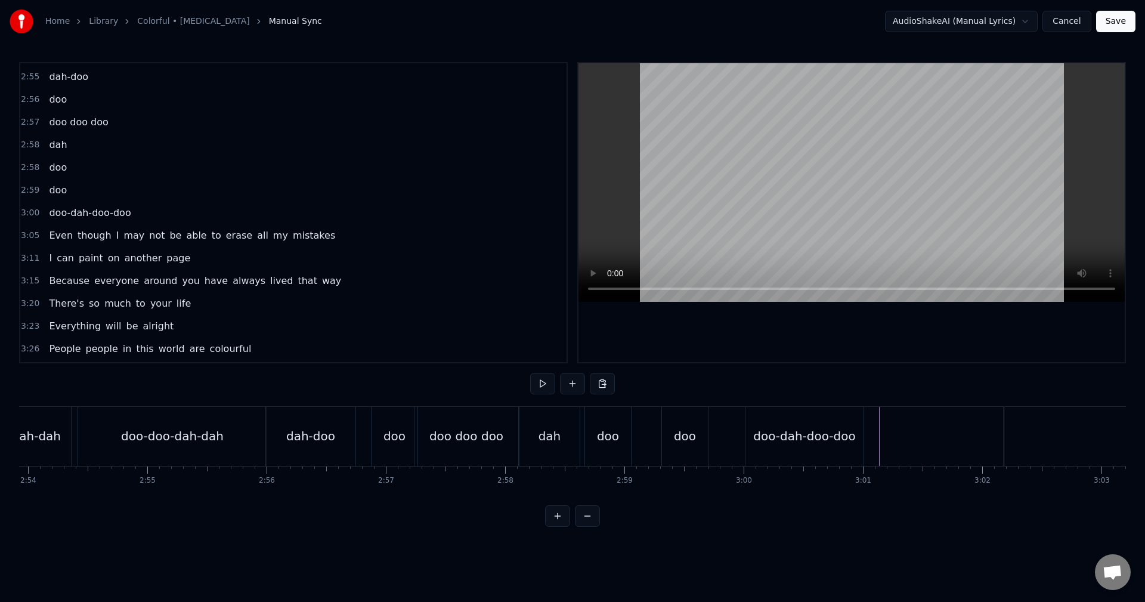
click at [905, 437] on div "New Line Ctrl+N" at bounding box center [965, 444] width 147 height 19
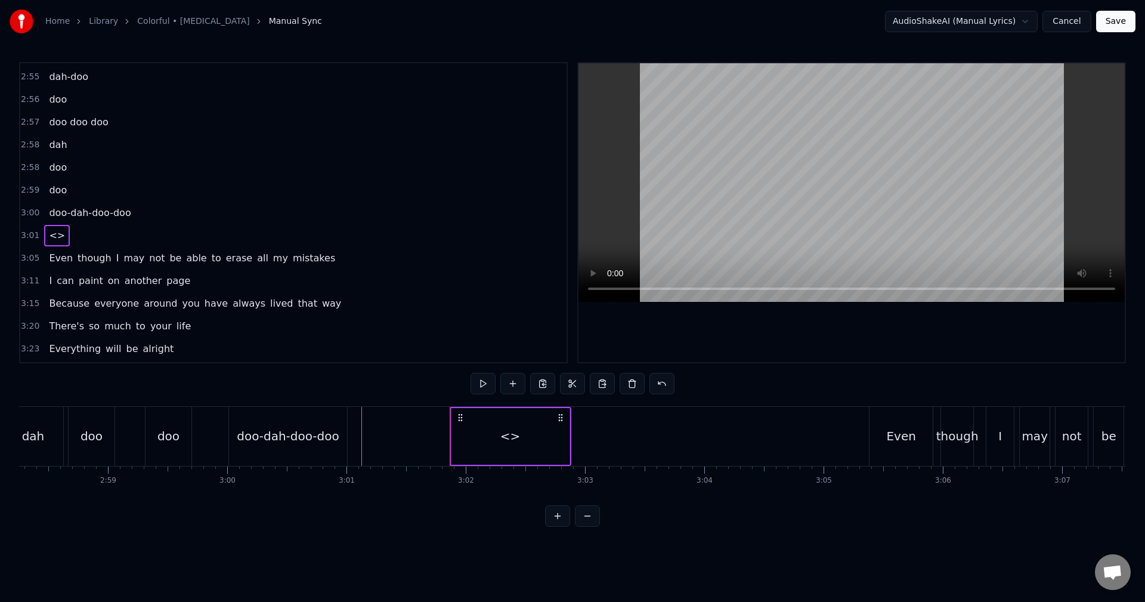
scroll to position [0, 21240]
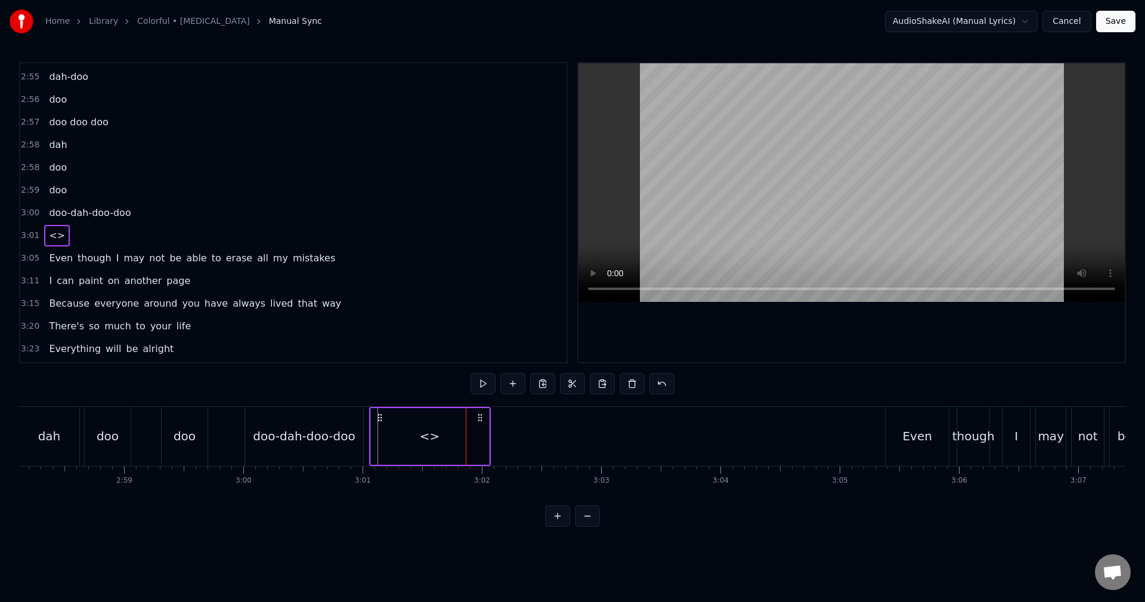
drag, startPoint x: 476, startPoint y: 417, endPoint x: 373, endPoint y: 432, distance: 103.6
click at [373, 432] on div "<>" at bounding box center [430, 436] width 122 height 59
drag, startPoint x: 380, startPoint y: 418, endPoint x: 387, endPoint y: 424, distance: 9.3
click at [387, 424] on div "<>" at bounding box center [424, 436] width 122 height 59
click at [344, 443] on div "doo-dah-doo-doo" at bounding box center [304, 436] width 103 height 18
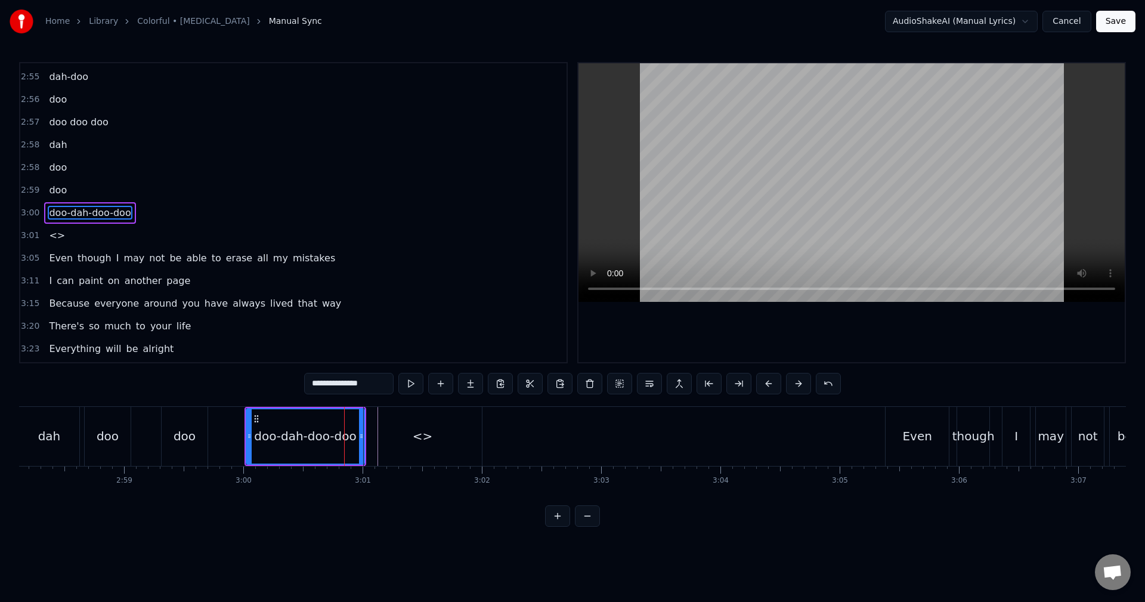
click at [401, 447] on div "<>" at bounding box center [423, 436] width 118 height 59
type input "**"
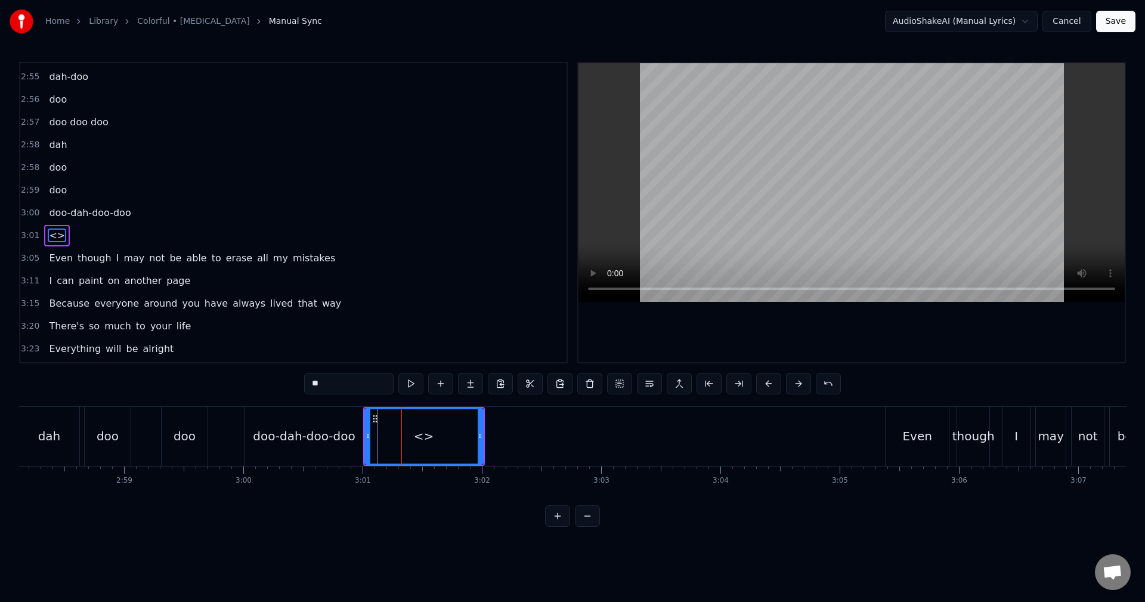
scroll to position [1334, 0]
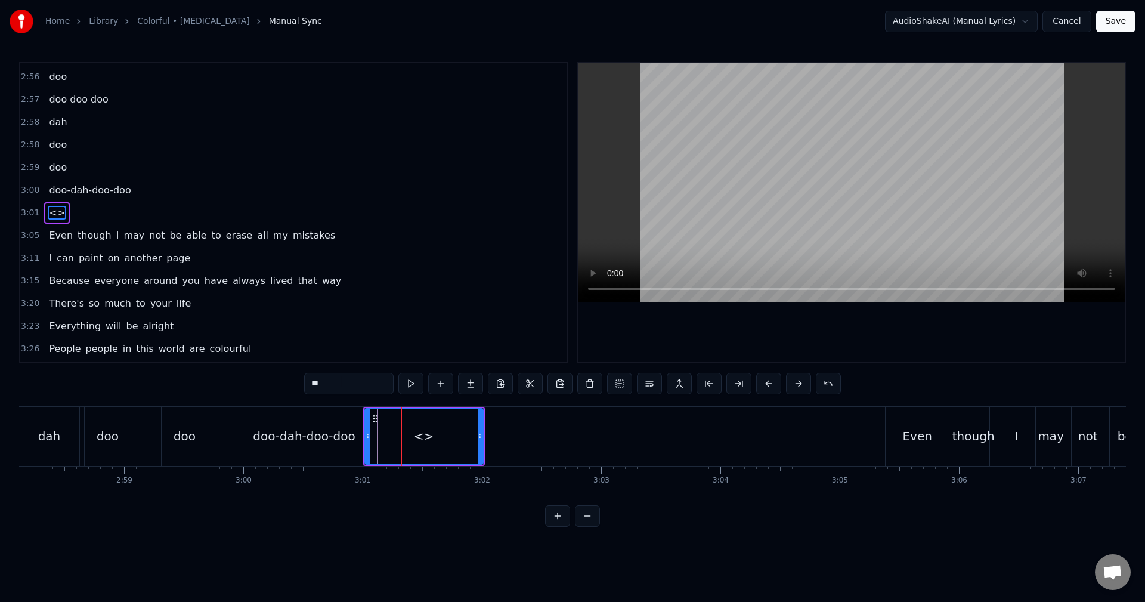
drag, startPoint x: 376, startPoint y: 416, endPoint x: 382, endPoint y: 418, distance: 6.4
click at [389, 419] on div "<>" at bounding box center [423, 436] width 117 height 54
drag, startPoint x: 376, startPoint y: 418, endPoint x: 392, endPoint y: 422, distance: 16.1
click at [392, 422] on div "<>" at bounding box center [423, 436] width 117 height 54
click at [793, 383] on button at bounding box center [798, 383] width 25 height 21
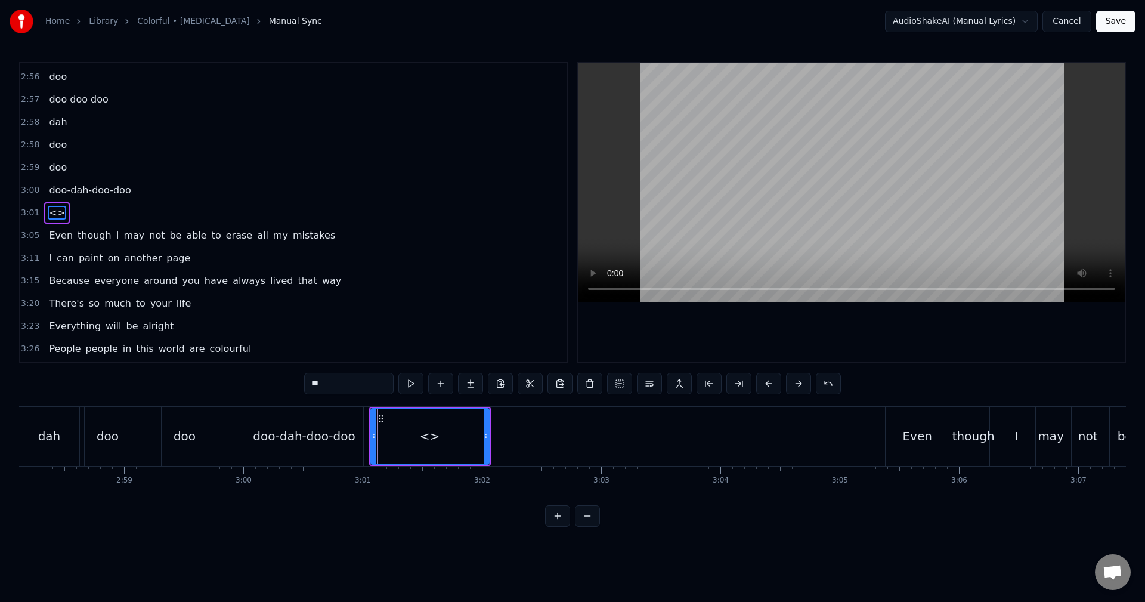
click at [793, 383] on button at bounding box center [798, 383] width 25 height 21
click at [786, 373] on button at bounding box center [798, 383] width 25 height 21
click at [420, 442] on div "<>" at bounding box center [441, 436] width 117 height 54
drag, startPoint x: 498, startPoint y: 435, endPoint x: 456, endPoint y: 436, distance: 41.8
click at [452, 436] on icon at bounding box center [449, 436] width 5 height 10
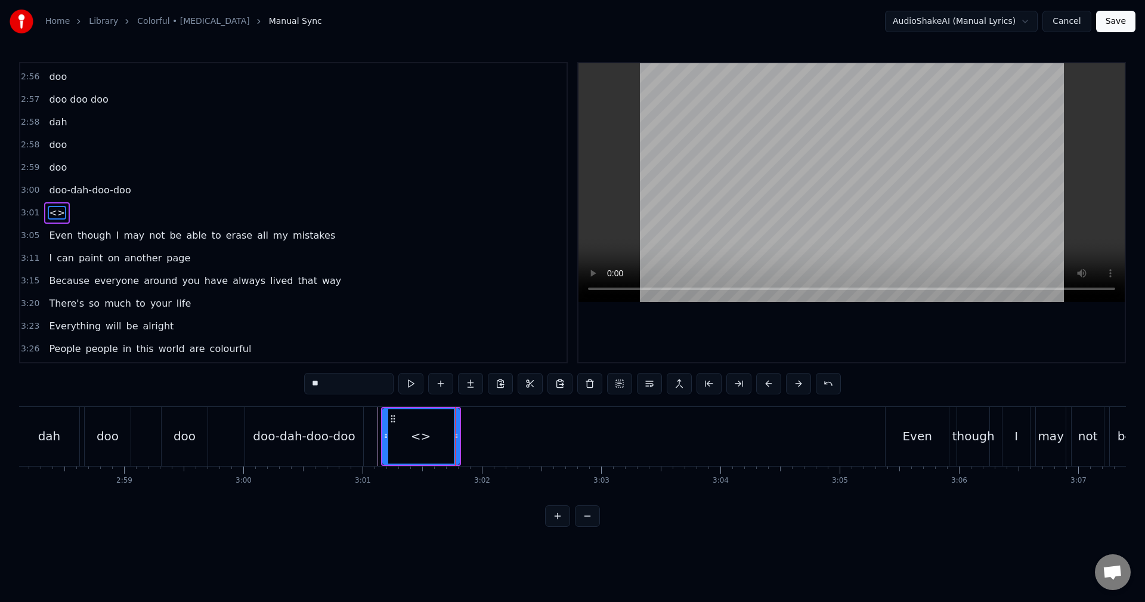
drag, startPoint x: 324, startPoint y: 378, endPoint x: 250, endPoint y: 374, distance: 73.5
click at [254, 374] on div "0:01 (da da-da da-dah da da-da da-dah 0:06 da da-da da-doo 0:07 doo- doo 0:09 d…" at bounding box center [572, 294] width 1107 height 464
type input "**"
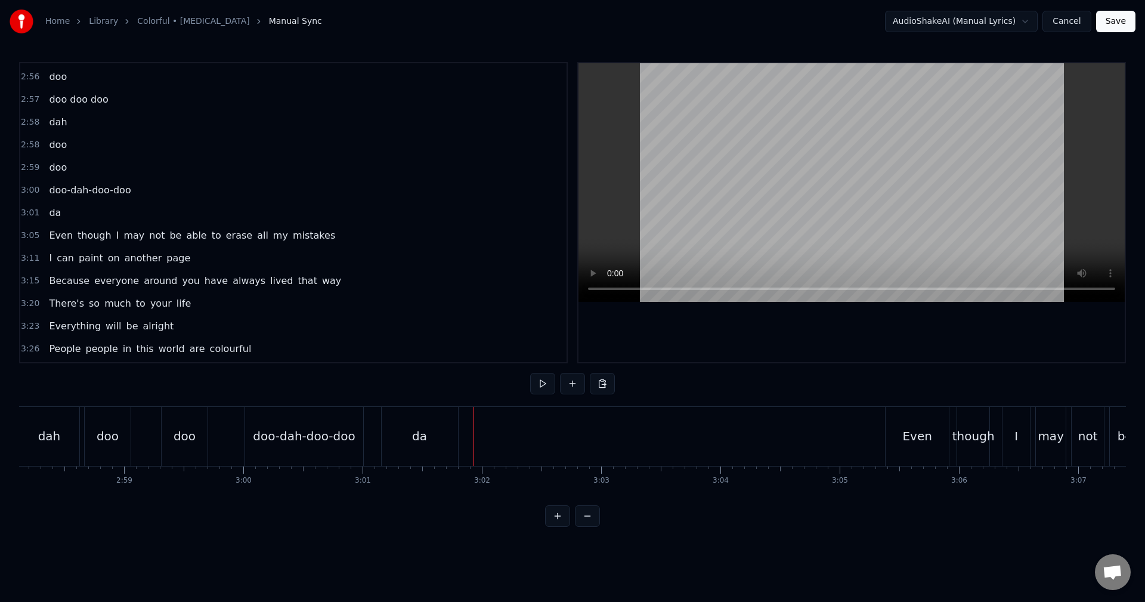
click at [476, 445] on div "New Line Ctrl+N" at bounding box center [541, 451] width 147 height 19
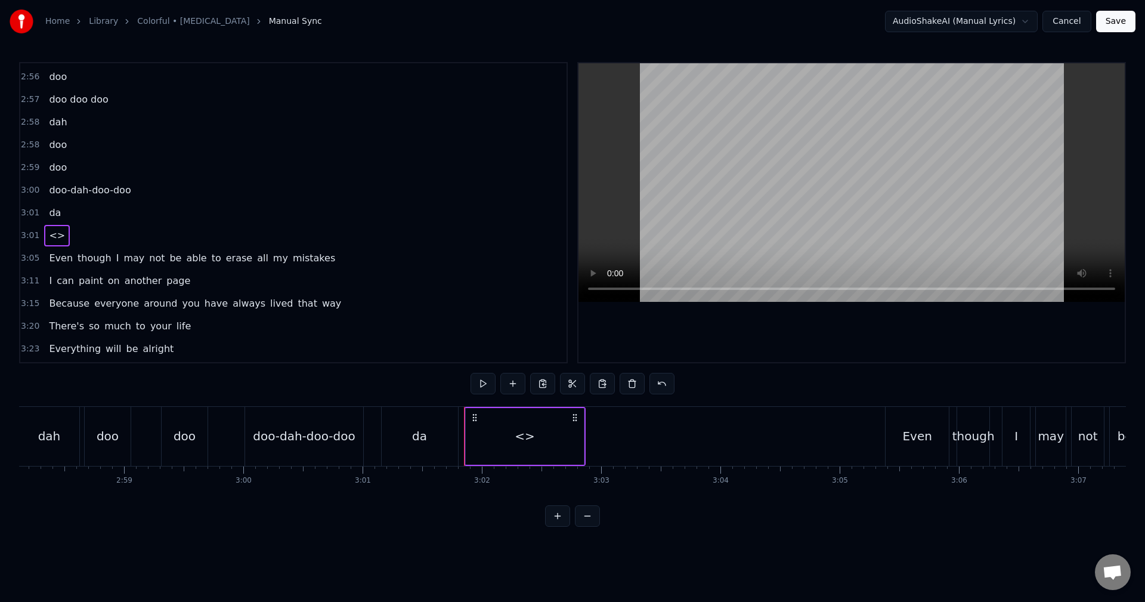
click at [580, 438] on div "<>" at bounding box center [525, 436] width 118 height 57
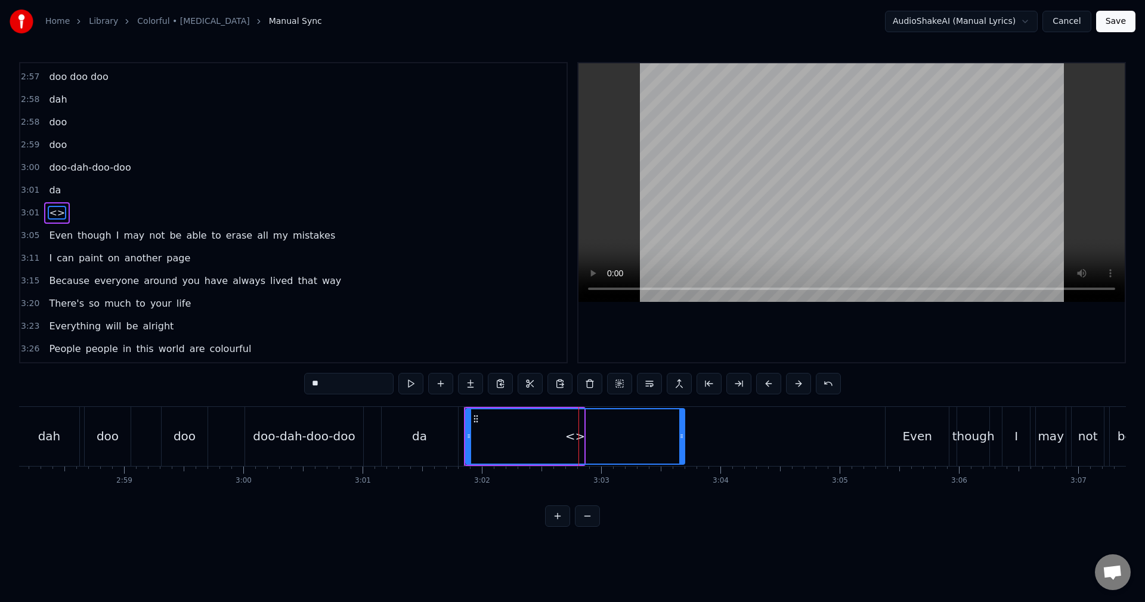
drag, startPoint x: 581, startPoint y: 437, endPoint x: 686, endPoint y: 433, distance: 105.0
click at [684, 434] on icon at bounding box center [681, 436] width 5 height 10
drag, startPoint x: 683, startPoint y: 433, endPoint x: 676, endPoint y: 430, distance: 7.5
click at [683, 432] on icon at bounding box center [685, 436] width 5 height 10
drag, startPoint x: 276, startPoint y: 382, endPoint x: 271, endPoint y: 375, distance: 8.6
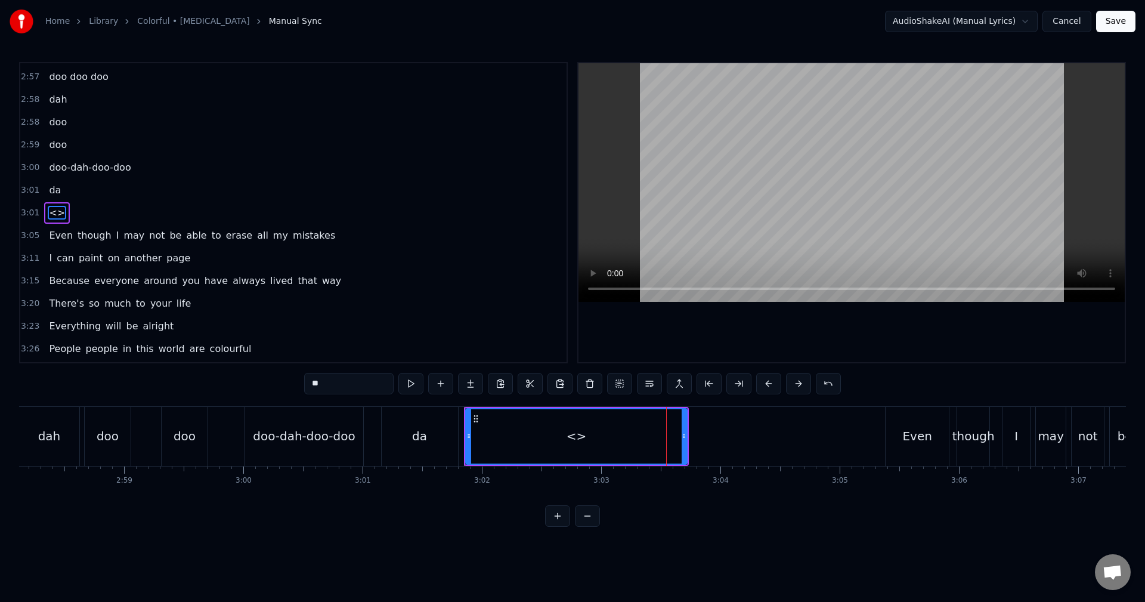
click at [274, 382] on div "0:01 (da da-da da-dah da da-da da-dah 0:06 da da-da da-doo 0:07 doo- doo 0:09 d…" at bounding box center [572, 294] width 1107 height 464
click at [477, 430] on div "doo-dah-doo-doo" at bounding box center [576, 436] width 220 height 54
click at [477, 428] on div "doo-dah-doo-doo" at bounding box center [576, 436] width 220 height 54
click at [363, 384] on input "**********" at bounding box center [348, 383] width 95 height 21
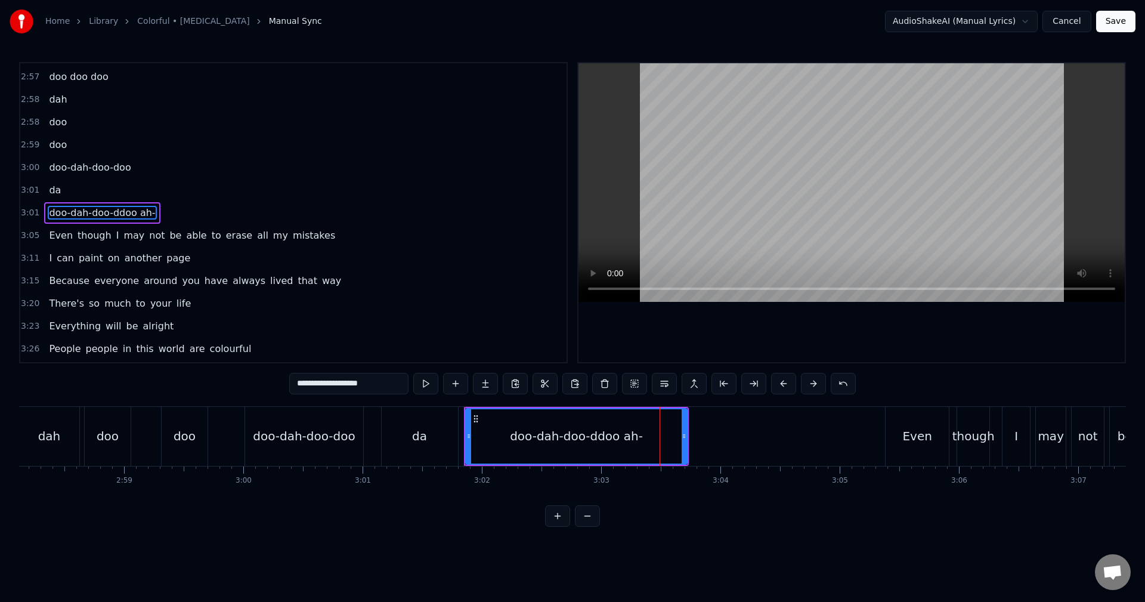
click at [361, 383] on input "**********" at bounding box center [348, 383] width 119 height 21
click at [371, 386] on input "**********" at bounding box center [348, 383] width 113 height 21
click at [487, 429] on div "doo-dah-doo-doo-dah" at bounding box center [576, 436] width 220 height 54
click at [365, 386] on input "**********" at bounding box center [348, 383] width 113 height 21
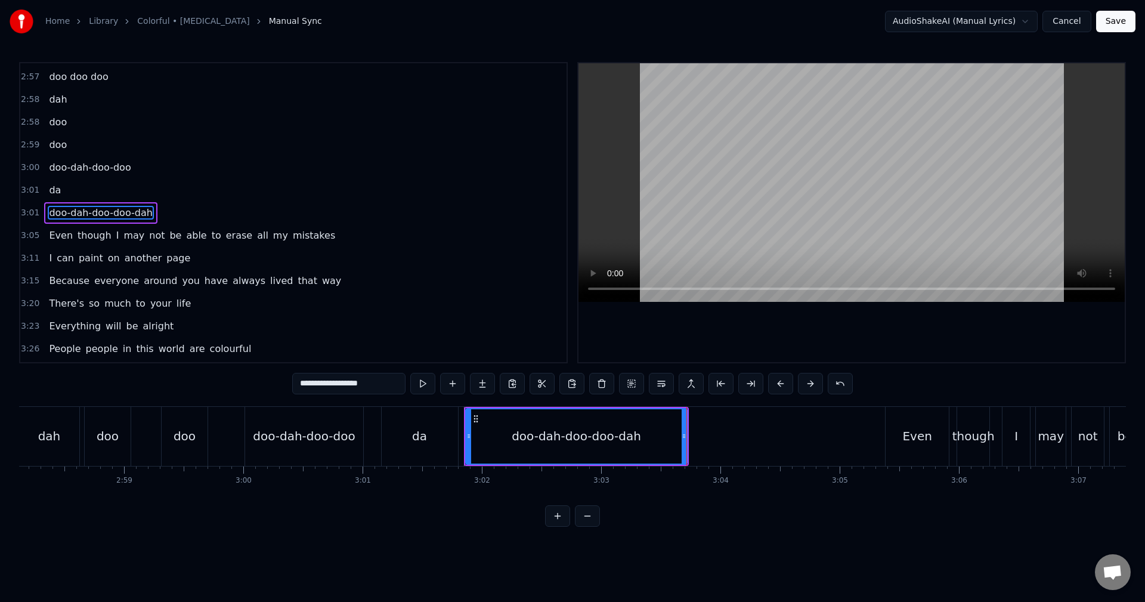
drag, startPoint x: 365, startPoint y: 385, endPoint x: 360, endPoint y: 384, distance: 6.0
click at [360, 384] on input "**********" at bounding box center [348, 383] width 113 height 21
type input "**********"
click at [482, 426] on div "doo-dah-doo-dah-doo" at bounding box center [576, 436] width 220 height 54
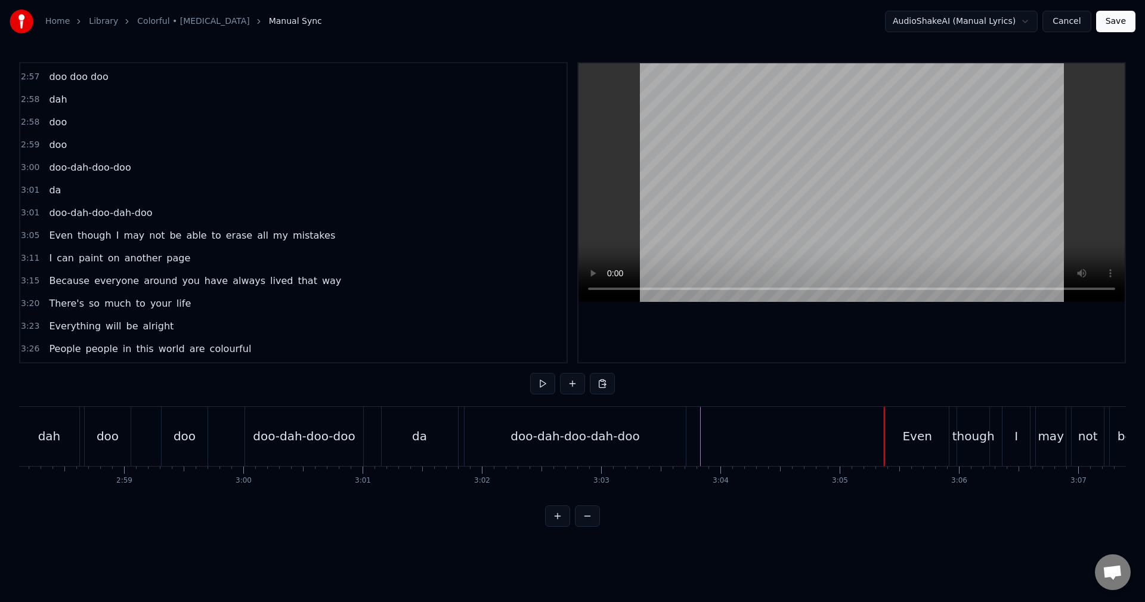
click at [720, 451] on div "New Line Ctrl+N" at bounding box center [770, 453] width 147 height 19
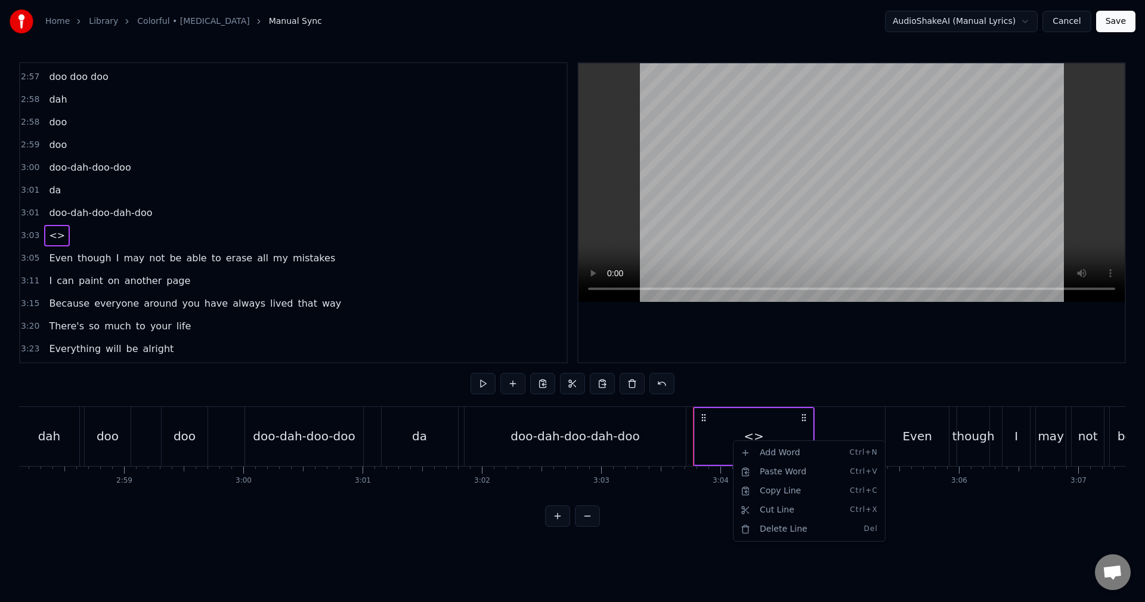
click at [724, 430] on html "Home Library Colorful • [MEDICAL_DATA] Manual Sync AudioShakeAI (Manual Lyrics)…" at bounding box center [572, 273] width 1145 height 546
click at [717, 428] on html "Home Library Colorful • [MEDICAL_DATA] Manual Sync AudioShakeAI (Manual Lyrics)…" at bounding box center [572, 273] width 1145 height 546
click at [717, 428] on div "<>" at bounding box center [754, 436] width 118 height 57
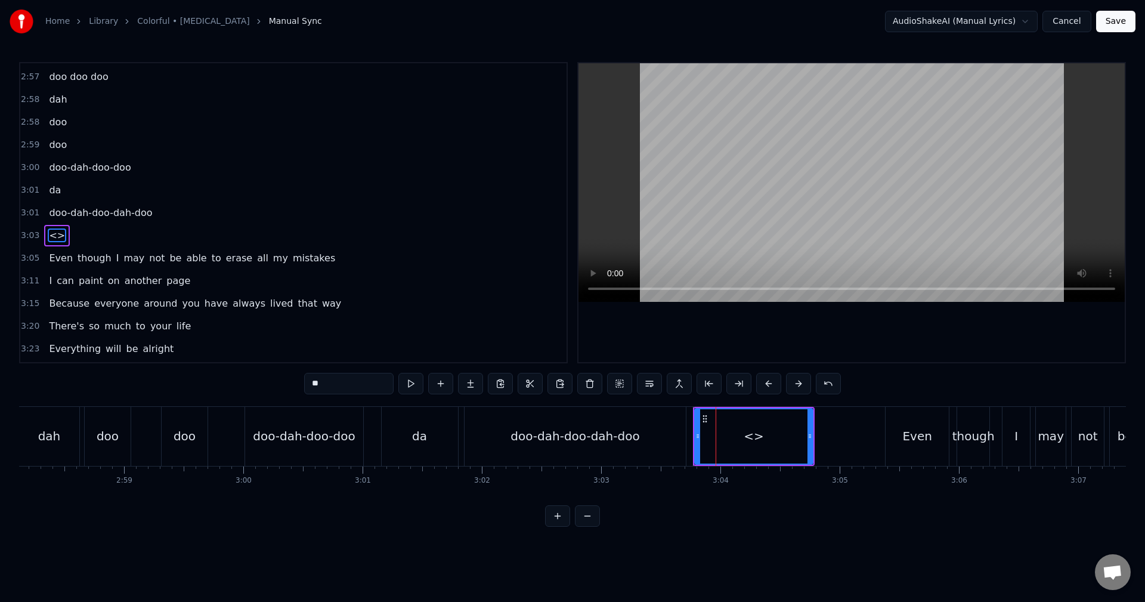
scroll to position [1380, 0]
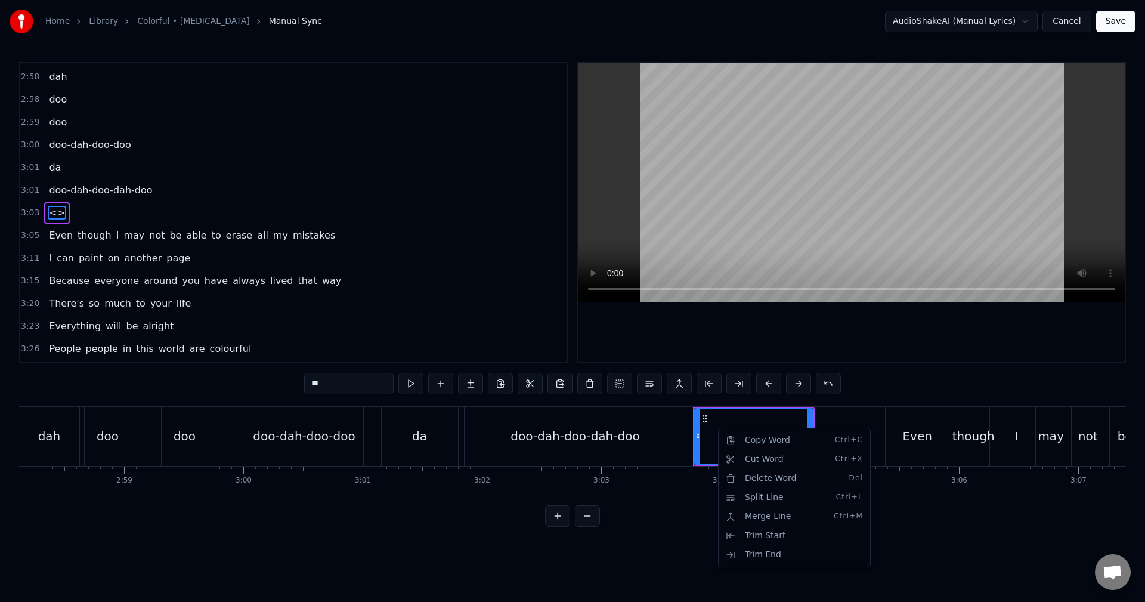
click at [706, 430] on html "Home Library Colorful • [MEDICAL_DATA] Manual Sync AudioShakeAI (Manual Lyrics)…" at bounding box center [572, 273] width 1145 height 546
click at [471, 386] on button at bounding box center [470, 383] width 25 height 21
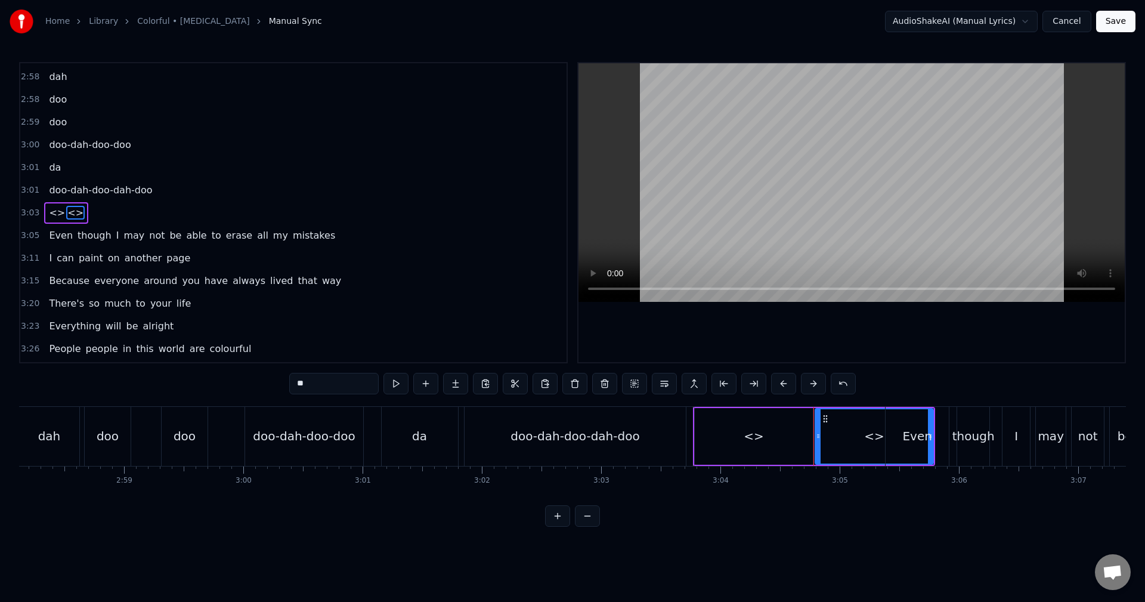
click at [782, 433] on div "<>" at bounding box center [754, 436] width 118 height 57
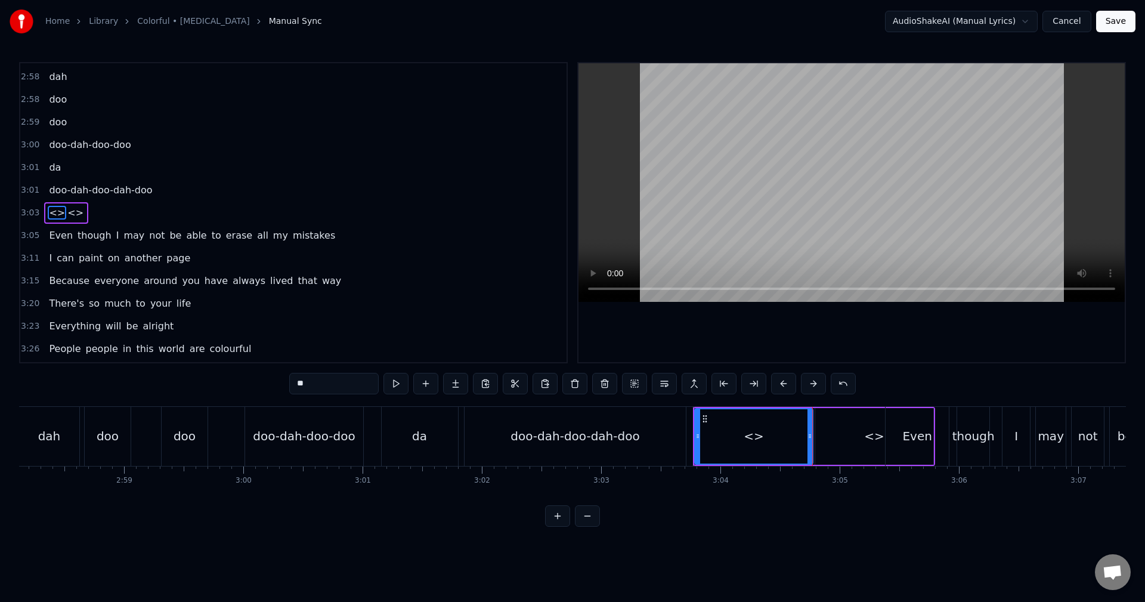
drag, startPoint x: 321, startPoint y: 383, endPoint x: 162, endPoint y: 376, distance: 159.9
click at [160, 376] on div "0:01 (da da-da da-dah da da-da da-dah 0:06 da da-da da-doo 0:07 doo- doo 0:09 d…" at bounding box center [572, 294] width 1107 height 464
click at [741, 431] on div "doooooo" at bounding box center [753, 436] width 51 height 18
click at [823, 439] on div "<>" at bounding box center [874, 436] width 118 height 57
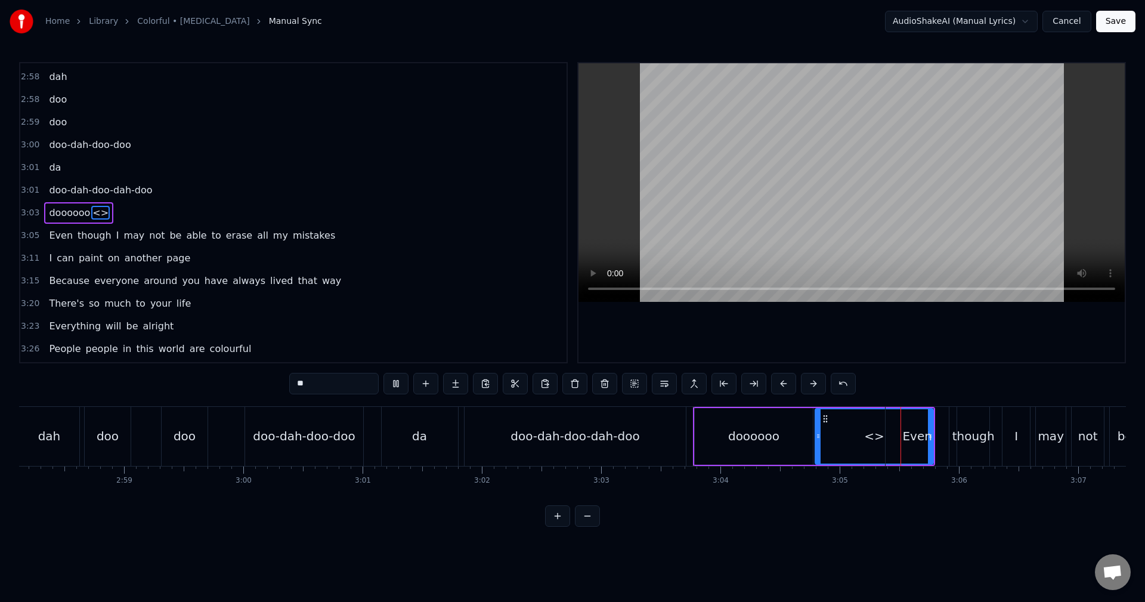
click at [823, 439] on div "<>" at bounding box center [874, 436] width 117 height 54
click at [788, 435] on div "doooooo" at bounding box center [754, 436] width 118 height 57
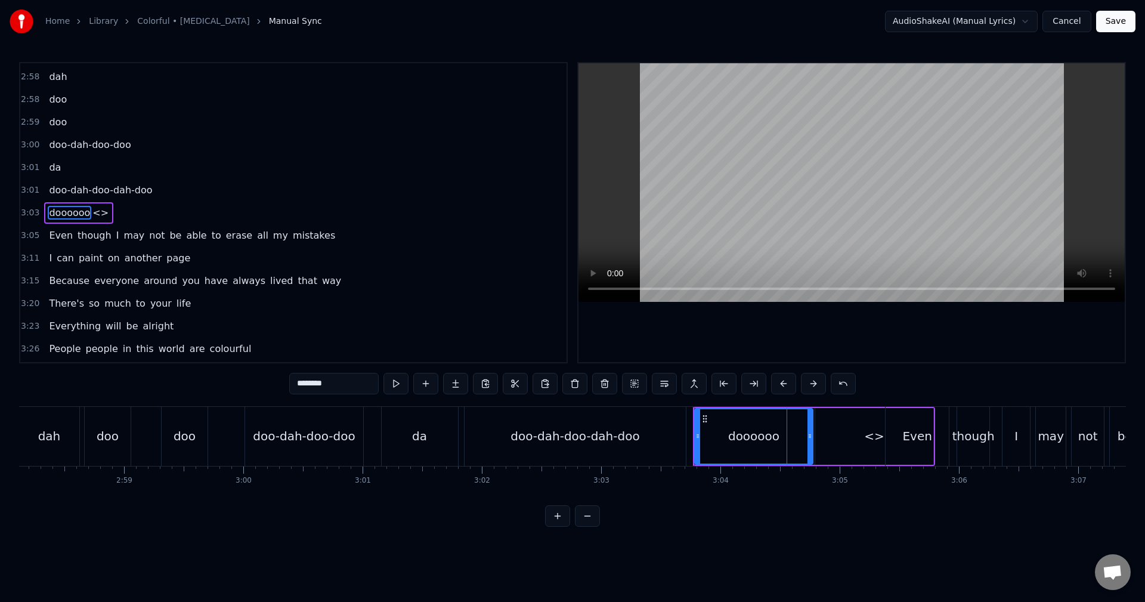
click at [820, 441] on div "<>" at bounding box center [874, 436] width 118 height 57
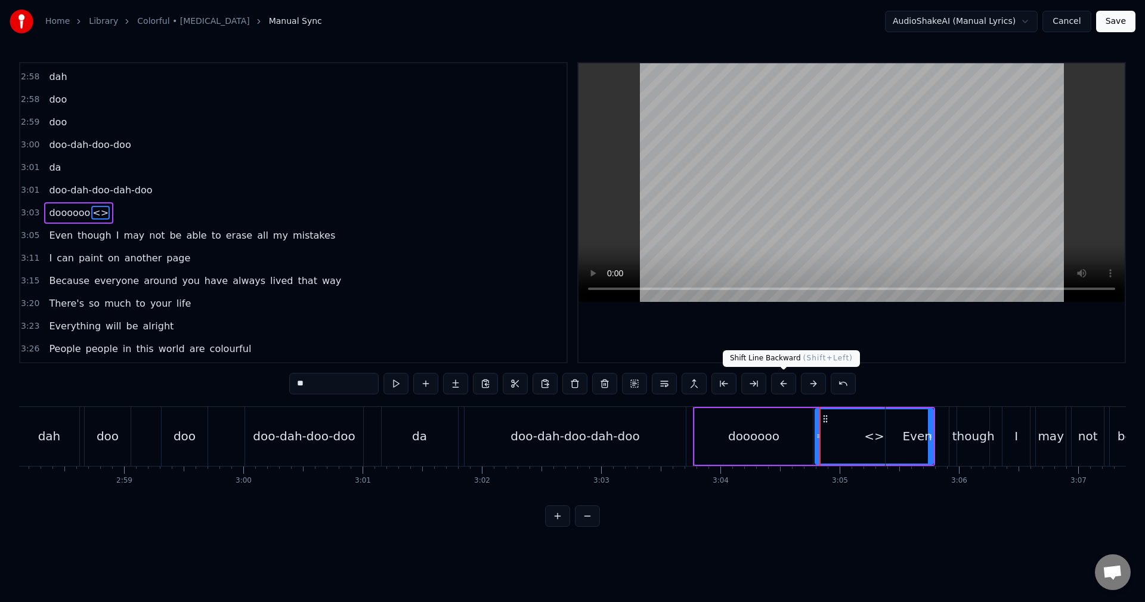
click at [777, 383] on button at bounding box center [783, 383] width 25 height 21
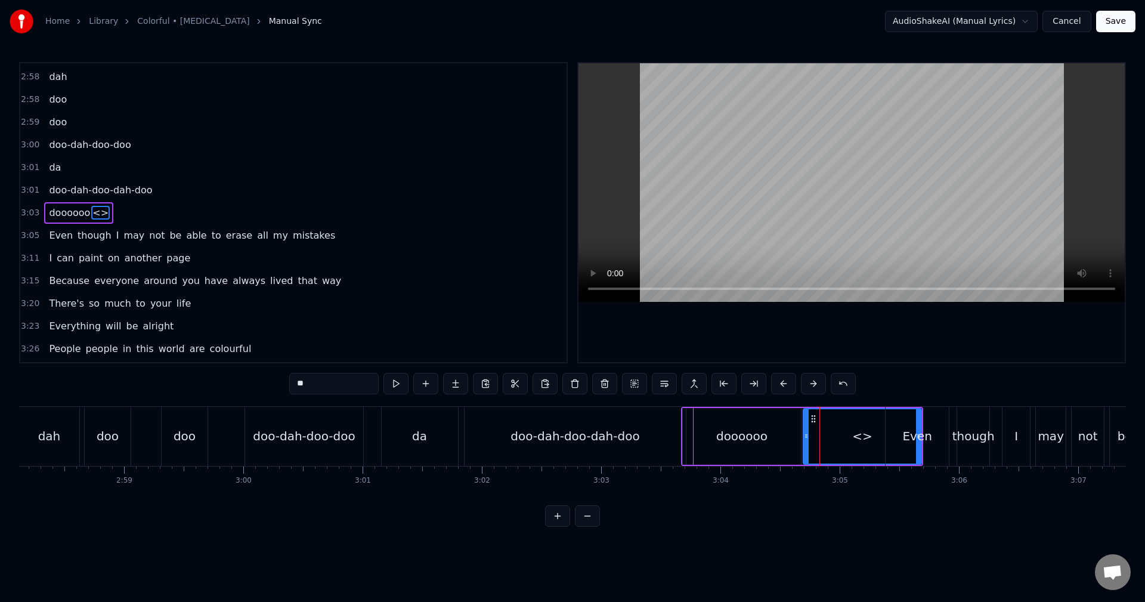
click at [777, 383] on button at bounding box center [783, 383] width 25 height 21
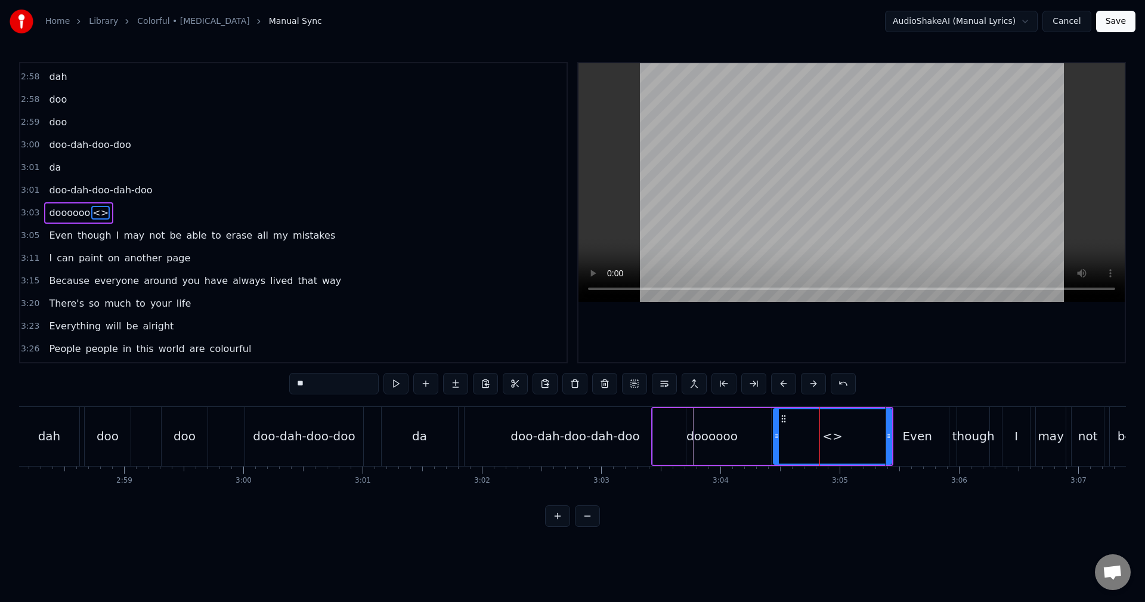
click at [777, 383] on button at bounding box center [783, 383] width 25 height 21
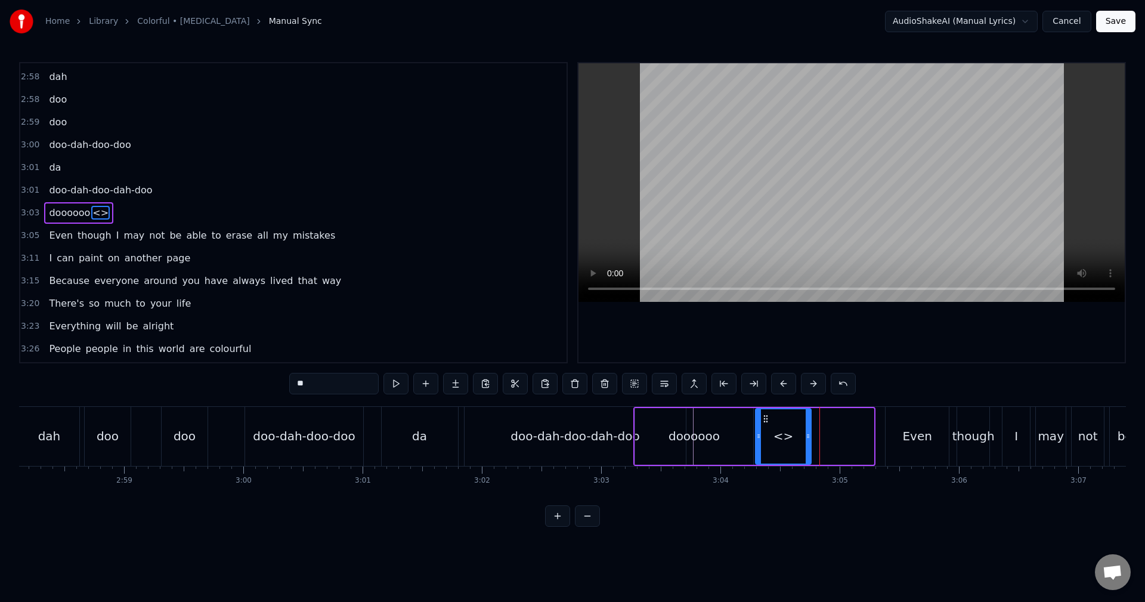
drag, startPoint x: 871, startPoint y: 438, endPoint x: 808, endPoint y: 442, distance: 62.7
click at [808, 442] on div at bounding box center [808, 436] width 5 height 54
click at [820, 383] on button at bounding box center [813, 383] width 25 height 21
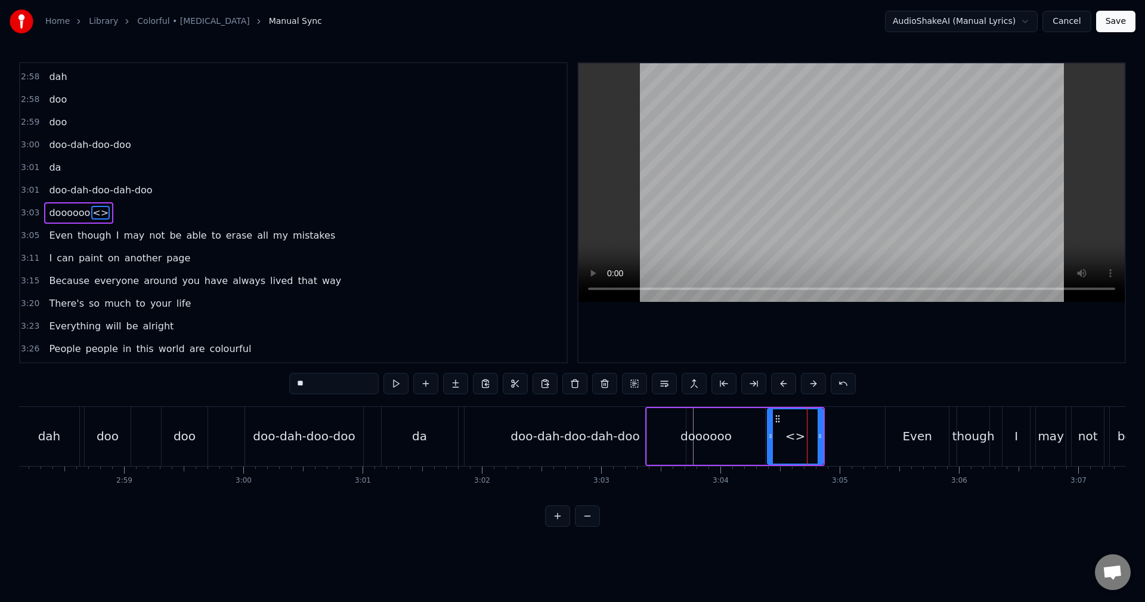
click at [820, 383] on button at bounding box center [813, 383] width 25 height 21
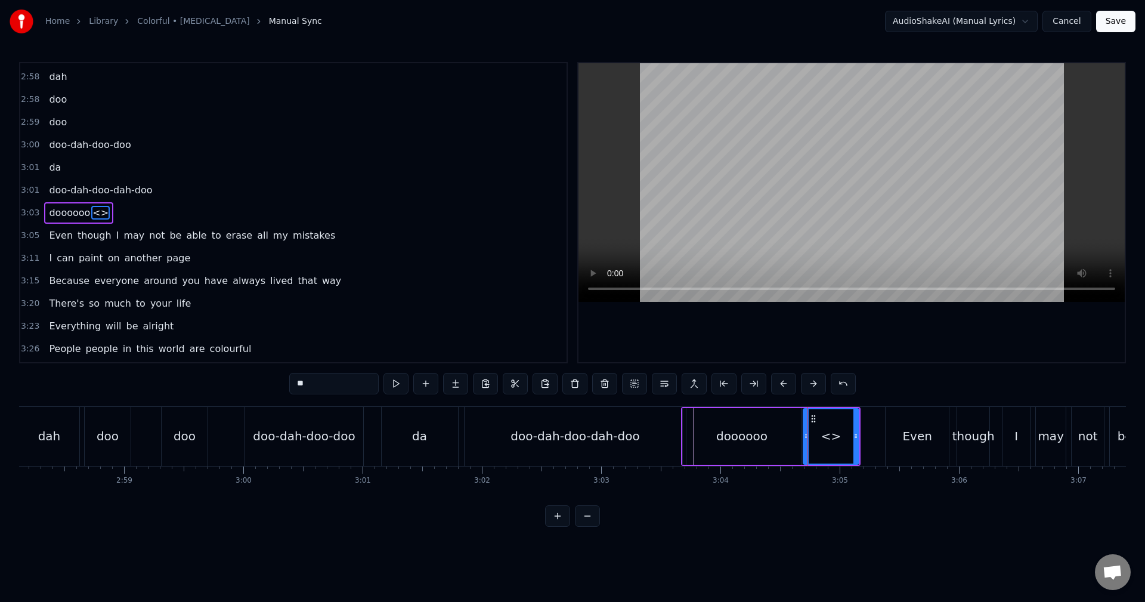
click at [820, 383] on button at bounding box center [813, 383] width 25 height 21
click at [850, 429] on div "<>" at bounding box center [843, 436] width 20 height 18
drag, startPoint x: 359, startPoint y: 396, endPoint x: 240, endPoint y: 382, distance: 119.5
click at [240, 382] on div "0:01 (da da-da da-dah da da-da da-dah 0:06 da da-da da-doo 0:07 doo- doo 0:09 d…" at bounding box center [572, 294] width 1107 height 464
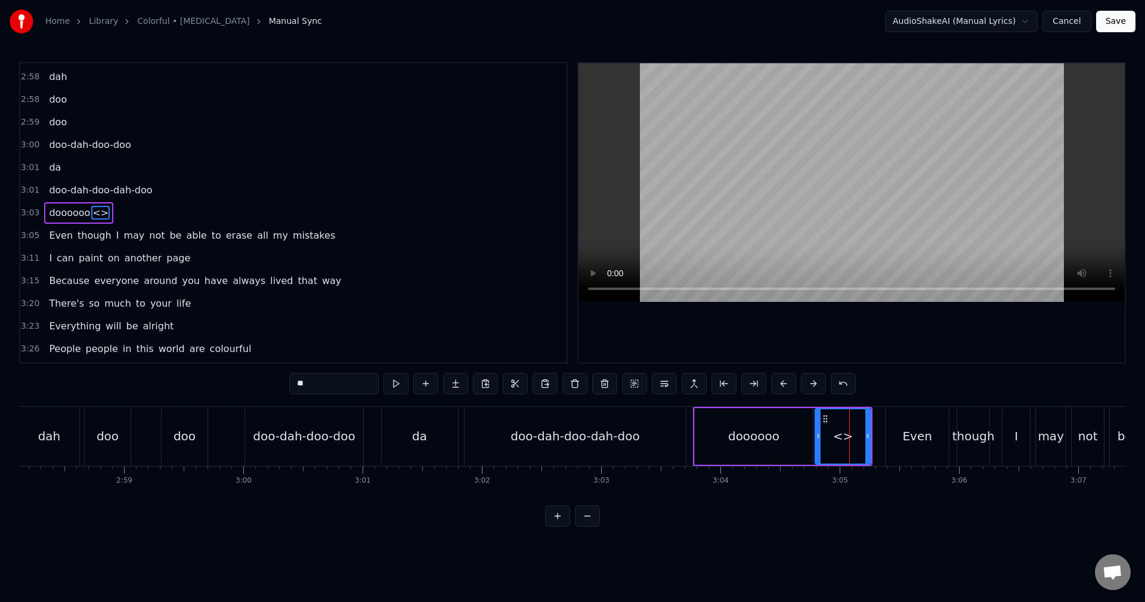
click at [317, 383] on input "**" at bounding box center [333, 383] width 89 height 21
drag, startPoint x: 335, startPoint y: 378, endPoint x: 228, endPoint y: 370, distance: 107.6
click at [229, 370] on div "0:01 (da da-da da-dah da da-da da-dah 0:06 da da-da da-doo 0:07 doo- doo 0:09 d…" at bounding box center [572, 294] width 1107 height 464
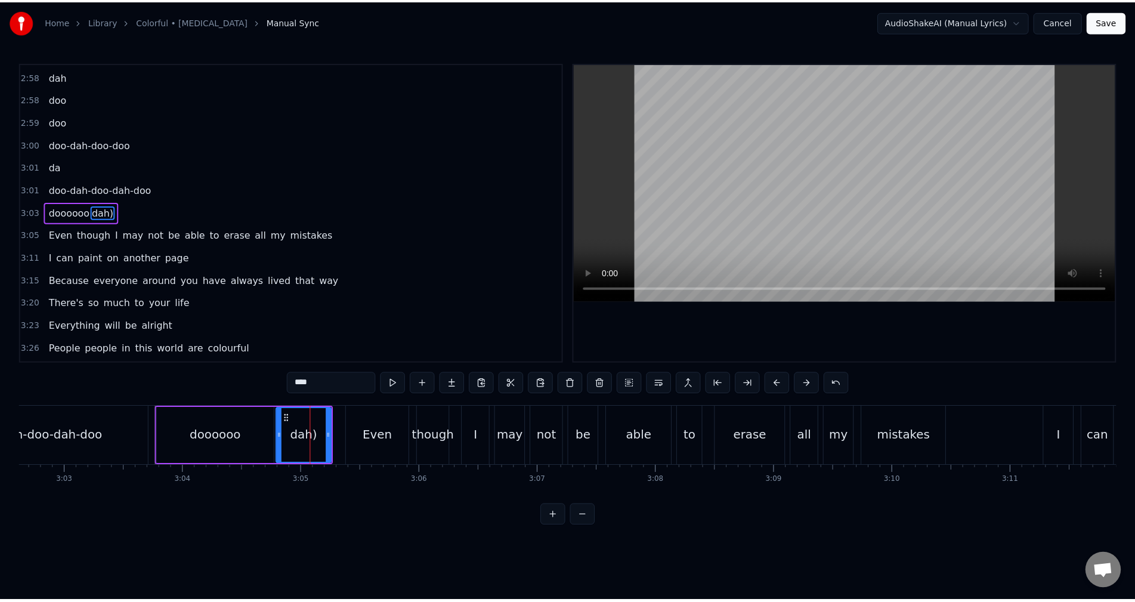
scroll to position [0, 21841]
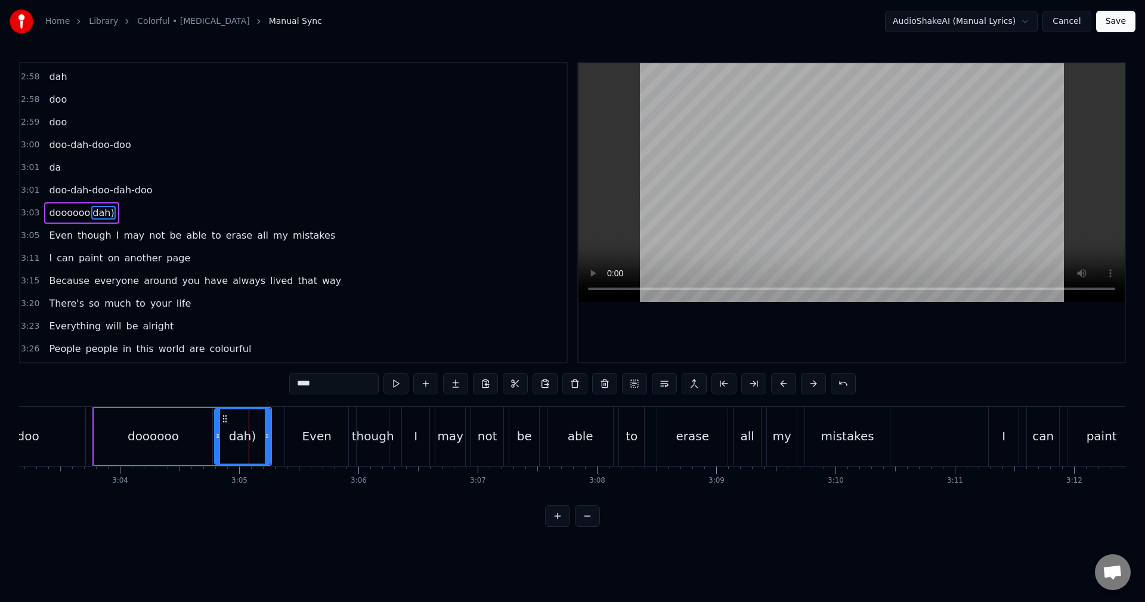
type input "****"
click at [1127, 17] on button "Save" at bounding box center [1115, 21] width 39 height 21
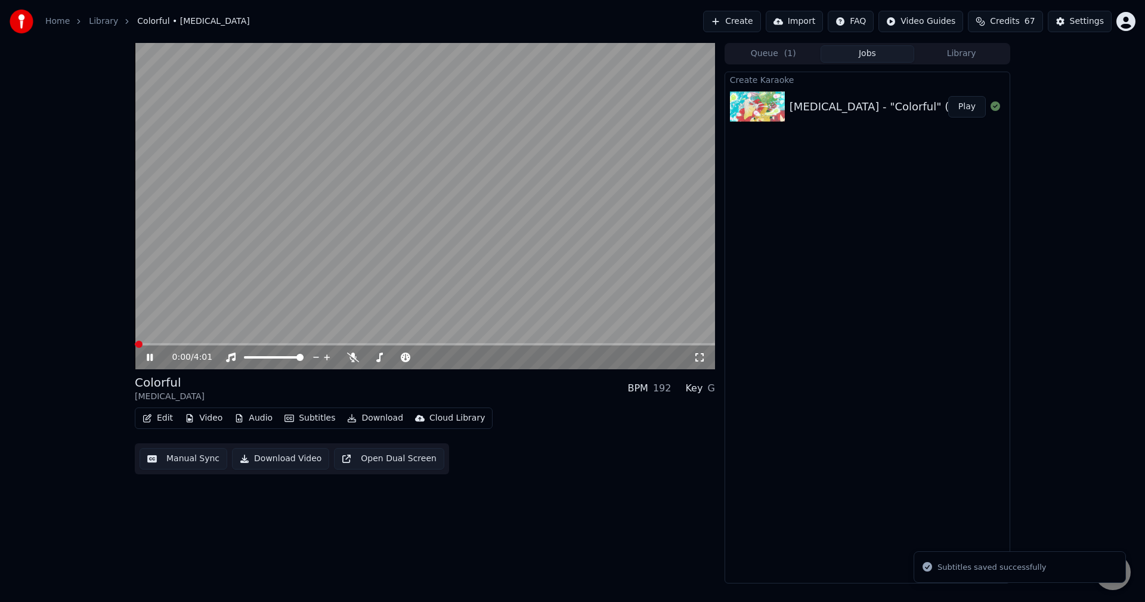
click at [166, 417] on button "Edit" at bounding box center [158, 418] width 40 height 17
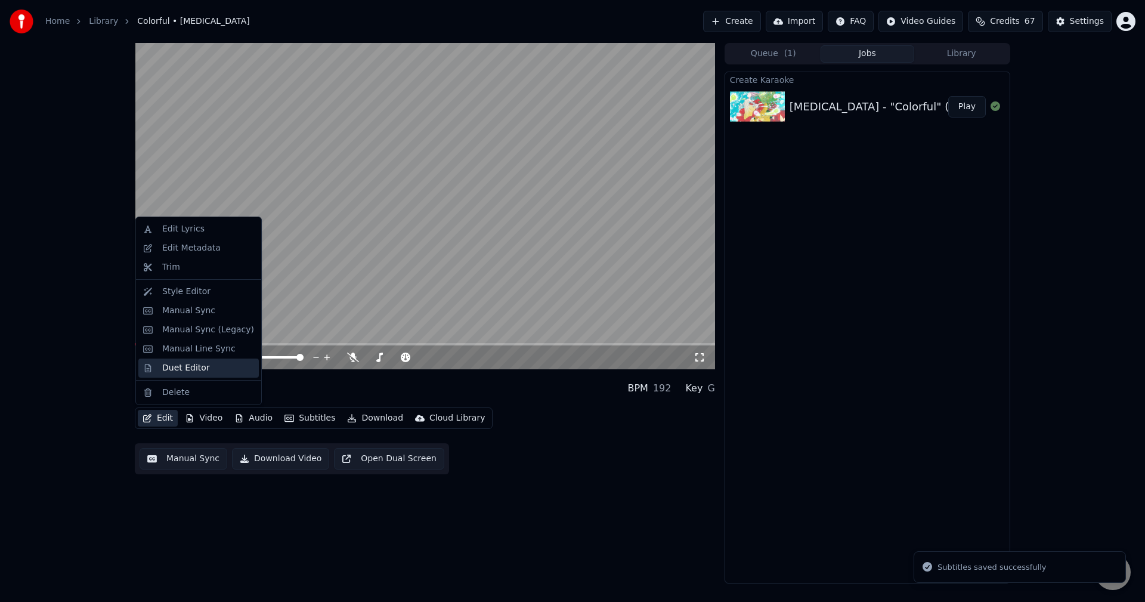
click at [172, 367] on div "Duet Editor" at bounding box center [186, 368] width 48 height 12
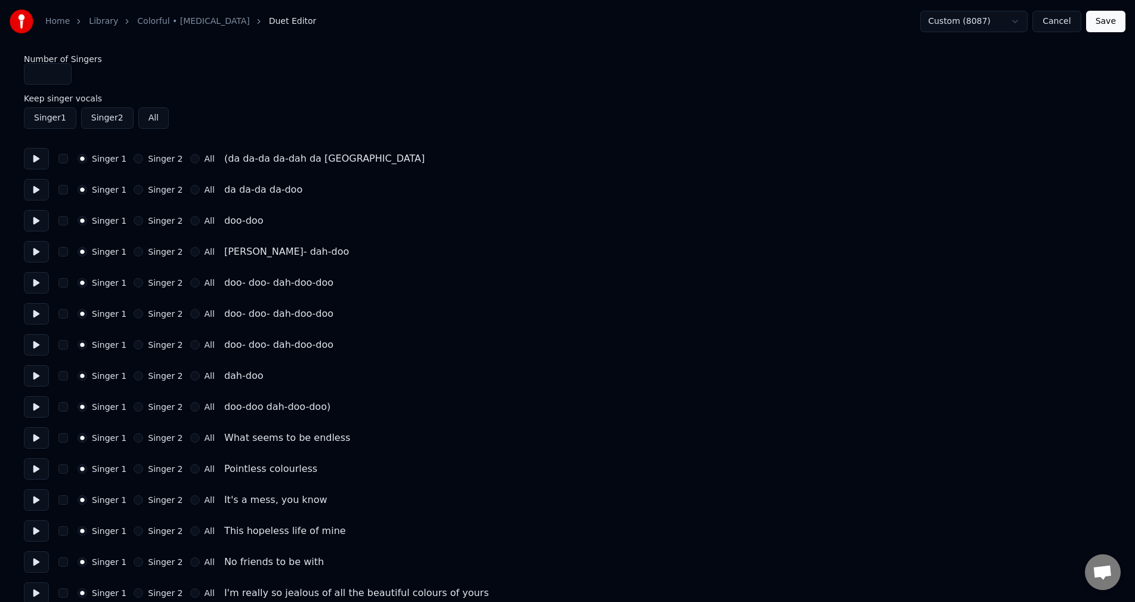
click at [134, 156] on button "Singer 2" at bounding box center [139, 159] width 10 height 10
click at [135, 189] on button "Singer 2" at bounding box center [139, 190] width 10 height 10
click at [135, 222] on button "Singer 2" at bounding box center [139, 221] width 10 height 10
click at [134, 251] on button "Singer 2" at bounding box center [139, 252] width 10 height 10
click at [134, 284] on button "Singer 2" at bounding box center [139, 283] width 10 height 10
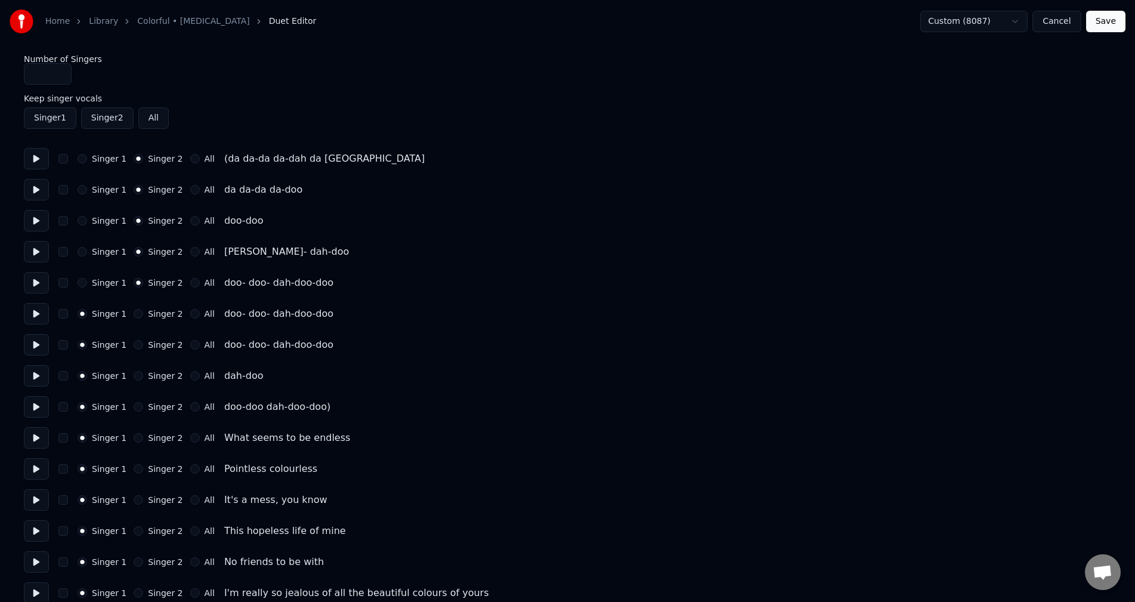
click at [135, 310] on button "Singer 2" at bounding box center [139, 314] width 10 height 10
click at [134, 343] on button "Singer 2" at bounding box center [139, 345] width 10 height 10
click at [138, 374] on button "Singer 2" at bounding box center [139, 376] width 10 height 10
click at [135, 405] on button "Singer 2" at bounding box center [139, 407] width 10 height 10
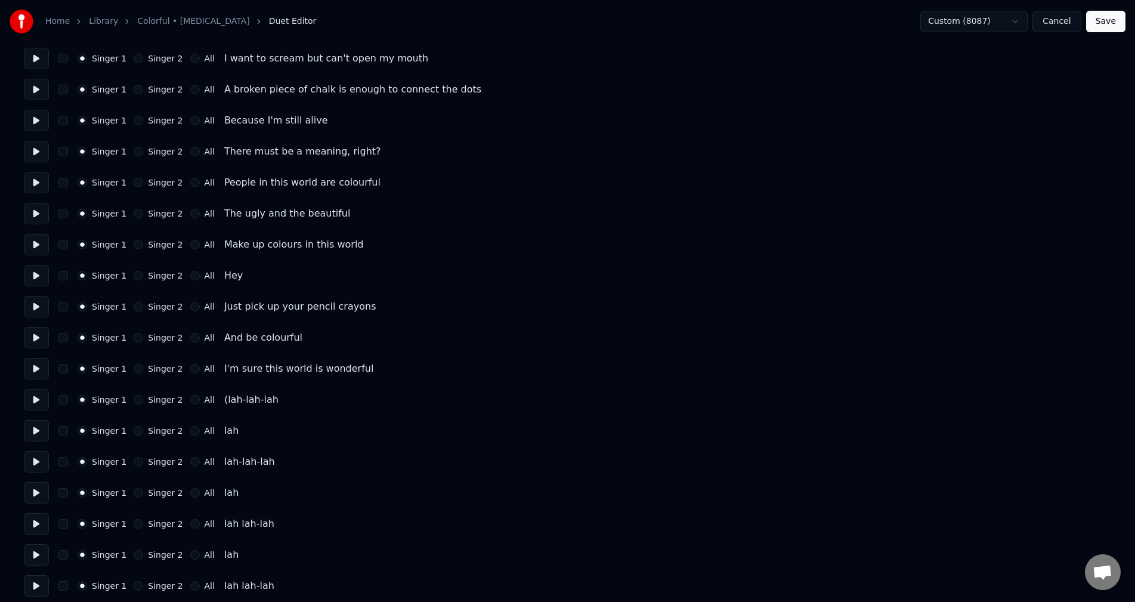
scroll to position [835, 0]
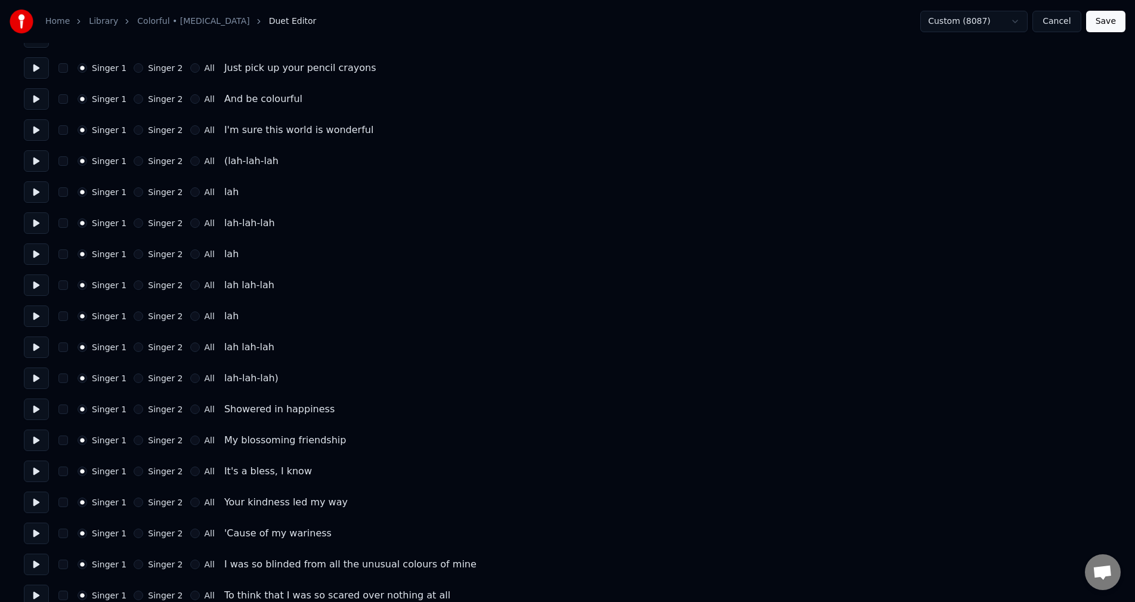
click at [134, 162] on button "Singer 2" at bounding box center [139, 161] width 10 height 10
click at [133, 199] on div "Singer 1 Singer 2 All lah" at bounding box center [567, 191] width 1087 height 21
click at [134, 193] on button "Singer 2" at bounding box center [139, 192] width 10 height 10
drag, startPoint x: 135, startPoint y: 225, endPoint x: 133, endPoint y: 250, distance: 25.7
click at [134, 227] on button "Singer 2" at bounding box center [139, 223] width 10 height 10
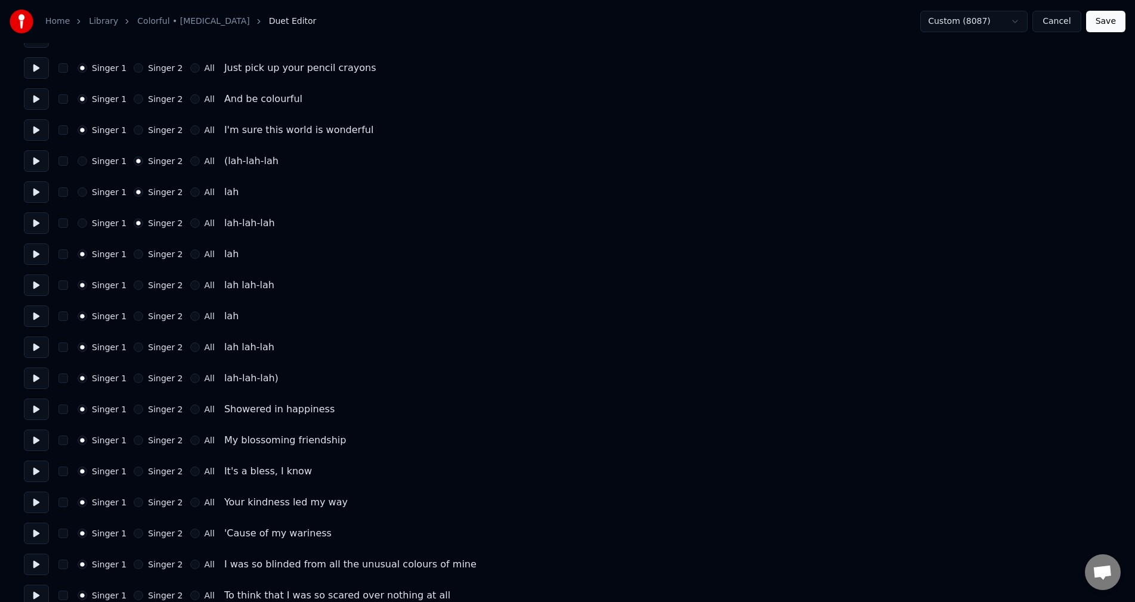
click at [134, 252] on button "Singer 2" at bounding box center [139, 254] width 10 height 10
click at [135, 286] on button "Singer 2" at bounding box center [139, 285] width 10 height 10
click at [137, 311] on div "Singer 2" at bounding box center [158, 316] width 49 height 10
click at [135, 314] on button "Singer 2" at bounding box center [139, 316] width 10 height 10
click at [134, 346] on button "Singer 2" at bounding box center [139, 347] width 10 height 10
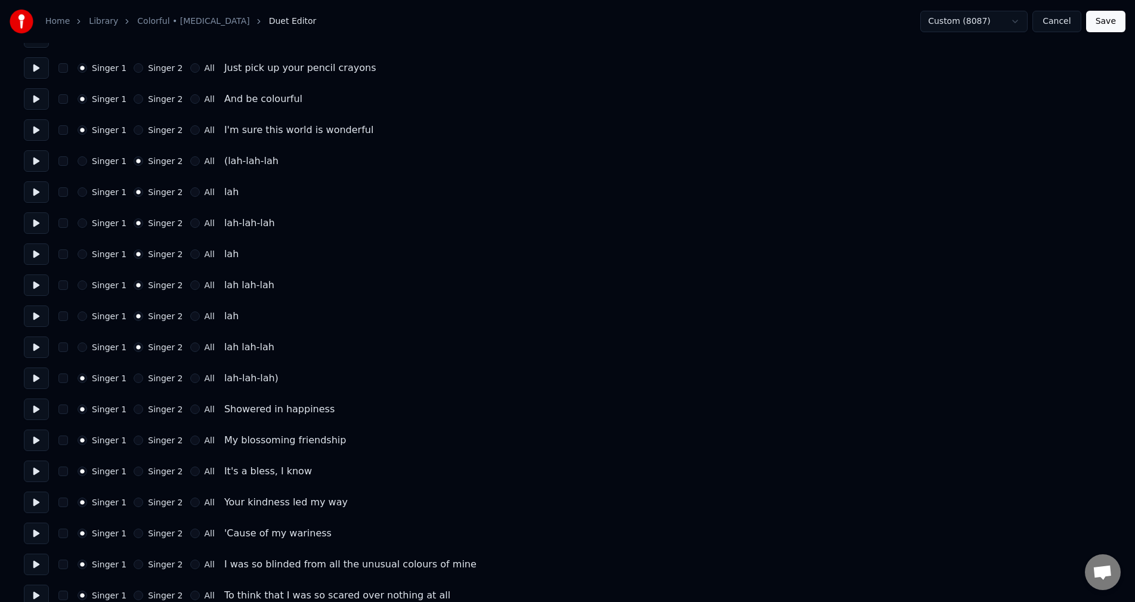
click at [135, 376] on button "Singer 2" at bounding box center [139, 378] width 10 height 10
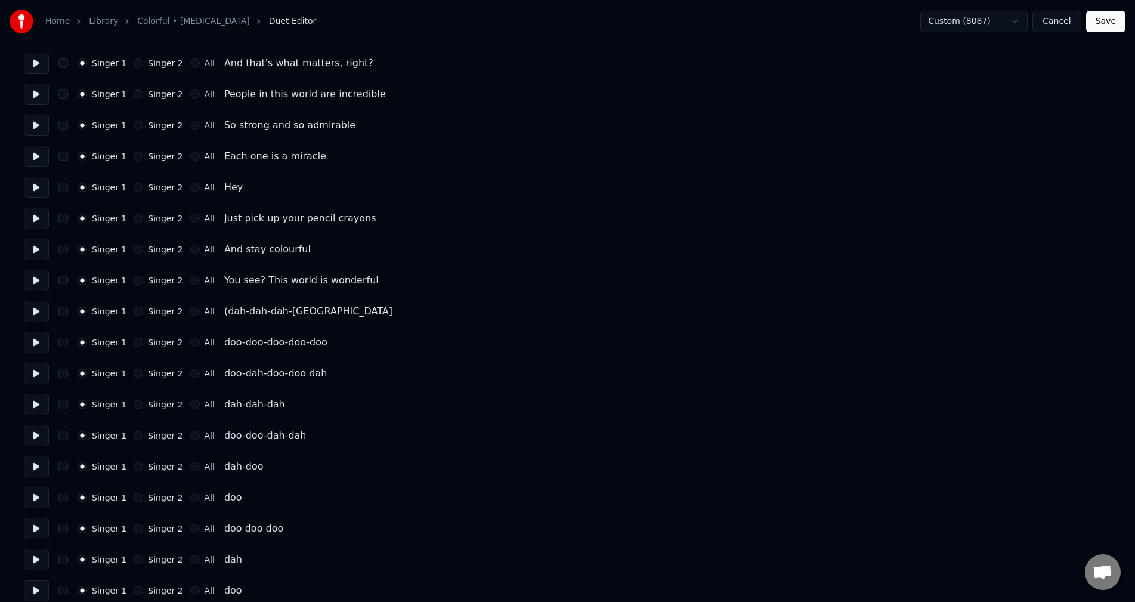
scroll to position [1669, 0]
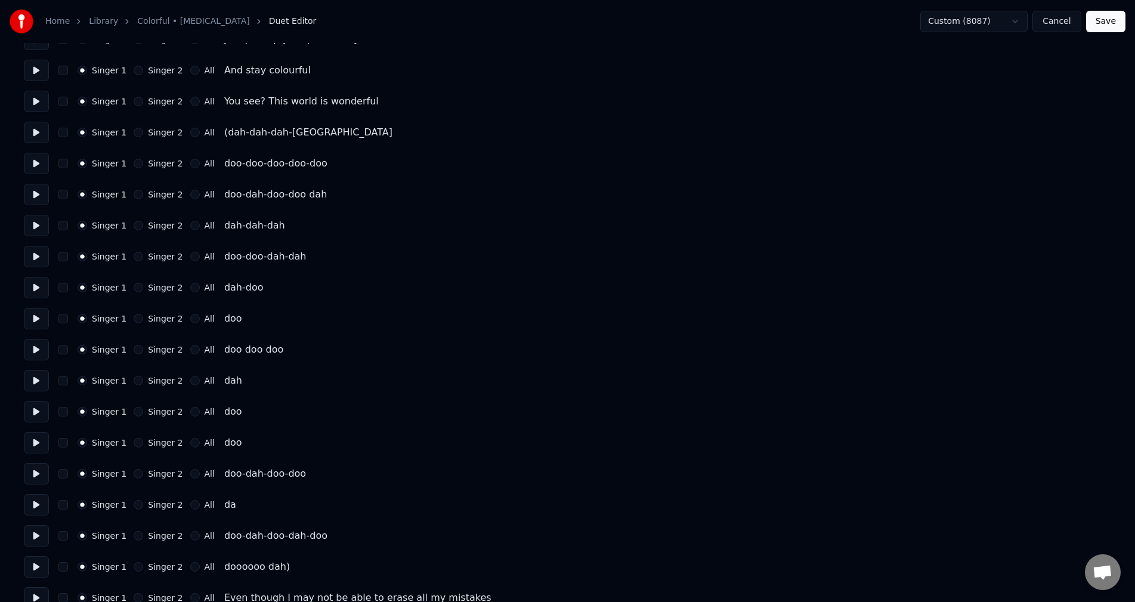
click at [134, 134] on button "Singer 2" at bounding box center [139, 133] width 10 height 10
click at [134, 164] on button "Singer 2" at bounding box center [139, 164] width 10 height 10
click at [135, 200] on div "Singer 1 Singer 2 All doo-dah-doo-doo dah" at bounding box center [567, 194] width 1087 height 21
click at [134, 190] on button "Singer 2" at bounding box center [139, 195] width 10 height 10
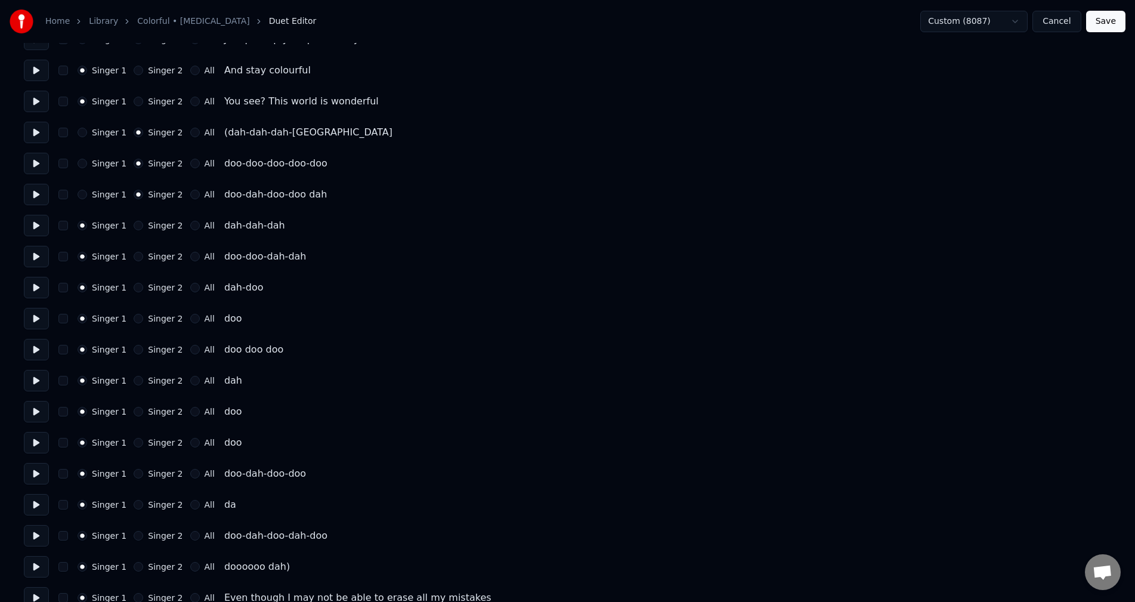
click at [135, 197] on button "Singer 2" at bounding box center [139, 195] width 10 height 10
click at [137, 222] on button "Singer 2" at bounding box center [139, 226] width 10 height 10
drag, startPoint x: 135, startPoint y: 259, endPoint x: 137, endPoint y: 280, distance: 20.9
click at [135, 260] on button "Singer 2" at bounding box center [139, 257] width 10 height 10
click at [139, 287] on div "Singer 2" at bounding box center [158, 288] width 49 height 10
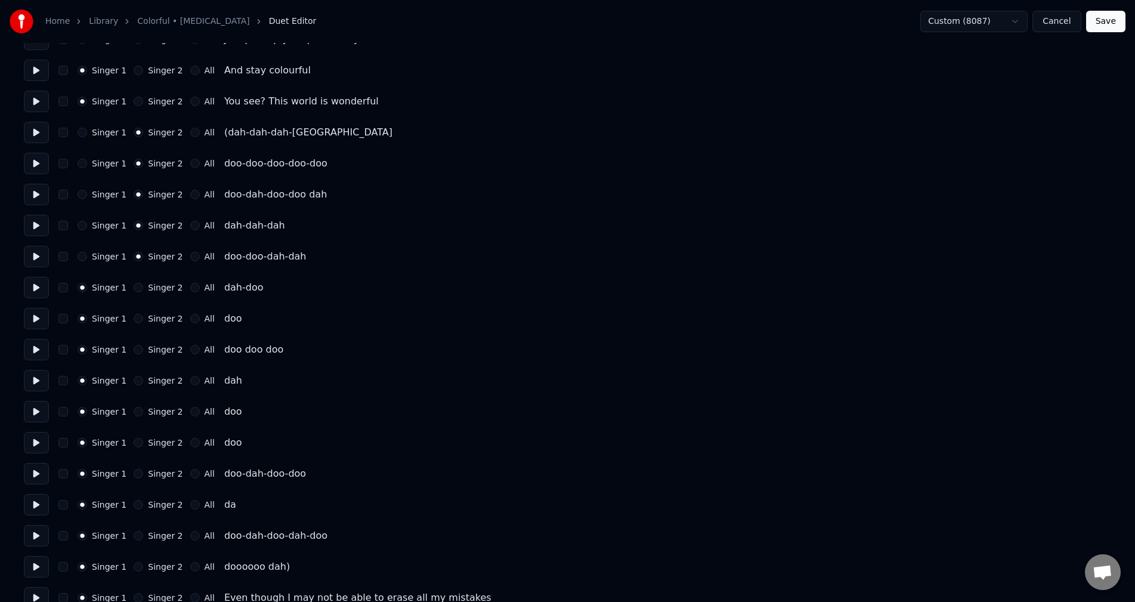
click at [134, 318] on button "Singer 2" at bounding box center [139, 319] width 10 height 10
click at [134, 288] on button "Singer 2" at bounding box center [139, 288] width 10 height 10
click at [134, 351] on button "Singer 2" at bounding box center [139, 350] width 10 height 10
click at [134, 379] on button "Singer 2" at bounding box center [139, 381] width 10 height 10
click at [136, 407] on button "Singer 2" at bounding box center [139, 412] width 10 height 10
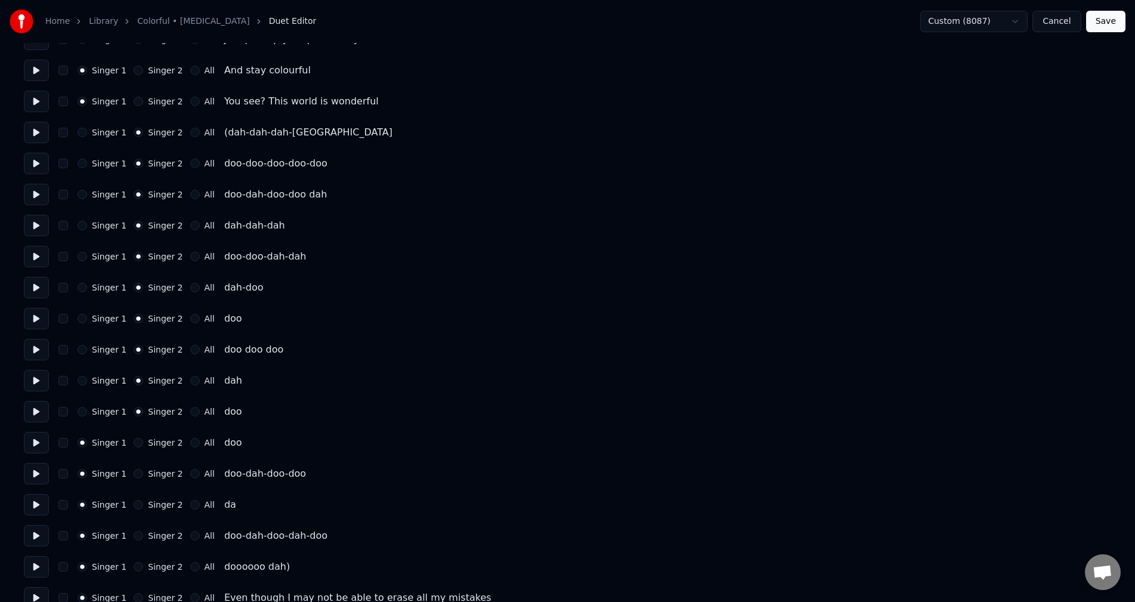
click at [134, 438] on button "Singer 2" at bounding box center [139, 443] width 10 height 10
click at [134, 476] on button "Singer 2" at bounding box center [139, 474] width 10 height 10
click at [134, 509] on div "Singer 1 Singer 2 All da" at bounding box center [567, 504] width 1087 height 21
click at [134, 537] on button "Singer 2" at bounding box center [139, 536] width 10 height 10
click at [134, 507] on button "Singer 2" at bounding box center [139, 505] width 10 height 10
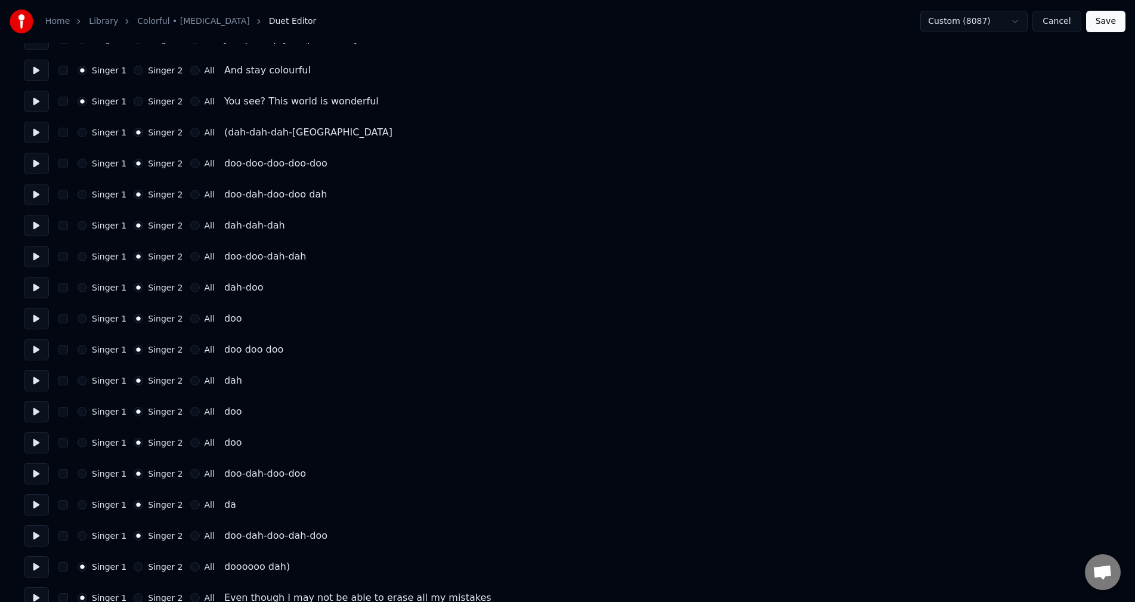
click at [135, 563] on button "Singer 2" at bounding box center [139, 567] width 10 height 10
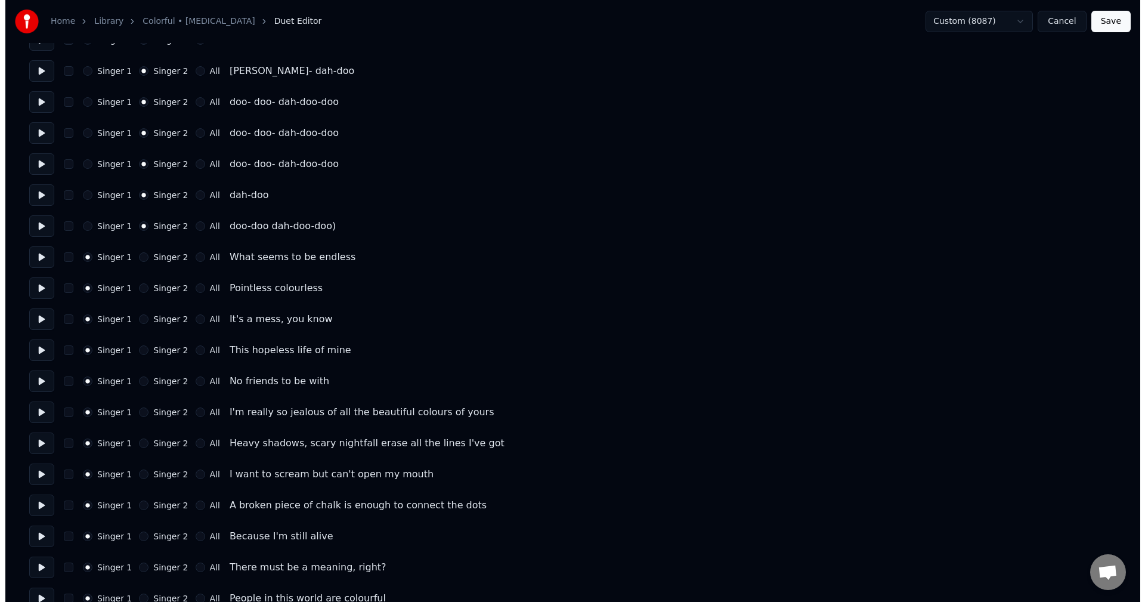
scroll to position [0, 0]
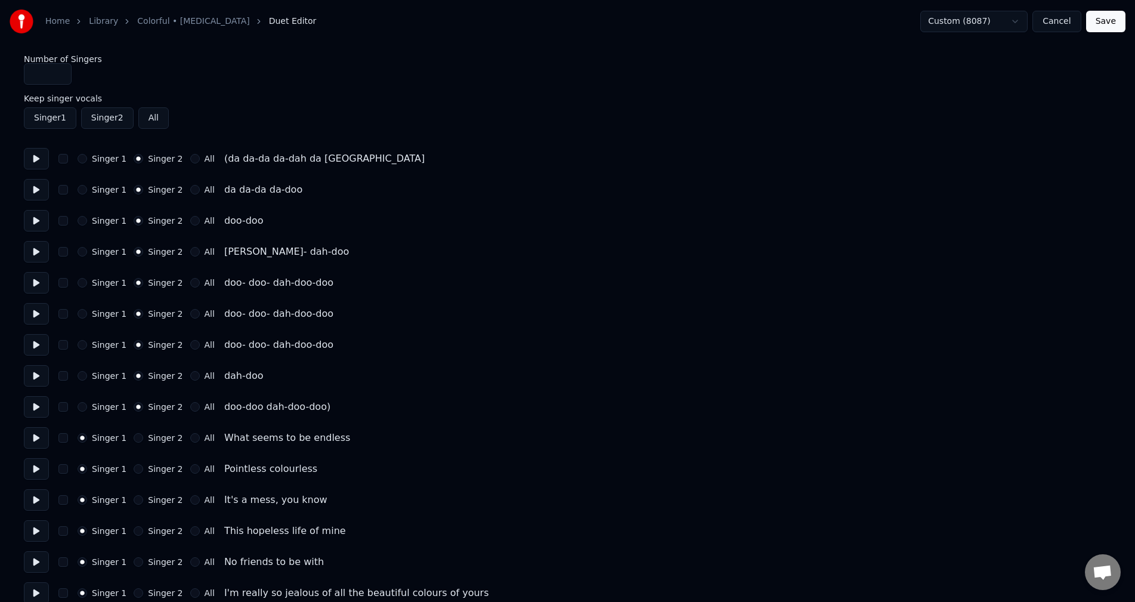
click at [1105, 23] on button "Save" at bounding box center [1105, 21] width 39 height 21
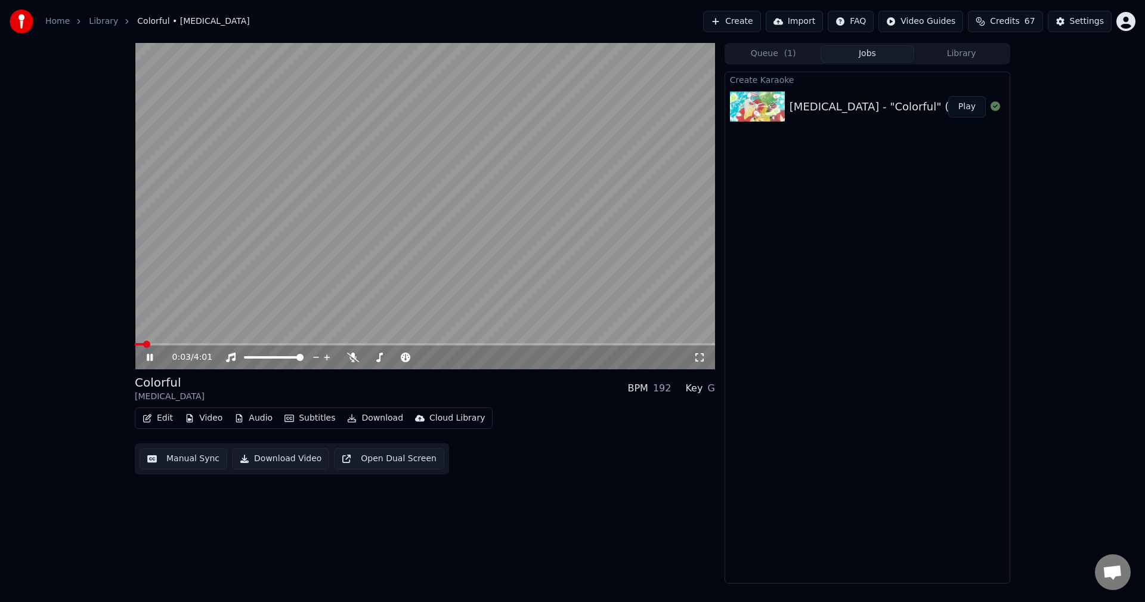
click at [252, 210] on video at bounding box center [425, 206] width 580 height 326
click at [164, 423] on button "Edit" at bounding box center [158, 418] width 40 height 17
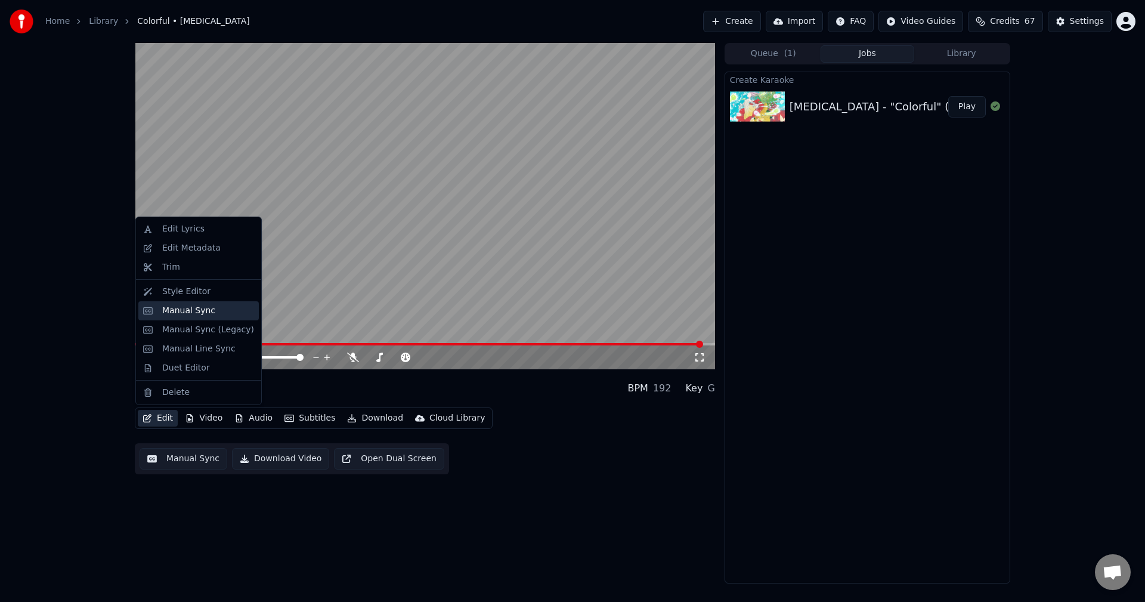
click at [215, 308] on div "Manual Sync" at bounding box center [208, 311] width 92 height 12
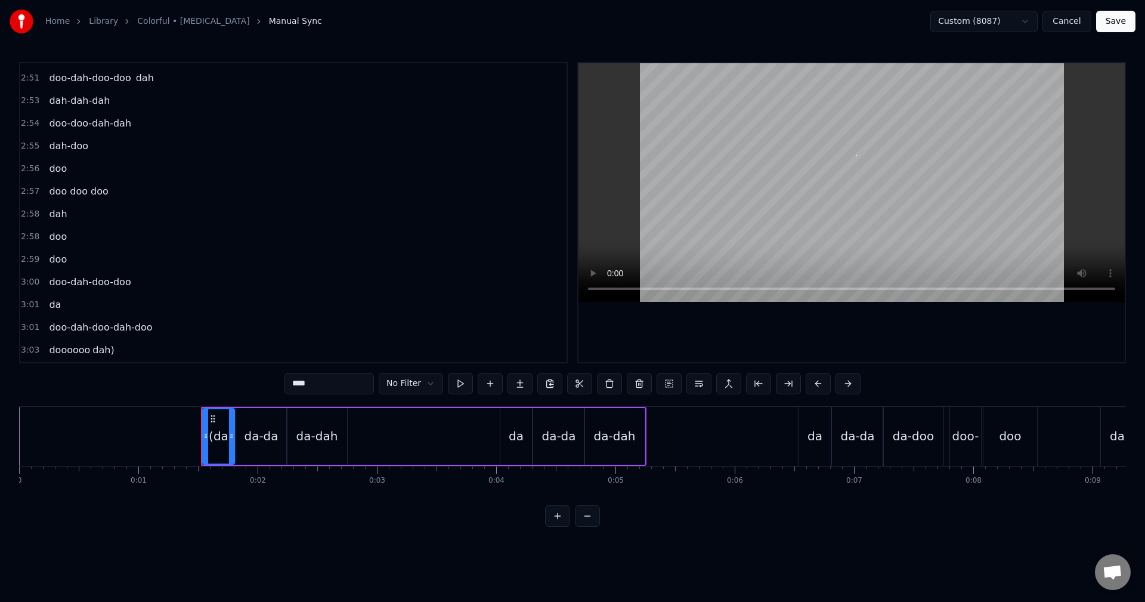
scroll to position [1096, 0]
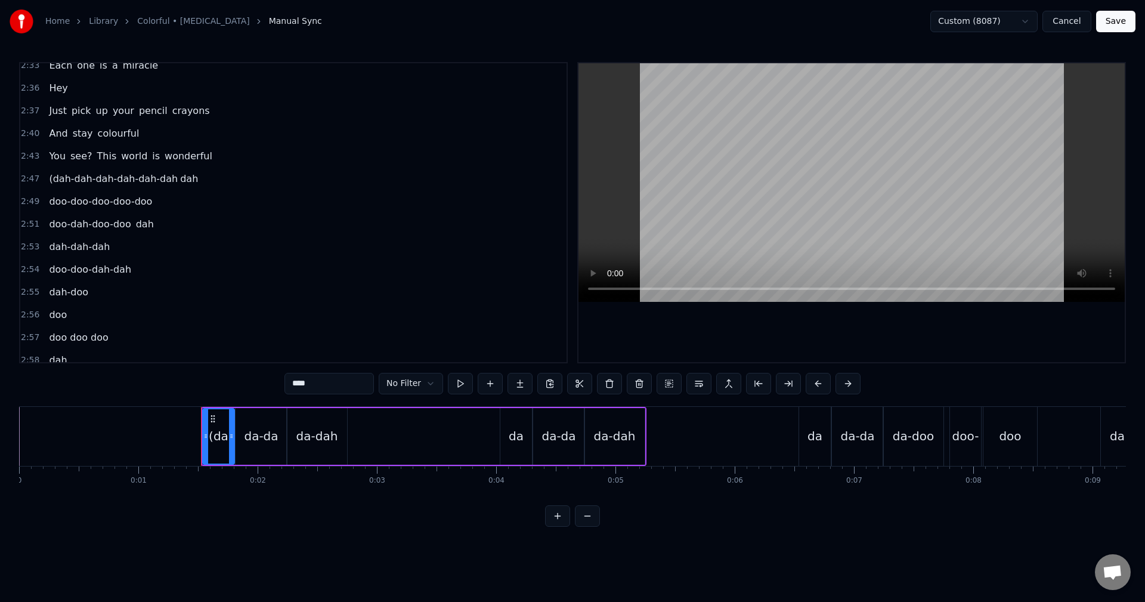
click at [138, 172] on span "(dah-dah-dah-dah-dah-dah" at bounding box center [113, 179] width 131 height 14
type input "**********"
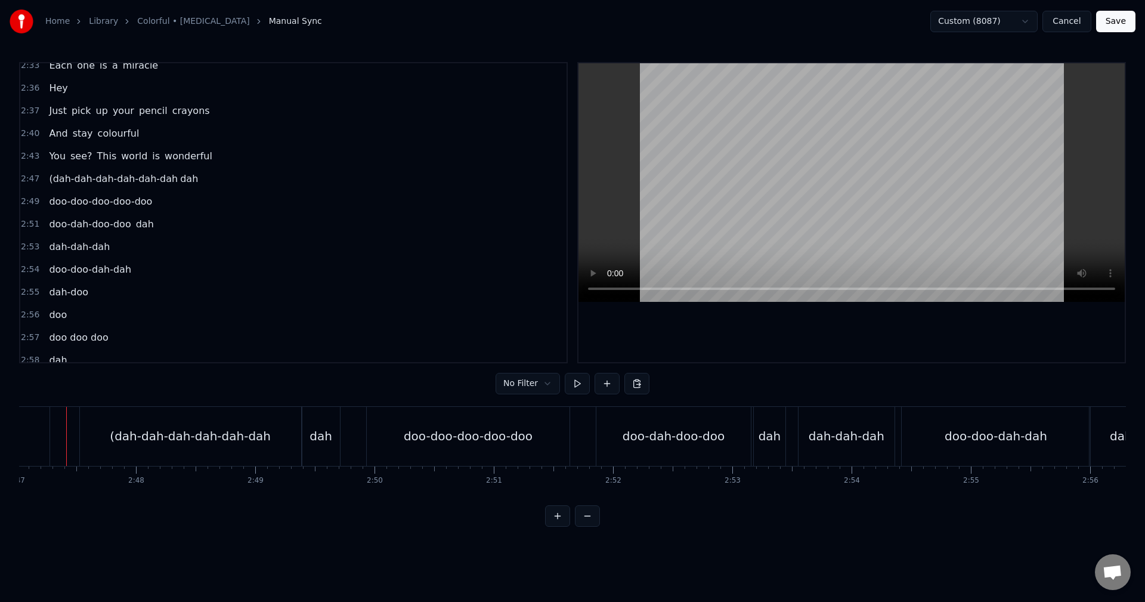
scroll to position [0, 19904]
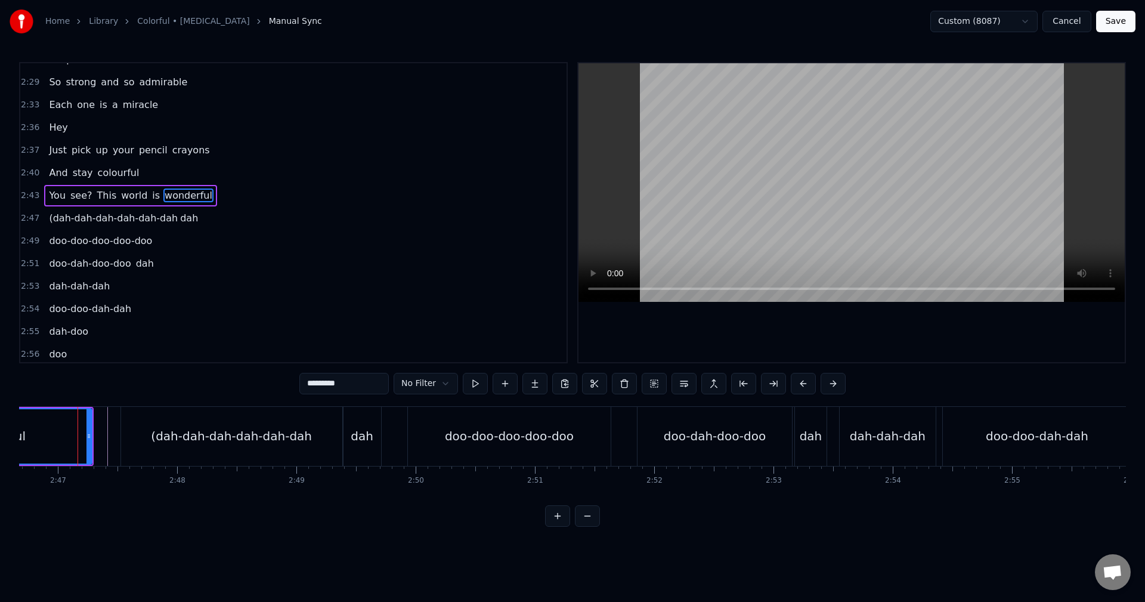
scroll to position [0, 19874]
click at [145, 430] on div "(dah-dah-dah-dah-dah-dah" at bounding box center [232, 436] width 221 height 59
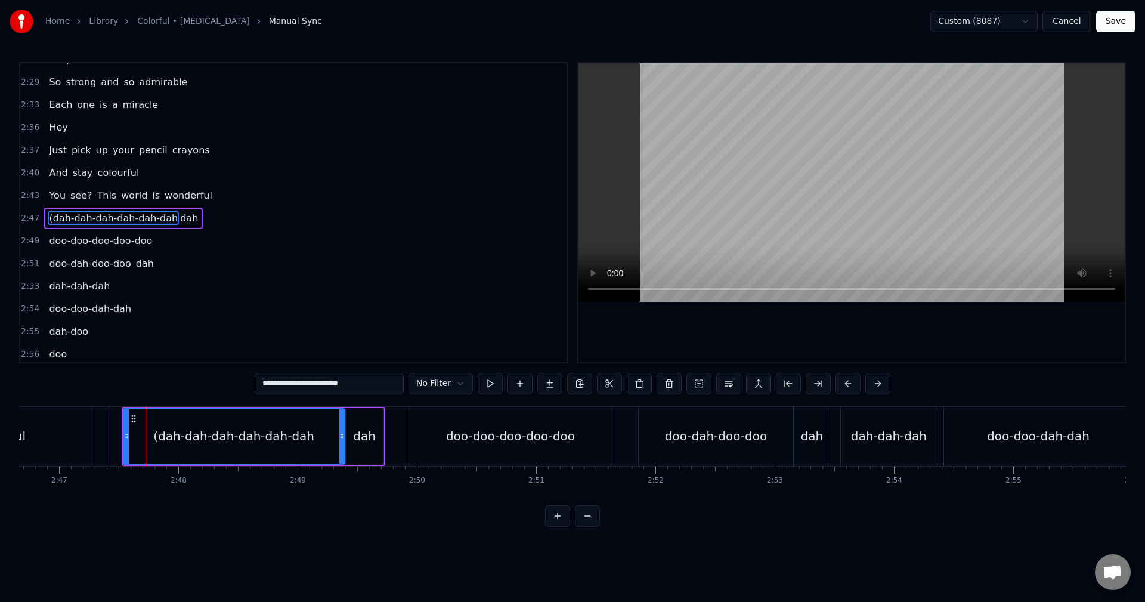
scroll to position [1063, 0]
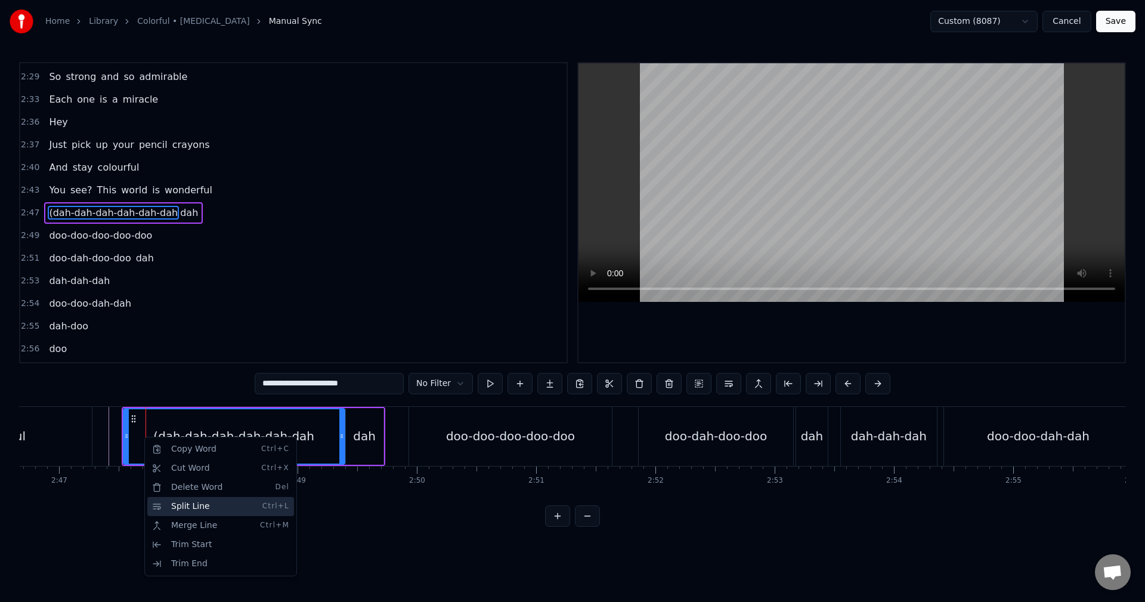
click at [193, 501] on div "Split Line Ctrl+L" at bounding box center [220, 506] width 147 height 19
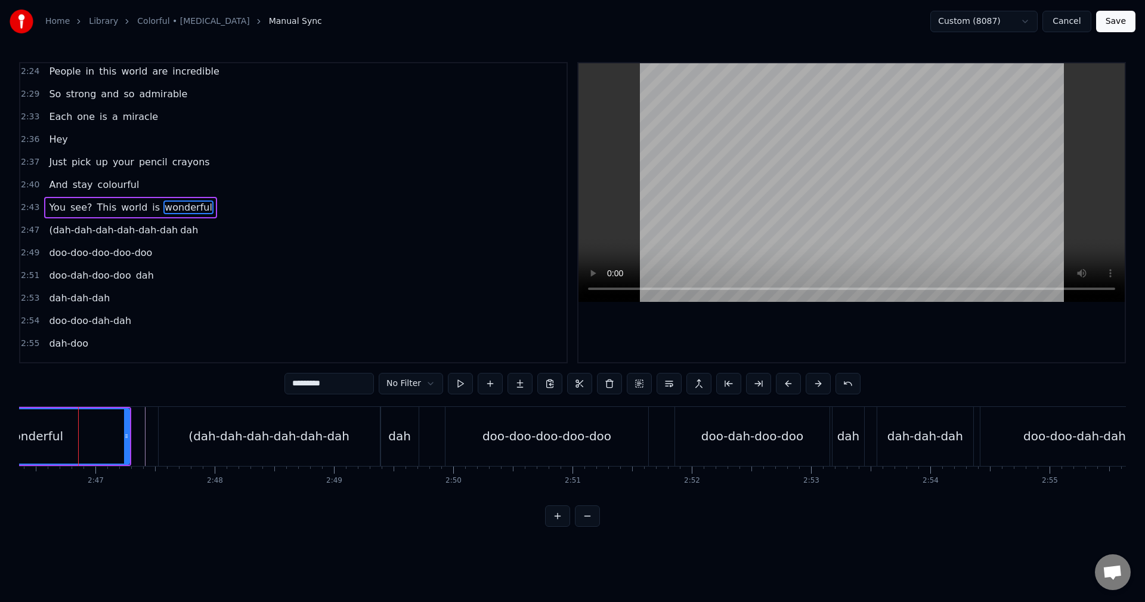
scroll to position [0, 19838]
click at [202, 430] on div "(dah-dah-dah-dah-dah-dah" at bounding box center [269, 436] width 161 height 18
type input "**********"
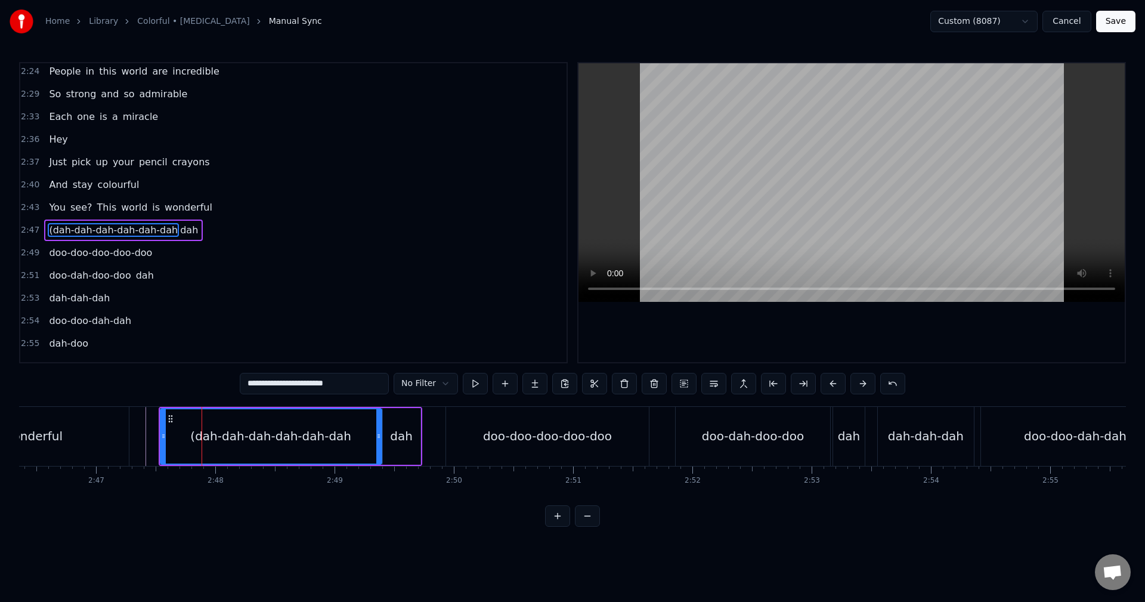
scroll to position [1063, 0]
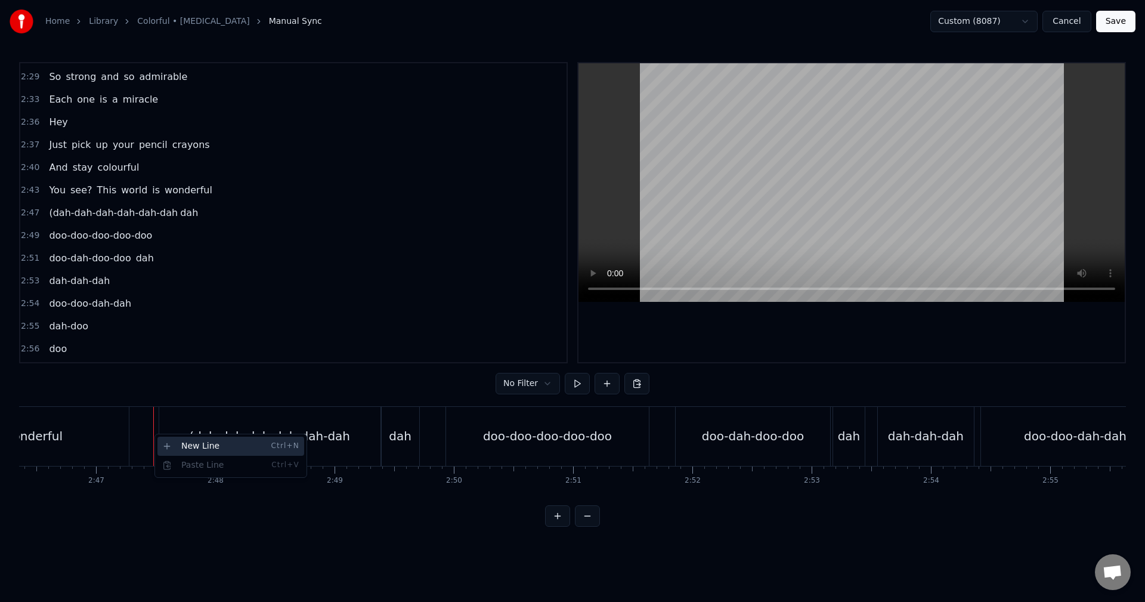
click at [166, 445] on div "New Line Ctrl+N" at bounding box center [230, 445] width 147 height 19
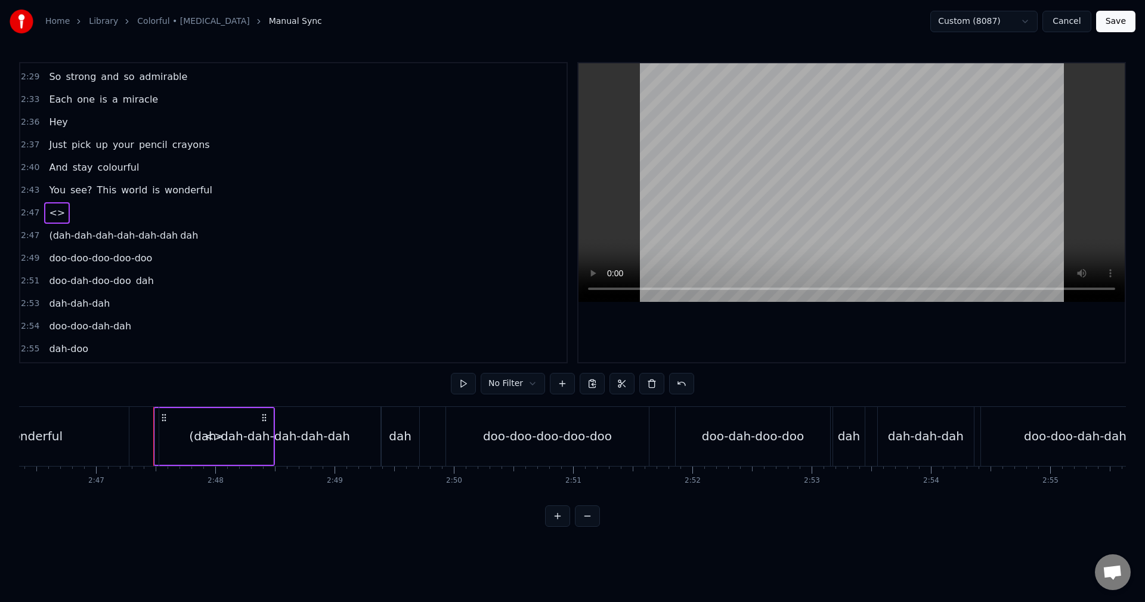
click at [83, 429] on div "wonderful" at bounding box center [33, 436] width 192 height 59
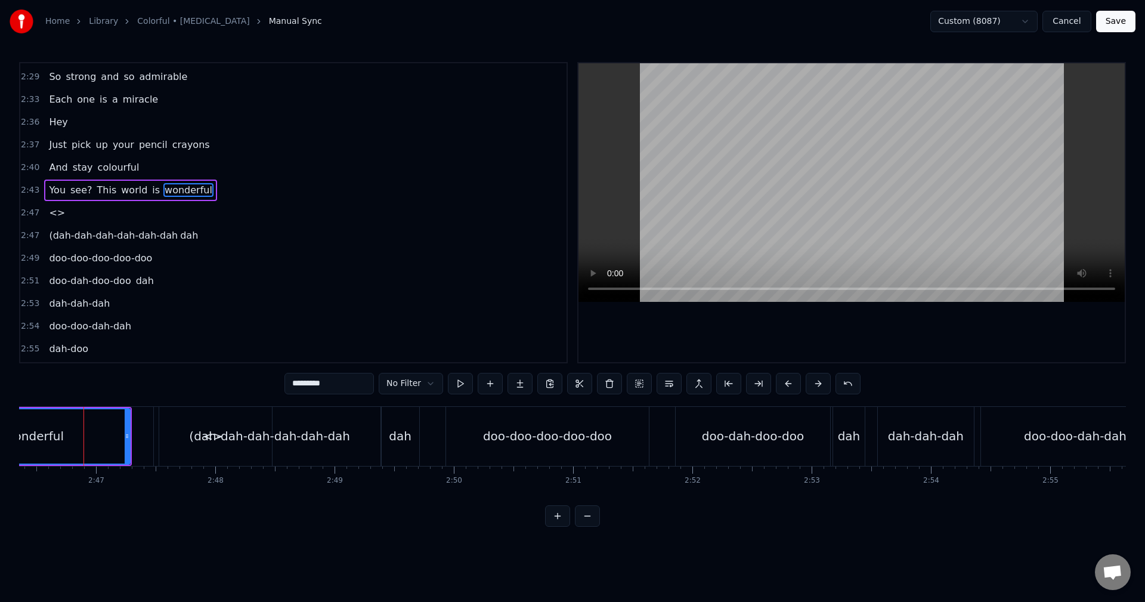
scroll to position [1040, 0]
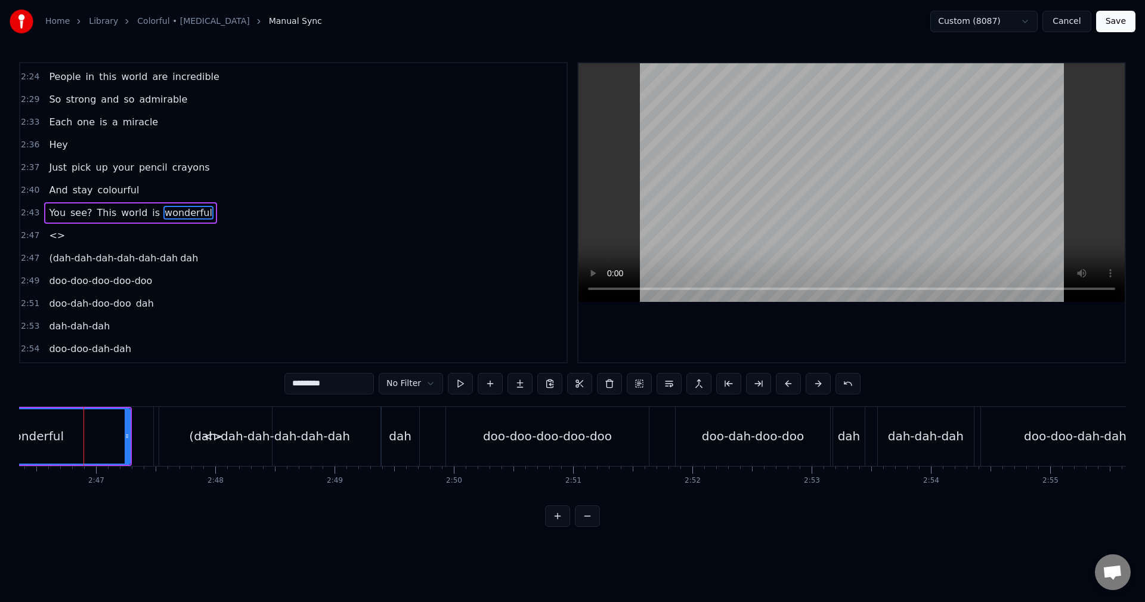
click at [153, 438] on div "<>" at bounding box center [212, 436] width 119 height 59
type input "**"
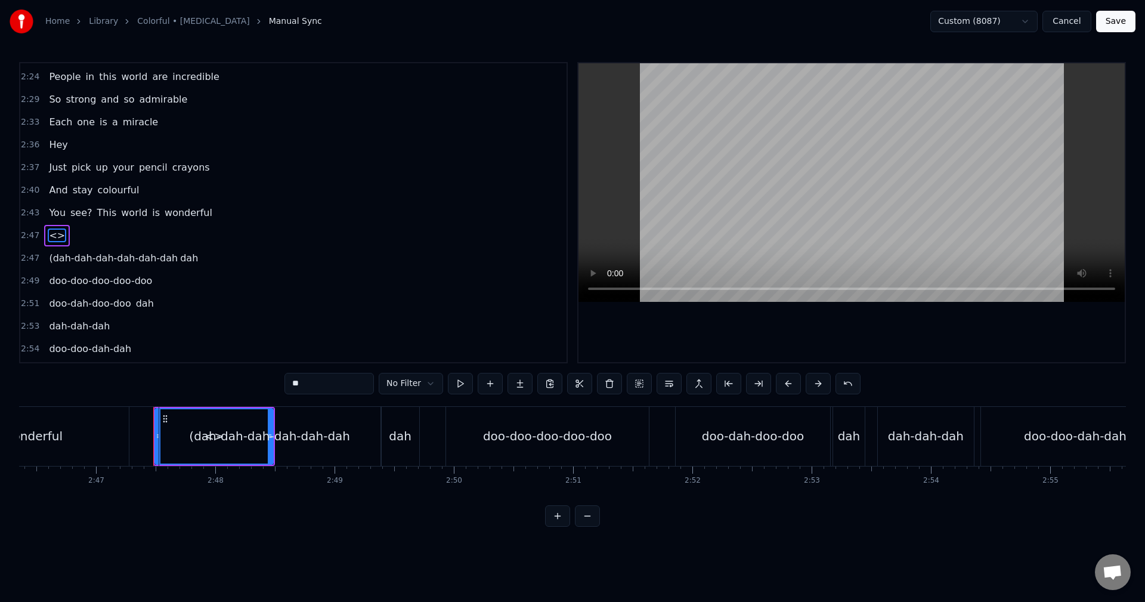
scroll to position [1063, 0]
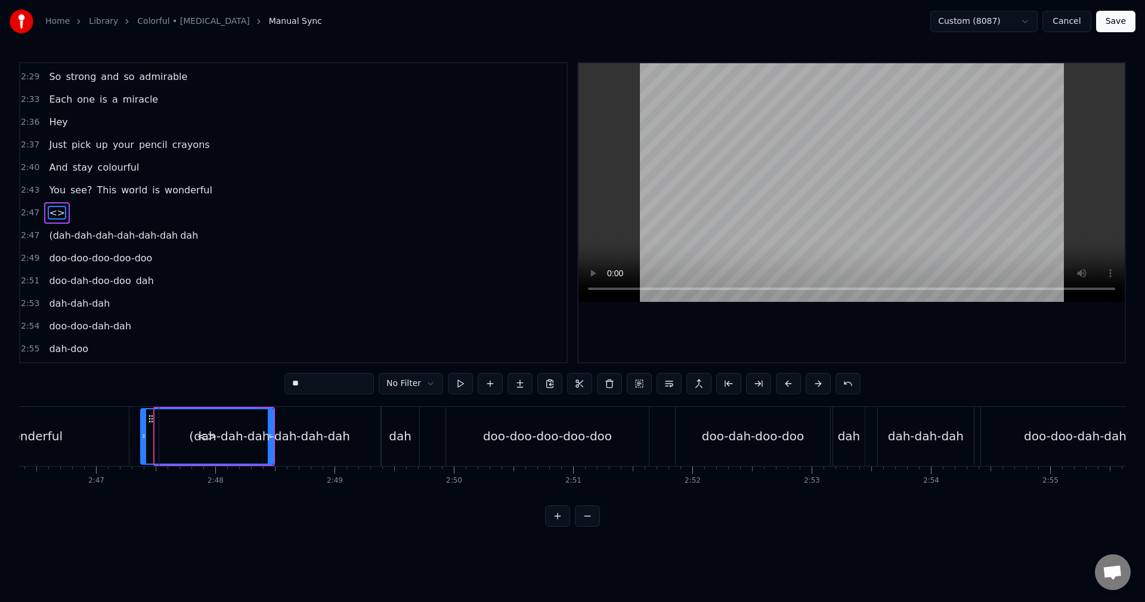
drag, startPoint x: 156, startPoint y: 436, endPoint x: 142, endPoint y: 433, distance: 14.6
click at [142, 433] on icon at bounding box center [143, 436] width 5 height 10
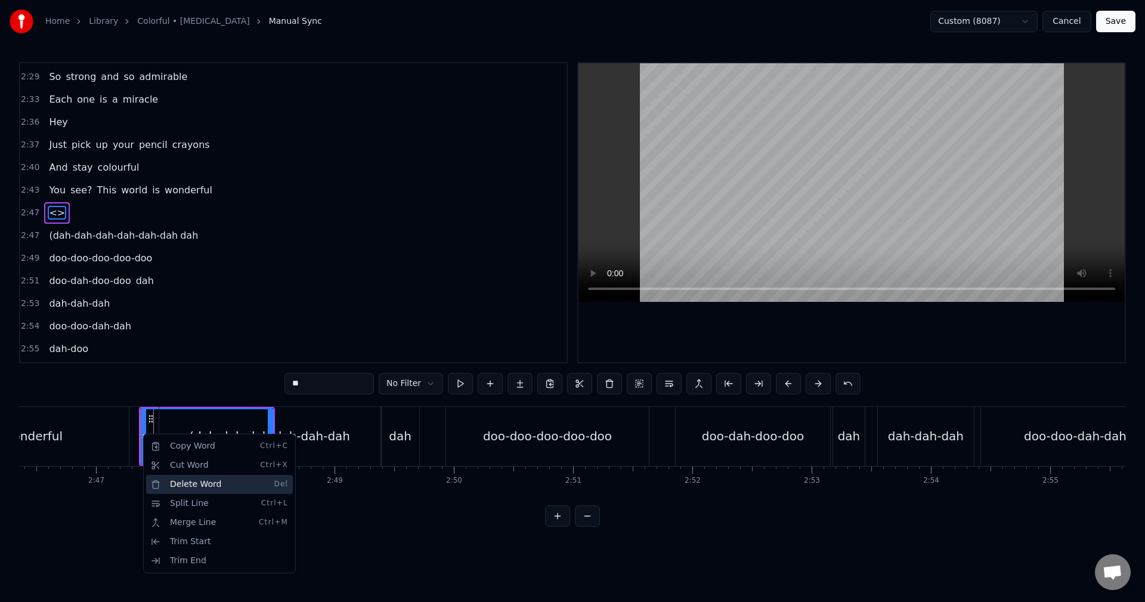
click at [181, 481] on div "Delete Word Del" at bounding box center [219, 484] width 147 height 19
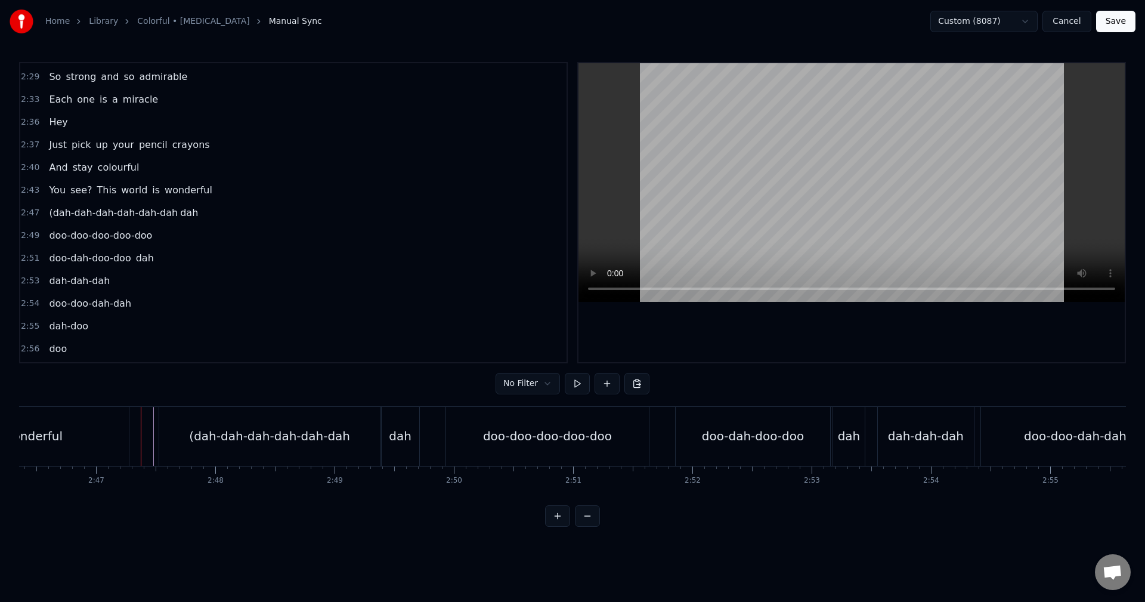
click at [184, 428] on div "(dah-dah-dah-dah-dah-dah" at bounding box center [269, 436] width 221 height 59
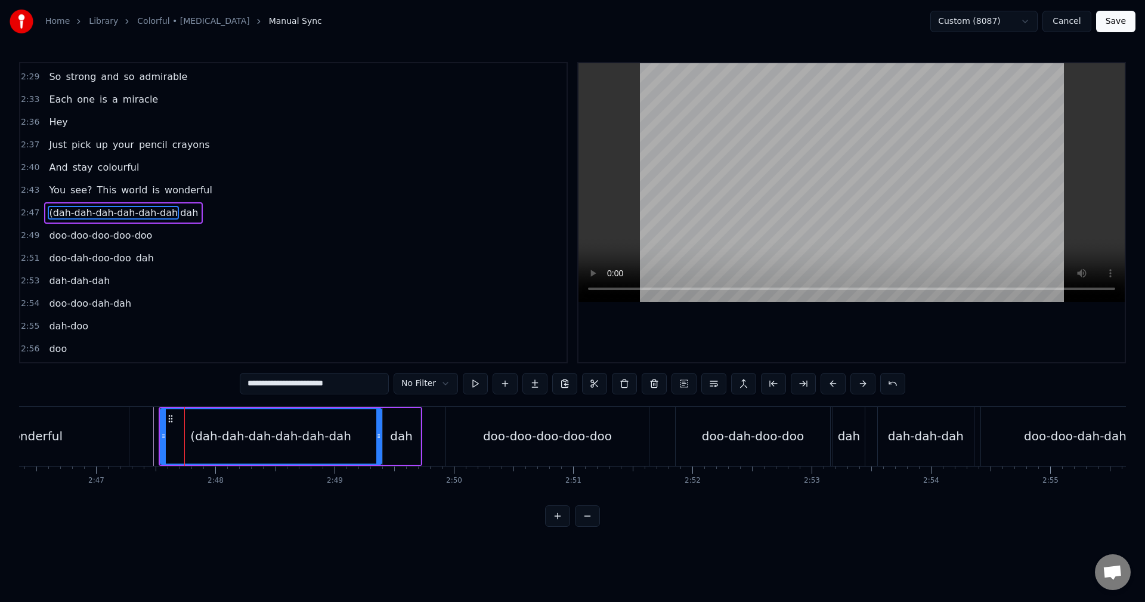
click at [161, 426] on div at bounding box center [163, 436] width 5 height 54
click at [167, 418] on icon at bounding box center [171, 419] width 10 height 10
click at [196, 465] on div "Copy Word Ctrl+C" at bounding box center [249, 459] width 147 height 19
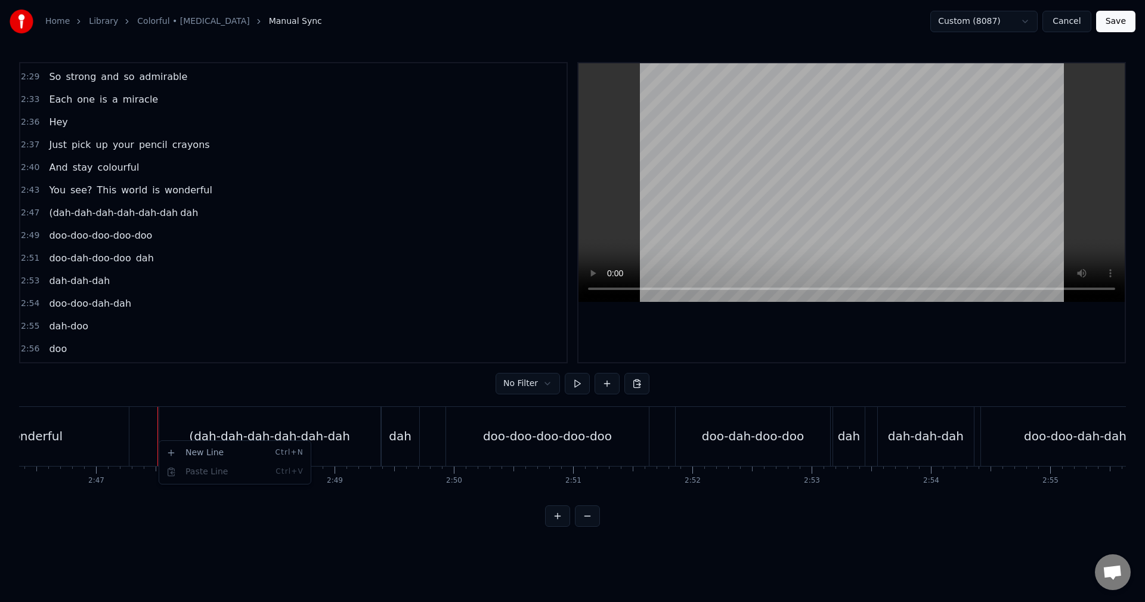
click at [150, 431] on html "Home Library Colorful • [MEDICAL_DATA] Manual Sync Custom (8087) Cancel Save 0:…" at bounding box center [572, 273] width 1145 height 546
click at [172, 429] on html "Home Library Colorful • [MEDICAL_DATA] Manual Sync Custom (8087) Cancel Save 0:…" at bounding box center [572, 273] width 1145 height 546
click at [172, 429] on div "(dah-dah-dah-dah-dah-dah" at bounding box center [269, 436] width 221 height 59
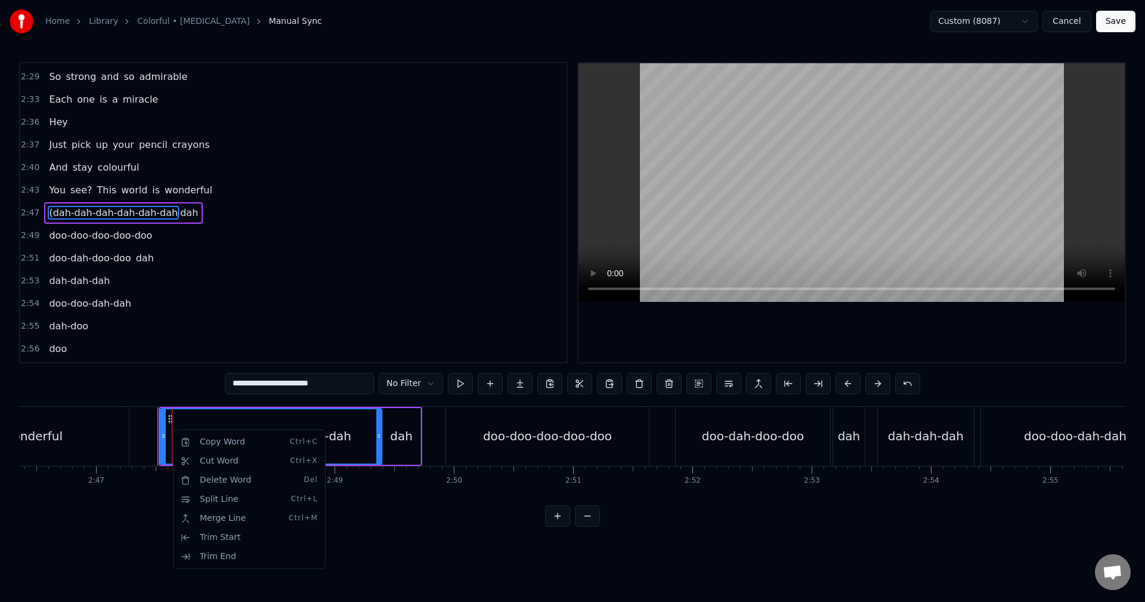
click at [540, 405] on html "Home Library Colorful • [MEDICAL_DATA] Manual Sync Custom (8087) Cancel Save 0:…" at bounding box center [572, 273] width 1145 height 546
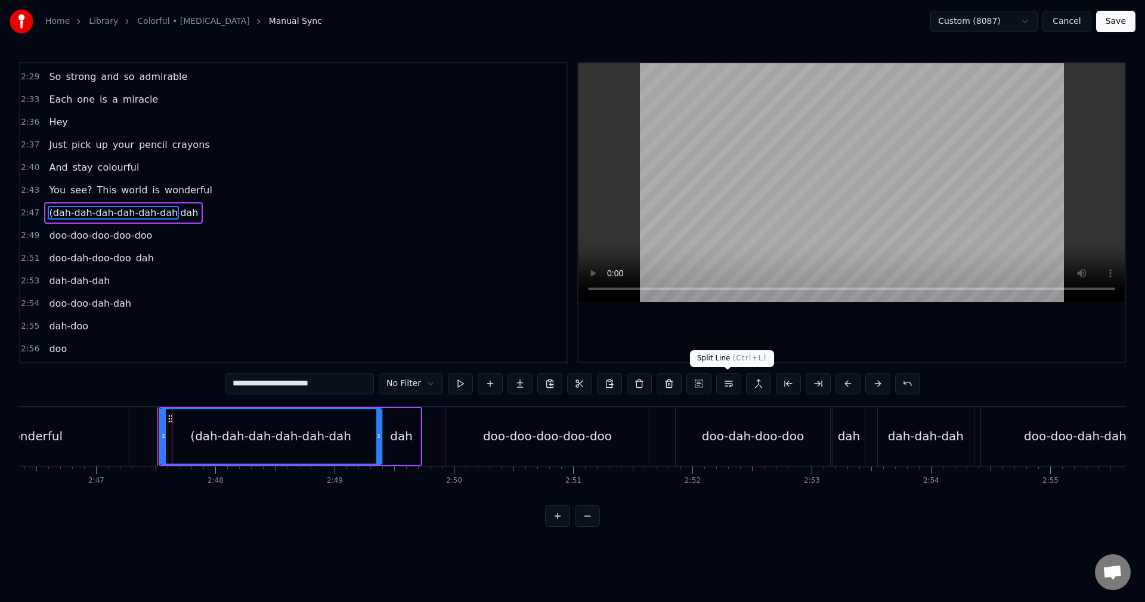
click at [718, 381] on button at bounding box center [728, 383] width 25 height 21
click at [693, 382] on button at bounding box center [698, 383] width 25 height 21
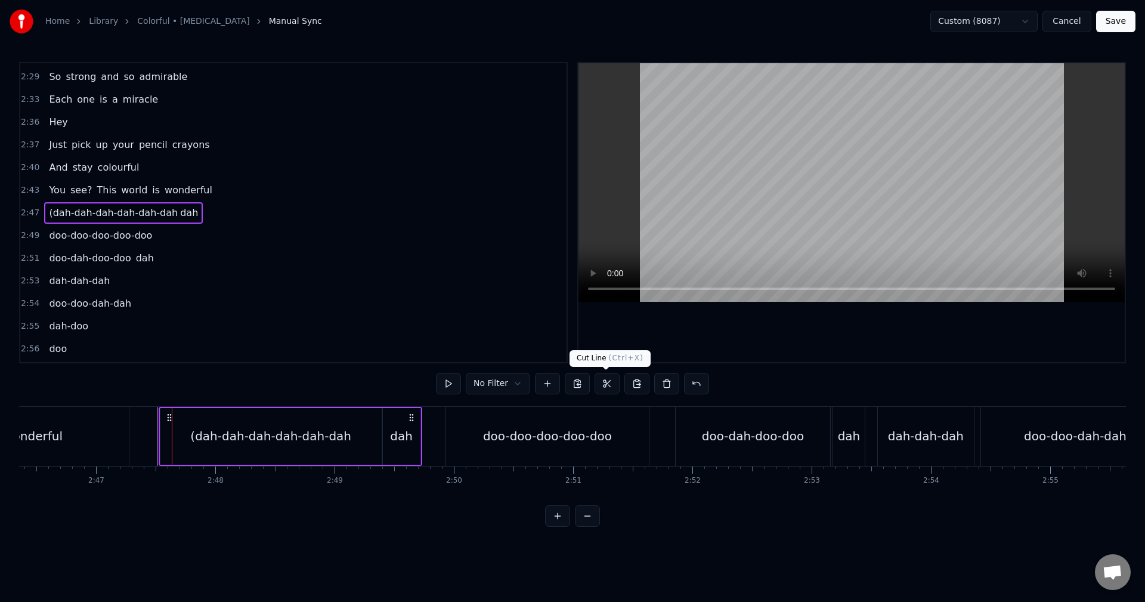
click at [606, 388] on button at bounding box center [606, 383] width 25 height 21
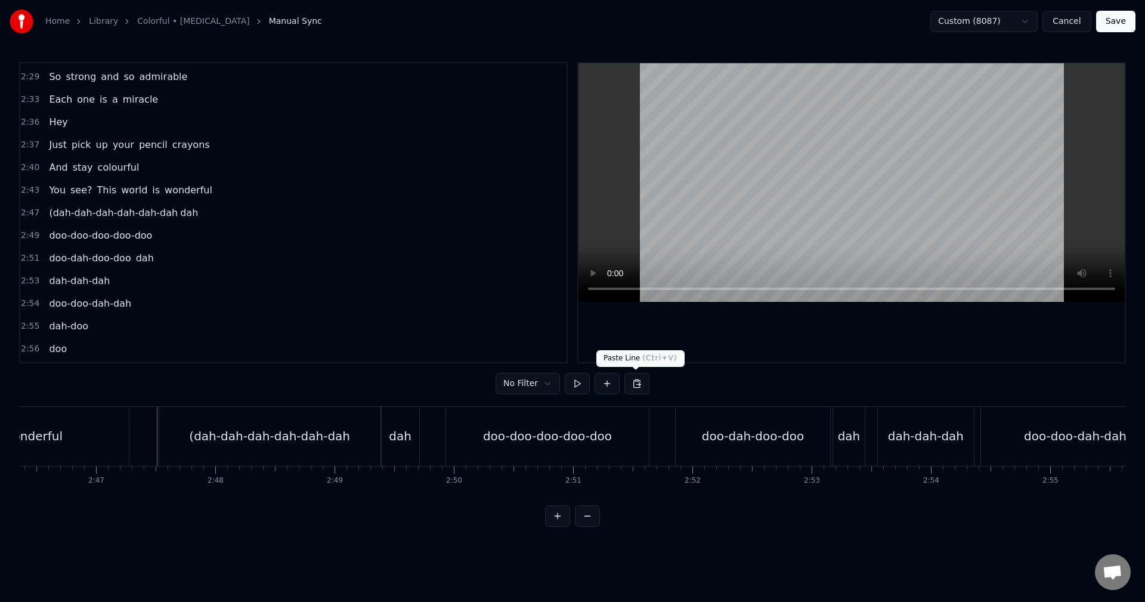
click at [637, 380] on button at bounding box center [636, 383] width 25 height 21
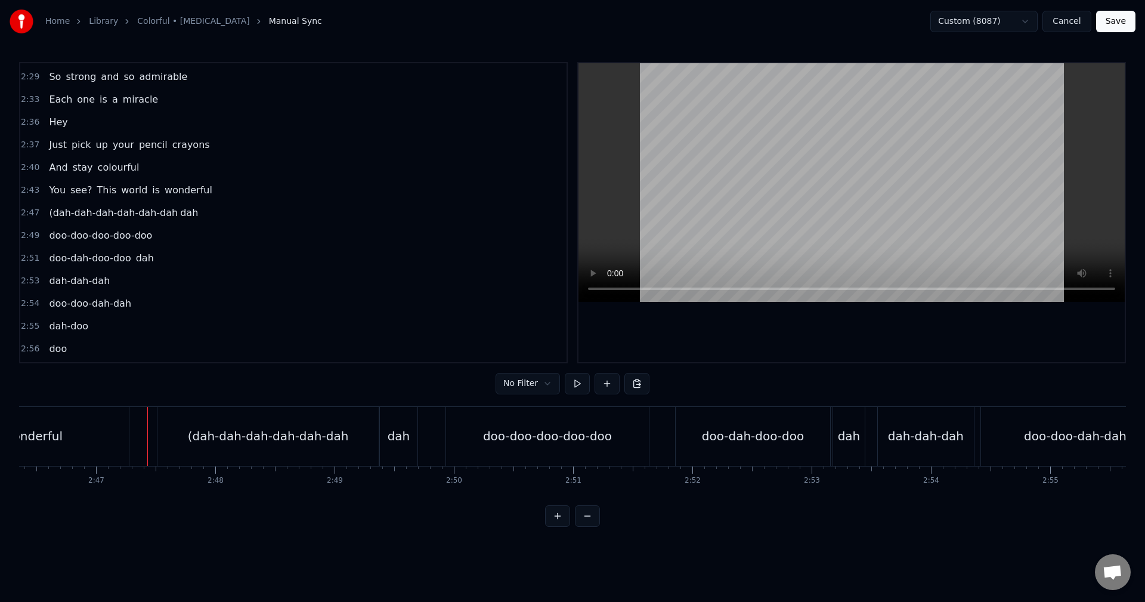
click at [255, 448] on div "(dah-dah-dah-dah-dah-dah" at bounding box center [267, 436] width 221 height 59
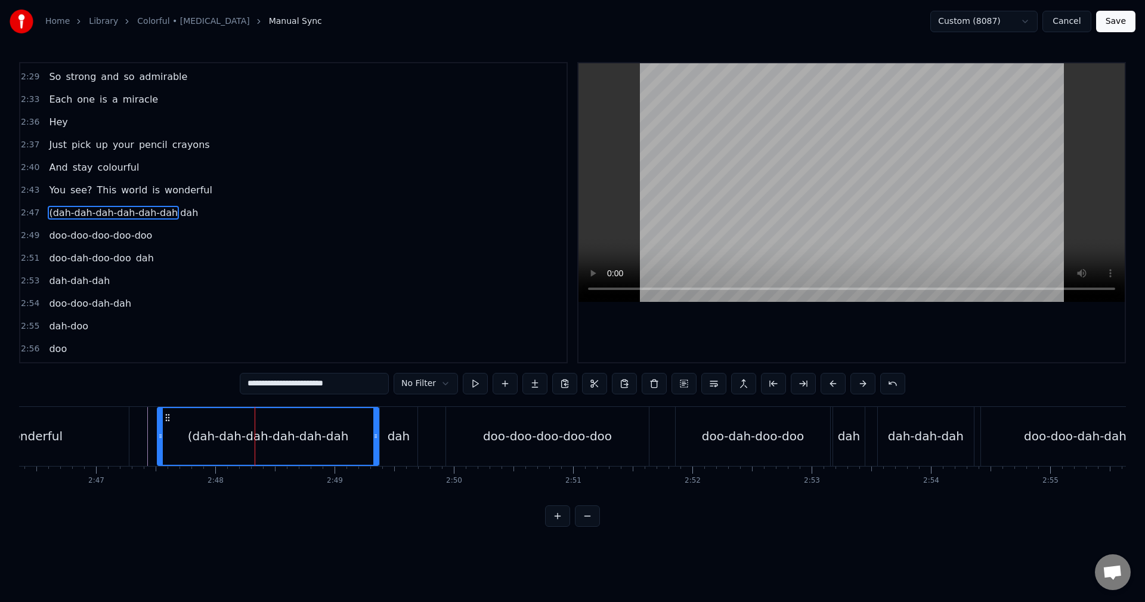
click at [442, 382] on html "Home Library Colorful • [MEDICAL_DATA] Manual Sync Custom (8087) Cancel Save 0:…" at bounding box center [572, 273] width 1145 height 546
click at [420, 386] on html "Home Library Colorful • [MEDICAL_DATA] Manual Sync Custom (8087) Cancel Save 0:…" at bounding box center [572, 273] width 1145 height 546
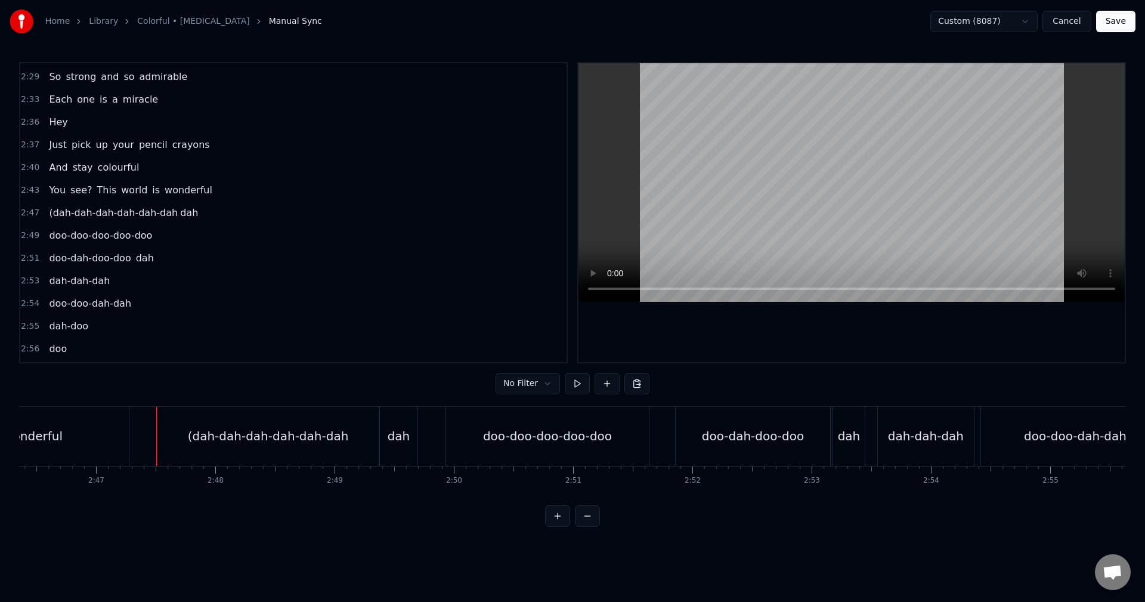
click at [175, 441] on div "(dah-dah-dah-dah-dah-dah" at bounding box center [267, 436] width 221 height 59
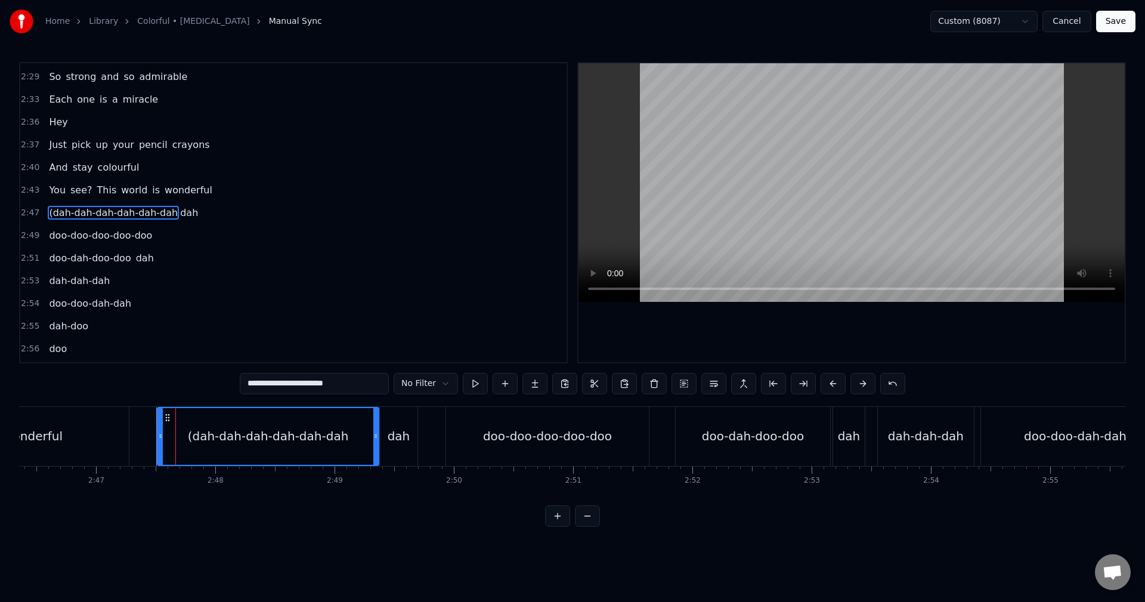
click at [157, 436] on div "(dah-dah-dah-dah-dah-dah" at bounding box center [268, 436] width 222 height 59
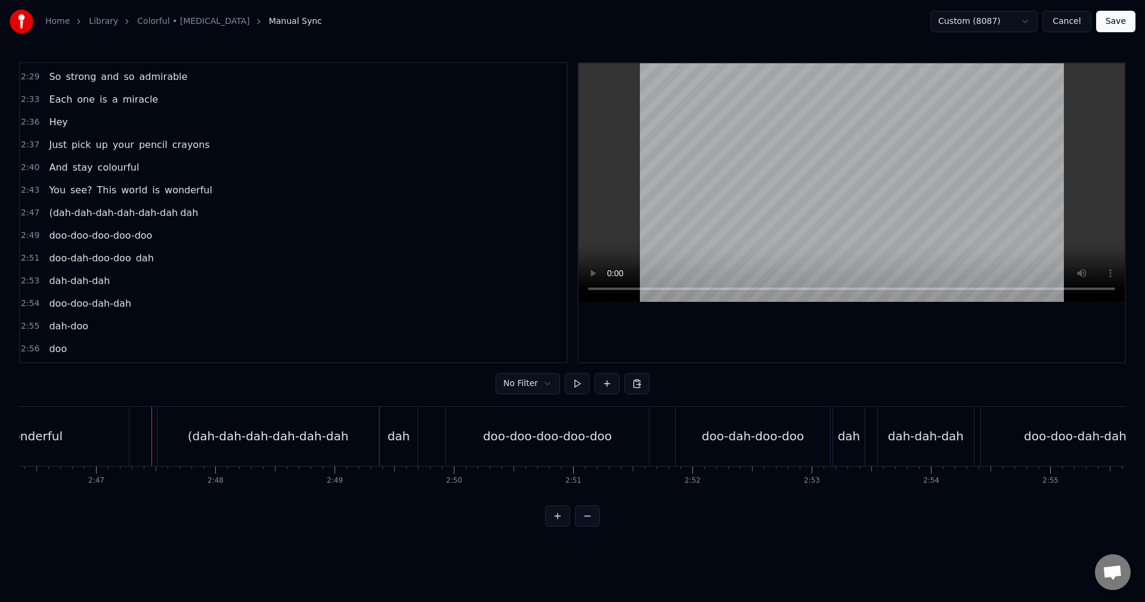
click at [151, 434] on div at bounding box center [151, 436] width 1 height 59
click at [169, 446] on div "New Line Ctrl+N" at bounding box center [229, 446] width 147 height 19
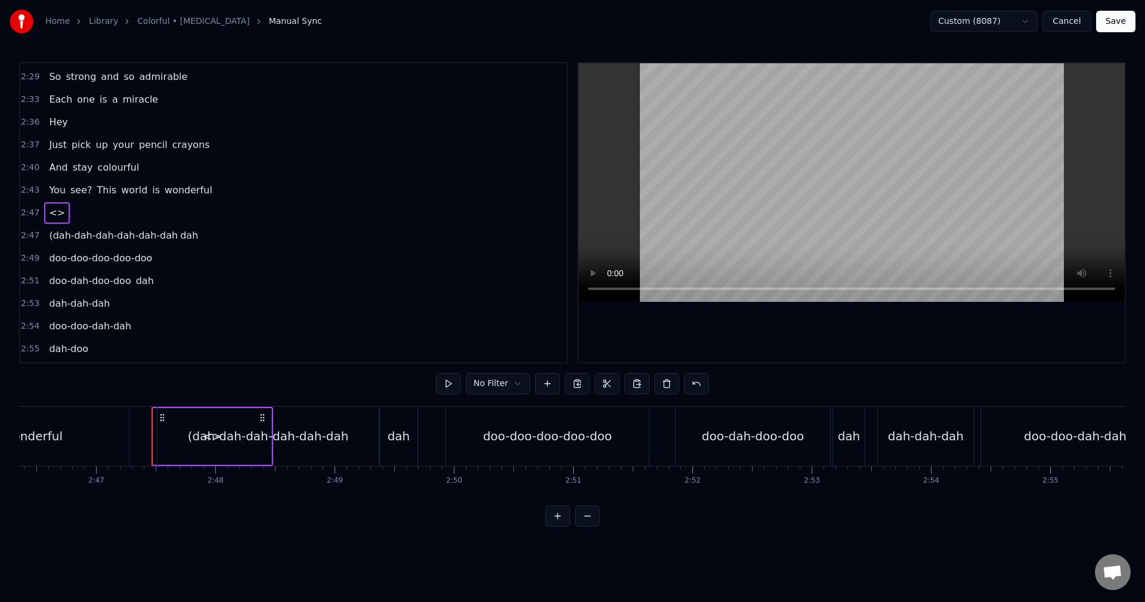
click at [38, 230] on div "2:47 (dah-dah-dah-[GEOGRAPHIC_DATA]" at bounding box center [293, 235] width 546 height 23
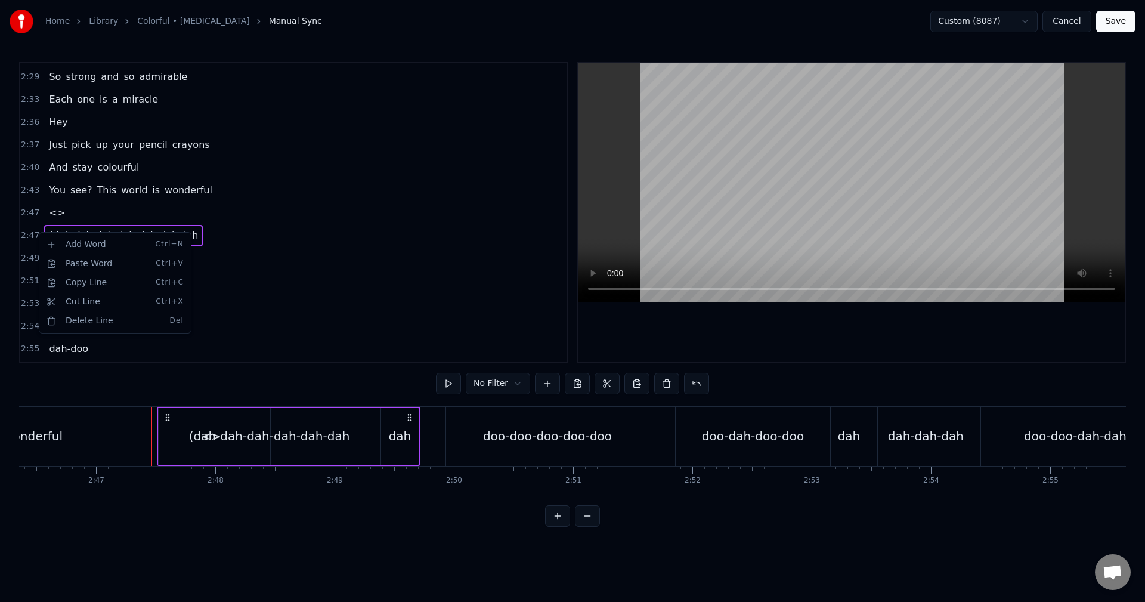
click at [315, 250] on html "Home Library Colorful • [MEDICAL_DATA] Manual Sync Custom (8087) Cancel Save 0:…" at bounding box center [572, 273] width 1145 height 546
click at [27, 228] on div "2:47 (dah-dah-dah-[GEOGRAPHIC_DATA]" at bounding box center [293, 235] width 546 height 23
click at [44, 236] on div "(dah-dah-dah-[GEOGRAPHIC_DATA]" at bounding box center [123, 235] width 159 height 21
click at [48, 209] on span "<>" at bounding box center [57, 213] width 18 height 14
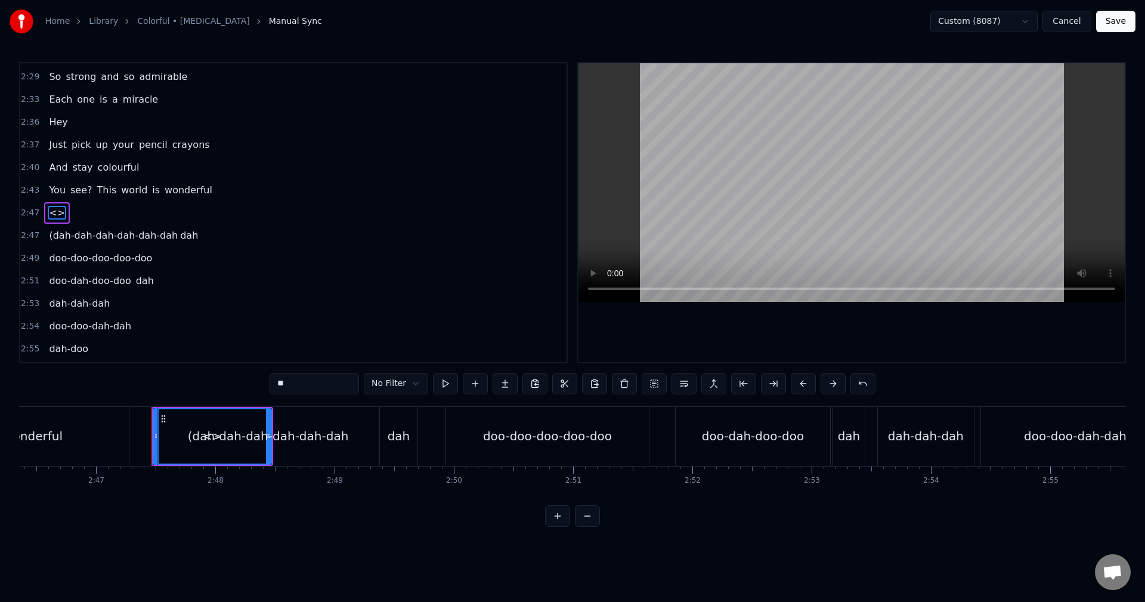
click at [48, 233] on span "(dah-dah-dah-dah-dah-dah" at bounding box center [113, 235] width 131 height 14
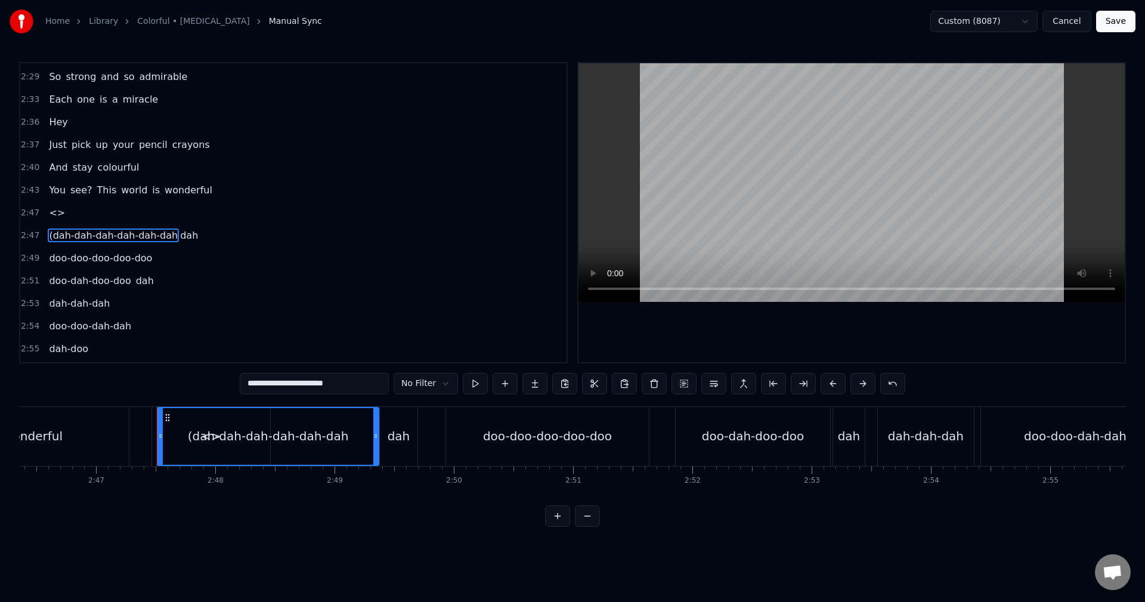
scroll to position [1085, 0]
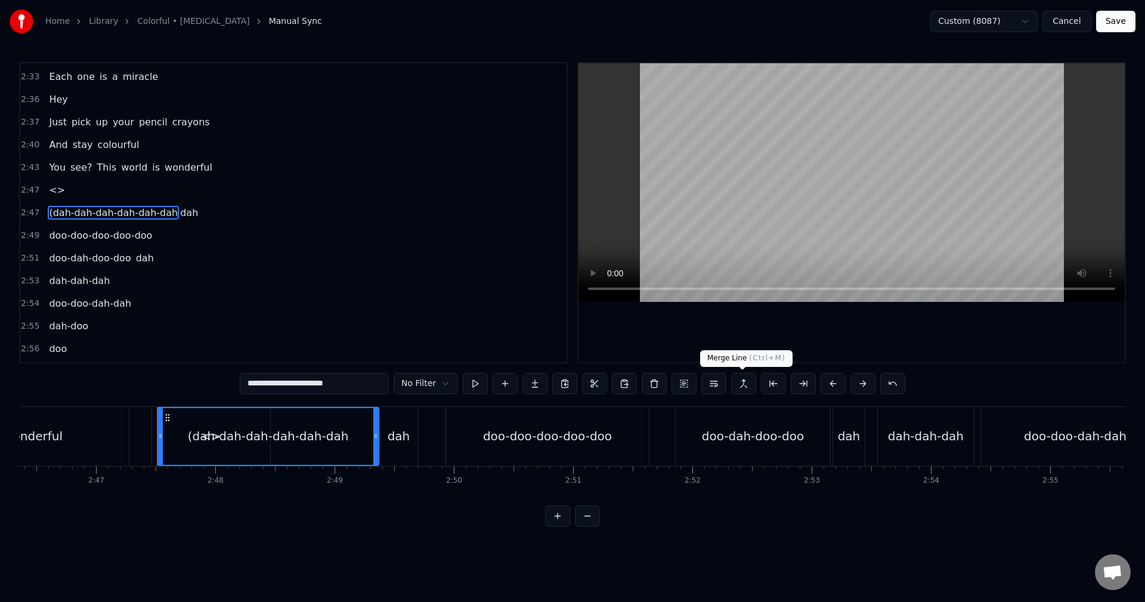
click at [744, 384] on button at bounding box center [743, 383] width 25 height 21
click at [739, 375] on button at bounding box center [743, 383] width 25 height 21
click at [740, 383] on button at bounding box center [743, 383] width 25 height 21
click at [155, 444] on div "<>" at bounding box center [211, 436] width 118 height 59
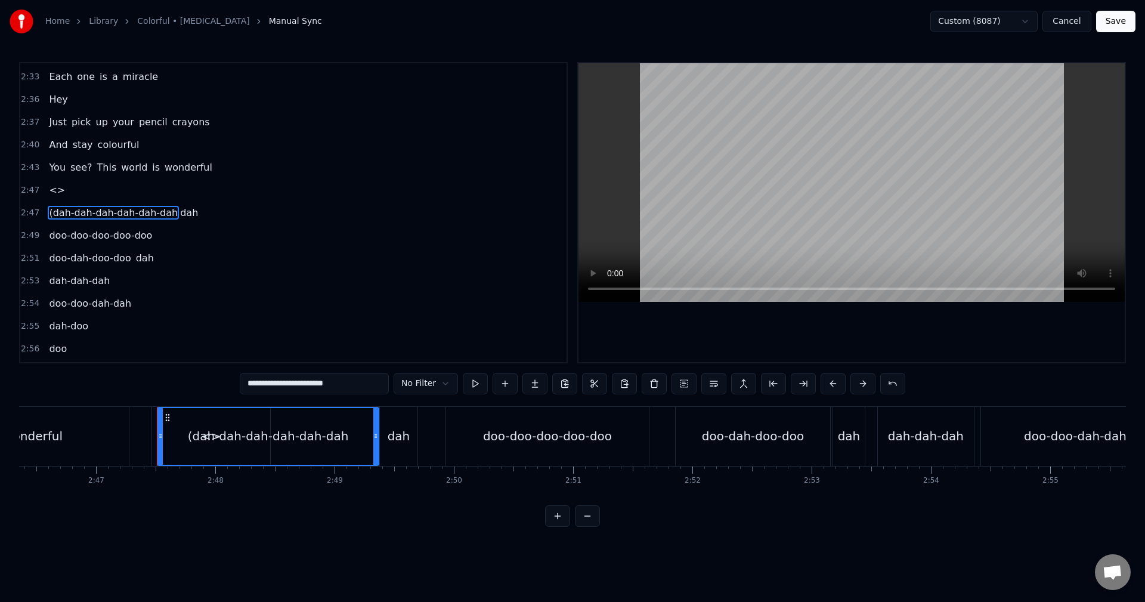
type input "**"
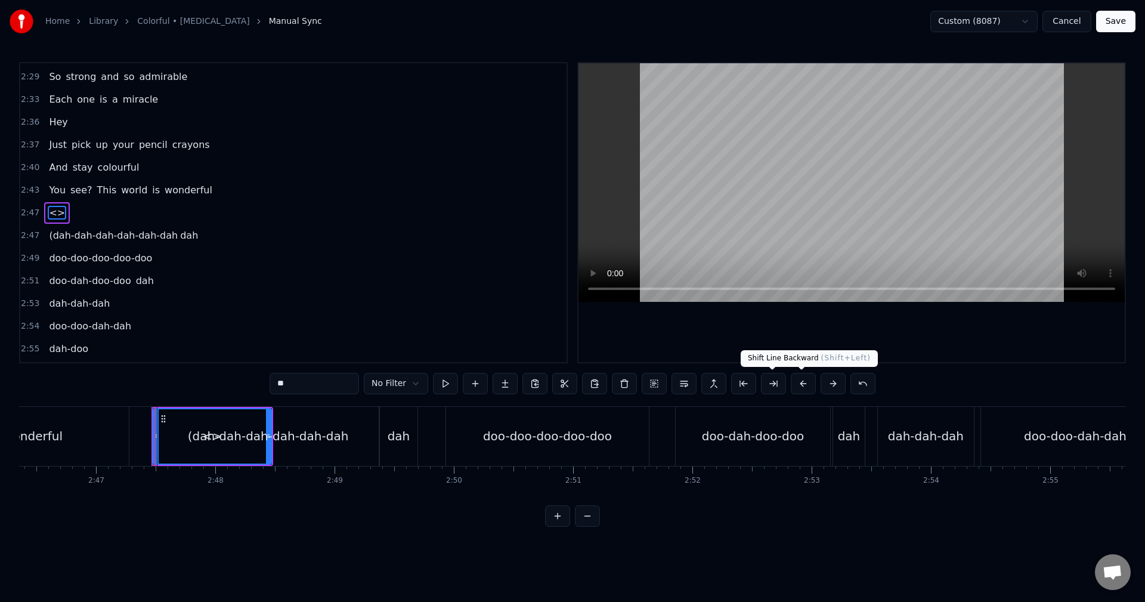
click at [803, 383] on button at bounding box center [803, 383] width 25 height 21
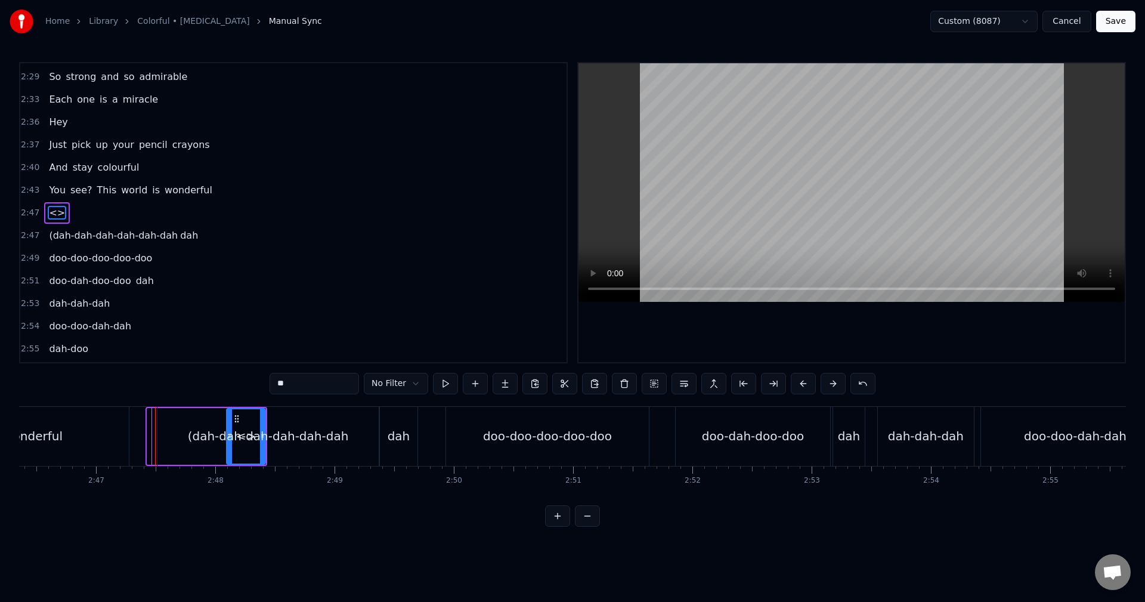
drag, startPoint x: 151, startPoint y: 433, endPoint x: 231, endPoint y: 438, distance: 80.0
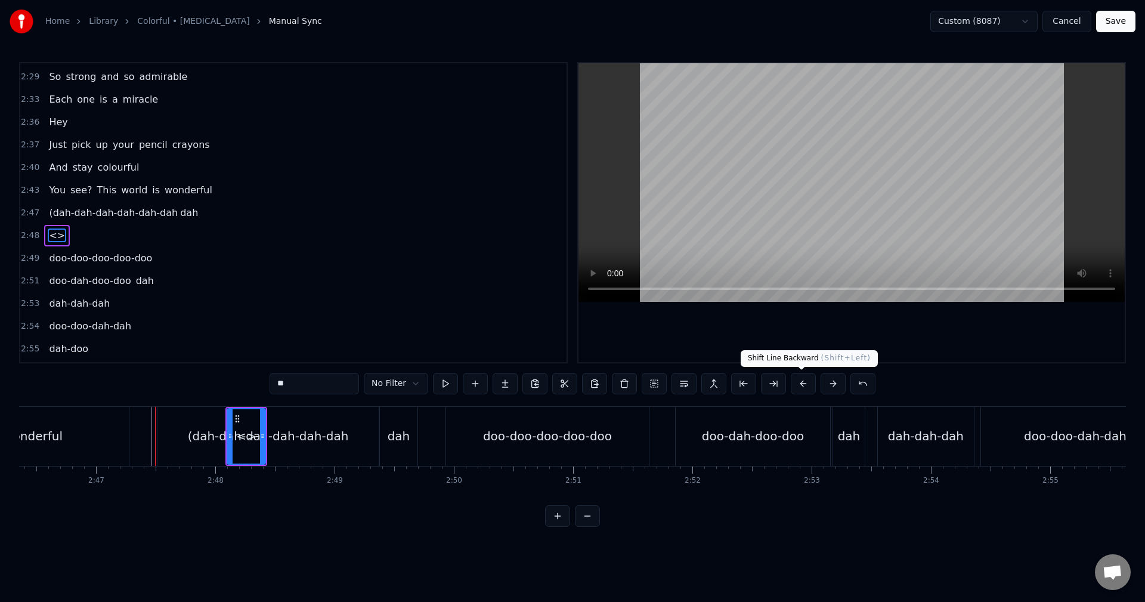
click at [802, 386] on button at bounding box center [803, 383] width 25 height 21
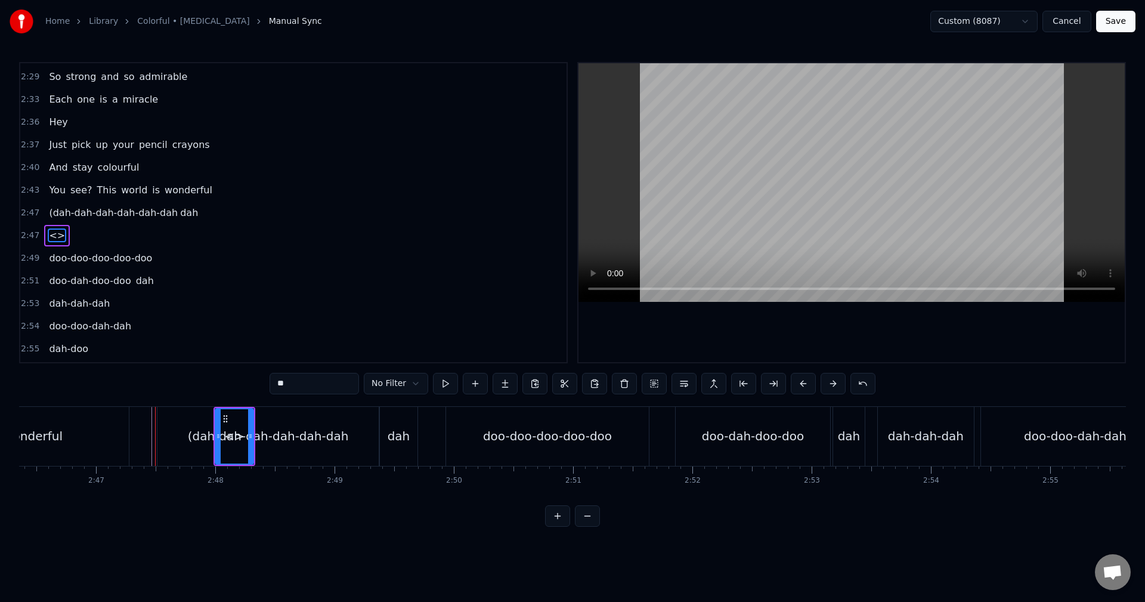
click at [802, 386] on button at bounding box center [803, 383] width 25 height 21
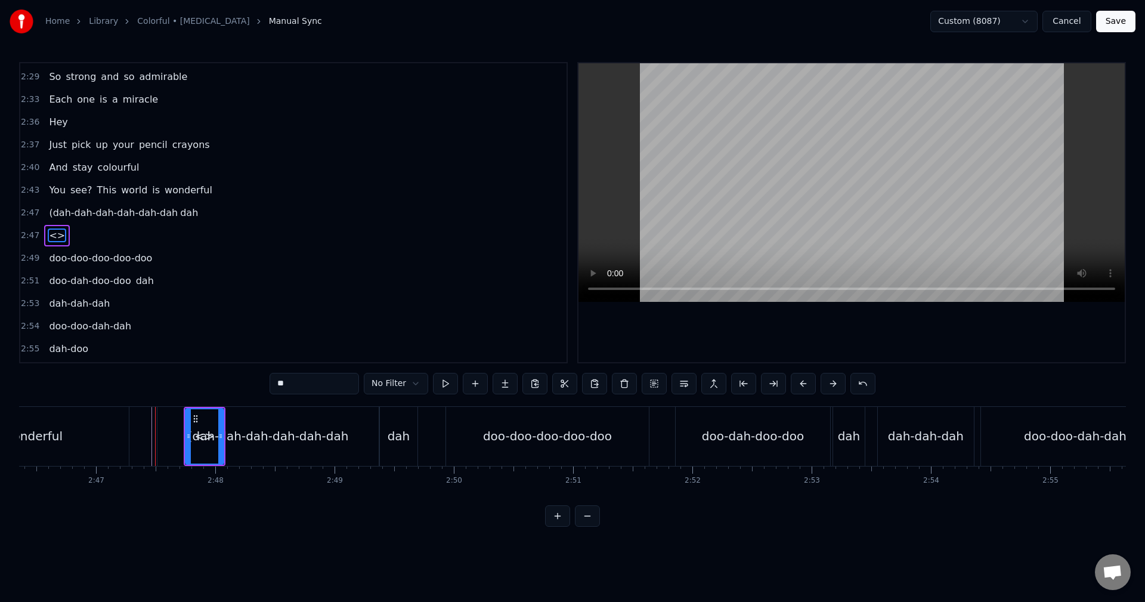
click at [802, 386] on button at bounding box center [803, 383] width 25 height 21
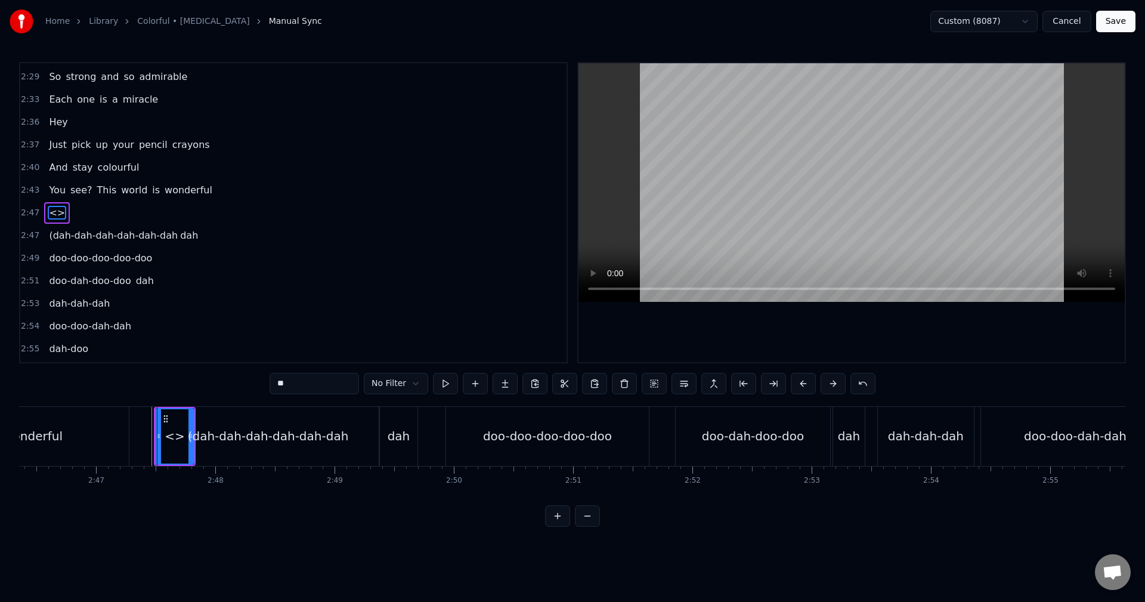
click at [802, 386] on button at bounding box center [803, 383] width 25 height 21
click at [26, 194] on span "2:43" at bounding box center [30, 190] width 18 height 12
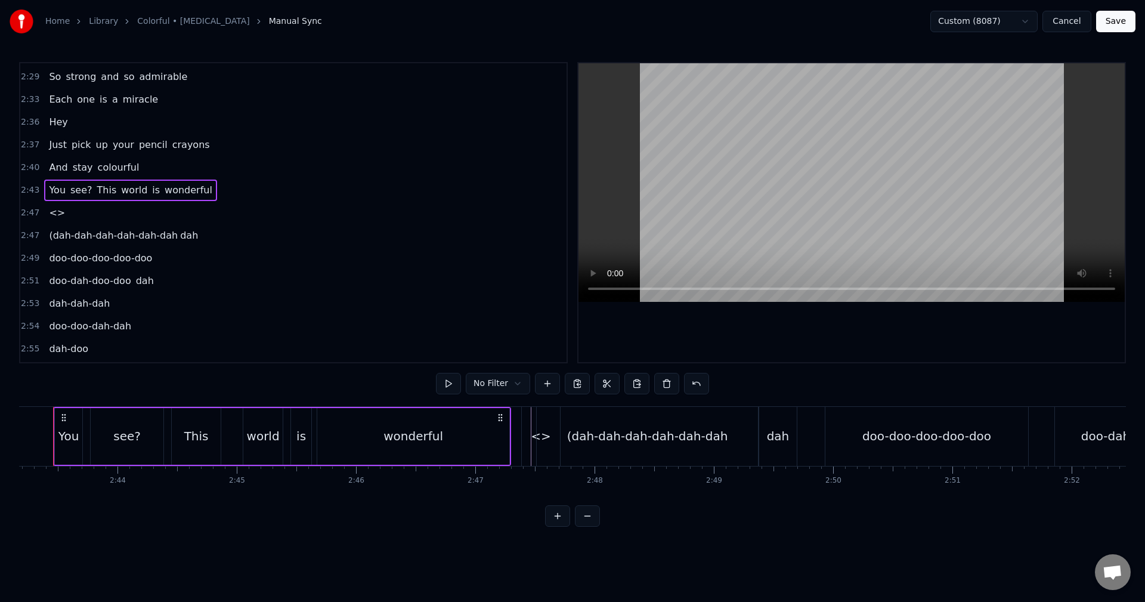
scroll to position [0, 19433]
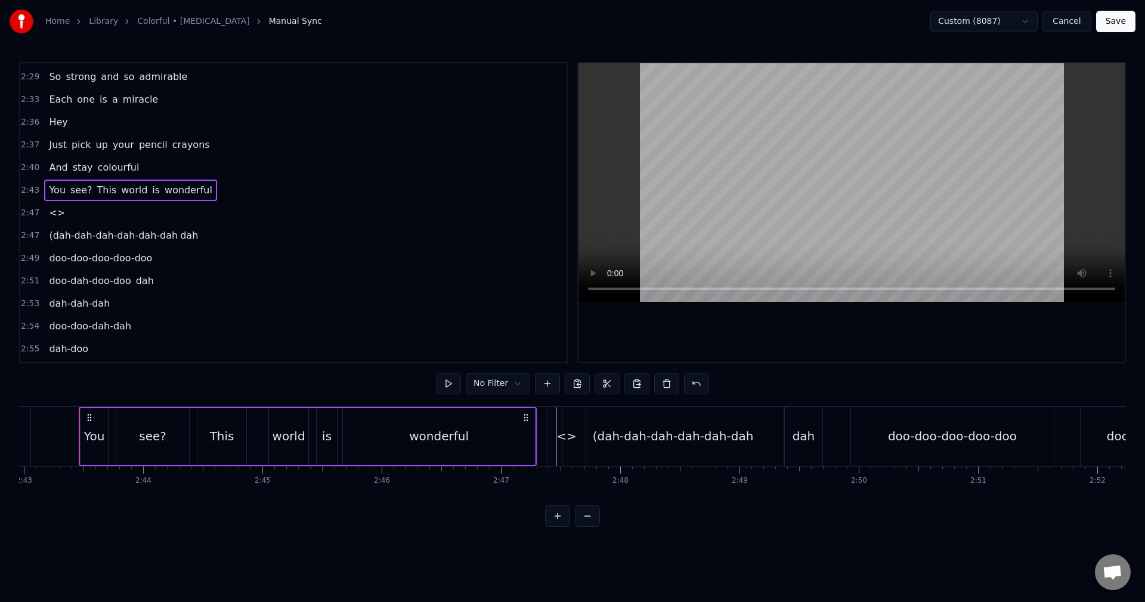
click at [37, 208] on div "2:47 <>" at bounding box center [293, 213] width 546 height 23
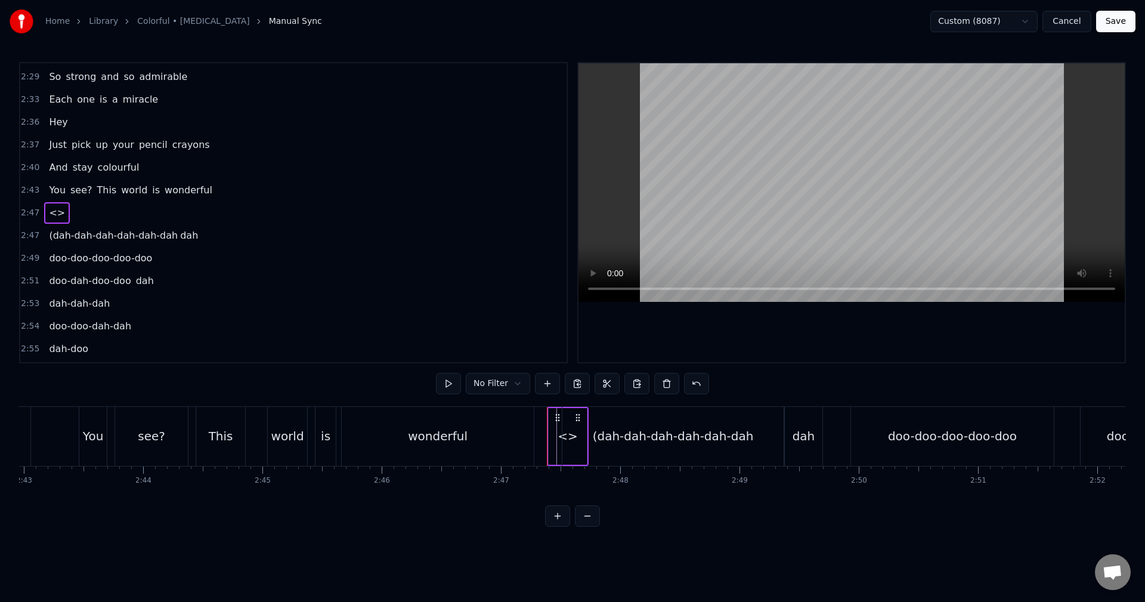
click at [32, 234] on span "2:47" at bounding box center [30, 236] width 18 height 12
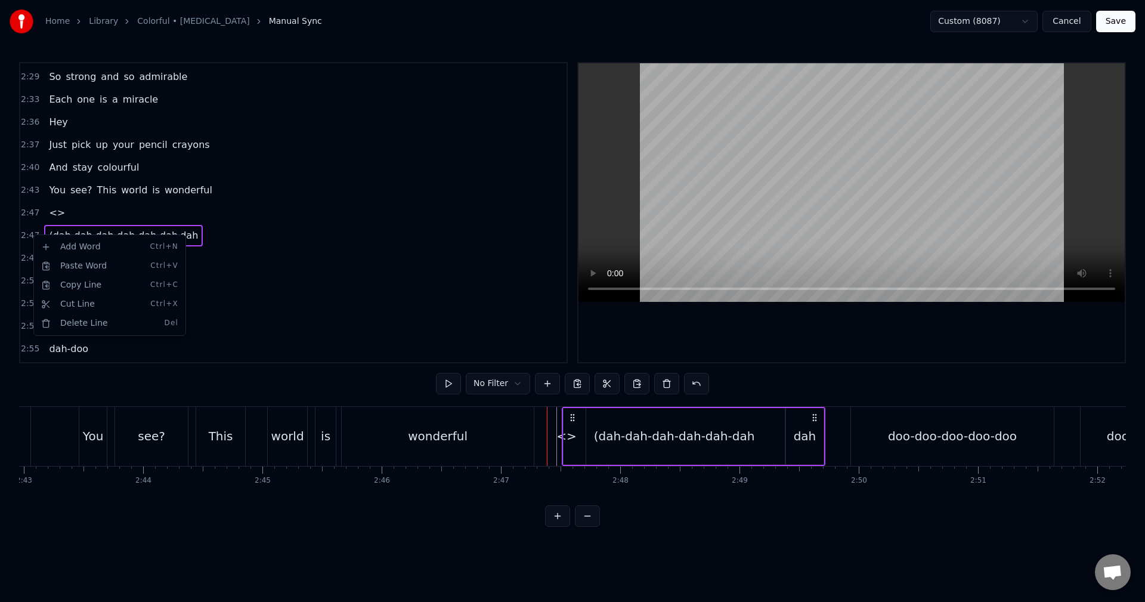
click at [403, 276] on html "Home Library Colorful • [MEDICAL_DATA] Manual Sync Custom (8087) Cancel Save 0:…" at bounding box center [572, 273] width 1145 height 546
click at [566, 435] on div "(dah-dah-dah-dah-dah-dah" at bounding box center [673, 436] width 221 height 57
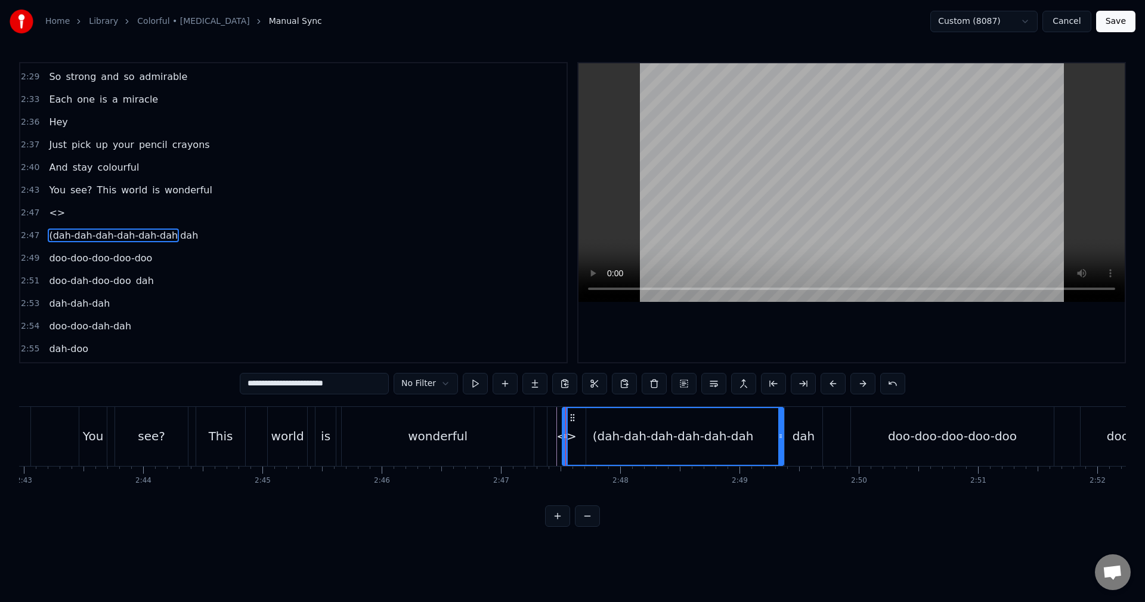
scroll to position [1085, 0]
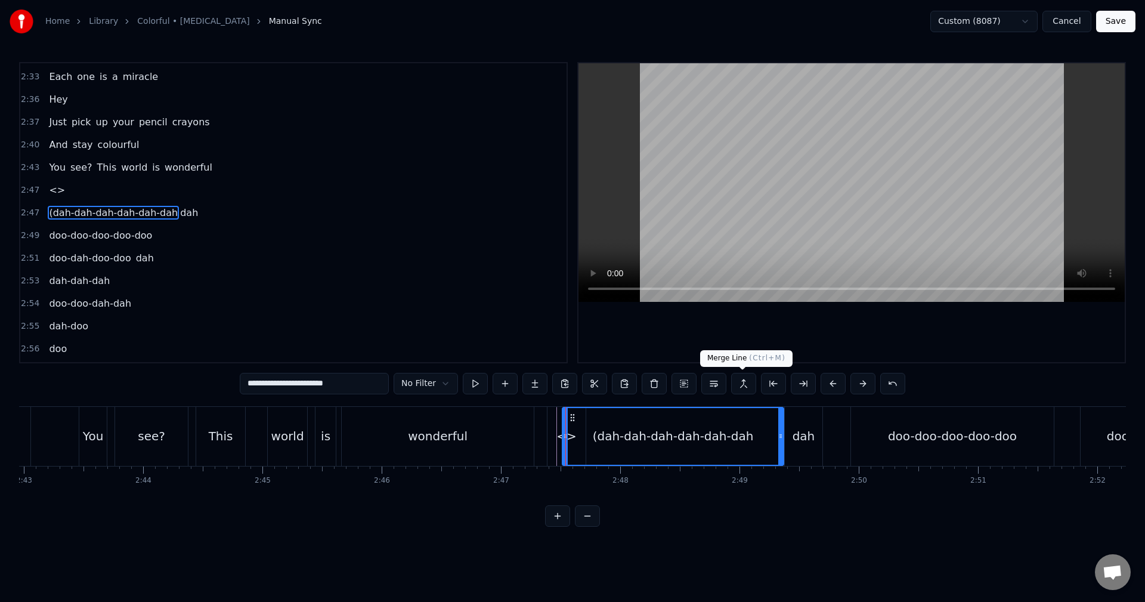
click at [746, 383] on button at bounding box center [743, 383] width 25 height 21
click at [11, 209] on div "Home Library Colorful • [MEDICAL_DATA] Manual Sync Custom (8087) Cancel Save 0:…" at bounding box center [572, 263] width 1145 height 526
click at [27, 216] on span "2:47" at bounding box center [30, 213] width 18 height 12
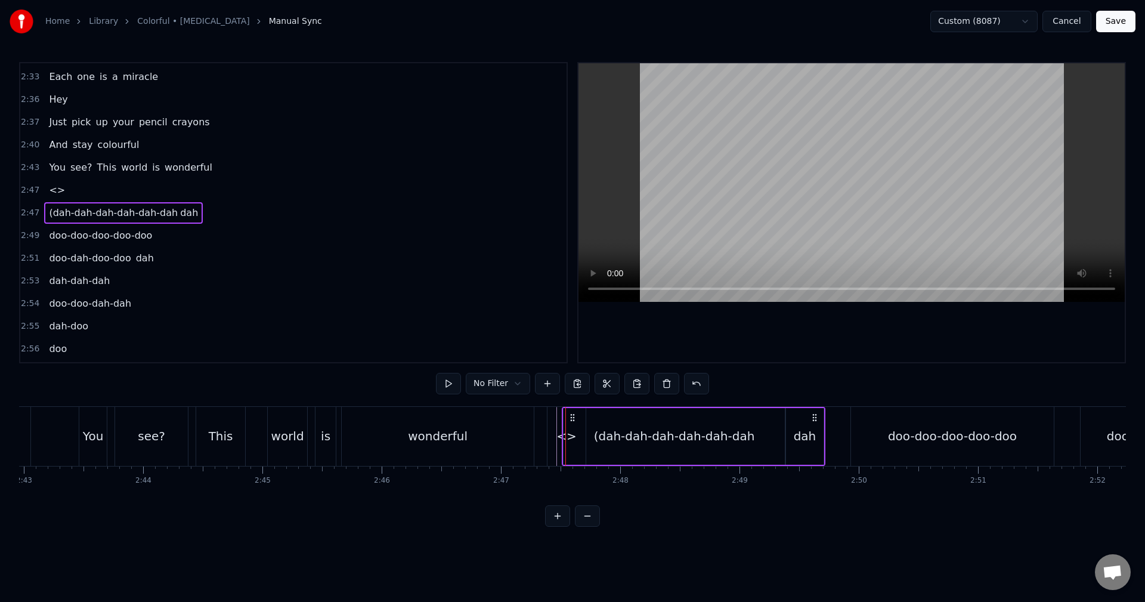
click at [32, 184] on span "2:47" at bounding box center [30, 190] width 18 height 12
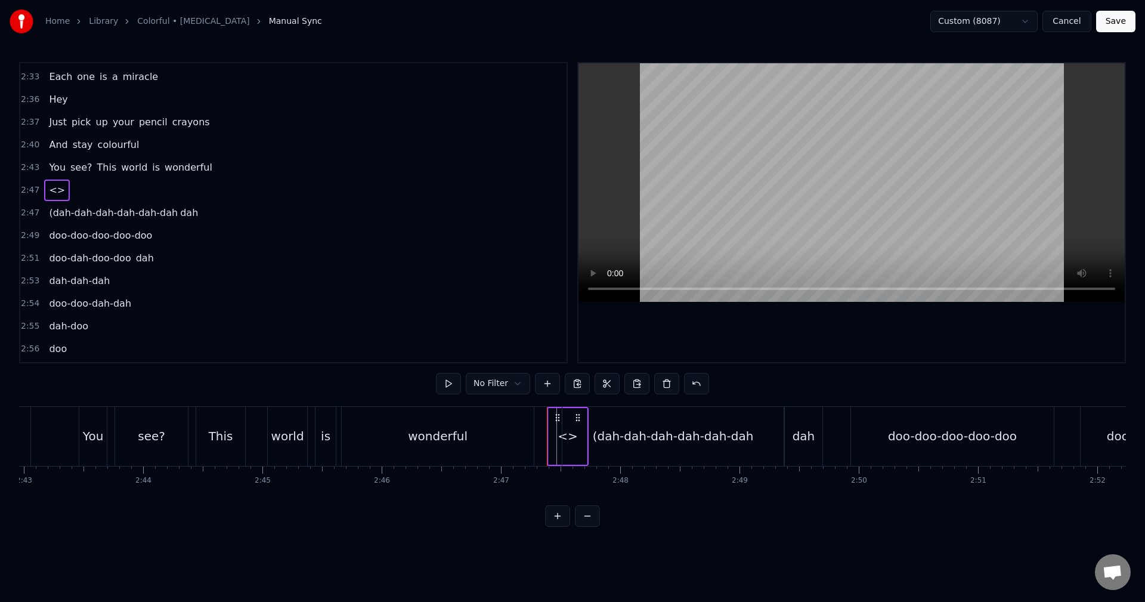
click at [40, 211] on div "2:47 (dah-dah-dah-[GEOGRAPHIC_DATA]" at bounding box center [293, 213] width 546 height 23
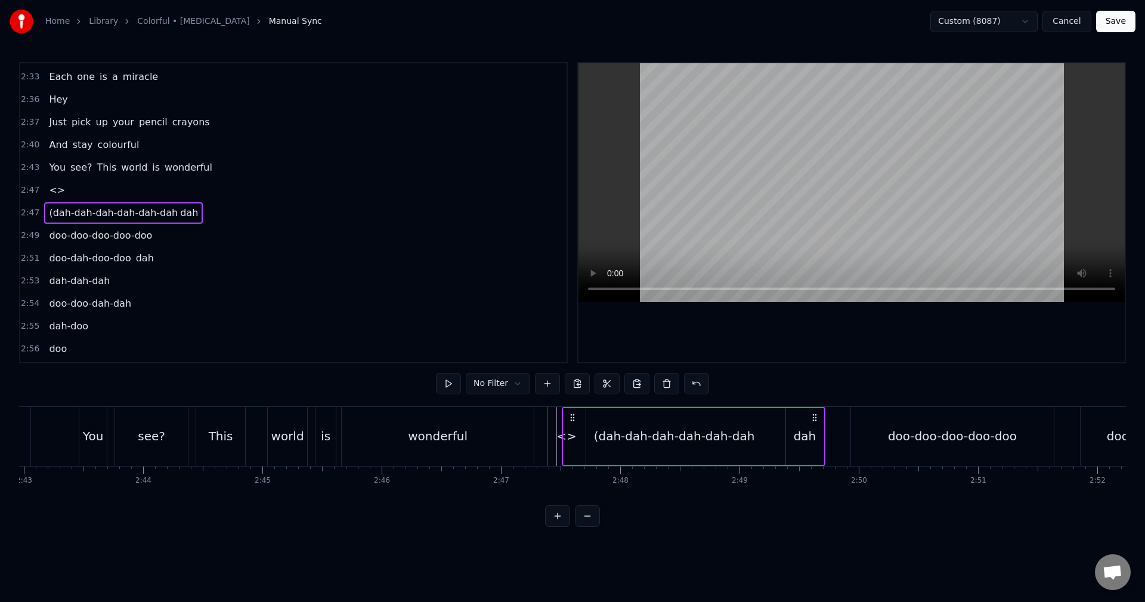
click at [39, 199] on div "2:47 <>" at bounding box center [293, 190] width 546 height 23
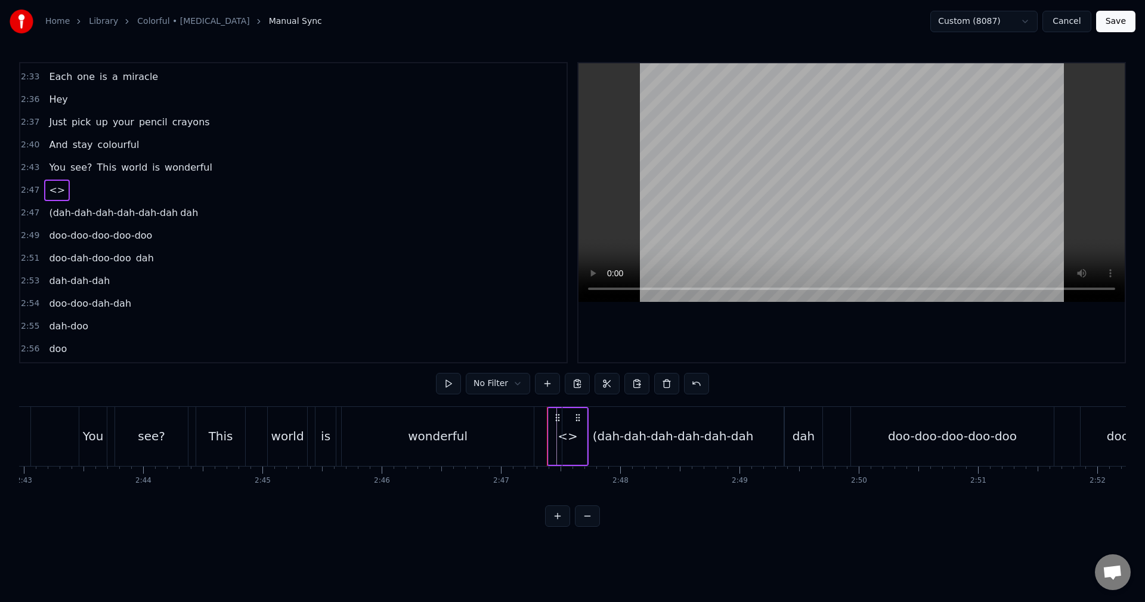
click at [48, 193] on span "<>" at bounding box center [57, 190] width 18 height 14
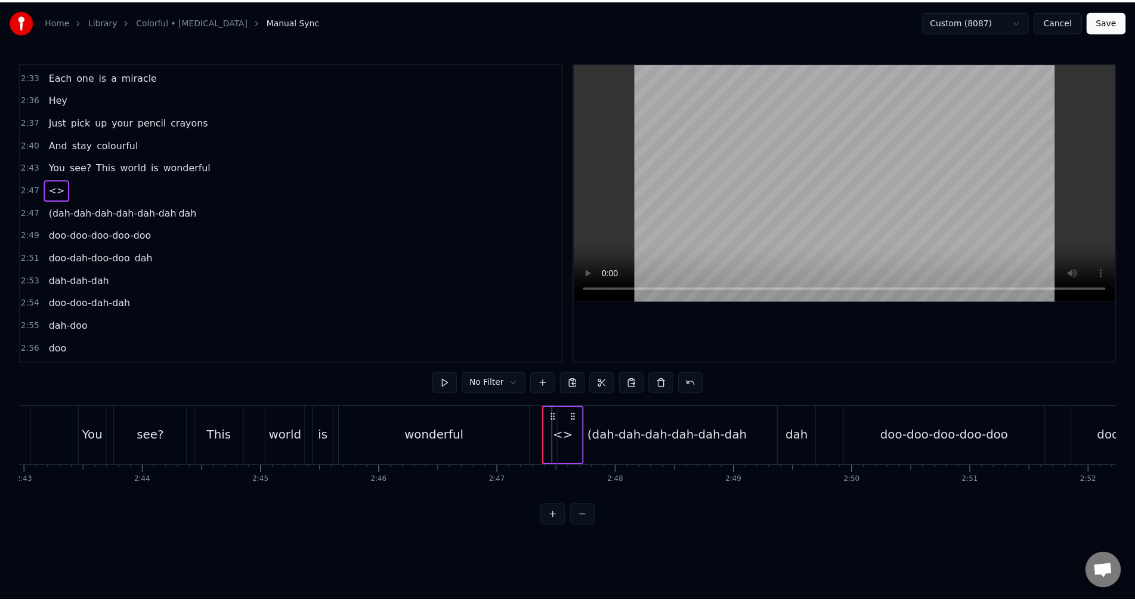
scroll to position [1063, 0]
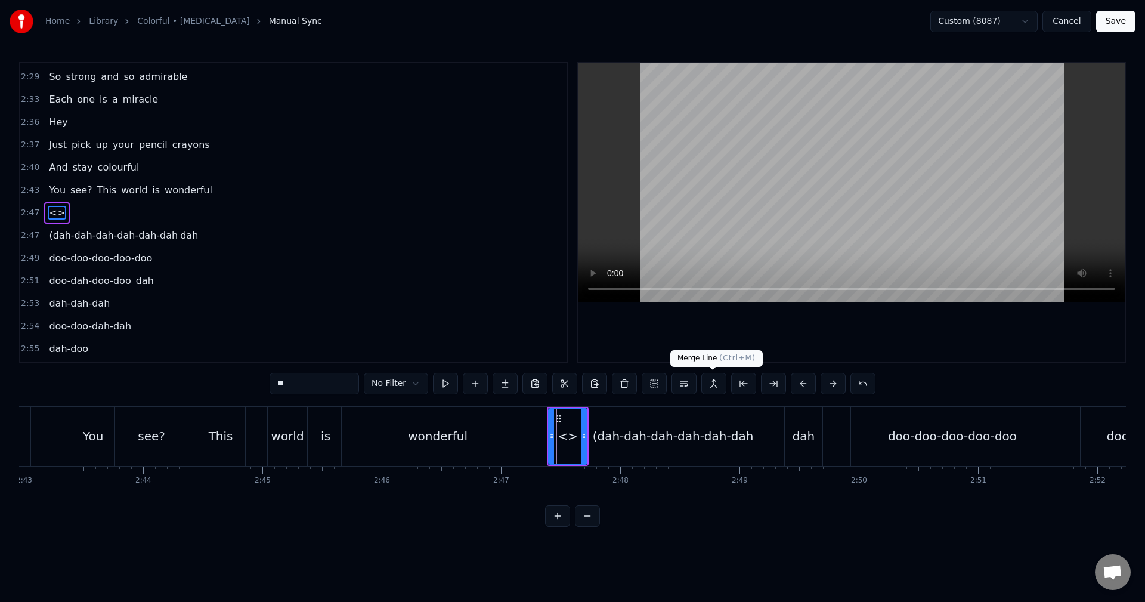
click at [711, 380] on button at bounding box center [713, 383] width 25 height 21
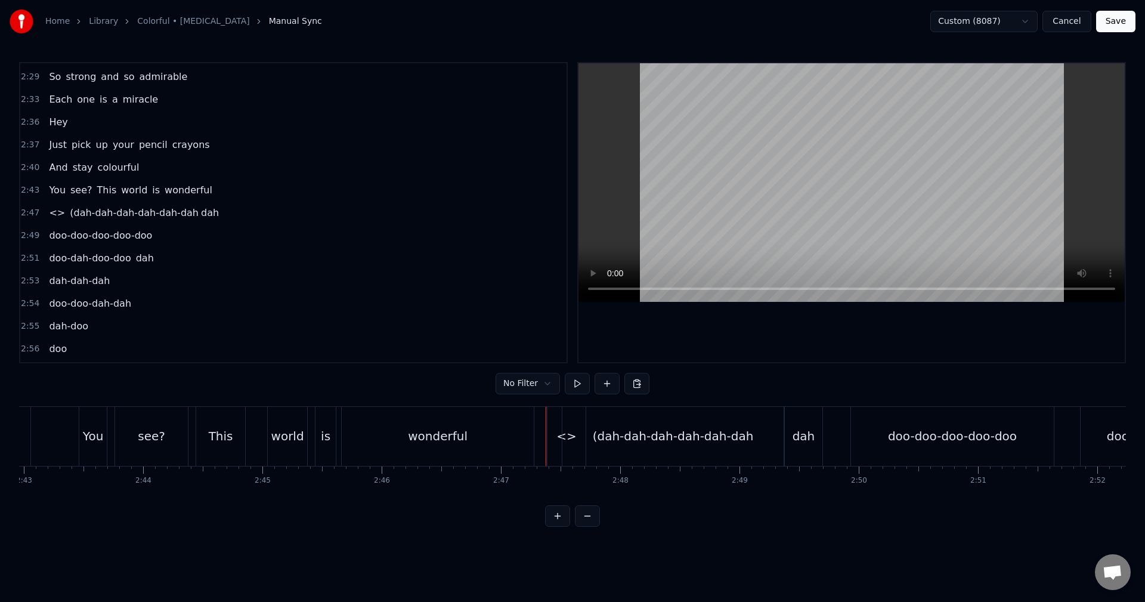
click at [555, 435] on div "<>" at bounding box center [566, 436] width 38 height 59
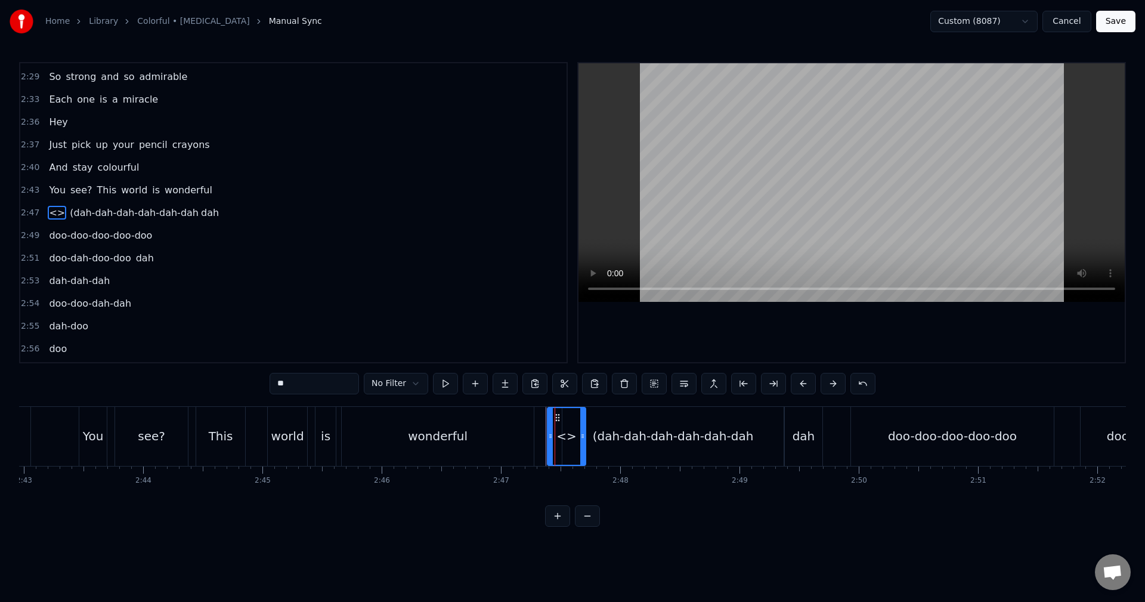
drag, startPoint x: 347, startPoint y: 383, endPoint x: 216, endPoint y: 380, distance: 130.6
click at [217, 380] on div "0:01 (da da-da da-dah da da-da da-dah 0:06 da da-da da-doo 0:07 doo- doo 0:09 d…" at bounding box center [572, 294] width 1107 height 464
click at [570, 428] on div at bounding box center [566, 436] width 37 height 57
click at [612, 442] on div "(dah-dah-dah-dah-dah-dah" at bounding box center [673, 436] width 161 height 18
type input "**********"
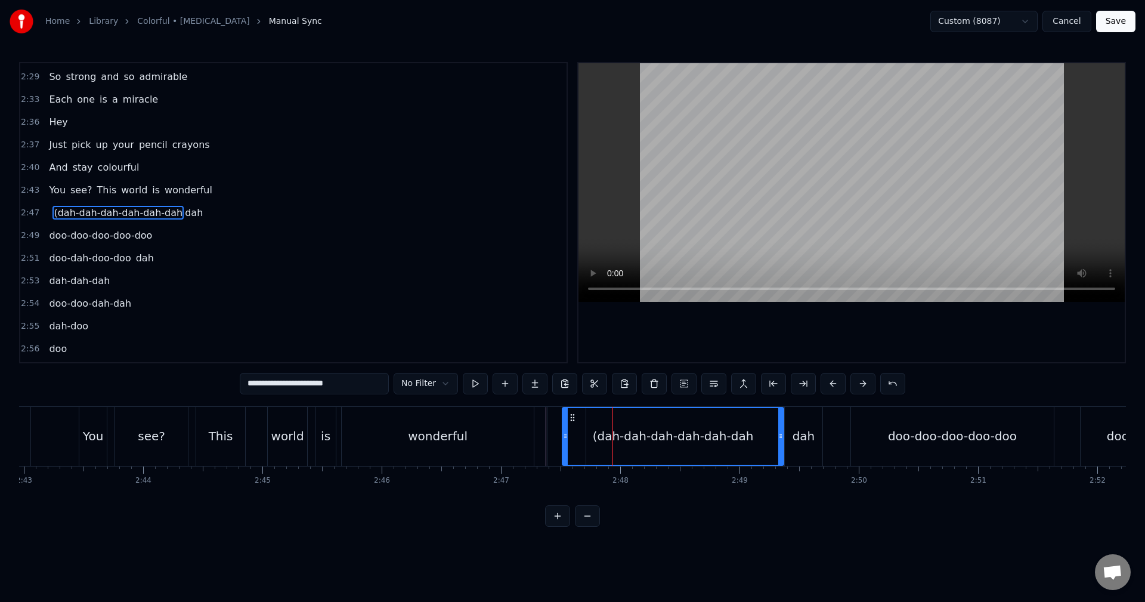
click at [1114, 23] on button "Save" at bounding box center [1115, 21] width 39 height 21
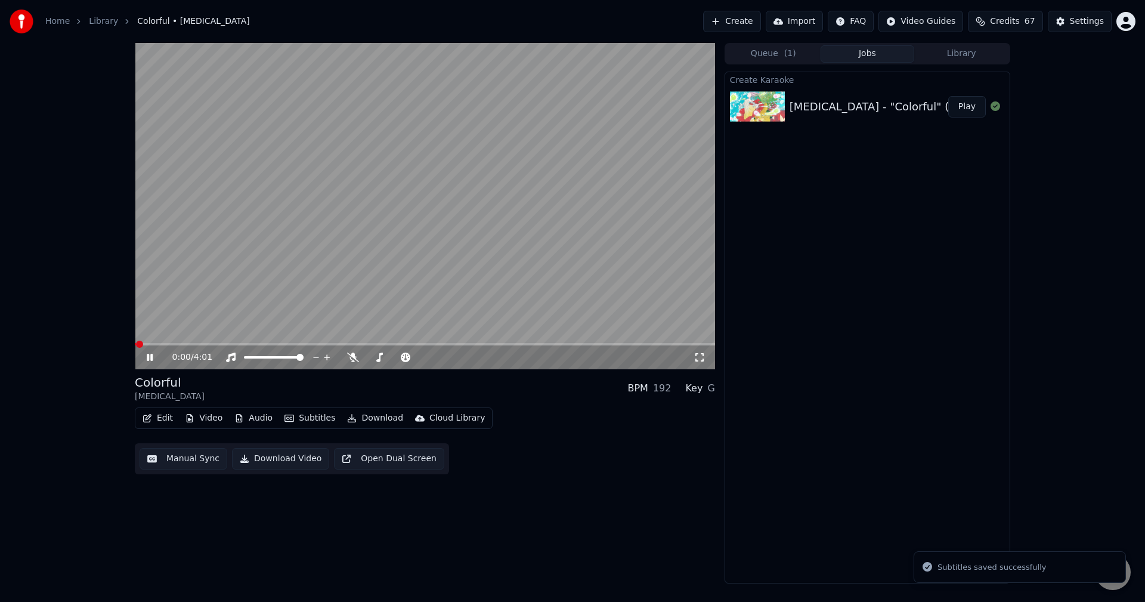
click at [151, 423] on button "Edit" at bounding box center [158, 418] width 40 height 17
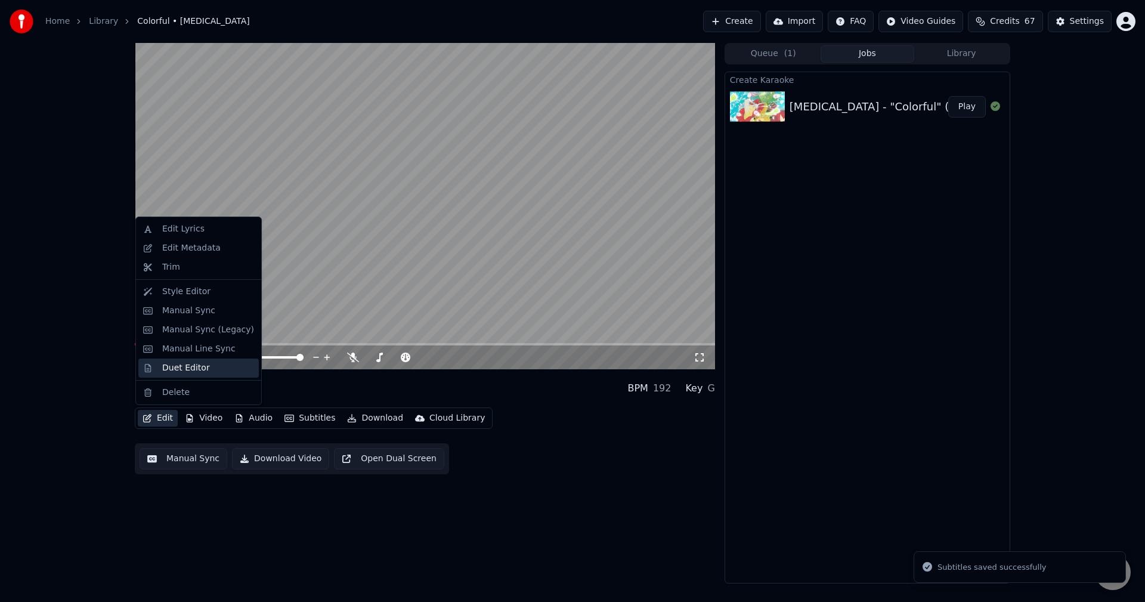
click at [195, 367] on div "Duet Editor" at bounding box center [186, 368] width 48 height 12
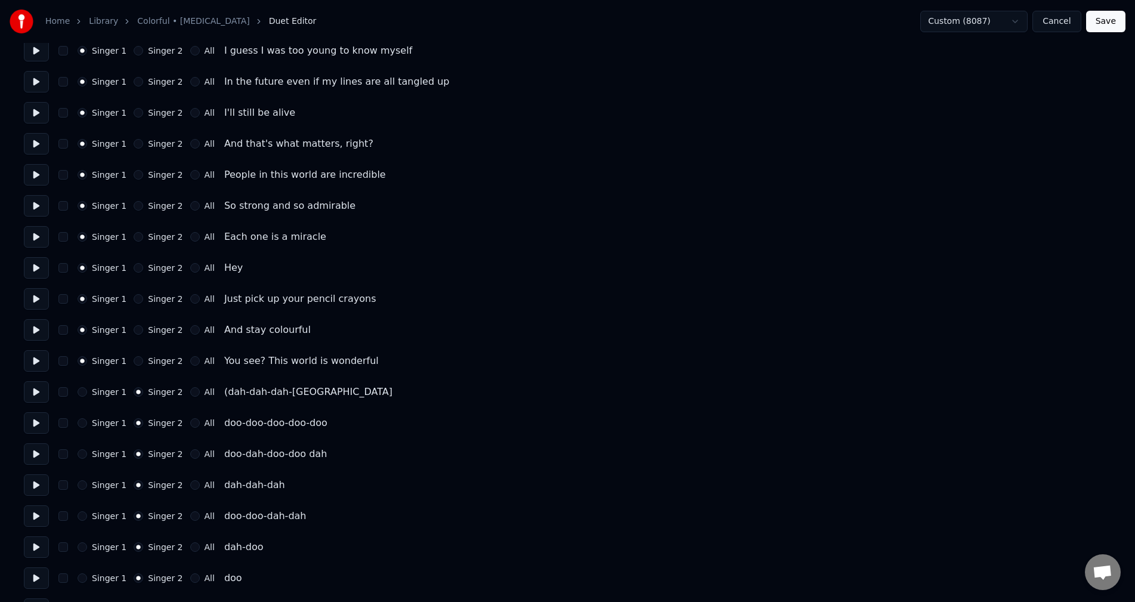
scroll to position [1431, 0]
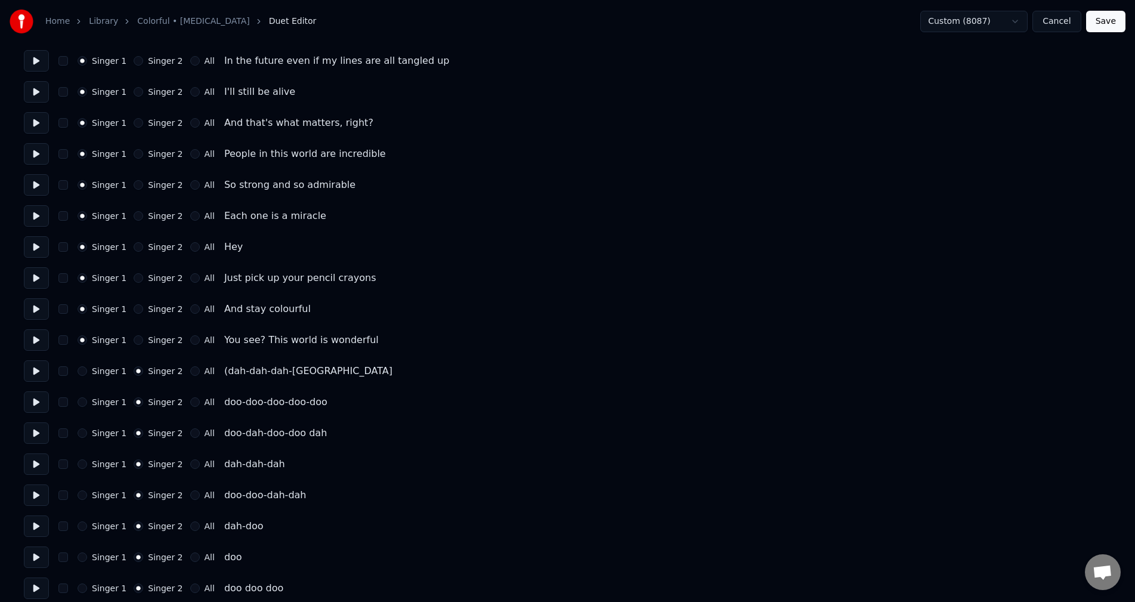
click at [134, 336] on button "Singer 2" at bounding box center [139, 340] width 10 height 10
click at [80, 345] on div "Singer 1 Singer 2 All You see? This world is wonderful" at bounding box center [567, 339] width 1087 height 21
click at [79, 337] on button "Singer 1" at bounding box center [83, 340] width 10 height 10
click at [1061, 17] on button "Cancel" at bounding box center [1056, 21] width 48 height 21
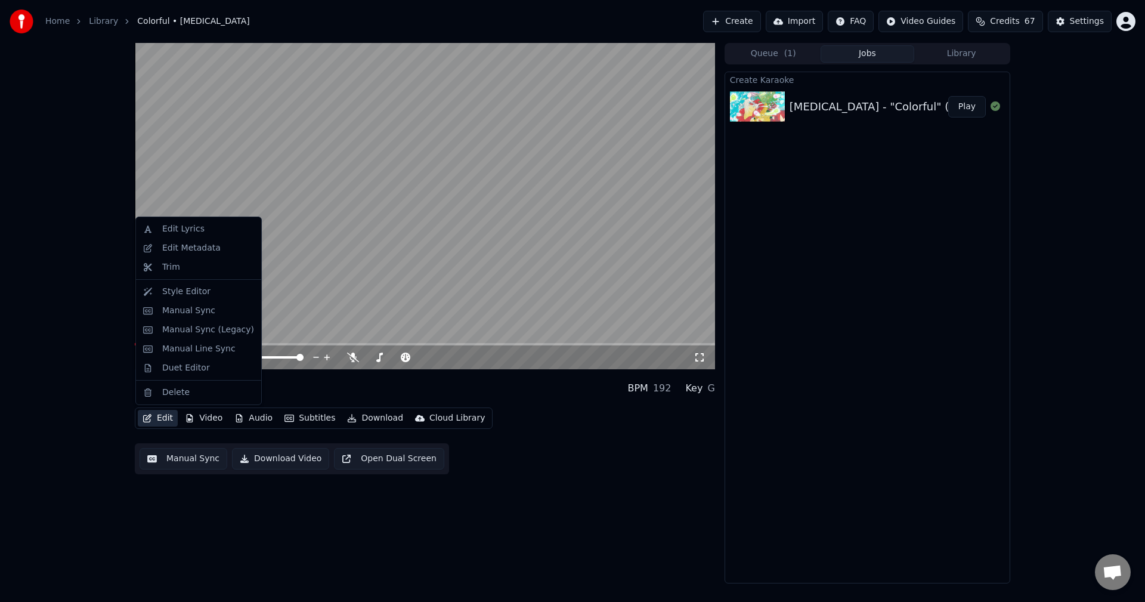
click at [138, 411] on button "Edit" at bounding box center [158, 418] width 40 height 17
click at [197, 315] on div "Manual Sync" at bounding box center [188, 311] width 53 height 12
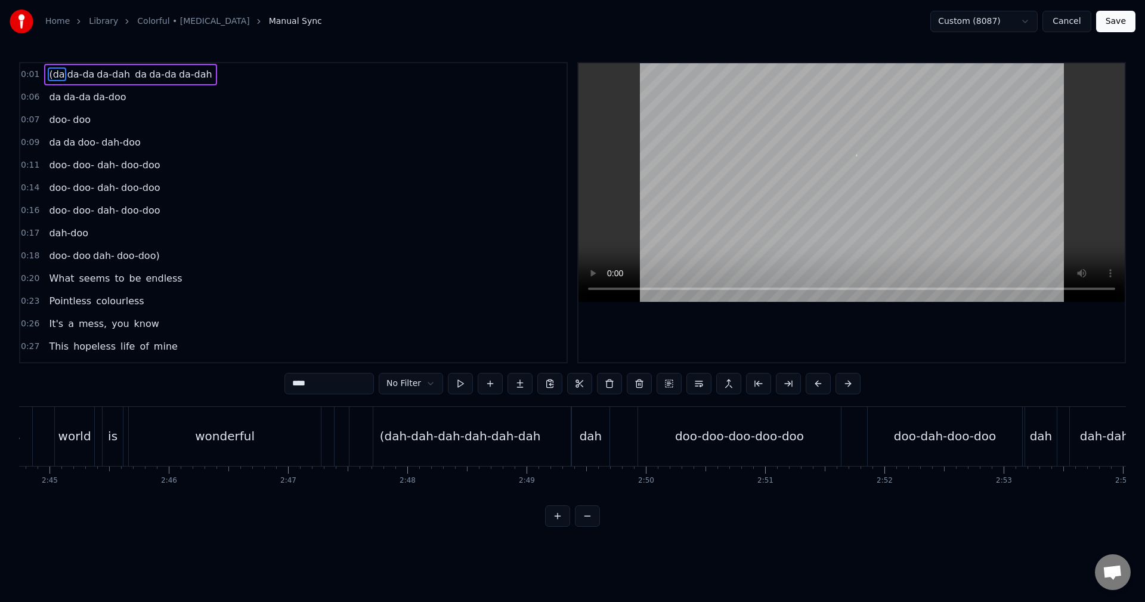
scroll to position [0, 19962]
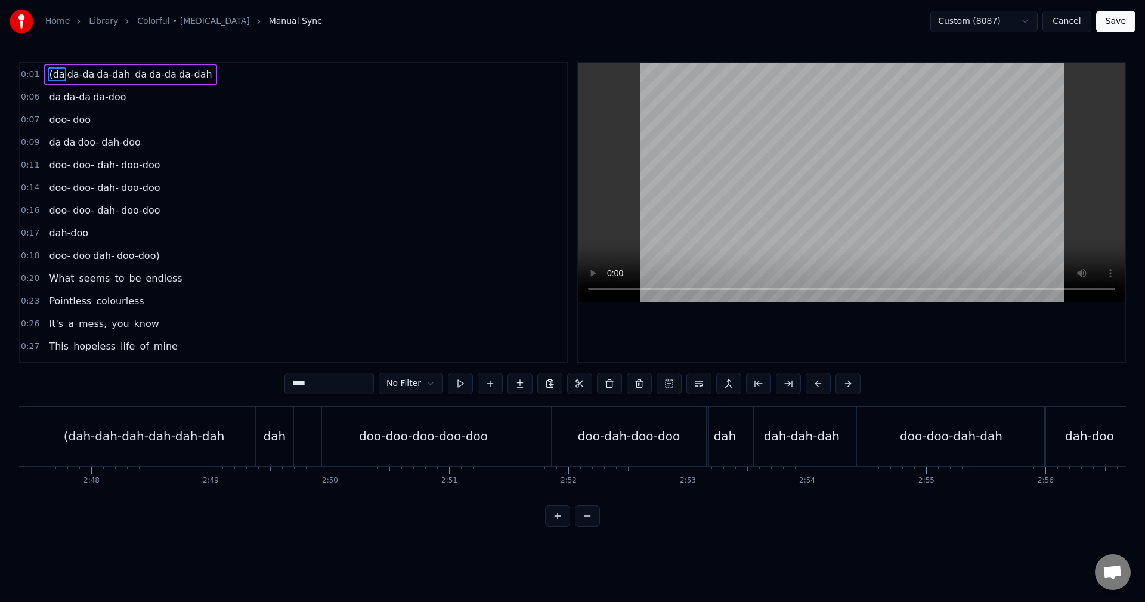
click at [391, 439] on div "doo-doo-doo-doo-doo" at bounding box center [423, 436] width 129 height 18
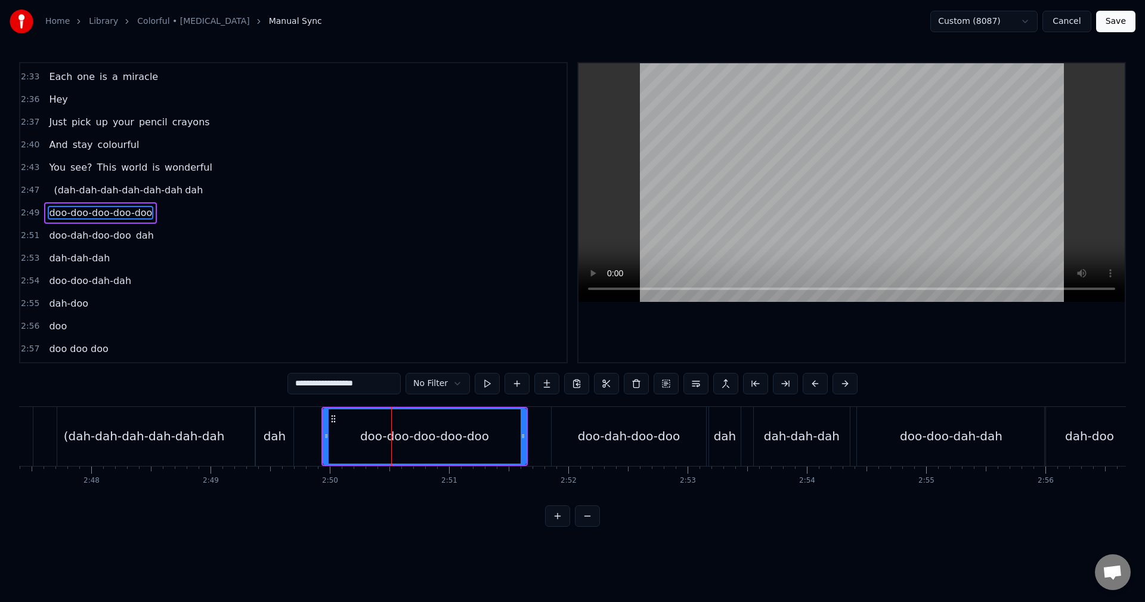
click at [168, 431] on div "(dah-dah-dah-dah-dah-dah" at bounding box center [144, 436] width 161 height 18
type input "**********"
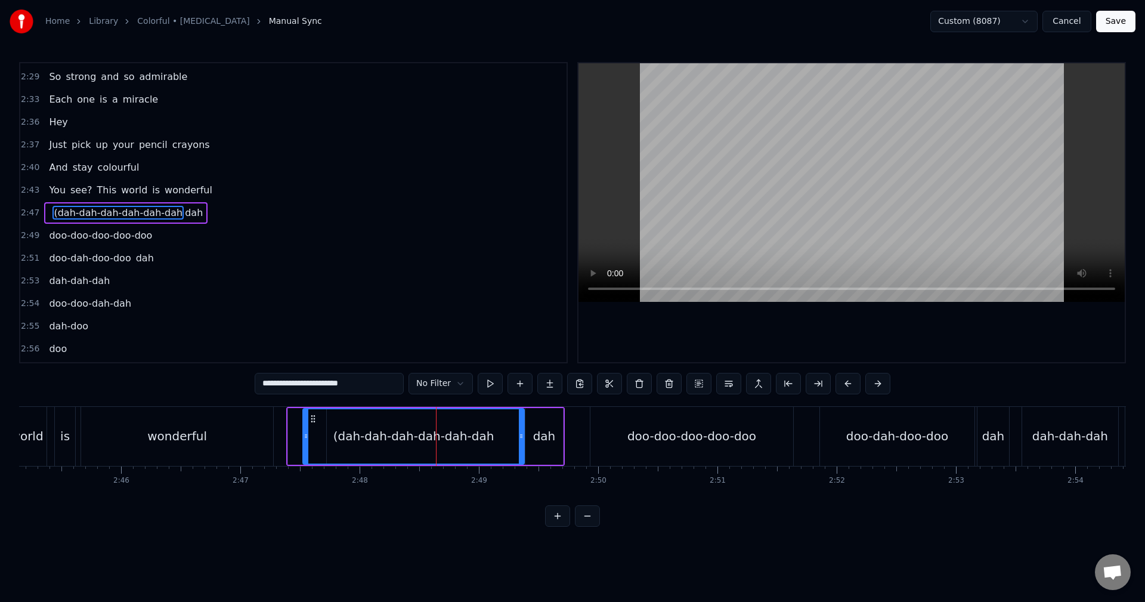
scroll to position [0, 19661]
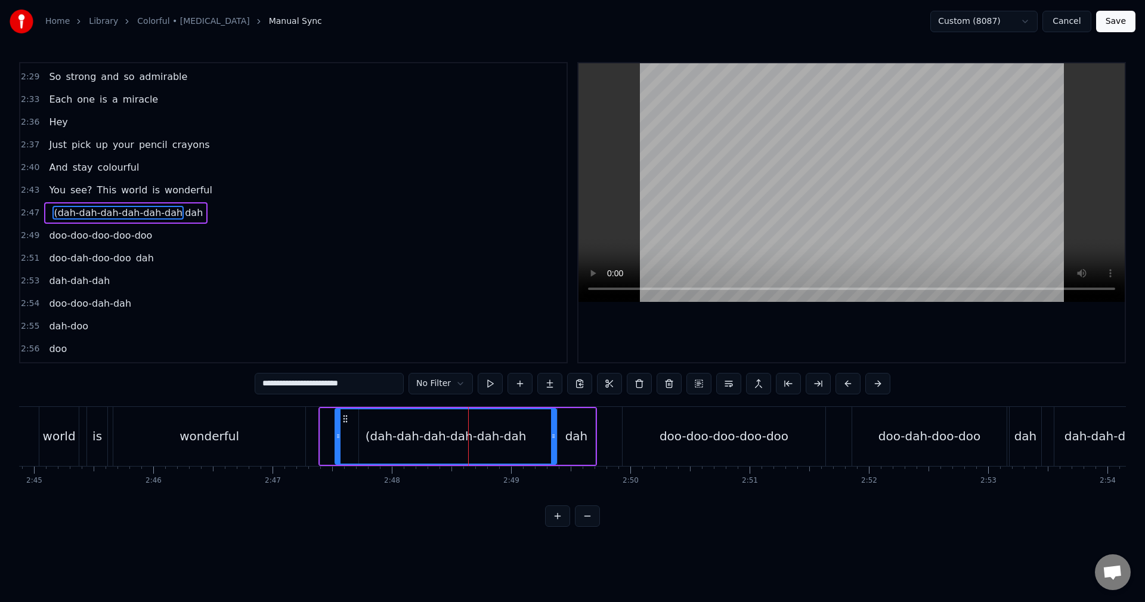
click at [342, 437] on div "(dah-dah-dah-dah-dah-dah" at bounding box center [446, 436] width 220 height 54
click at [326, 435] on div at bounding box center [339, 436] width 38 height 57
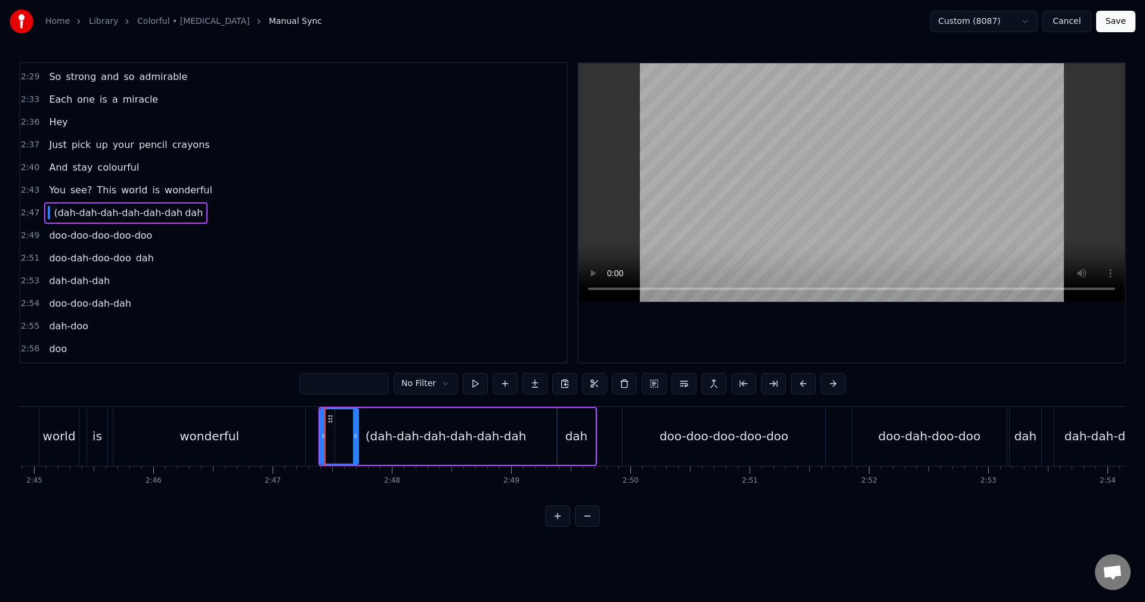
click at [326, 435] on div at bounding box center [339, 436] width 37 height 54
type input "**********"
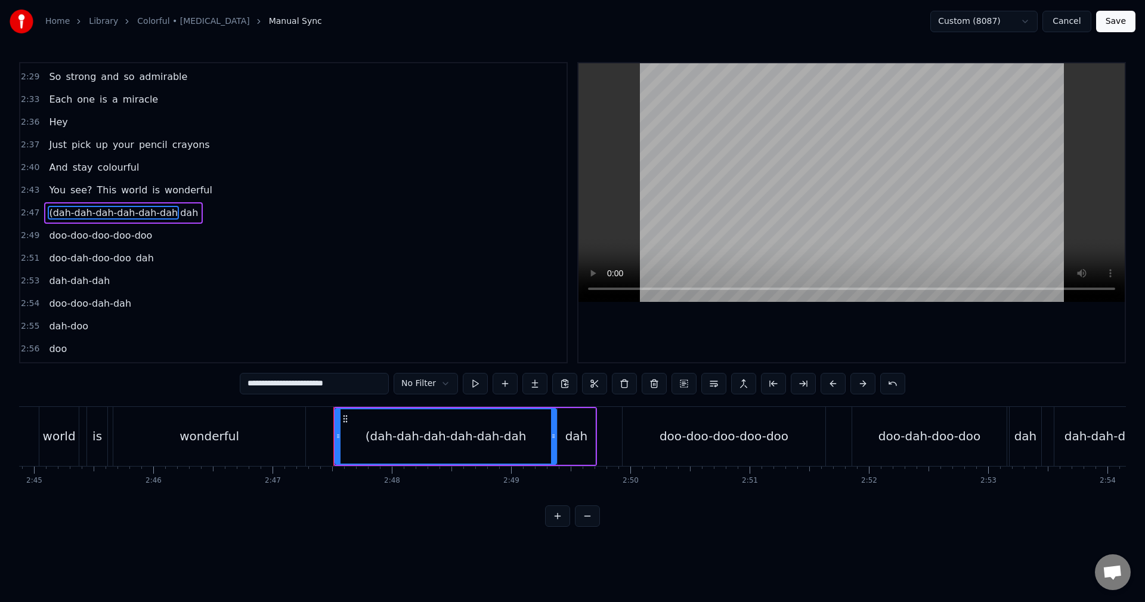
click at [339, 439] on icon at bounding box center [338, 436] width 5 height 10
drag, startPoint x: 374, startPoint y: 458, endPoint x: 293, endPoint y: 561, distance: 131.2
click at [293, 546] on html "Home Library Colorful • [MEDICAL_DATA] Manual Sync Custom (8087) Cancel Save 0:…" at bounding box center [572, 273] width 1145 height 546
click at [670, 402] on html "Home Library Colorful • [MEDICAL_DATA] Manual Sync Custom (8087) Cancel Save 0:…" at bounding box center [572, 273] width 1145 height 546
click at [684, 380] on button at bounding box center [683, 383] width 25 height 21
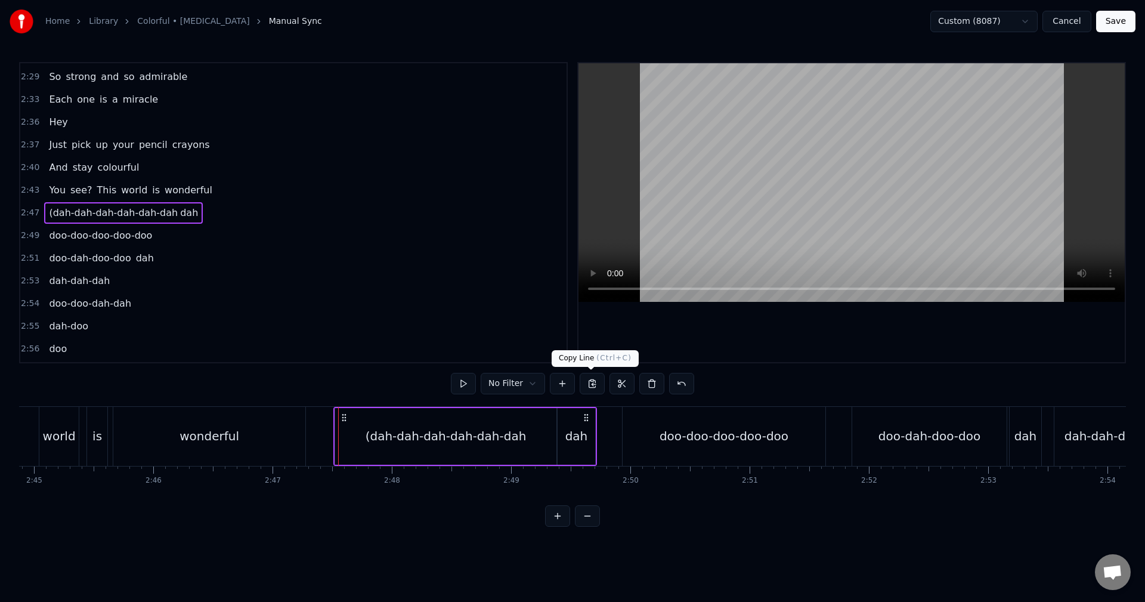
click at [600, 384] on button at bounding box center [592, 383] width 25 height 21
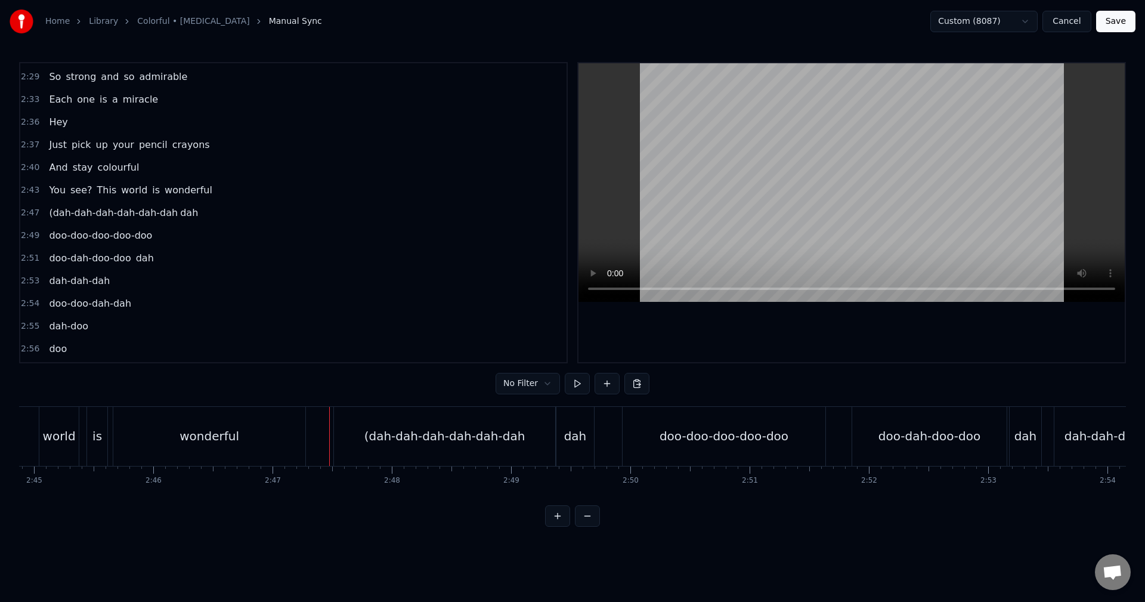
click at [639, 387] on button at bounding box center [636, 383] width 25 height 21
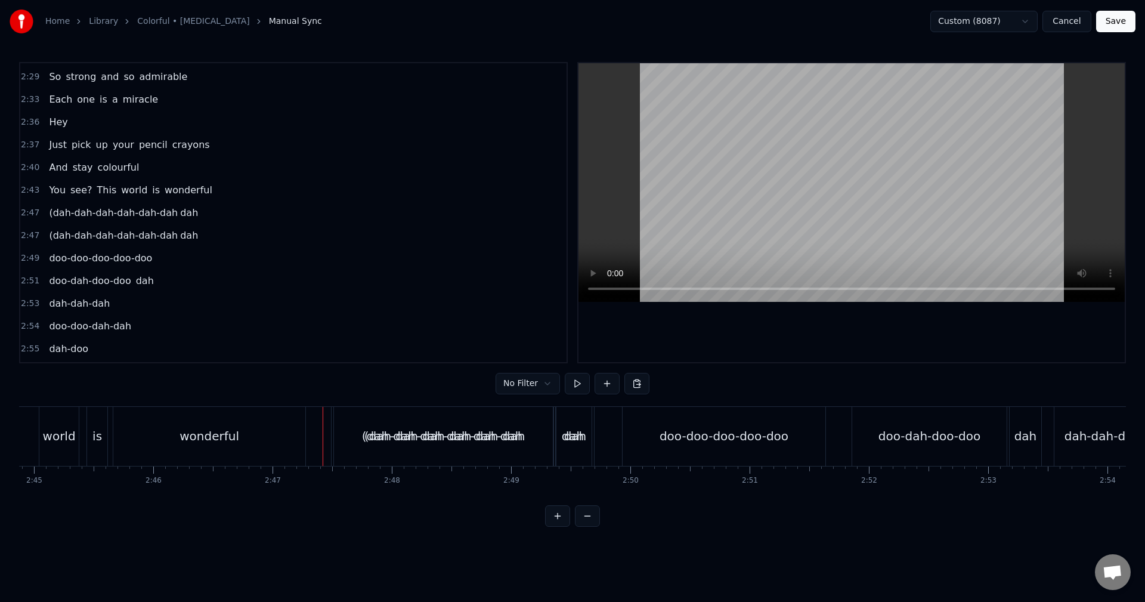
click at [30, 213] on span "2:47" at bounding box center [30, 213] width 18 height 12
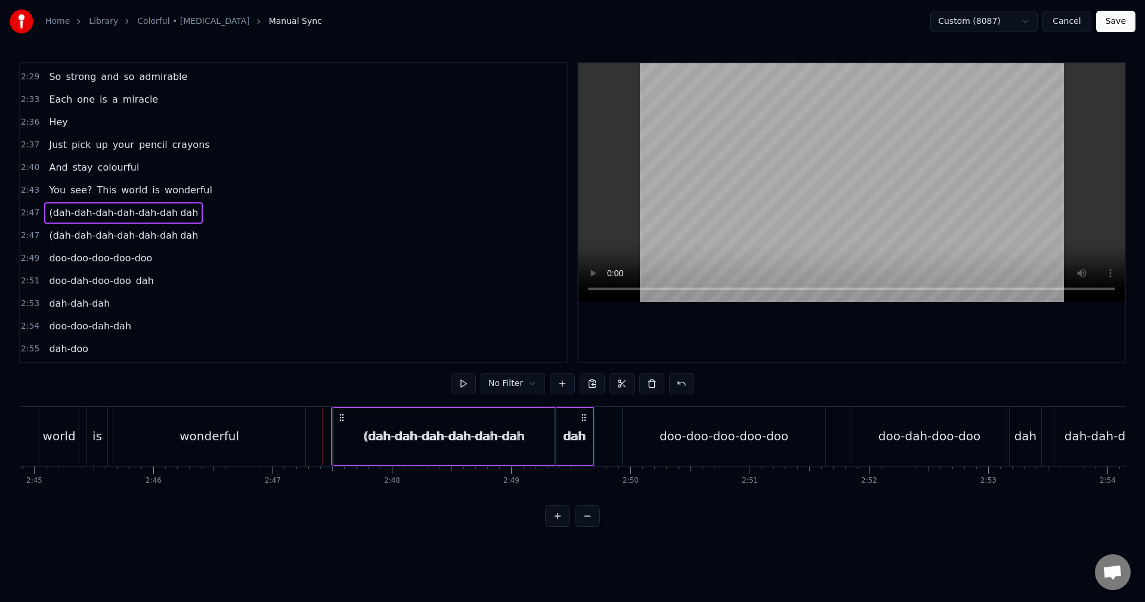
click at [28, 239] on span "2:47" at bounding box center [30, 236] width 18 height 12
click at [29, 219] on div "2:47 (dah-dah-dah-[GEOGRAPHIC_DATA]" at bounding box center [293, 213] width 546 height 23
click at [355, 423] on div "(dah-dah-dah-dah-dah-dah" at bounding box center [444, 436] width 221 height 59
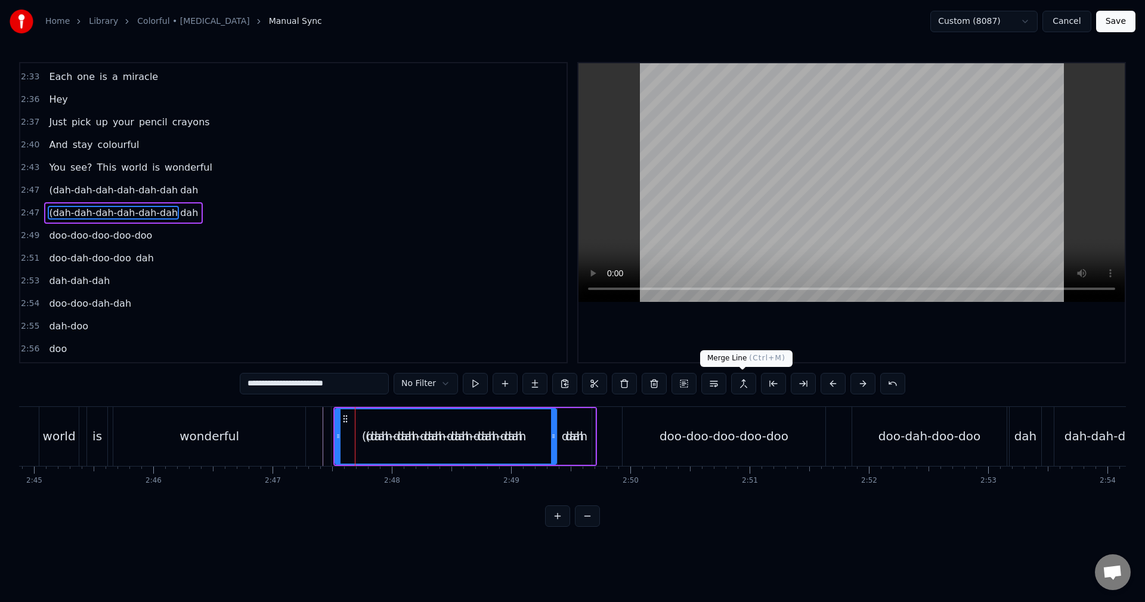
click at [739, 386] on button at bounding box center [743, 383] width 25 height 21
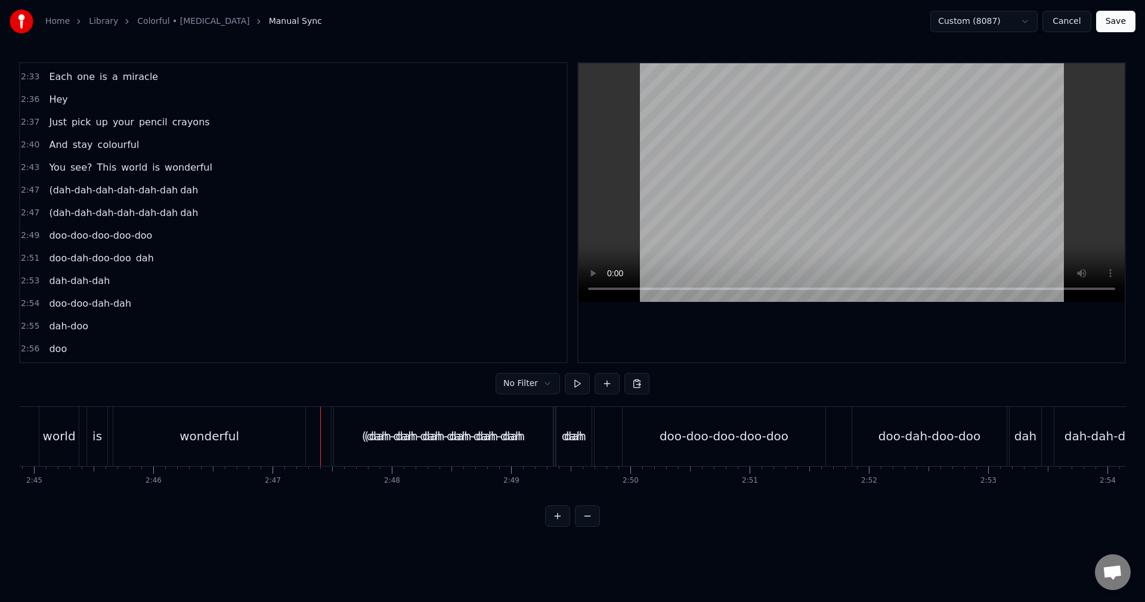
click
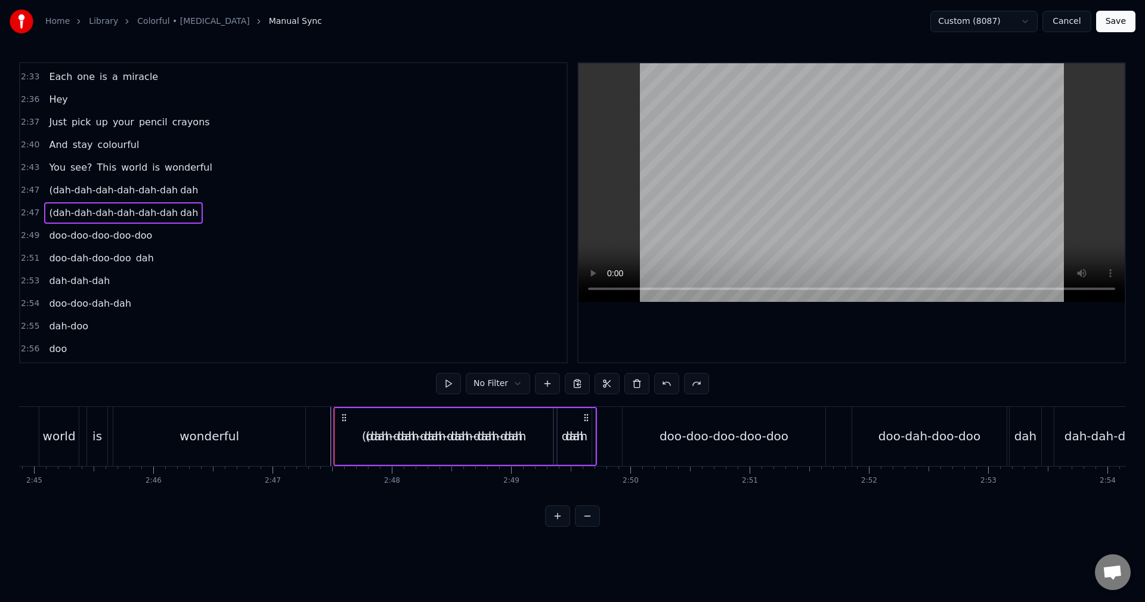
scroll to position [1063, 0]
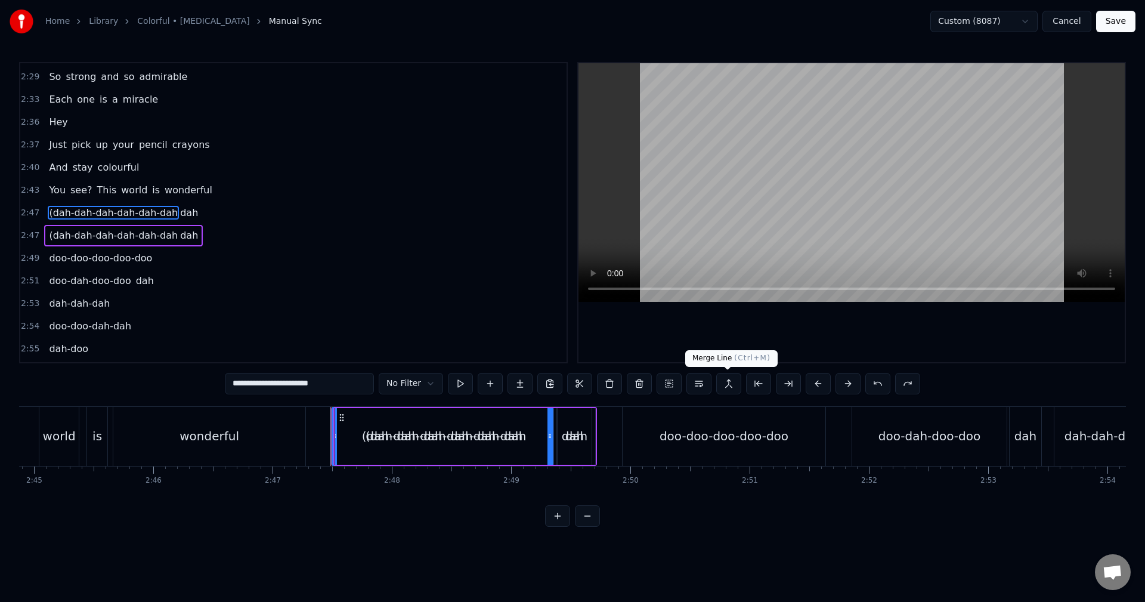
drag, startPoint x: 732, startPoint y: 380, endPoint x: 727, endPoint y: 374, distance: 7.8
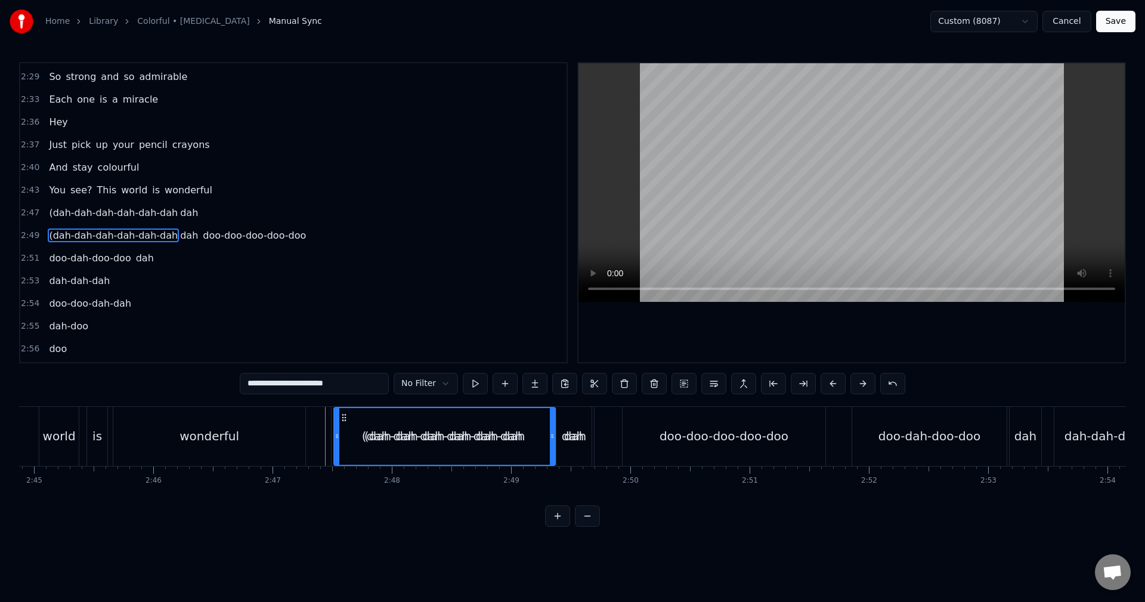
scroll to position [1085, 0]
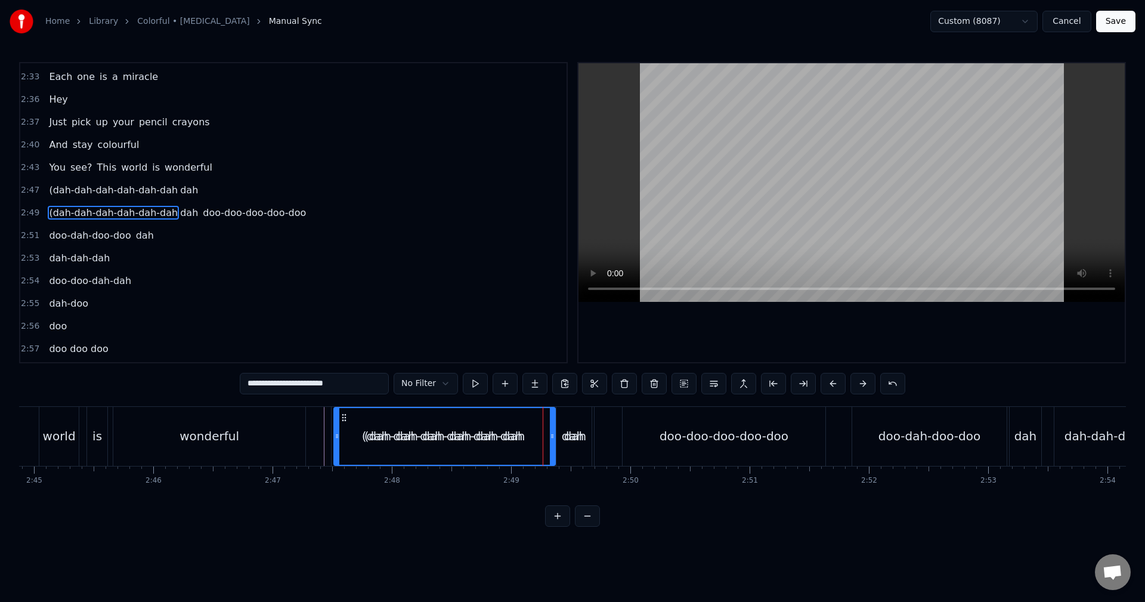
type input "***"
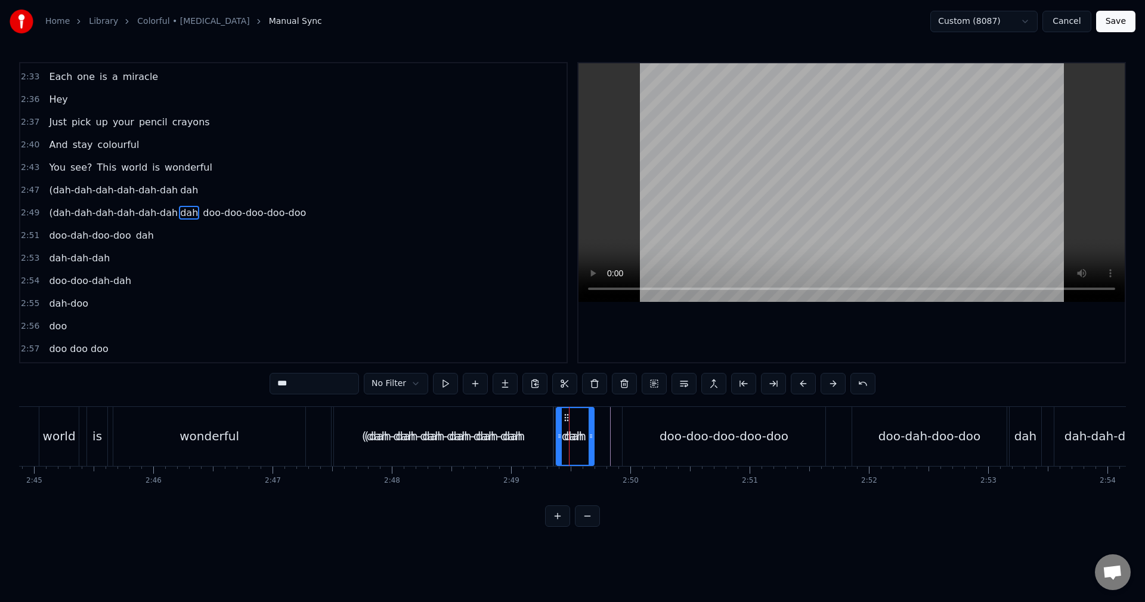
type input "**********"
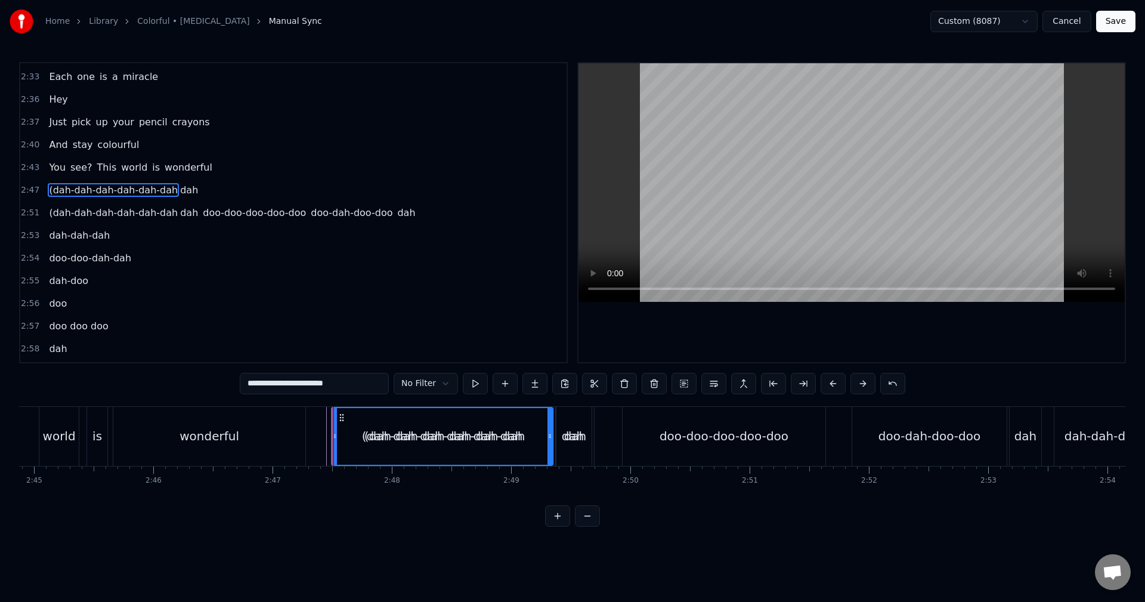
scroll to position [1063, 0]
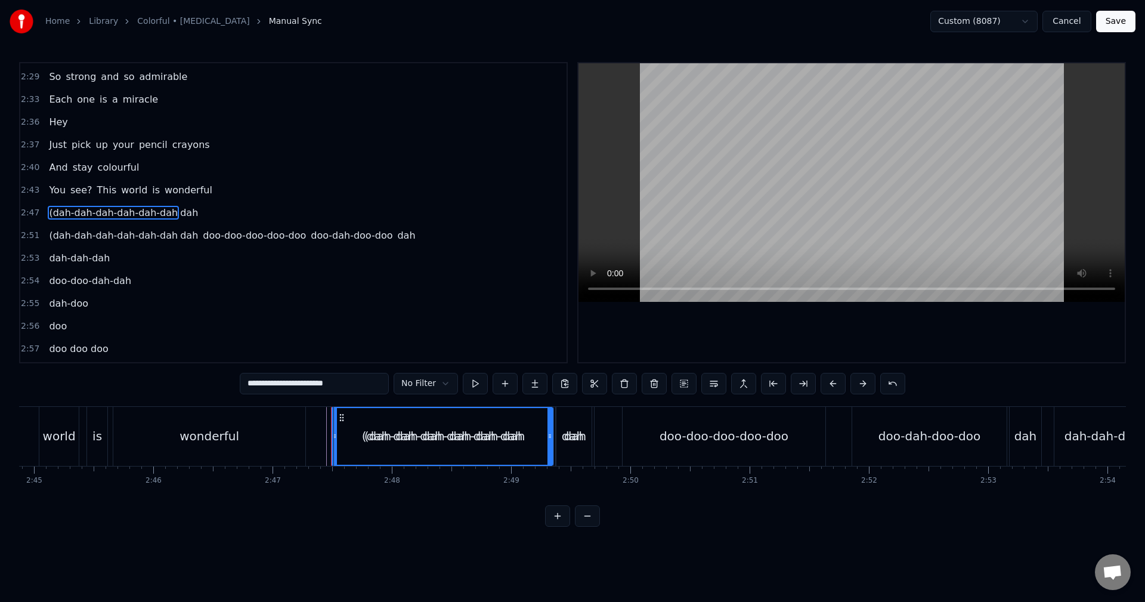
type input "***"
drag, startPoint x: 369, startPoint y: 377, endPoint x: 234, endPoint y: 403, distance: 137.8
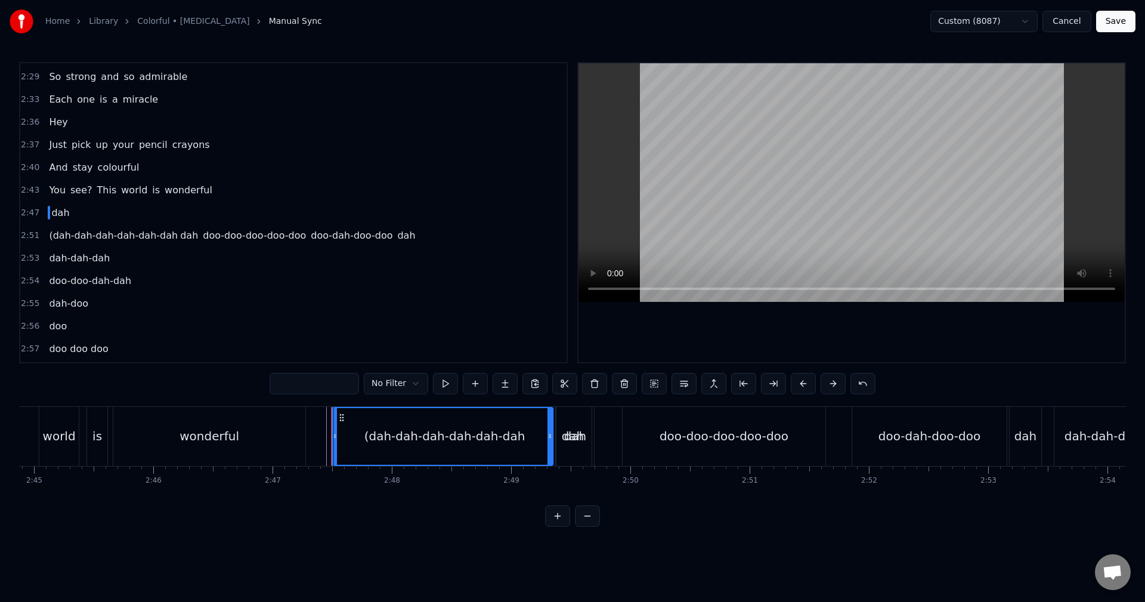
type input "***"
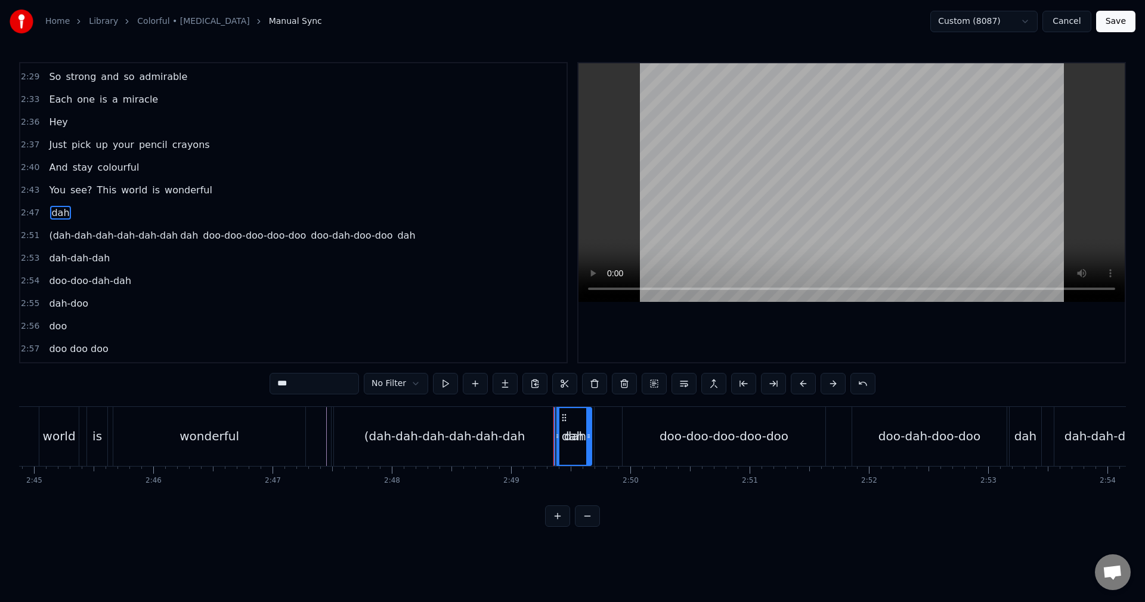
drag, startPoint x: 306, startPoint y: 387, endPoint x: 236, endPoint y: 398, distance: 71.8
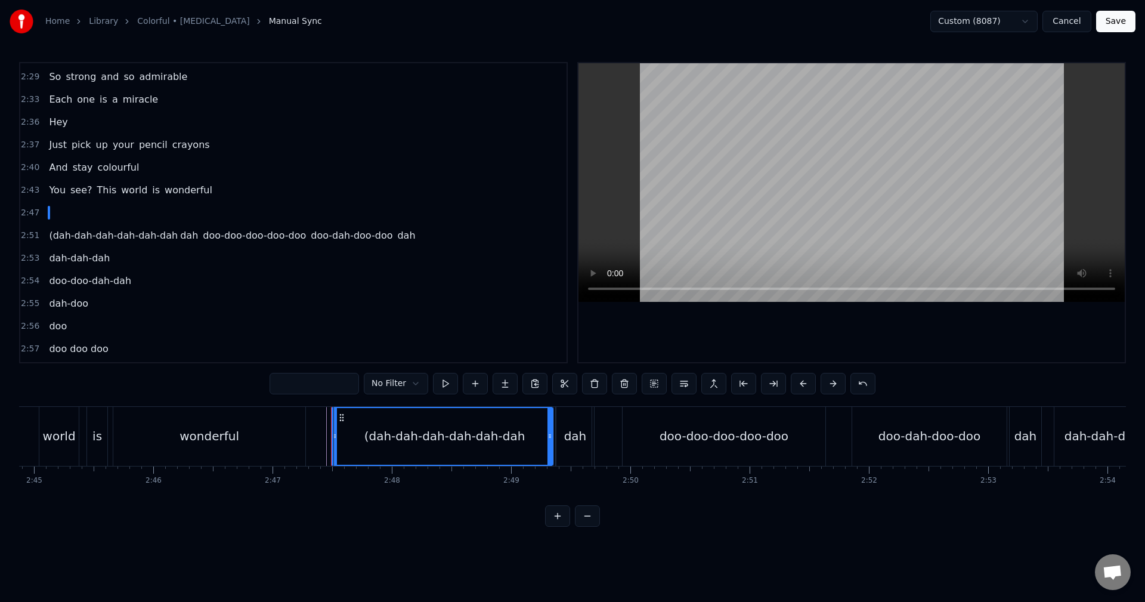
drag, startPoint x: 341, startPoint y: 414, endPoint x: 311, endPoint y: 414, distance: 29.8
drag, startPoint x: 333, startPoint y: 436, endPoint x: 528, endPoint y: 448, distance: 195.9
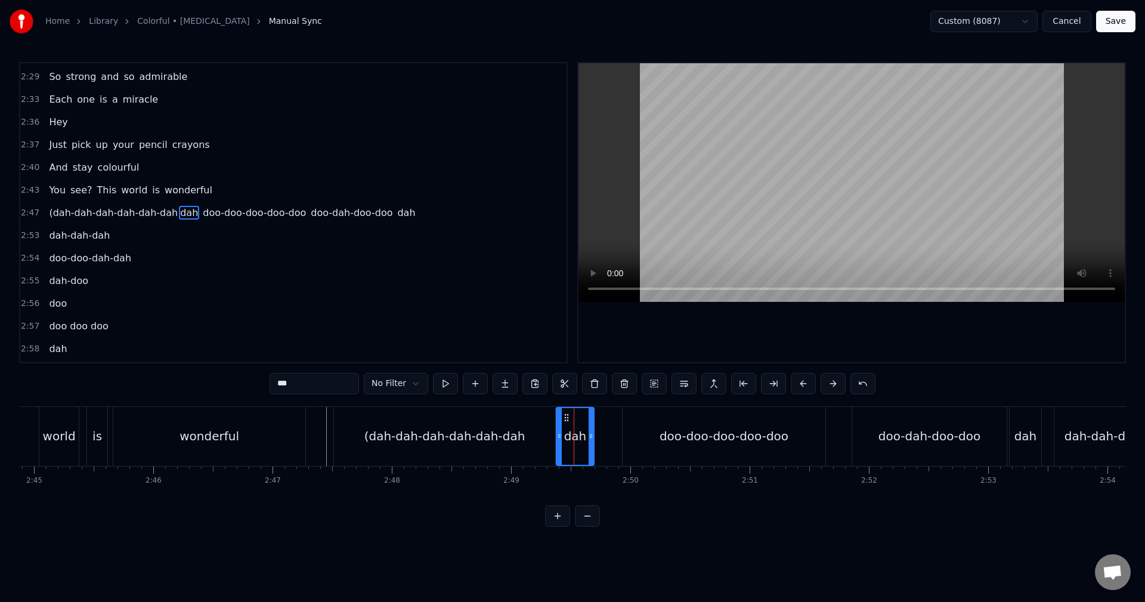
type input "**********"
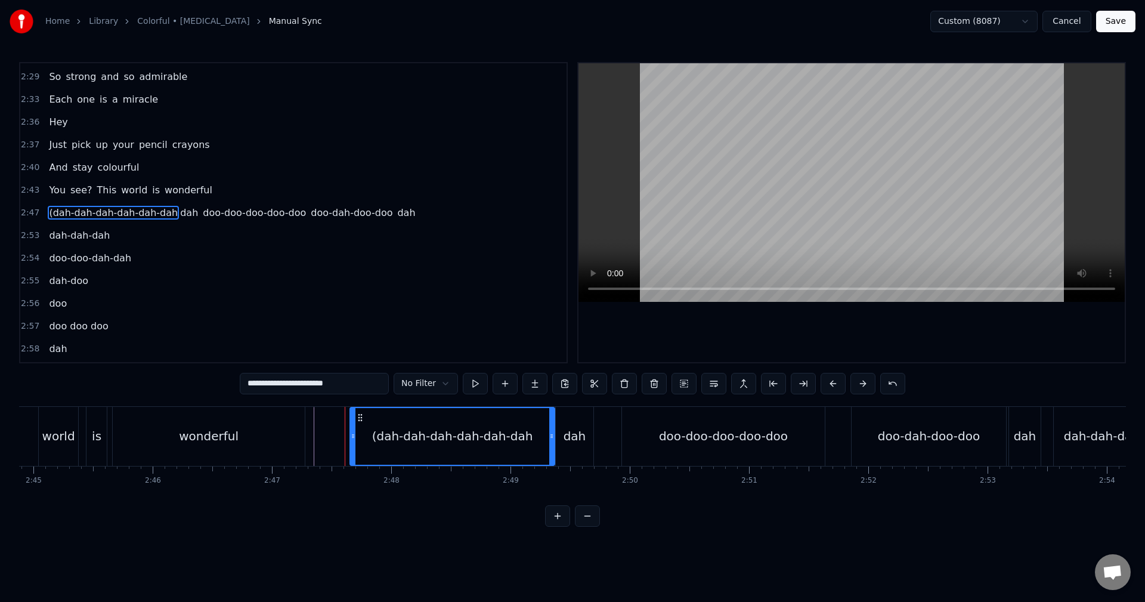
drag, startPoint x: 336, startPoint y: 435, endPoint x: 371, endPoint y: 437, distance: 35.2
type input "*********"
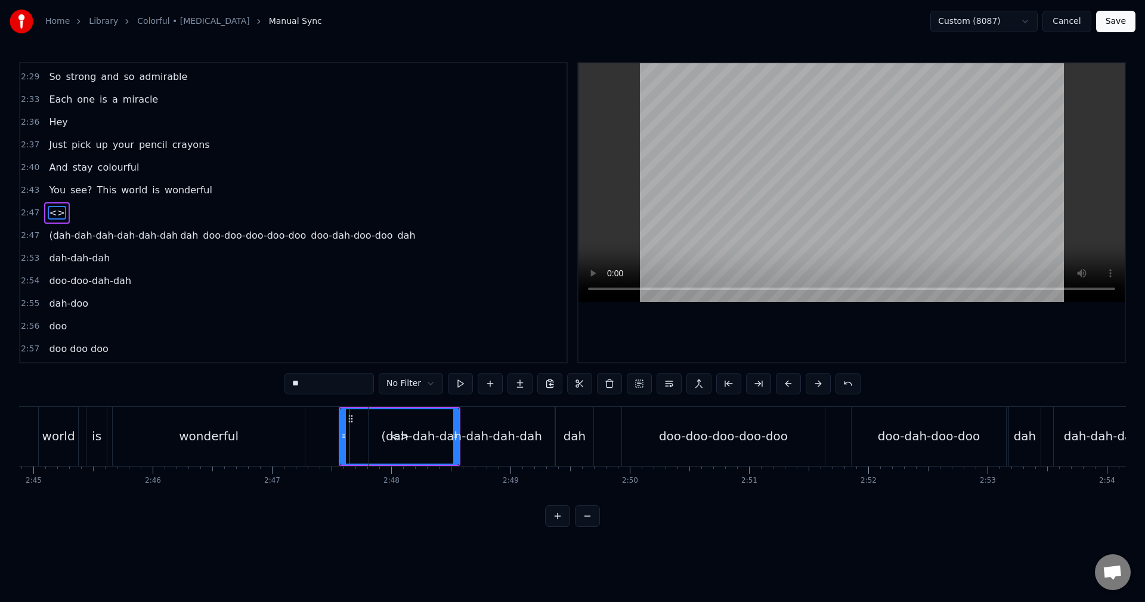
drag, startPoint x: 318, startPoint y: 391, endPoint x: 232, endPoint y: 379, distance: 86.7
type input "*"
drag, startPoint x: 344, startPoint y: 433, endPoint x: 355, endPoint y: 436, distance: 11.6
type input "****"
drag, startPoint x: 362, startPoint y: 417, endPoint x: 321, endPoint y: 424, distance: 41.8
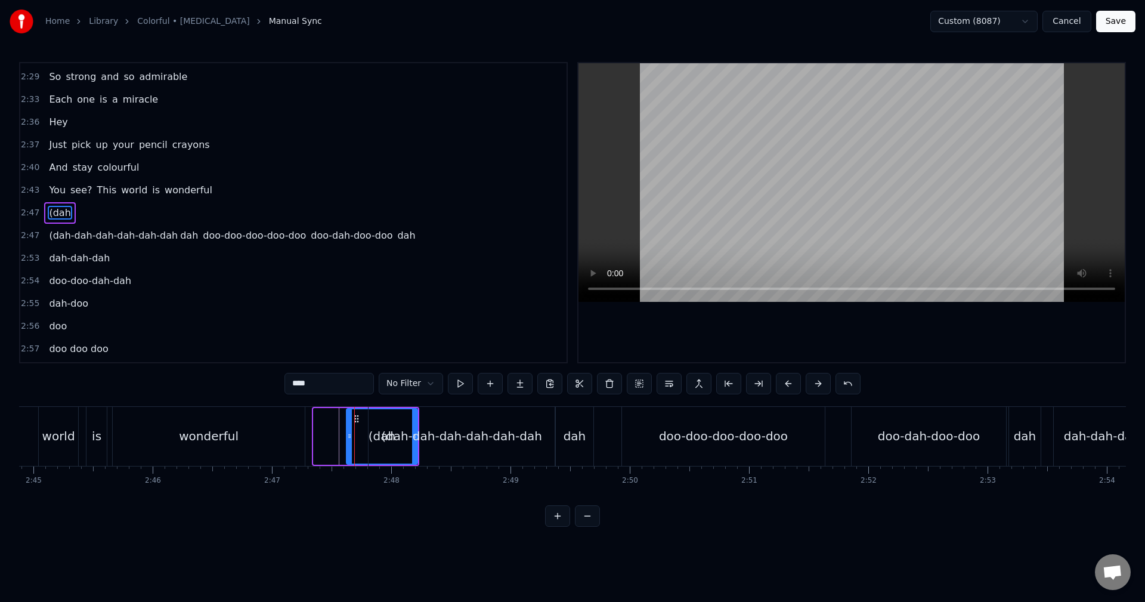
drag, startPoint x: 317, startPoint y: 436, endPoint x: 349, endPoint y: 436, distance: 32.8
drag, startPoint x: 359, startPoint y: 420, endPoint x: 323, endPoint y: 423, distance: 35.9
drag, startPoint x: 314, startPoint y: 441, endPoint x: 343, endPoint y: 439, distance: 28.7
drag, startPoint x: 347, startPoint y: 414, endPoint x: 334, endPoint y: 416, distance: 12.6
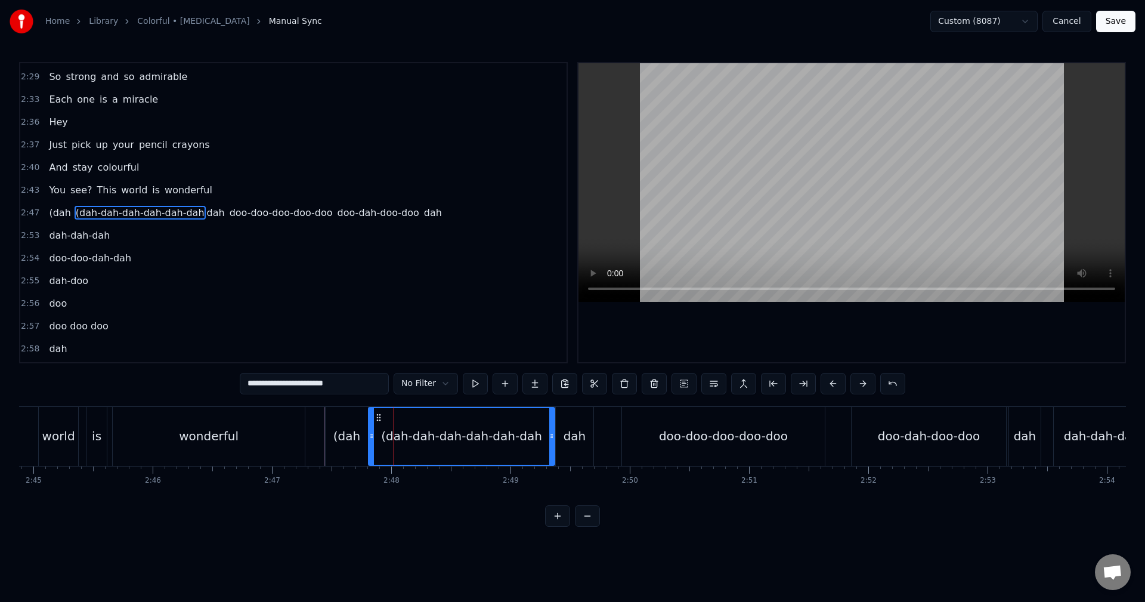
drag, startPoint x: 272, startPoint y: 384, endPoint x: 261, endPoint y: 383, distance: 10.7
drag, startPoint x: 269, startPoint y: 385, endPoint x: 216, endPoint y: 379, distance: 52.7
type input "**********"
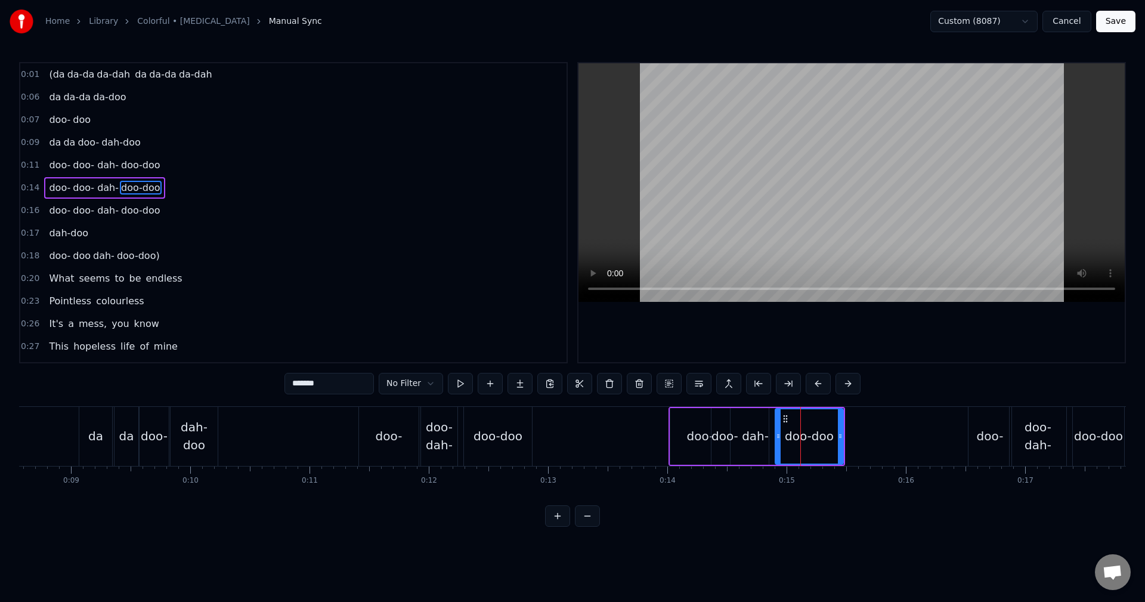
drag, startPoint x: 306, startPoint y: 389, endPoint x: 347, endPoint y: 385, distance: 41.4
drag, startPoint x: 351, startPoint y: 386, endPoint x: 308, endPoint y: 389, distance: 43.0
type input "***"
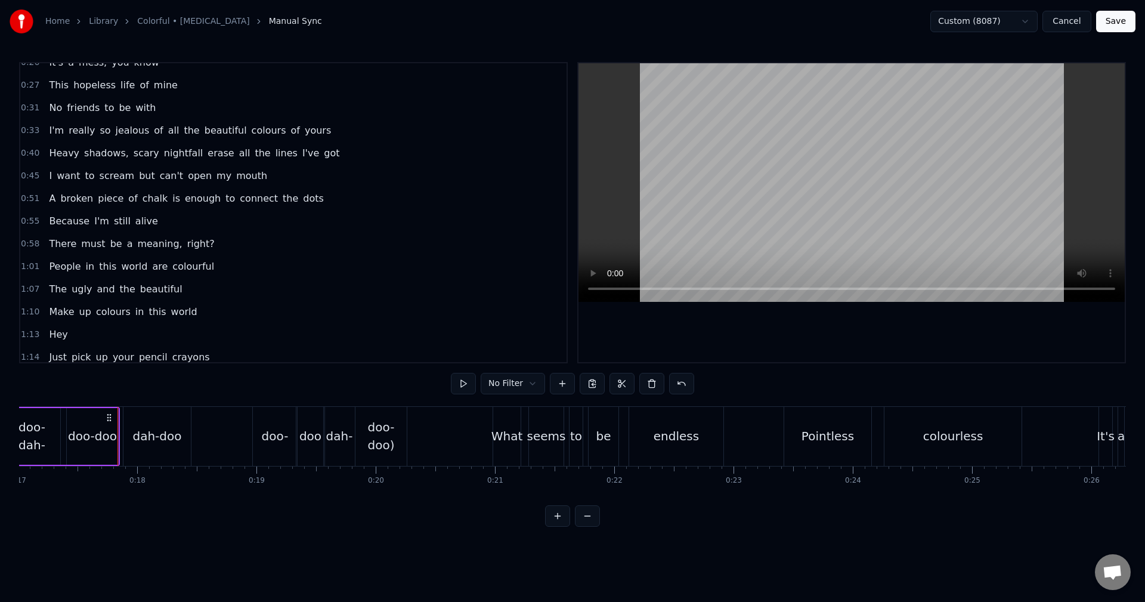
scroll to position [0, 2030]
drag, startPoint x: 148, startPoint y: 507, endPoint x: 136, endPoint y: 505, distance: 12.2
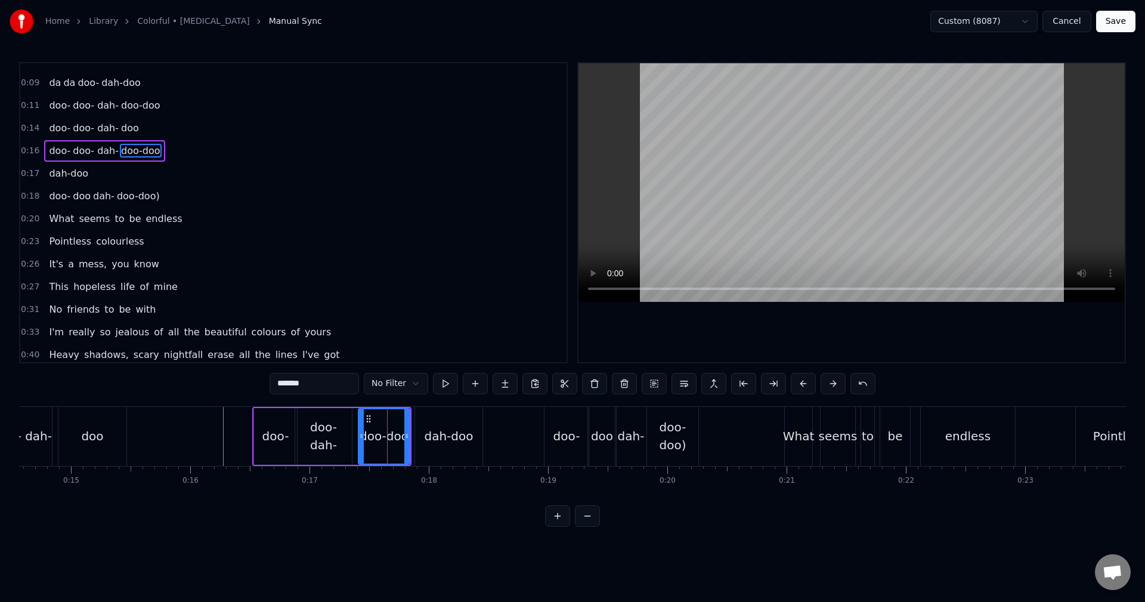
scroll to position [0, 0]
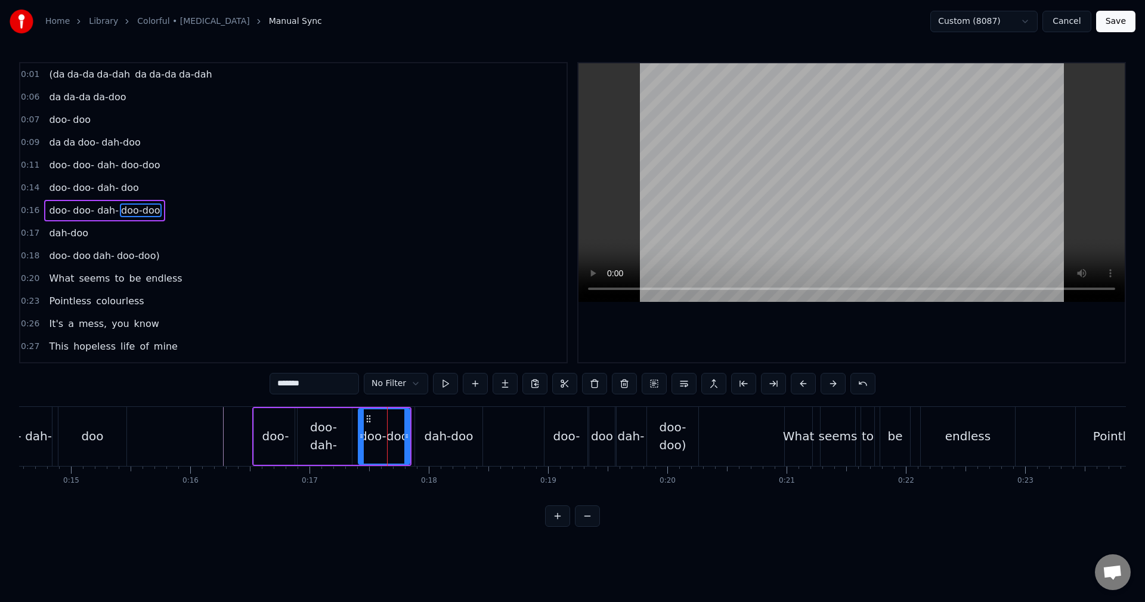
drag, startPoint x: 320, startPoint y: 388, endPoint x: 293, endPoint y: 390, distance: 26.9
type input "***"
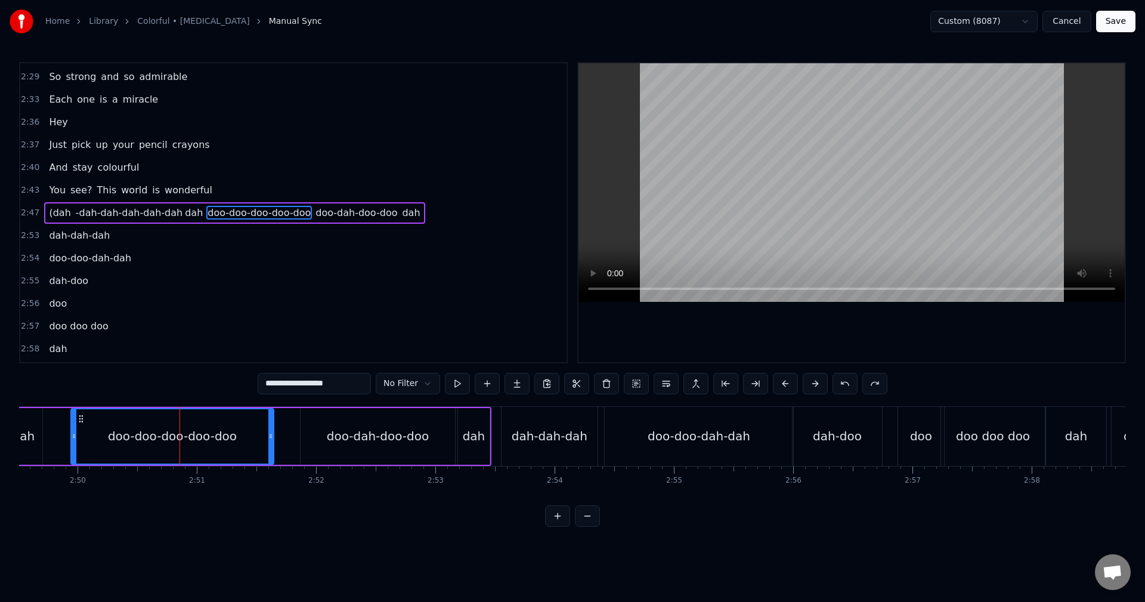
scroll to position [0, 20040]
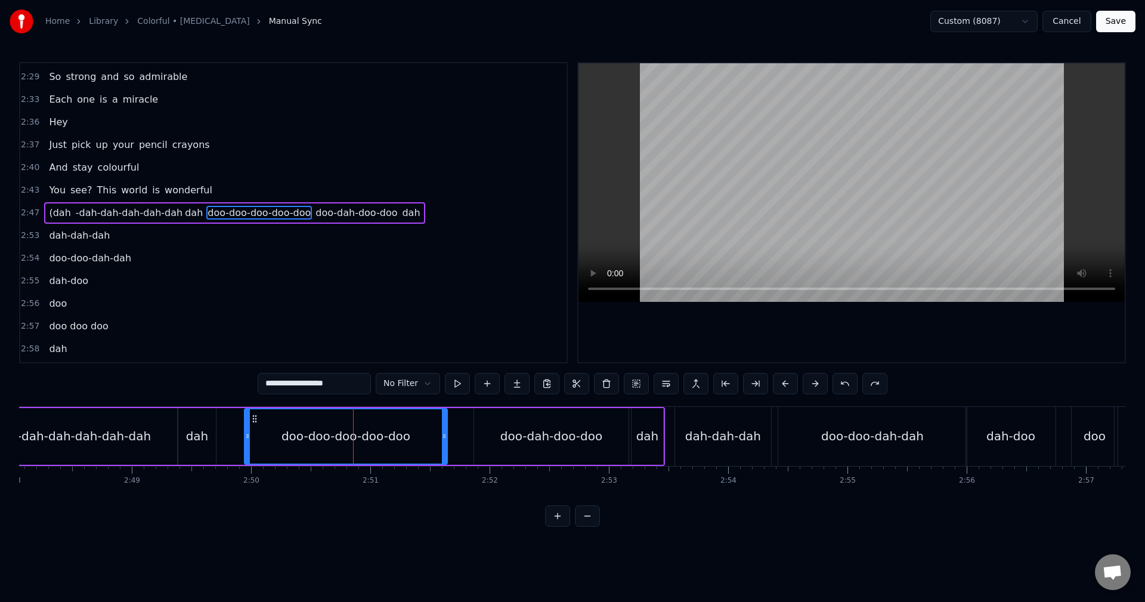
type input "***"
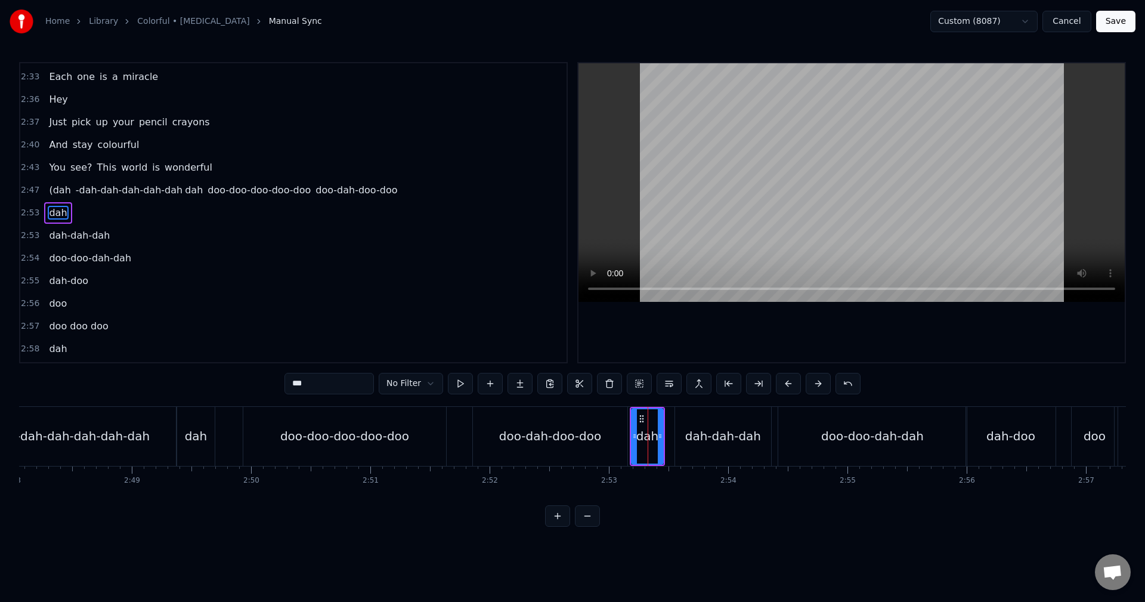
scroll to position [0, 19787]
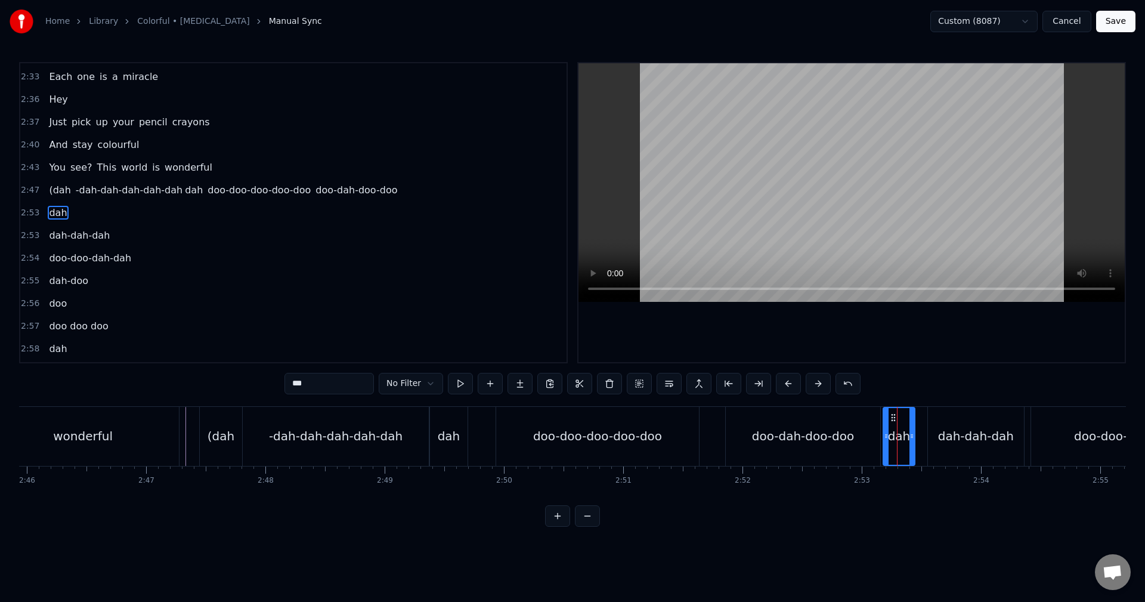
type input "**********"
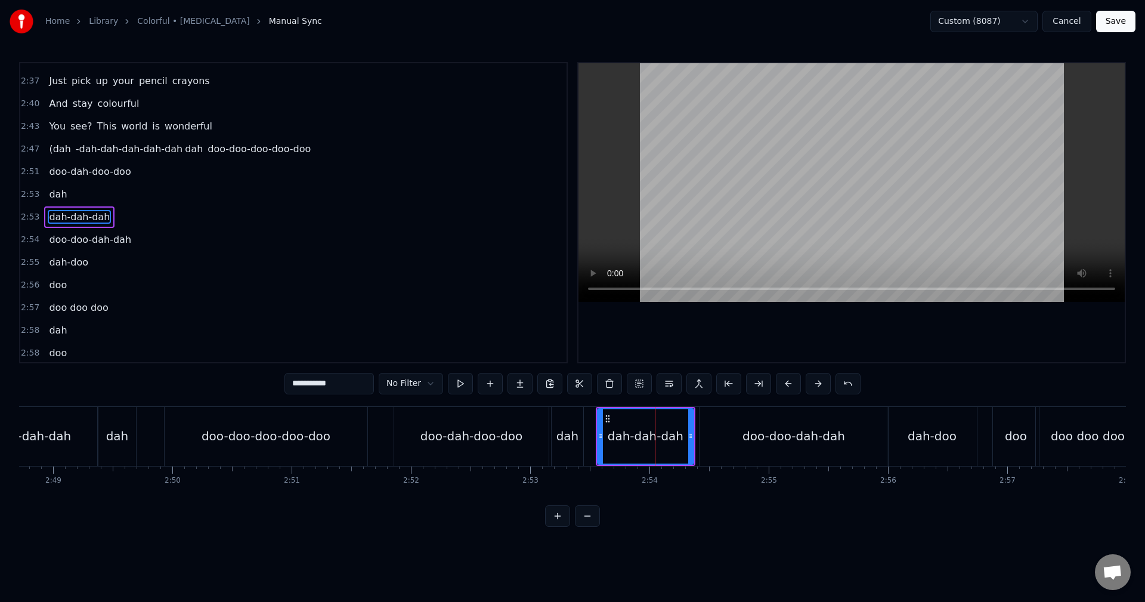
scroll to position [1130, 0]
drag, startPoint x: 327, startPoint y: 383, endPoint x: 436, endPoint y: 384, distance: 109.1
type input "*******"
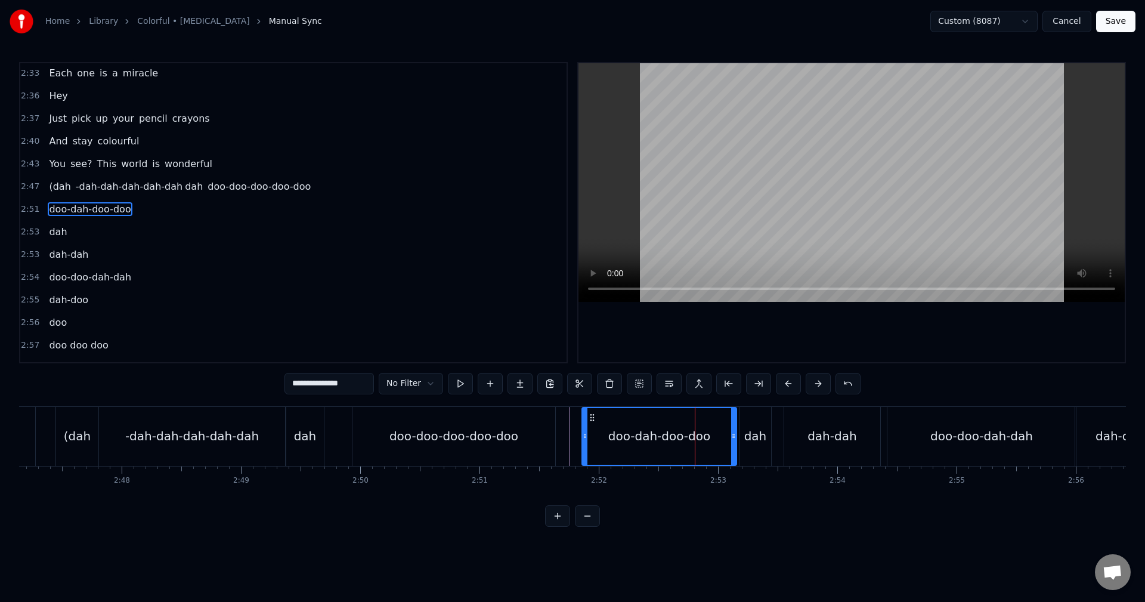
scroll to position [1085, 0]
drag, startPoint x: 361, startPoint y: 388, endPoint x: 350, endPoint y: 388, distance: 11.3
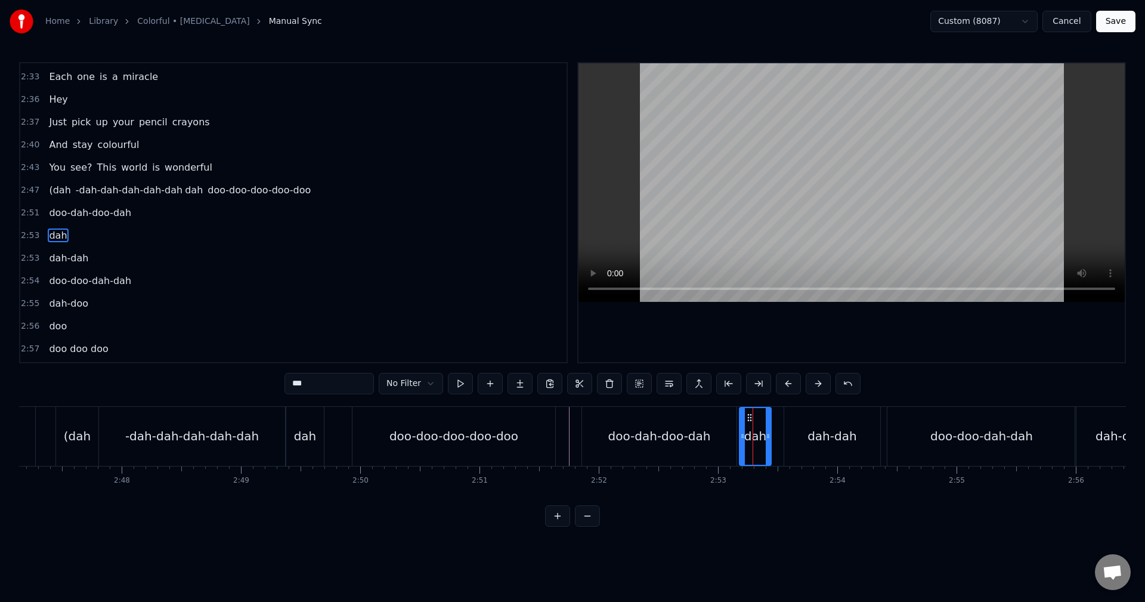
scroll to position [1108, 0]
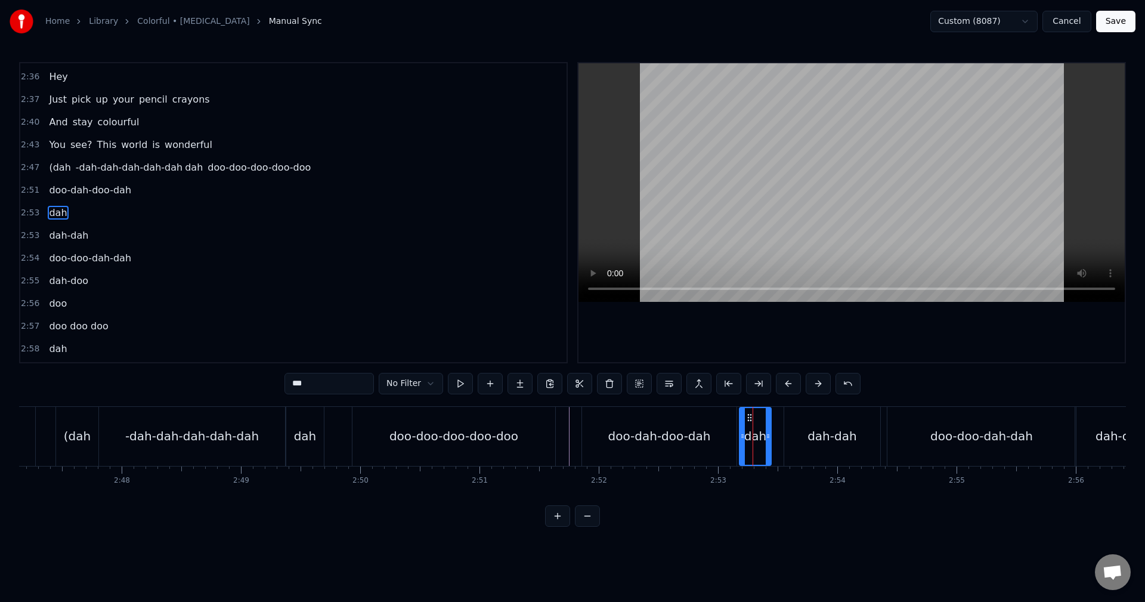
drag, startPoint x: 278, startPoint y: 383, endPoint x: 253, endPoint y: 382, distance: 25.7
type input "***"
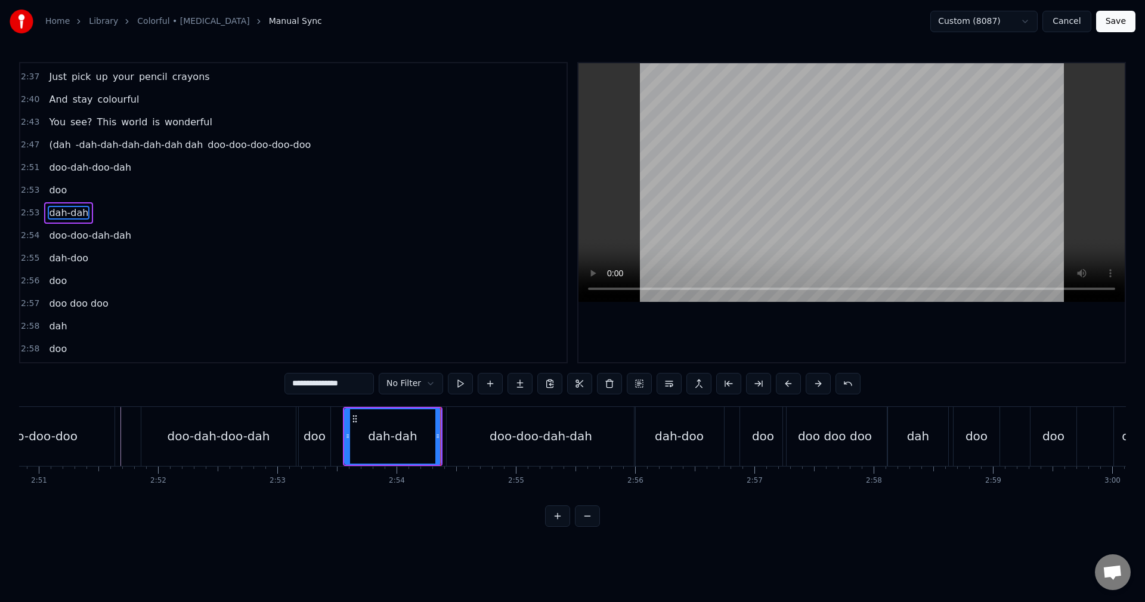
scroll to position [1153, 0]
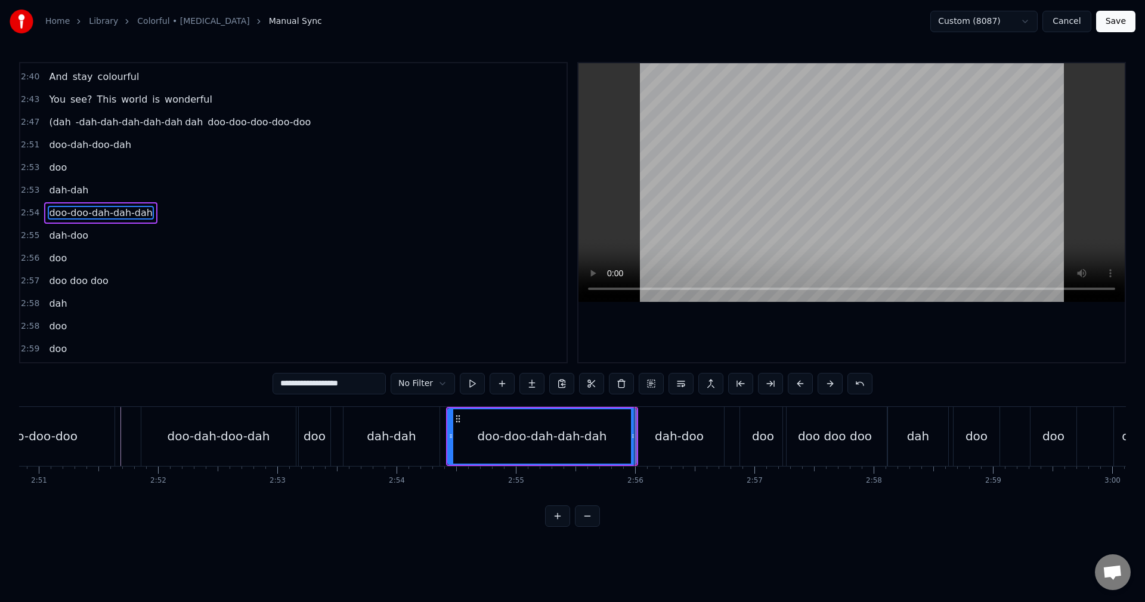
type input "*******"
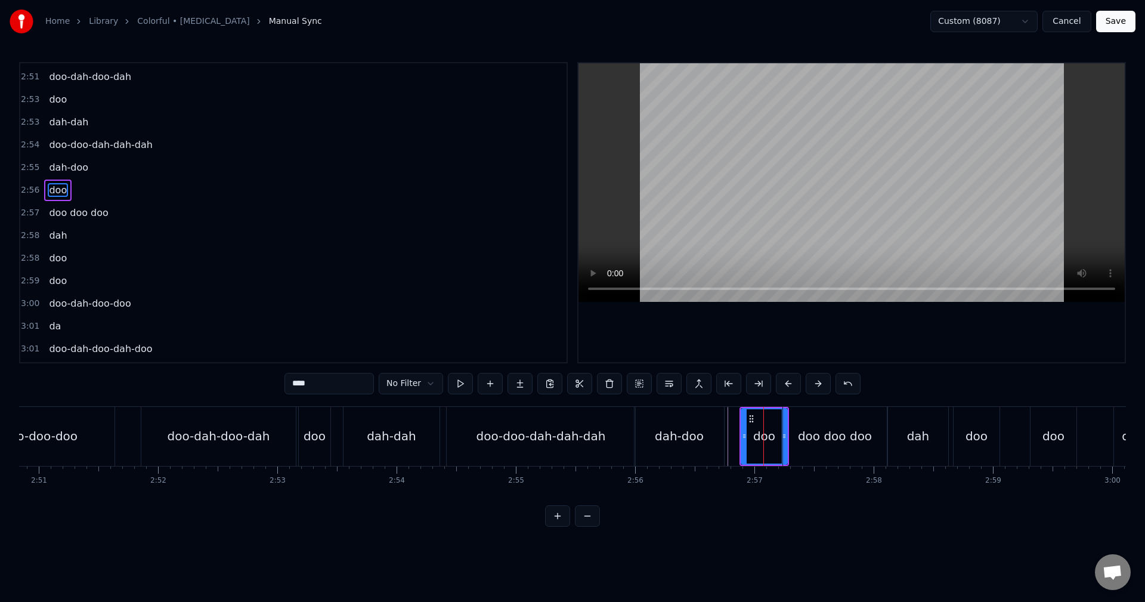
scroll to position [1198, 0]
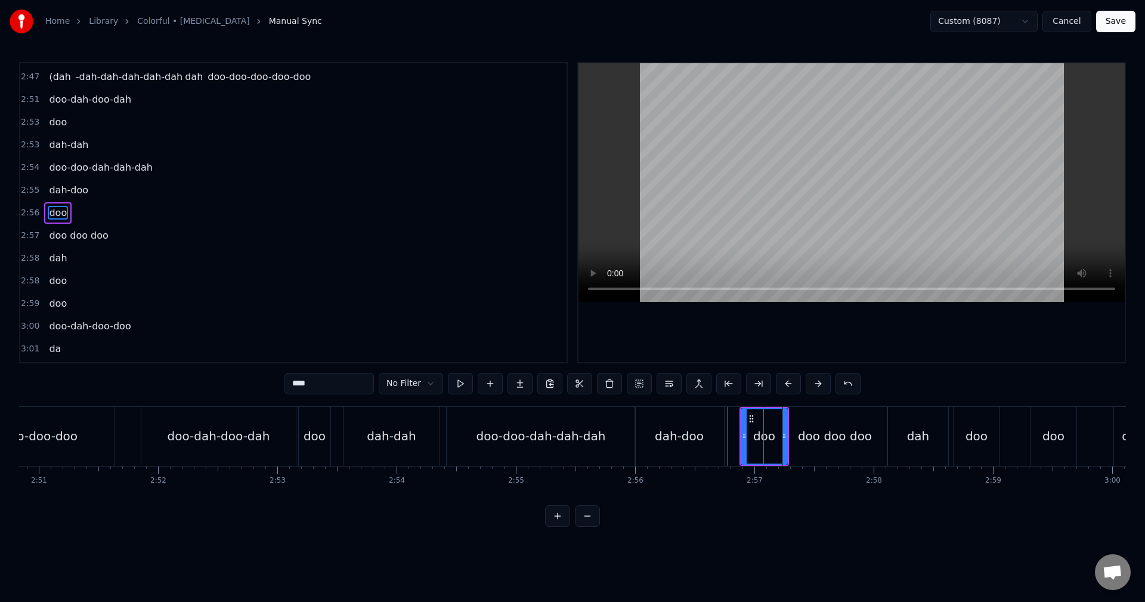
type input "**********"
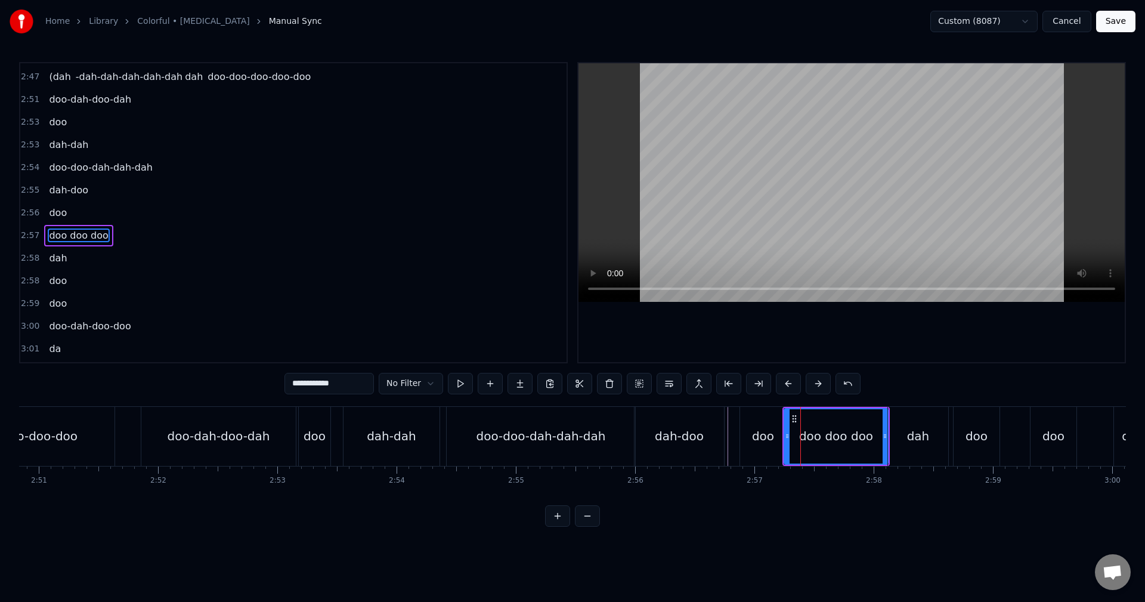
scroll to position [1221, 0]
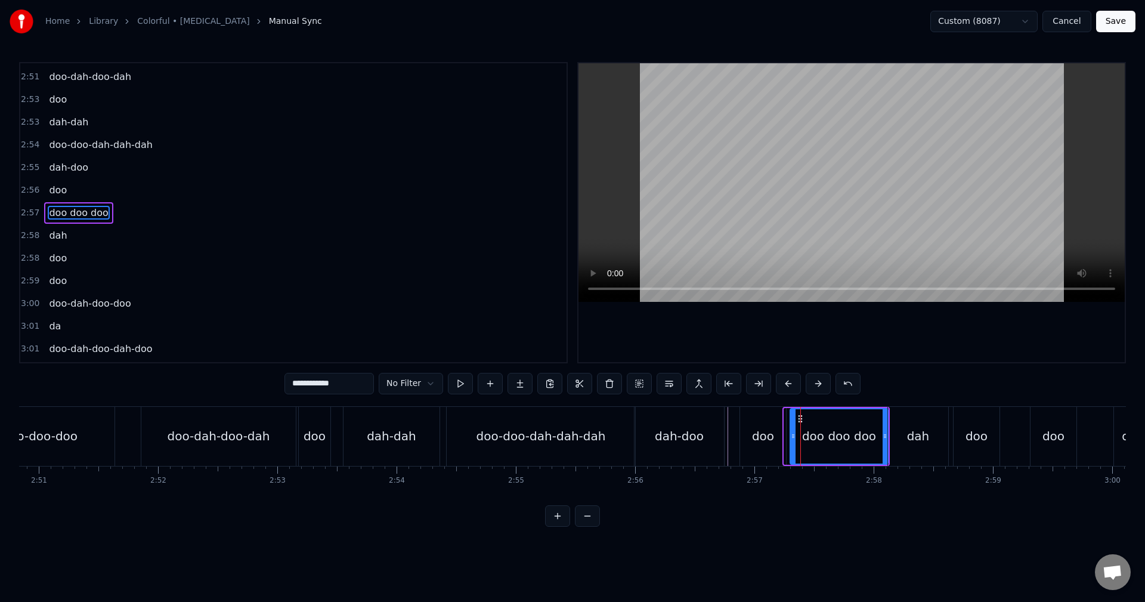
drag, startPoint x: 785, startPoint y: 436, endPoint x: 791, endPoint y: 438, distance: 6.2
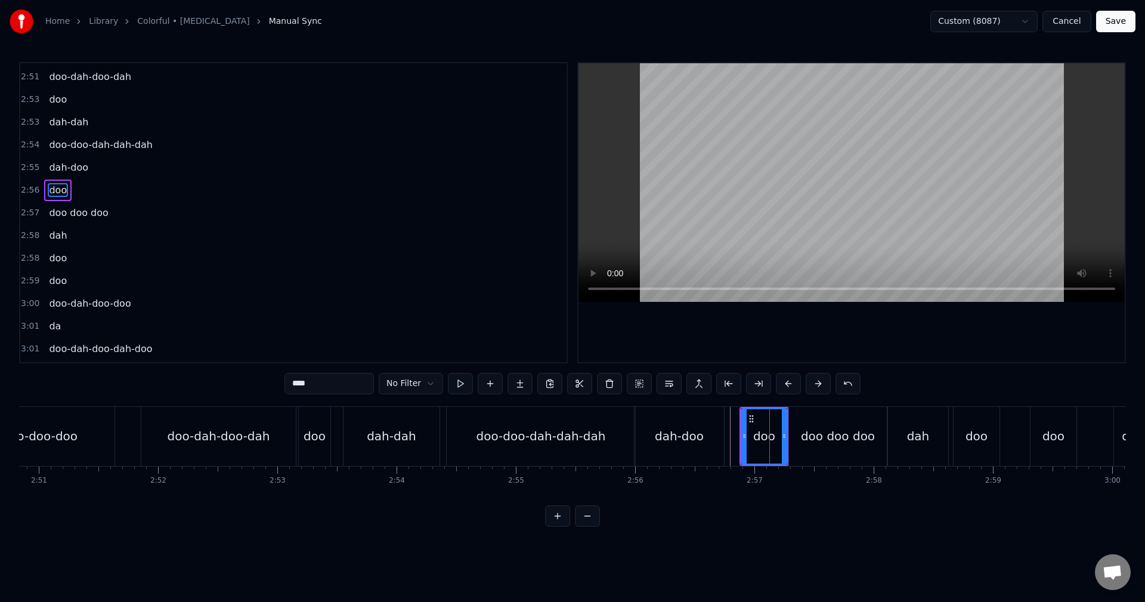
scroll to position [1198, 0]
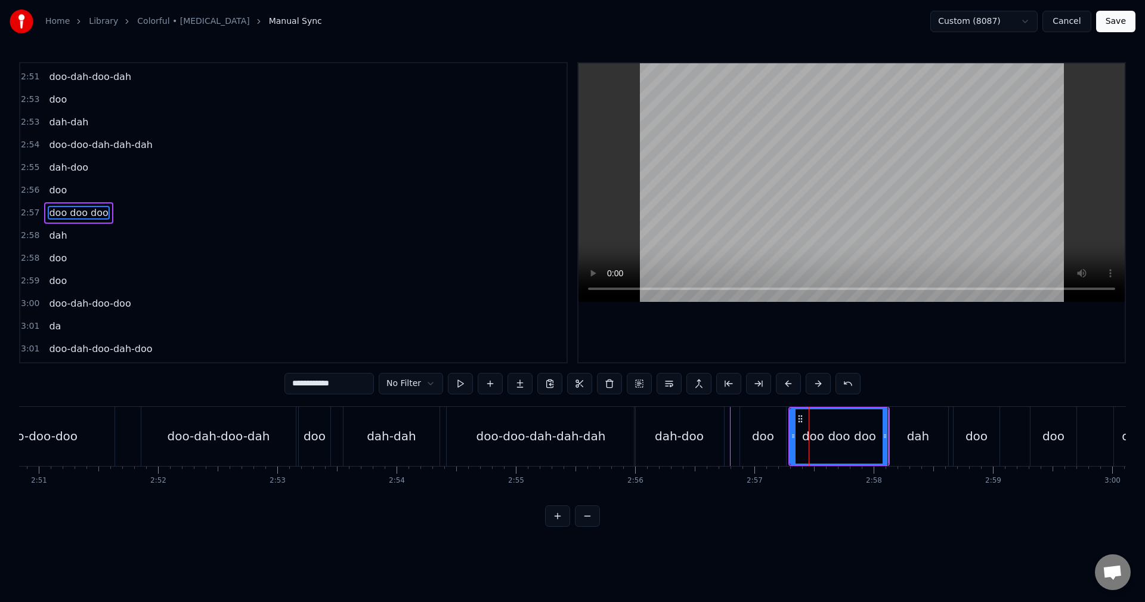
type input "***"
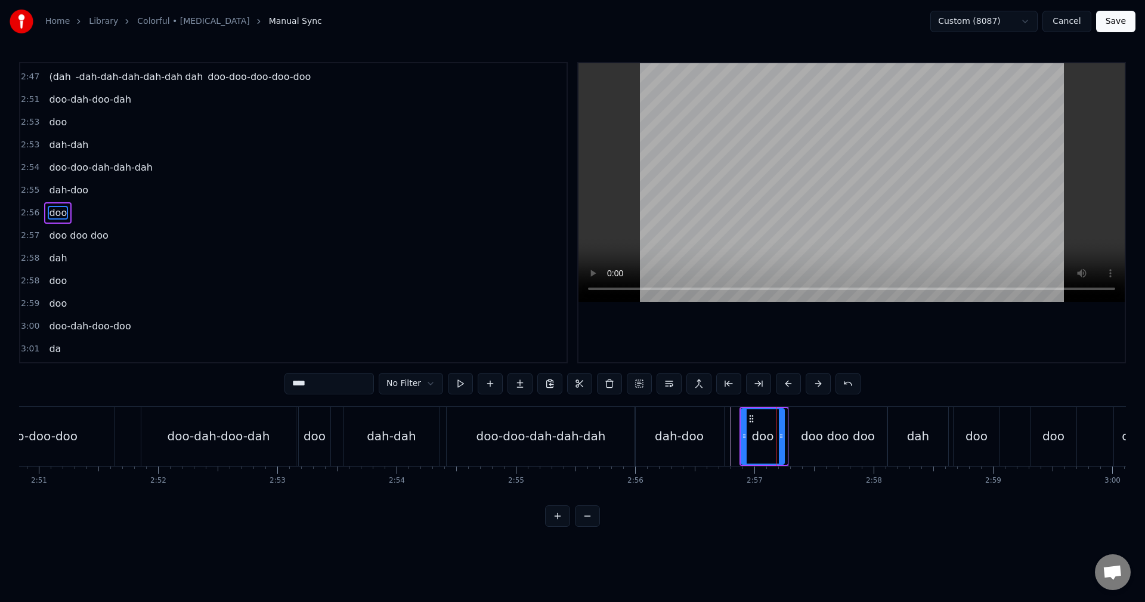
drag, startPoint x: 783, startPoint y: 439, endPoint x: 776, endPoint y: 439, distance: 6.6
type input "**********"
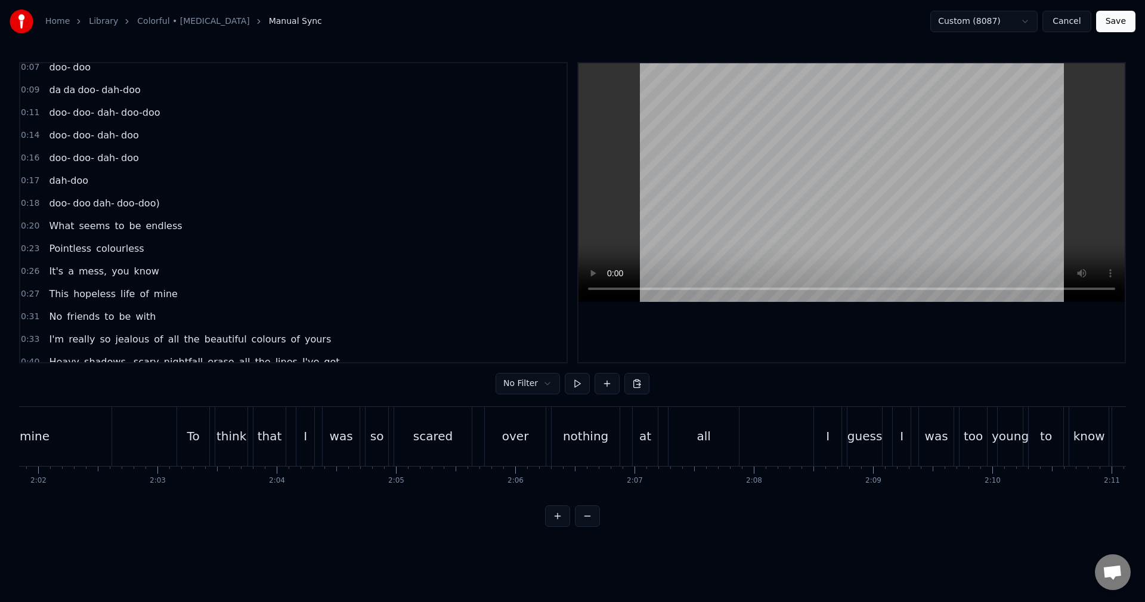
scroll to position [0, 0]
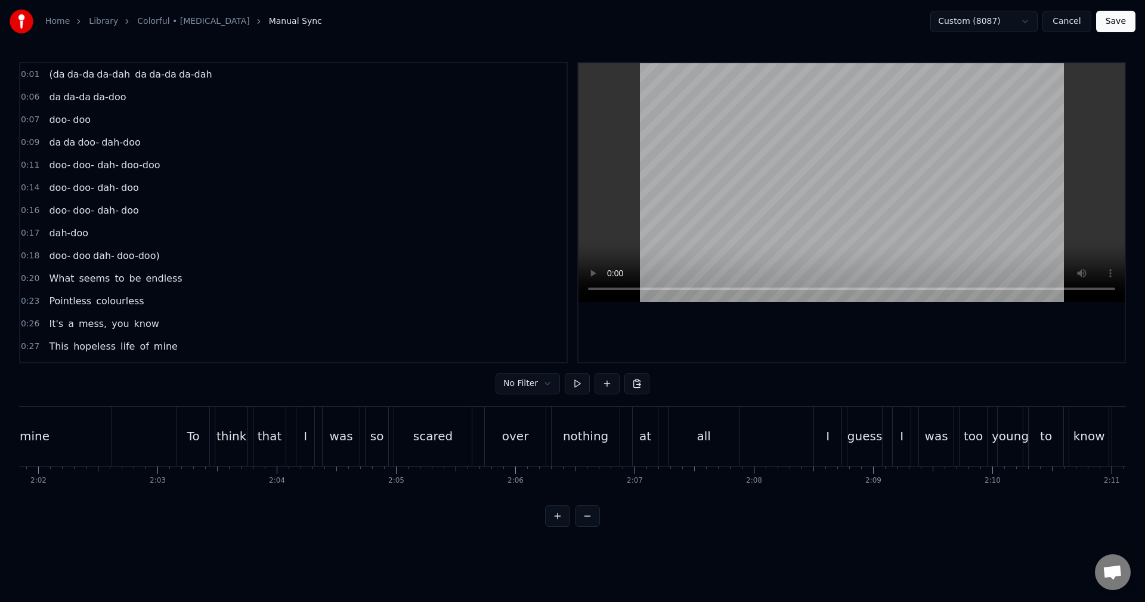
click at [23, 83] on div "0:01 (da da-da da-dah da [GEOGRAPHIC_DATA]" at bounding box center [293, 74] width 546 height 23
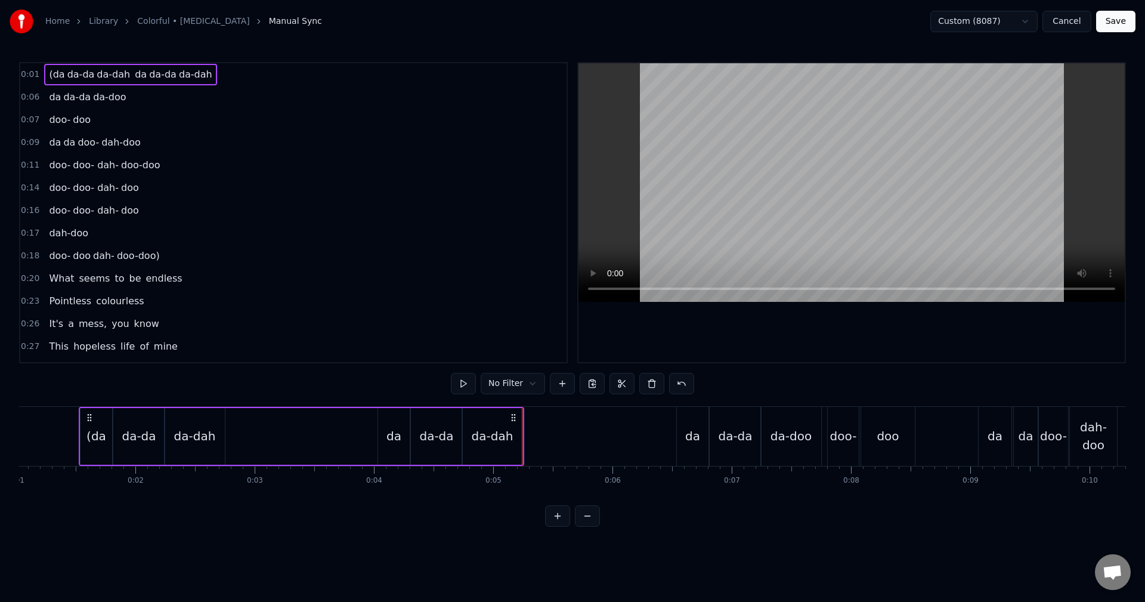
click at [150, 117] on div "0:07 doo- doo" at bounding box center [293, 120] width 546 height 23
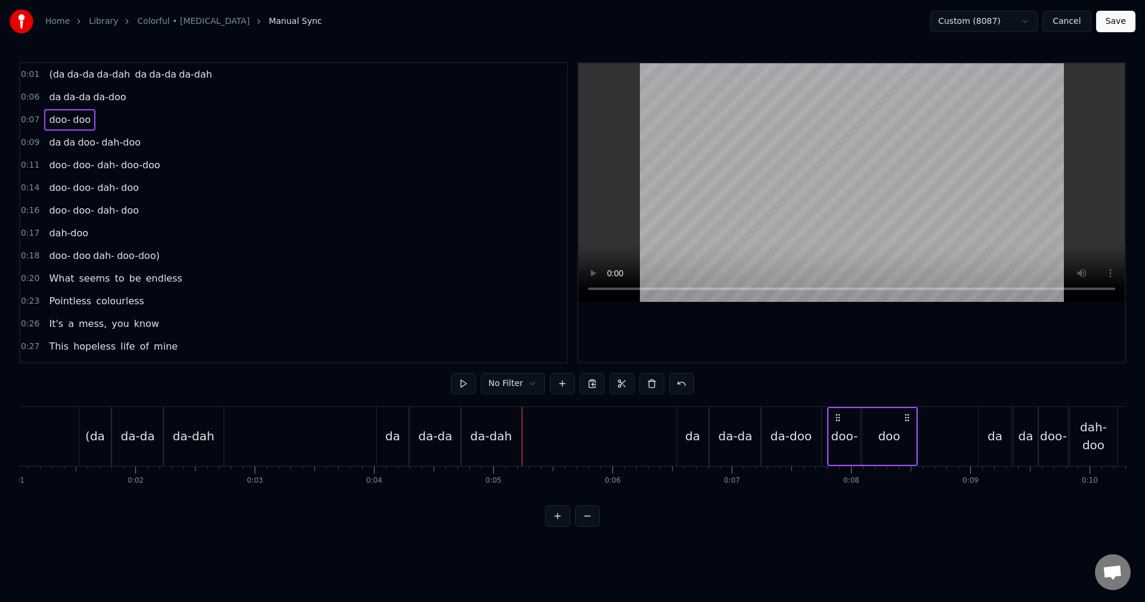
click at [22, 103] on span "0:06" at bounding box center [30, 97] width 18 height 12
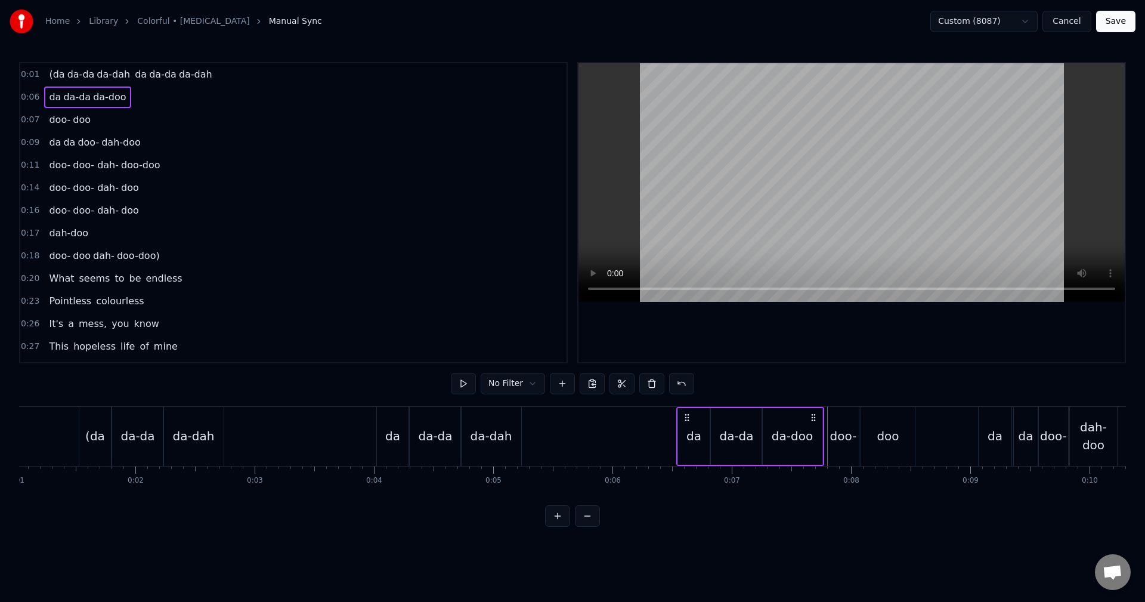
click at [341, 426] on div "(da da-da da-dah da [GEOGRAPHIC_DATA]" at bounding box center [301, 436] width 445 height 59
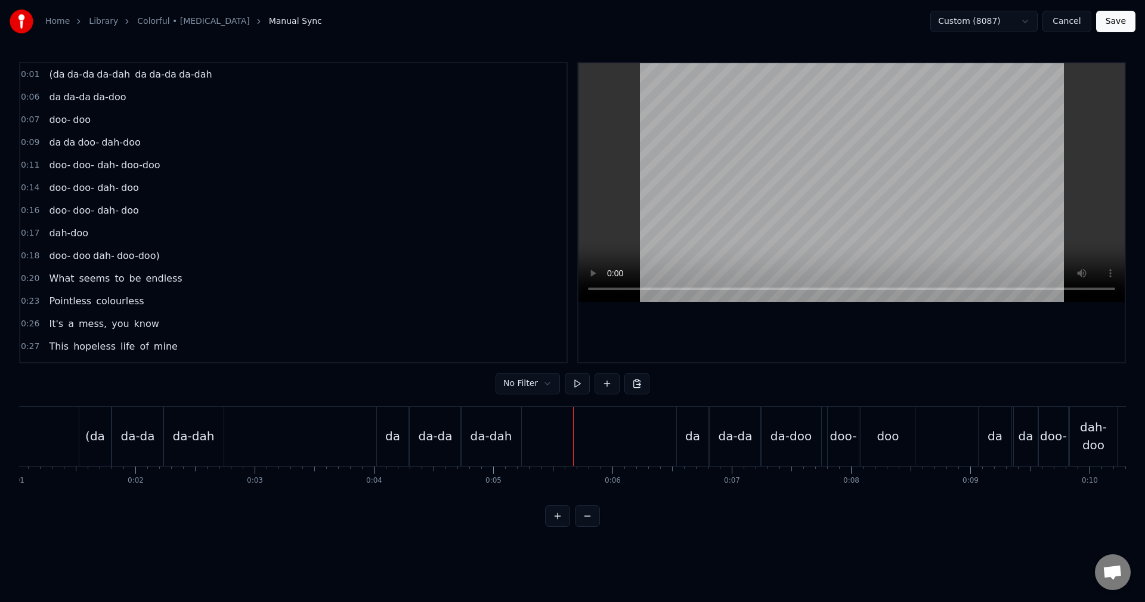
click at [21, 89] on div "0:06 da da-da da-doo" at bounding box center [293, 97] width 546 height 23
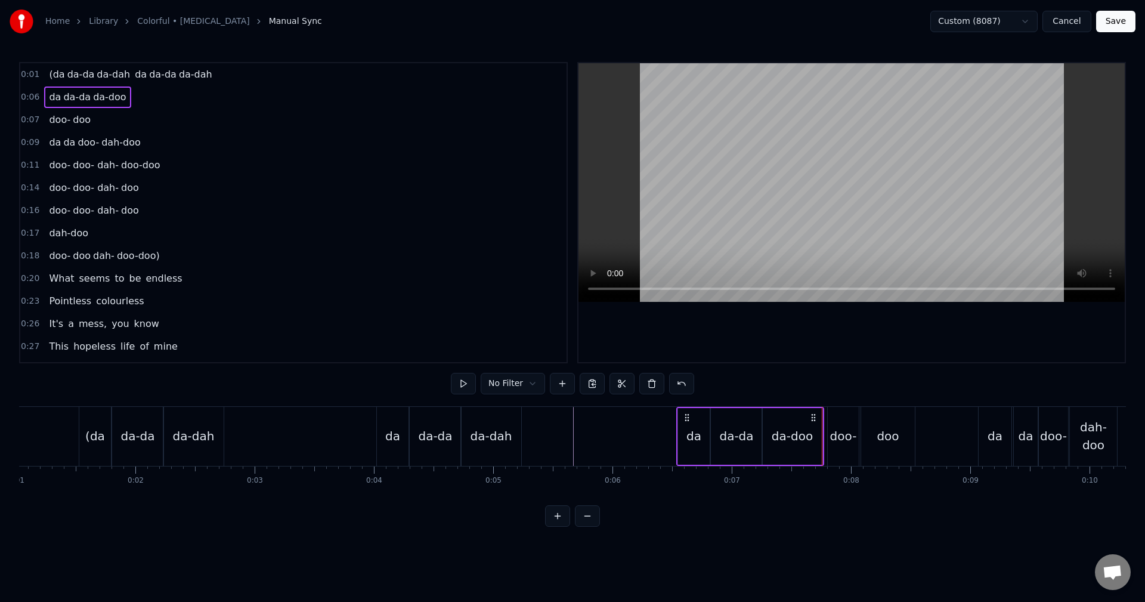
click at [29, 117] on span "0:07" at bounding box center [30, 120] width 18 height 12
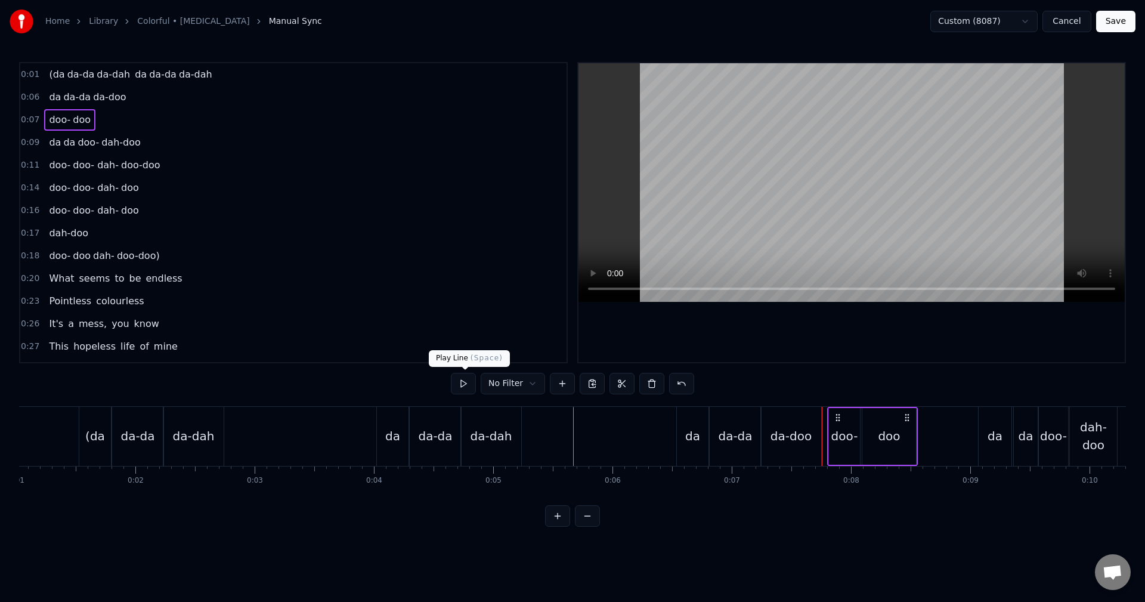
click at [469, 380] on button at bounding box center [463, 383] width 25 height 21
click at [29, 135] on div "0:09 da da doo- dah-doo" at bounding box center [293, 142] width 546 height 23
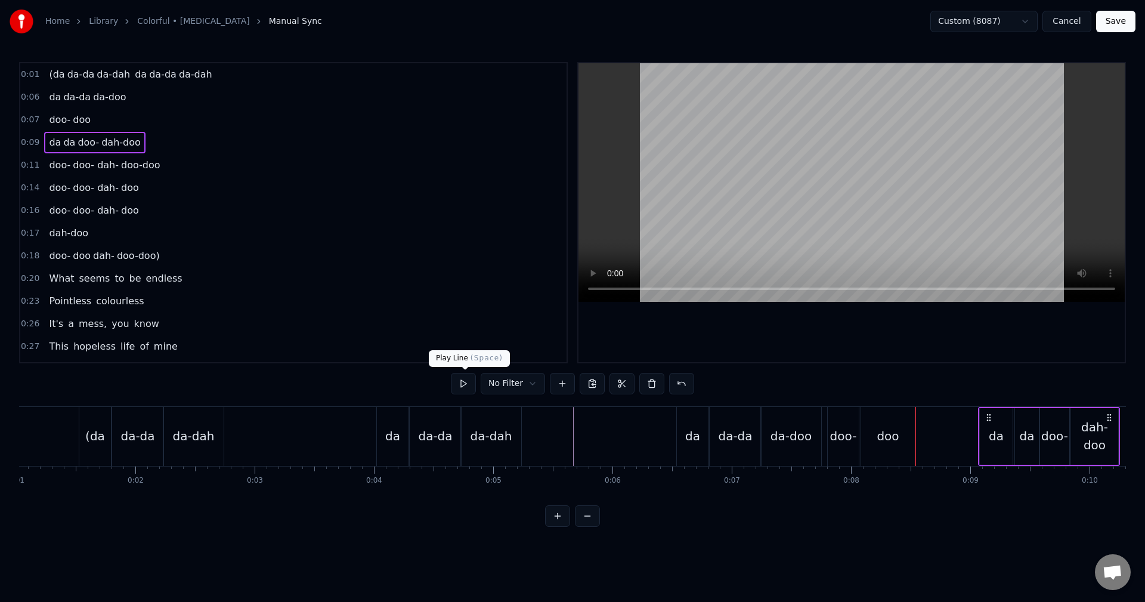
click at [459, 382] on button at bounding box center [463, 383] width 25 height 21
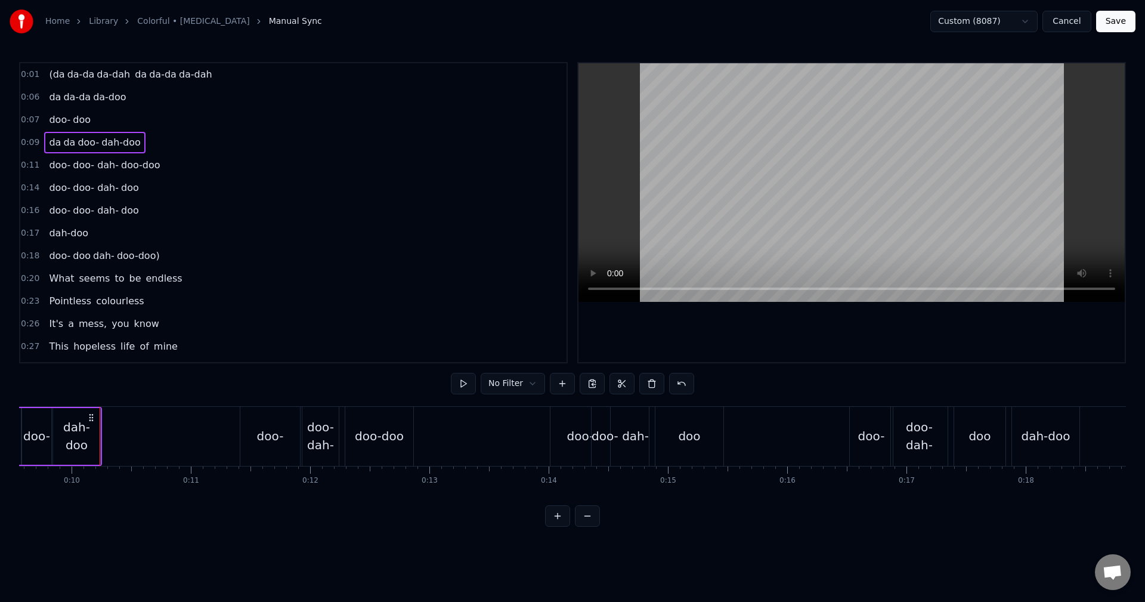
drag, startPoint x: 452, startPoint y: 379, endPoint x: 458, endPoint y: 383, distance: 7.6
click at [454, 380] on button at bounding box center [463, 383] width 25 height 21
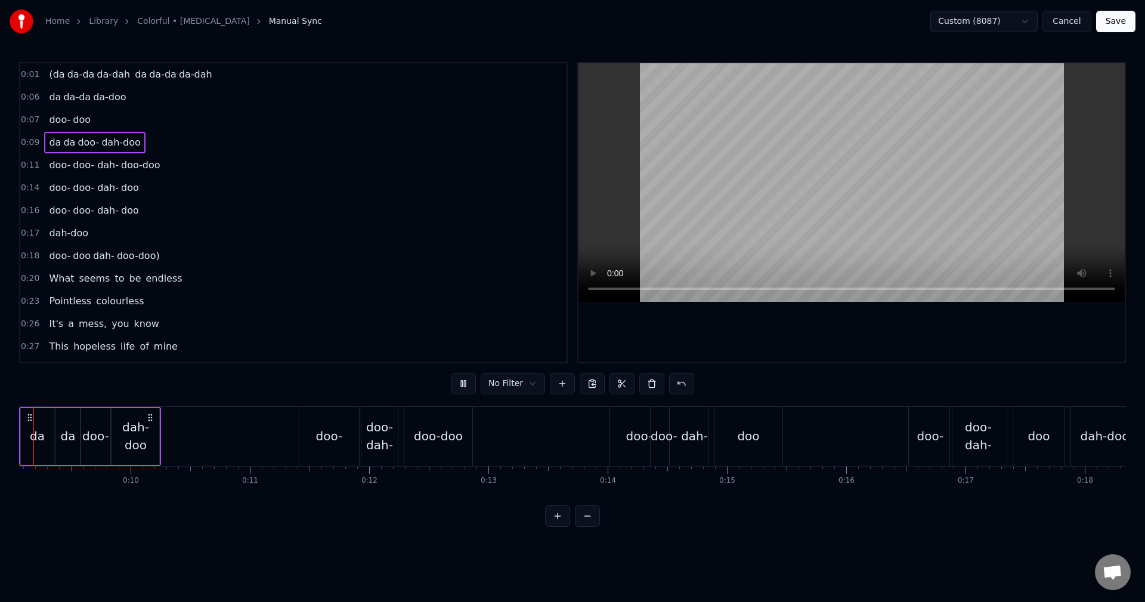
scroll to position [0, 1021]
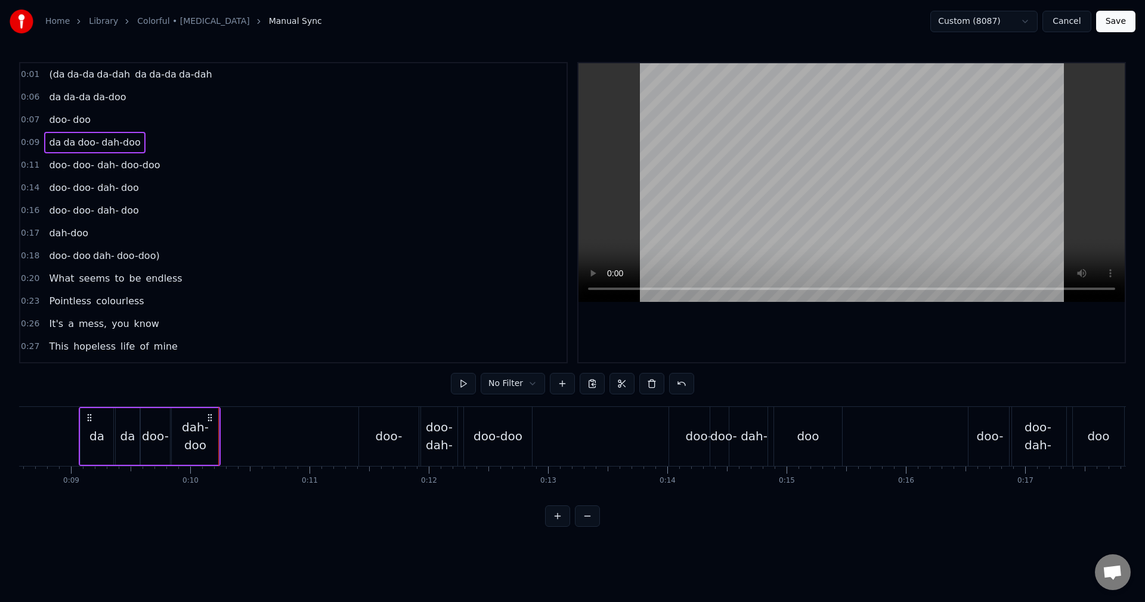
click at [459, 384] on button at bounding box center [463, 383] width 25 height 21
click at [95, 143] on span "doo-" at bounding box center [88, 142] width 24 height 14
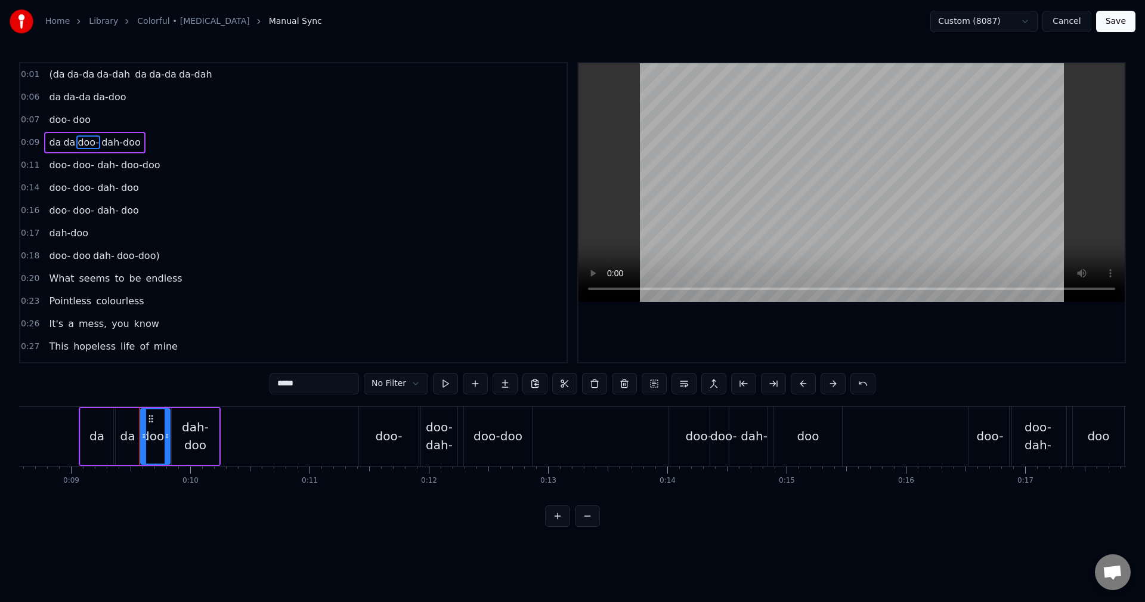
drag, startPoint x: 310, startPoint y: 387, endPoint x: 274, endPoint y: 383, distance: 36.5
click at [274, 383] on input "****" at bounding box center [314, 383] width 89 height 21
type input "***"
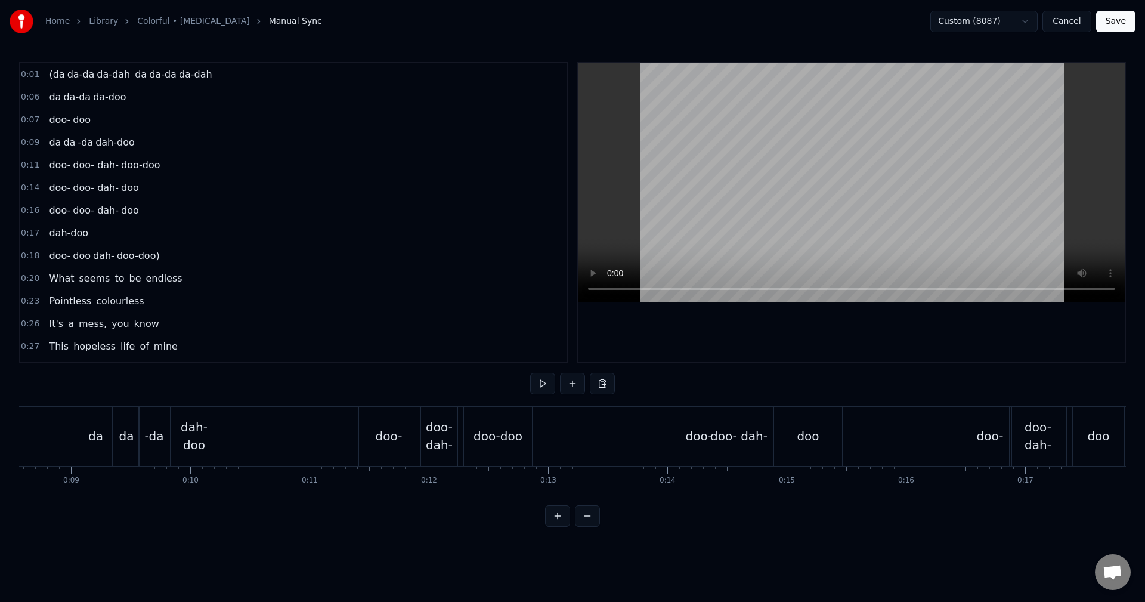
scroll to position [0, 1009]
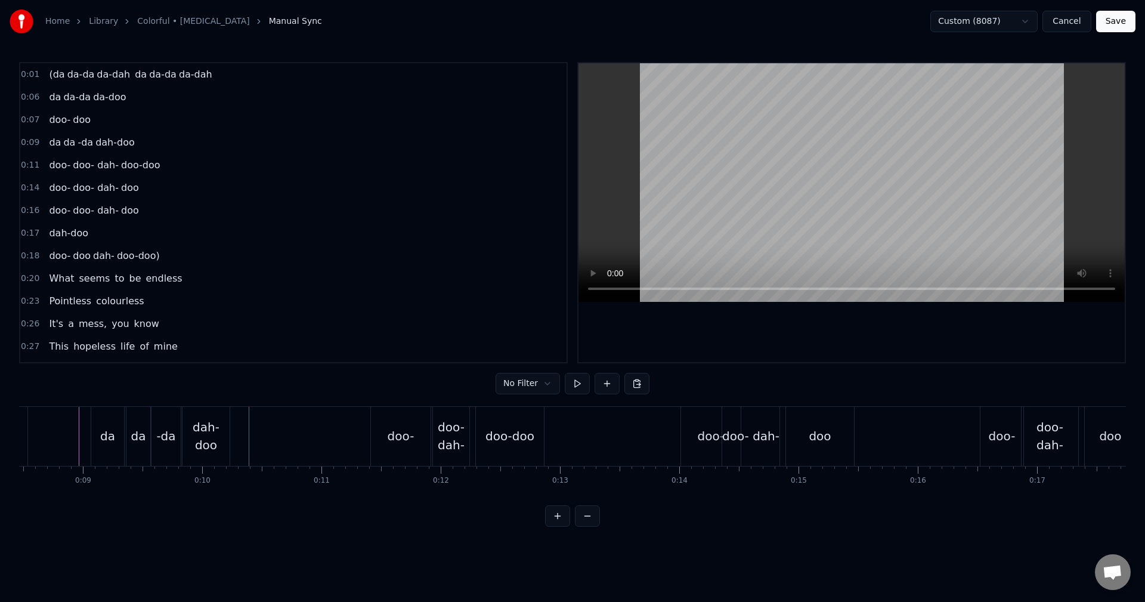
click at [167, 438] on div "-da" at bounding box center [165, 436] width 19 height 18
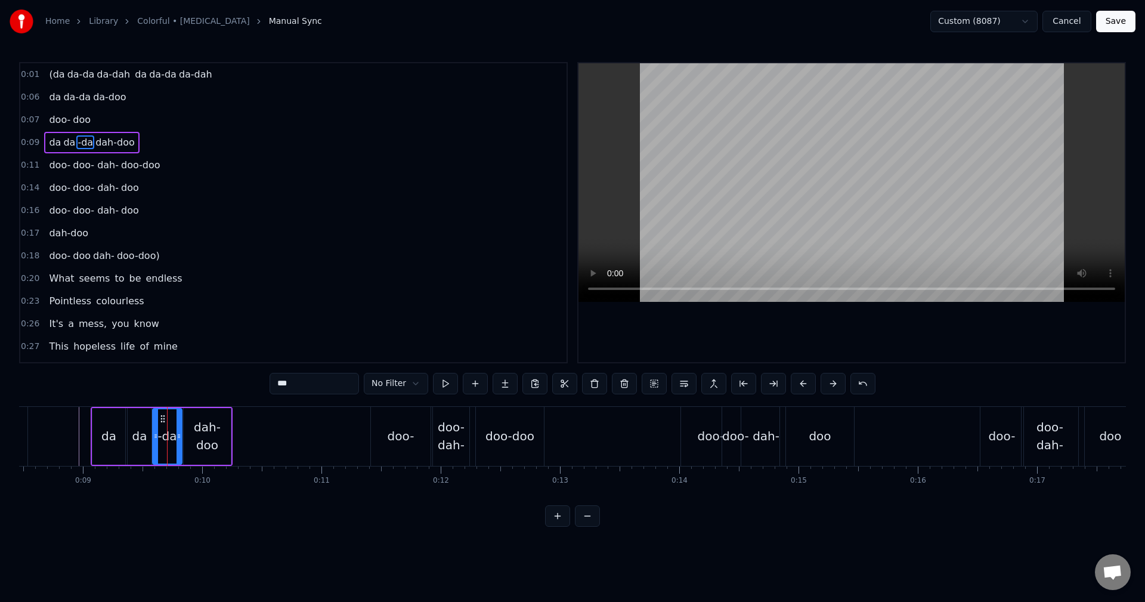
click at [319, 386] on input "***" at bounding box center [314, 383] width 89 height 21
type input "***"
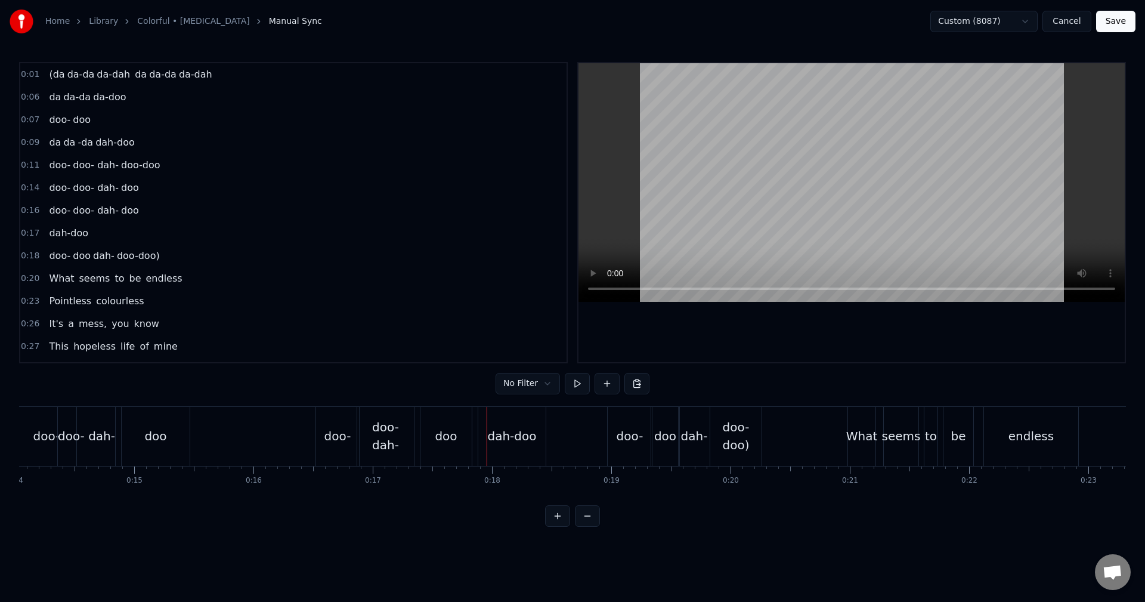
scroll to position [0, 1627]
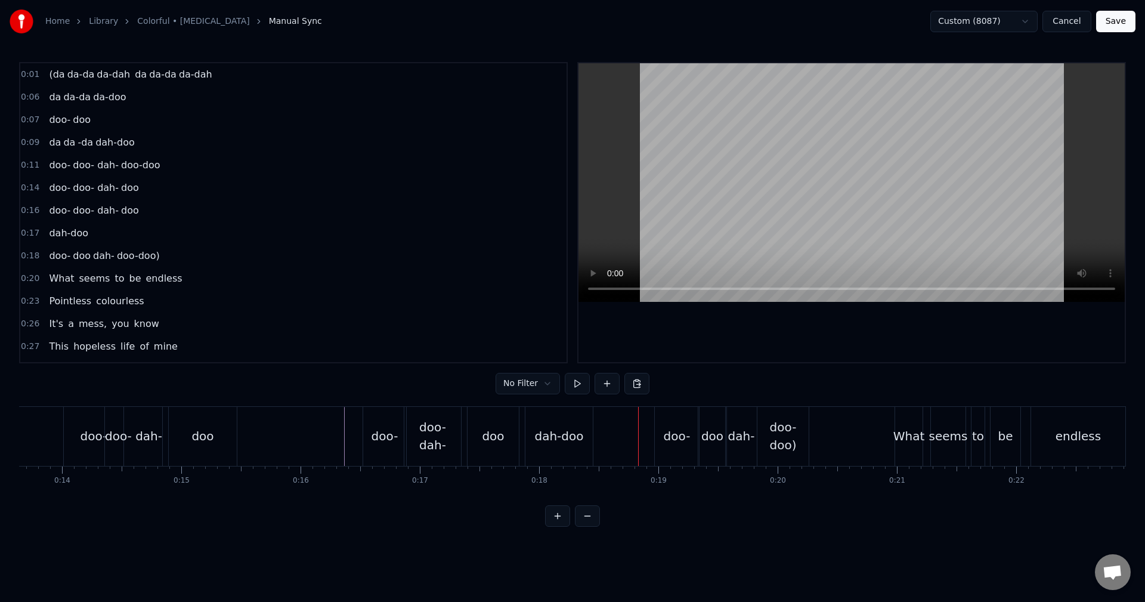
click at [567, 429] on div "dah-doo" at bounding box center [558, 436] width 49 height 18
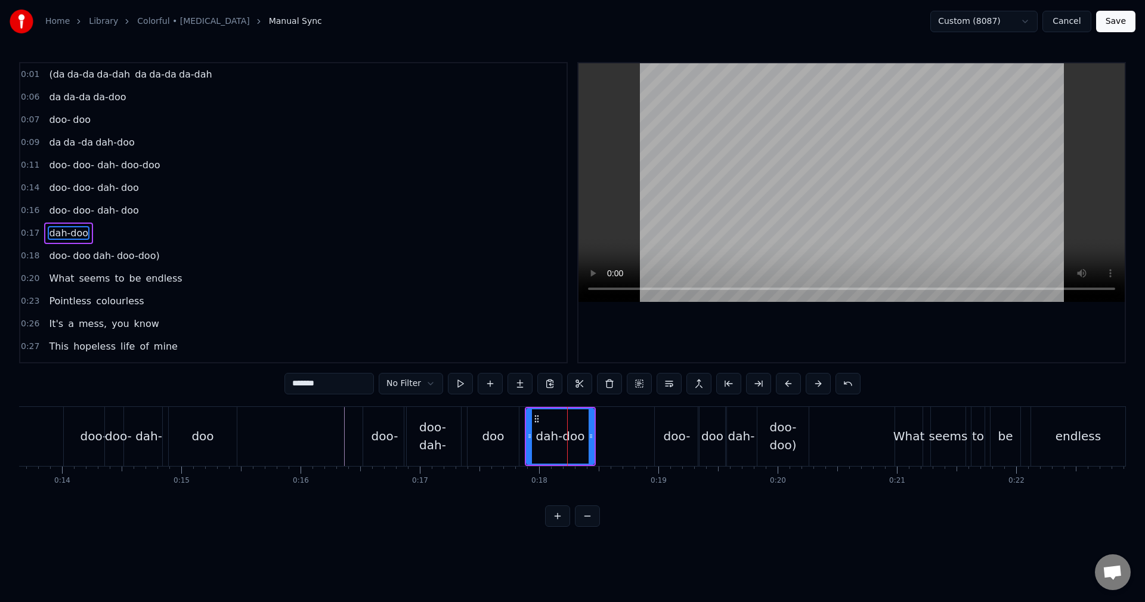
scroll to position [20, 0]
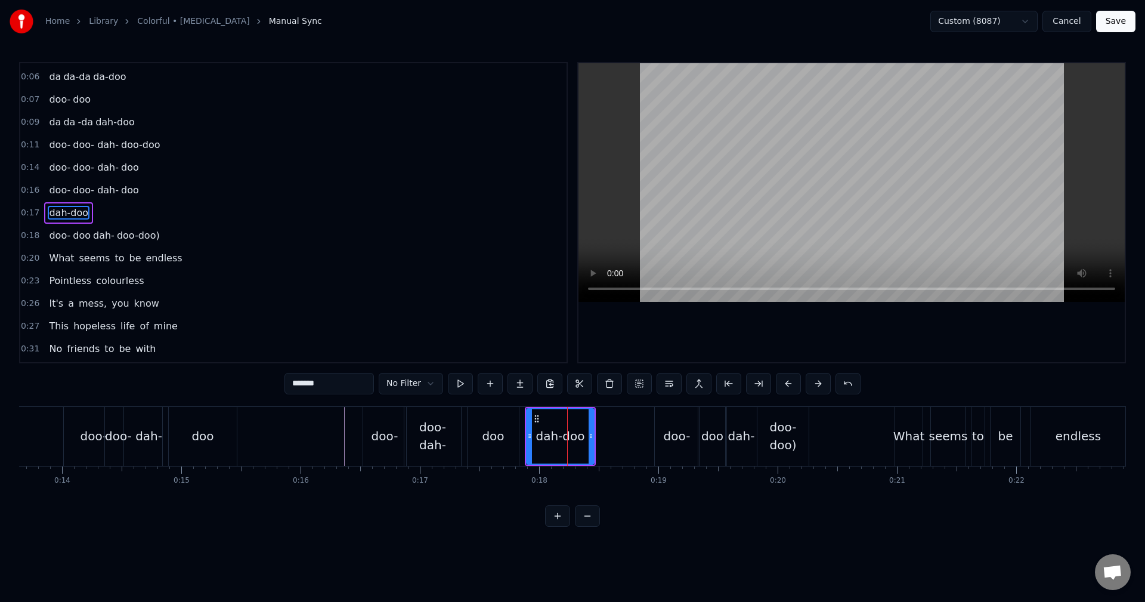
click at [593, 439] on div "dah-doo" at bounding box center [560, 436] width 69 height 57
click at [583, 436] on div "dah-doo" at bounding box center [559, 436] width 49 height 18
drag, startPoint x: 591, startPoint y: 438, endPoint x: 582, endPoint y: 438, distance: 9.0
click at [582, 438] on icon at bounding box center [584, 436] width 5 height 10
drag, startPoint x: 531, startPoint y: 435, endPoint x: 521, endPoint y: 439, distance: 10.7
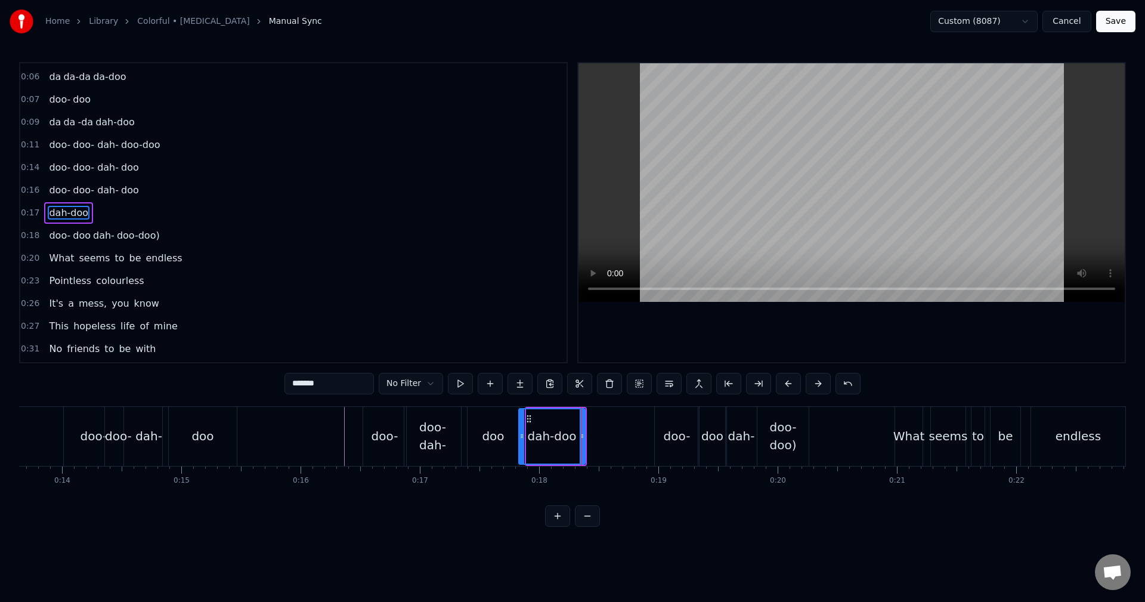
click at [521, 439] on icon at bounding box center [521, 436] width 5 height 10
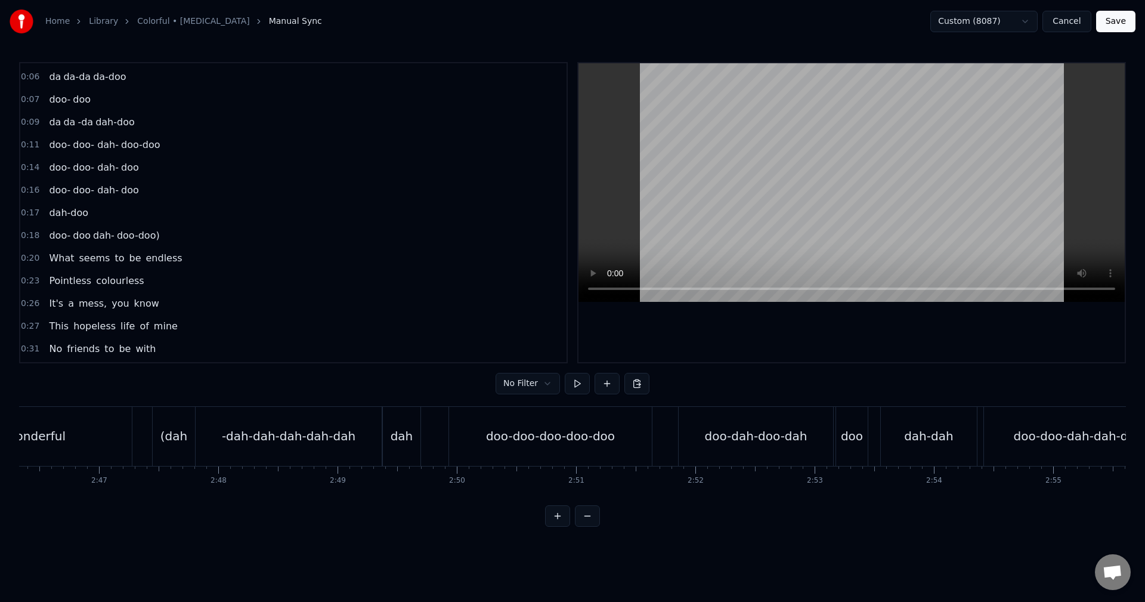
scroll to position [0, 19630]
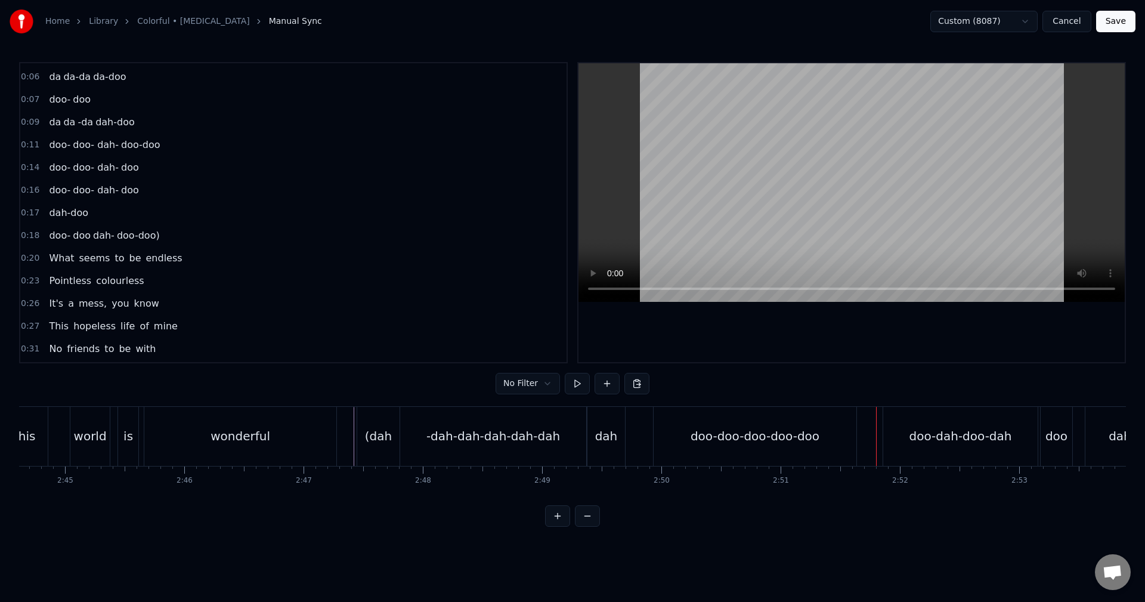
click at [533, 450] on div "-dah-dah-dah-dah-dah" at bounding box center [493, 436] width 186 height 59
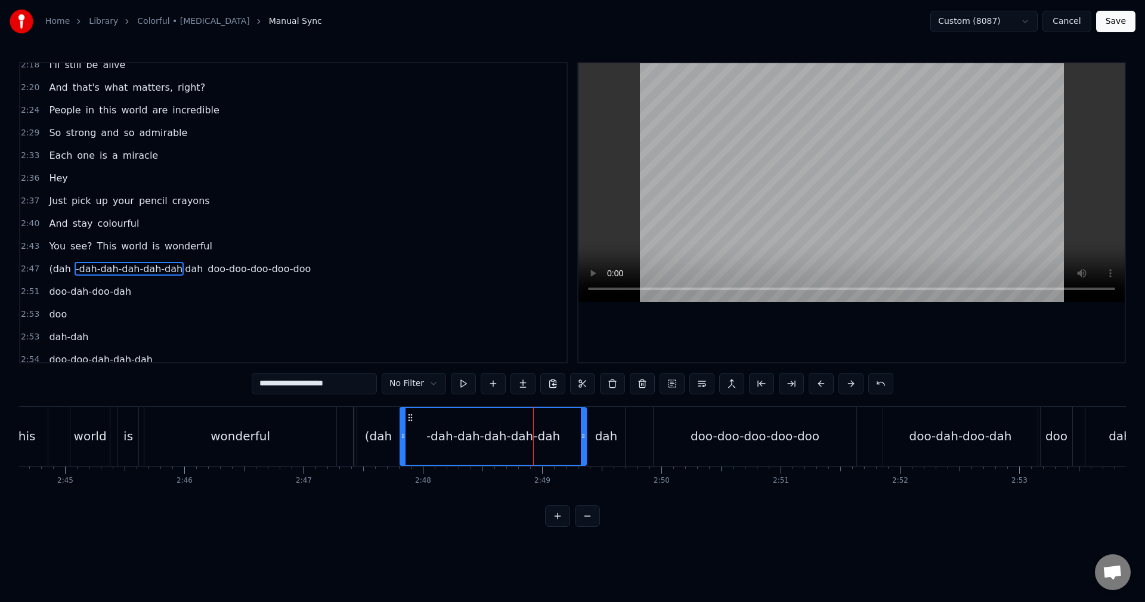
scroll to position [1063, 0]
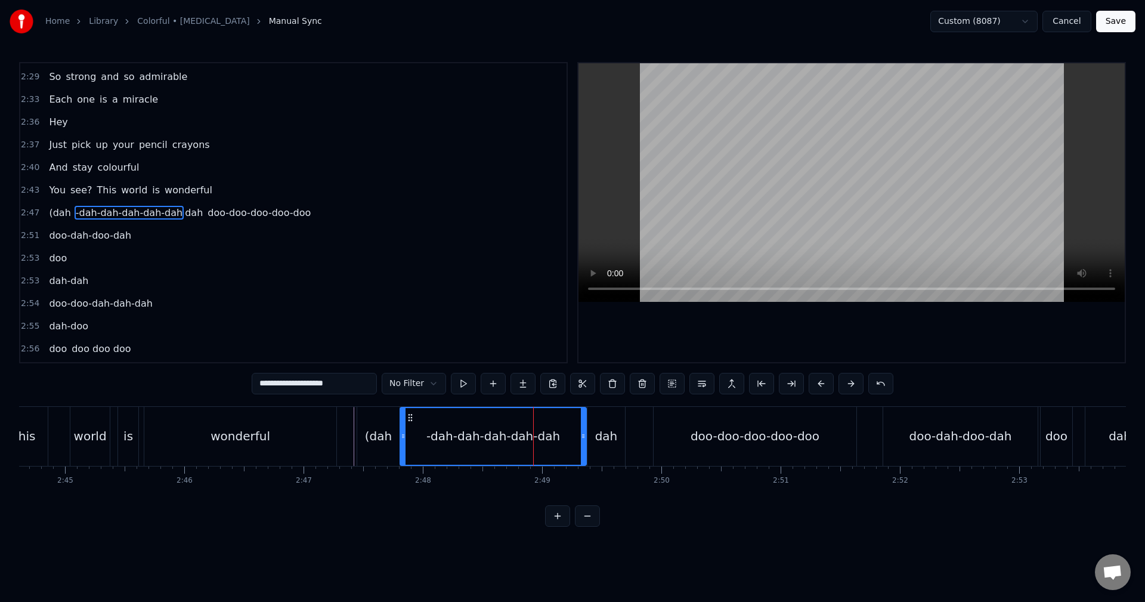
click at [726, 453] on div "doo-doo-doo-doo-doo" at bounding box center [754, 436] width 203 height 59
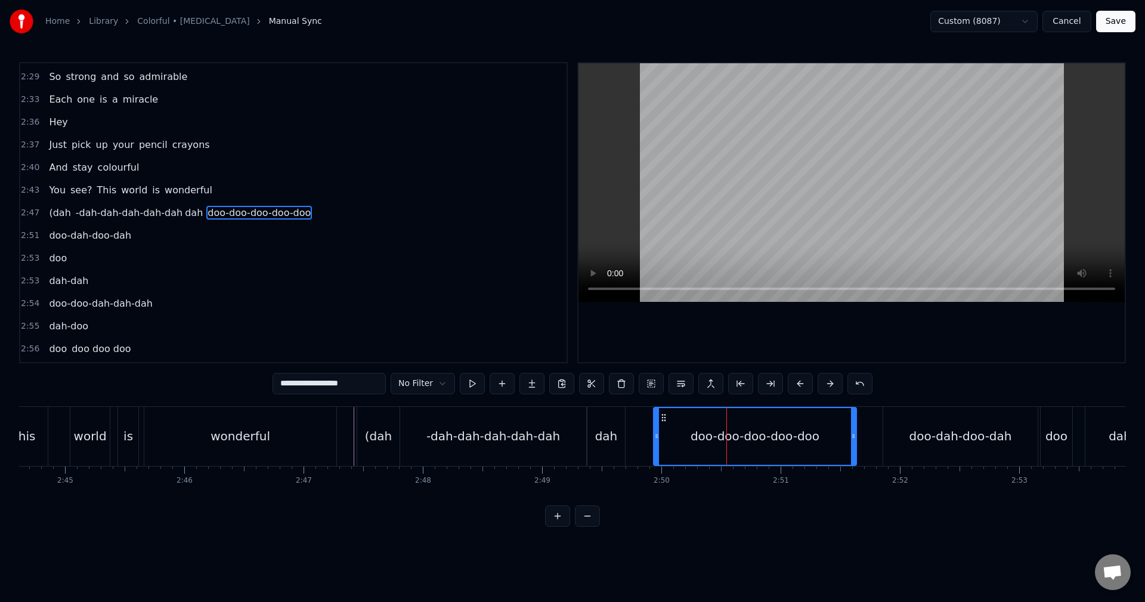
scroll to position [0, 19945]
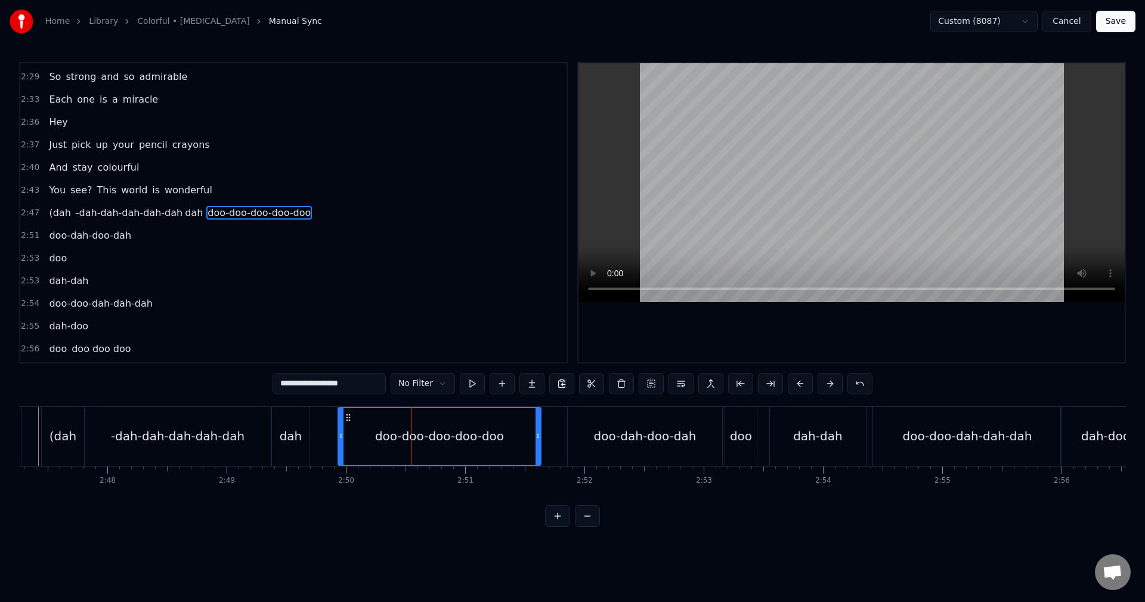
click at [652, 447] on div "doo-dah-doo-dah" at bounding box center [645, 436] width 154 height 59
type input "**********"
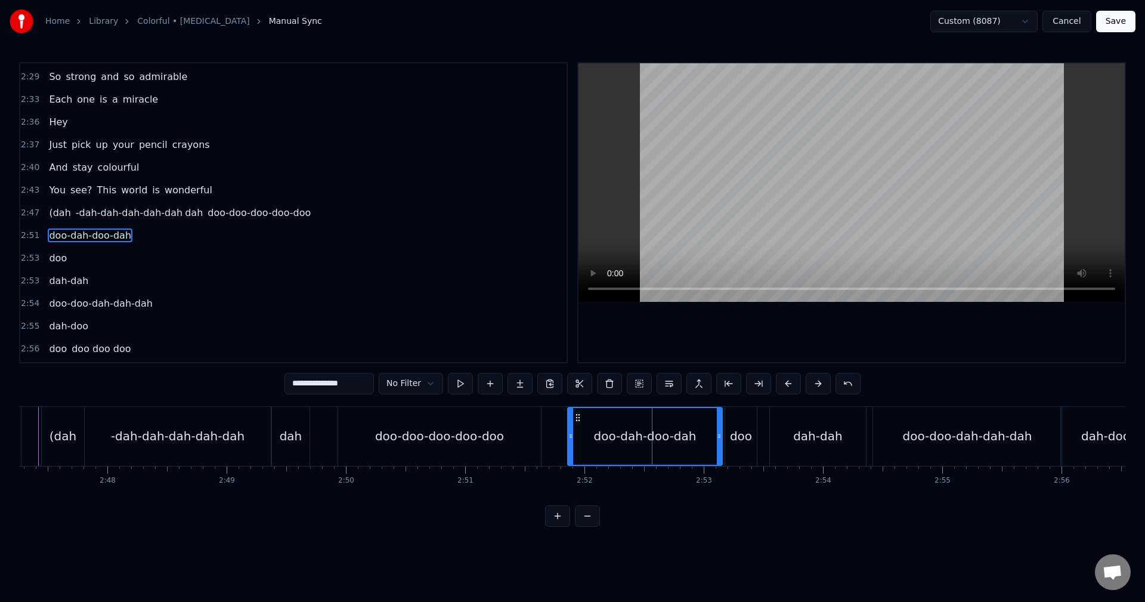
scroll to position [1085, 0]
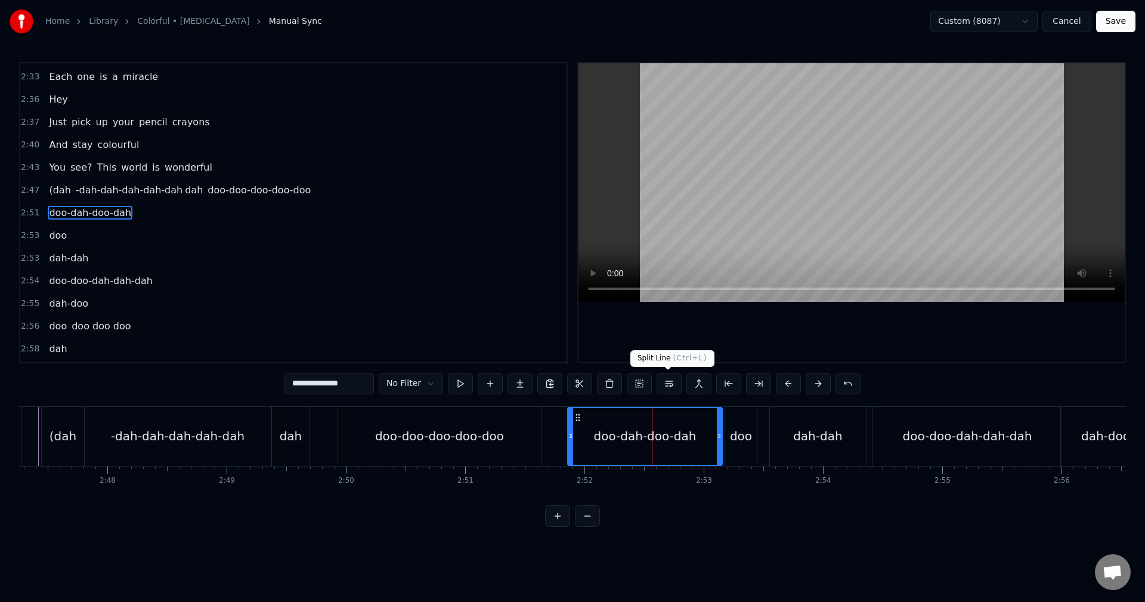
click at [674, 386] on button at bounding box center [668, 383] width 25 height 21
click at [37, 200] on div "2:47 (dah -dah-dah-dah-dah-dah dah doo-doo-doo-doo-doo" at bounding box center [293, 190] width 546 height 23
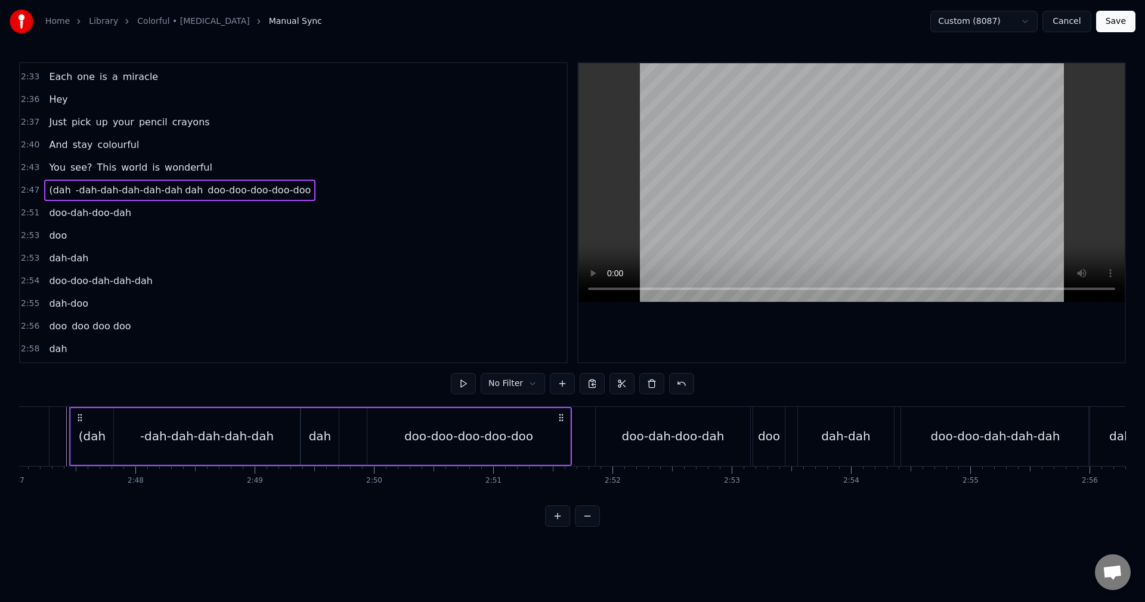
scroll to position [0, 19908]
click at [29, 199] on div "2:47 (dah -dah-dah-dah-dah-dah dah doo-doo-doo-doo-doo" at bounding box center [293, 190] width 546 height 23
click at [32, 207] on span "2:51" at bounding box center [30, 213] width 18 height 12
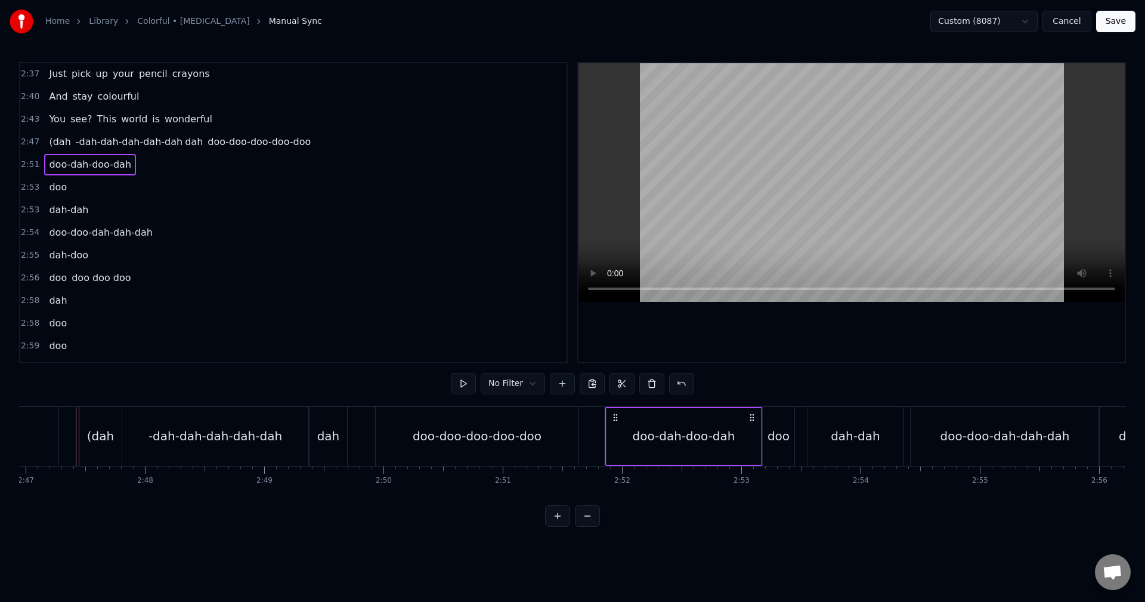
scroll to position [1193, 0]
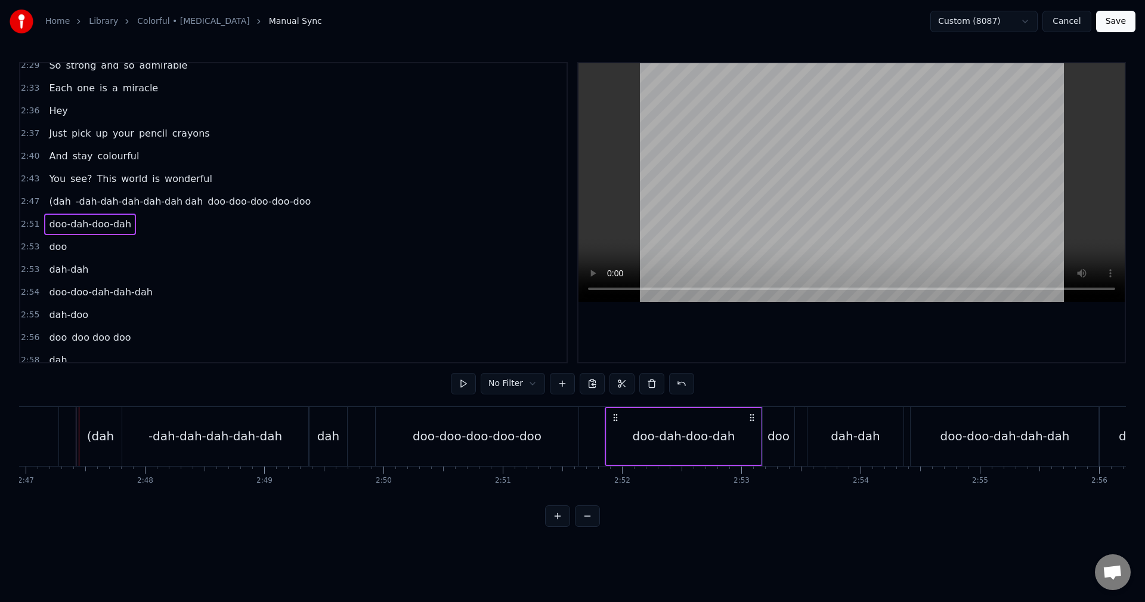
click at [184, 200] on span "dah" at bounding box center [194, 201] width 20 height 14
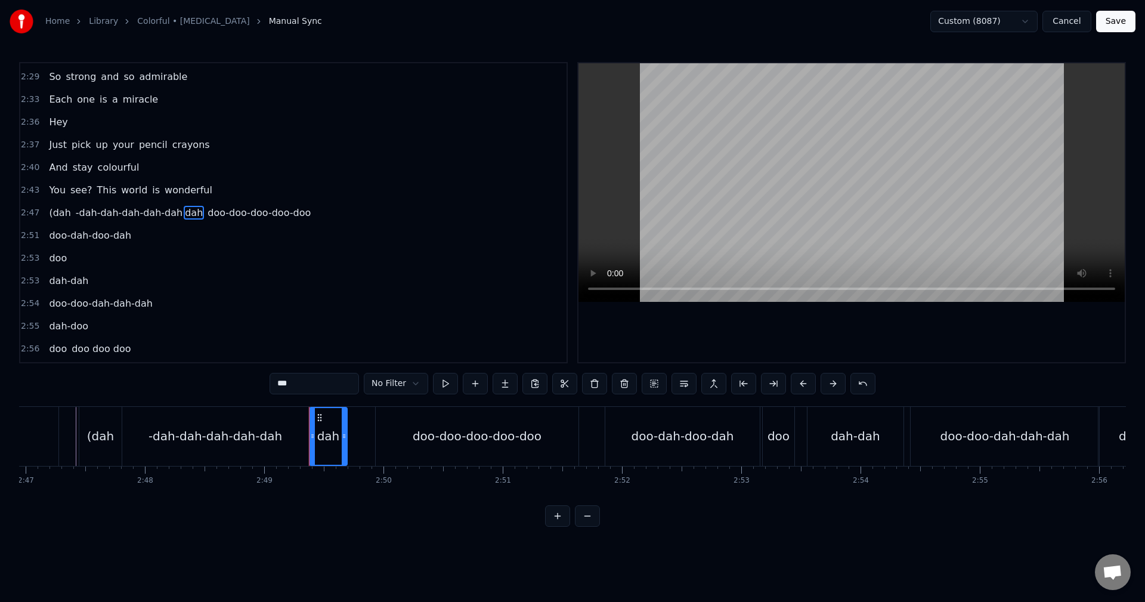
click at [206, 218] on span "doo-doo-doo-doo-doo" at bounding box center [259, 213] width 106 height 14
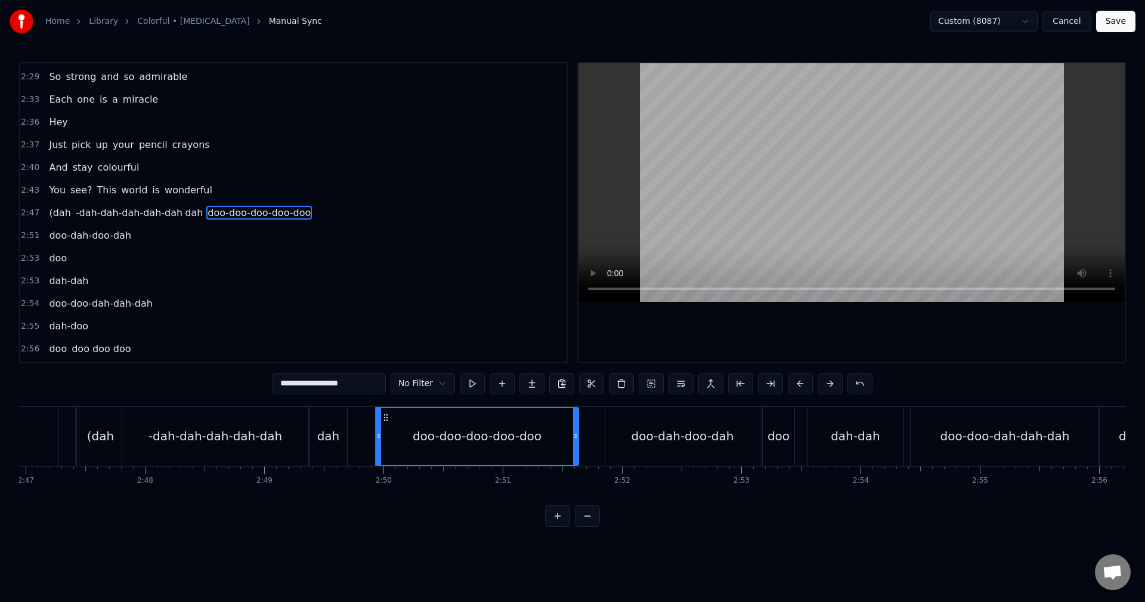
click at [642, 440] on div "doo-dah-doo-dah" at bounding box center [682, 436] width 103 height 18
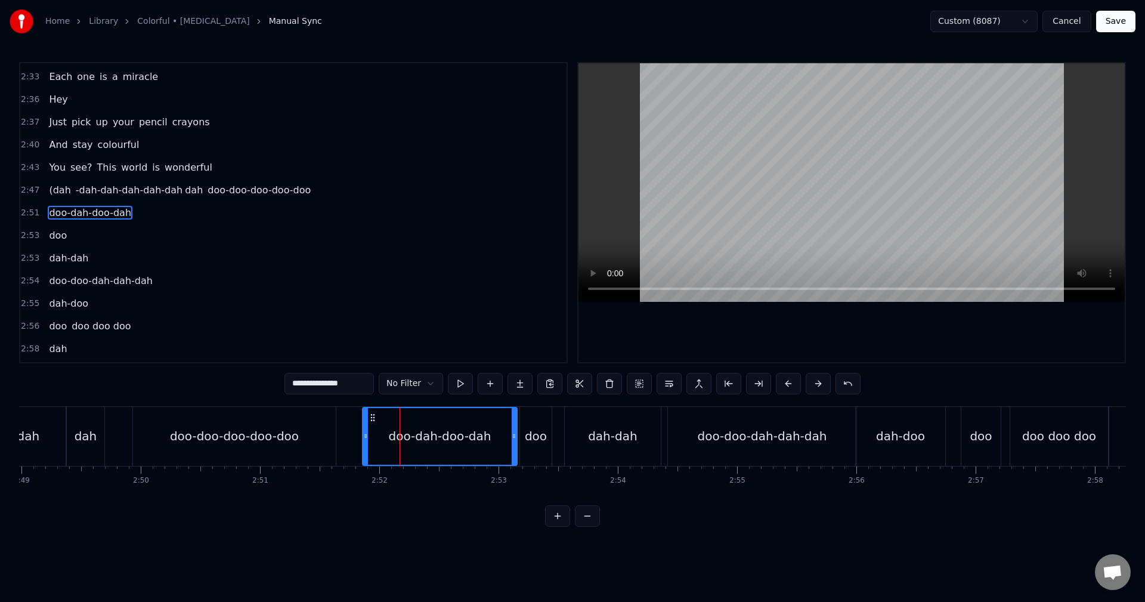
scroll to position [0, 20167]
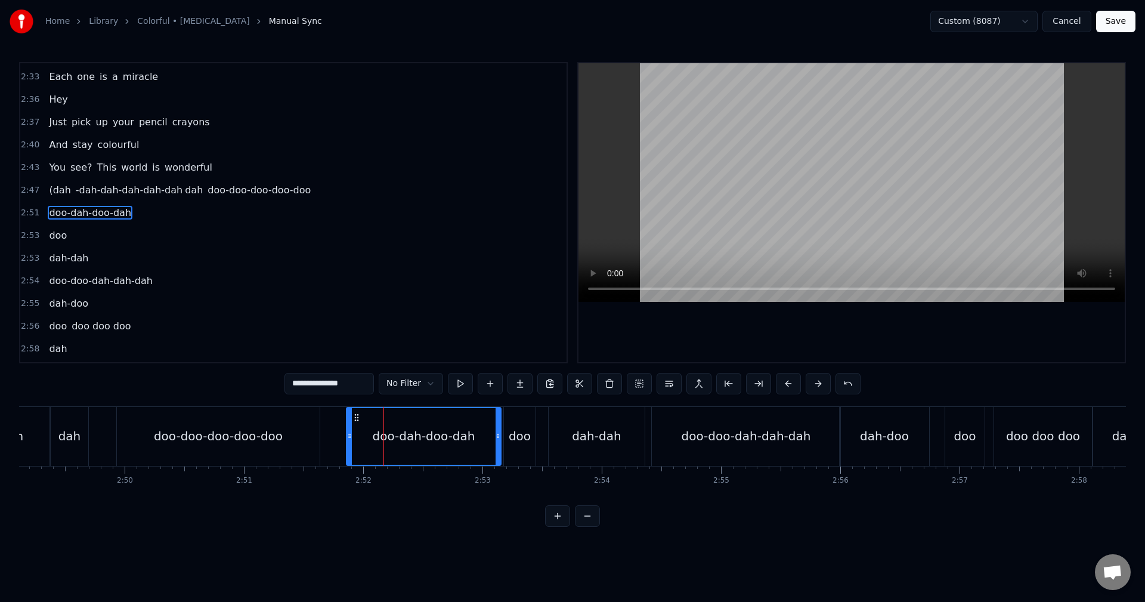
click at [523, 436] on div "doo" at bounding box center [520, 436] width 22 height 18
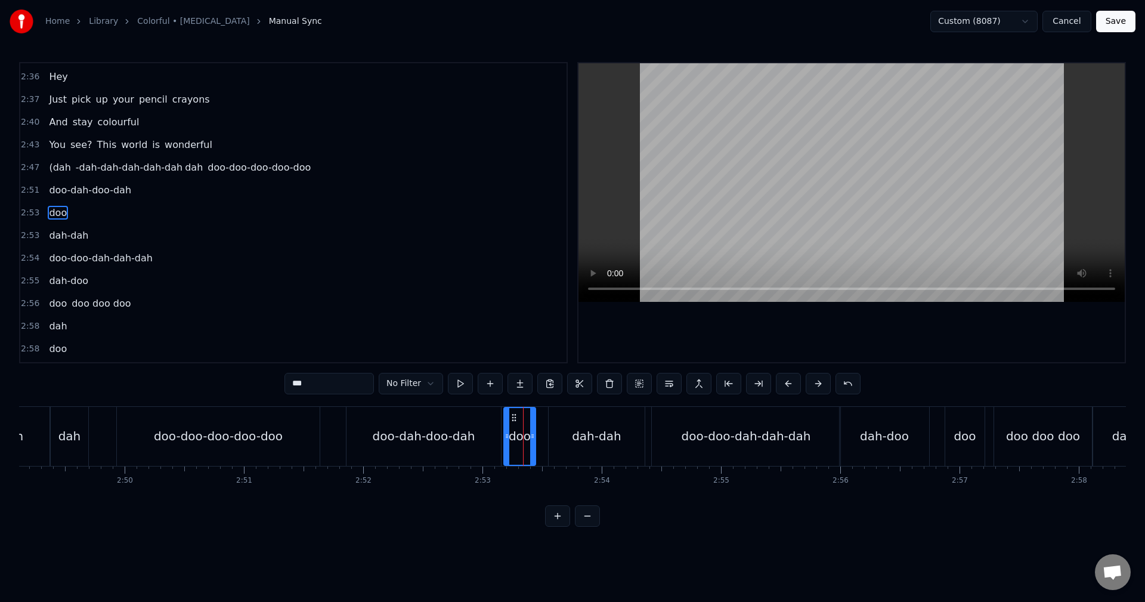
click at [597, 435] on div "dah-dah" at bounding box center [596, 436] width 49 height 18
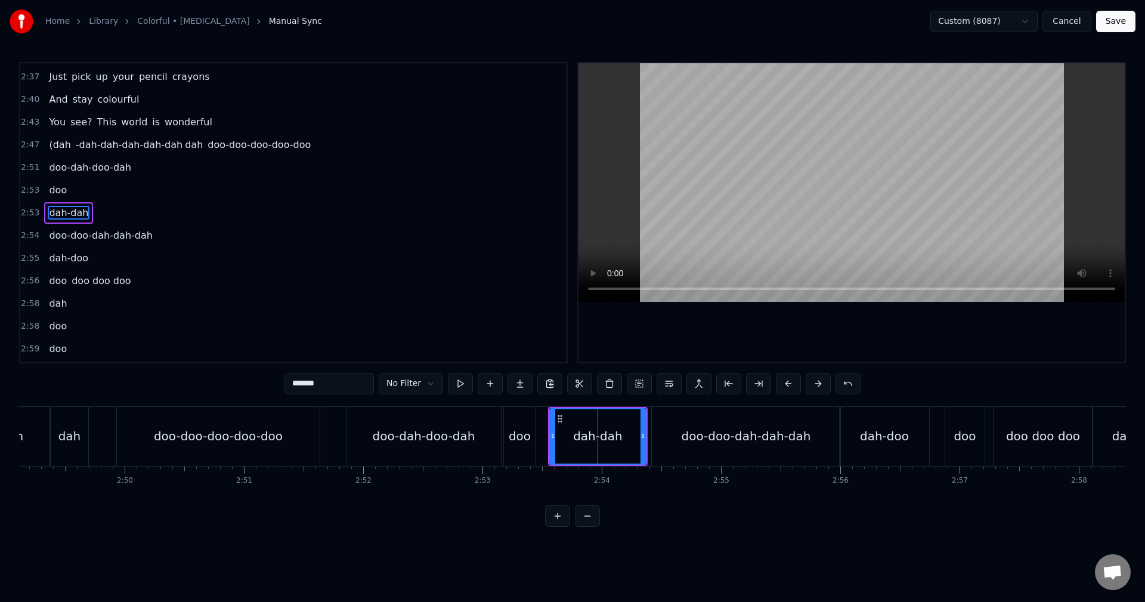
click at [695, 444] on div "doo-doo-dah-dah-dah" at bounding box center [746, 436] width 129 height 18
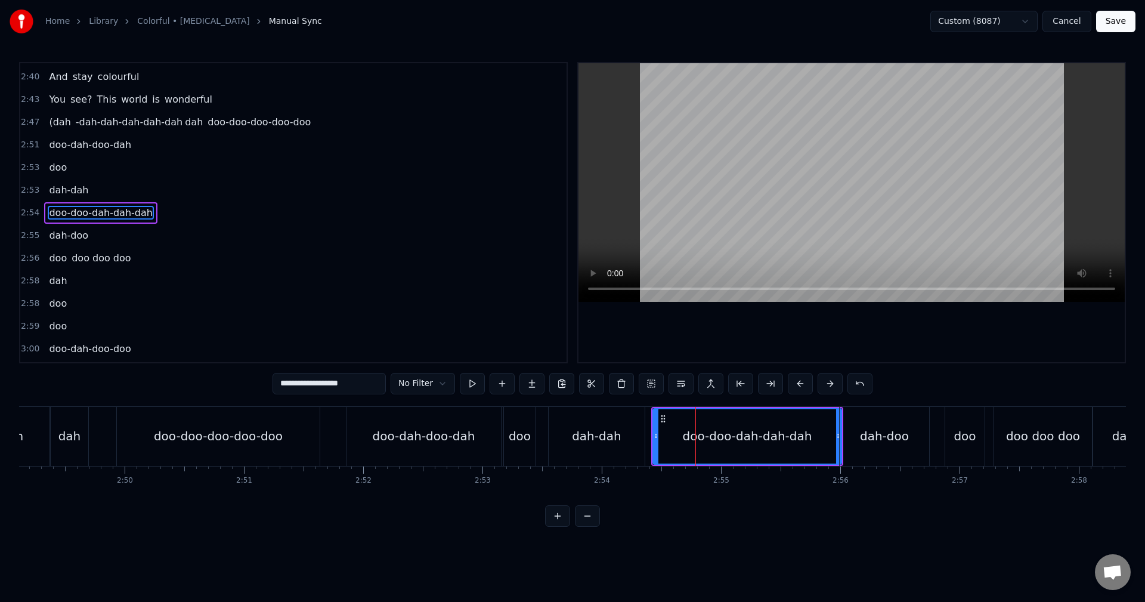
click at [865, 447] on div "dah-doo" at bounding box center [884, 436] width 89 height 59
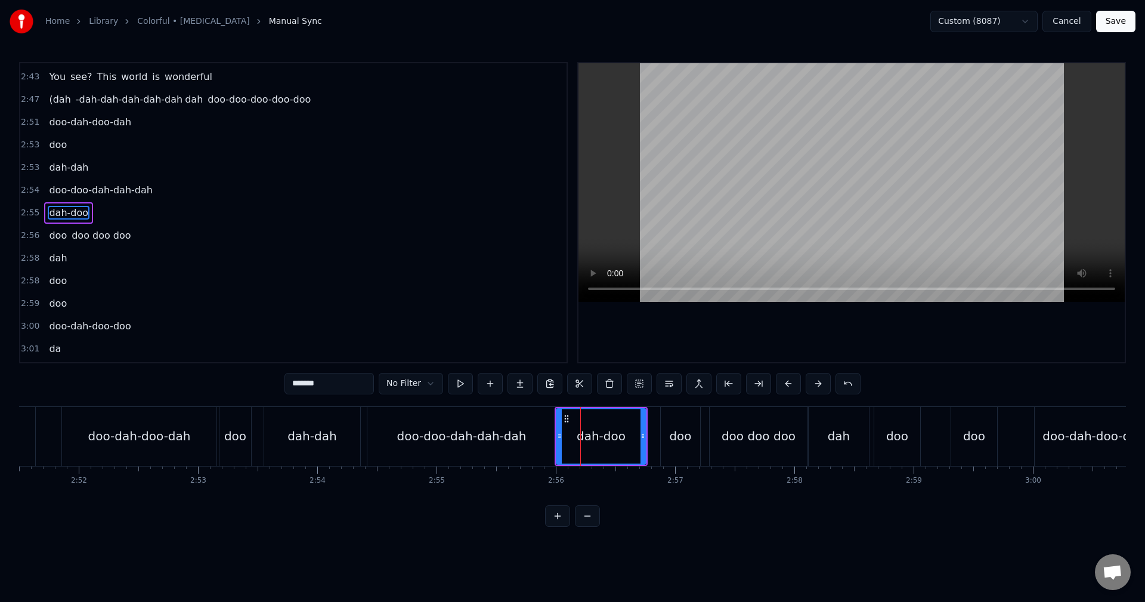
scroll to position [0, 20498]
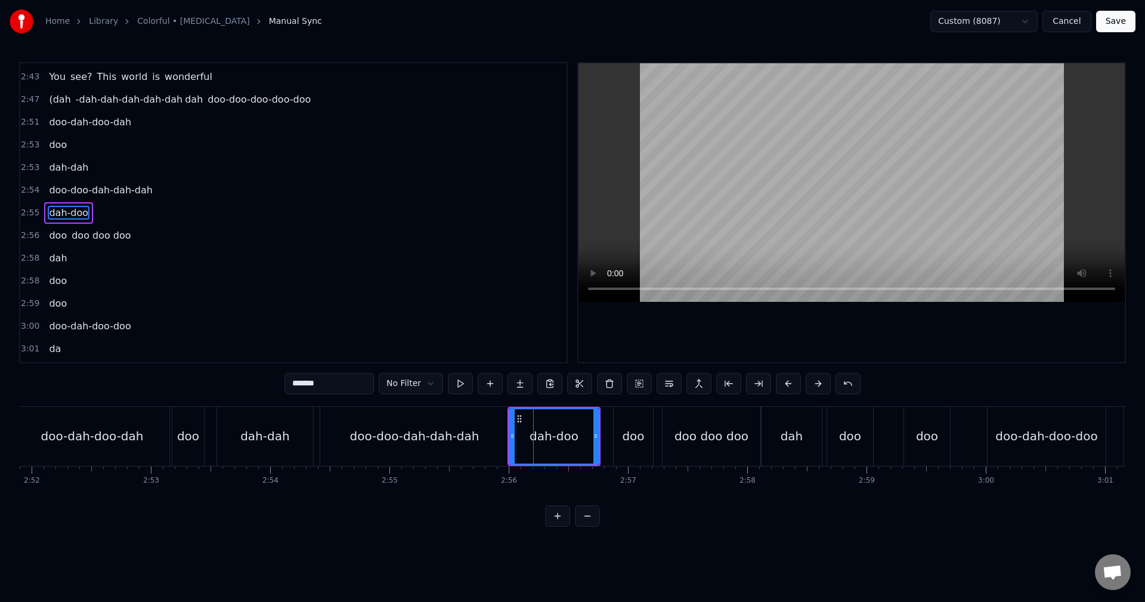
click at [637, 434] on div "doo" at bounding box center [633, 436] width 22 height 18
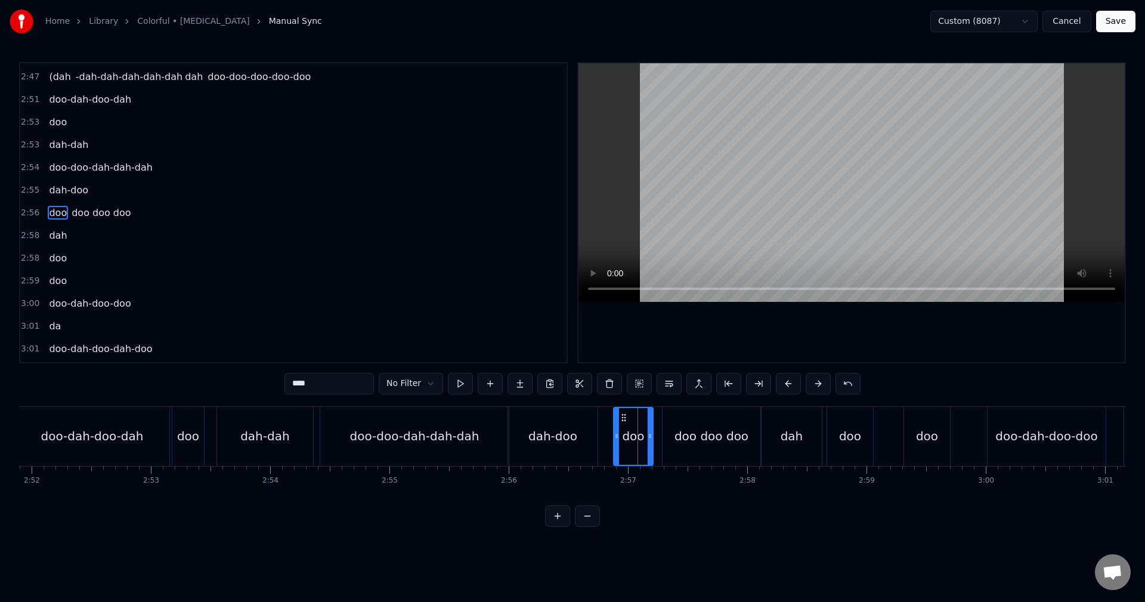
click at [699, 441] on div "doo doo doo" at bounding box center [711, 436] width 74 height 18
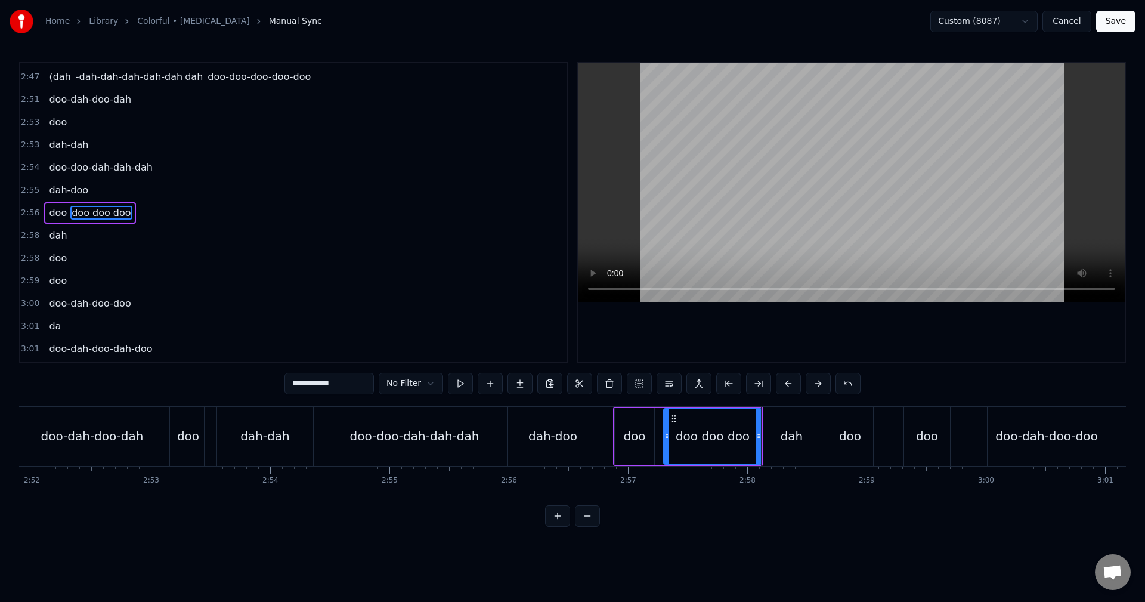
click at [639, 432] on div "doo" at bounding box center [634, 436] width 22 height 18
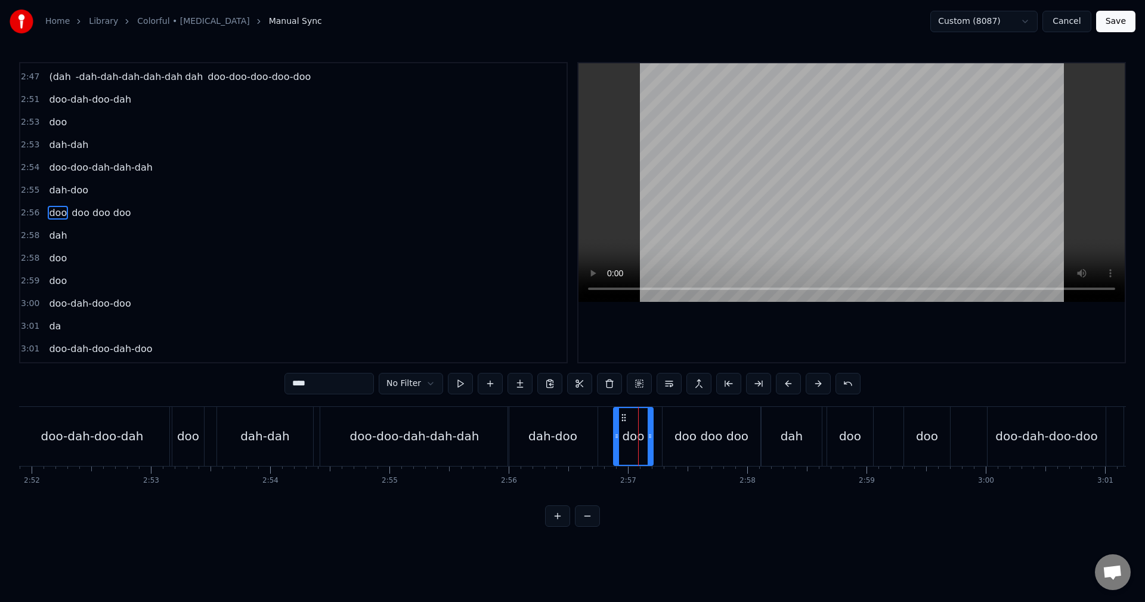
click at [565, 430] on div "dah-doo" at bounding box center [552, 436] width 49 height 18
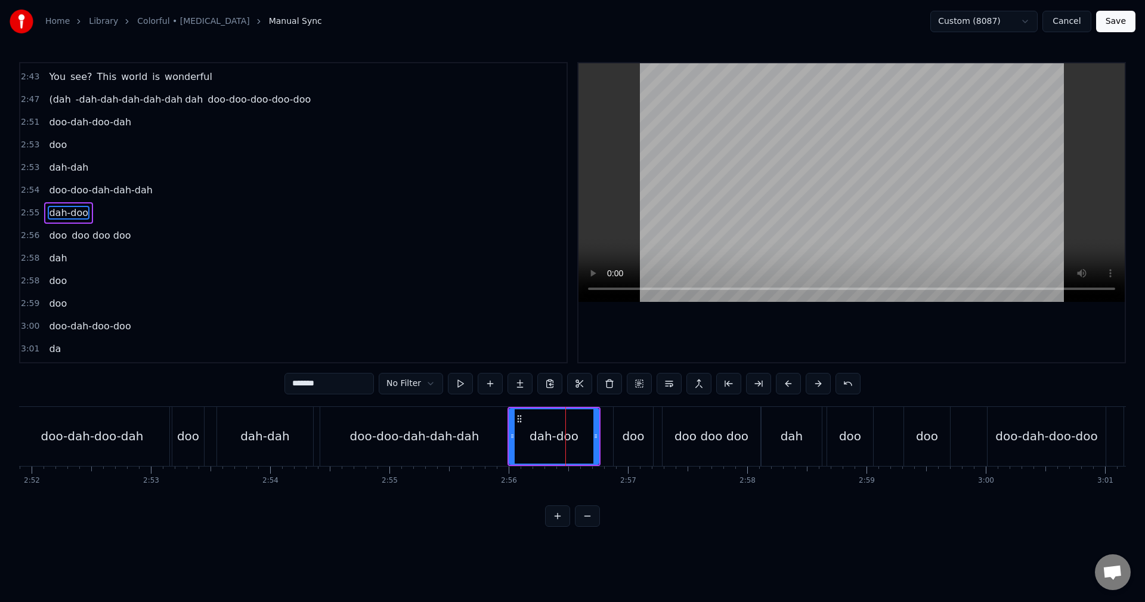
click at [638, 435] on div "doo" at bounding box center [633, 436] width 22 height 18
type input "***"
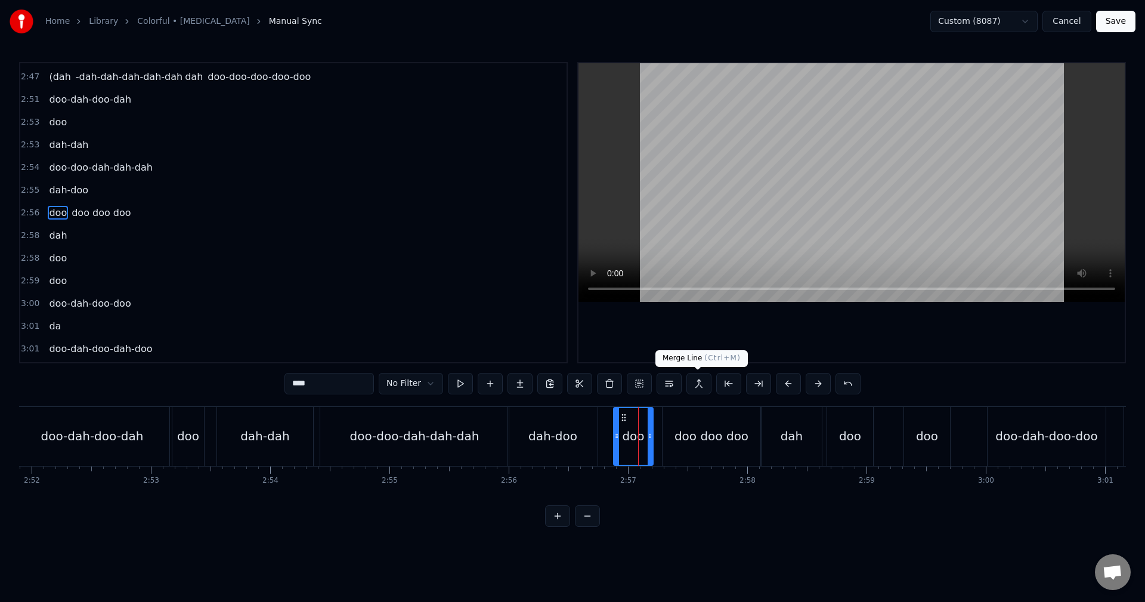
click at [695, 386] on button at bounding box center [698, 383] width 25 height 21
click at [31, 234] on span "2:58" at bounding box center [30, 236] width 18 height 12
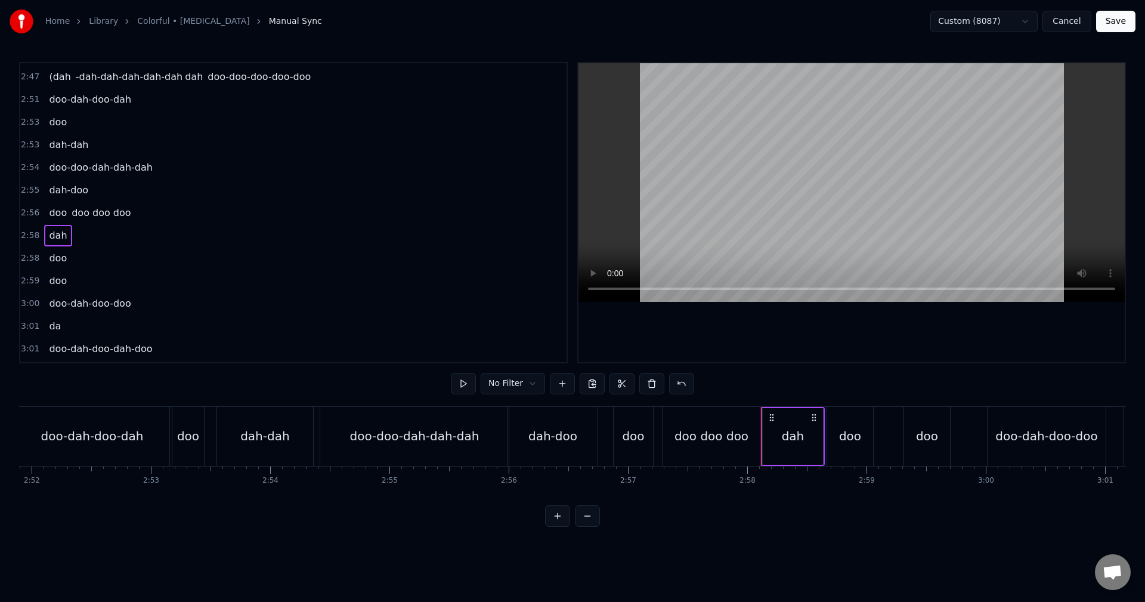
click at [802, 438] on div "dah" at bounding box center [793, 436] width 23 height 18
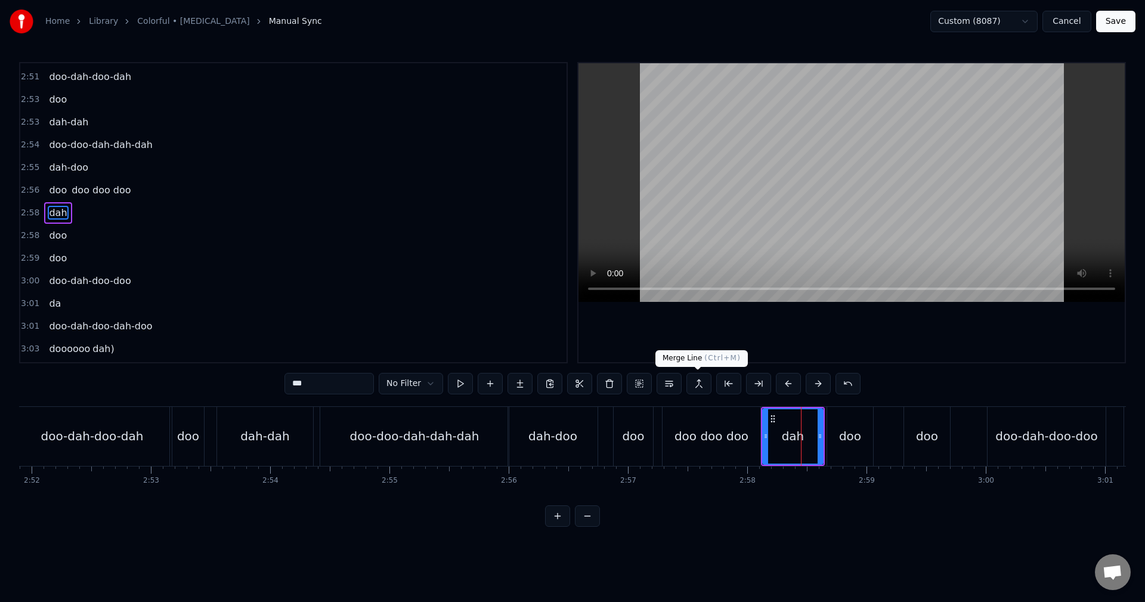
click at [700, 391] on button at bounding box center [698, 383] width 25 height 21
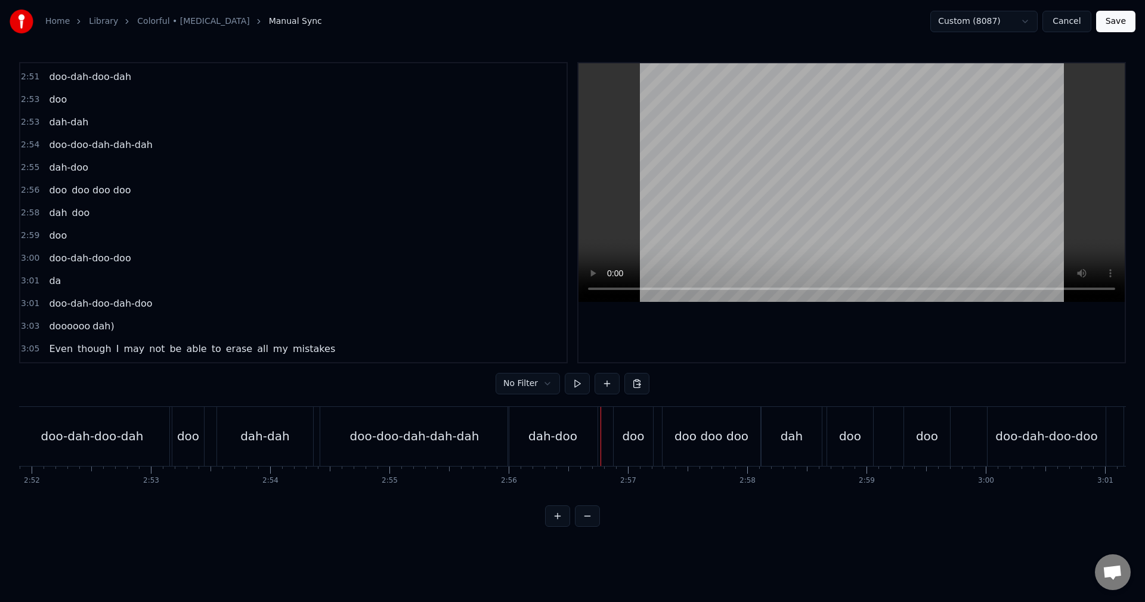
click at [849, 441] on div "doo" at bounding box center [850, 436] width 22 height 18
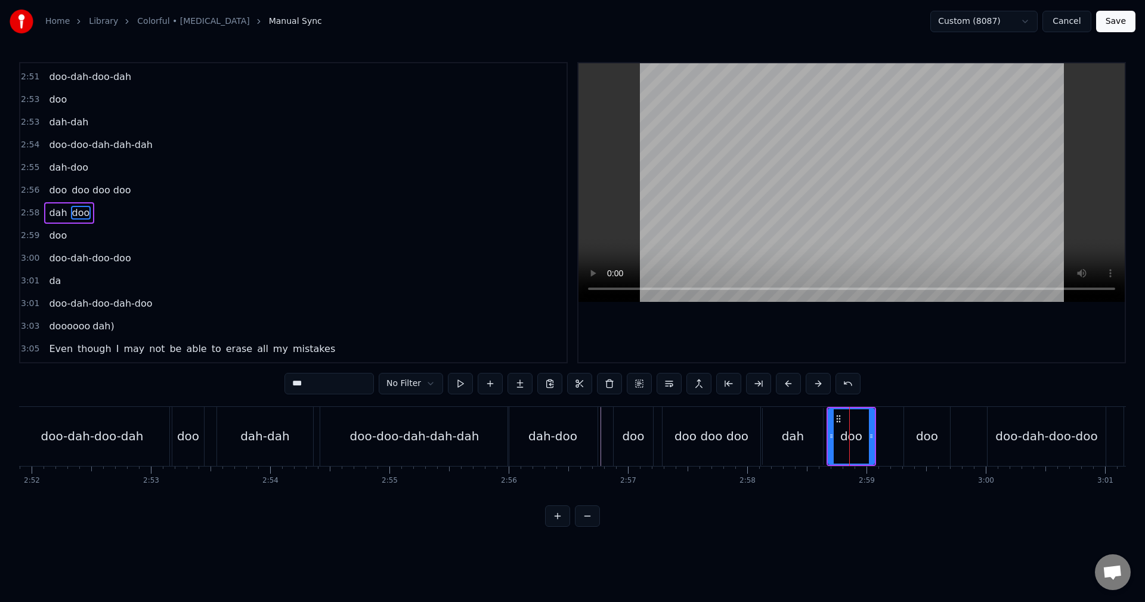
click at [19, 234] on div "0:01 (da da-da da-dah da da-da da-dah 0:06 da da-da da-doo 0:07 doo- doo 0:09 d…" at bounding box center [293, 212] width 549 height 301
click at [32, 239] on span "2:59" at bounding box center [30, 236] width 18 height 12
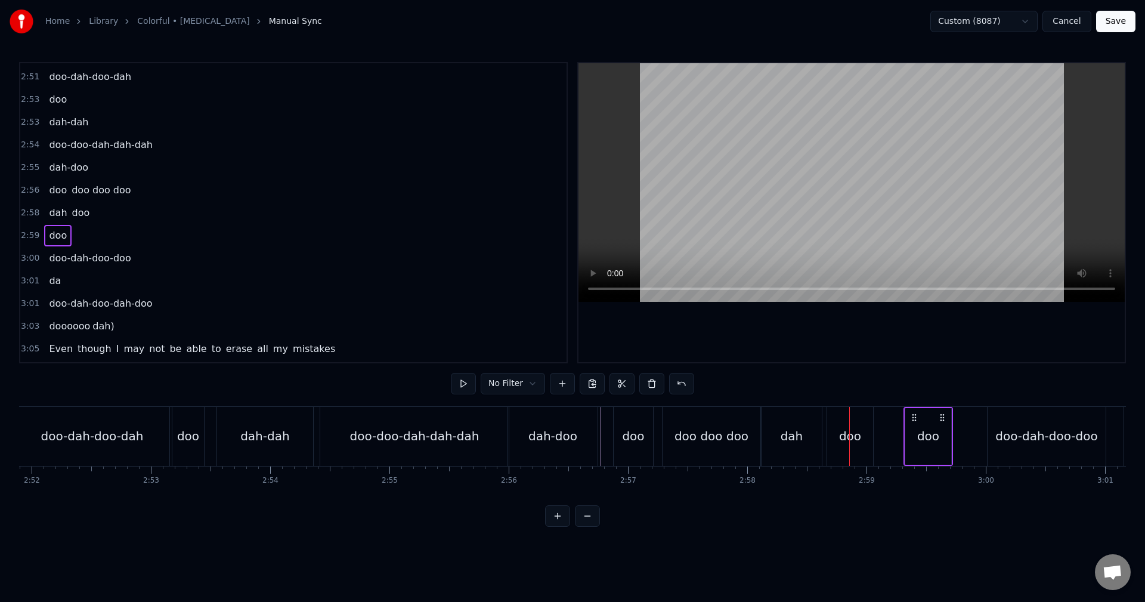
click at [57, 236] on span "doo" at bounding box center [58, 235] width 20 height 14
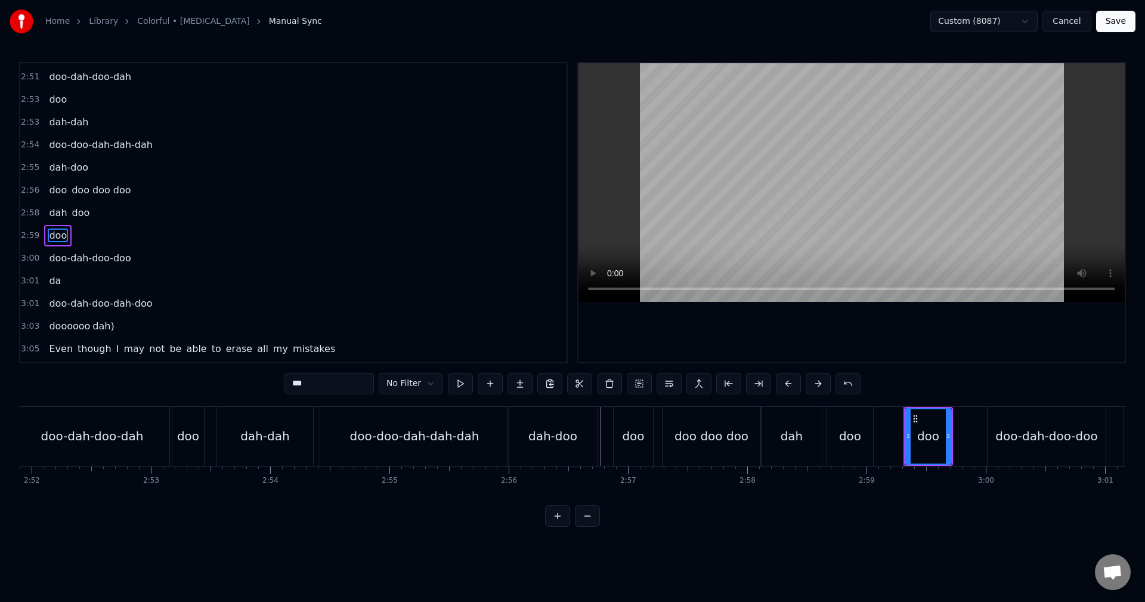
scroll to position [1244, 0]
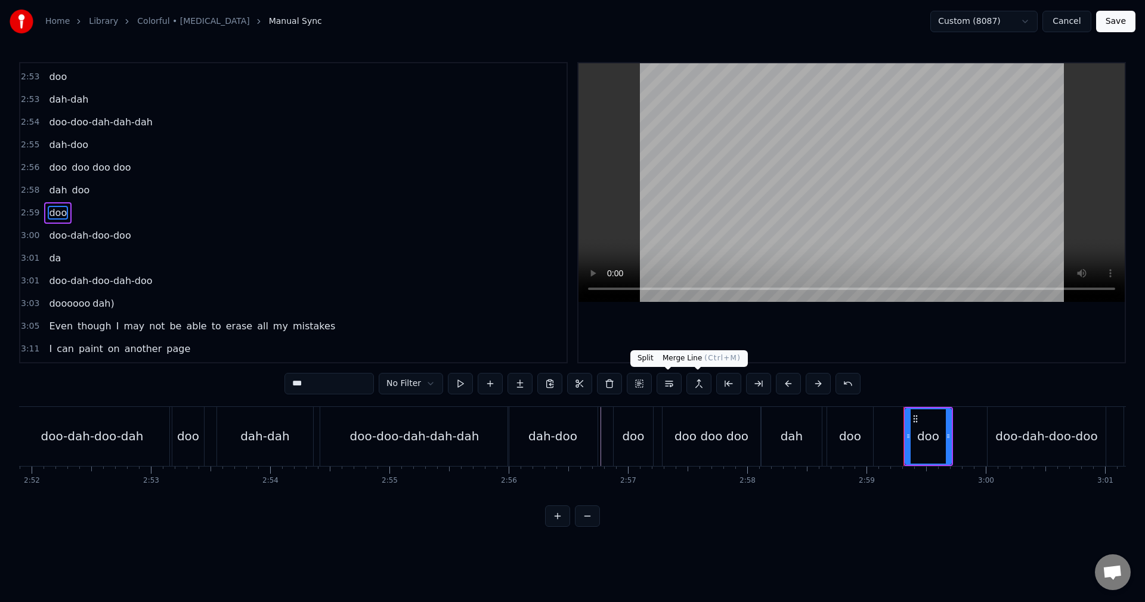
click at [699, 383] on button at bounding box center [698, 383] width 25 height 21
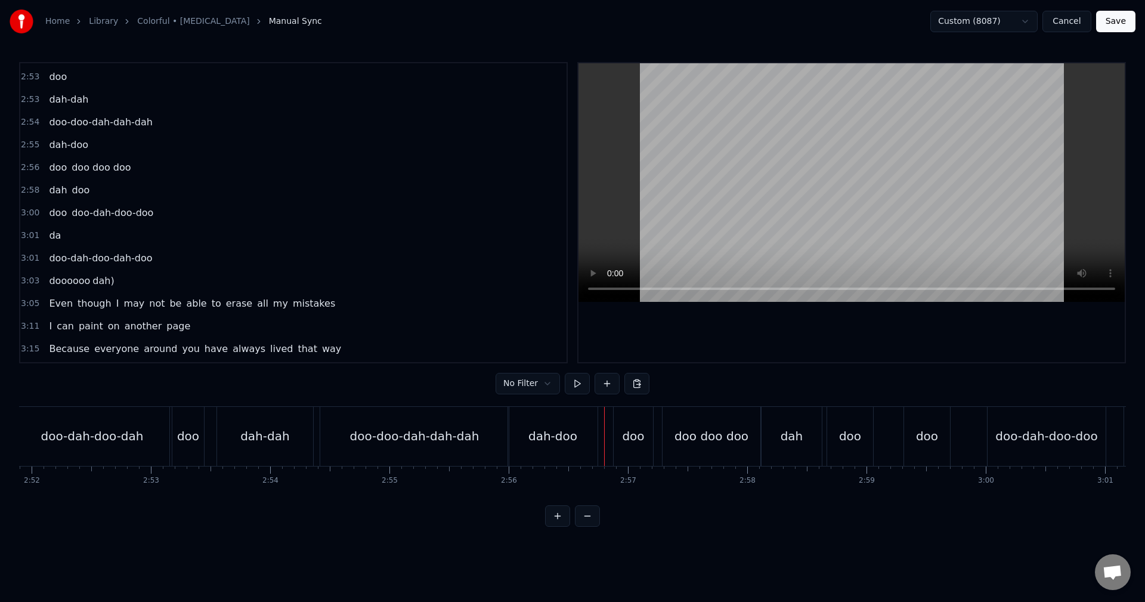
click at [70, 281] on span "doooooo" at bounding box center [70, 281] width 44 height 14
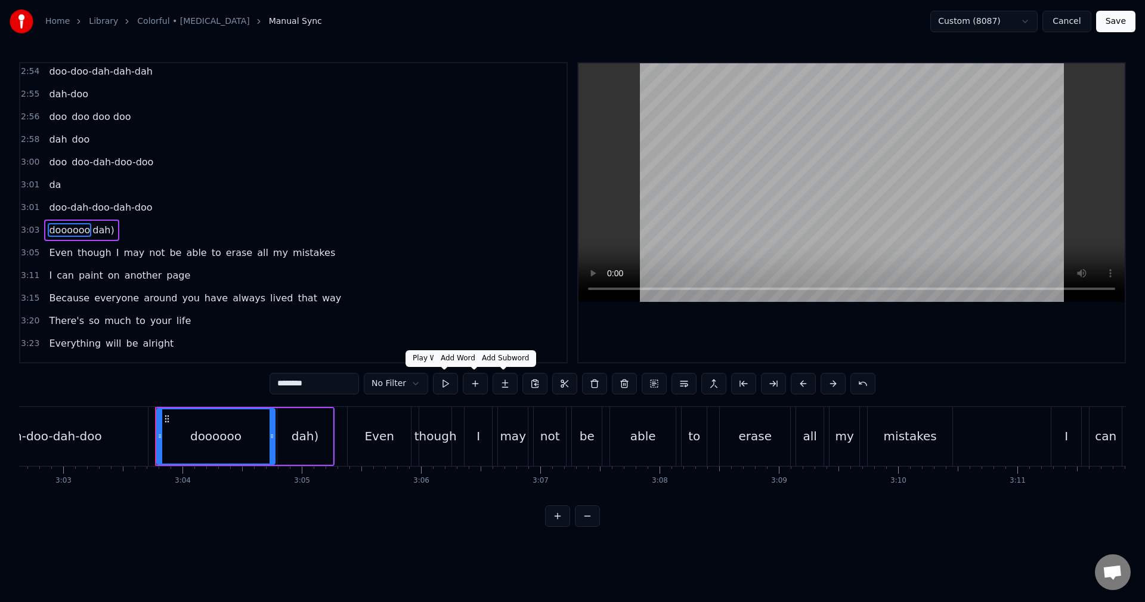
scroll to position [0, 21855]
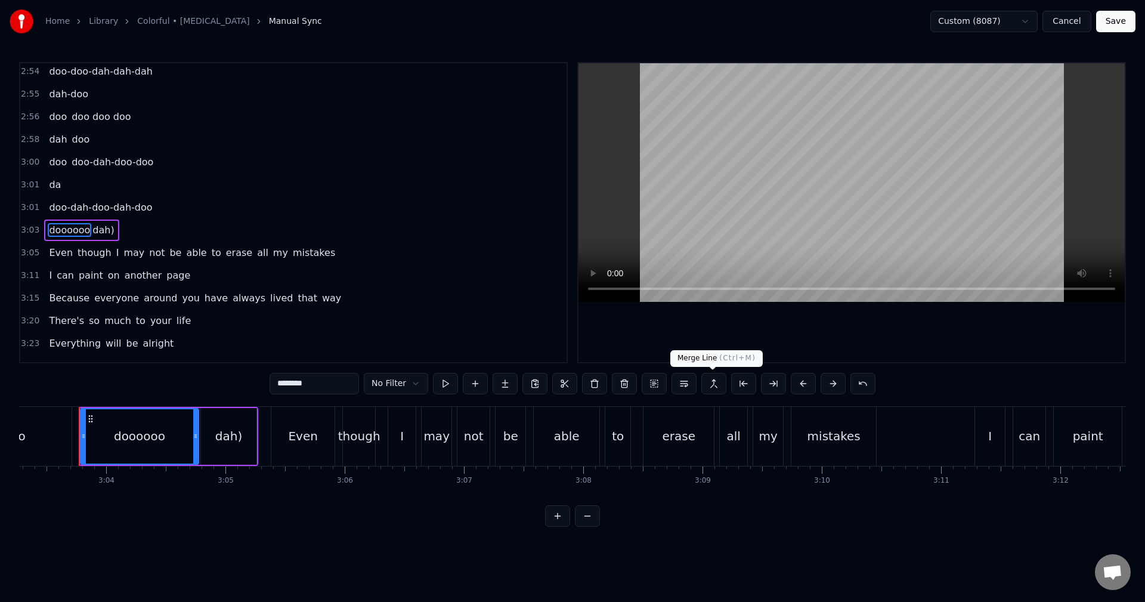
click at [708, 386] on button at bounding box center [713, 383] width 25 height 21
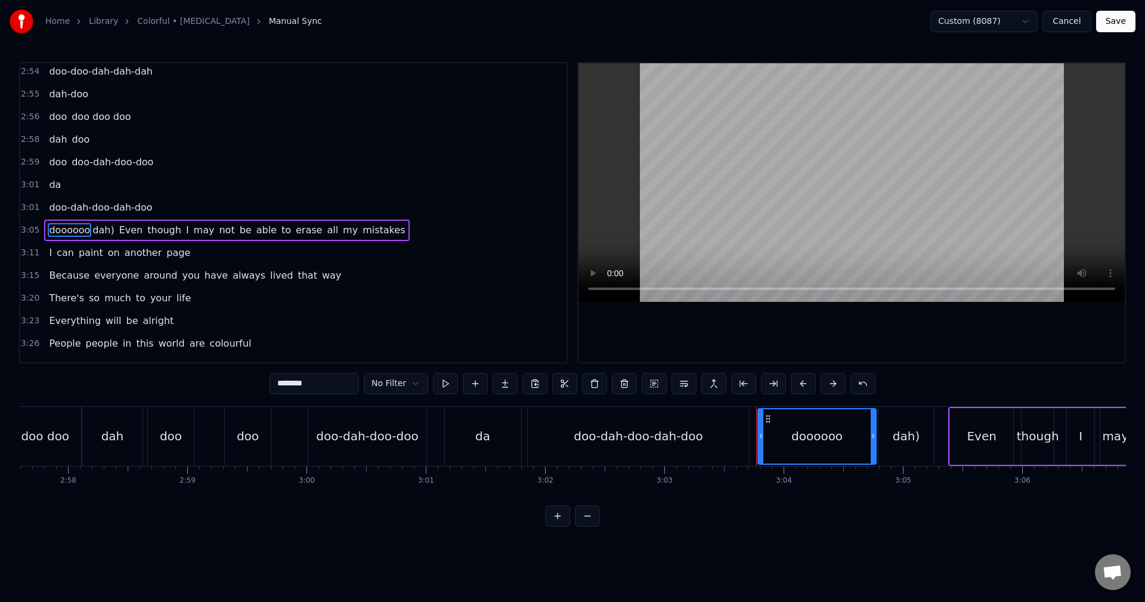
scroll to position [0, 21146]
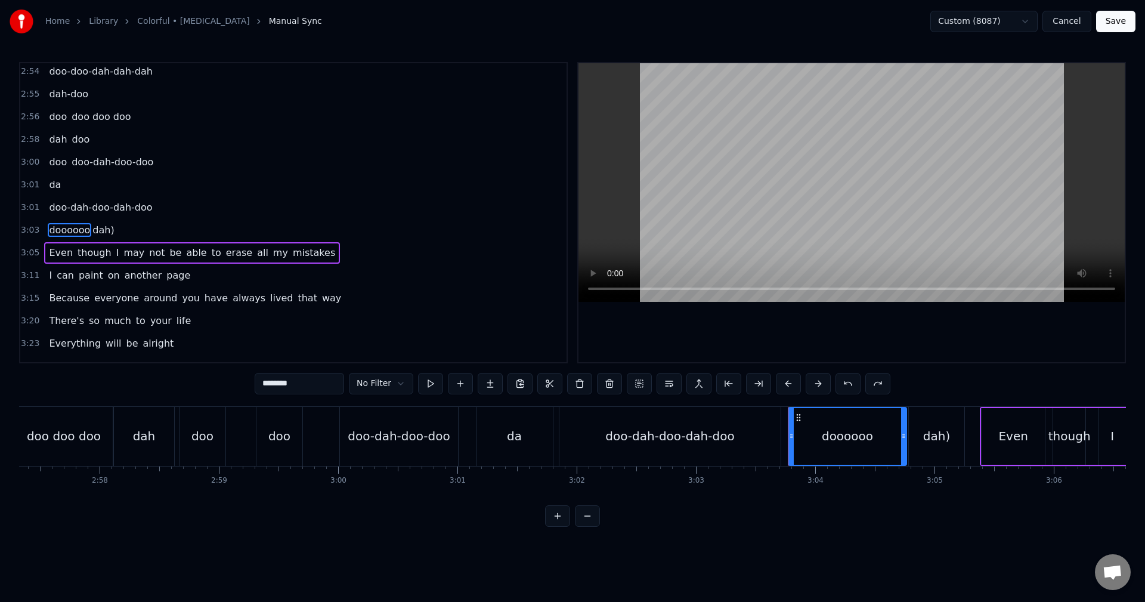
click at [30, 211] on span "3:01" at bounding box center [30, 208] width 18 height 12
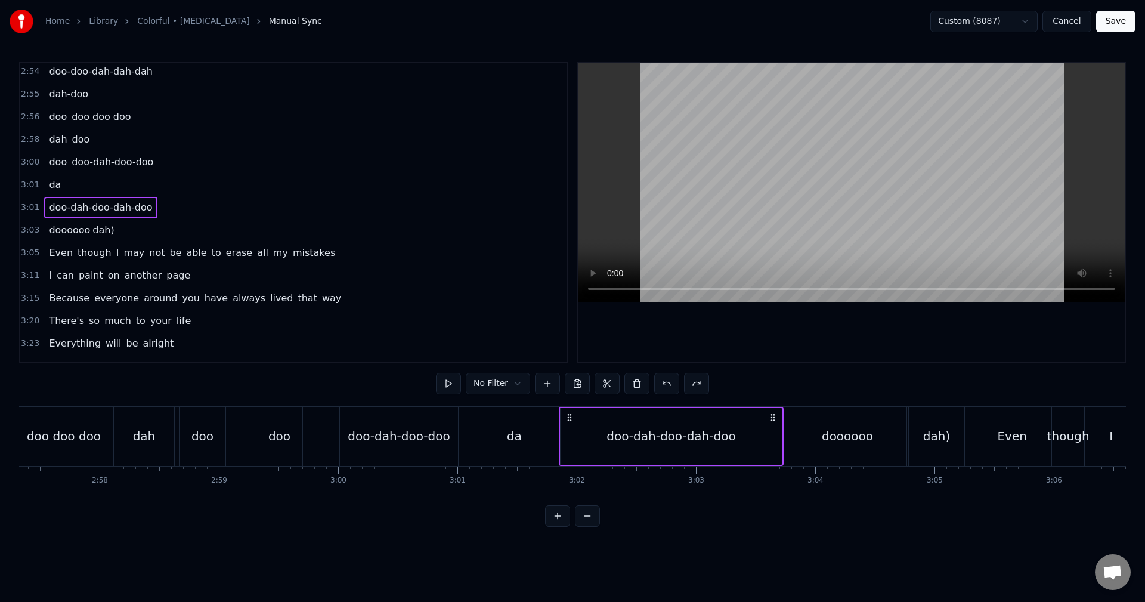
click at [61, 209] on span "doo-dah-doo-dah-doo" at bounding box center [101, 207] width 106 height 14
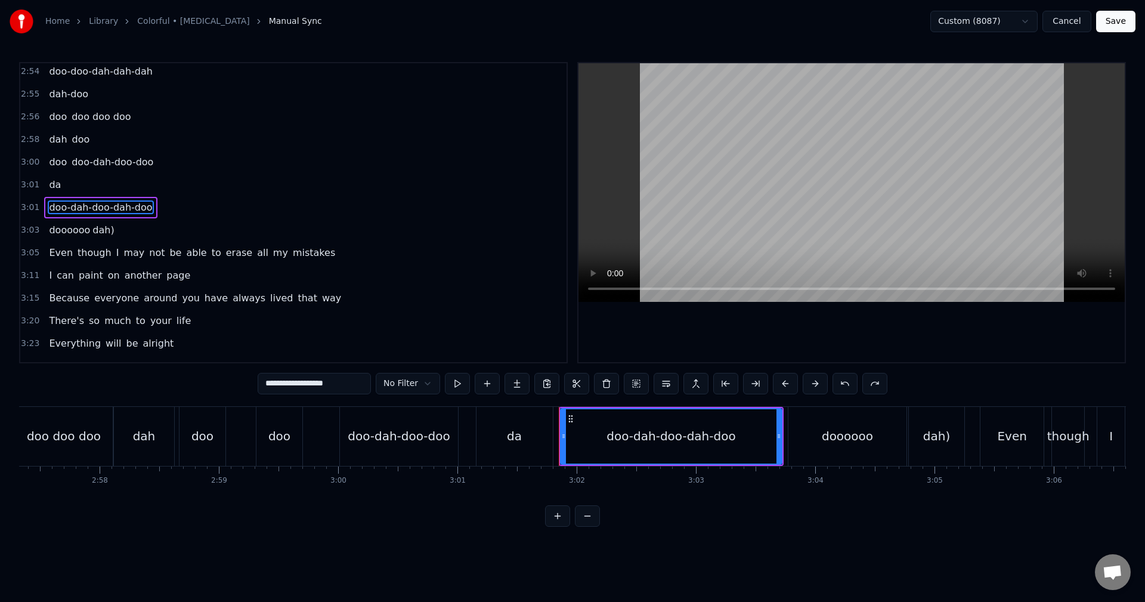
scroll to position [1289, 0]
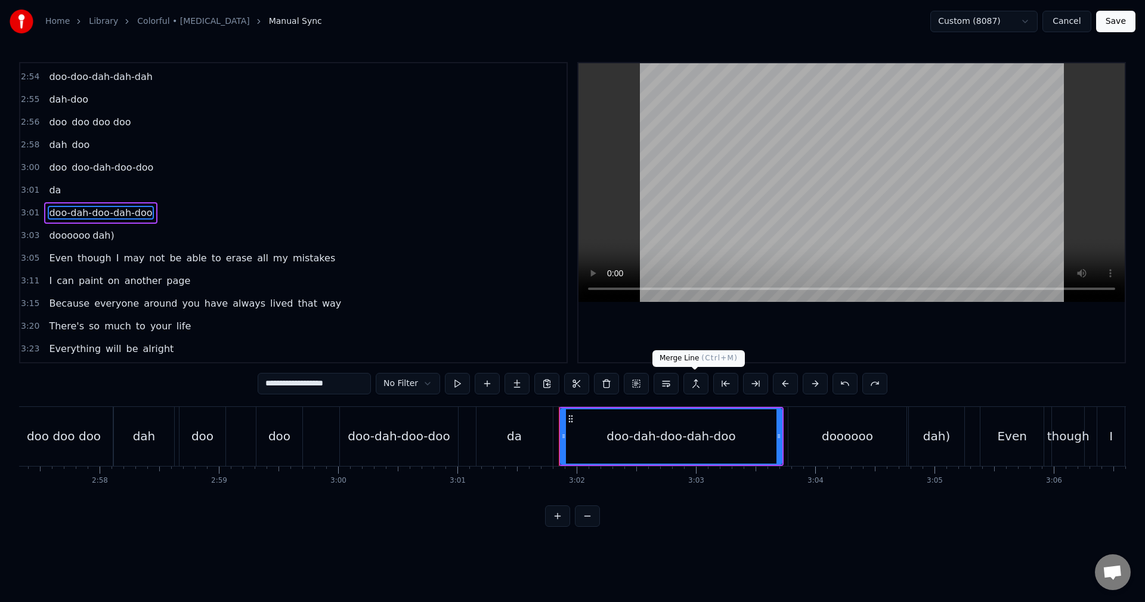
click at [693, 387] on button at bounding box center [695, 383] width 25 height 21
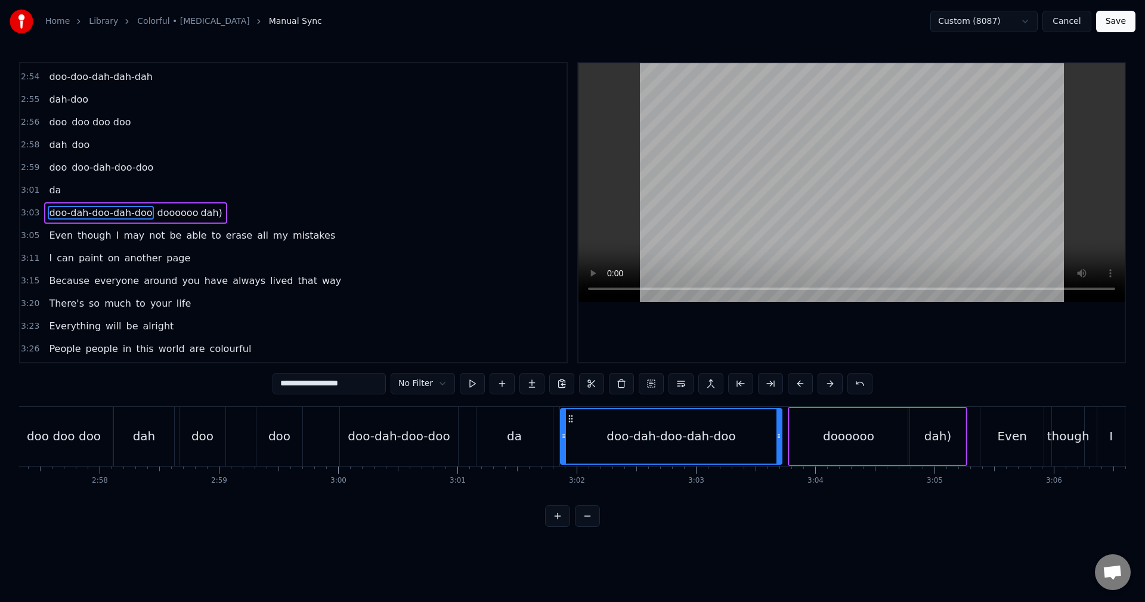
click at [320, 442] on div "doo doo-dah-doo-doo" at bounding box center [358, 436] width 205 height 59
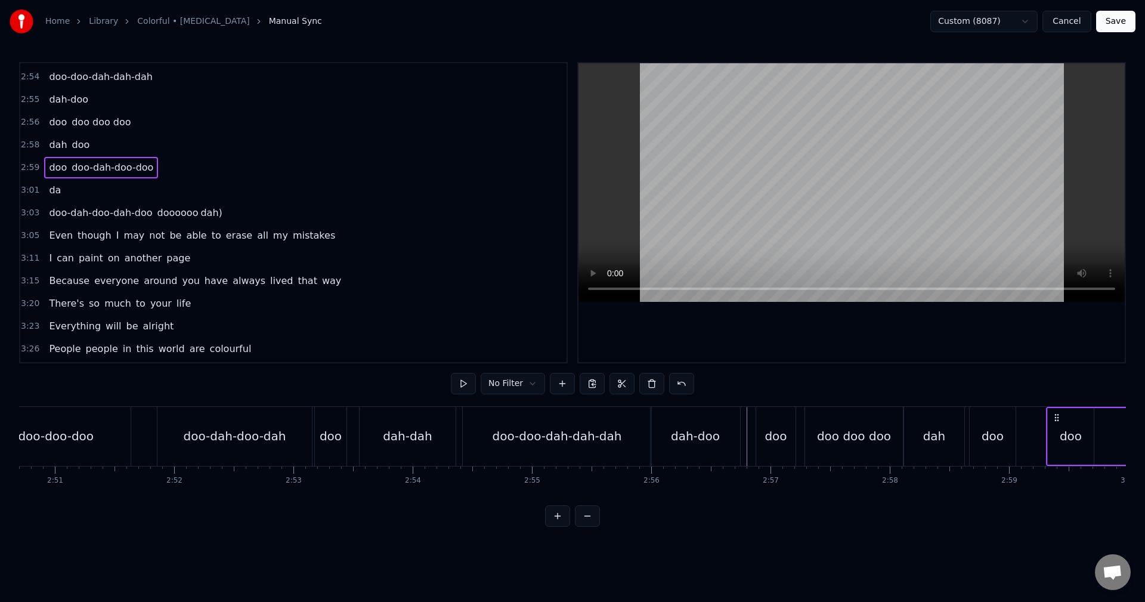
scroll to position [0, 20183]
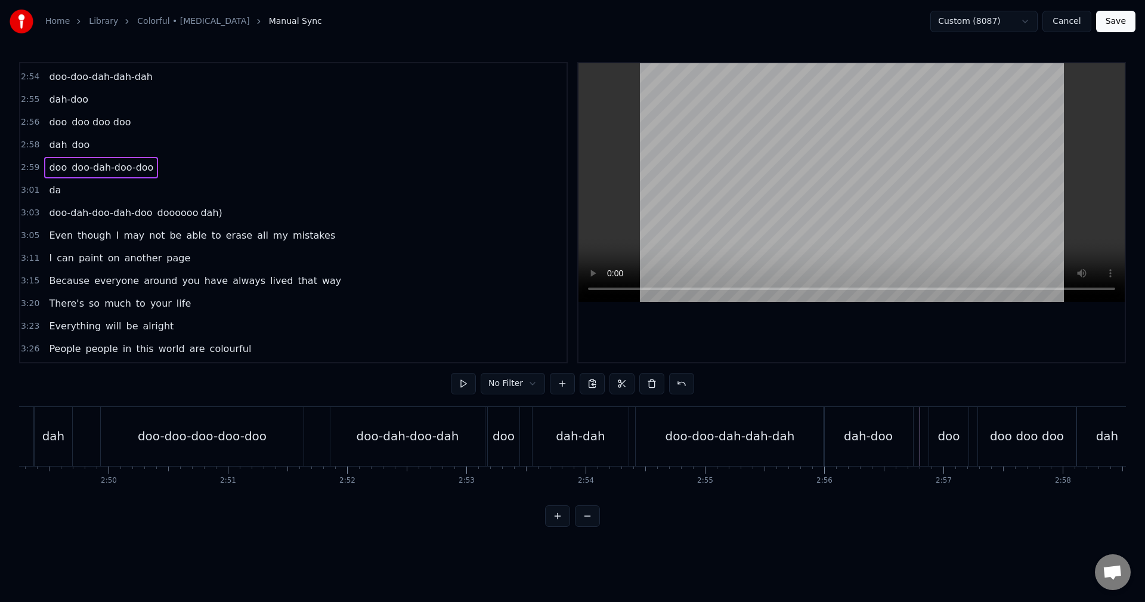
click at [878, 436] on div "dah-doo" at bounding box center [868, 436] width 49 height 18
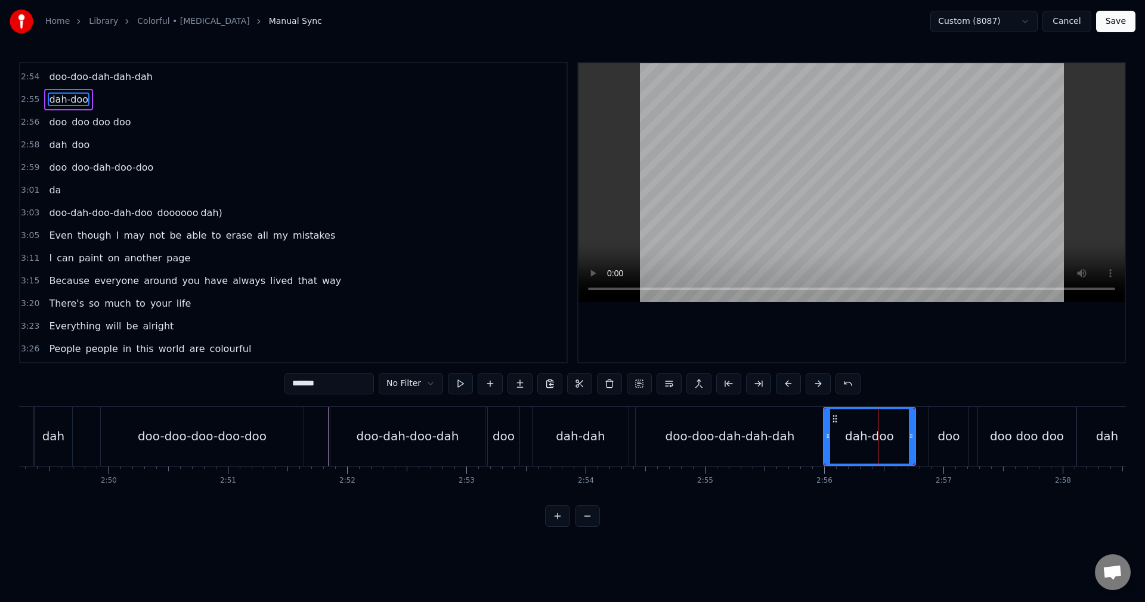
scroll to position [1176, 0]
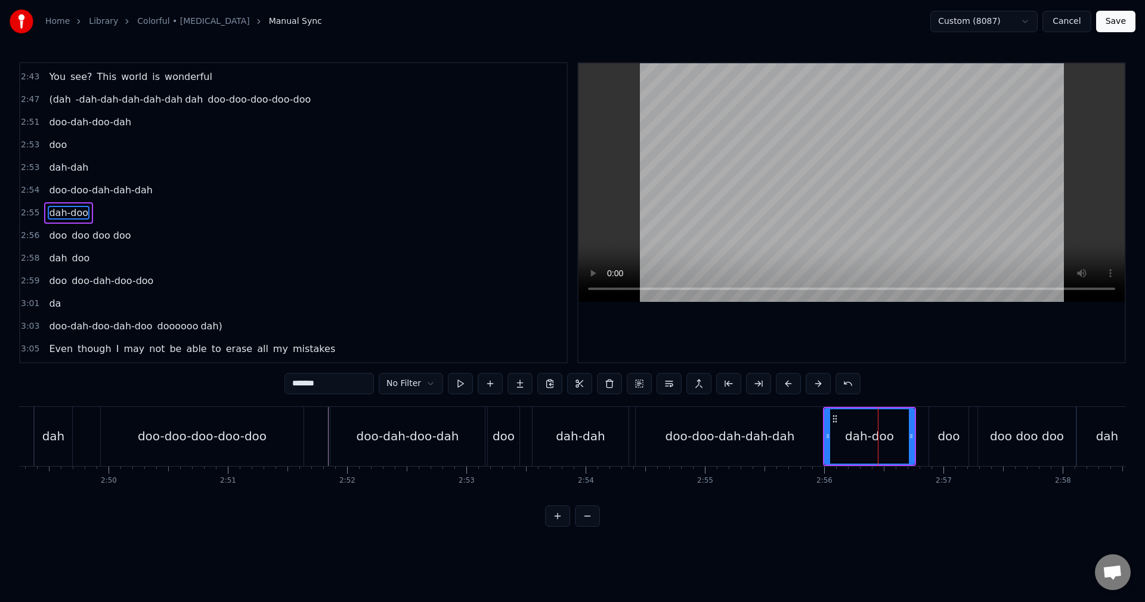
drag, startPoint x: 345, startPoint y: 391, endPoint x: 305, endPoint y: 394, distance: 40.1
click at [305, 394] on div "******* No Filter" at bounding box center [572, 385] width 576 height 24
type input "***"
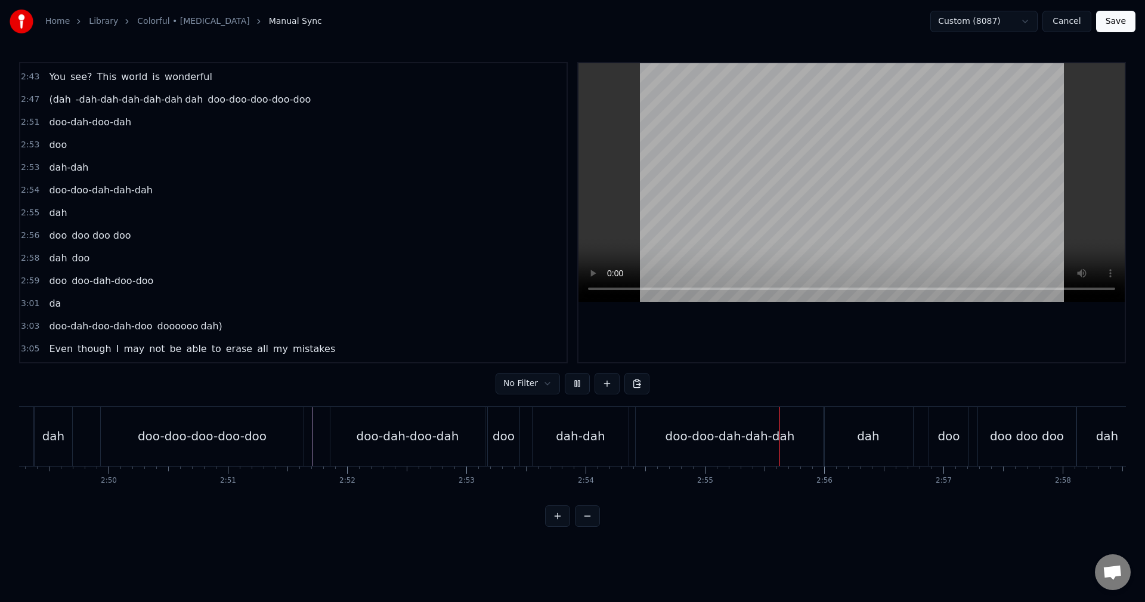
click at [301, 432] on div "doo-doo-doo-doo-doo" at bounding box center [202, 436] width 203 height 59
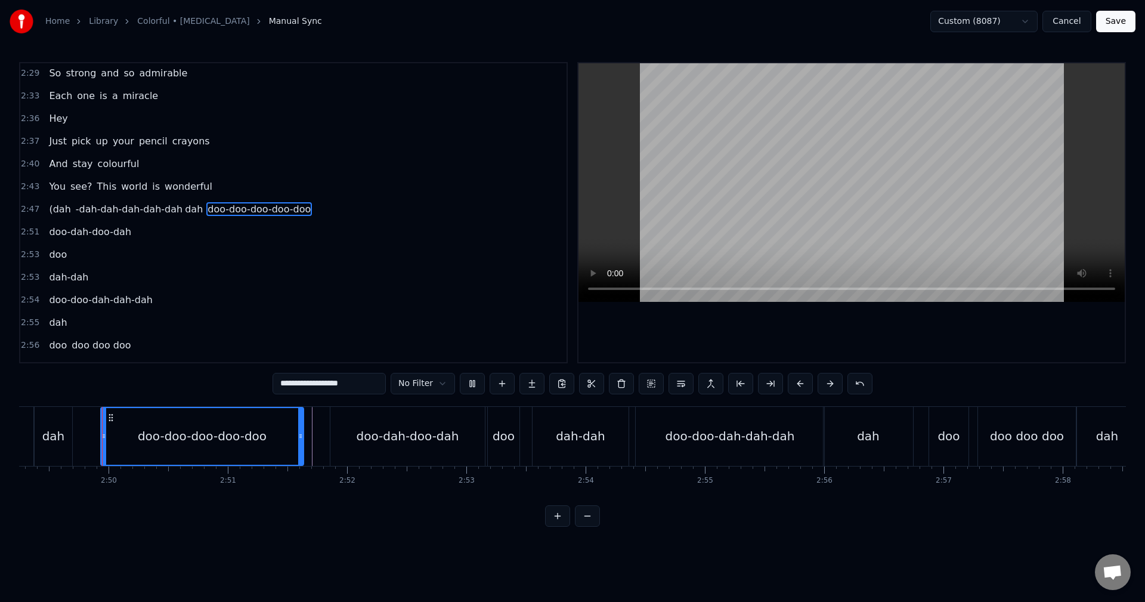
scroll to position [1063, 0]
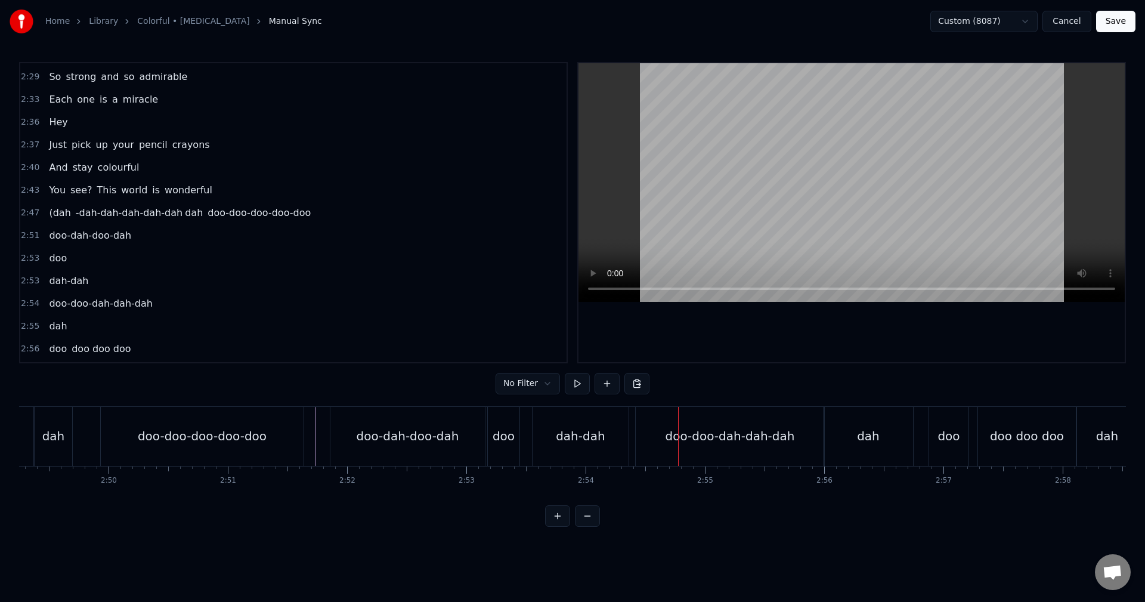
click at [584, 436] on div "dah-dah" at bounding box center [580, 436] width 49 height 18
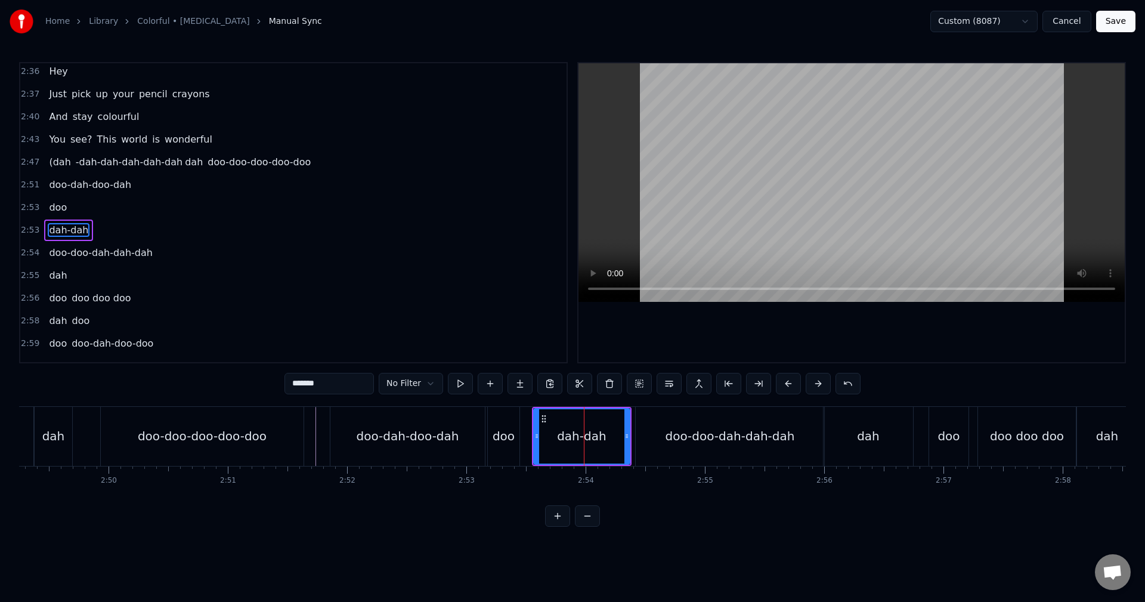
scroll to position [1130, 0]
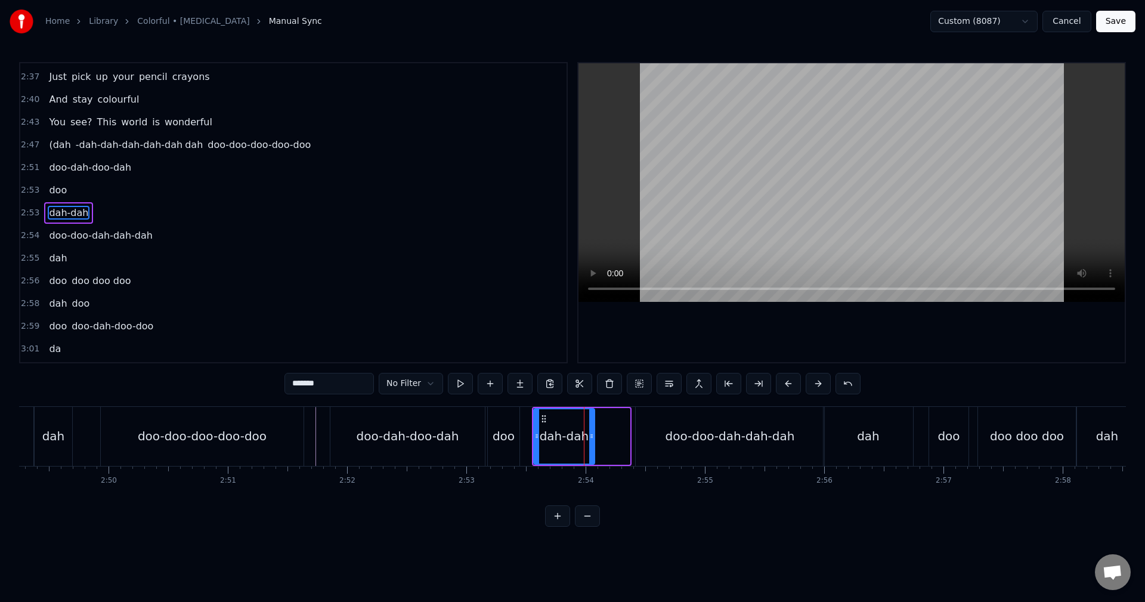
drag, startPoint x: 628, startPoint y: 434, endPoint x: 569, endPoint y: 424, distance: 60.5
click at [594, 433] on icon at bounding box center [591, 436] width 5 height 10
drag, startPoint x: 346, startPoint y: 382, endPoint x: 309, endPoint y: 389, distance: 37.5
click at [309, 389] on input "*******" at bounding box center [328, 383] width 89 height 21
type input "***"
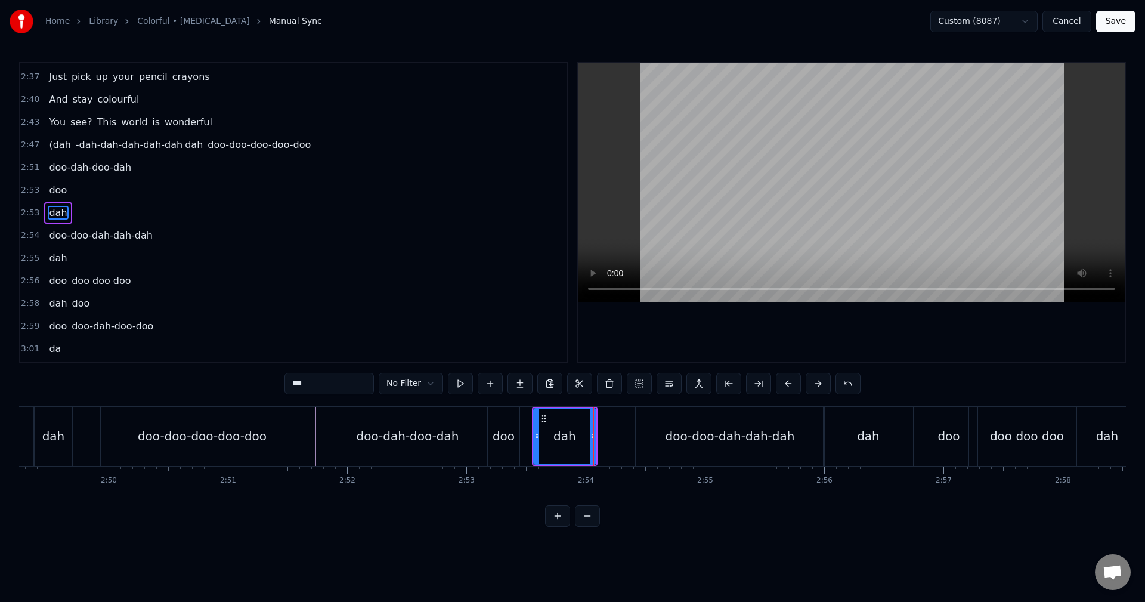
click at [86, 432] on div "(dah -dah-dah-dah-dah-dah dah doo-doo-doo-doo-doo" at bounding box center [55, 436] width 503 height 59
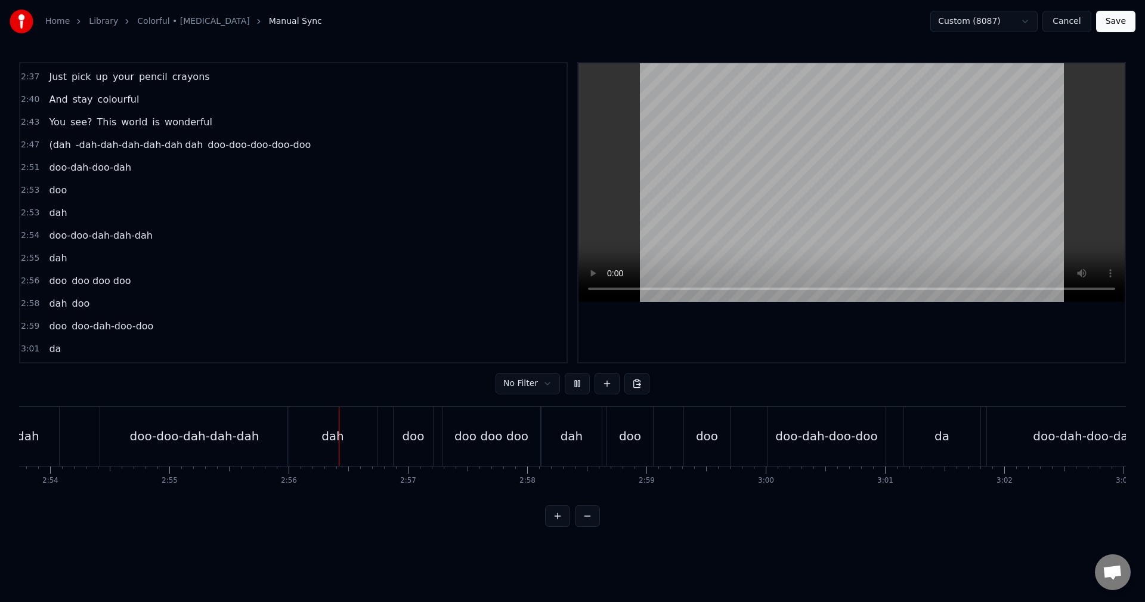
scroll to position [0, 20918]
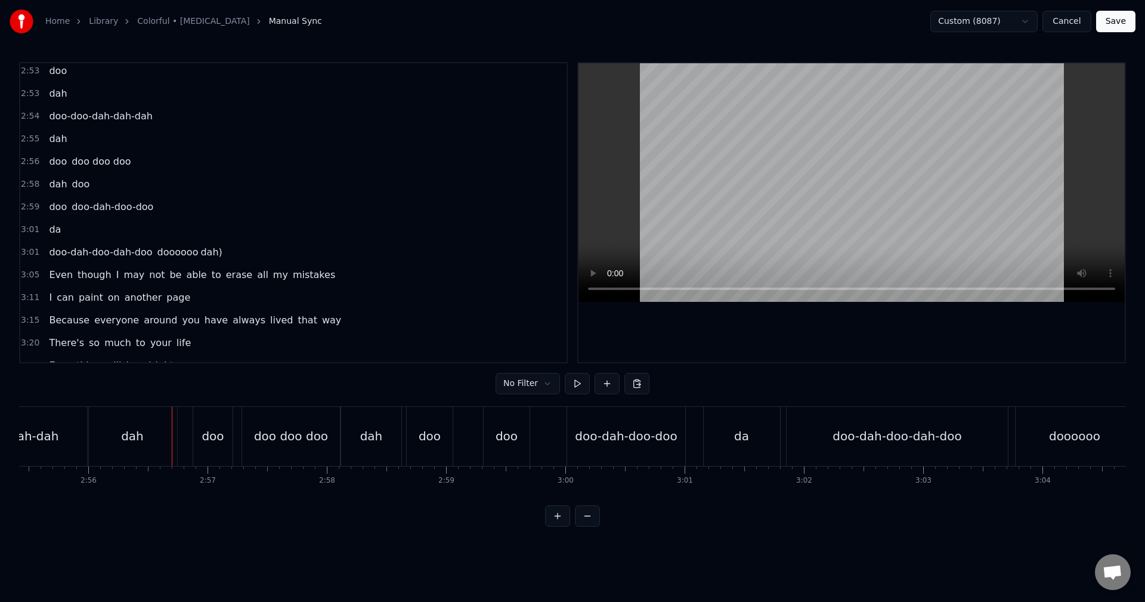
click at [50, 225] on span "da" at bounding box center [55, 229] width 14 height 14
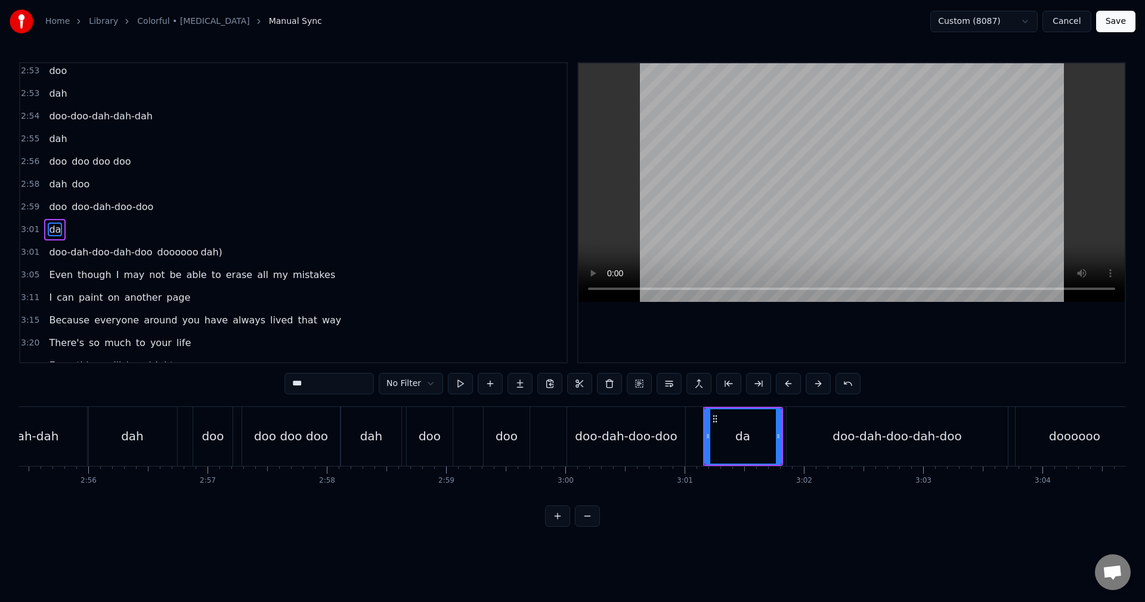
scroll to position [1266, 0]
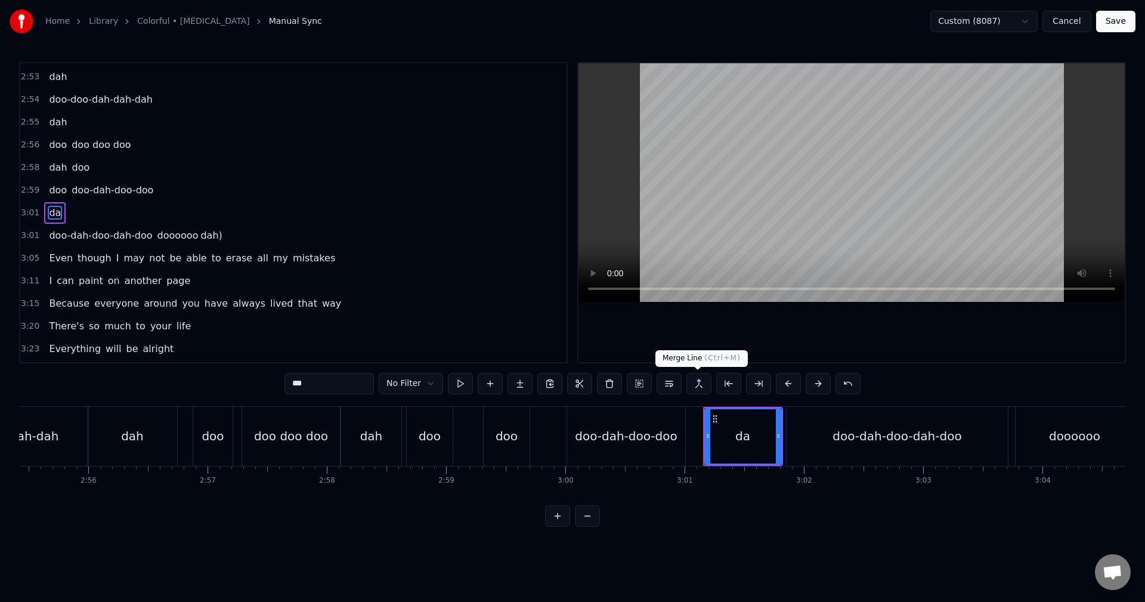
click at [701, 386] on button at bounding box center [698, 383] width 25 height 21
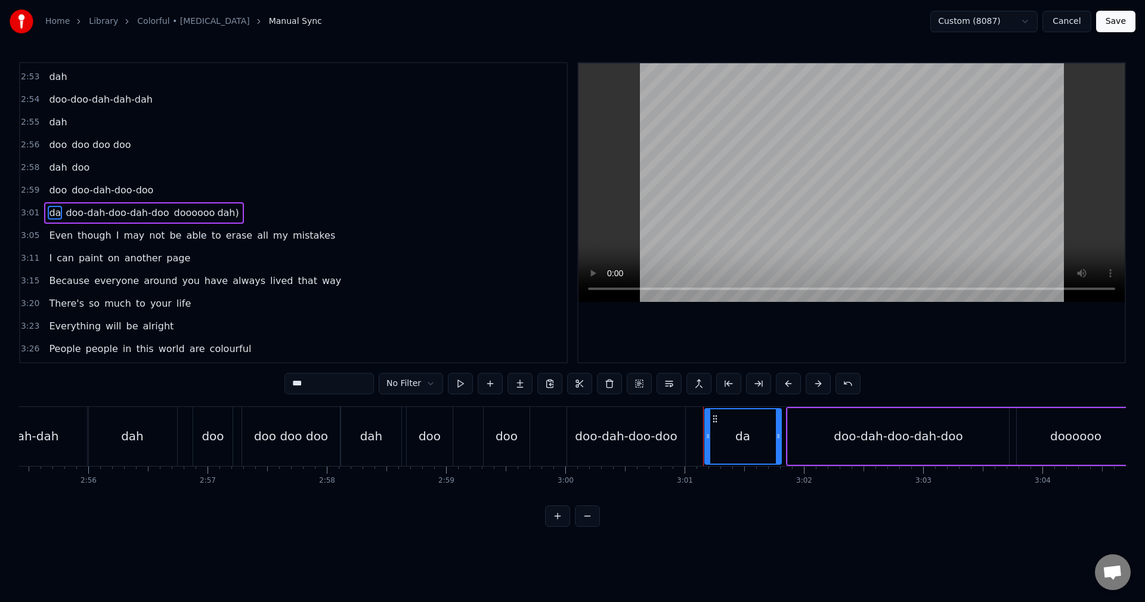
click at [48, 191] on span "doo" at bounding box center [58, 190] width 20 height 14
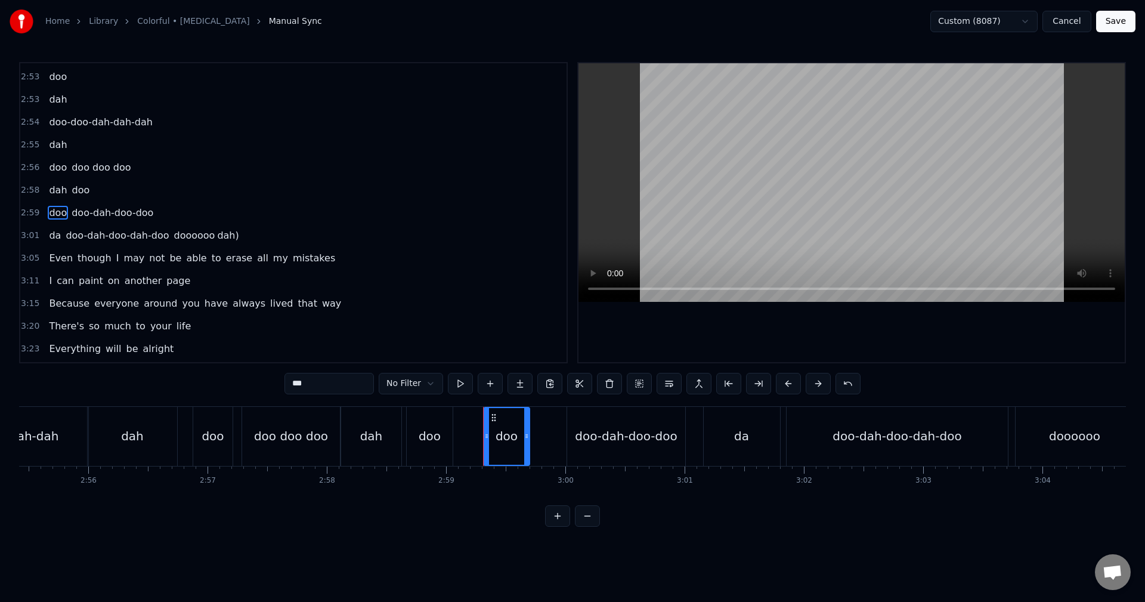
click at [696, 383] on button at bounding box center [698, 383] width 25 height 21
click at [695, 380] on button at bounding box center [698, 383] width 25 height 21
click at [62, 212] on span "doo" at bounding box center [58, 213] width 20 height 14
click at [86, 212] on span "doo-dah-doo-doo" at bounding box center [112, 213] width 84 height 14
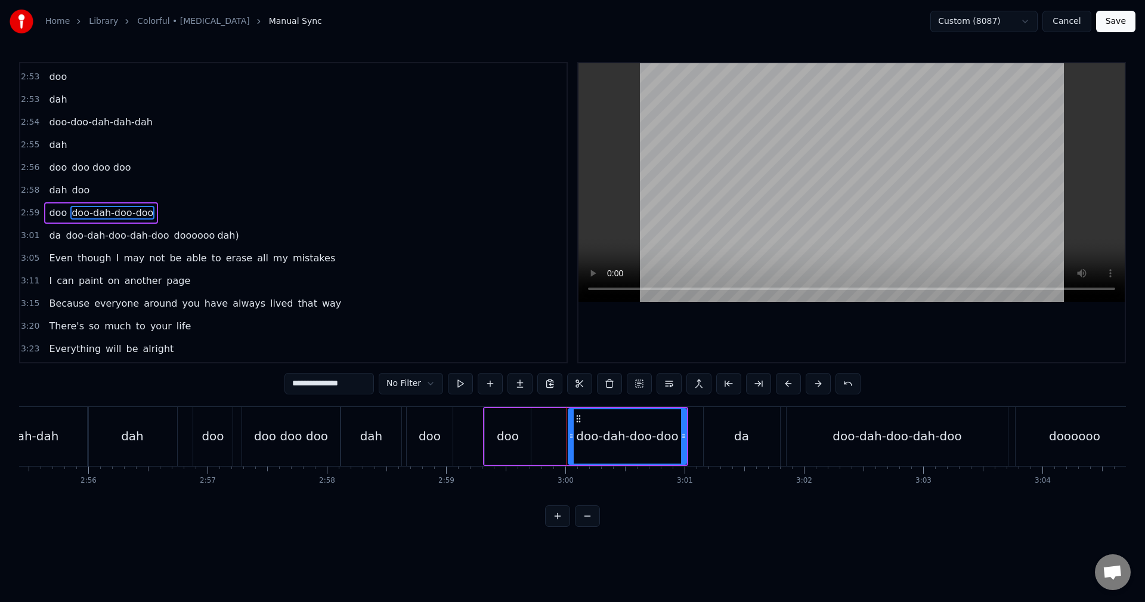
click at [48, 215] on span "doo" at bounding box center [58, 213] width 20 height 14
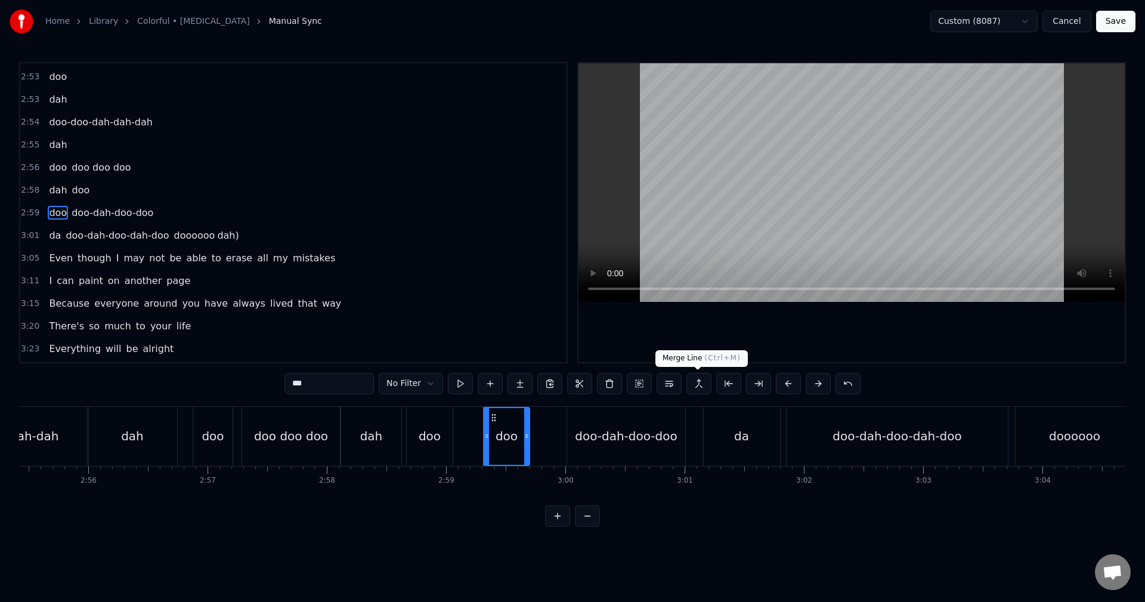
click at [690, 385] on button at bounding box center [698, 383] width 25 height 21
click at [700, 389] on button at bounding box center [698, 383] width 25 height 21
click at [119, 213] on span "doo-dah-doo-doo" at bounding box center [112, 213] width 84 height 14
type input "**********"
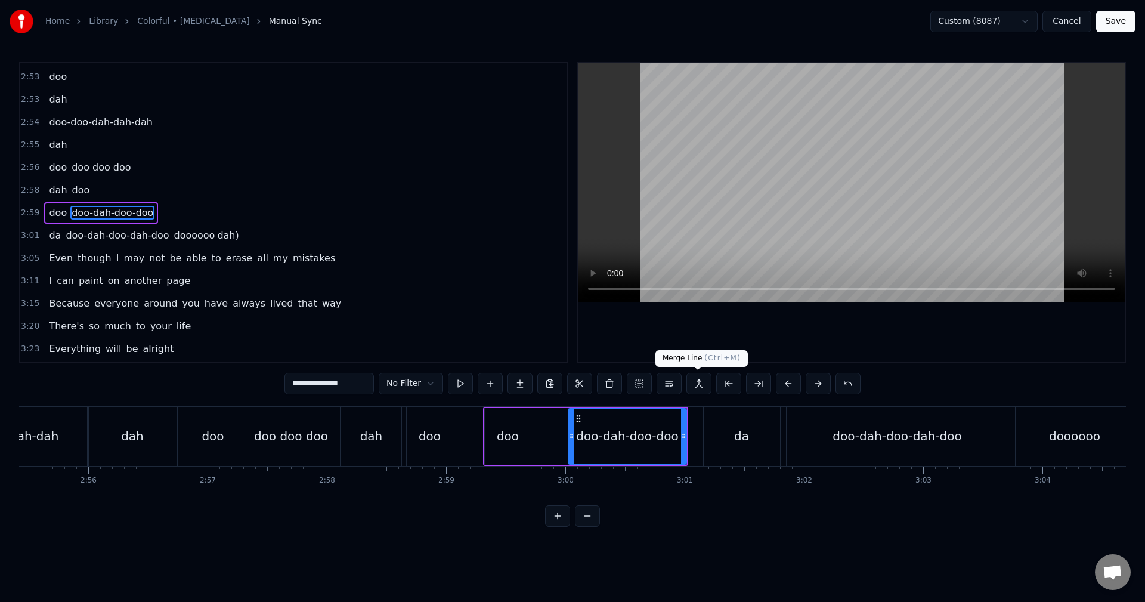
click at [699, 384] on button at bounding box center [698, 383] width 25 height 21
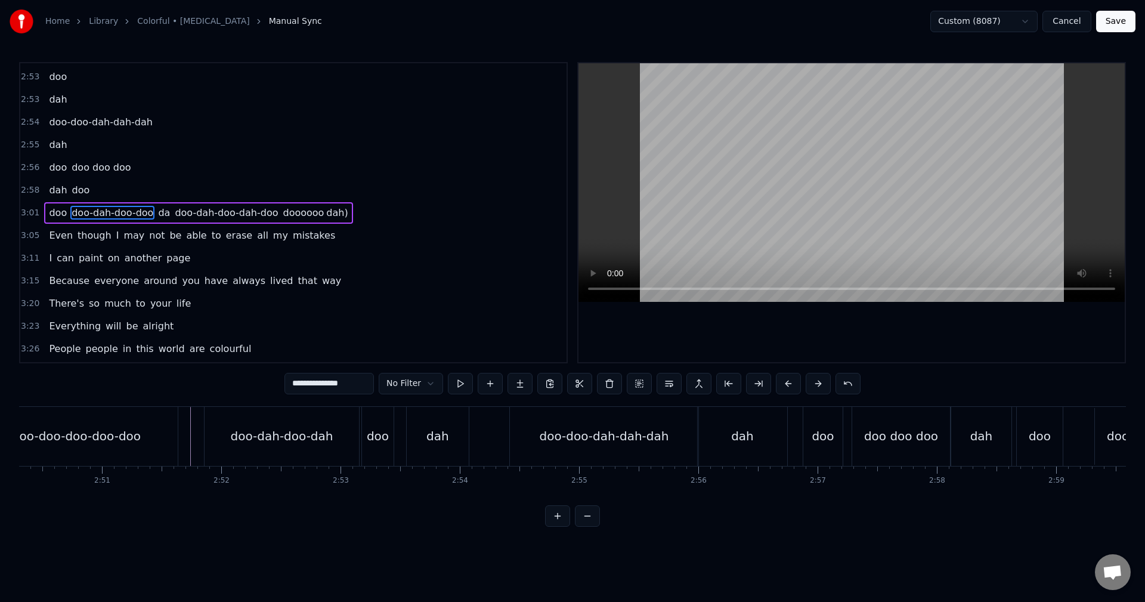
scroll to position [0, 20278]
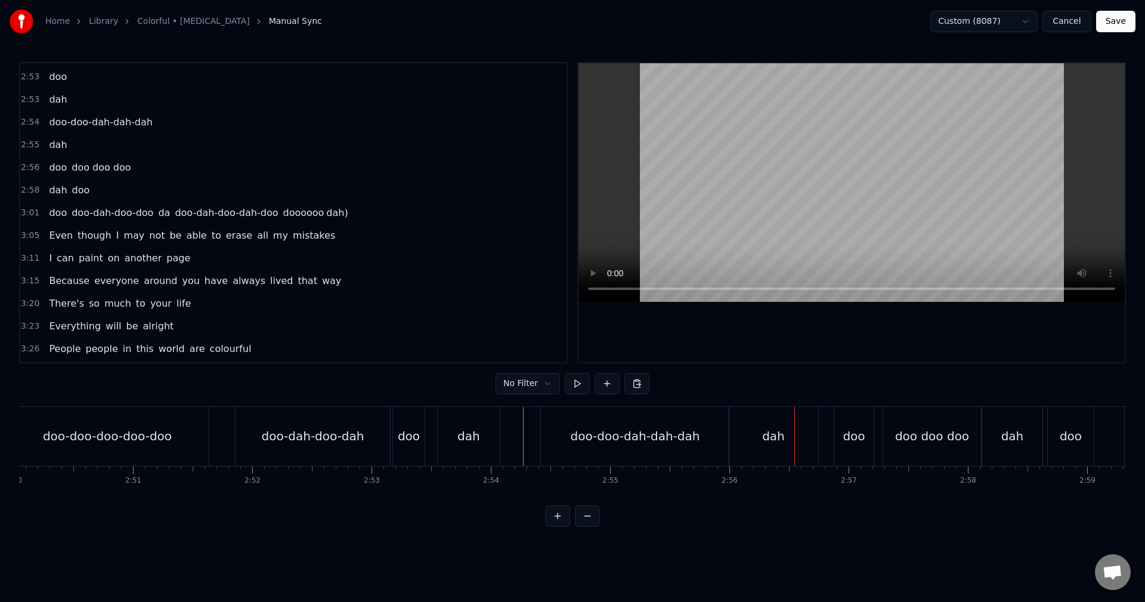
click at [60, 177] on div "doo doo doo doo" at bounding box center [89, 167] width 91 height 21
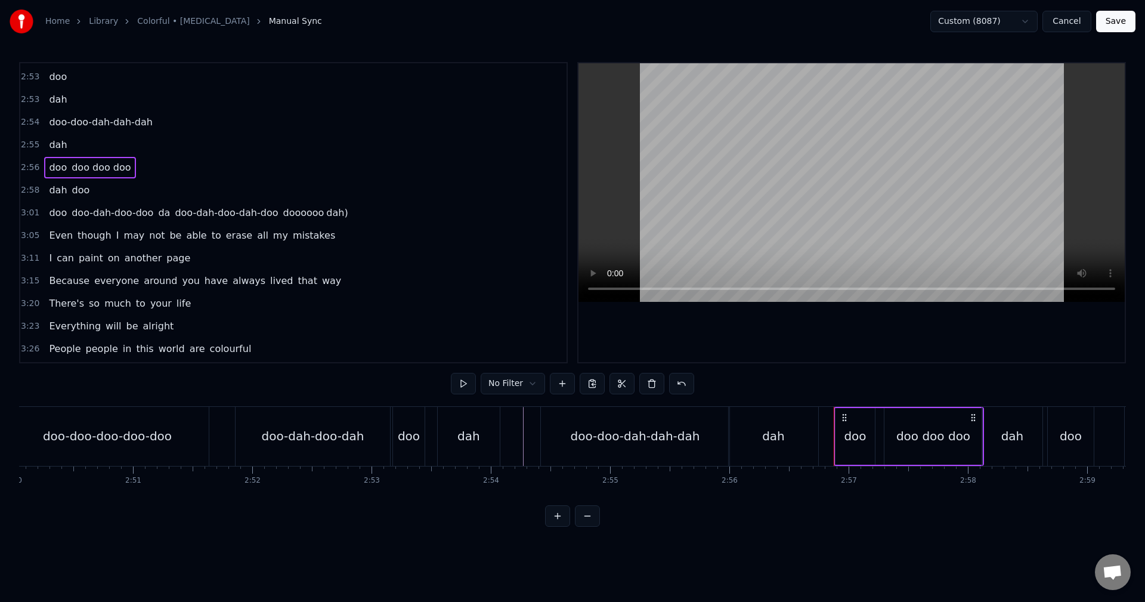
click at [60, 197] on span "dah" at bounding box center [58, 190] width 20 height 14
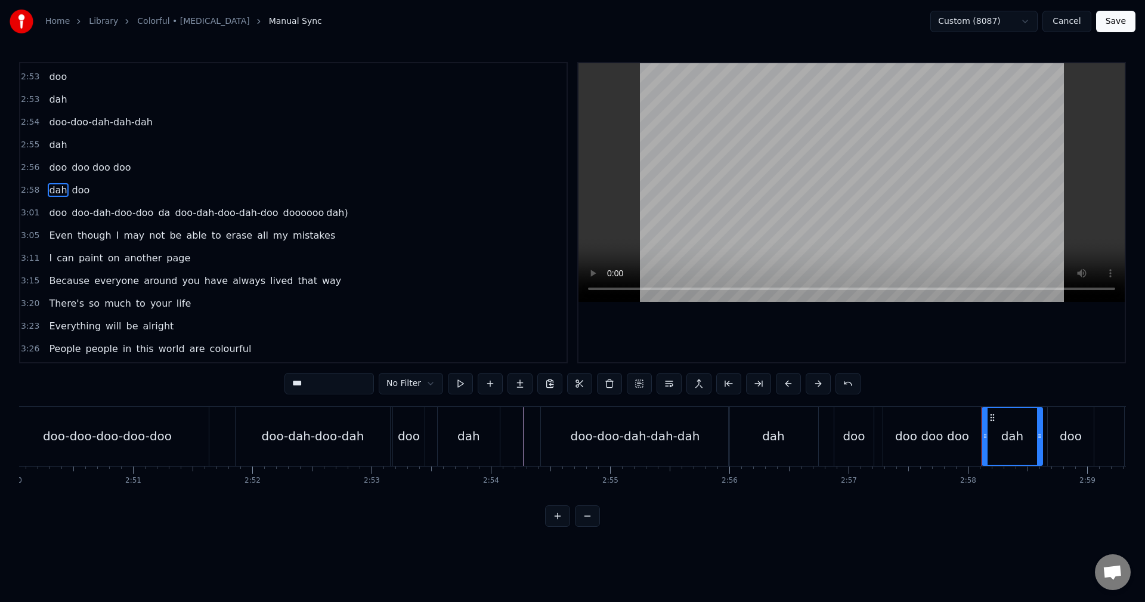
scroll to position [1221, 0]
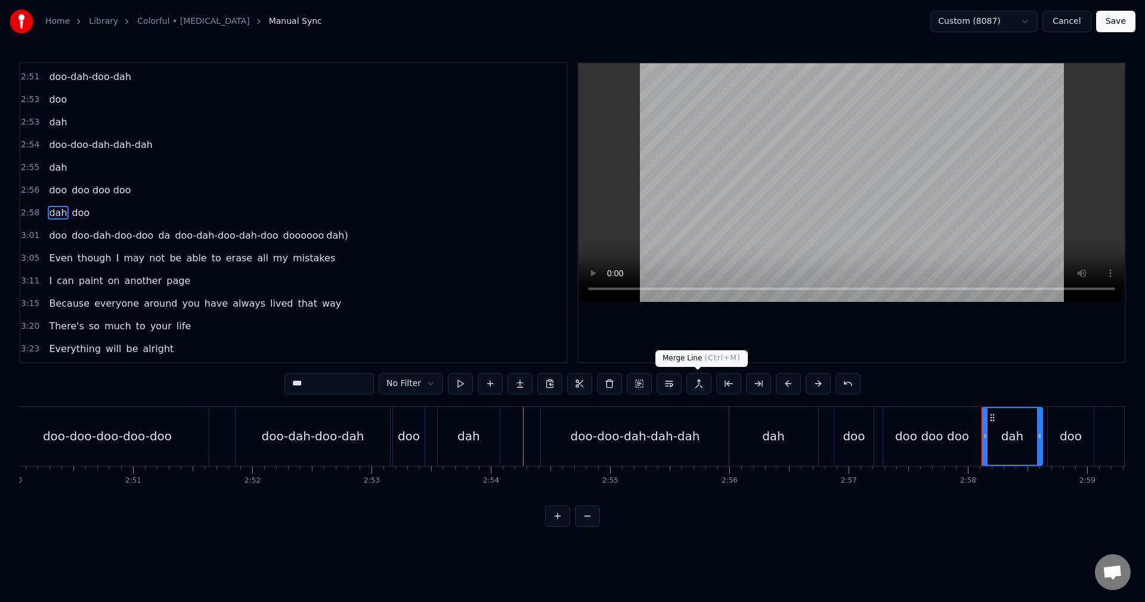
click at [704, 388] on button at bounding box center [698, 383] width 25 height 21
click at [689, 385] on button at bounding box center [698, 383] width 25 height 21
click at [70, 205] on div "dah doo" at bounding box center [69, 212] width 50 height 21
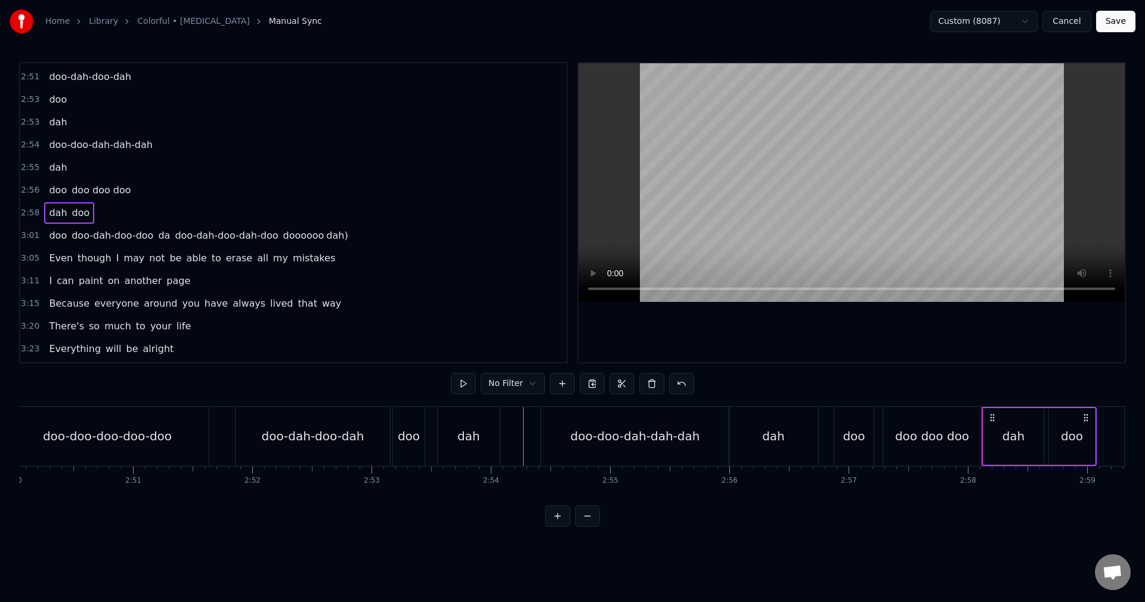
click at [72, 209] on span "doo" at bounding box center [81, 213] width 20 height 14
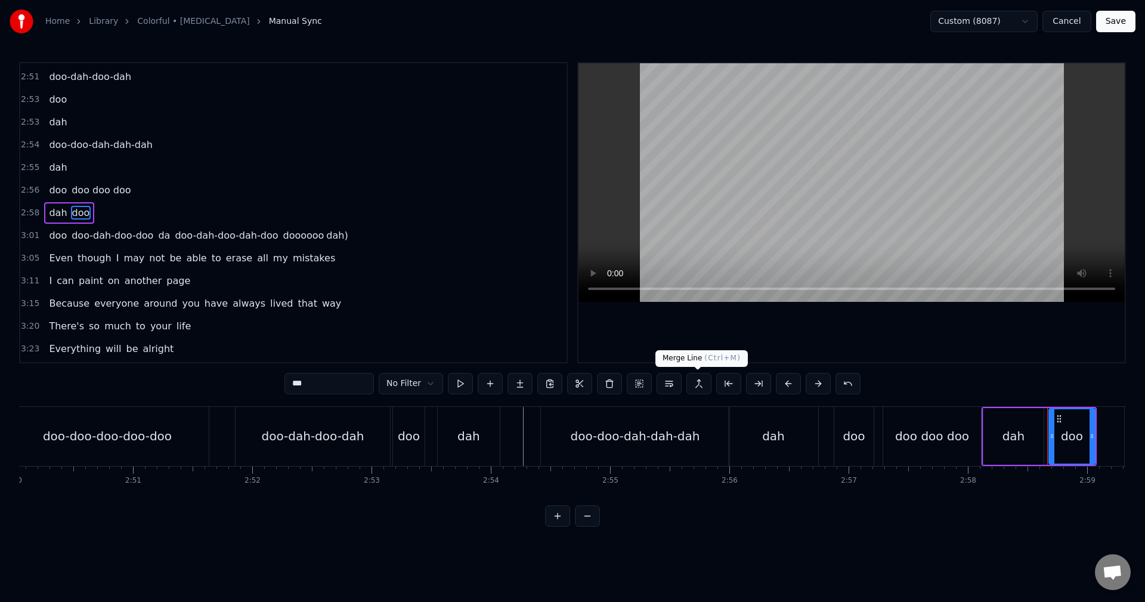
click at [705, 383] on button at bounding box center [698, 383] width 25 height 21
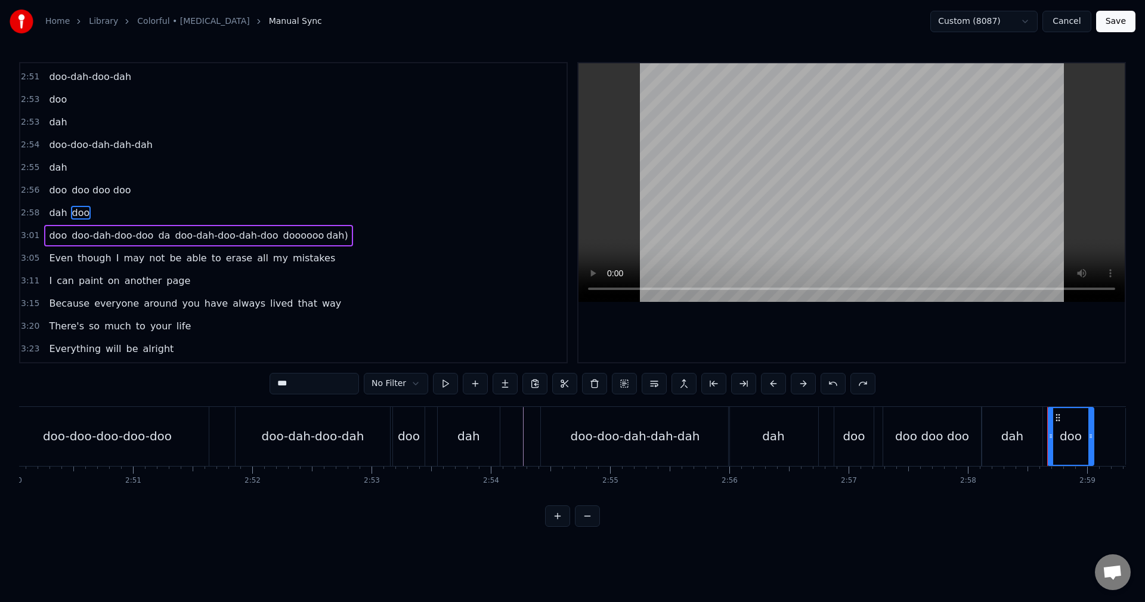
click at [115, 187] on span "doo doo doo" at bounding box center [100, 190] width 61 height 14
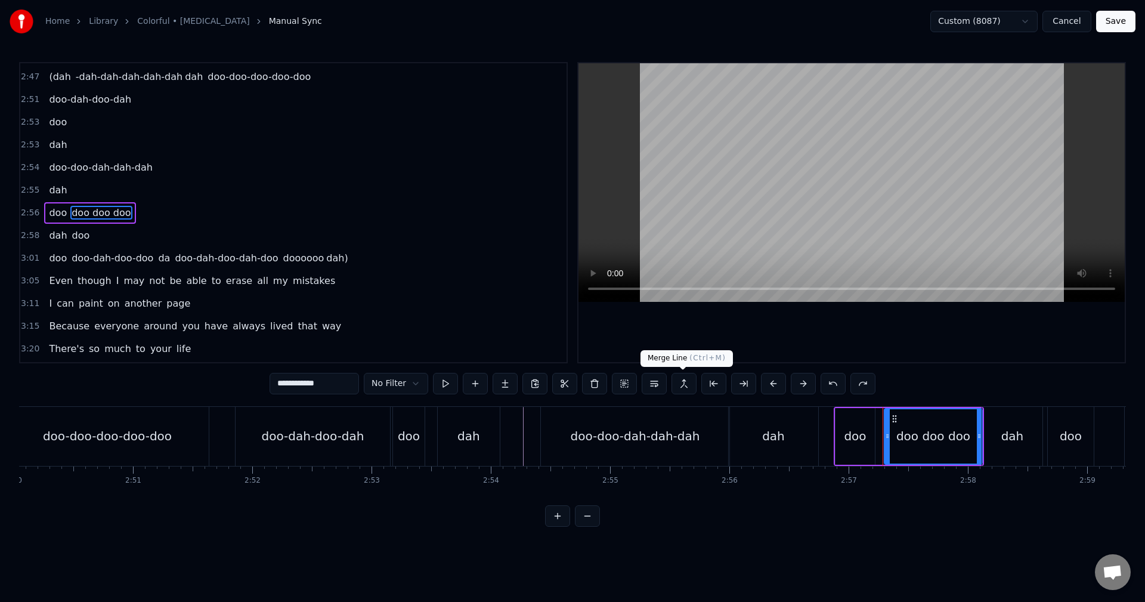
click at [683, 382] on button at bounding box center [683, 383] width 25 height 21
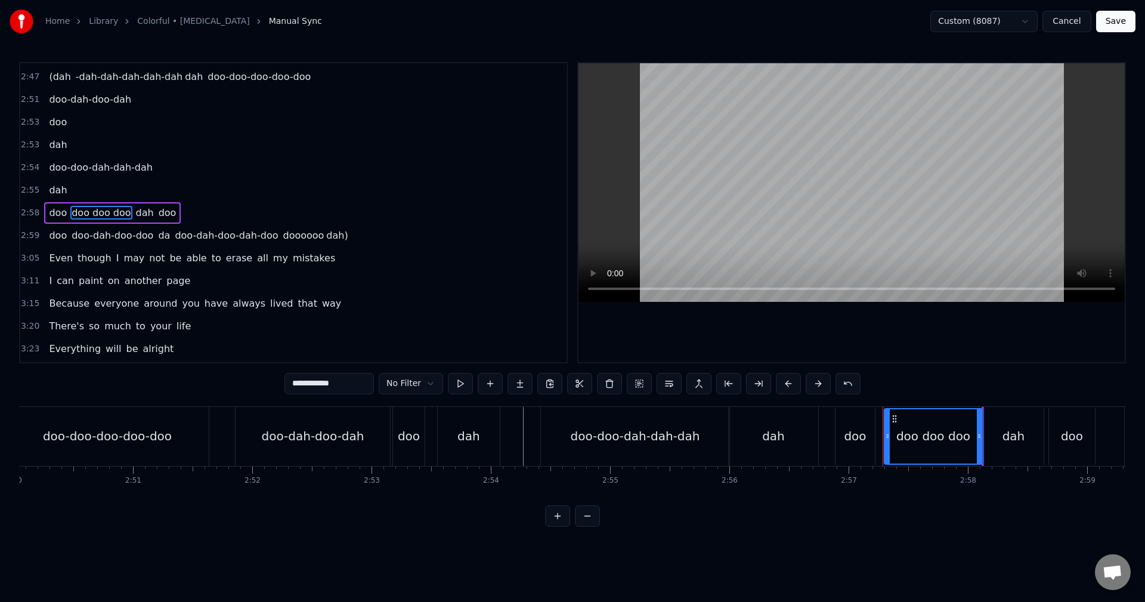
click at [53, 192] on span "dah" at bounding box center [58, 190] width 20 height 14
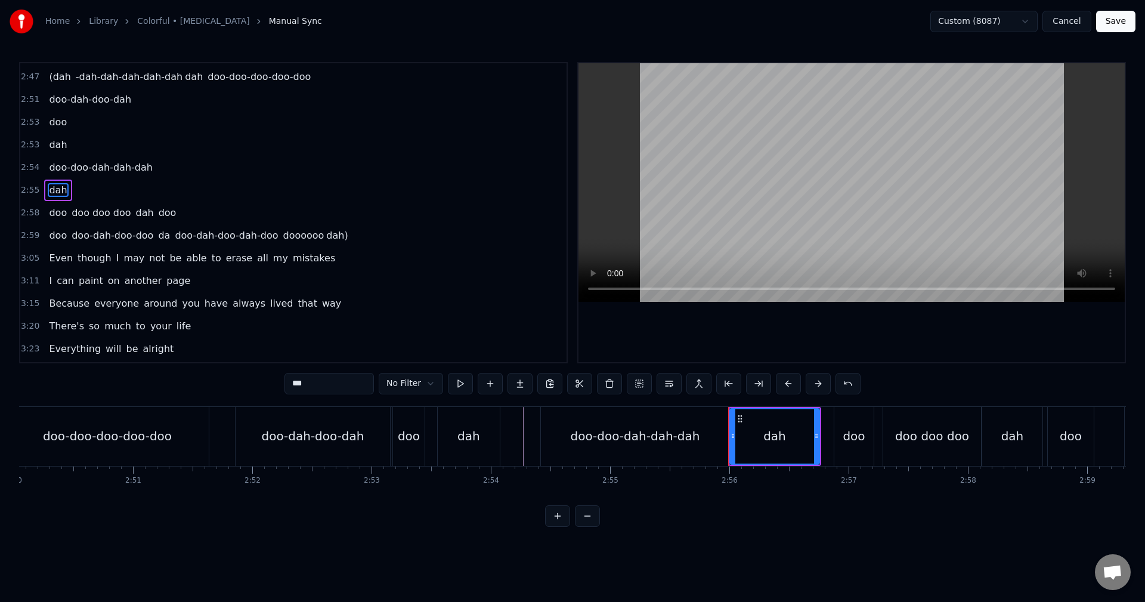
scroll to position [1176, 0]
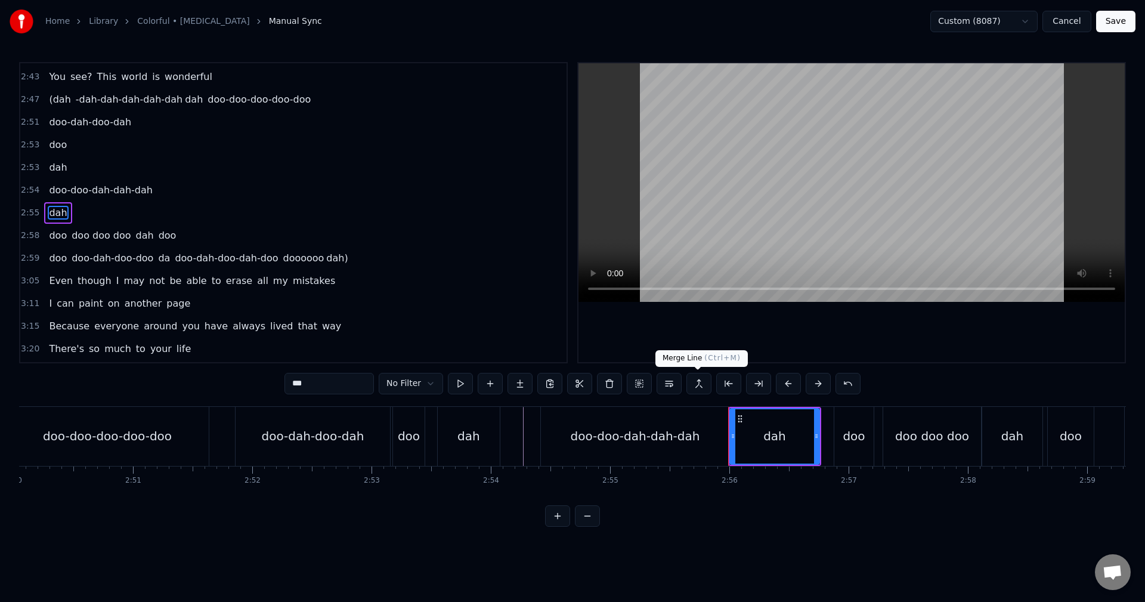
click at [689, 380] on button at bounding box center [698, 383] width 25 height 21
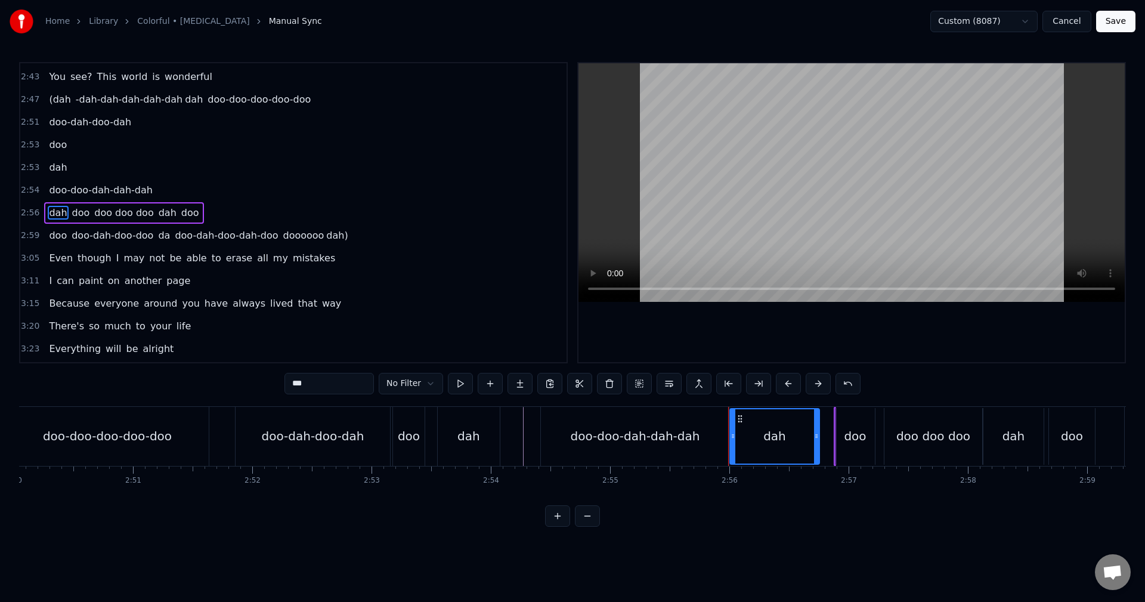
click at [50, 188] on span "doo-doo-dah-dah-dah" at bounding box center [101, 190] width 106 height 14
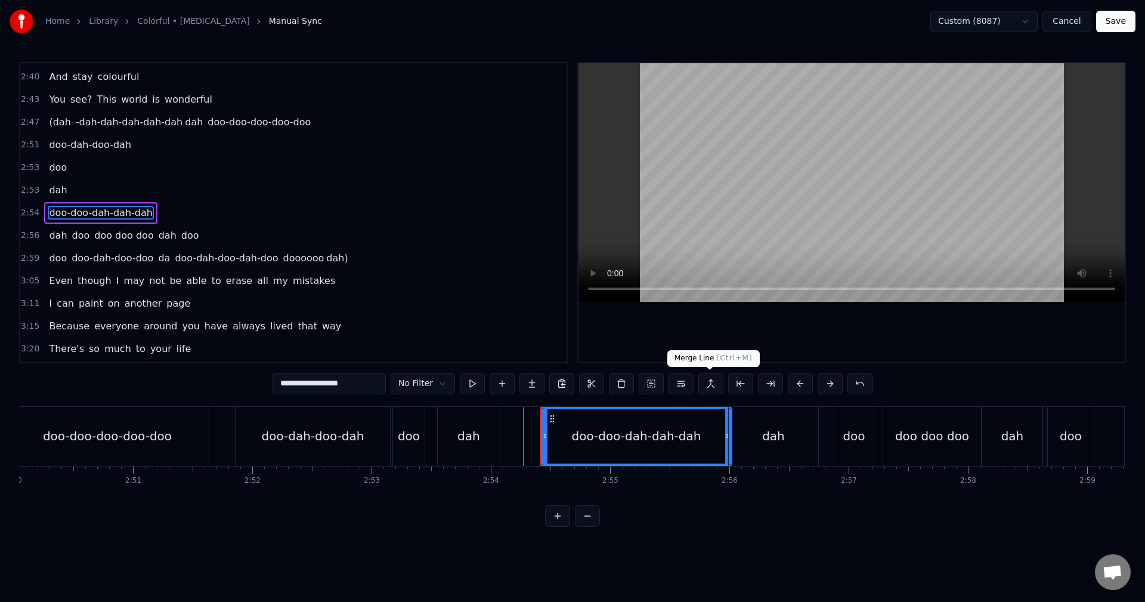
click at [702, 383] on button at bounding box center [710, 383] width 25 height 21
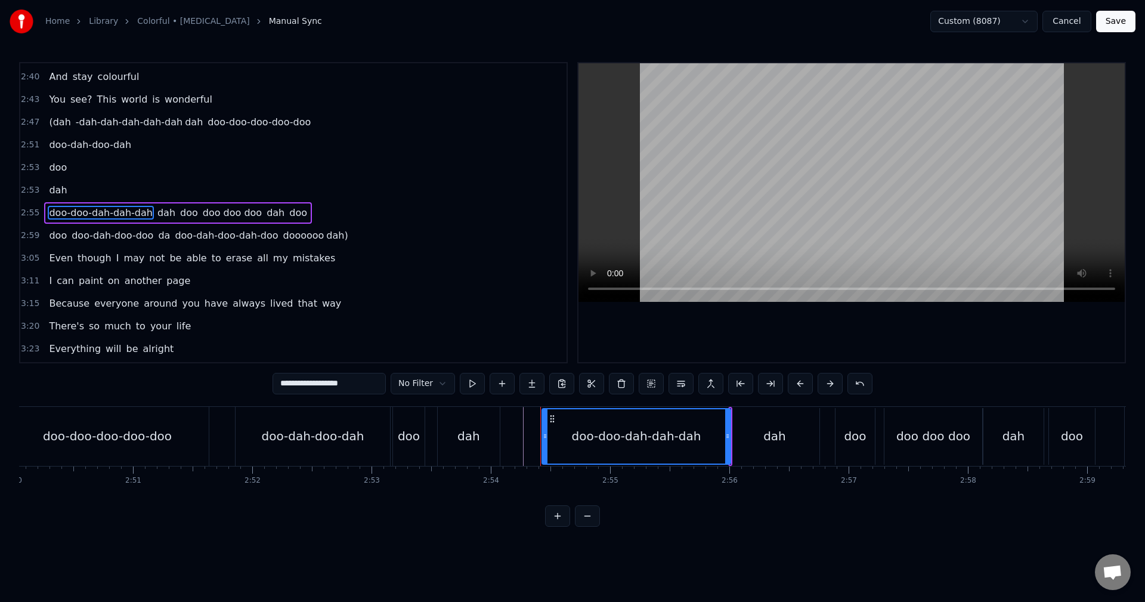
click at [58, 191] on span "dah" at bounding box center [58, 190] width 20 height 14
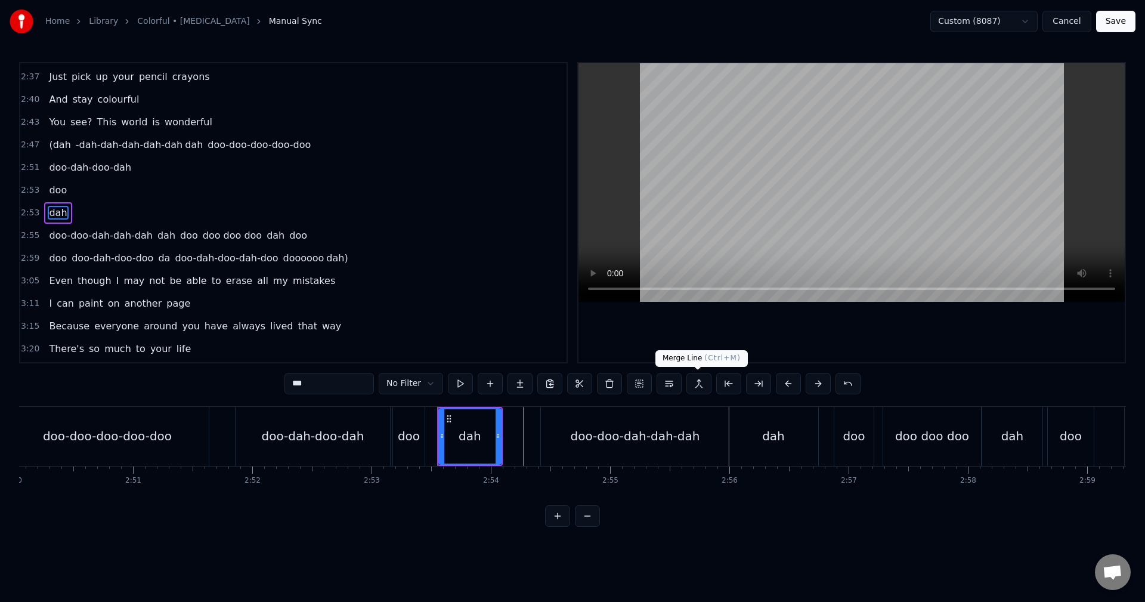
click at [704, 383] on button at bounding box center [698, 383] width 25 height 21
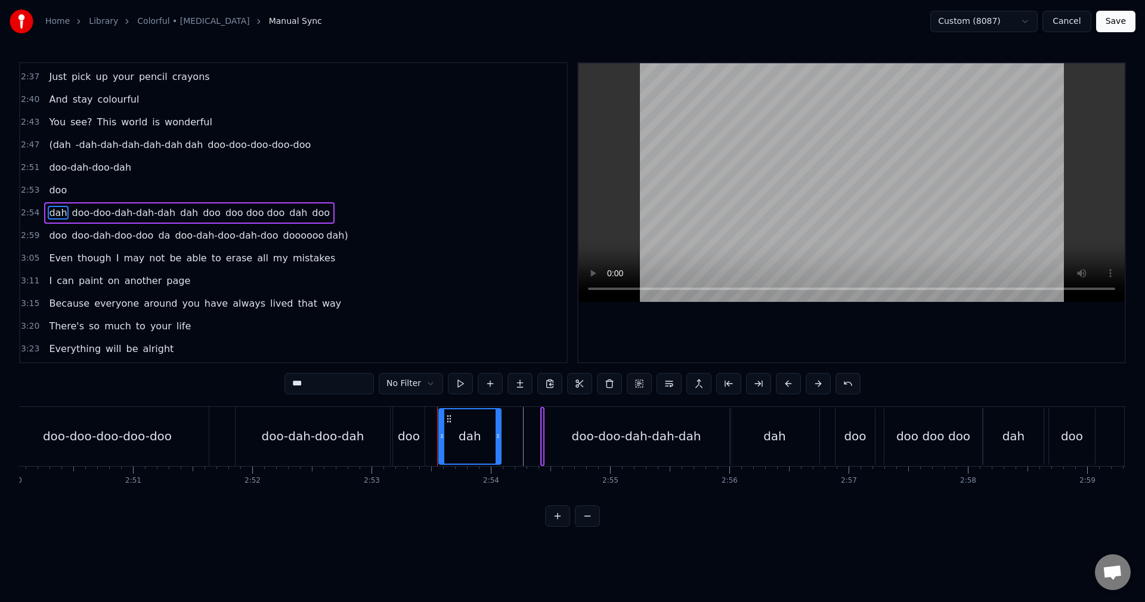
click at [48, 184] on span "doo" at bounding box center [58, 190] width 20 height 14
type input "***"
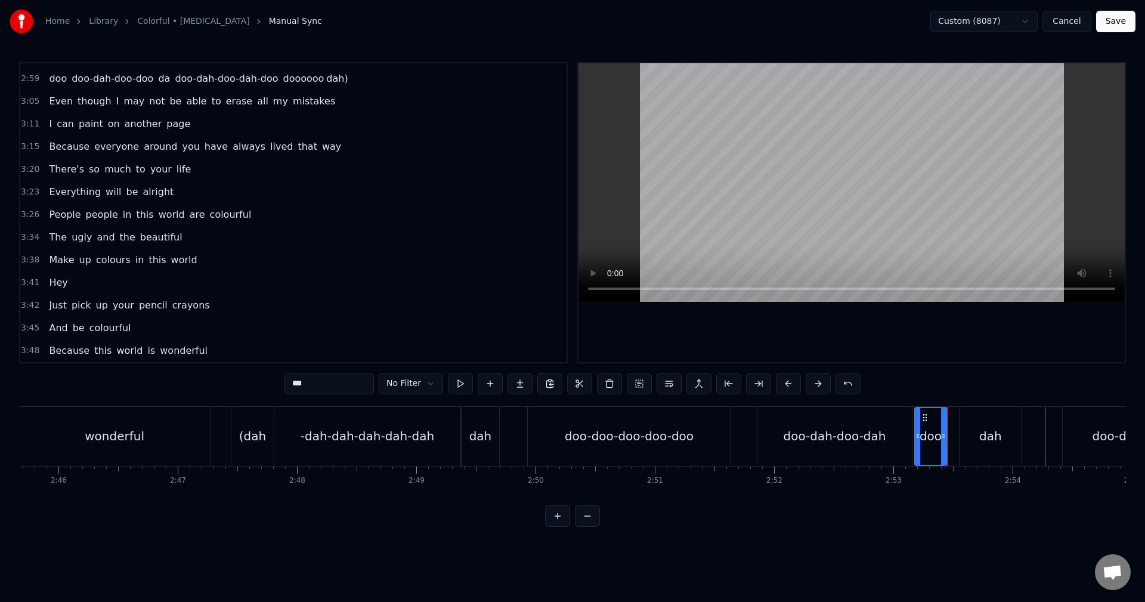
scroll to position [0, 19582]
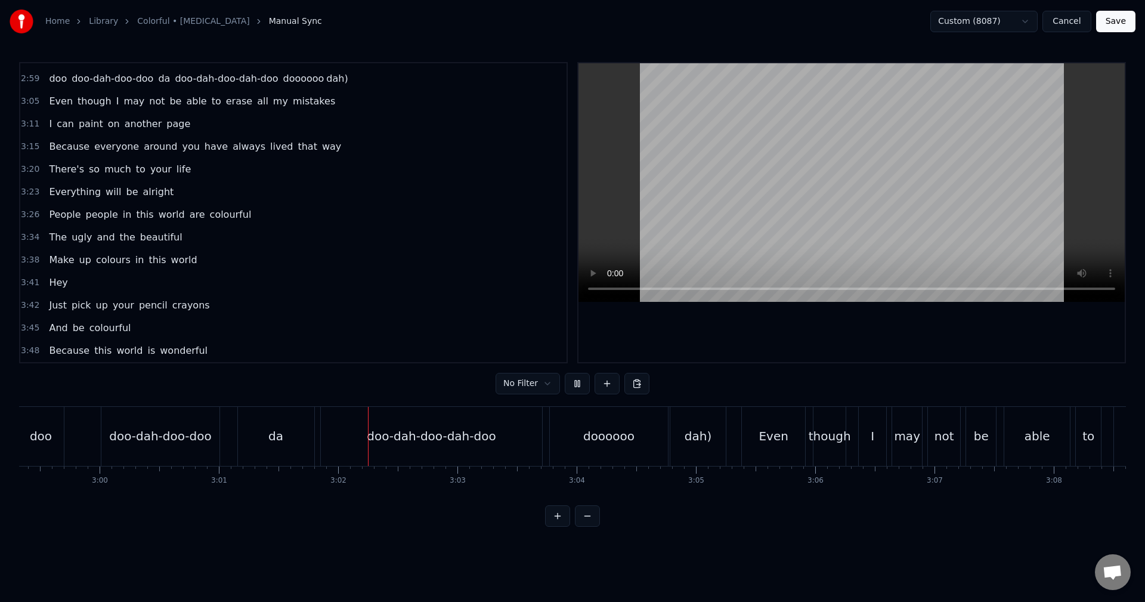
scroll to position [0, 21602]
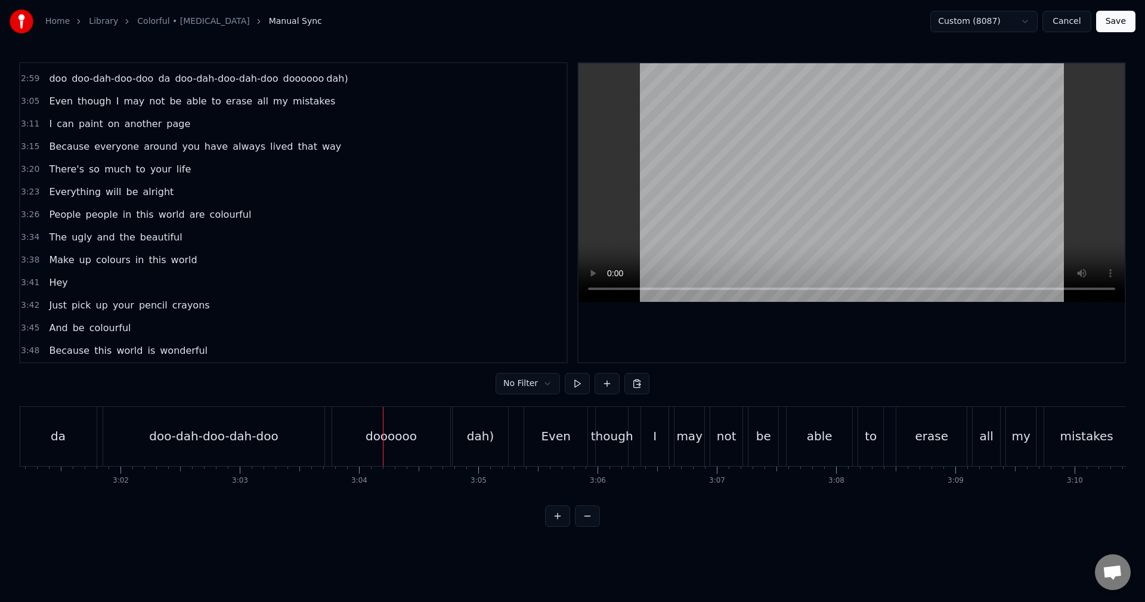
click at [176, 428] on div "doo-dah-doo-dah-doo" at bounding box center [213, 436] width 129 height 18
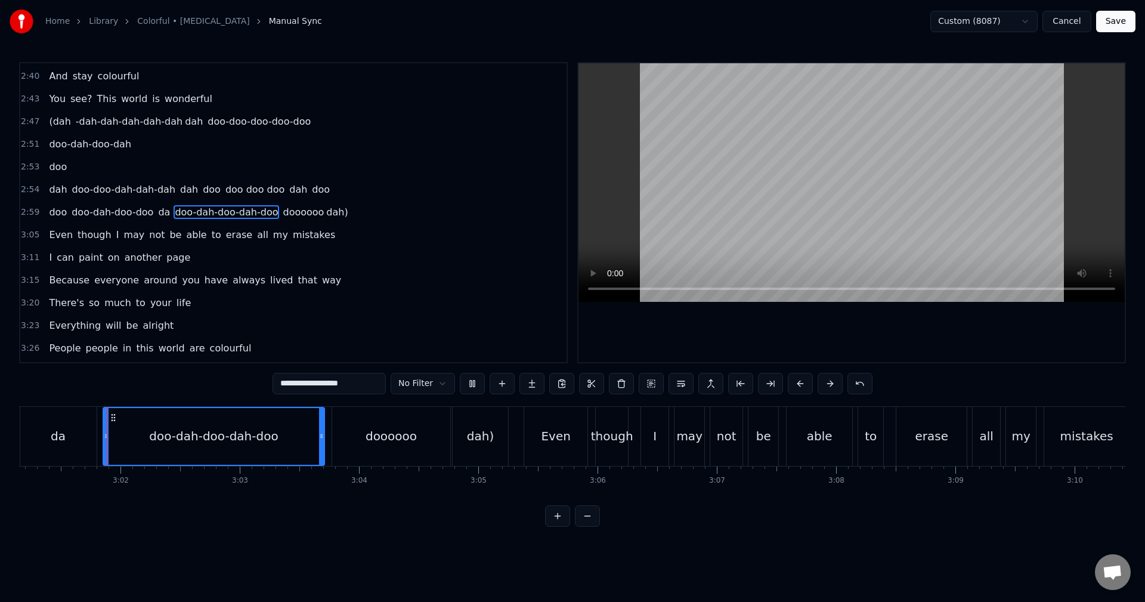
scroll to position [1153, 0]
drag, startPoint x: 376, startPoint y: 391, endPoint x: 361, endPoint y: 386, distance: 16.2
click at [361, 386] on input "**********" at bounding box center [328, 383] width 113 height 21
type input "**********"
click at [329, 444] on div "doo doo-dah-doo-doo da doo-dah-doo-dah-do doooooo dah)" at bounding box center [155, 436] width 711 height 59
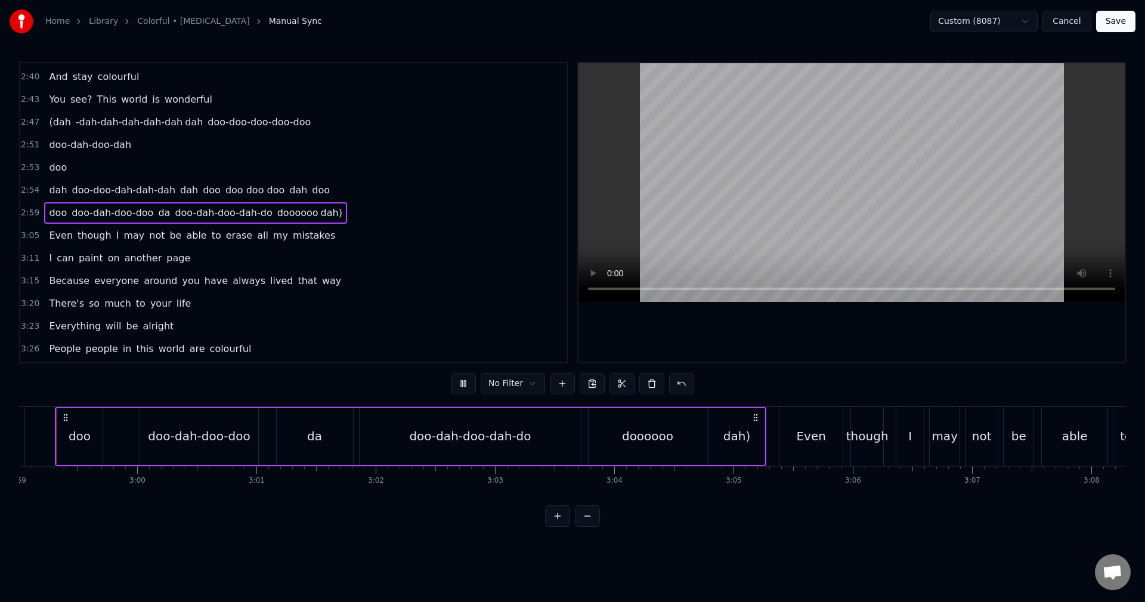
scroll to position [0, 21323]
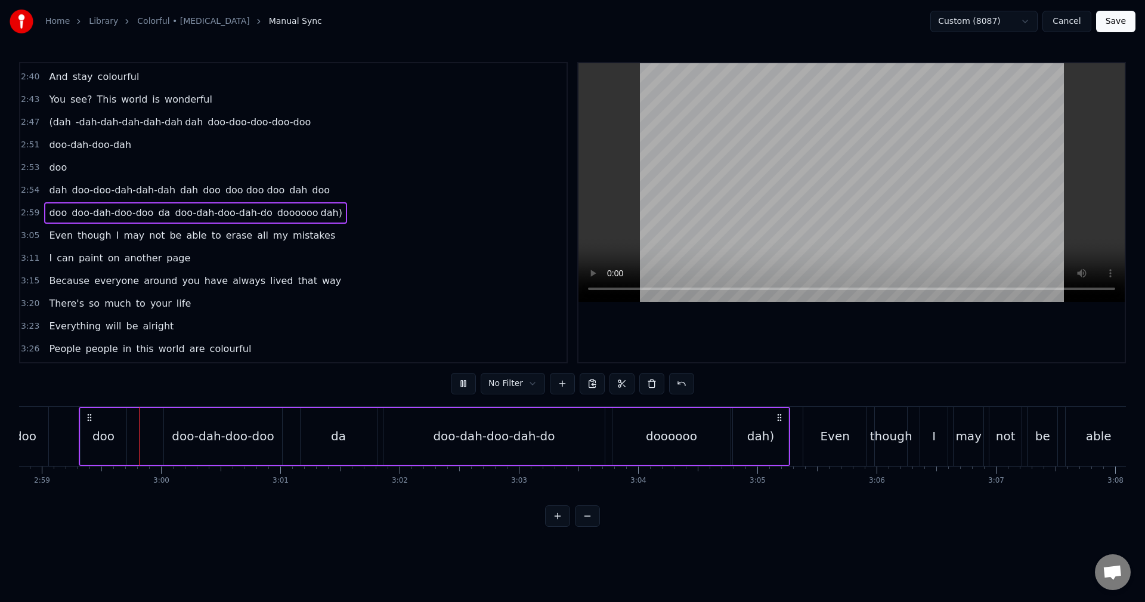
click at [632, 426] on div "doooooo" at bounding box center [671, 436] width 118 height 57
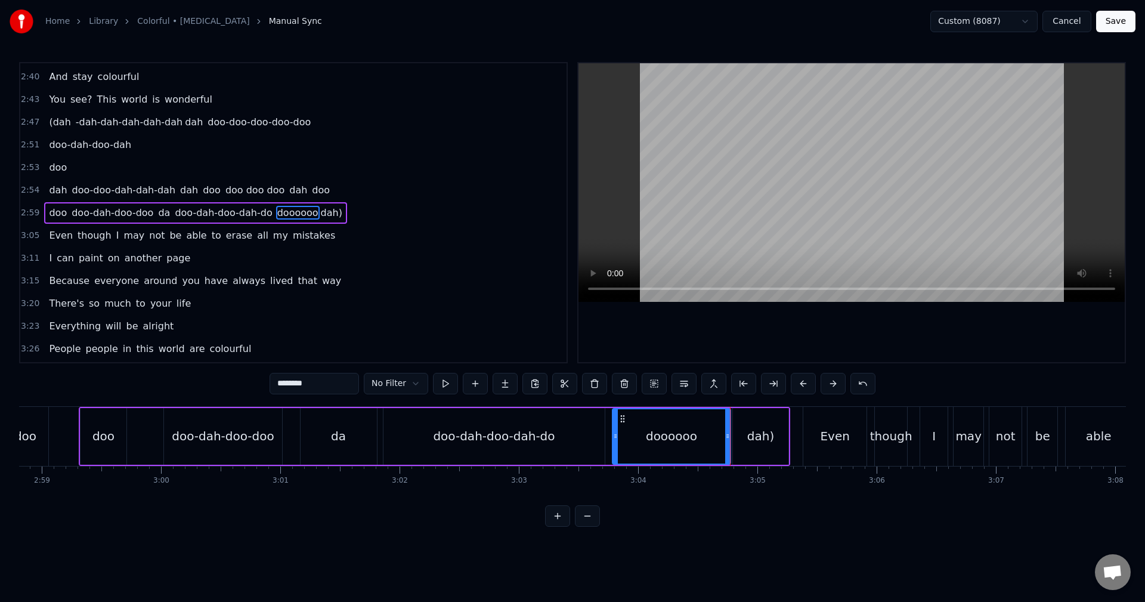
drag, startPoint x: 333, startPoint y: 385, endPoint x: 234, endPoint y: 391, distance: 99.1
click at [235, 391] on div "0:01 (da da-da da-dah da da-da da-dah 0:06 da da-da da-doo 0:07 doo- doo 0:09 d…" at bounding box center [572, 294] width 1107 height 464
type input "********"
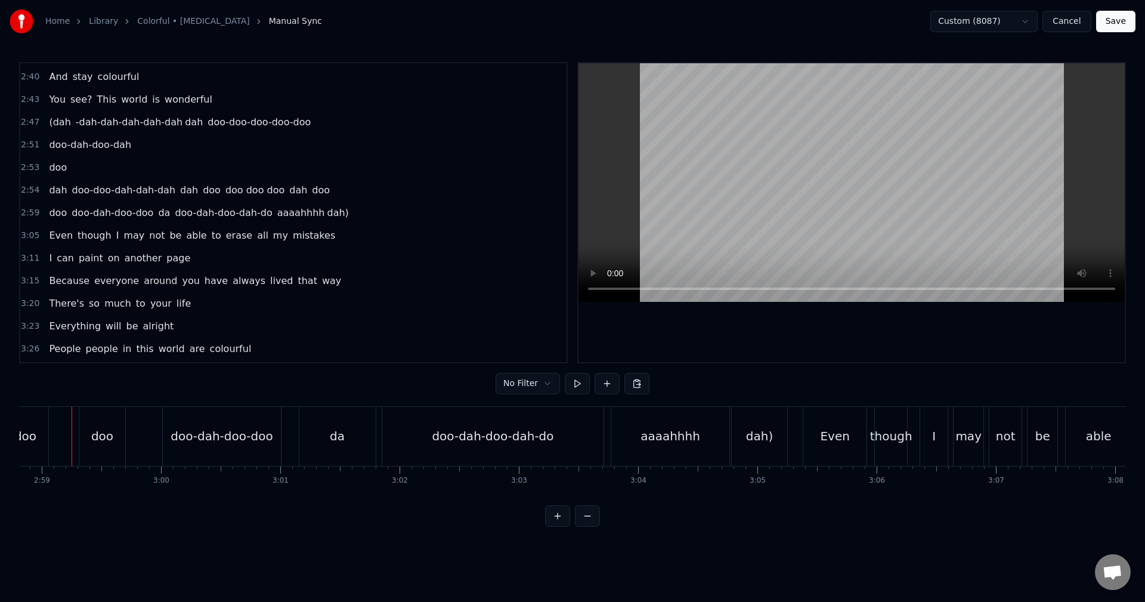
scroll to position [0, 21316]
click at [791, 435] on div "dah)" at bounding box center [766, 436] width 55 height 59
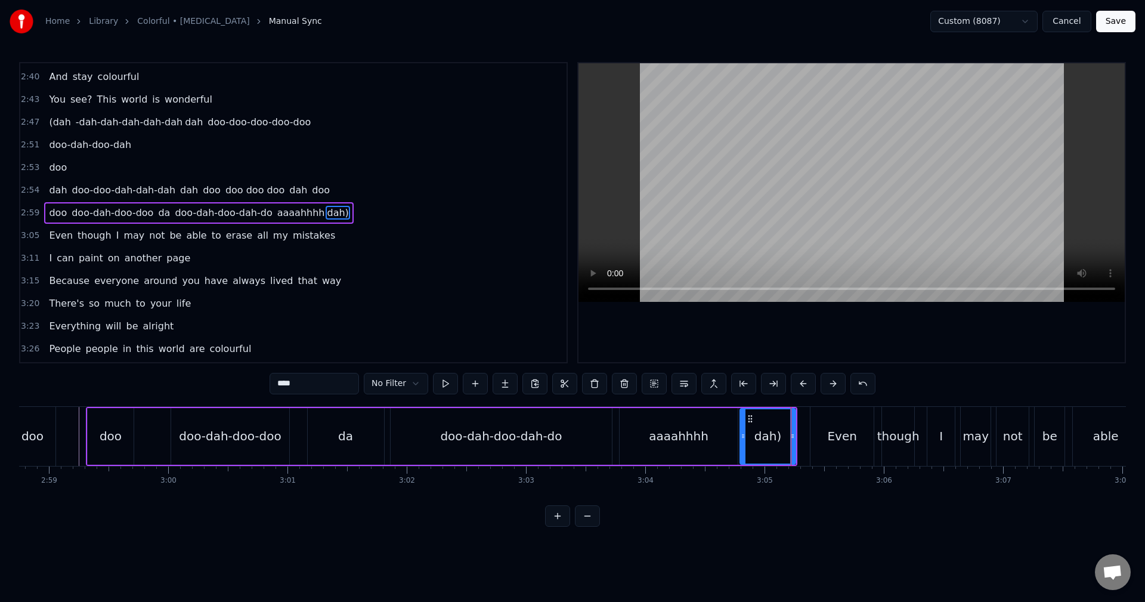
drag, startPoint x: 326, startPoint y: 385, endPoint x: 311, endPoint y: 386, distance: 15.0
click at [306, 388] on input "****" at bounding box center [314, 383] width 89 height 21
click at [277, 388] on input "****" at bounding box center [314, 383] width 89 height 21
type input "*****"
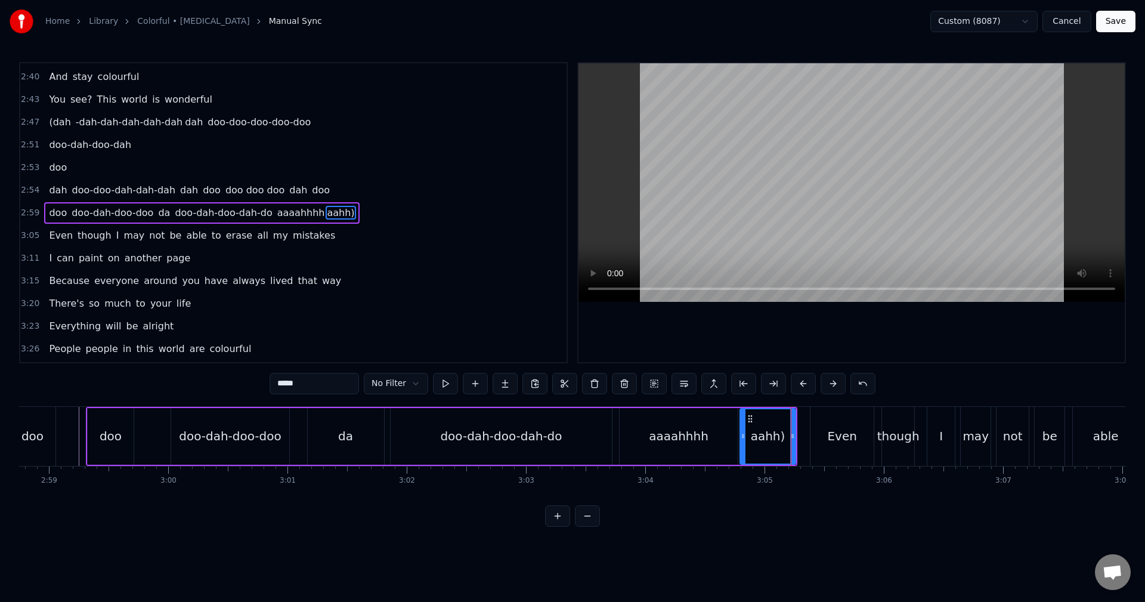
scroll to position [0, 21311]
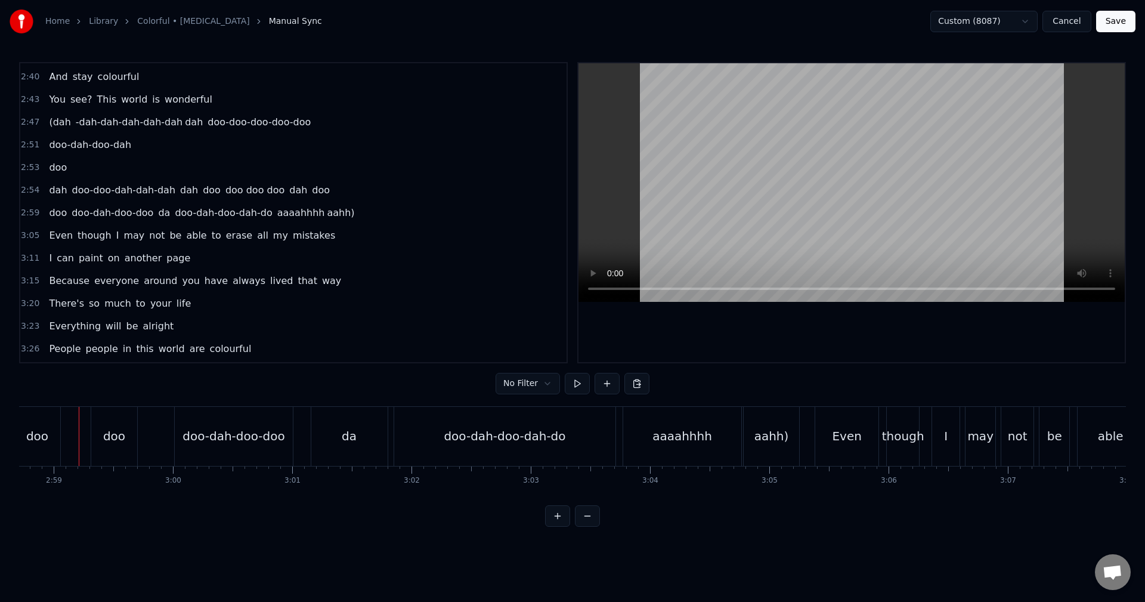
click at [769, 521] on div "0:01 (da da-da da-dah da da-da da-dah 0:06 da da-da da-doo 0:07 doo- doo 0:09 d…" at bounding box center [572, 294] width 1107 height 464
click at [1130, 17] on button "Save" at bounding box center [1115, 21] width 39 height 21
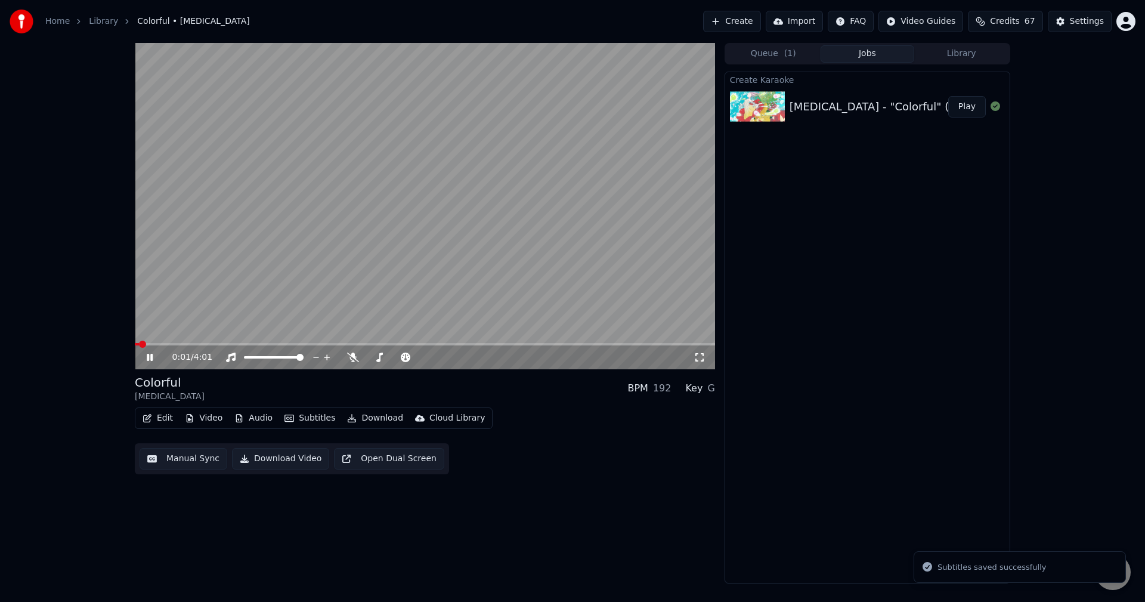
click at [442, 202] on video at bounding box center [425, 206] width 580 height 326
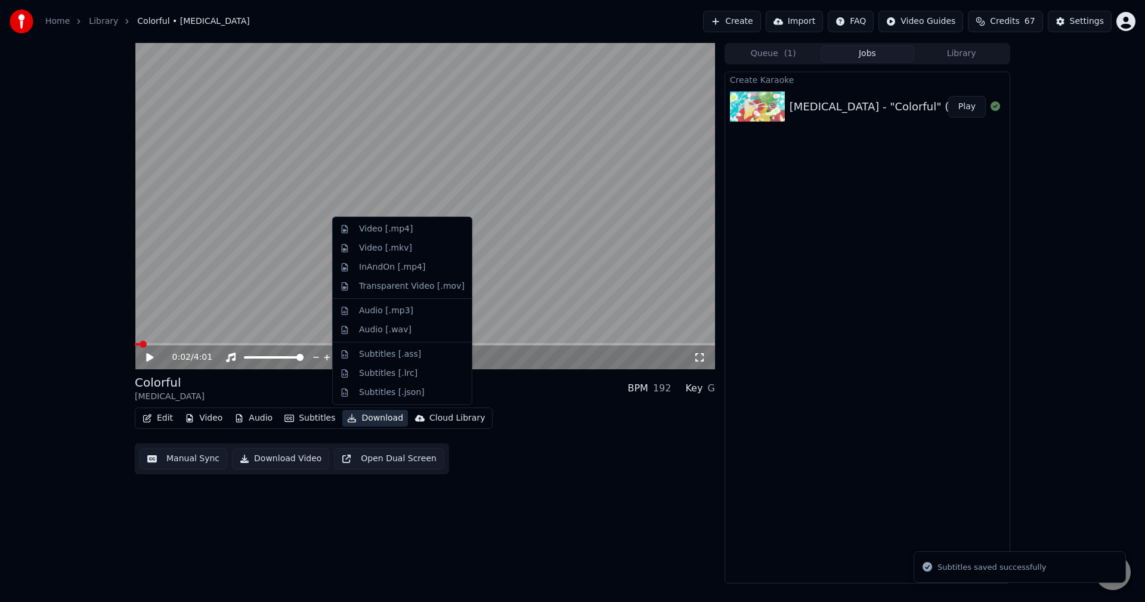
click at [377, 422] on button "Download" at bounding box center [375, 418] width 66 height 17
click at [399, 229] on div "Video [.mp4]" at bounding box center [386, 229] width 54 height 12
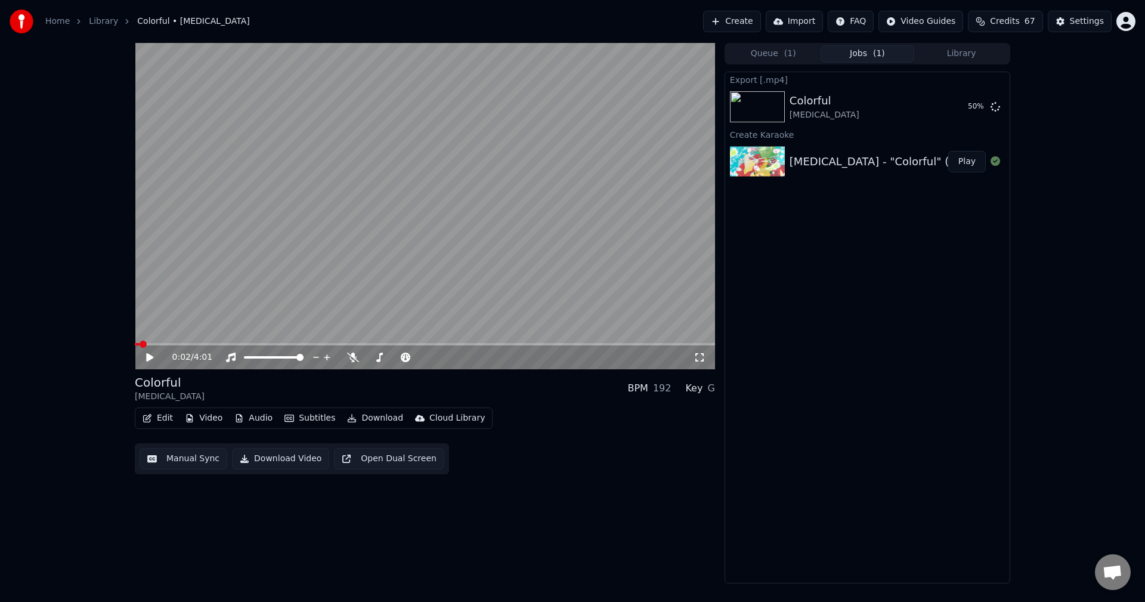
click at [887, 258] on div "Export [.mp4] Colorful [MEDICAL_DATA] 50 % Create Karaoke [MEDICAL_DATA] - "Col…" at bounding box center [867, 328] width 286 height 512
click at [958, 109] on button "Show" at bounding box center [964, 106] width 43 height 21
click at [785, 48] on span "( 1 )" at bounding box center [790, 54] width 12 height 12
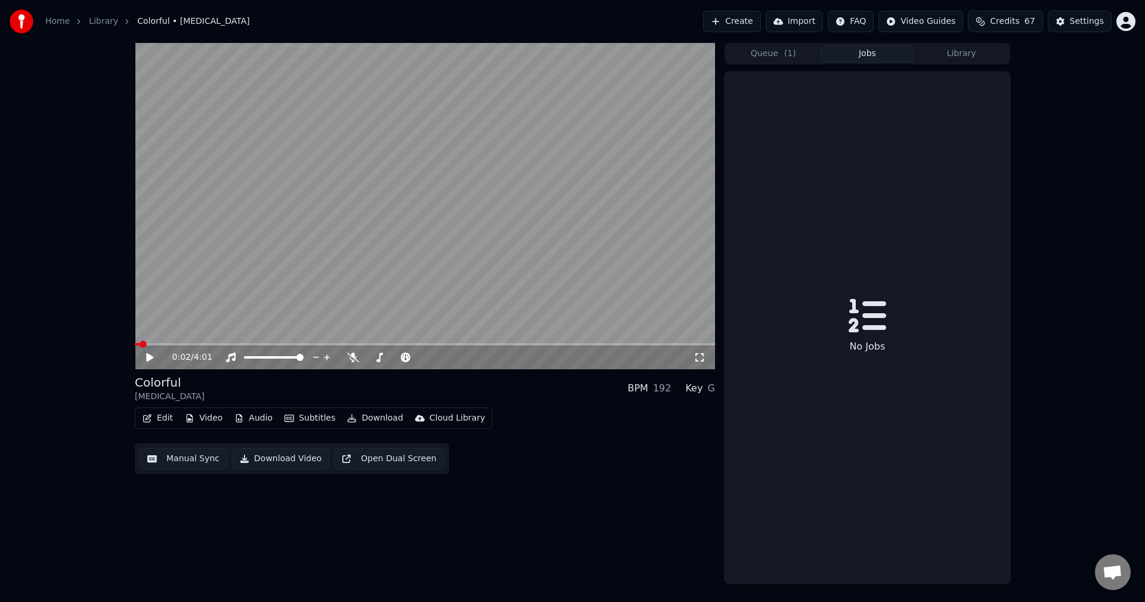
click at [902, 56] on button "Jobs" at bounding box center [867, 53] width 94 height 17
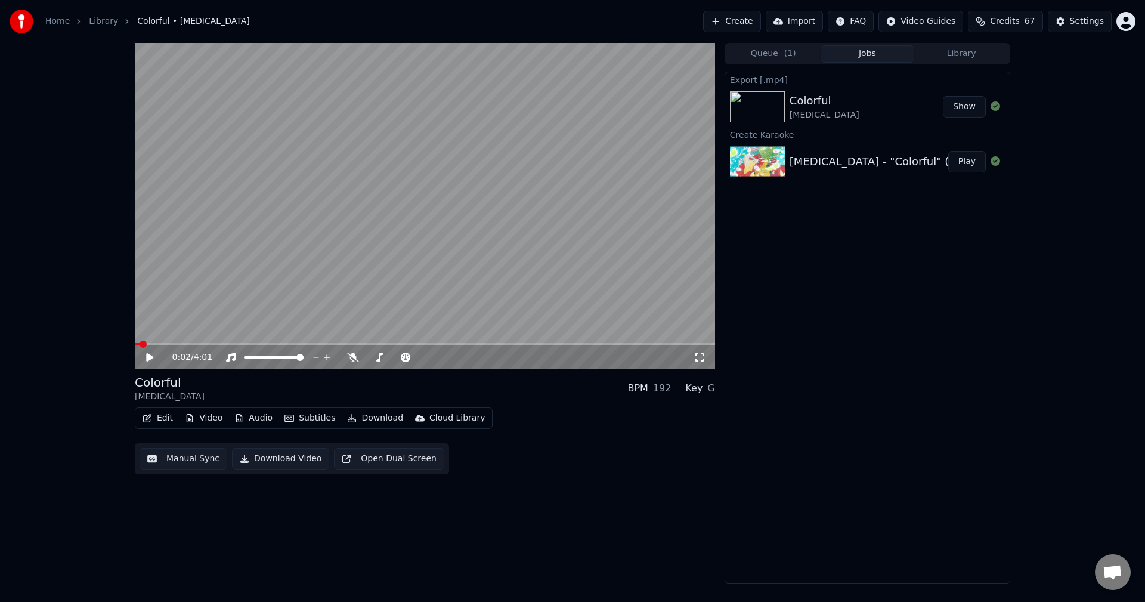
click at [958, 55] on button "Library" at bounding box center [961, 53] width 94 height 17
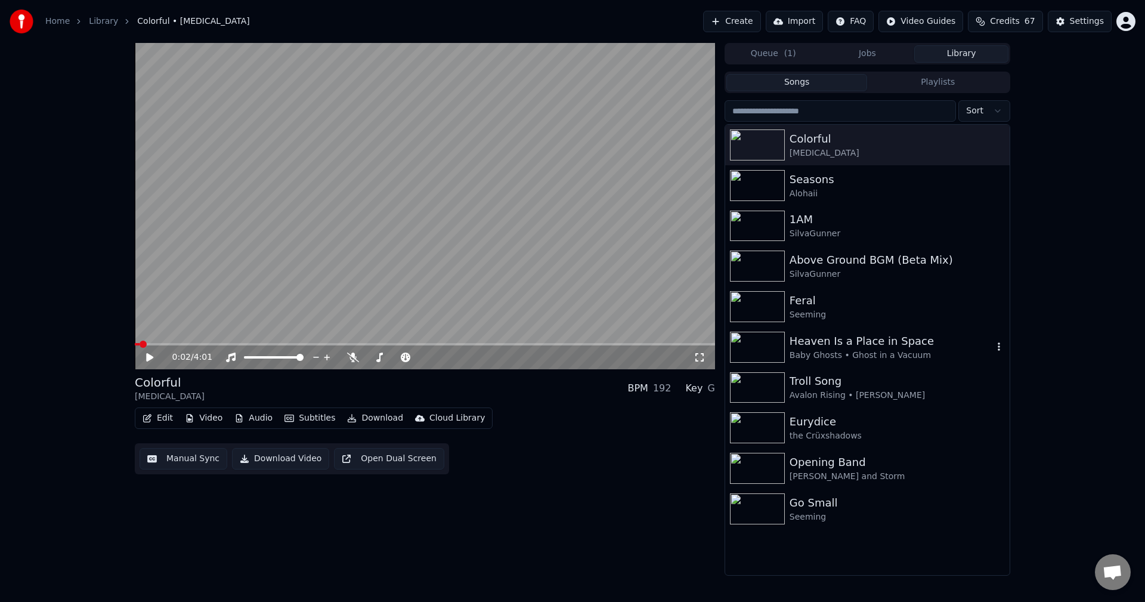
click at [929, 347] on div "Heaven Is a Place in Space" at bounding box center [890, 341] width 203 height 17
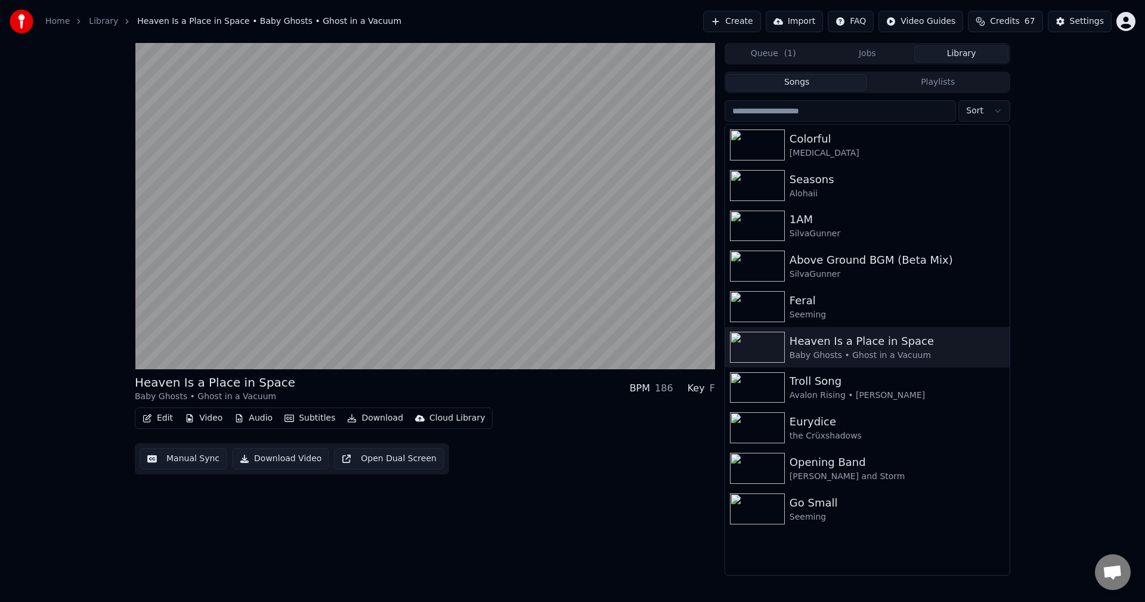
click at [163, 418] on button "Edit" at bounding box center [158, 418] width 40 height 17
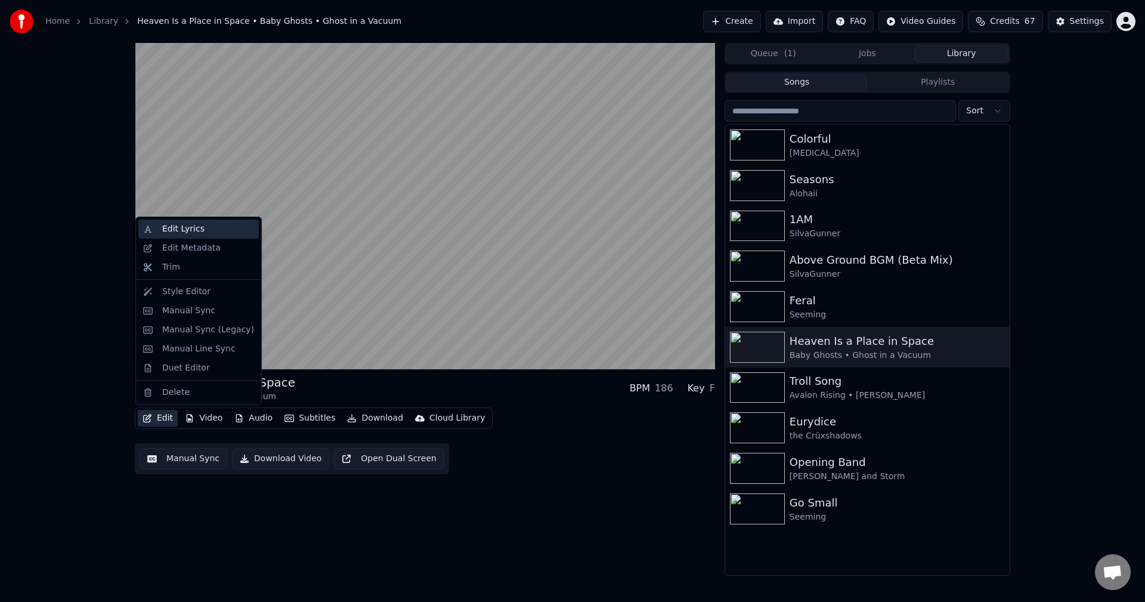
click at [176, 229] on div "Edit Lyrics" at bounding box center [183, 229] width 42 height 12
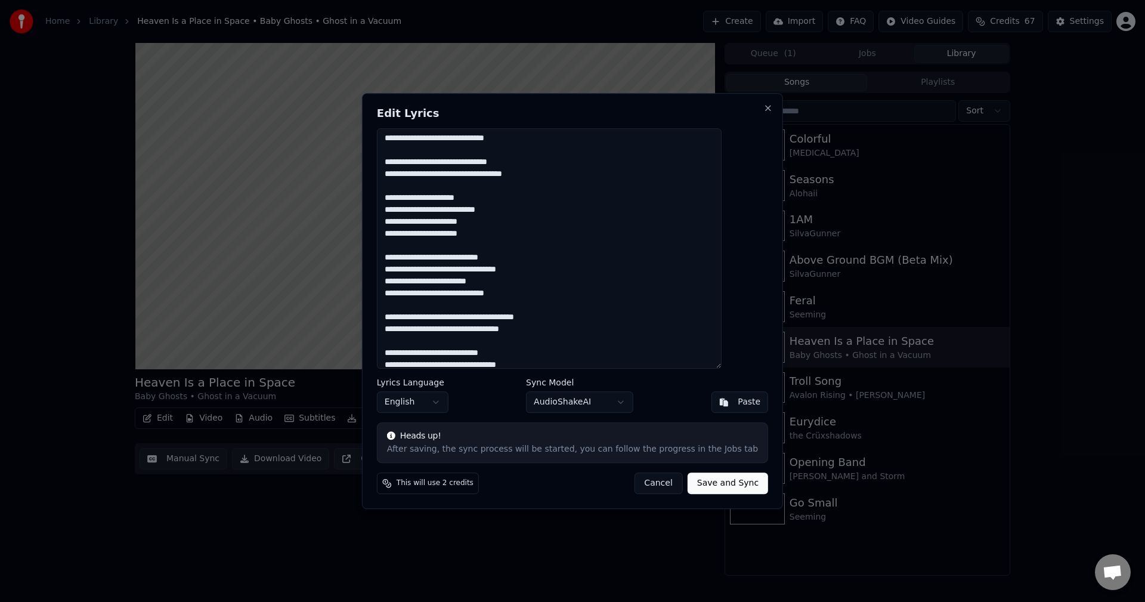
scroll to position [222, 0]
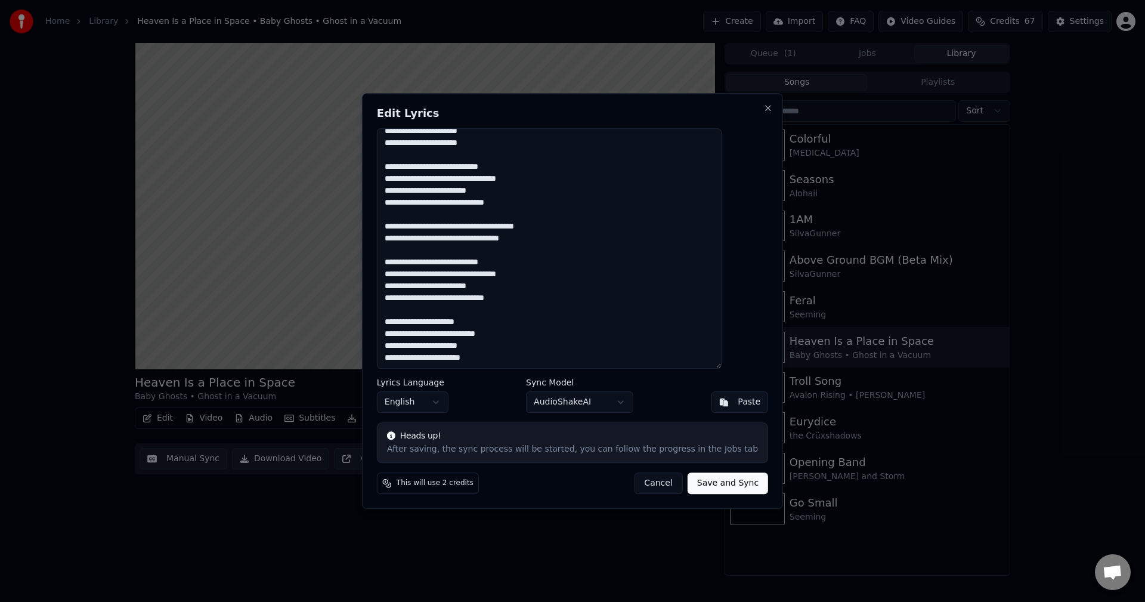
click at [575, 284] on textarea "**********" at bounding box center [549, 248] width 345 height 241
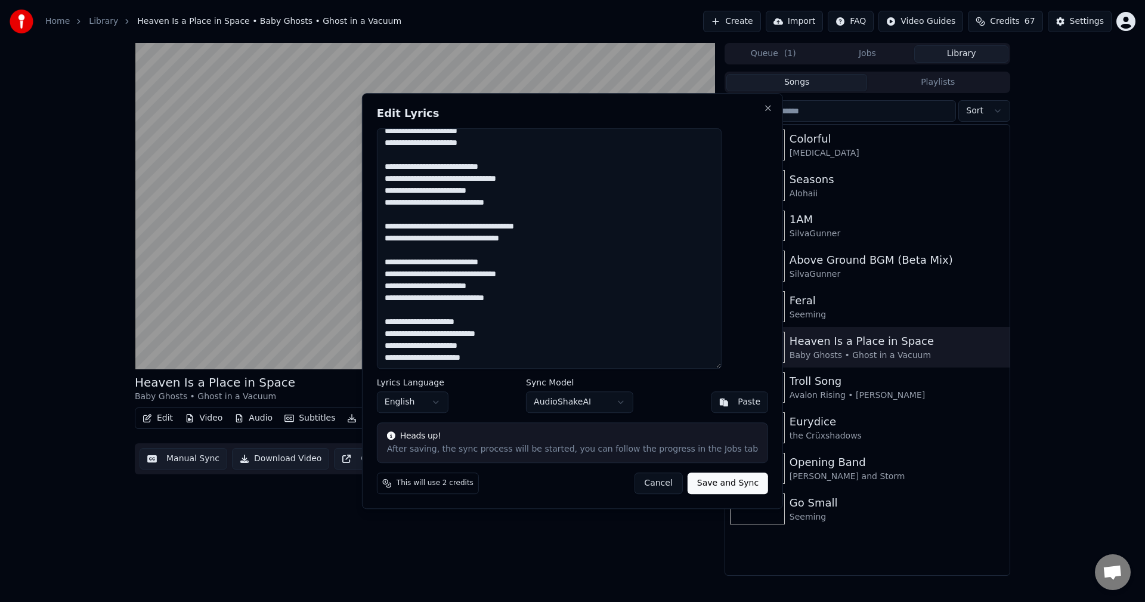
drag, startPoint x: 287, startPoint y: 301, endPoint x: 342, endPoint y: 295, distance: 55.8
type textarea "**********"
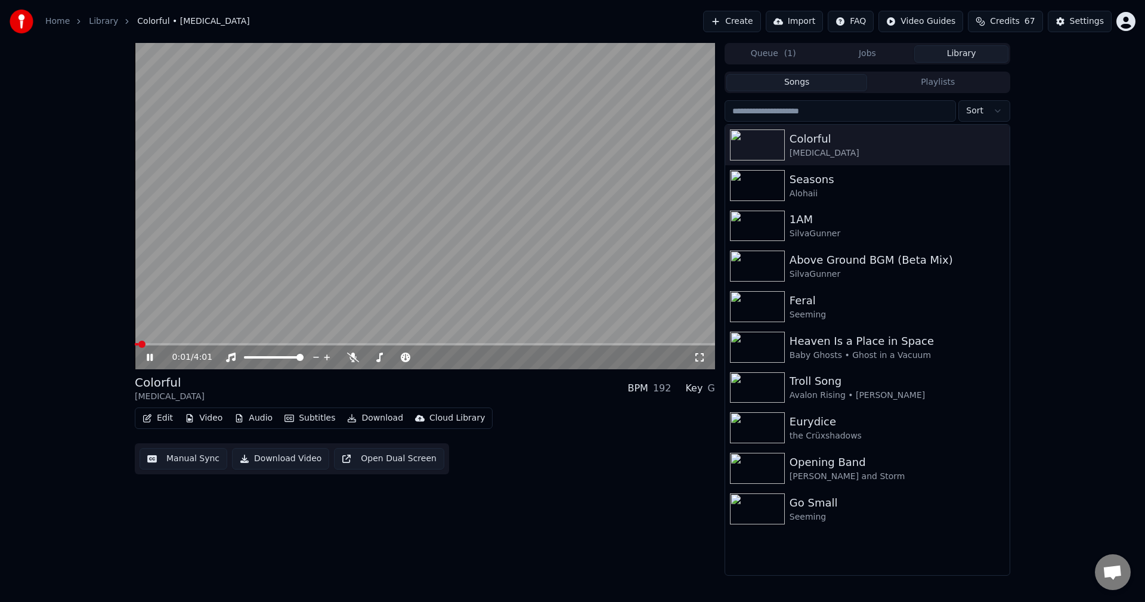
click at [559, 202] on video at bounding box center [425, 206] width 580 height 326
click at [845, 318] on div "Seeming" at bounding box center [890, 315] width 203 height 12
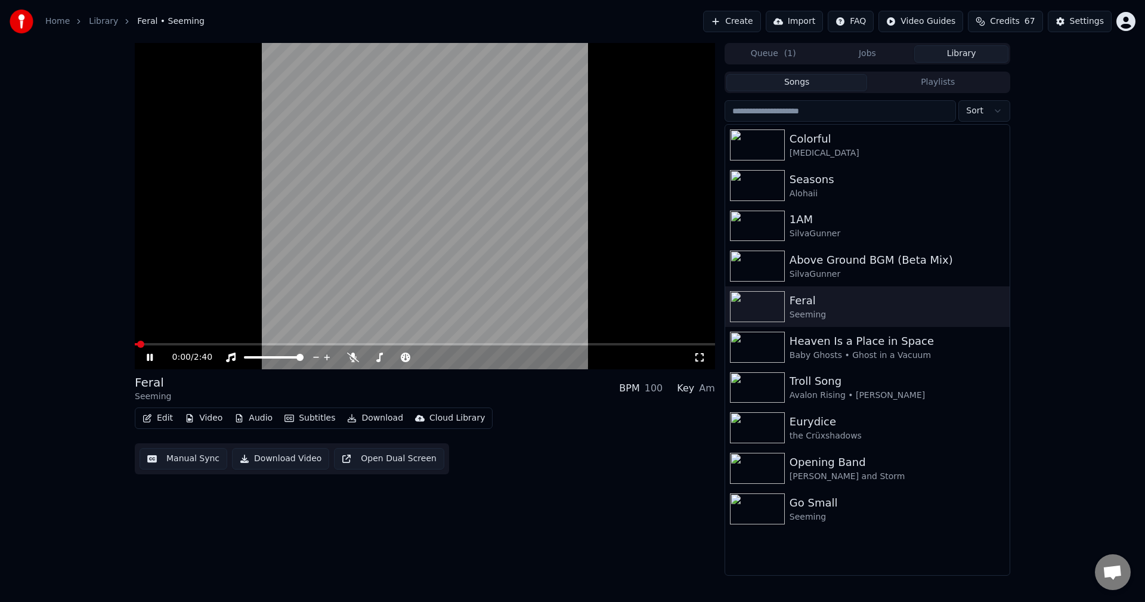
click at [151, 411] on button "Edit" at bounding box center [158, 418] width 40 height 17
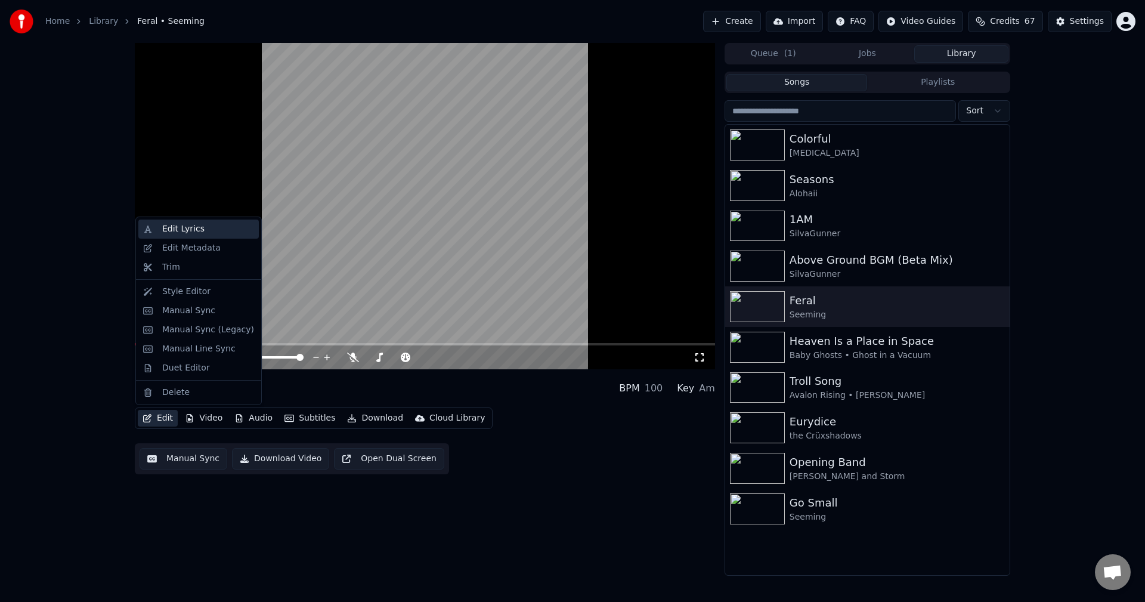
click at [207, 232] on div "Edit Lyrics" at bounding box center [208, 229] width 92 height 12
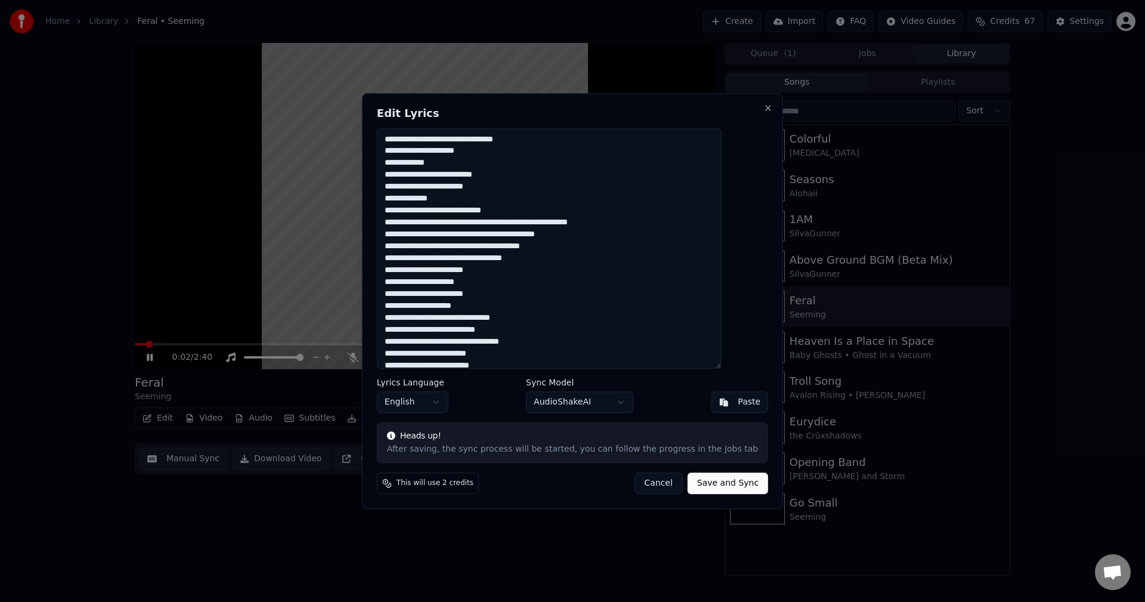
click at [535, 254] on textarea at bounding box center [549, 248] width 345 height 241
